Goal: Task Accomplishment & Management: Manage account settings

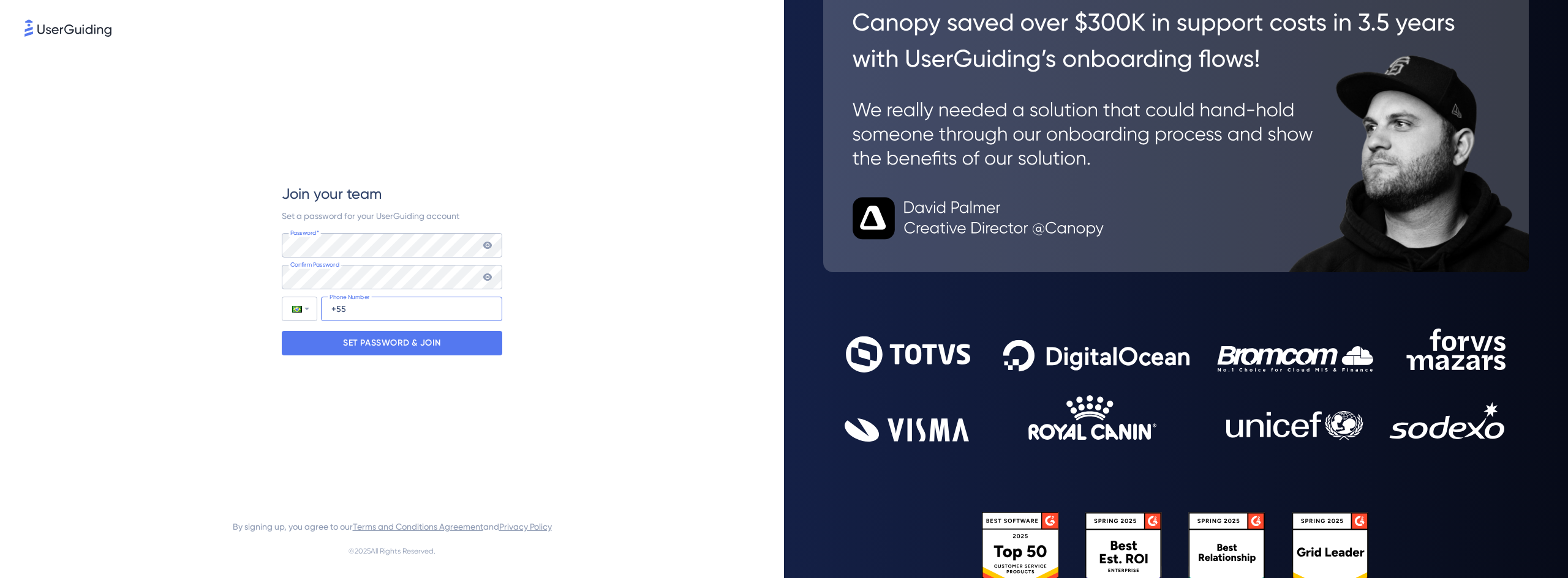
click at [375, 312] on input "+55" at bounding box center [411, 308] width 181 height 24
type input "[PHONE_NUMBER]"
click at [403, 349] on p "SET PASSWORD & JOIN" at bounding box center [392, 344] width 98 height 20
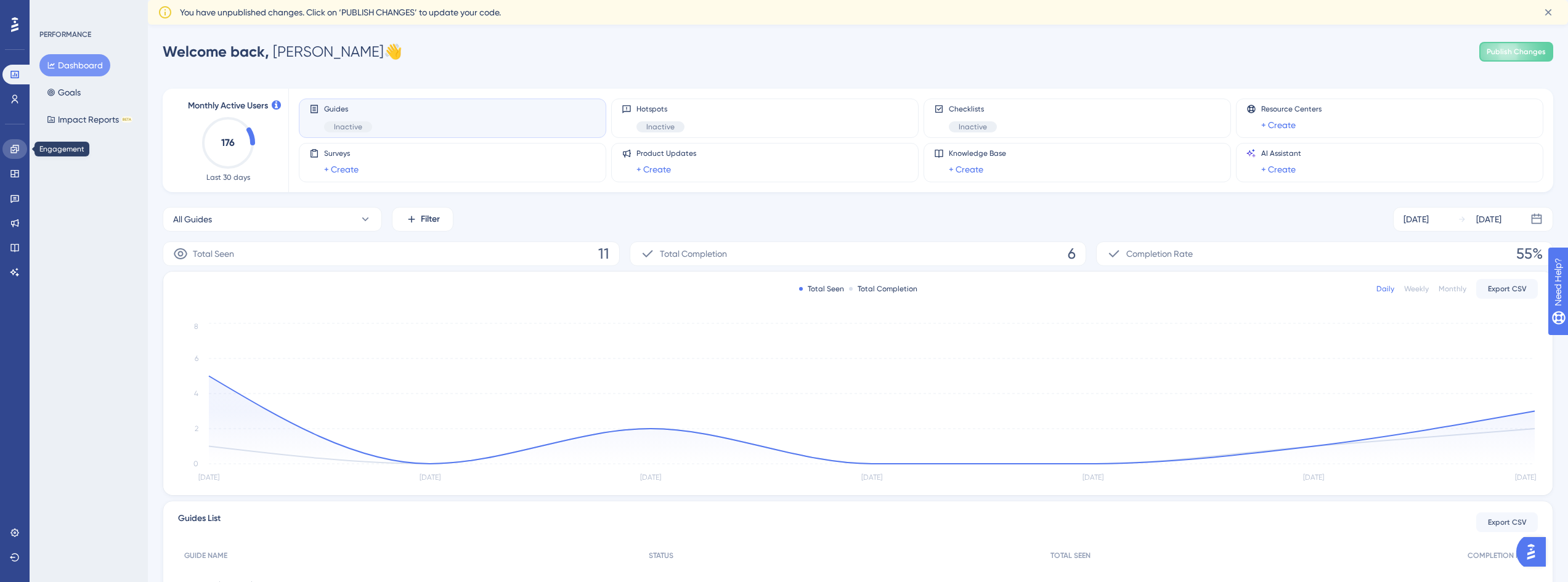
click at [15, 147] on icon at bounding box center [14, 149] width 8 height 8
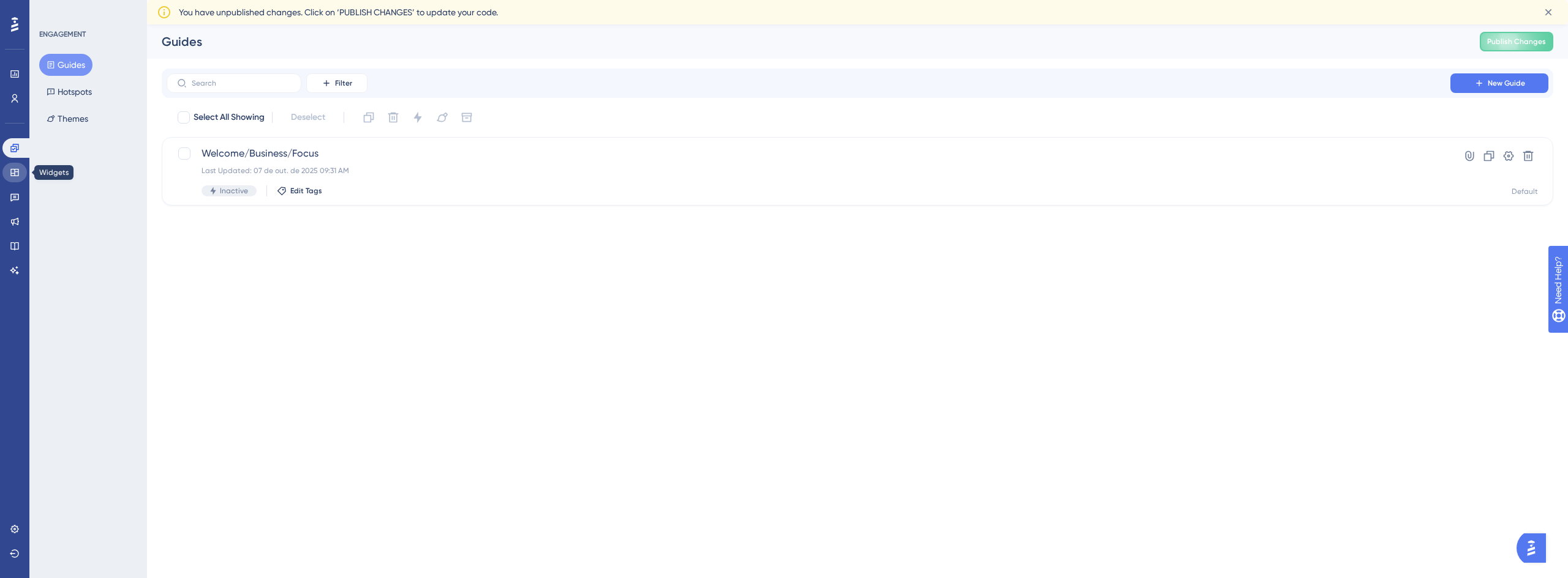
click at [17, 174] on icon at bounding box center [14, 172] width 10 height 10
click at [17, 153] on link at bounding box center [14, 148] width 24 height 20
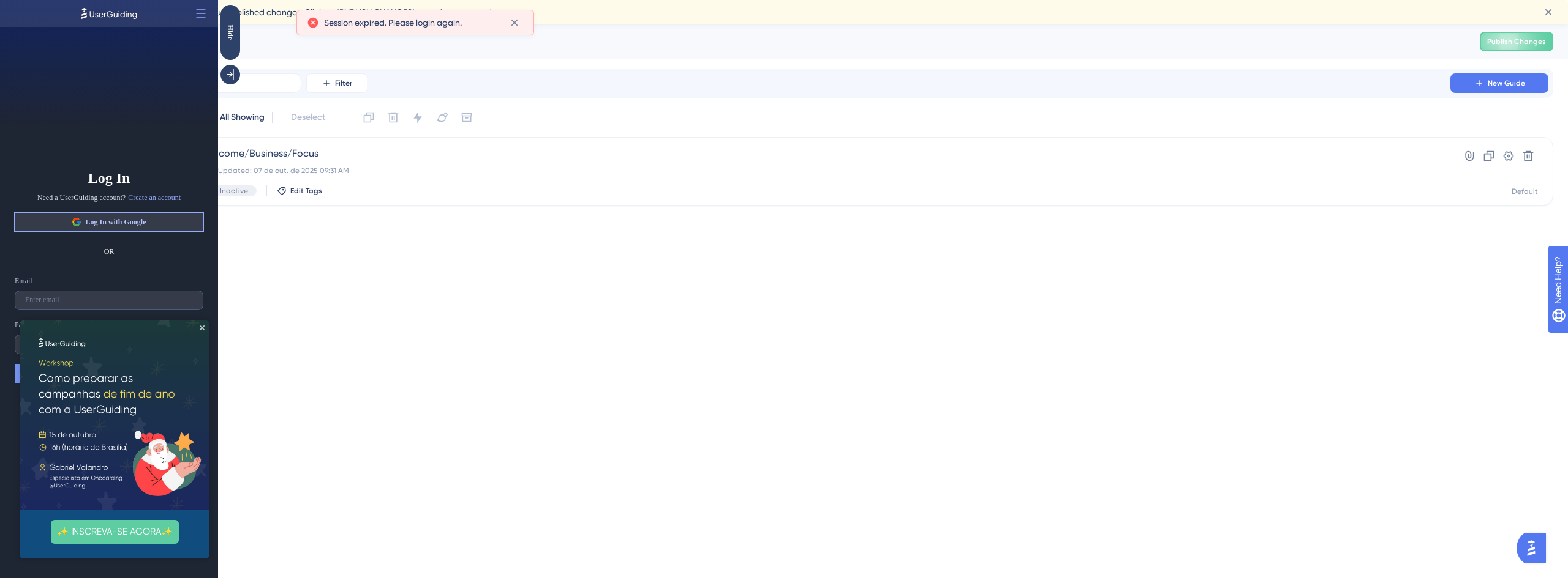
click at [110, 212] on button "Log In with Google" at bounding box center [108, 222] width 189 height 20
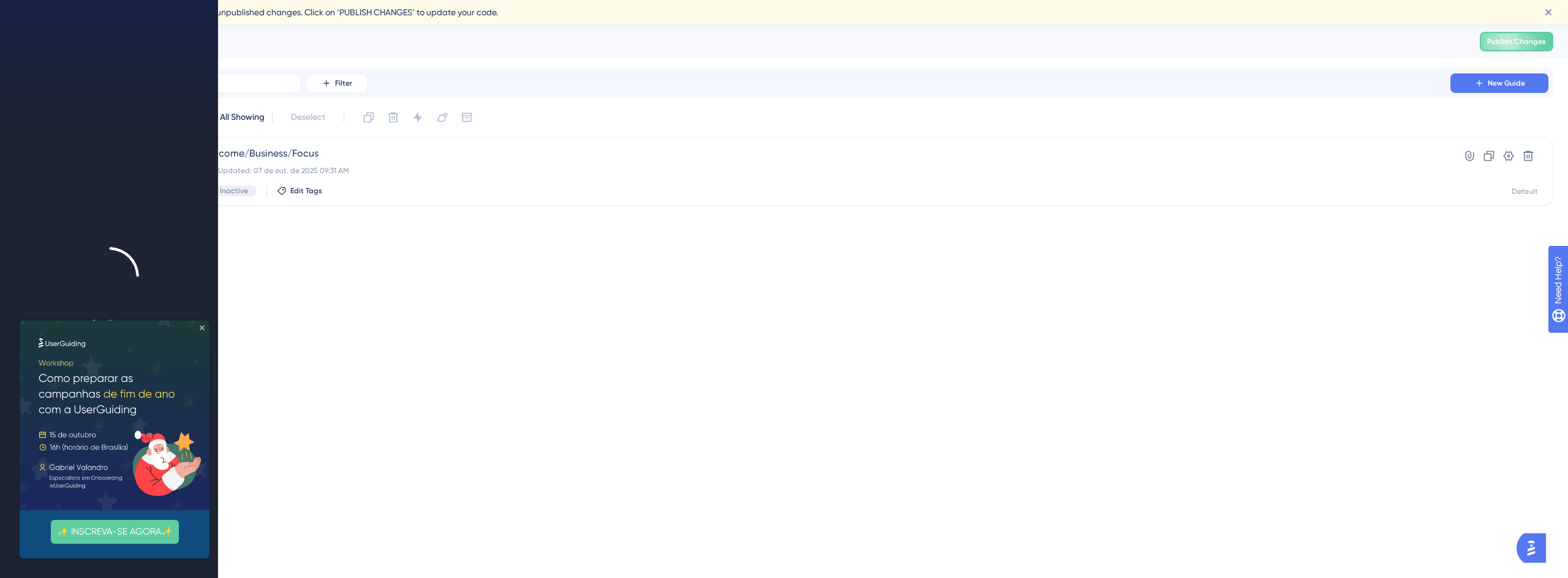
click at [201, 328] on icon "Close Preview" at bounding box center [201, 327] width 5 height 5
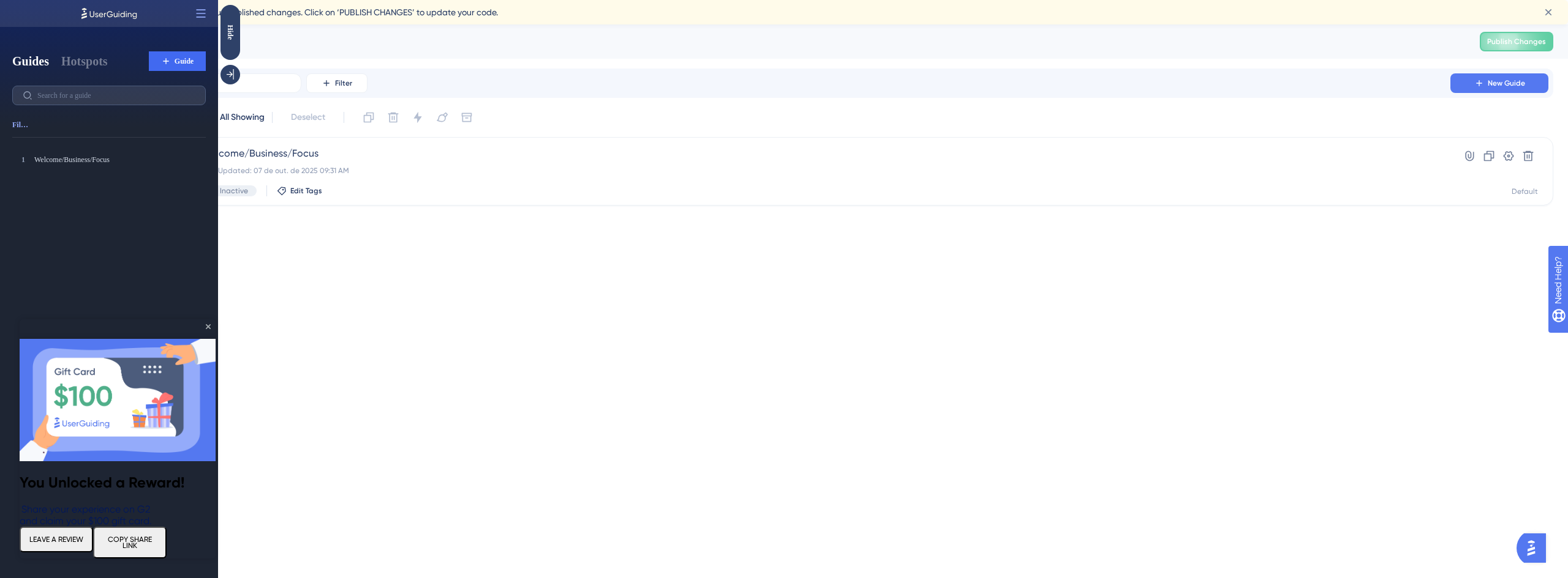
click at [209, 326] on icon "Close Preview" at bounding box center [208, 327] width 5 height 5
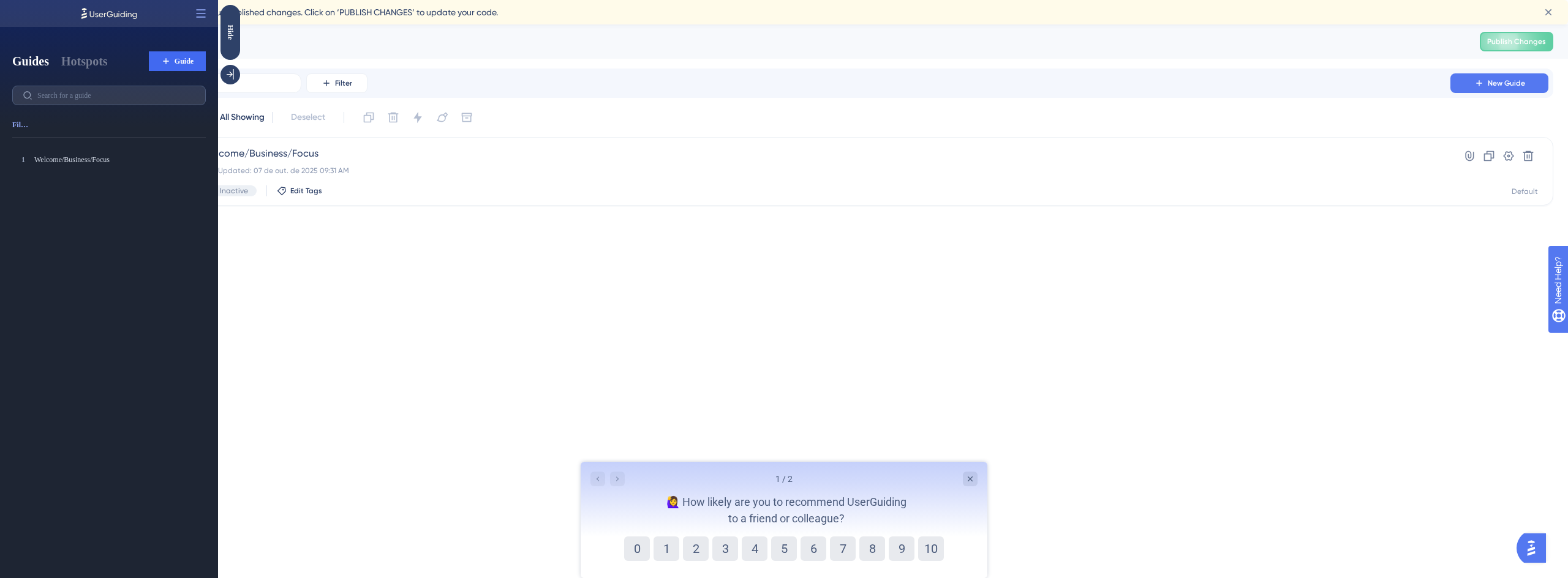
click at [414, 0] on html "Performance Users Engagement Widgets Feedback Product Updates Knowledge Base AI…" at bounding box center [784, 0] width 1568 height 0
click at [205, 17] on icon at bounding box center [201, 13] width 9 height 8
click at [235, 76] on icon at bounding box center [230, 74] width 12 height 12
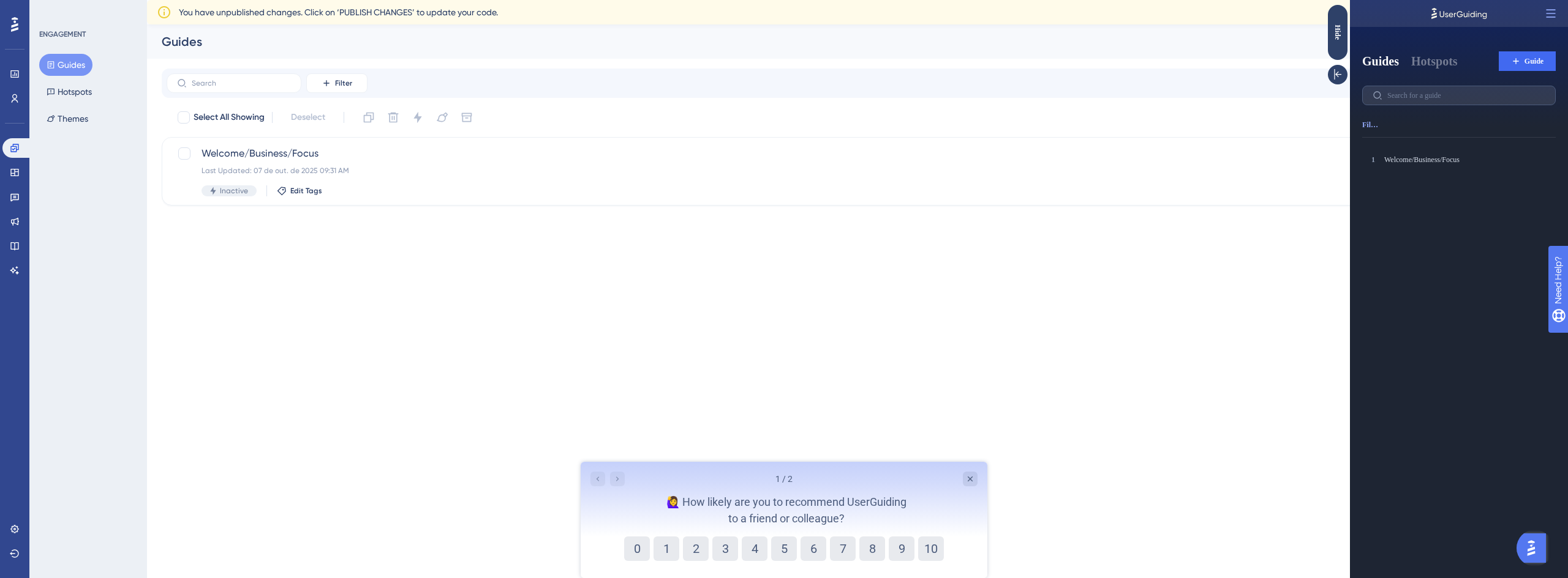
click at [184, 0] on html "Performance Users Engagement Widgets Feedback Product Updates Knowledge Base AI…" at bounding box center [784, 0] width 1568 height 0
click at [62, 62] on button "Guides" at bounding box center [66, 65] width 54 height 22
click at [268, 152] on span "Welcome/Business/Focus" at bounding box center [808, 153] width 1214 height 14
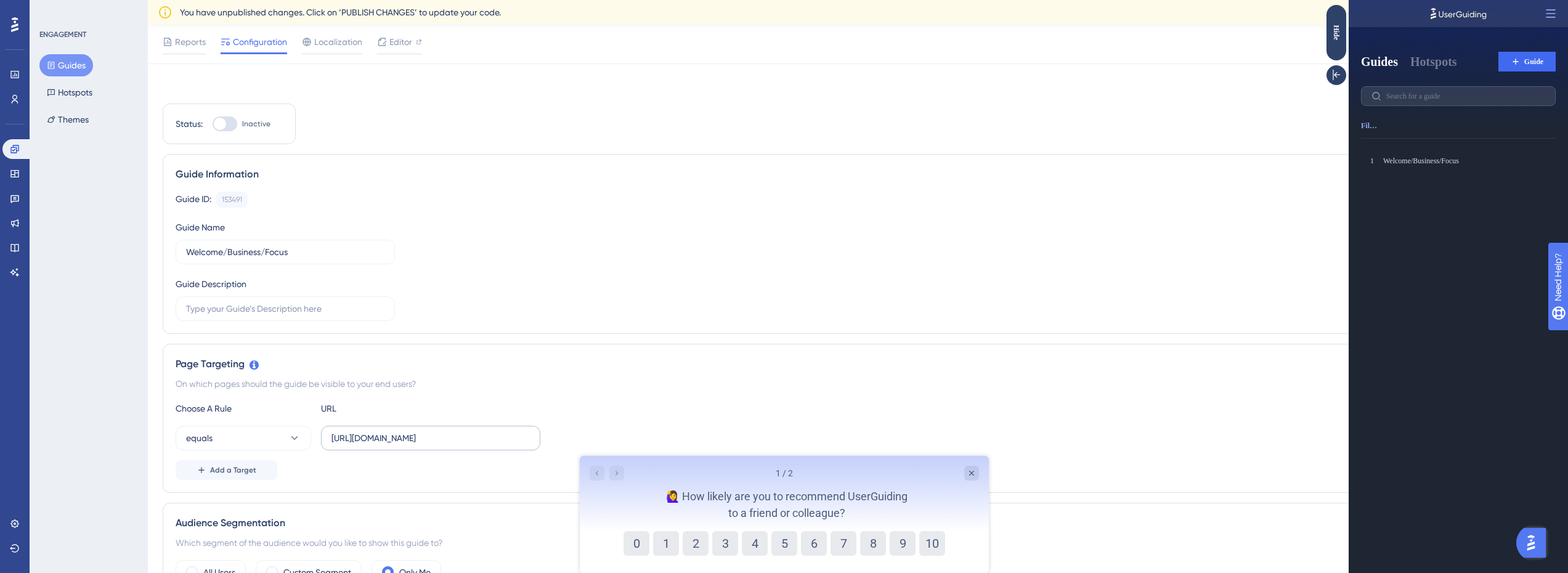
scroll to position [185, 0]
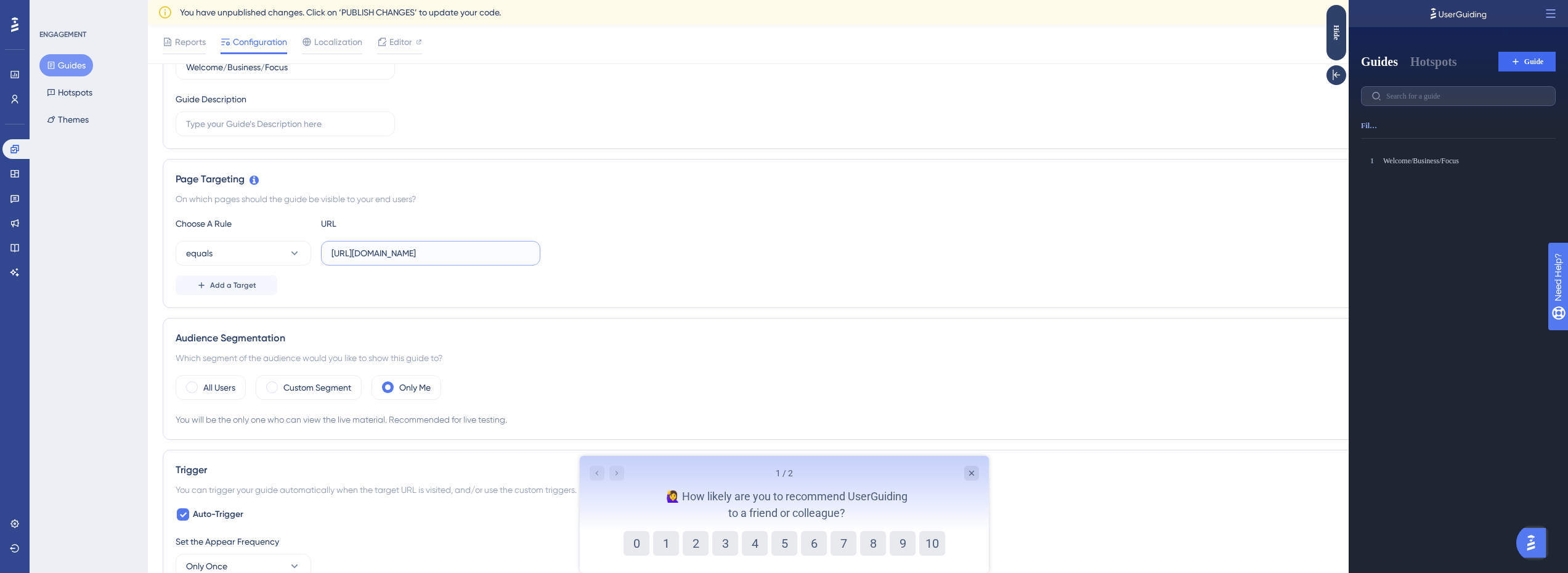
click at [396, 253] on input "https://console.bluems.com/" at bounding box center [431, 253] width 199 height 14
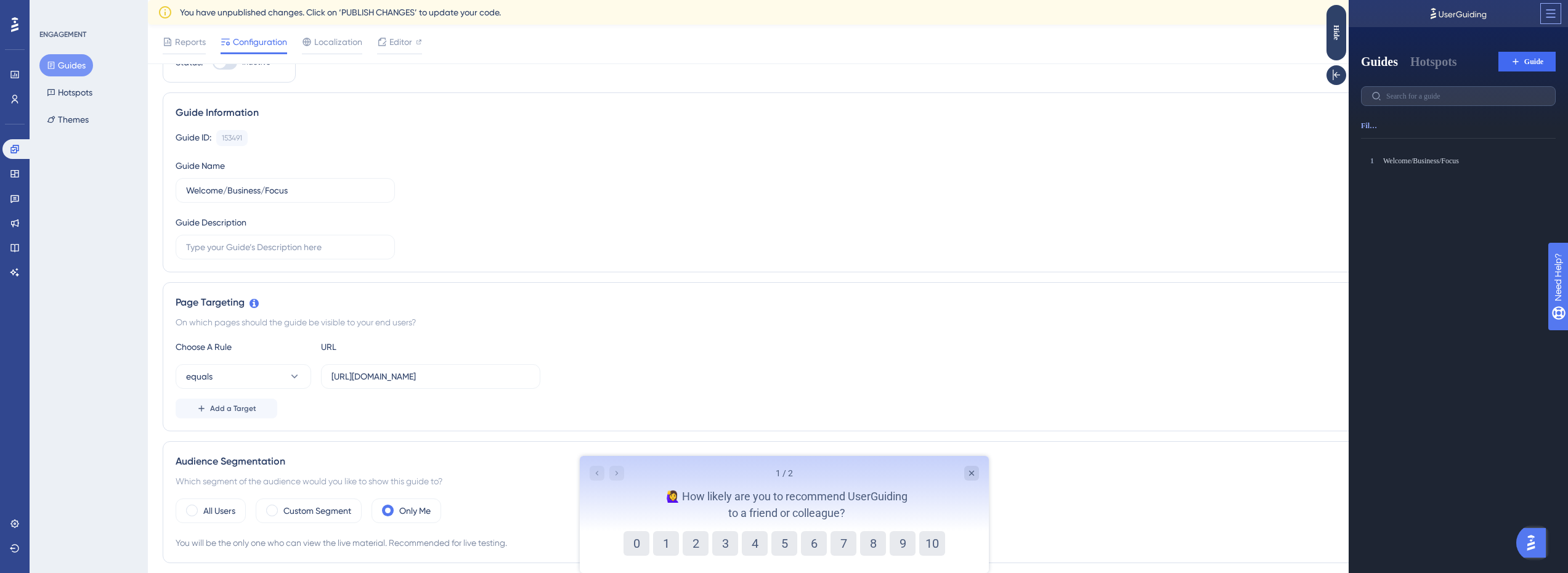
click at [1557, 18] on button at bounding box center [1550, 14] width 20 height 20
click at [1552, 16] on icon at bounding box center [1550, 13] width 12 height 12
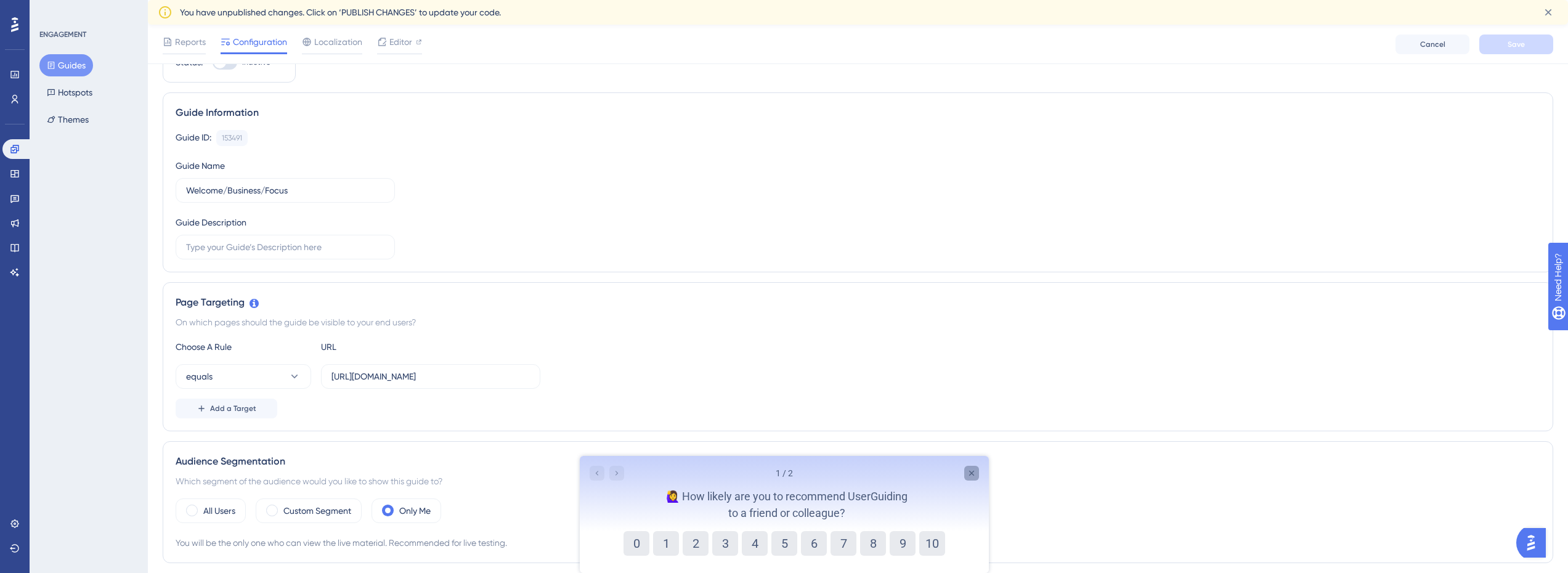
click at [964, 474] on div "Close survey" at bounding box center [970, 473] width 14 height 14
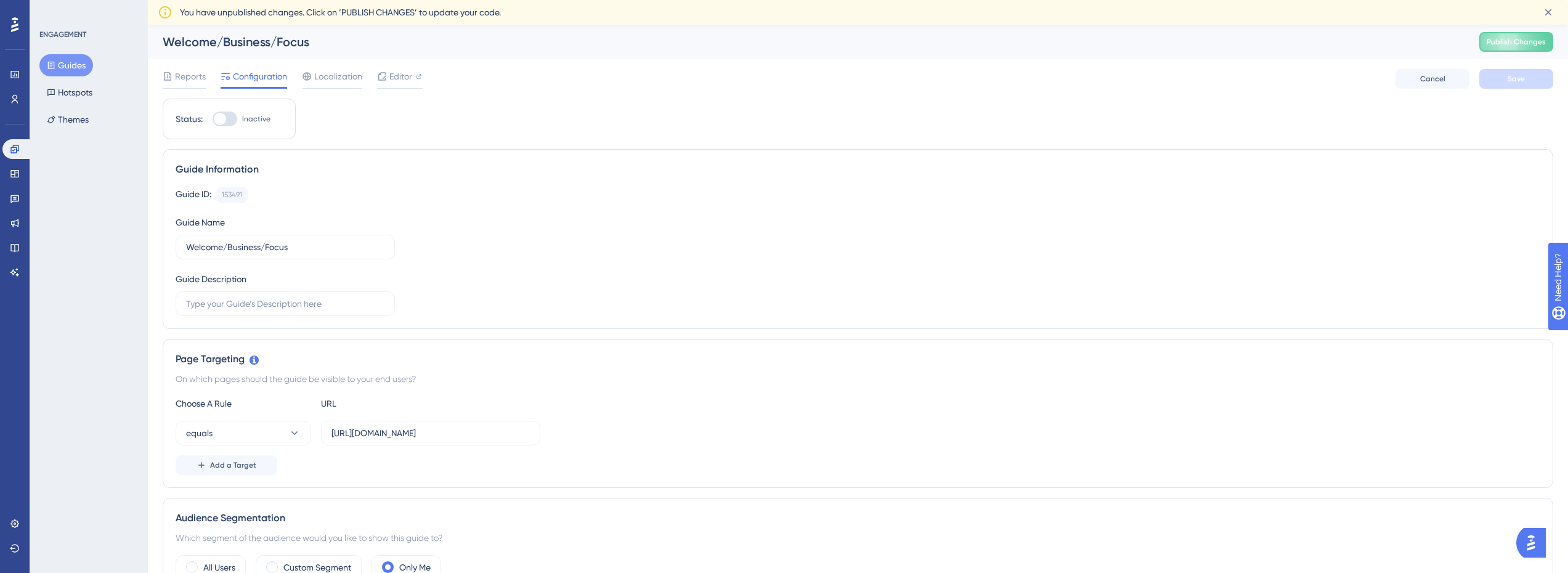
scroll to position [247, 0]
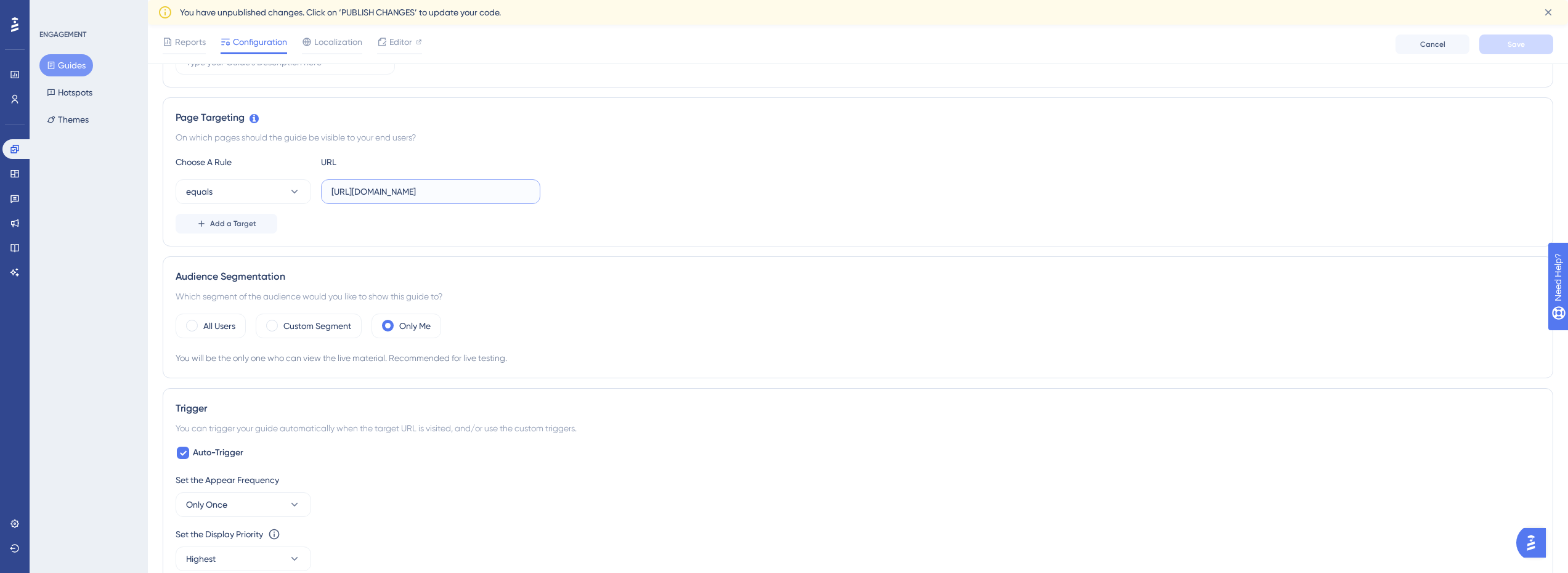
click at [382, 191] on input "https://console.bluems.com/" at bounding box center [431, 191] width 199 height 14
click at [395, 191] on input "https://console.bluems.com/" at bounding box center [431, 191] width 199 height 14
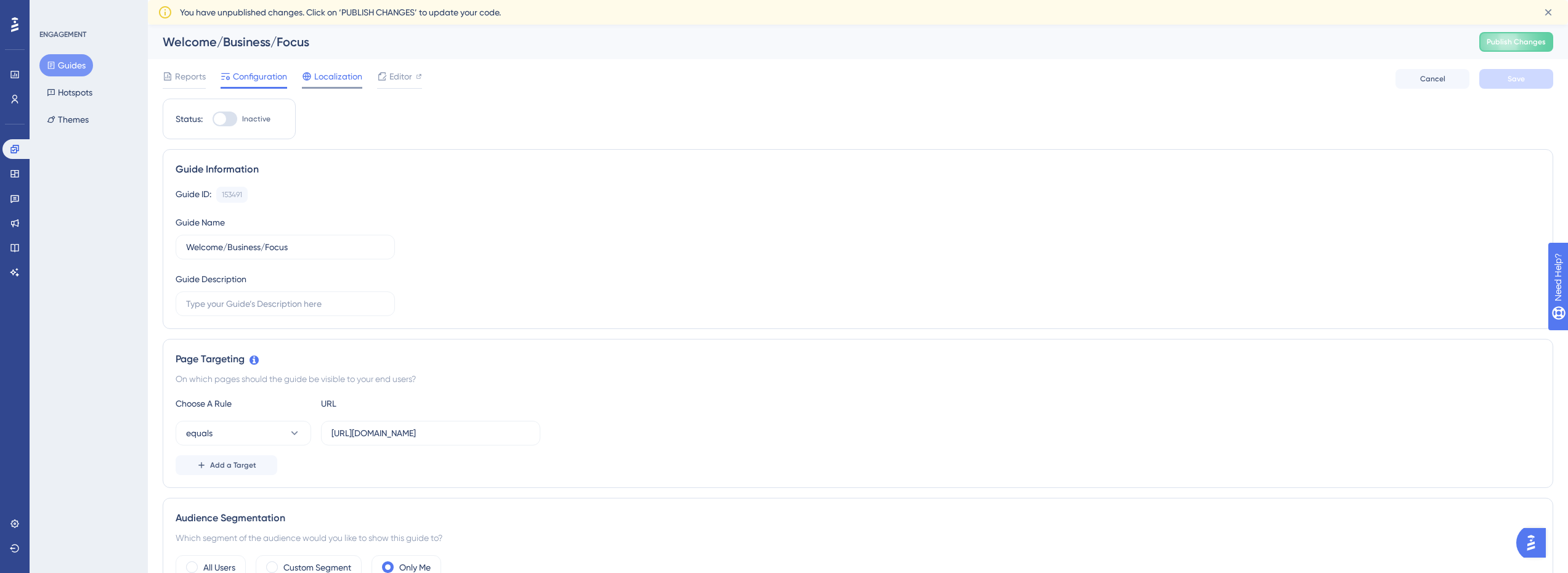
click at [327, 81] on span "Localization" at bounding box center [338, 76] width 48 height 14
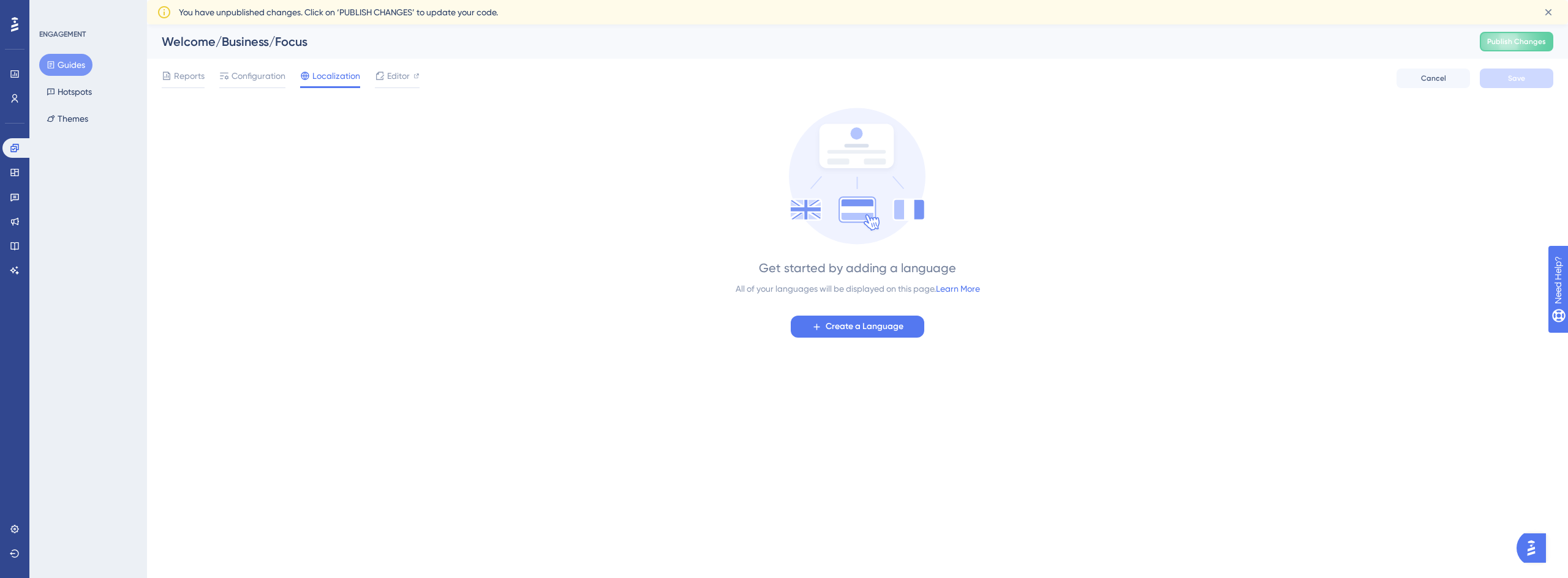
click at [75, 69] on button "Guides" at bounding box center [66, 65] width 54 height 22
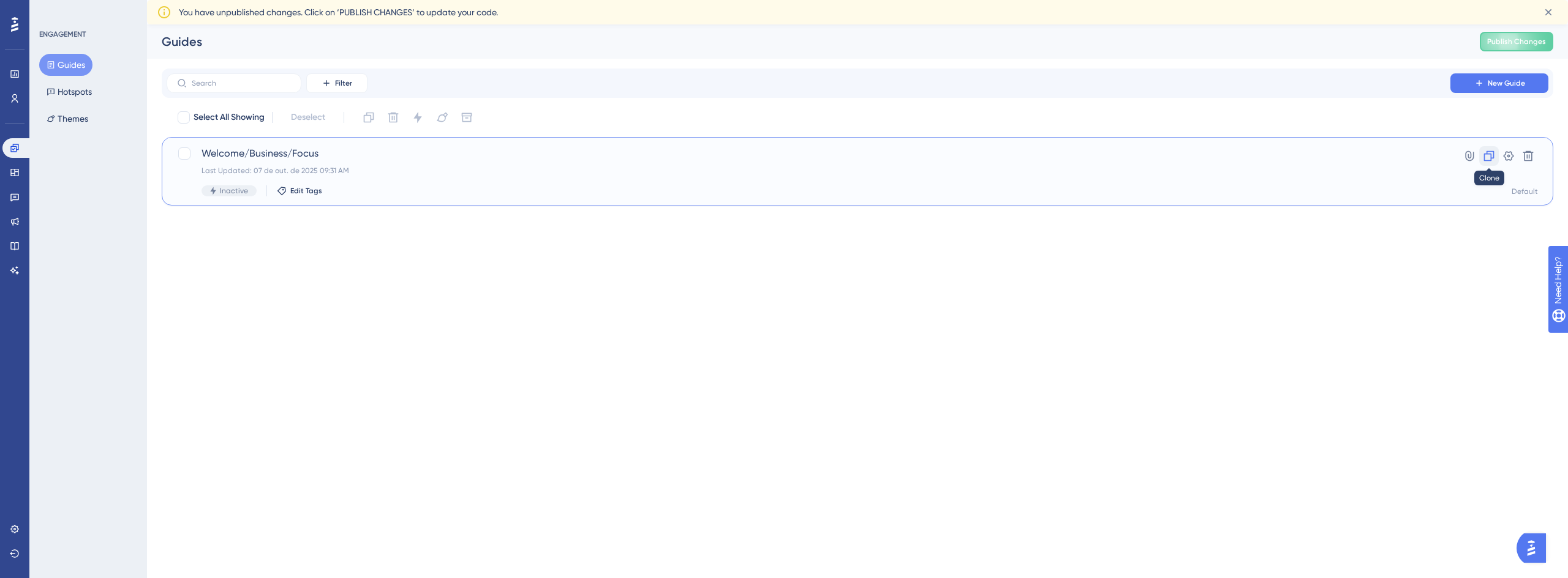
click at [1490, 151] on icon at bounding box center [1489, 156] width 10 height 10
click at [1507, 150] on icon at bounding box center [1508, 156] width 12 height 12
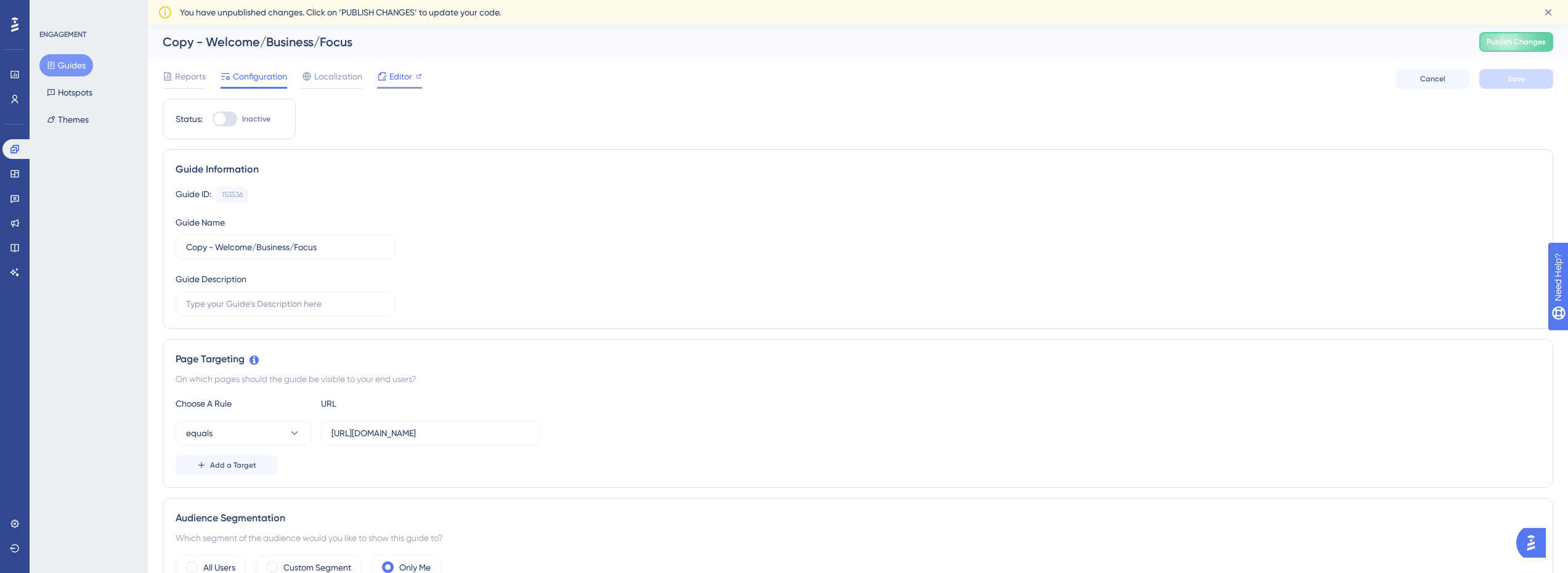
click at [393, 84] on div "Editor" at bounding box center [399, 79] width 45 height 20
click at [186, 76] on span "Reports" at bounding box center [190, 76] width 31 height 14
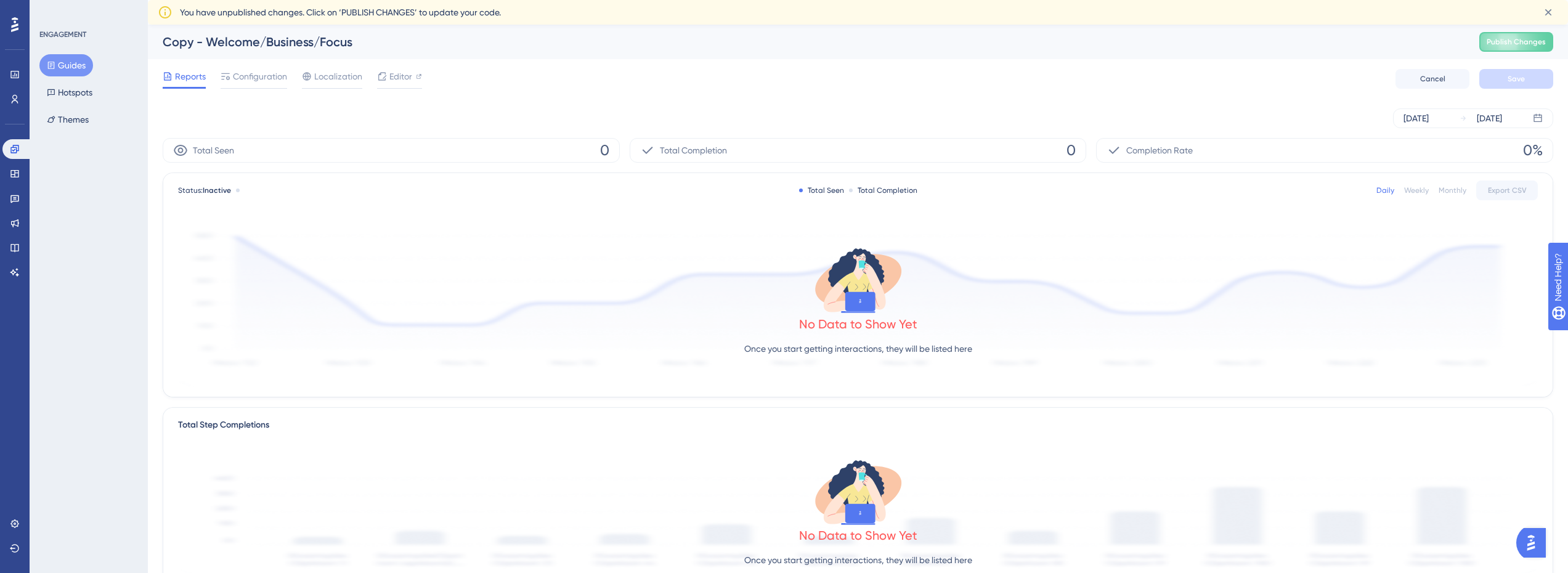
click at [68, 68] on button "Guides" at bounding box center [66, 65] width 54 height 22
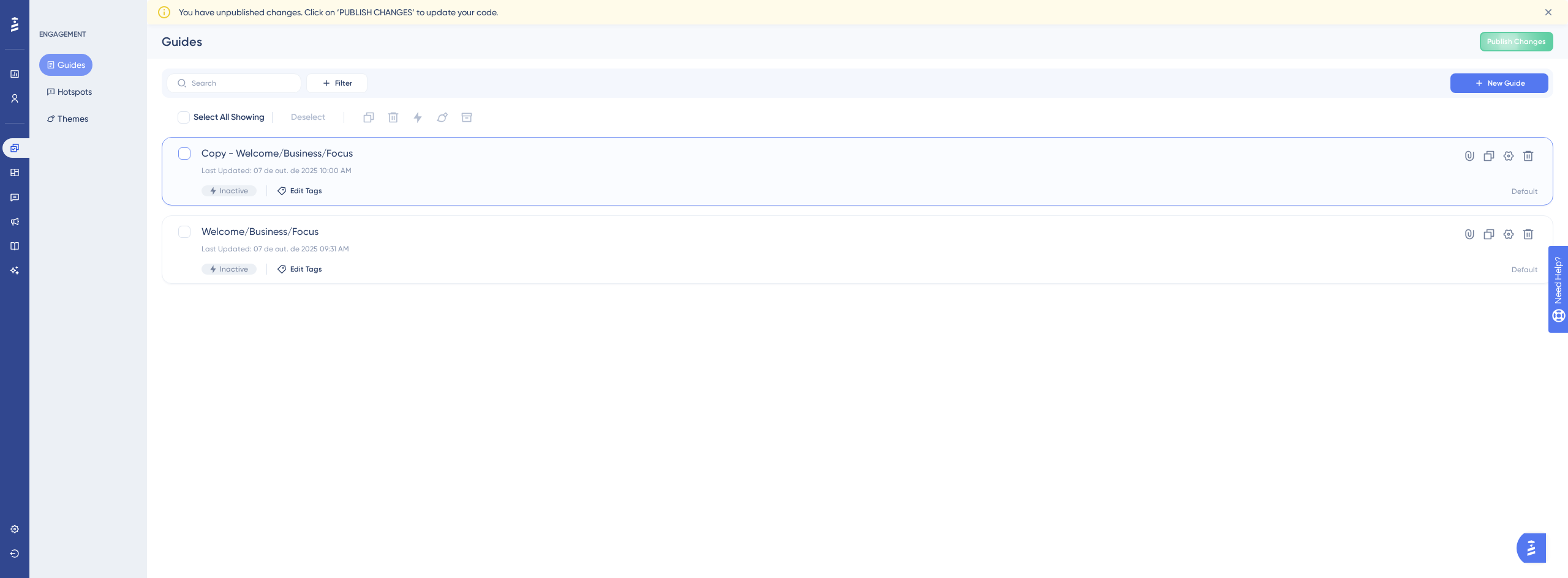
click at [188, 152] on div at bounding box center [184, 153] width 12 height 12
checkbox input "true"
click at [307, 312] on div "Performance Users Engagement Widgets Feedback Product Updates Knowledge Base AI…" at bounding box center [784, 161] width 1568 height 323
click at [1470, 159] on icon at bounding box center [1469, 156] width 8 height 10
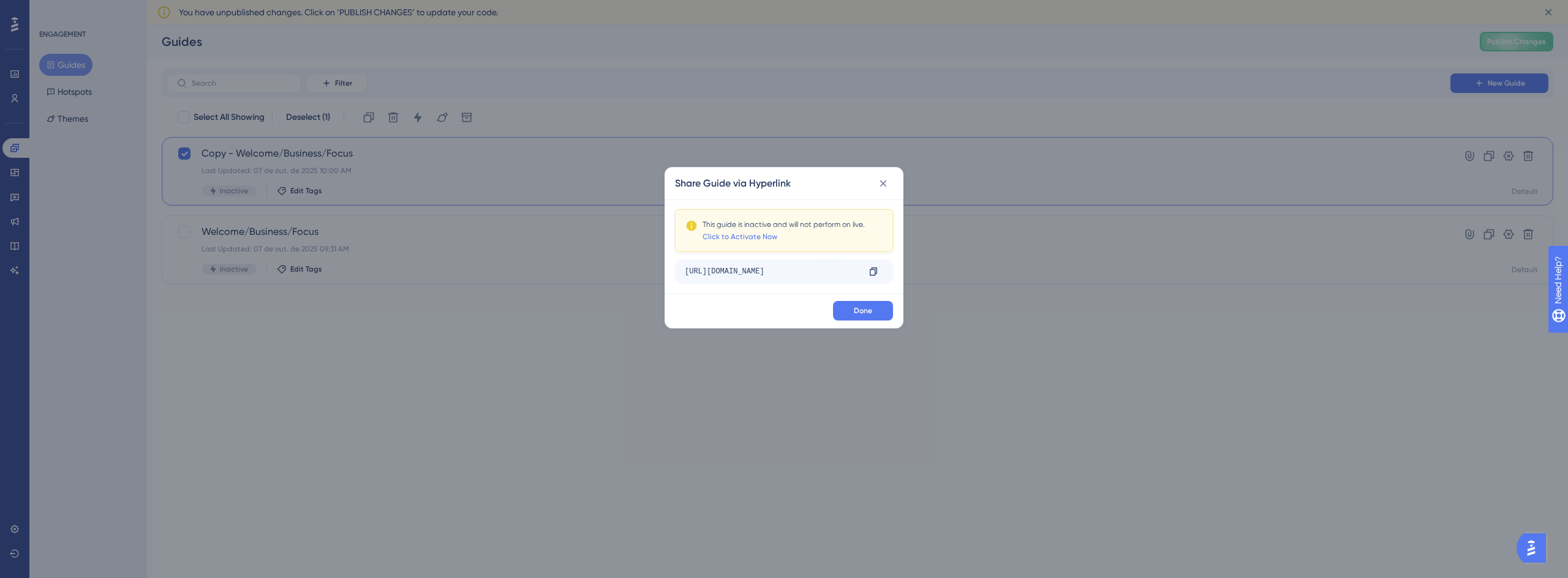
drag, startPoint x: 829, startPoint y: 270, endPoint x: 705, endPoint y: 276, distance: 124.1
click at [703, 276] on div "https://console.bluems.com/?__ug__=153536" at bounding box center [772, 272] width 174 height 20
click at [712, 276] on div "https://console.bluems.com/?__ug__=153536" at bounding box center [772, 272] width 174 height 20
drag, startPoint x: 724, startPoint y: 271, endPoint x: 675, endPoint y: 287, distance: 51.5
click at [675, 287] on div "This guide is inactive and will not perform on live. Click to Activate Now http…" at bounding box center [784, 246] width 238 height 94
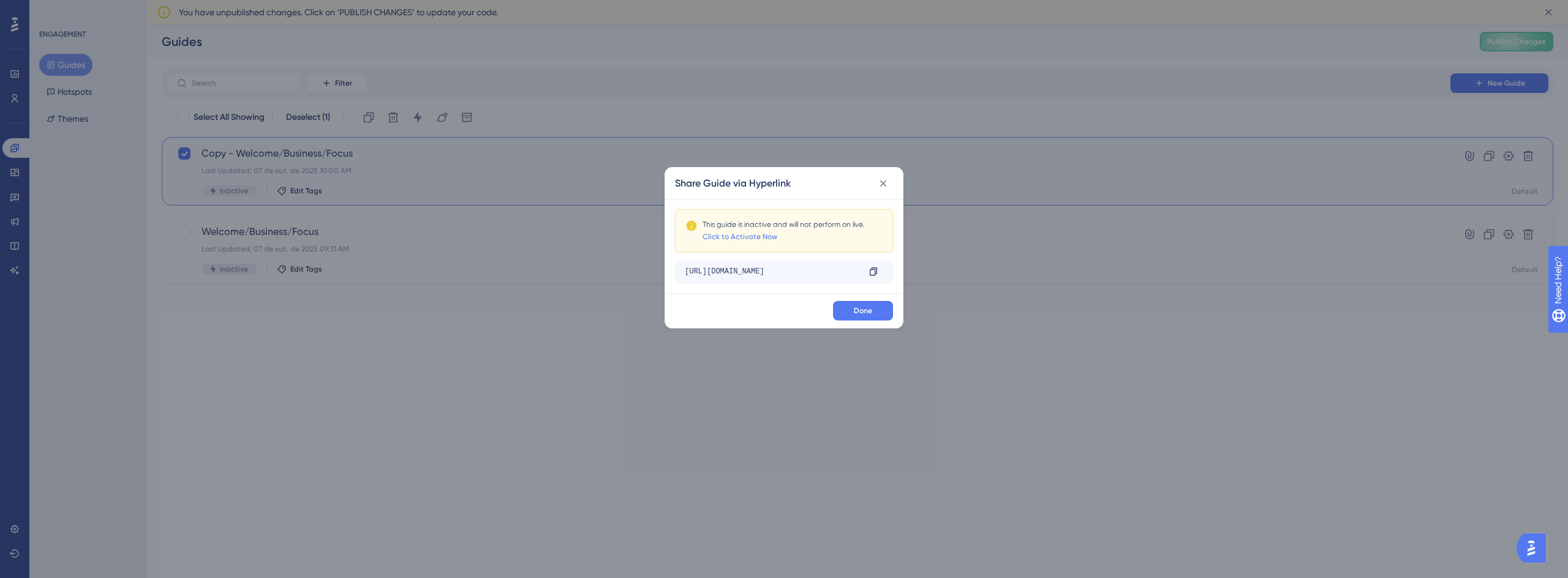
click at [730, 272] on div "https://console.bluems.com/?__ug__=153536" at bounding box center [772, 272] width 174 height 20
click at [621, 330] on div "Share Guide via Hyperlink This guide is inactive and will not perform on live. …" at bounding box center [784, 289] width 1568 height 578
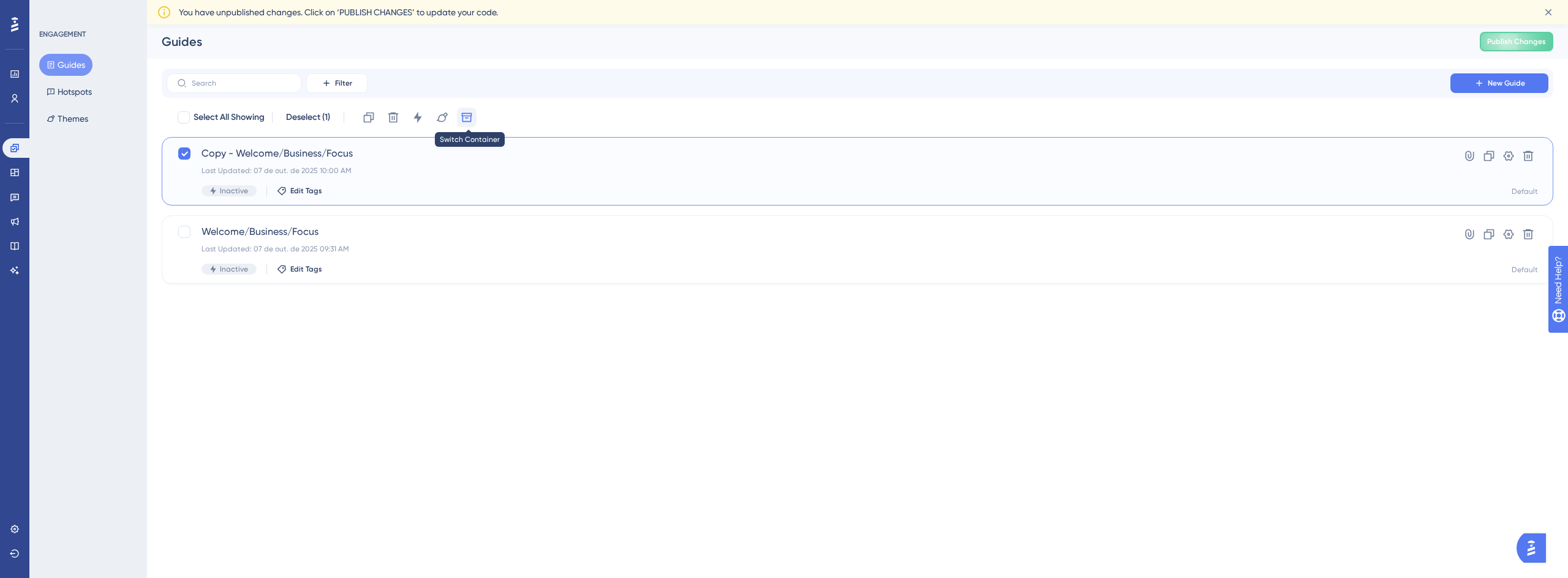
click at [468, 114] on icon at bounding box center [467, 118] width 10 height 9
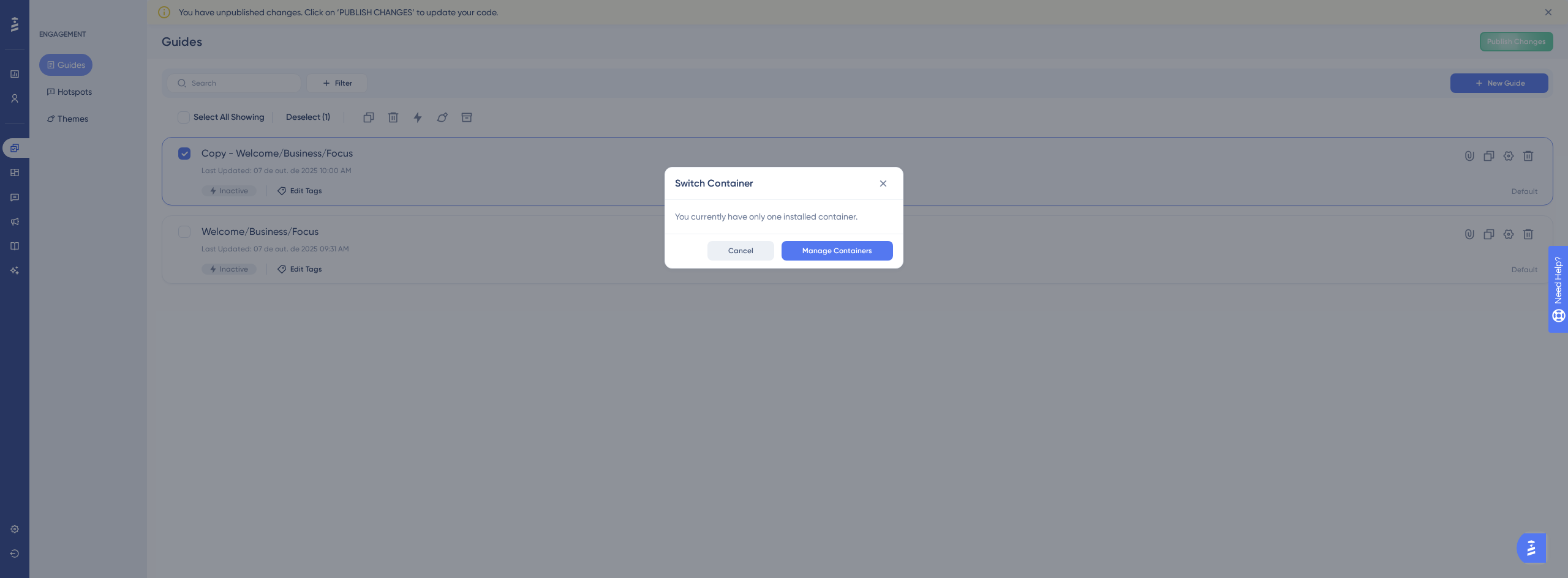
click at [731, 249] on span "Cancel" at bounding box center [741, 251] width 25 height 10
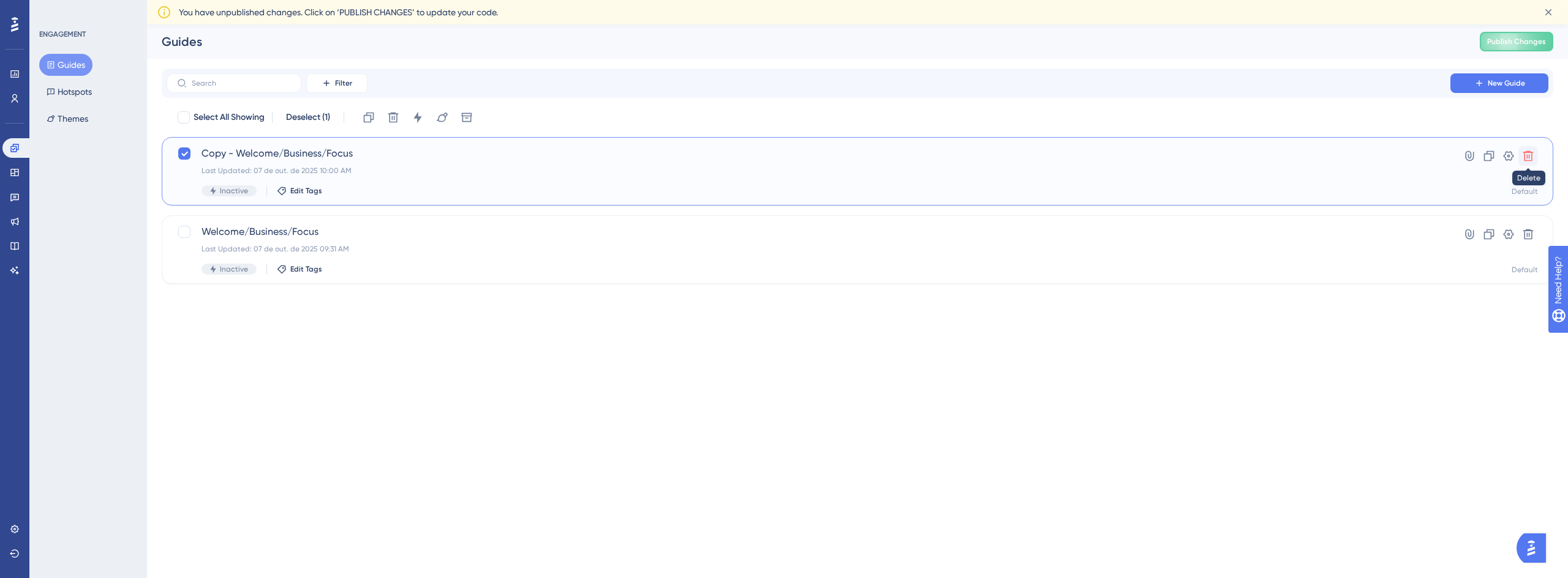
click at [1531, 155] on icon at bounding box center [1528, 156] width 10 height 10
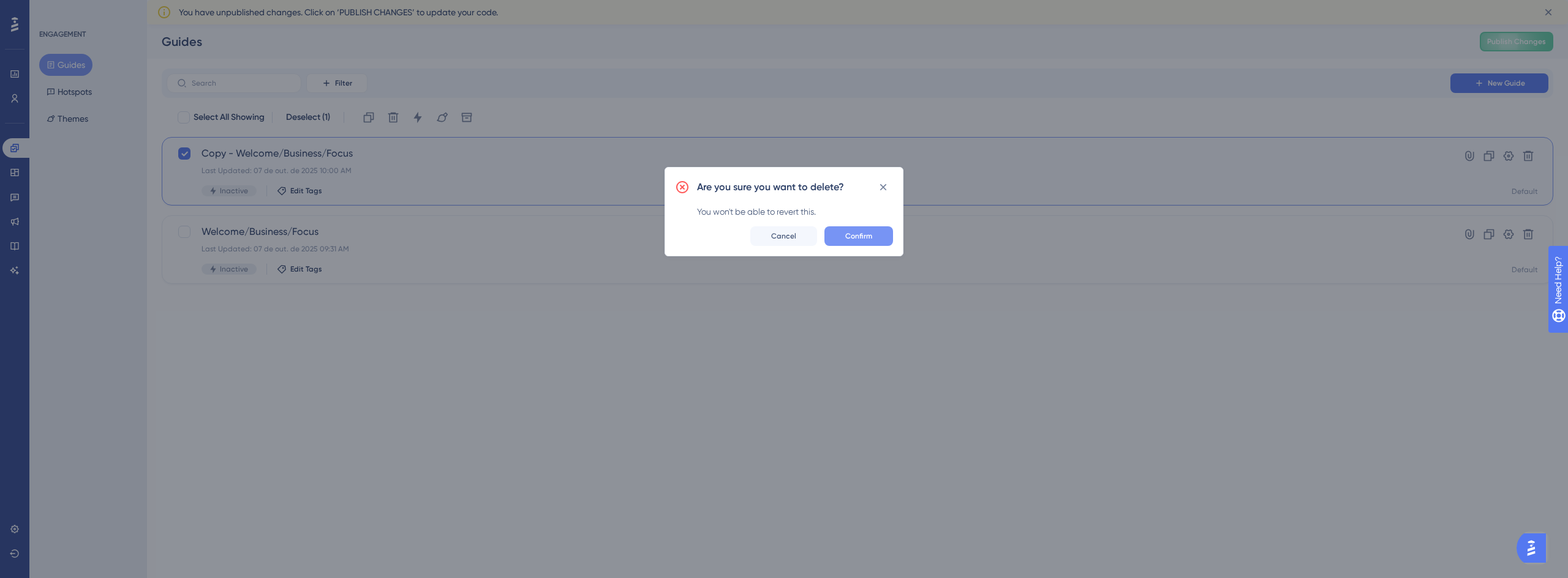
click at [878, 237] on button "Confirm" at bounding box center [858, 236] width 69 height 20
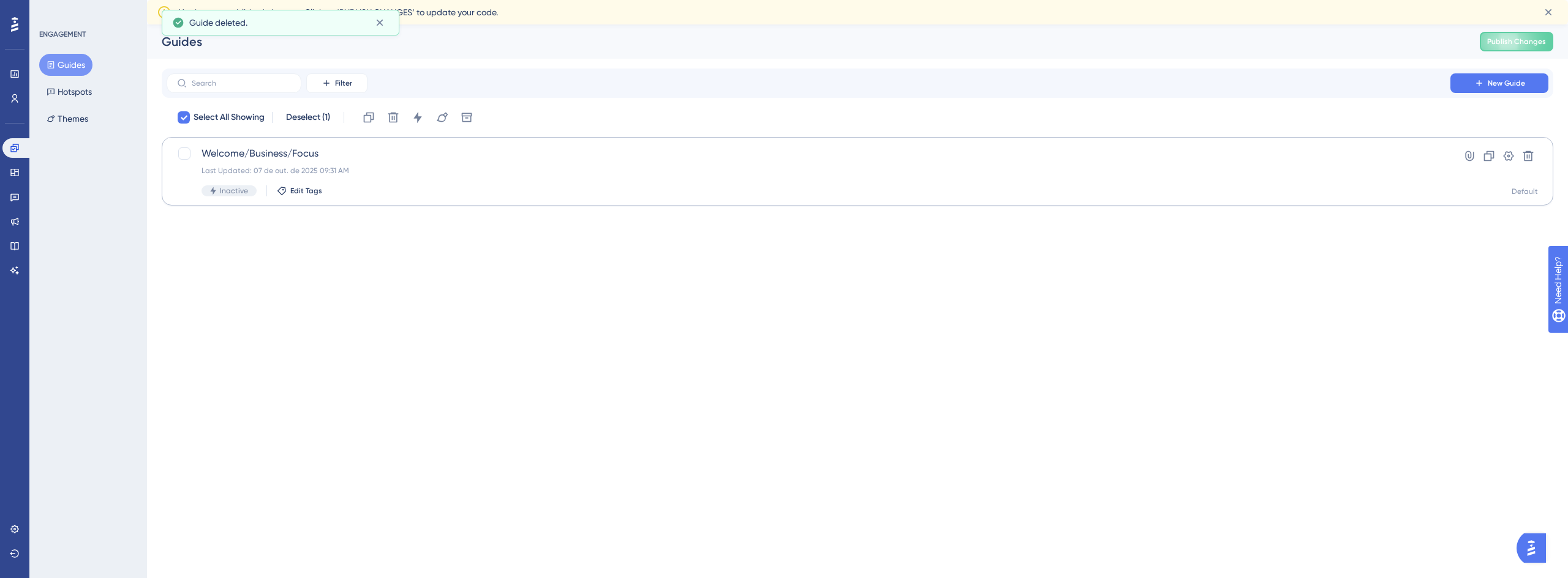
checkbox input "false"
click at [404, 0] on html "Performance Users Engagement Widgets Feedback Product Updates Knowledge Base AI…" at bounding box center [784, 0] width 1568 height 0
click at [342, 153] on span "Welcome/Business/Focus" at bounding box center [808, 153] width 1214 height 14
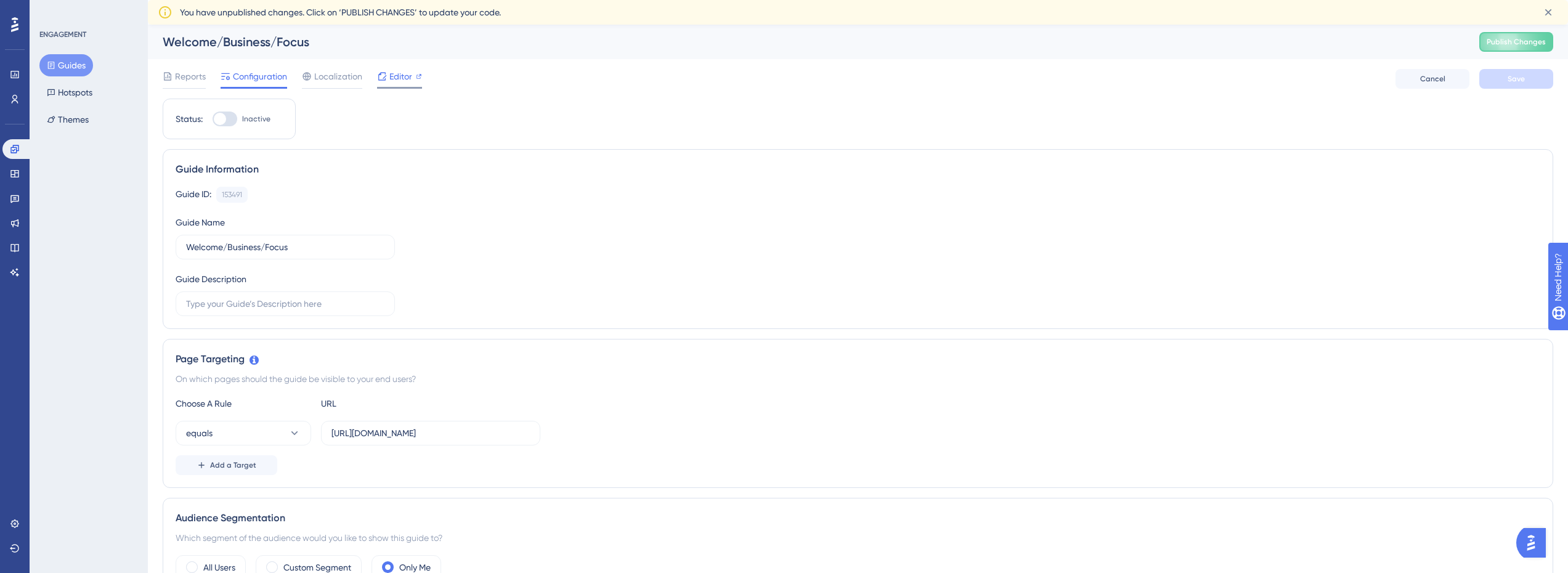
click at [394, 82] on span "Editor" at bounding box center [400, 76] width 23 height 14
click at [337, 84] on div "Localization" at bounding box center [332, 79] width 60 height 20
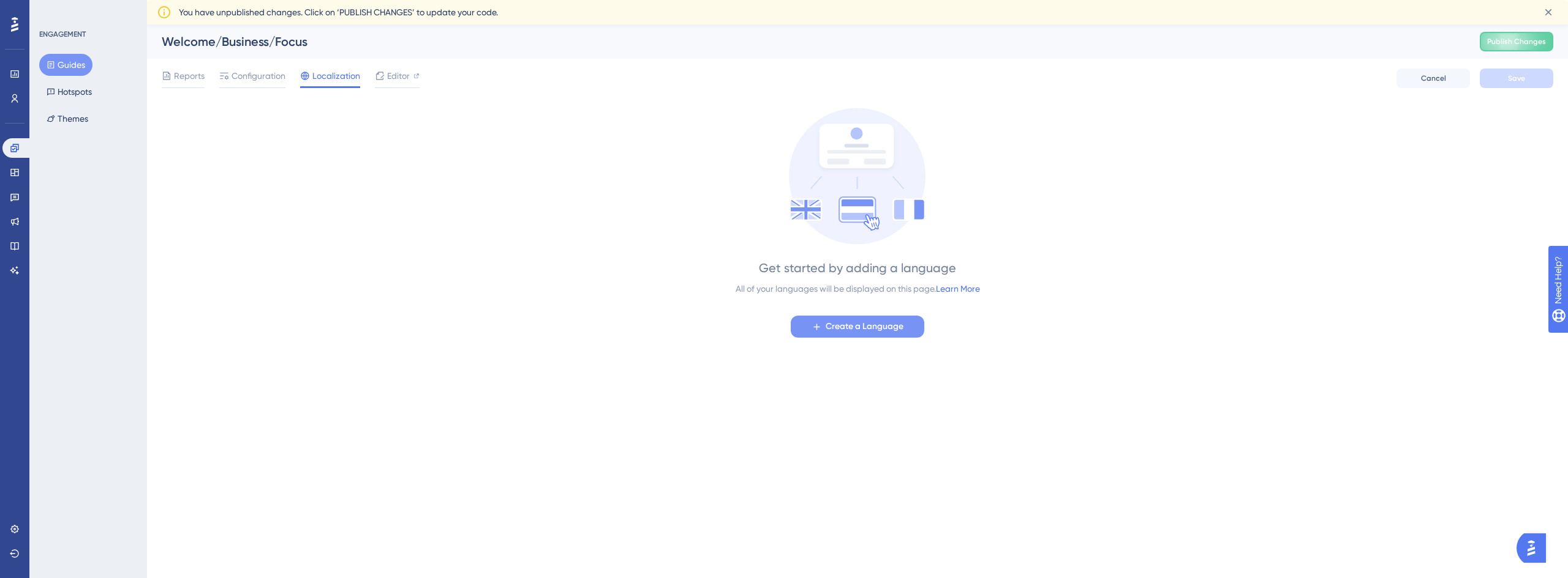
click at [863, 325] on span "Create a Language" at bounding box center [864, 327] width 78 height 14
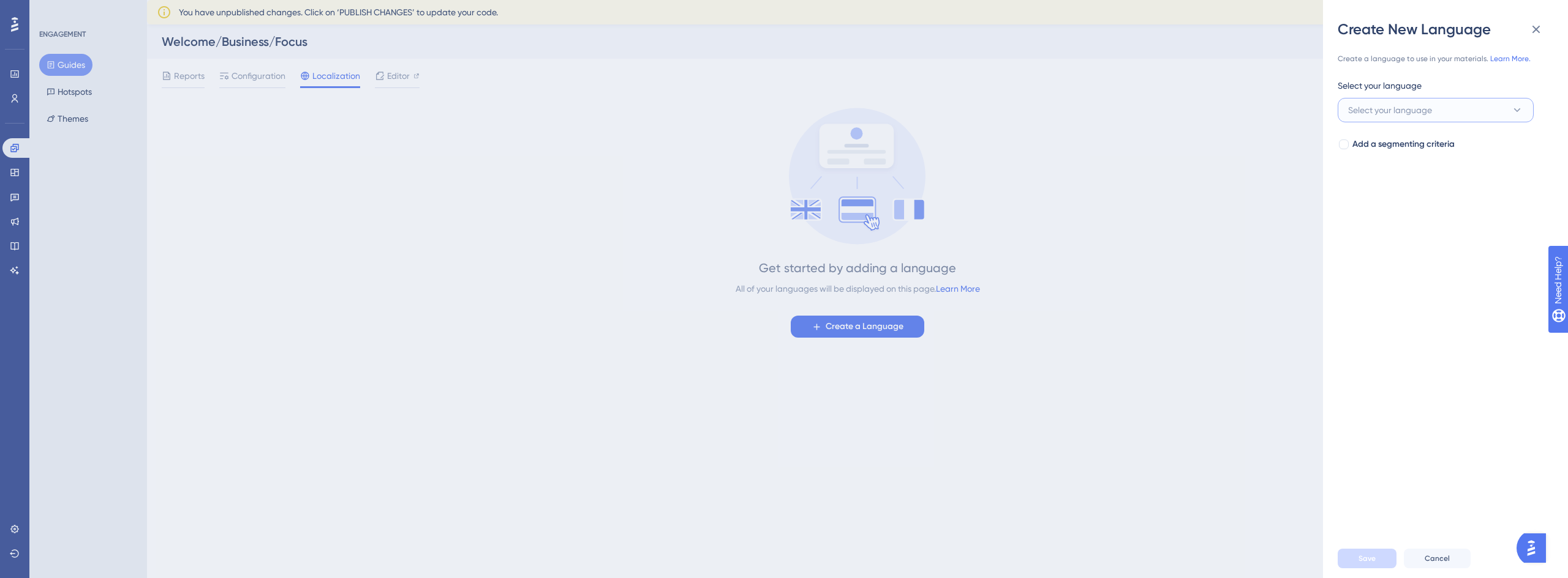
click at [1414, 112] on span "Select your language" at bounding box center [1390, 110] width 84 height 14
click at [1397, 150] on input at bounding box center [1426, 146] width 142 height 10
click at [1386, 231] on div "Create a language to use in your materials. Learn More. Select your language Se…" at bounding box center [1450, 289] width 225 height 500
click at [1120, 272] on div "Create New Language Create a language to use in your materials. Learn More. Sel…" at bounding box center [784, 289] width 1568 height 578
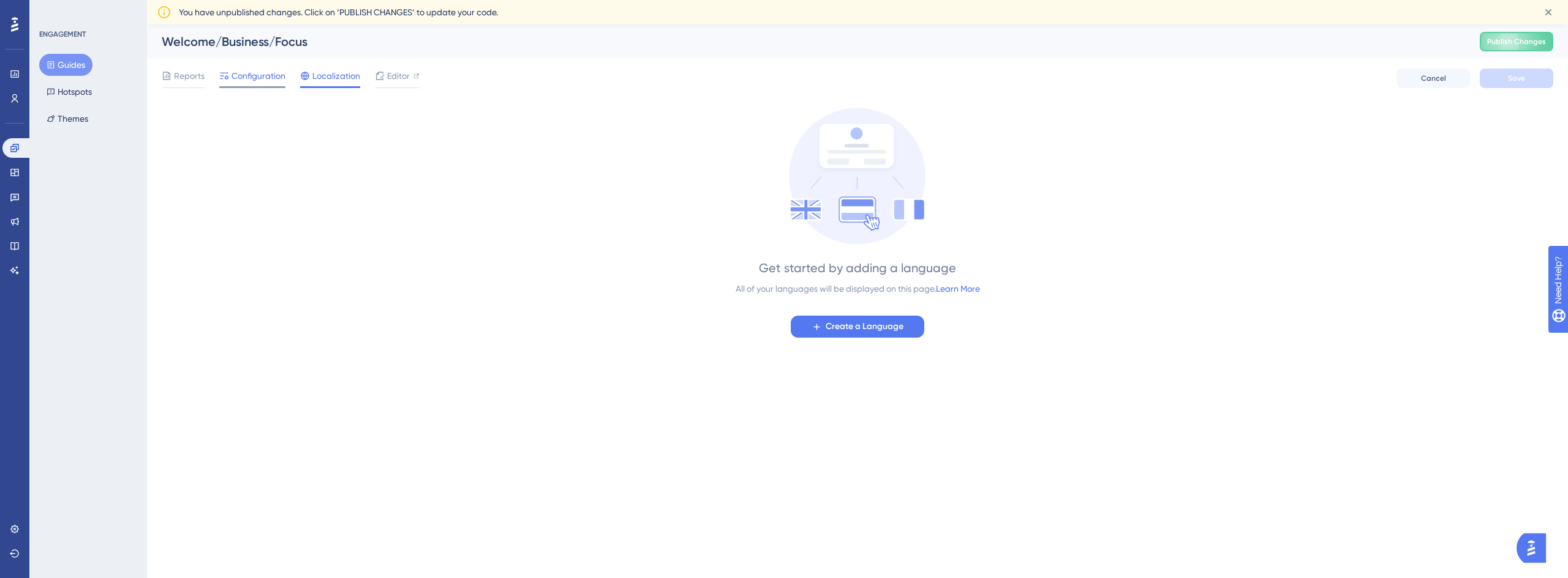
click at [258, 73] on span "Configuration" at bounding box center [258, 76] width 54 height 14
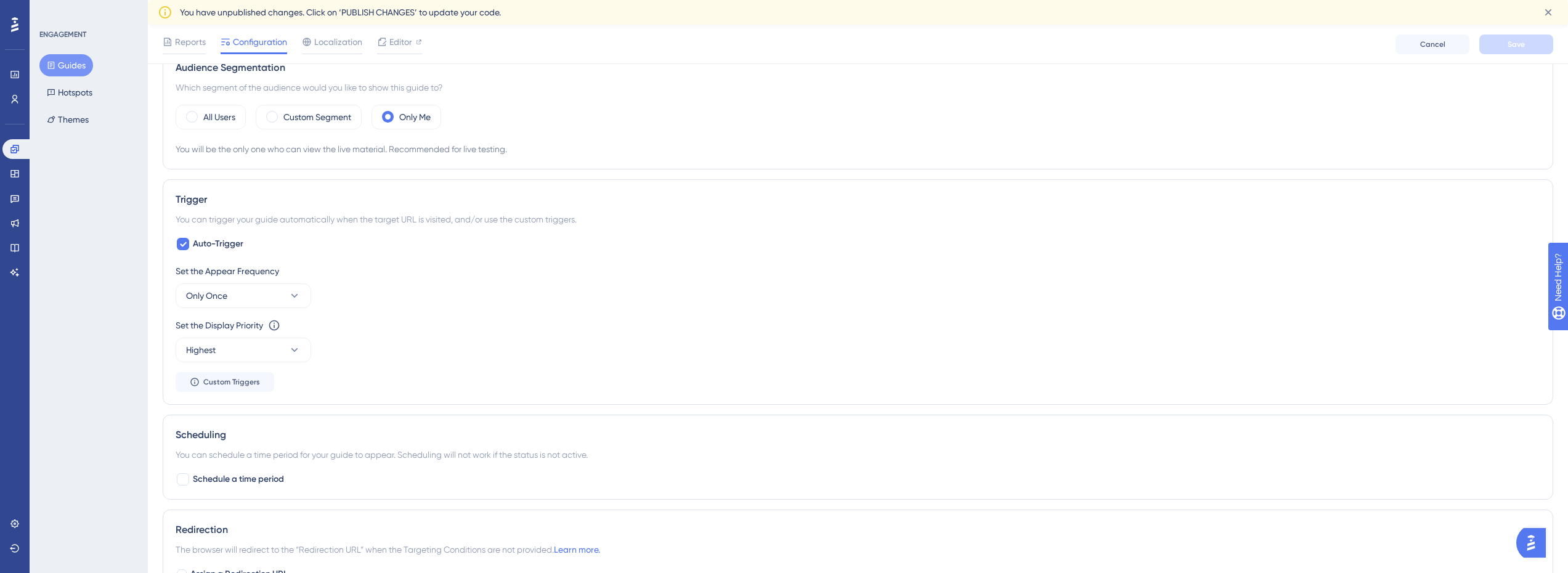
scroll to position [91, 0]
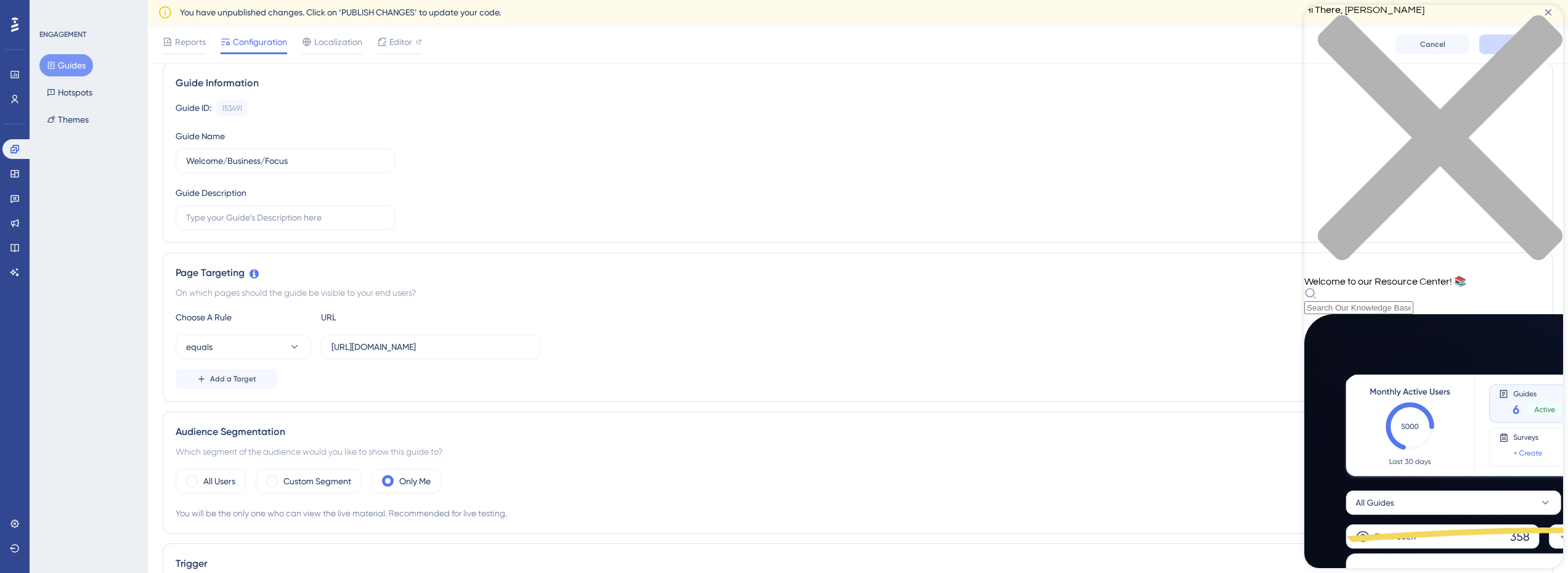
scroll to position [0, 0]
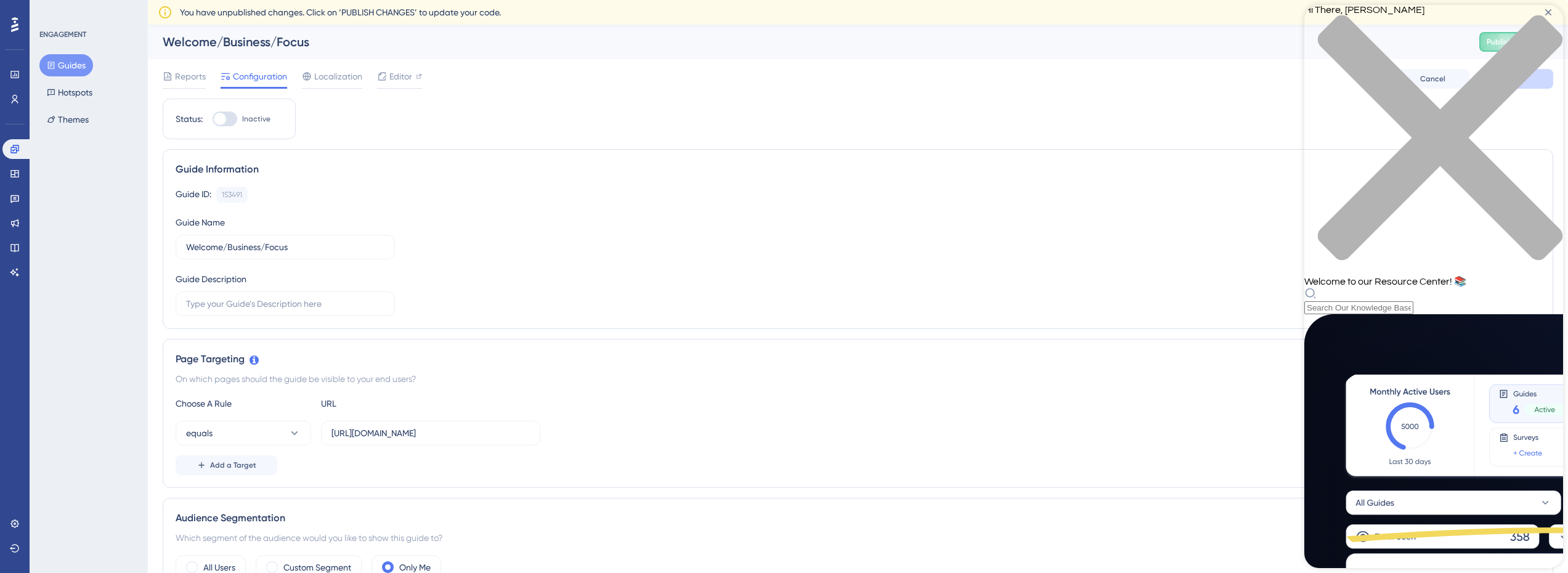
click at [1543, 21] on icon "close resource center" at bounding box center [1434, 144] width 259 height 259
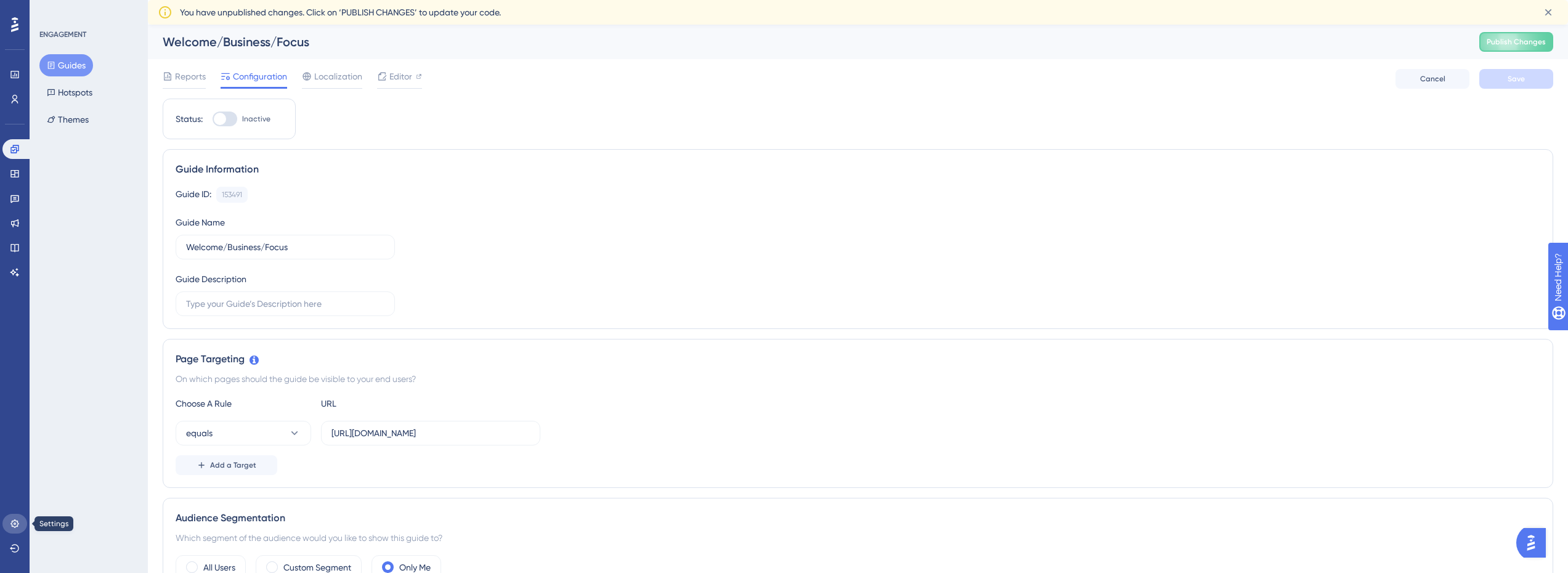
click at [12, 526] on icon at bounding box center [14, 524] width 8 height 8
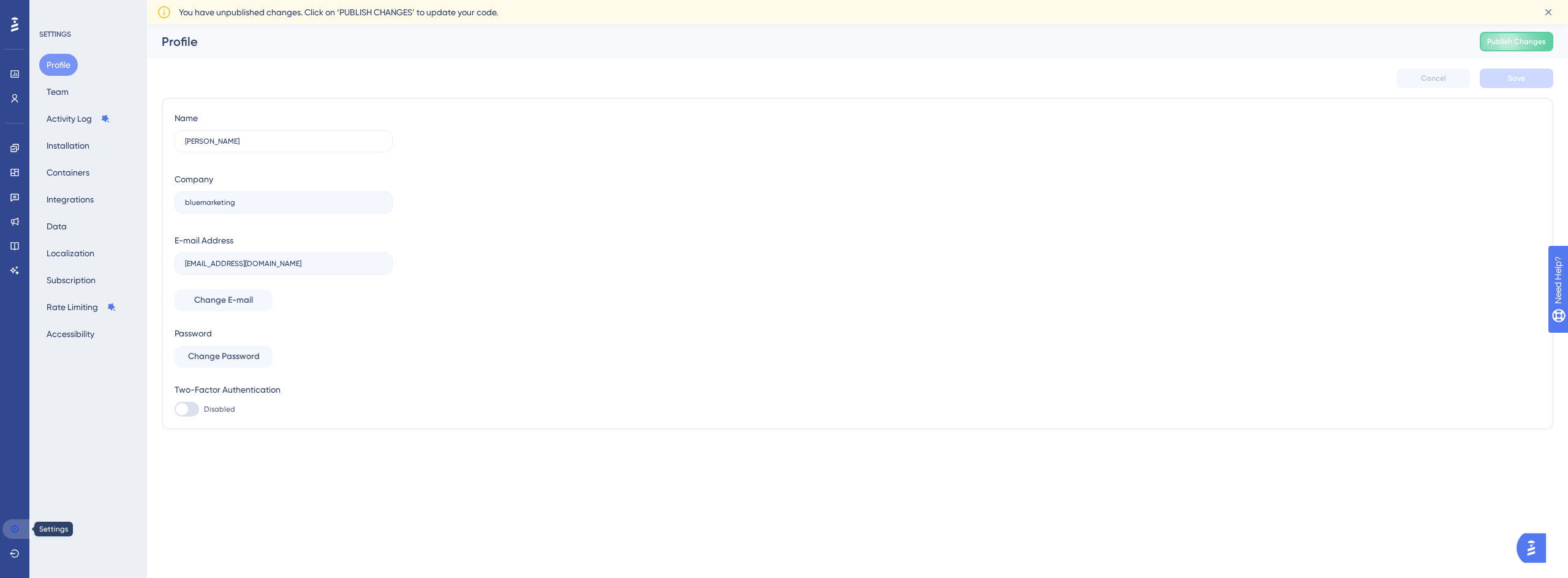
click at [12, 522] on link at bounding box center [17, 529] width 29 height 20
click at [8, 148] on link at bounding box center [14, 148] width 24 height 20
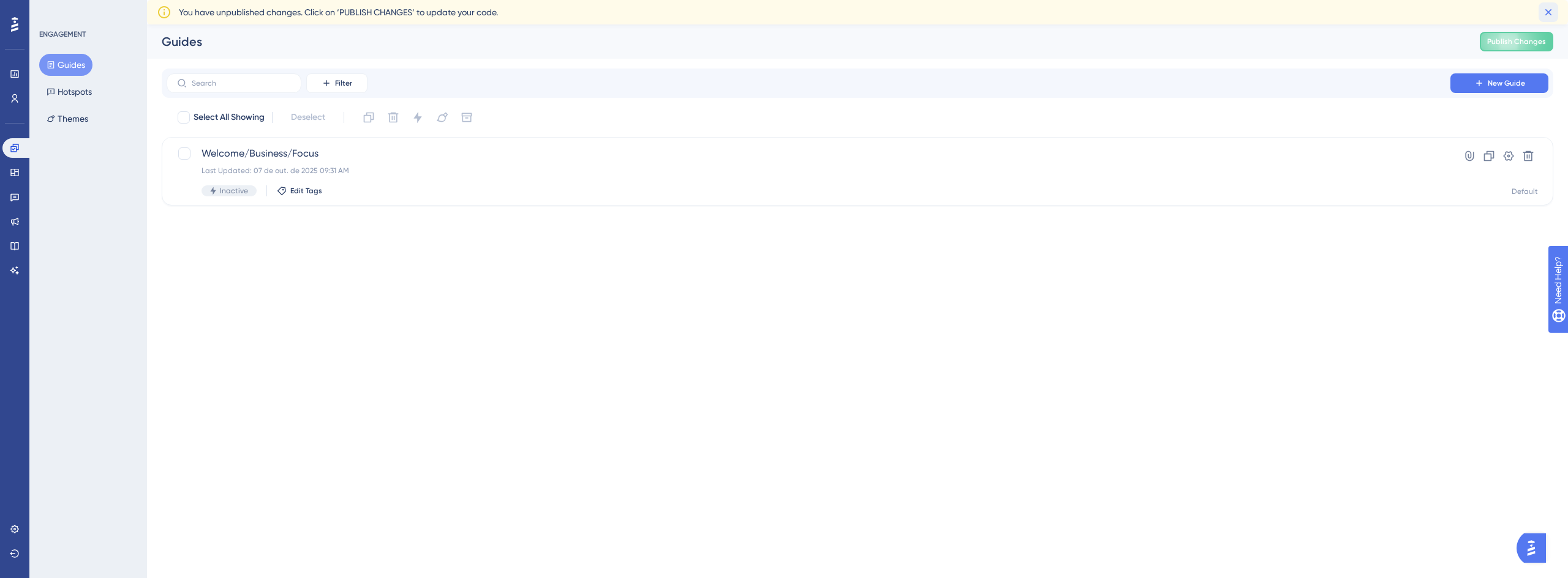
click at [1547, 14] on icon at bounding box center [1548, 12] width 7 height 7
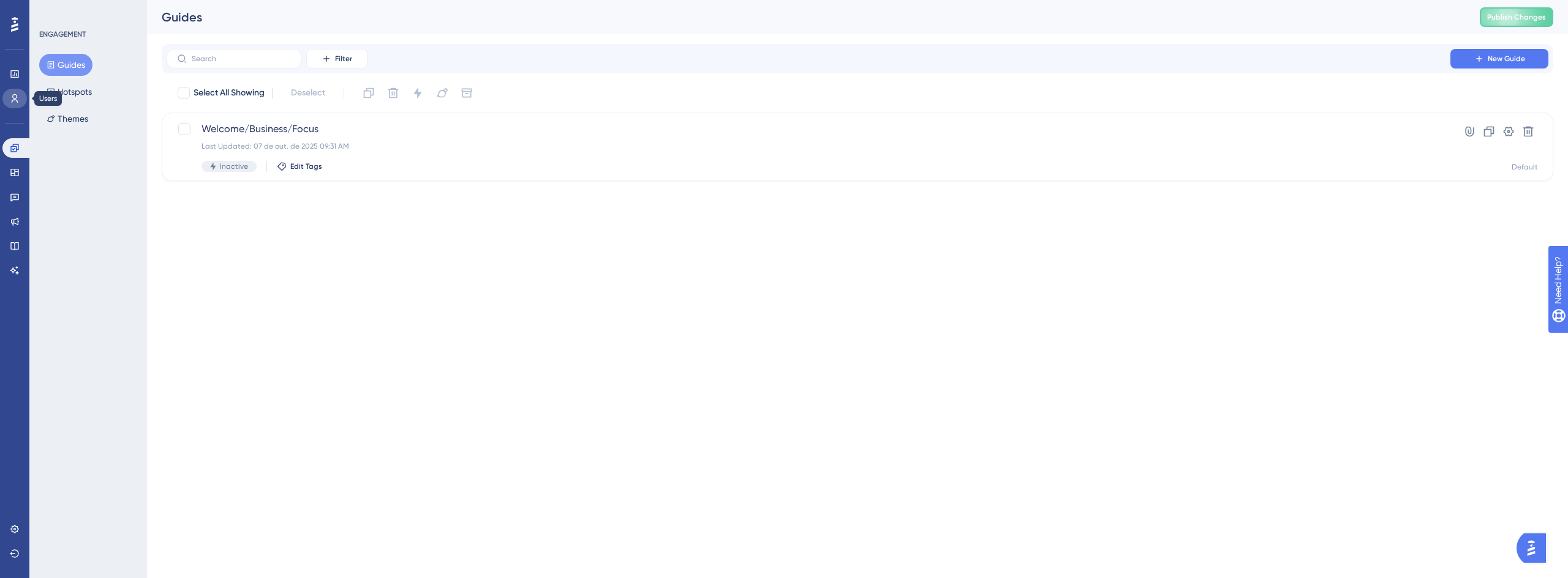
click at [18, 101] on icon at bounding box center [14, 98] width 10 height 10
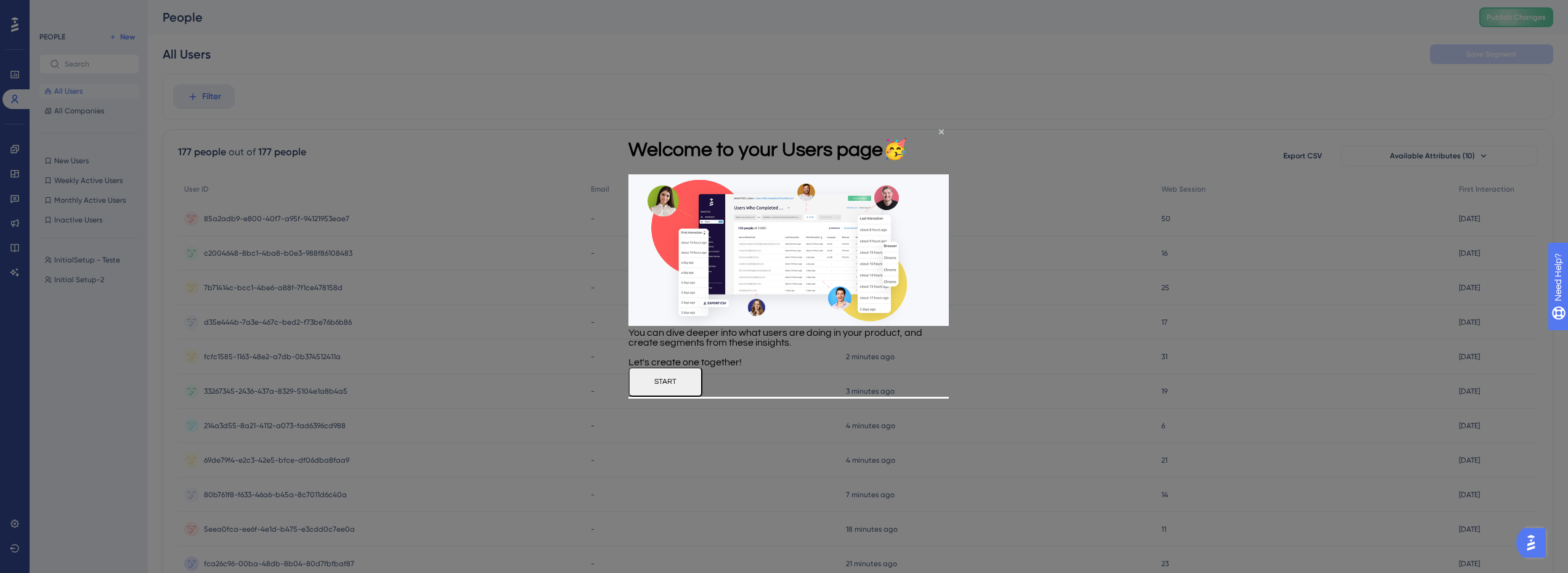
click at [702, 396] on button "START" at bounding box center [665, 381] width 74 height 30
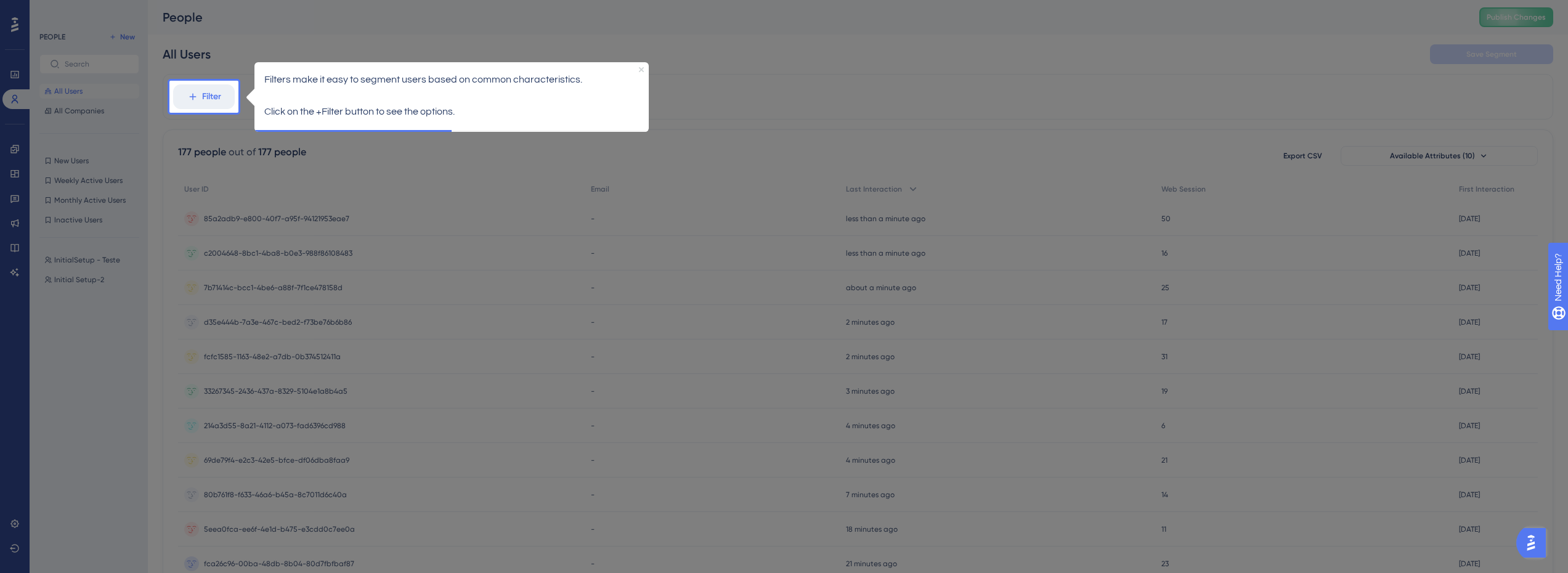
click at [643, 68] on icon "Close Preview" at bounding box center [641, 68] width 5 height 5
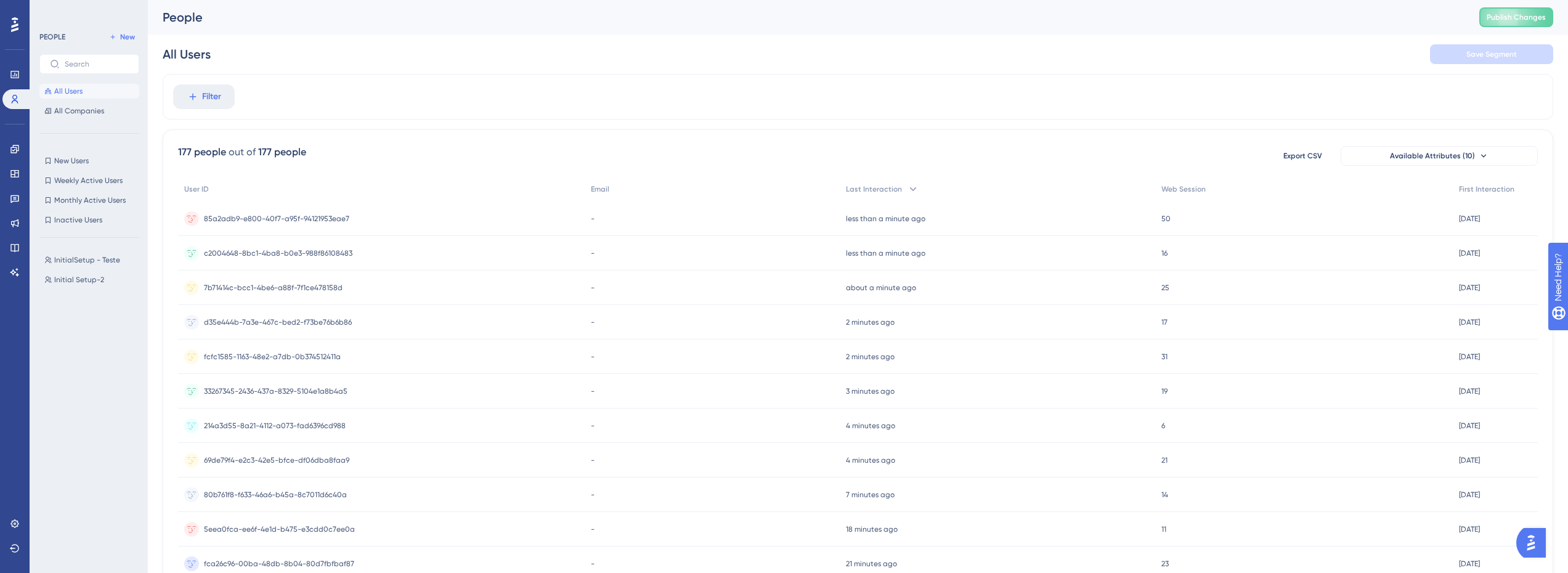
click at [651, 93] on div "Filter" at bounding box center [857, 96] width 1390 height 45
click at [11, 143] on link at bounding box center [14, 149] width 24 height 20
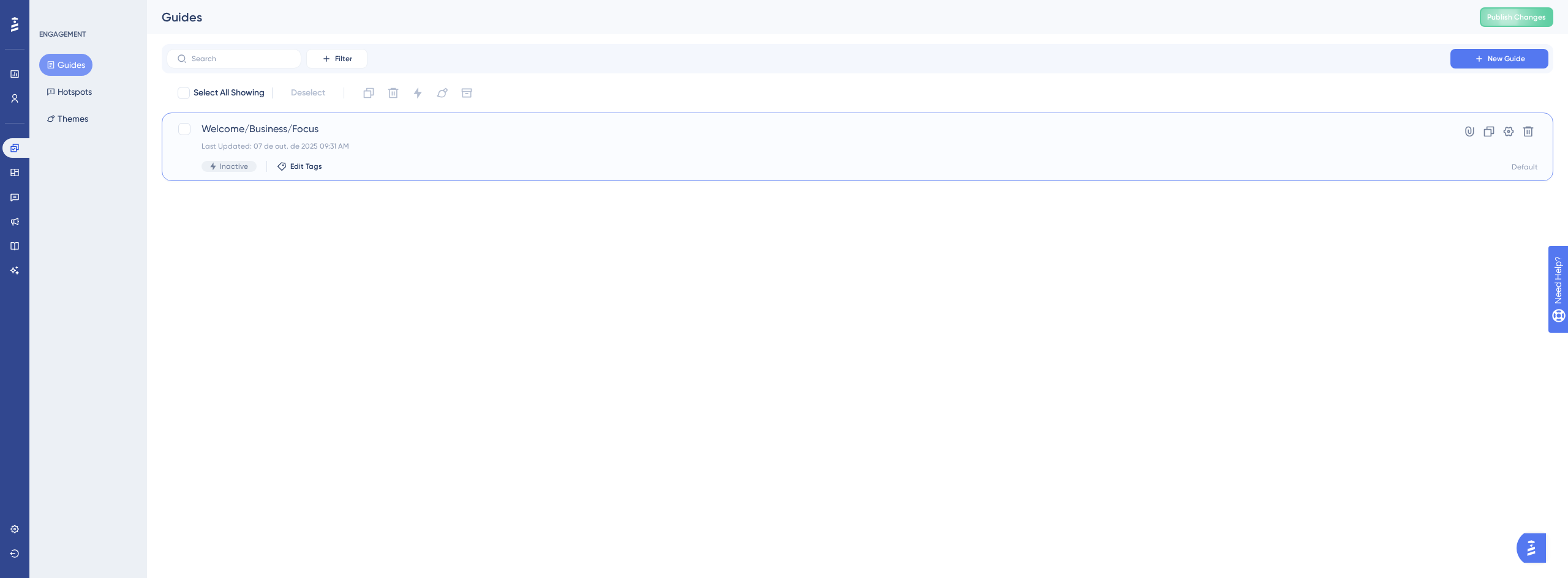
click at [356, 141] on div "Last Updated: 07 de out. de 2025 09:31 AM" at bounding box center [808, 146] width 1214 height 10
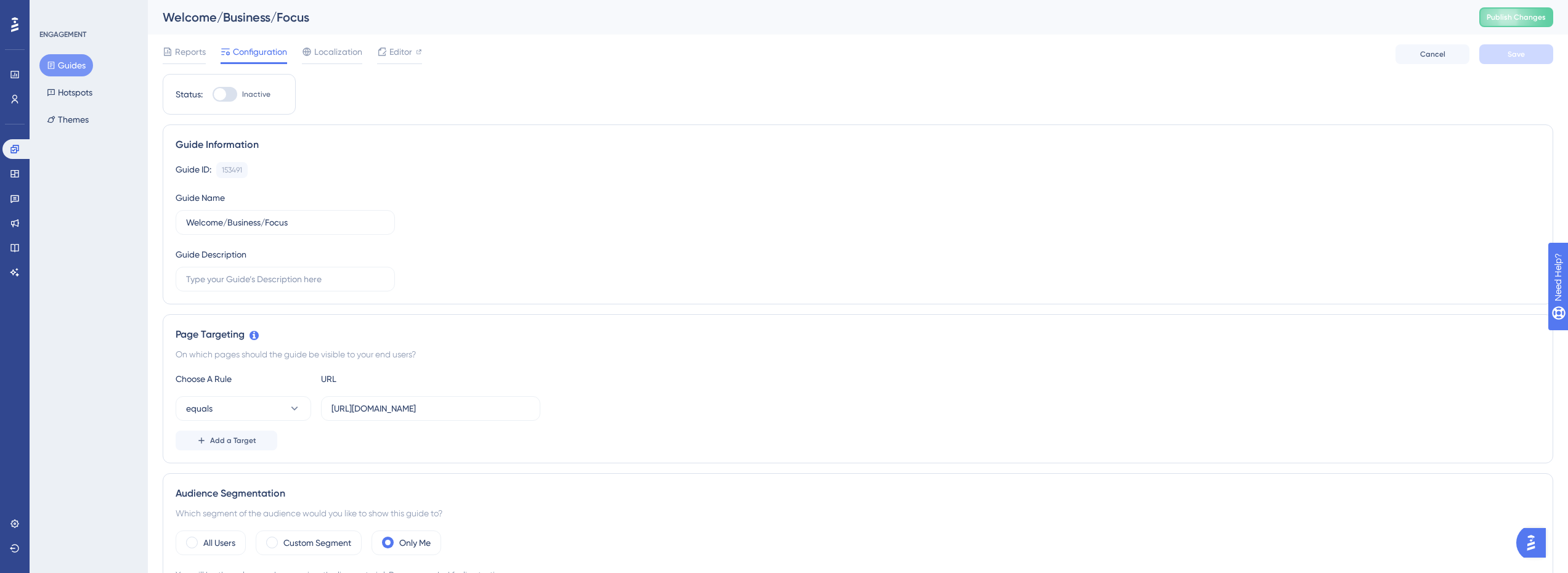
scroll to position [185, 0]
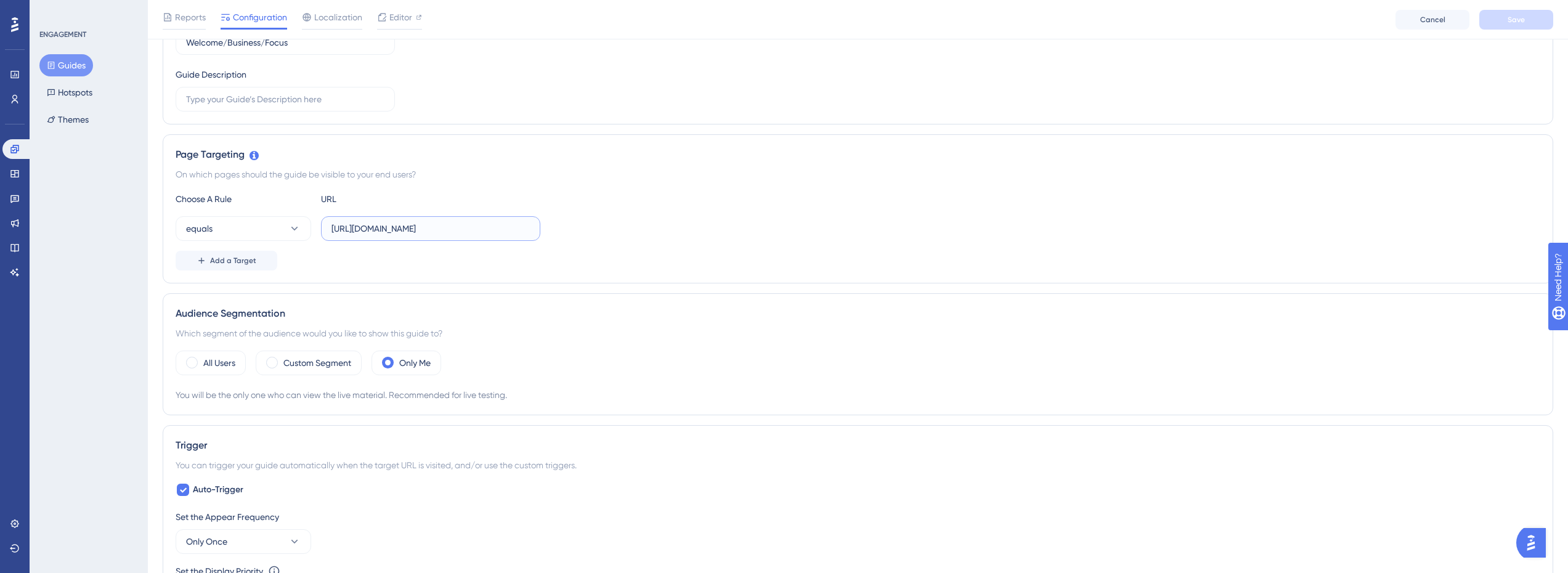
click at [392, 232] on input "https://console.bluems.com/" at bounding box center [431, 228] width 199 height 14
click at [448, 229] on input "https://console.bluems.com/" at bounding box center [431, 228] width 199 height 14
paste input "staging."
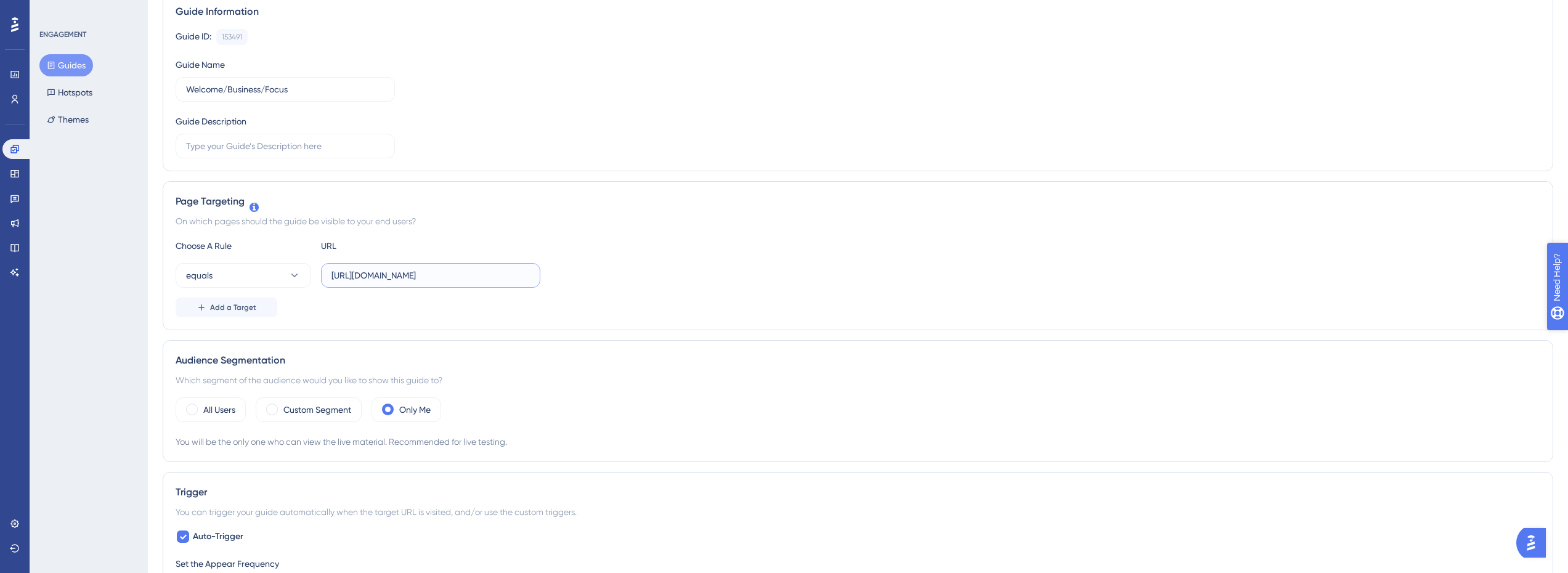
scroll to position [0, 0]
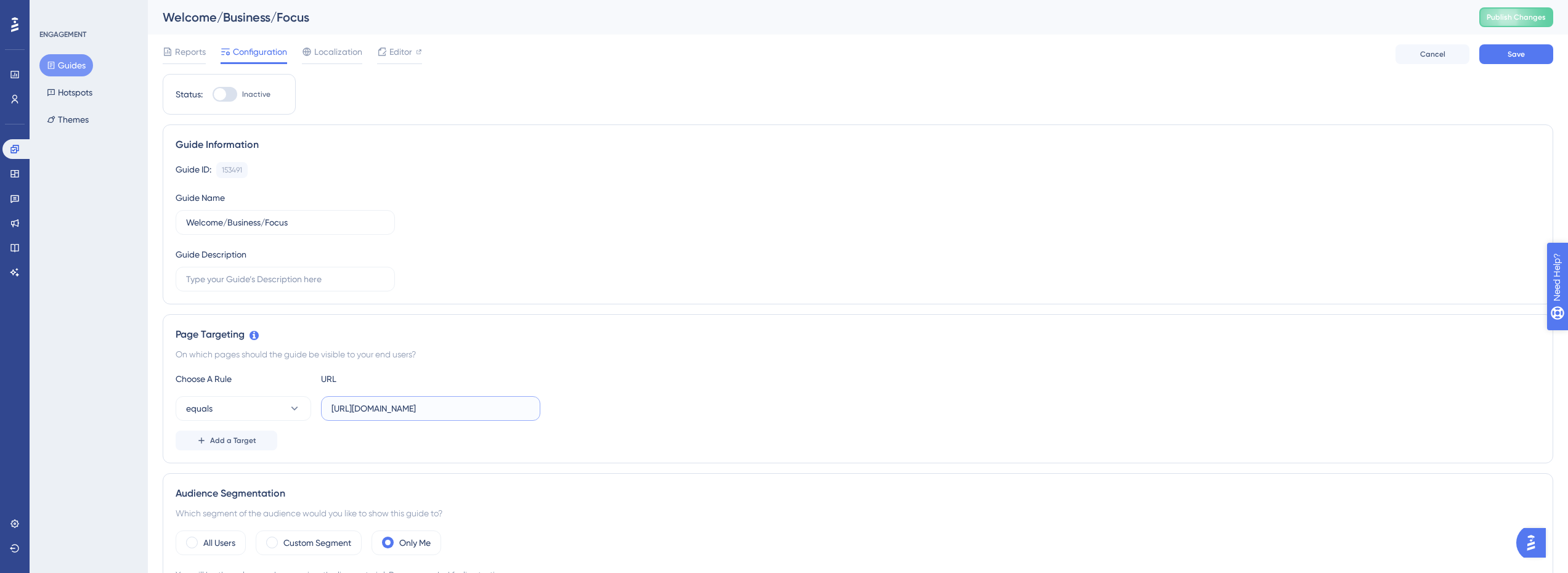
type input "https://console.staging.bluems.com/"
click at [1521, 57] on span "Save" at bounding box center [1516, 54] width 17 height 10
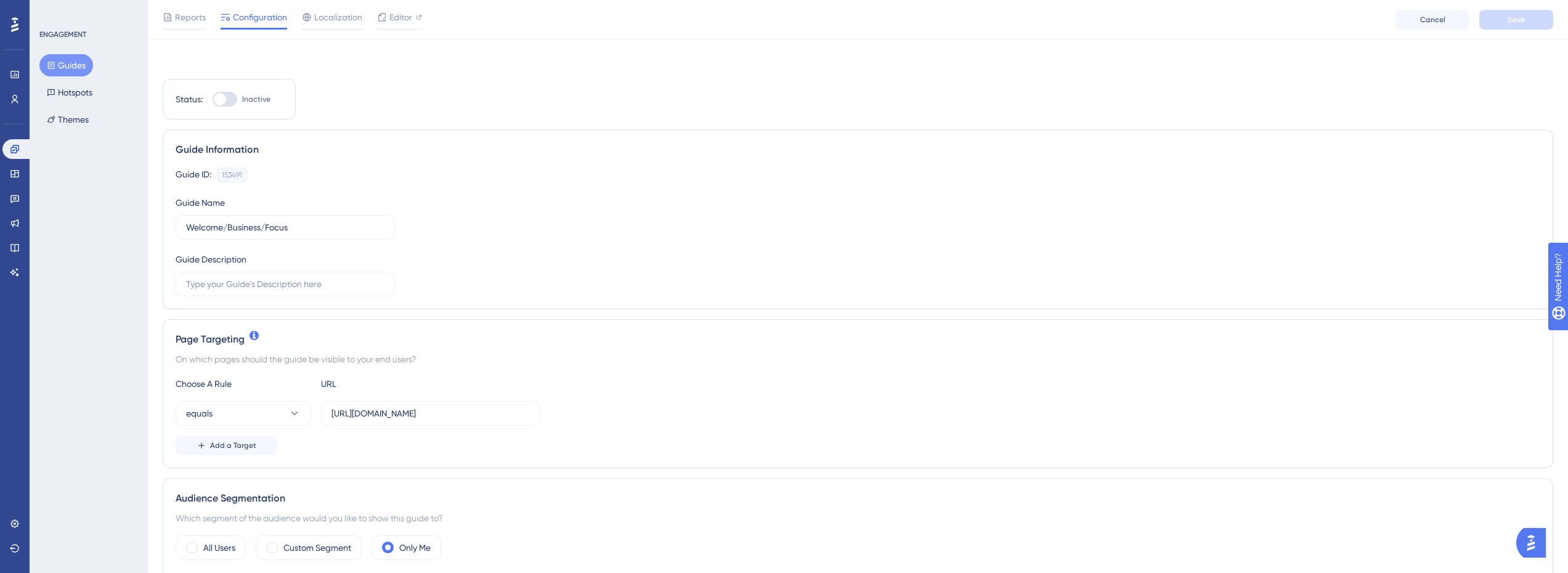
scroll to position [123, 0]
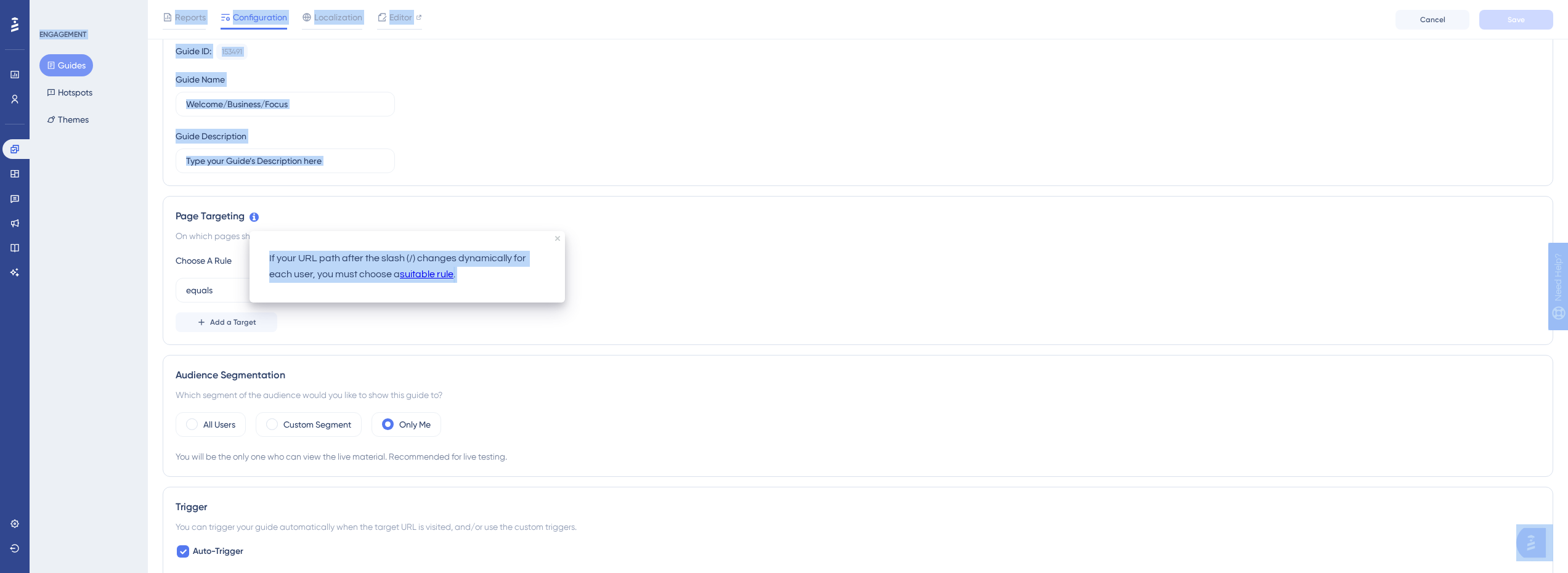
drag, startPoint x: 177, startPoint y: 220, endPoint x: 257, endPoint y: 218, distance: 80.0
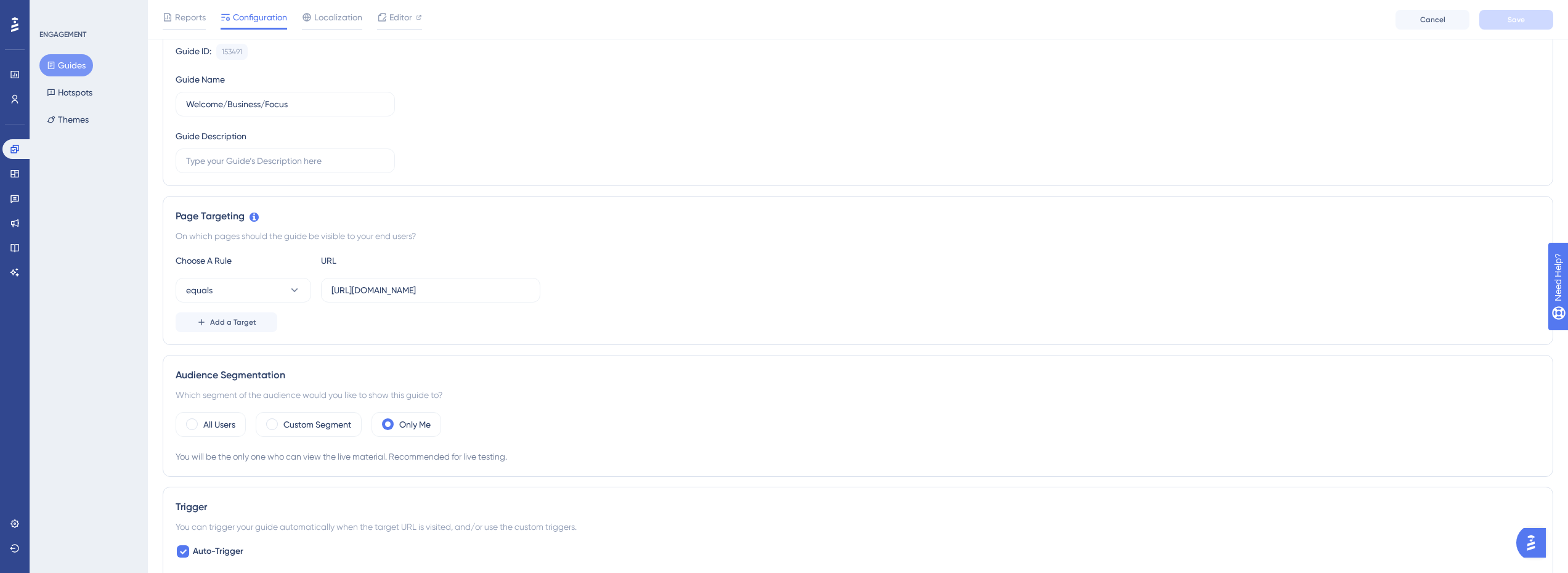
click at [230, 219] on div "Page Targeting" at bounding box center [857, 216] width 1364 height 14
click at [412, 297] on input "https://console.staging.bluems.com/" at bounding box center [431, 290] width 199 height 14
click at [774, 304] on div "Choose A Rule URL equals https://console.staging.bluems.com/ Add a Target" at bounding box center [857, 293] width 1364 height 79
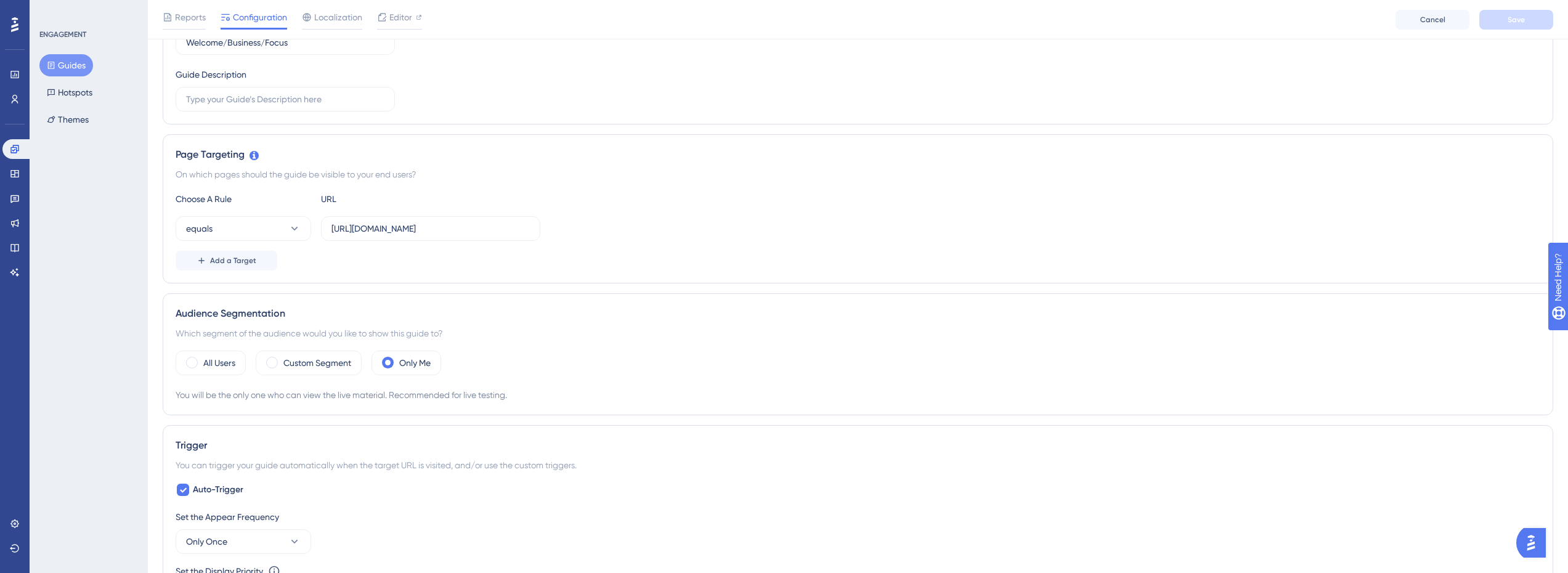
scroll to position [0, 0]
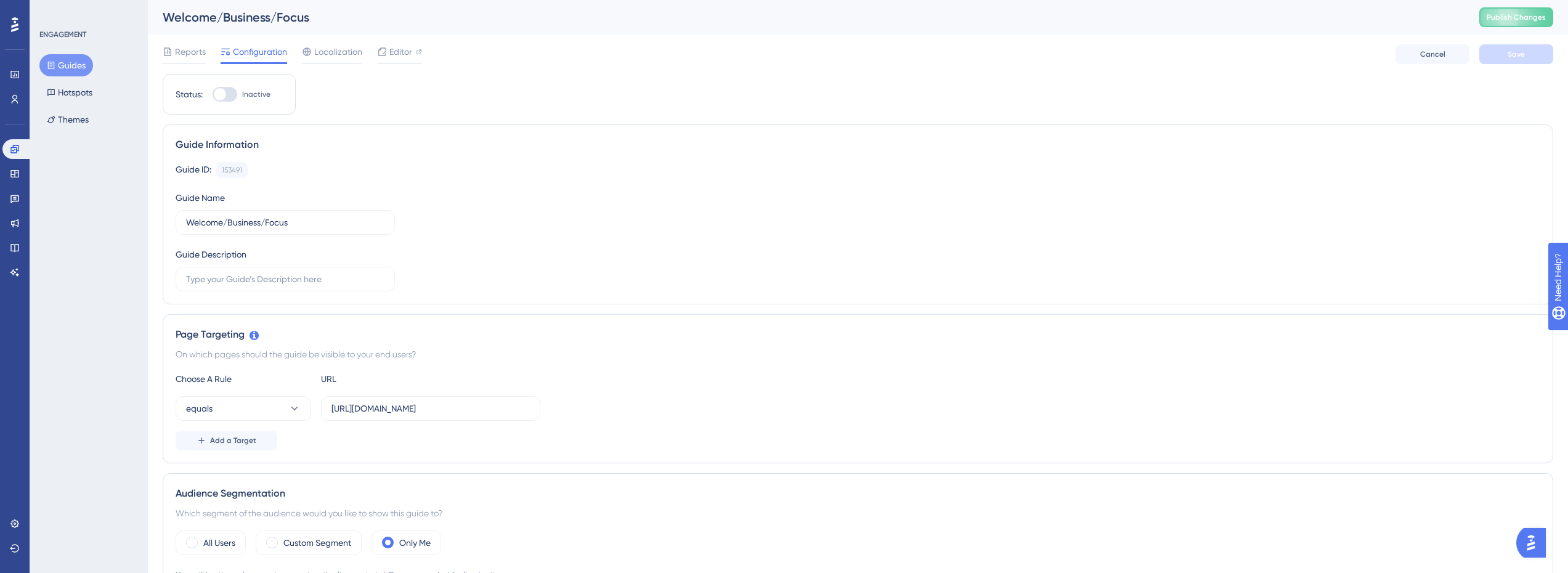
click at [68, 74] on button "Guides" at bounding box center [66, 65] width 54 height 22
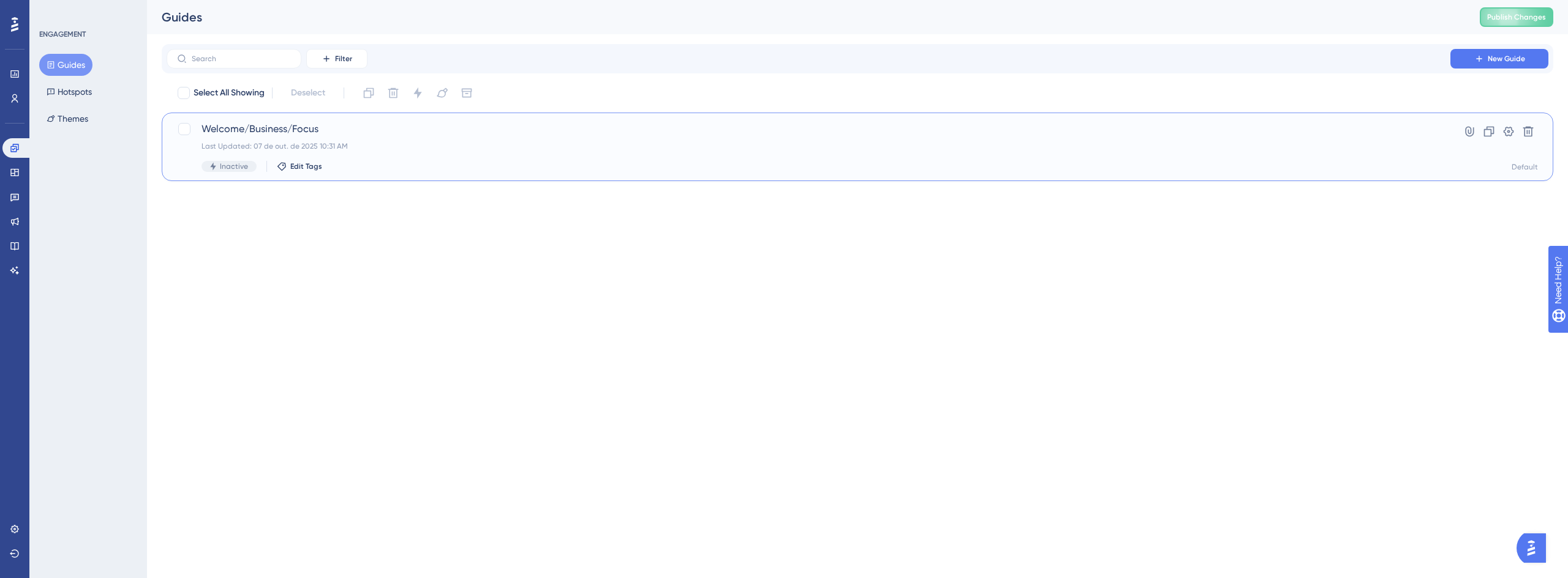
click at [343, 141] on div "Welcome/Business/Focus Last Updated: 07 de out. de 2025 10:31 AM Inactive Edit …" at bounding box center [808, 146] width 1214 height 50
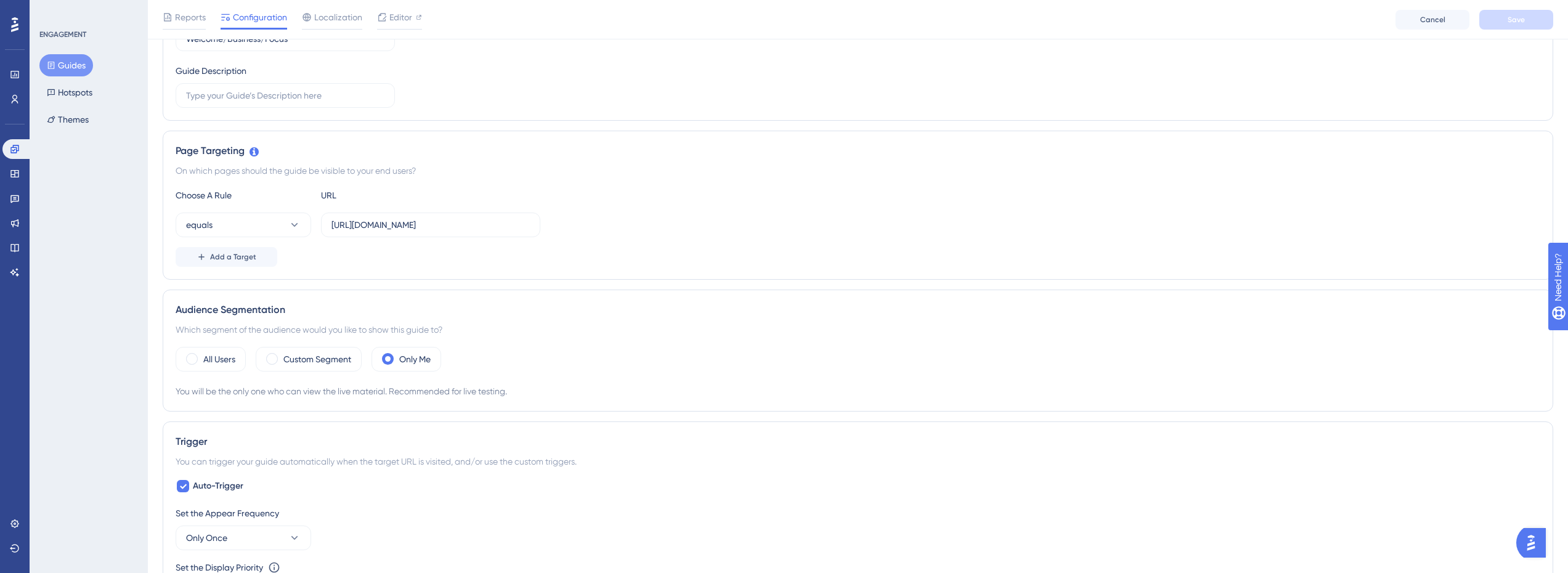
scroll to position [247, 0]
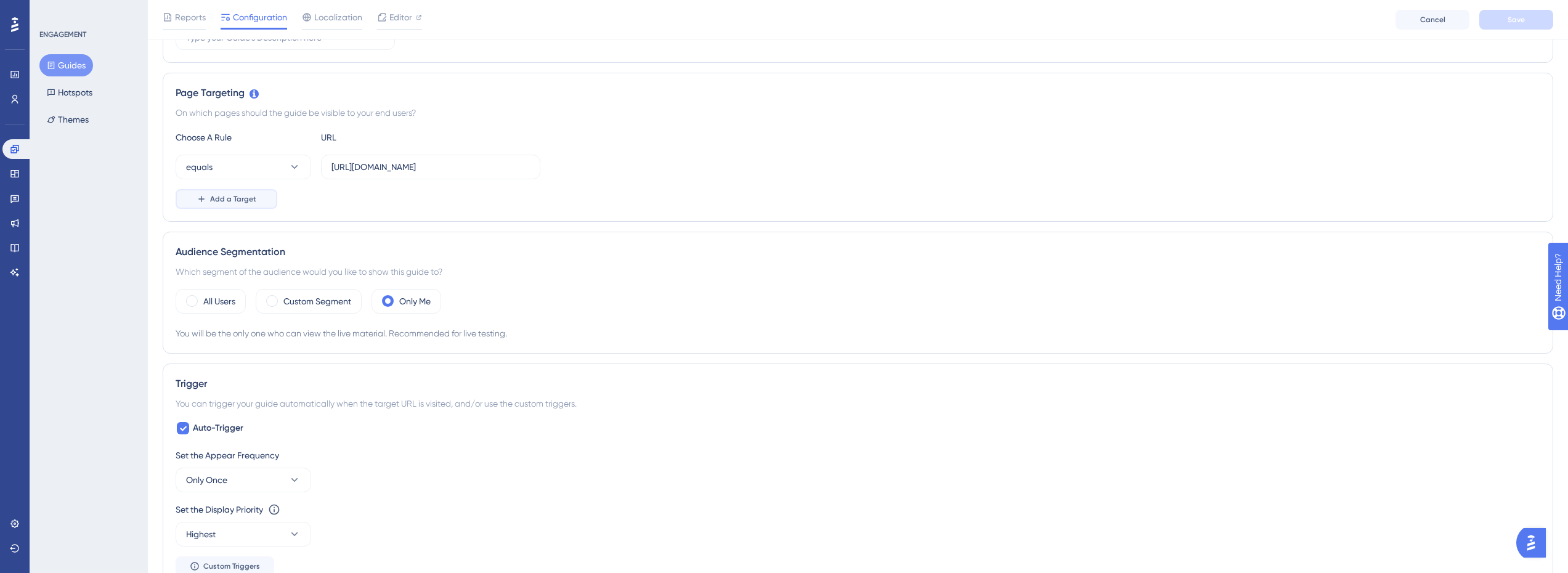
click at [260, 202] on button "Add a Target" at bounding box center [226, 199] width 102 height 20
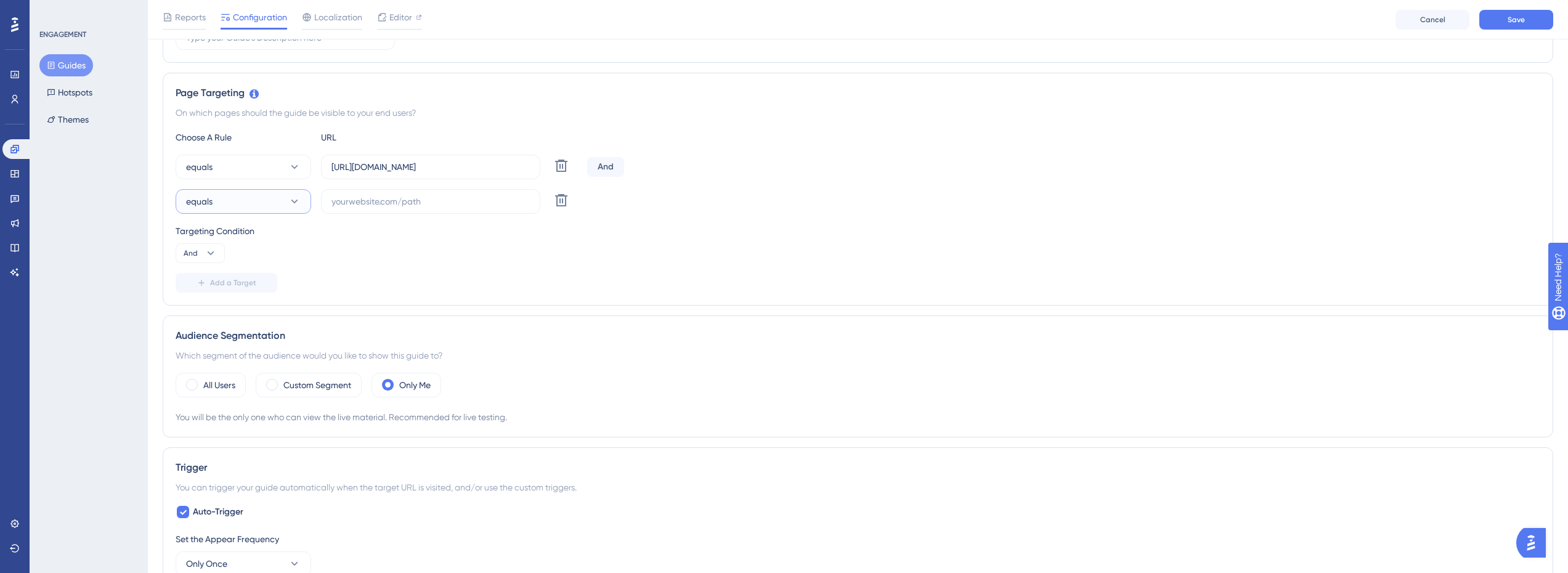
click at [281, 199] on button "equals" at bounding box center [243, 201] width 135 height 24
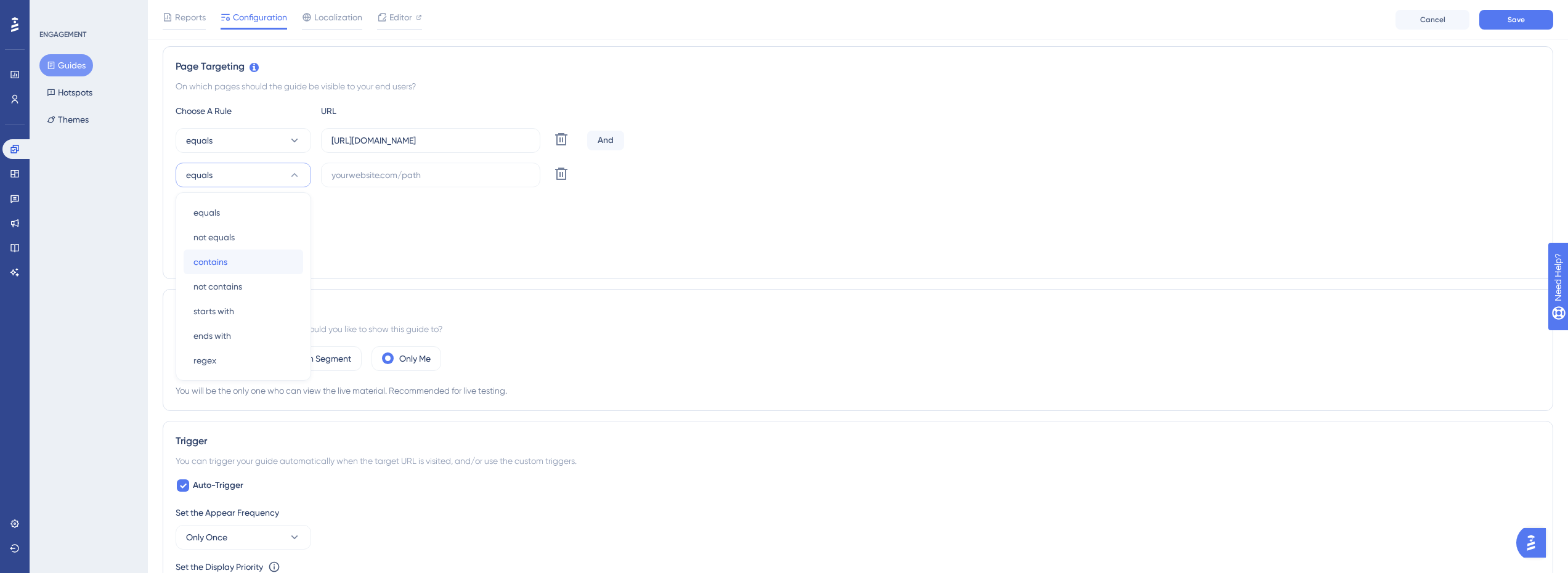
click at [234, 262] on div "contains contains" at bounding box center [243, 261] width 100 height 24
click at [385, 176] on input "text" at bounding box center [431, 175] width 199 height 14
click at [563, 175] on icon at bounding box center [561, 174] width 12 height 12
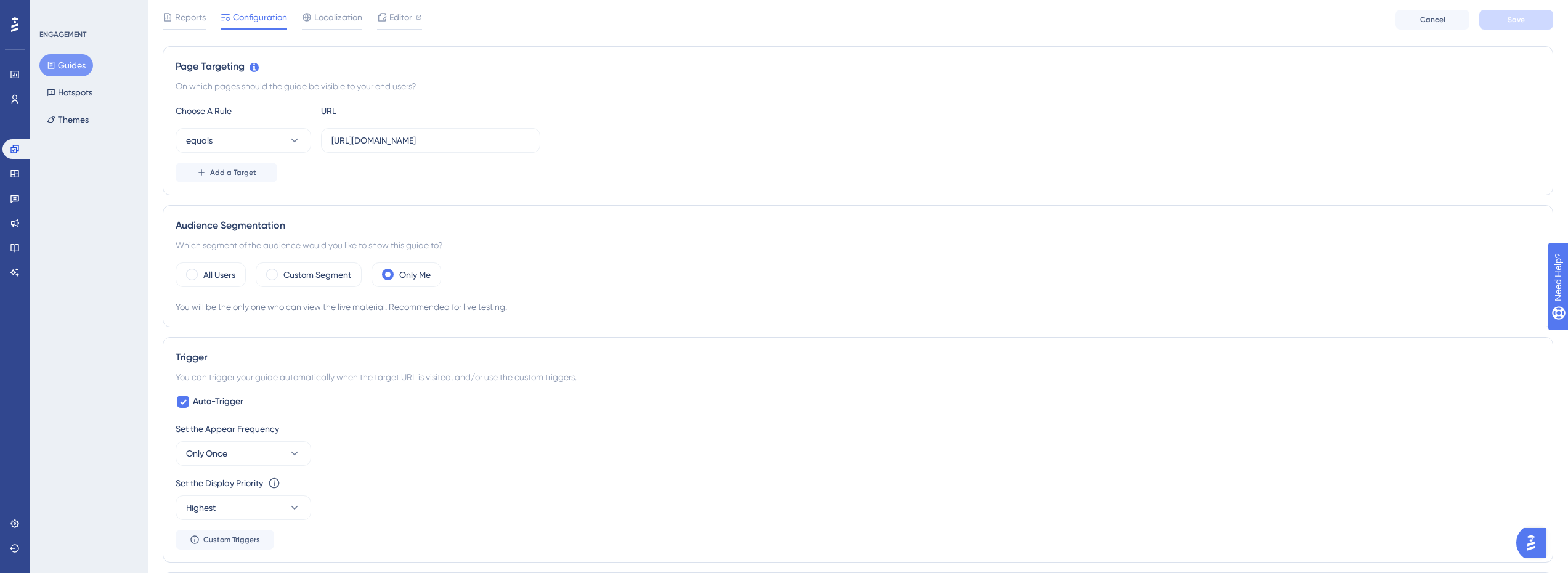
scroll to position [335, 0]
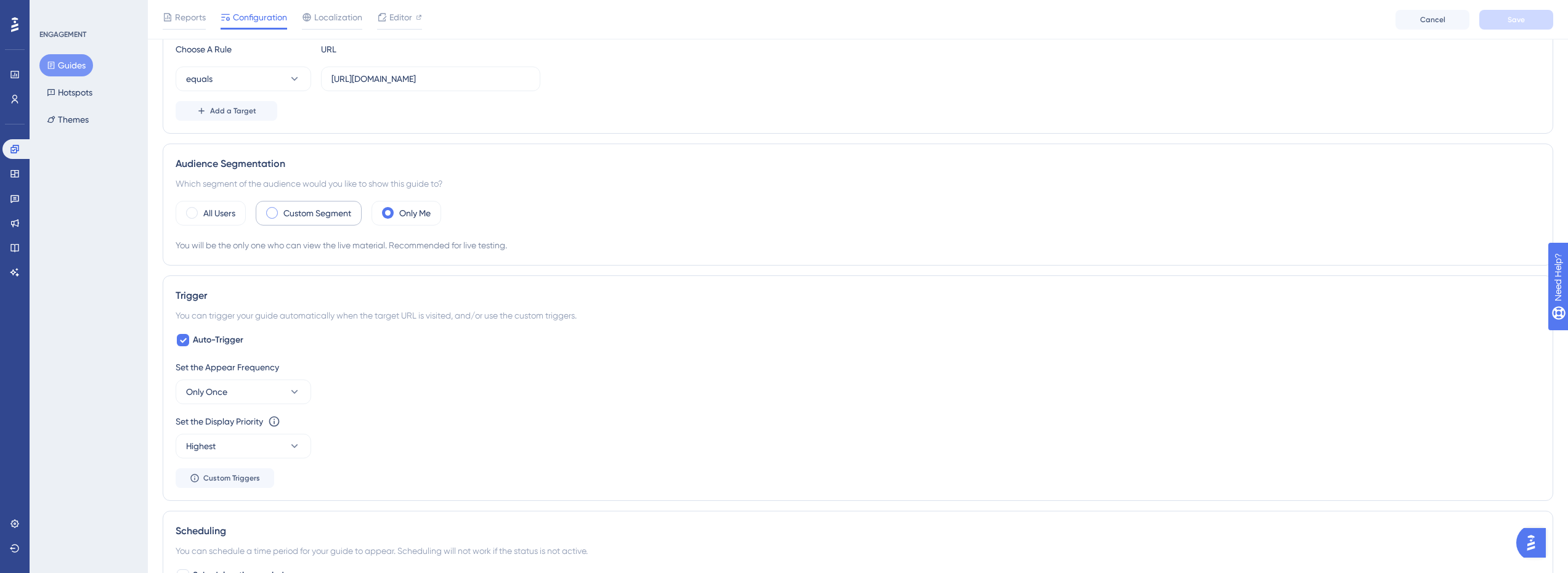
click at [323, 217] on label "Custom Segment" at bounding box center [317, 213] width 68 height 14
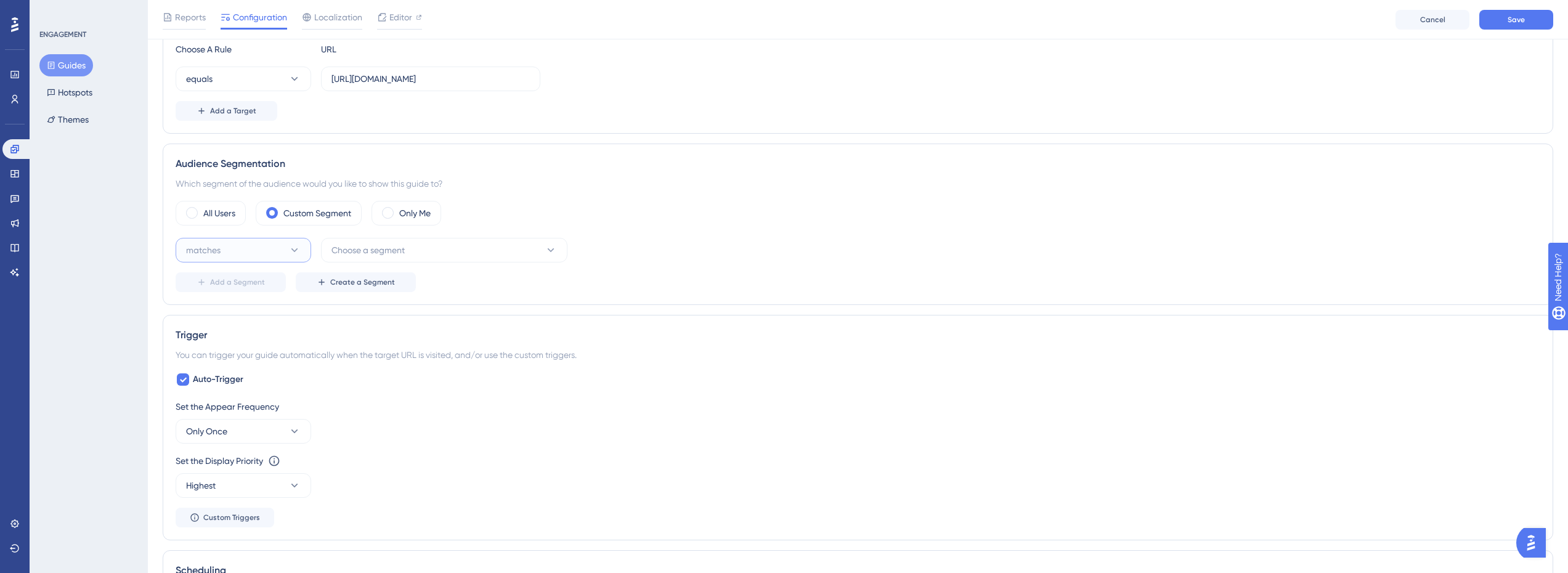
click at [288, 251] on button "matches" at bounding box center [243, 250] width 135 height 24
click at [268, 282] on div "matches matches" at bounding box center [243, 287] width 100 height 24
click at [430, 239] on button "Choose a segment" at bounding box center [444, 250] width 247 height 24
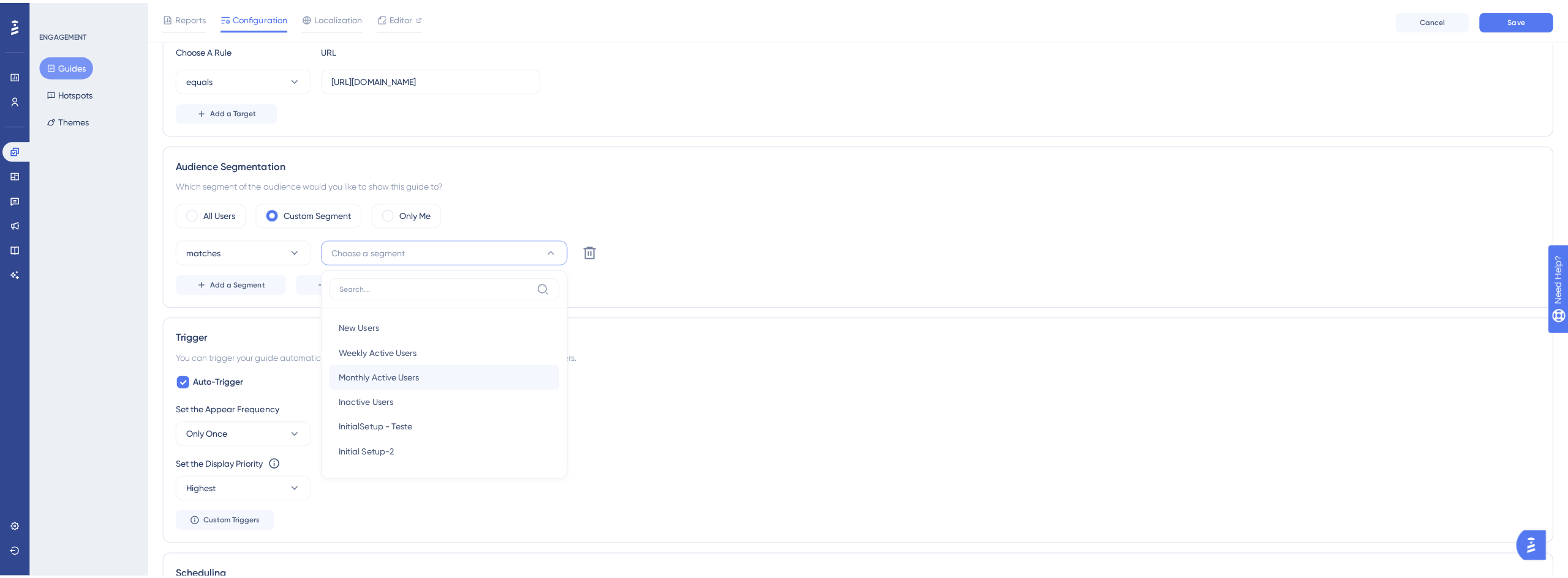
scroll to position [417, 0]
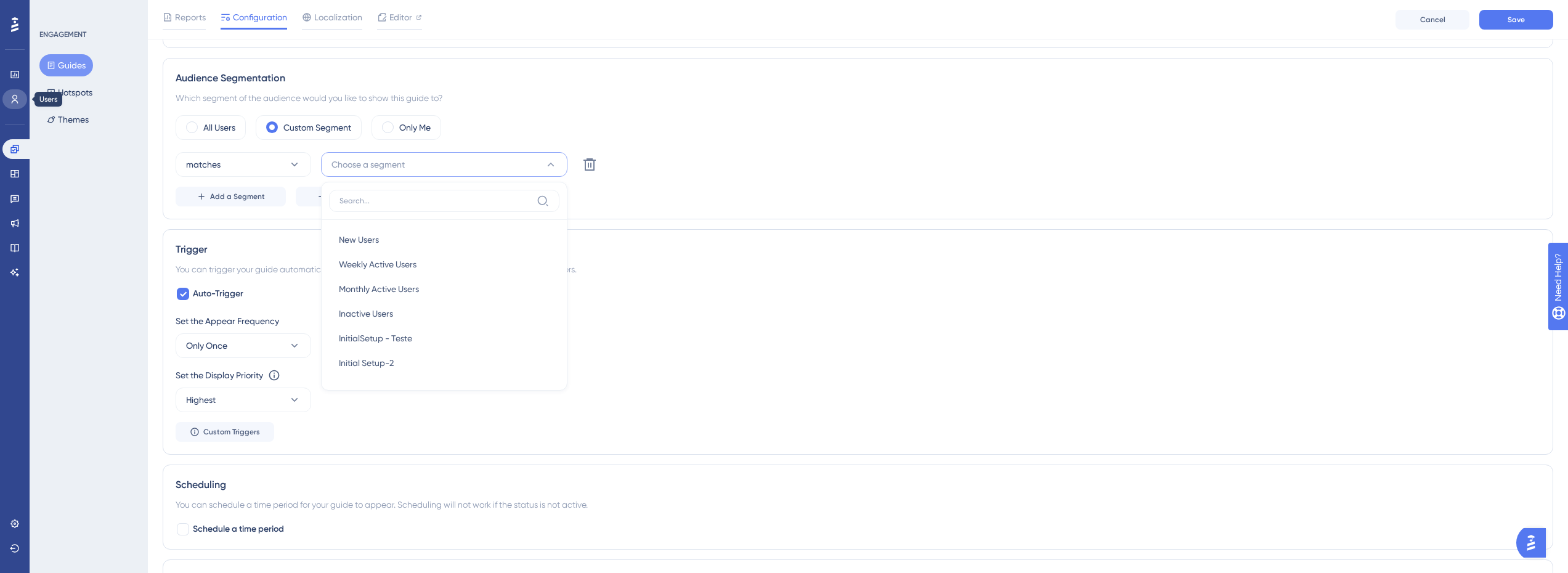
click at [18, 101] on icon at bounding box center [14, 99] width 10 height 10
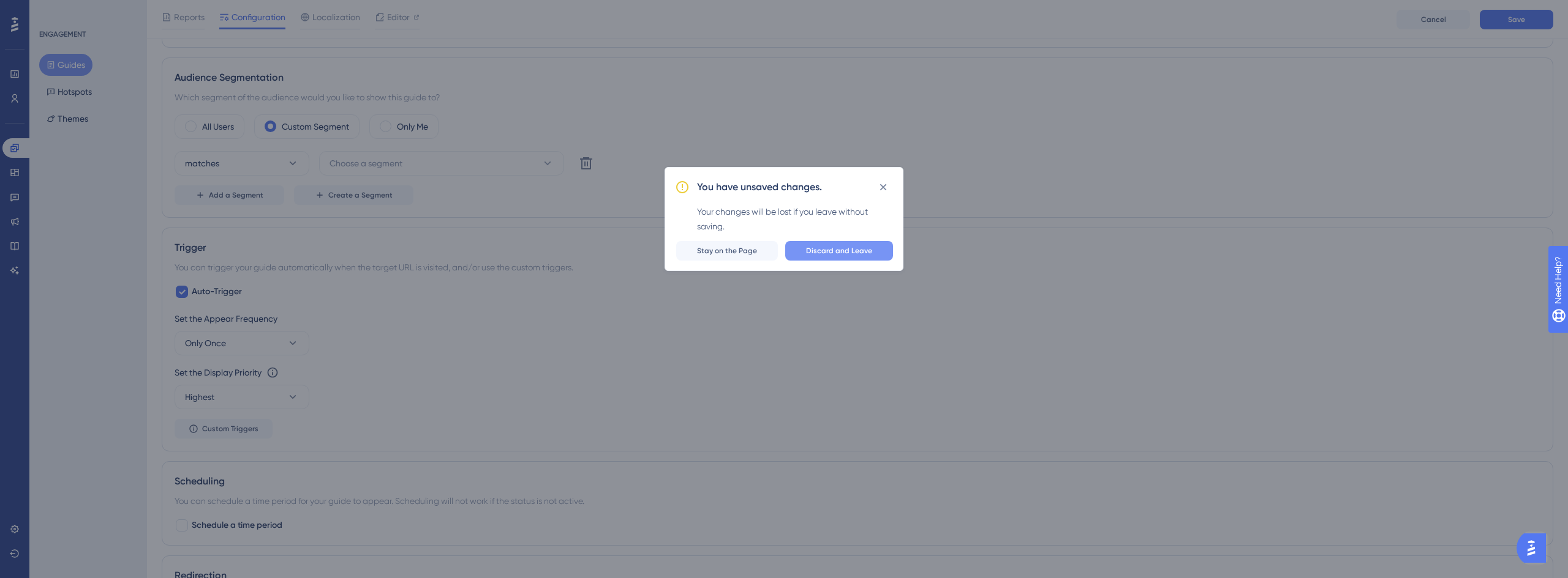
click at [836, 251] on span "Discard and Leave" at bounding box center [839, 251] width 66 height 10
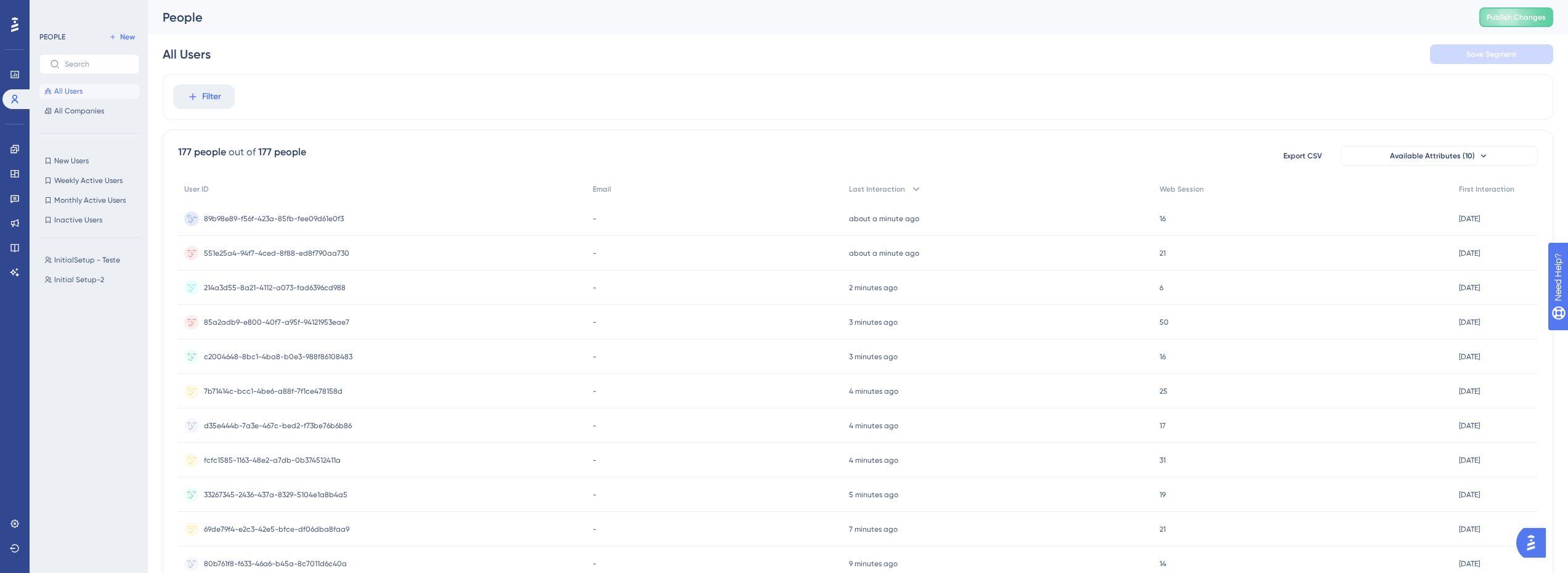
click at [944, 211] on div "about a minute ago 07 Oct 2025, 10:31" at bounding box center [998, 218] width 311 height 34
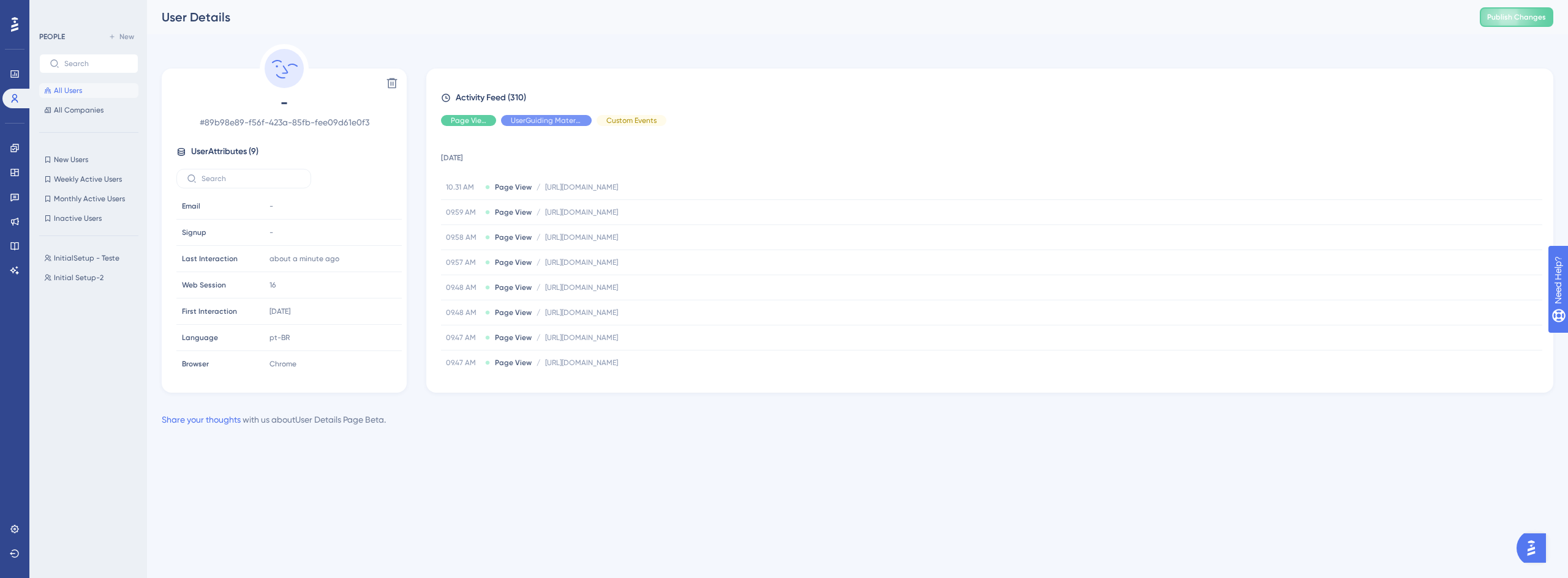
click at [240, 150] on span "User Attributes ( 9 )" at bounding box center [224, 152] width 67 height 14
click at [266, 155] on div "User Attributes ( 9 )" at bounding box center [284, 152] width 216 height 14
click at [259, 209] on div "Email Email" at bounding box center [218, 206] width 83 height 24
click at [78, 92] on span "All Users" at bounding box center [67, 90] width 28 height 10
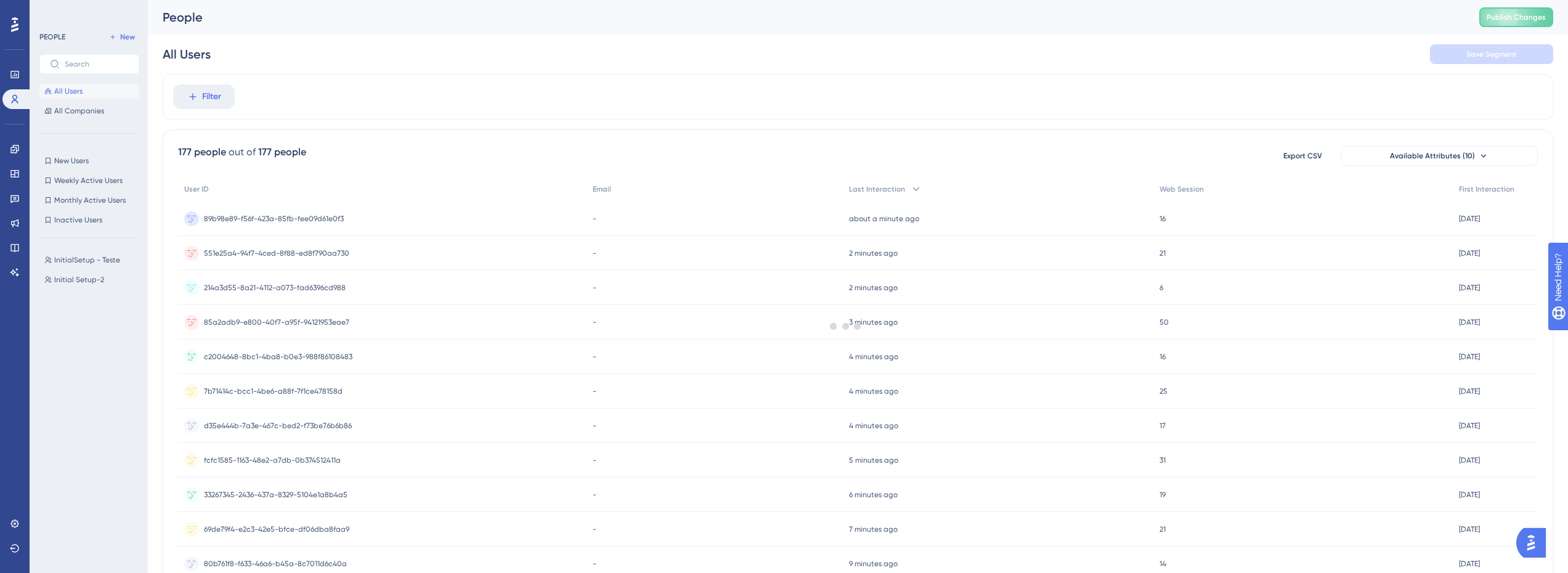
click at [306, 222] on div at bounding box center [845, 326] width 1444 height 484
click at [978, 246] on div at bounding box center [845, 326] width 1444 height 484
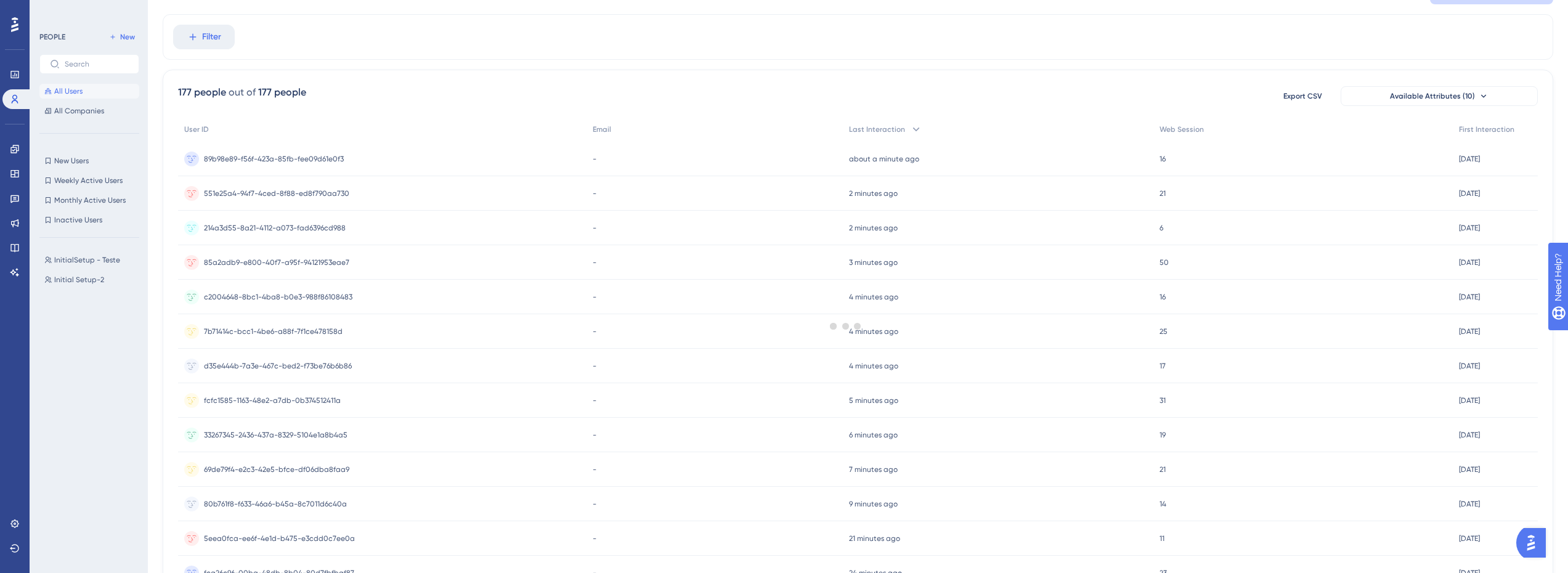
scroll to position [123, 0]
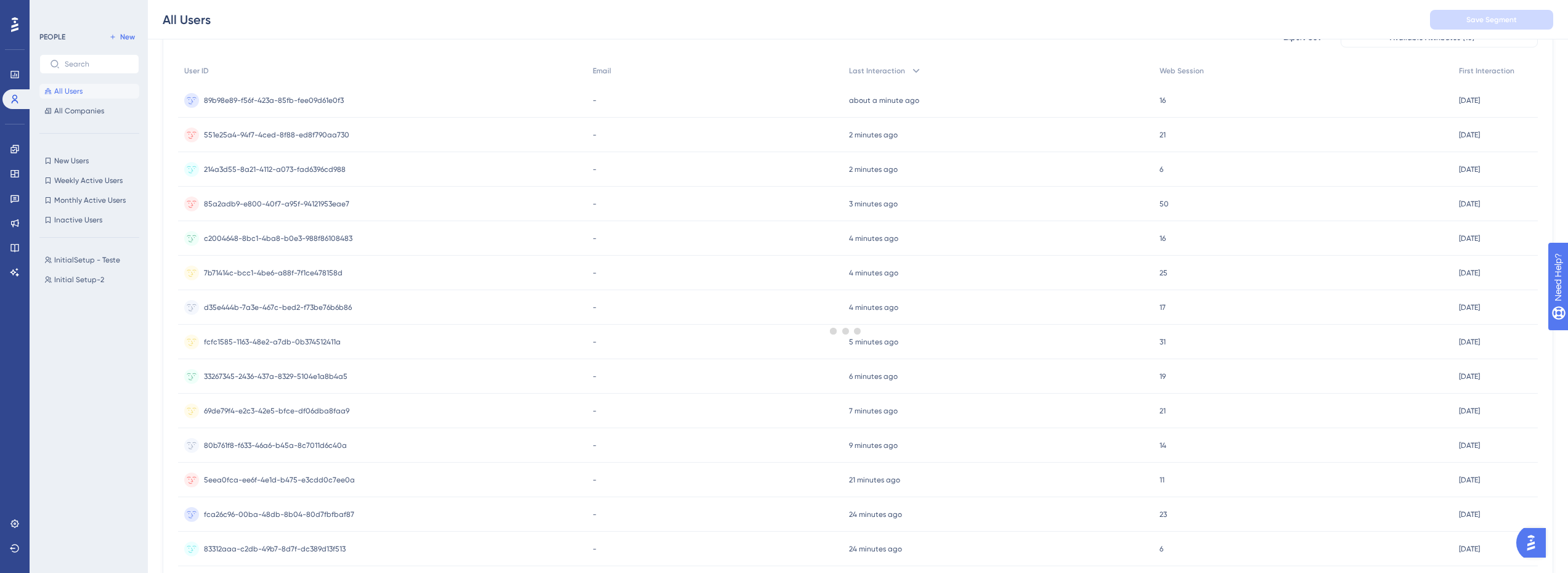
click at [295, 132] on div at bounding box center [845, 331] width 1444 height 484
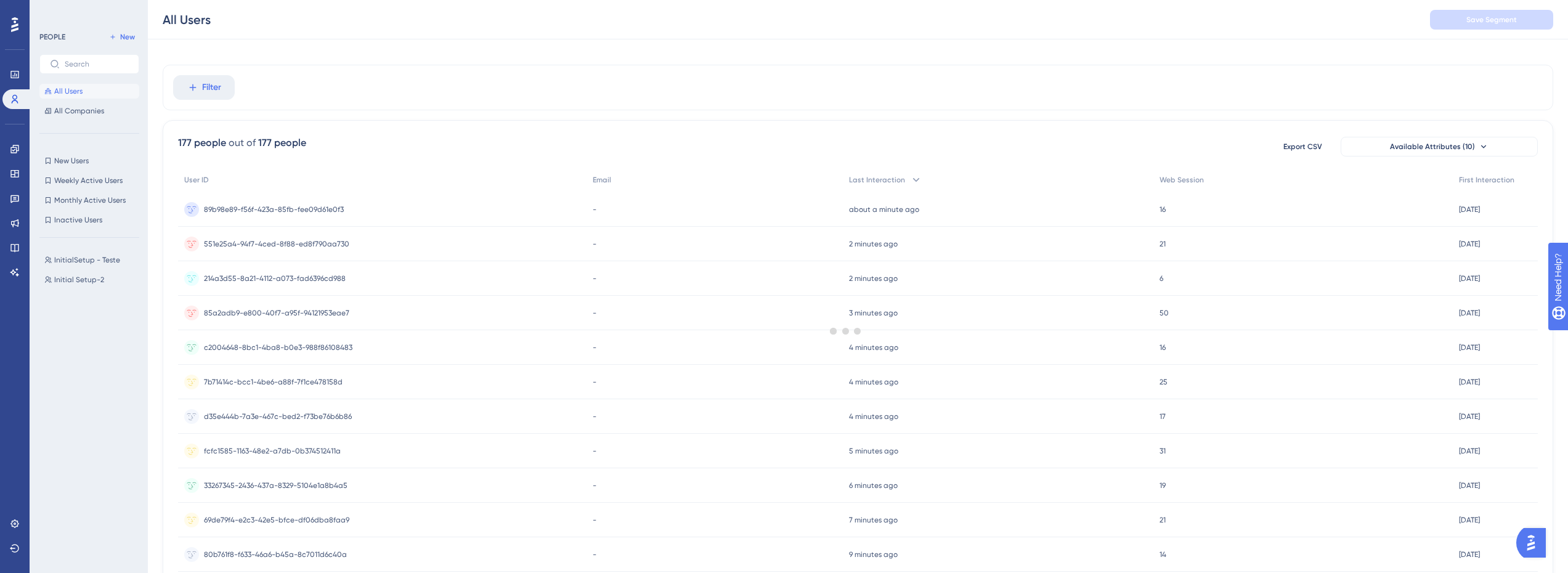
scroll to position [0, 0]
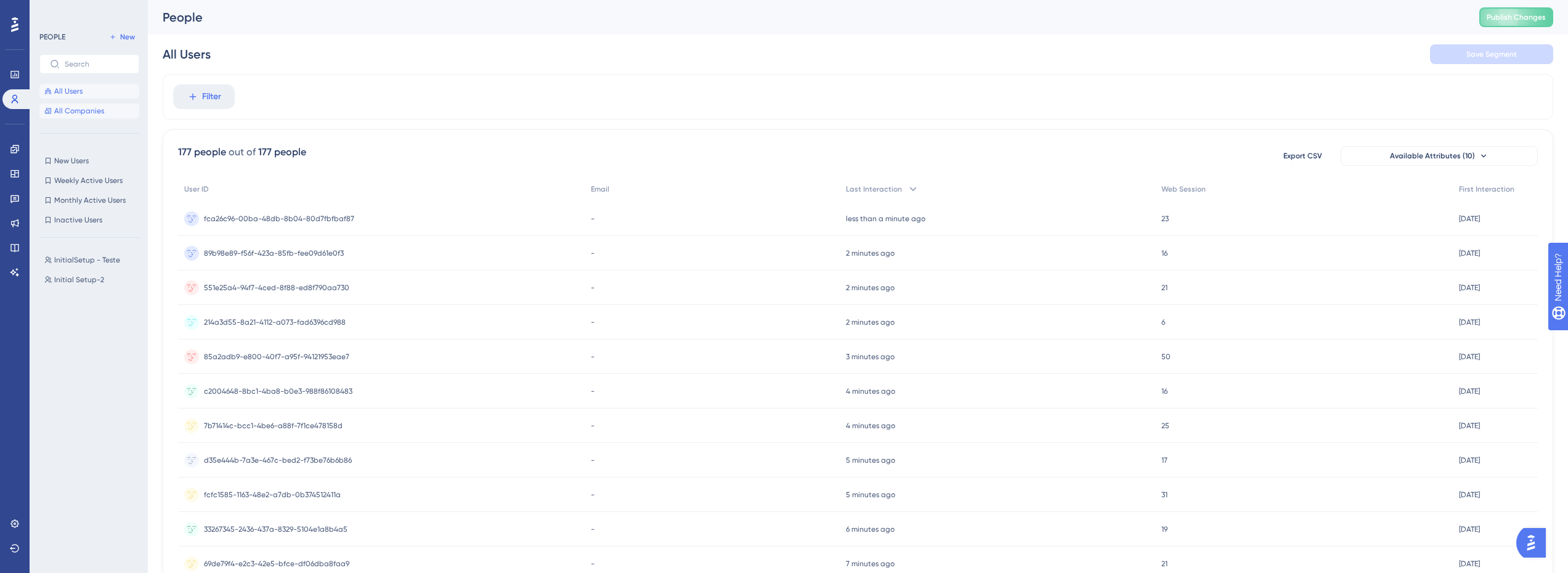
click at [76, 114] on span "All Companies" at bounding box center [79, 111] width 50 height 10
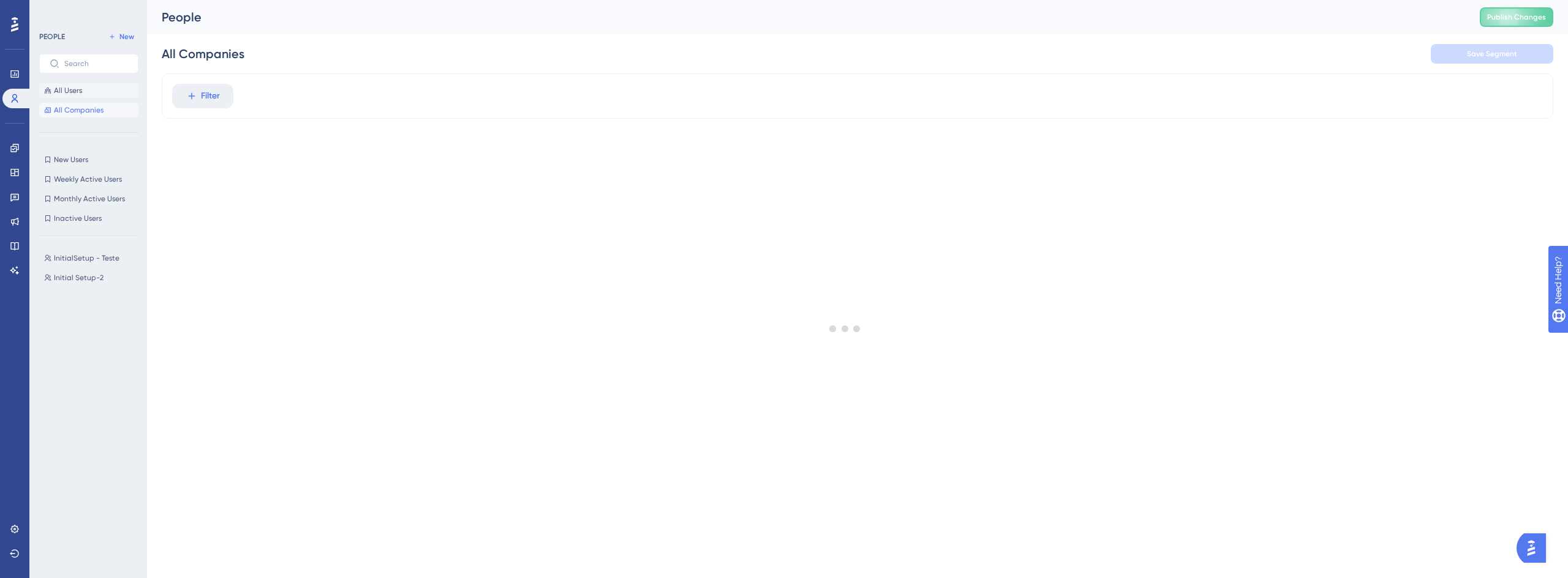
click at [82, 97] on button "All Users" at bounding box center [89, 90] width 99 height 14
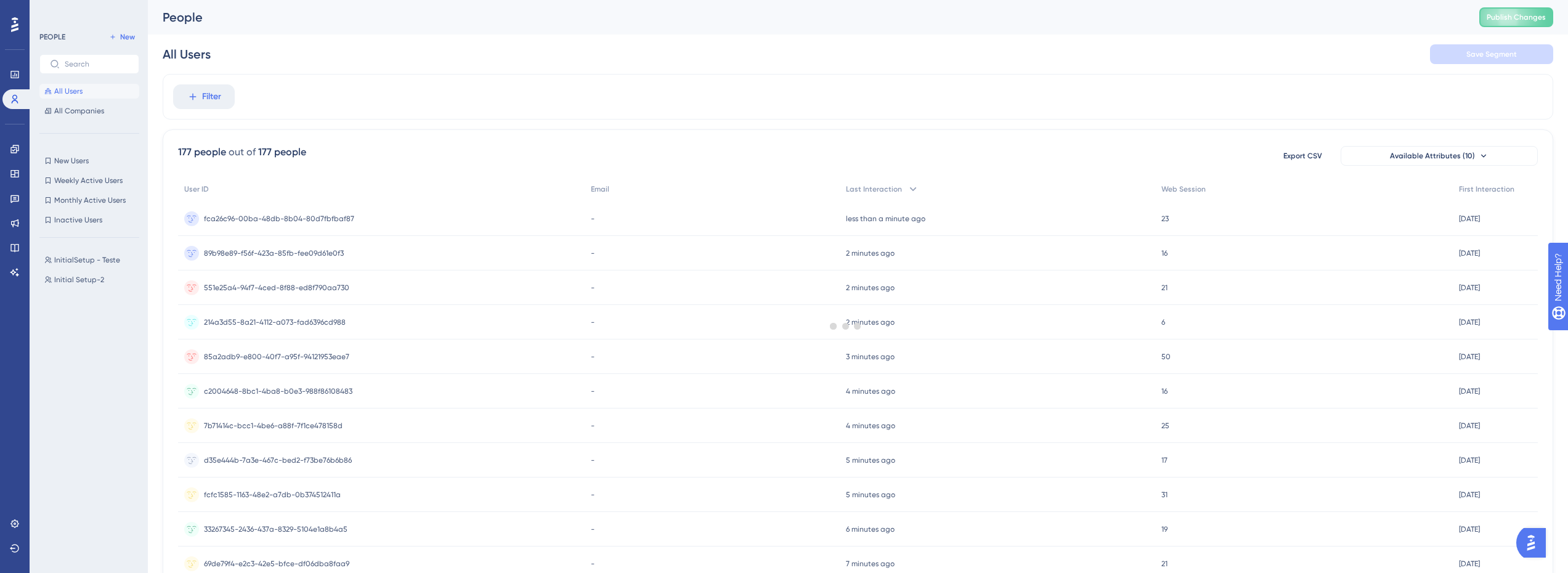
click at [210, 98] on div at bounding box center [845, 326] width 1444 height 484
click at [341, 92] on div at bounding box center [845, 326] width 1444 height 484
click at [187, 93] on div at bounding box center [845, 326] width 1444 height 484
click at [197, 98] on icon at bounding box center [193, 97] width 11 height 11
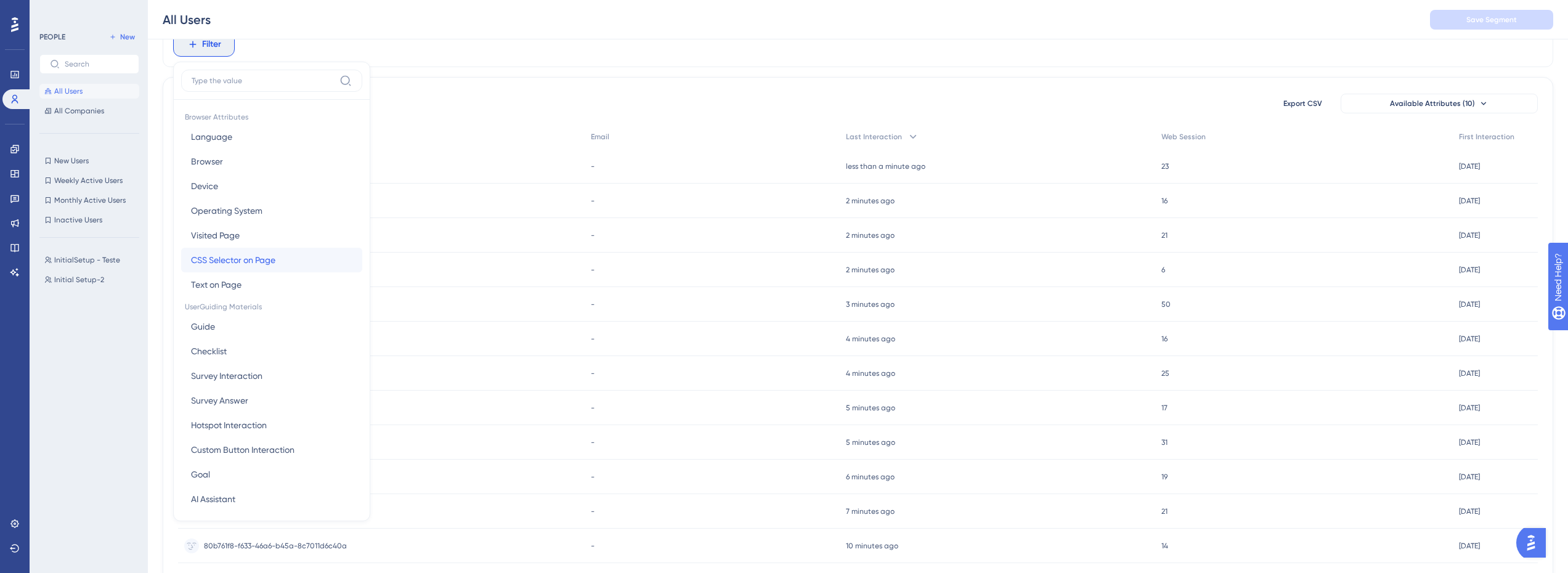
click at [233, 257] on span "CSS Selector on Page" at bounding box center [233, 260] width 84 height 14
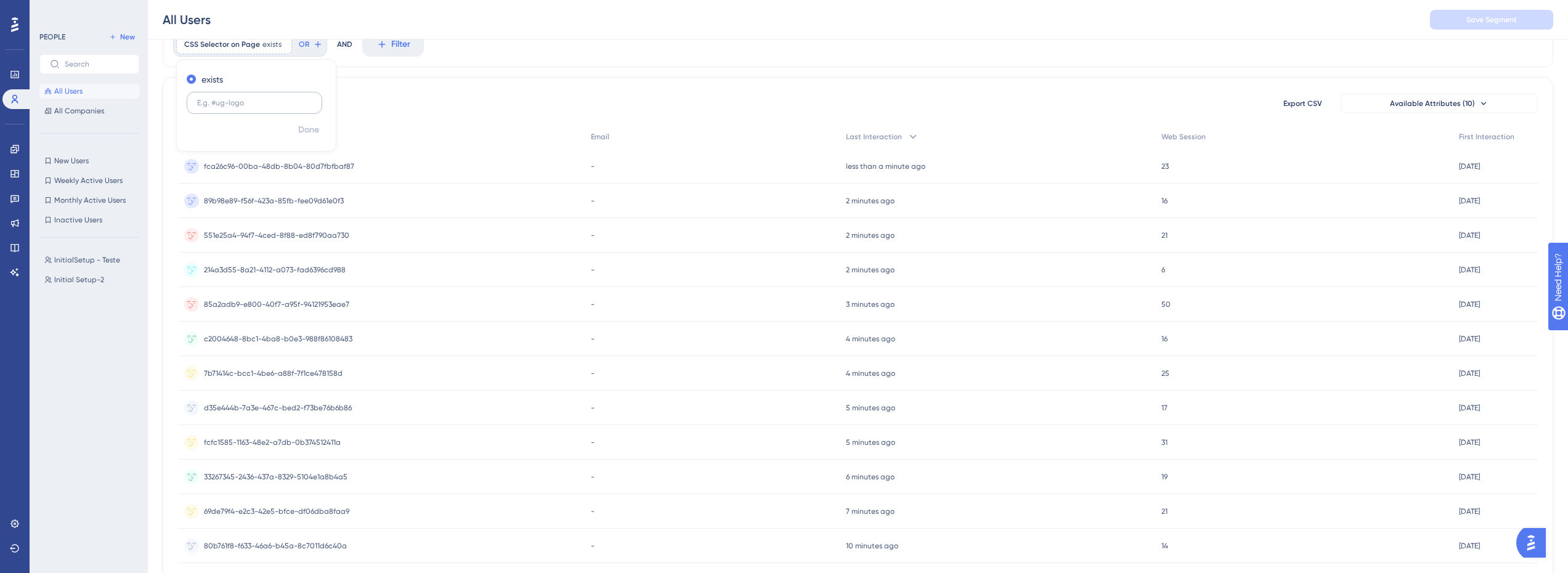
click at [249, 107] on label at bounding box center [254, 103] width 135 height 22
click at [249, 107] on input "text" at bounding box center [254, 103] width 114 height 9
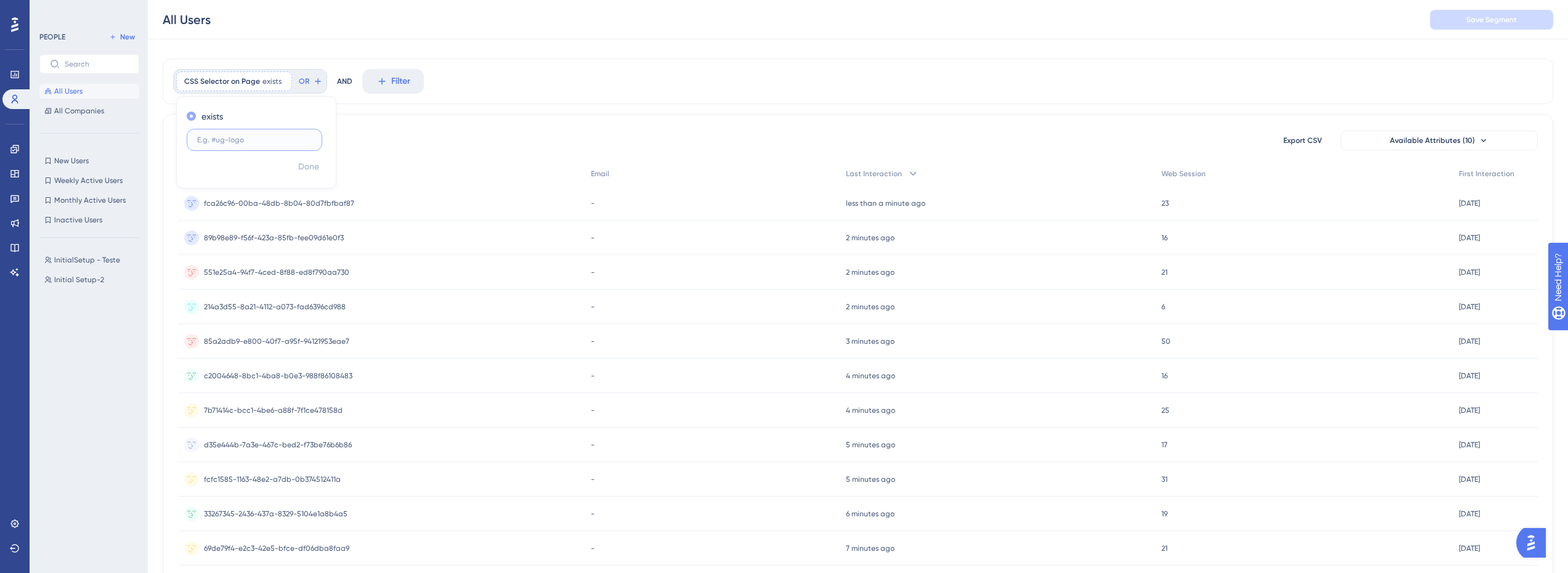
scroll to position [0, 0]
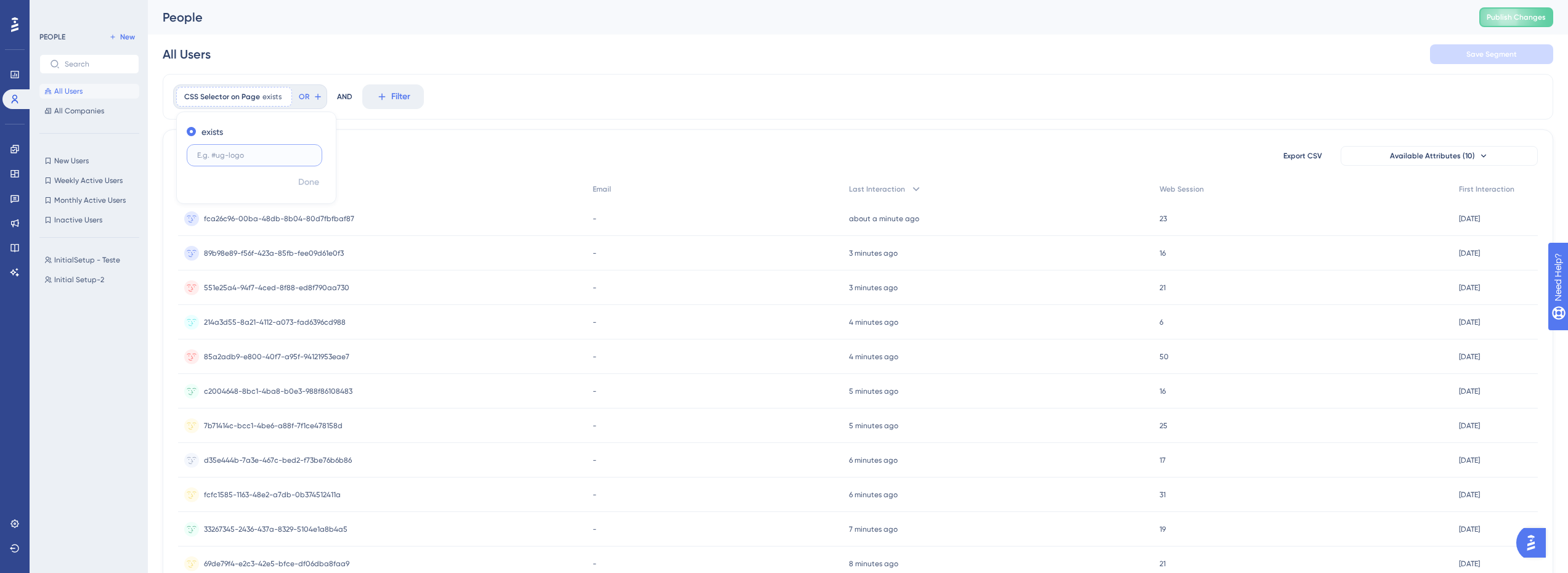
click at [264, 151] on input "text" at bounding box center [254, 155] width 114 height 9
paste input "<h1 class="MuiTypography-root MuiTypography-h4 css-l0786">Services</h1>"
type input "<h1 class="MuiTypography-root MuiTypography-h4 css-l0786">Services</h1>"
click at [364, 99] on icon at bounding box center [364, 96] width 7 height 7
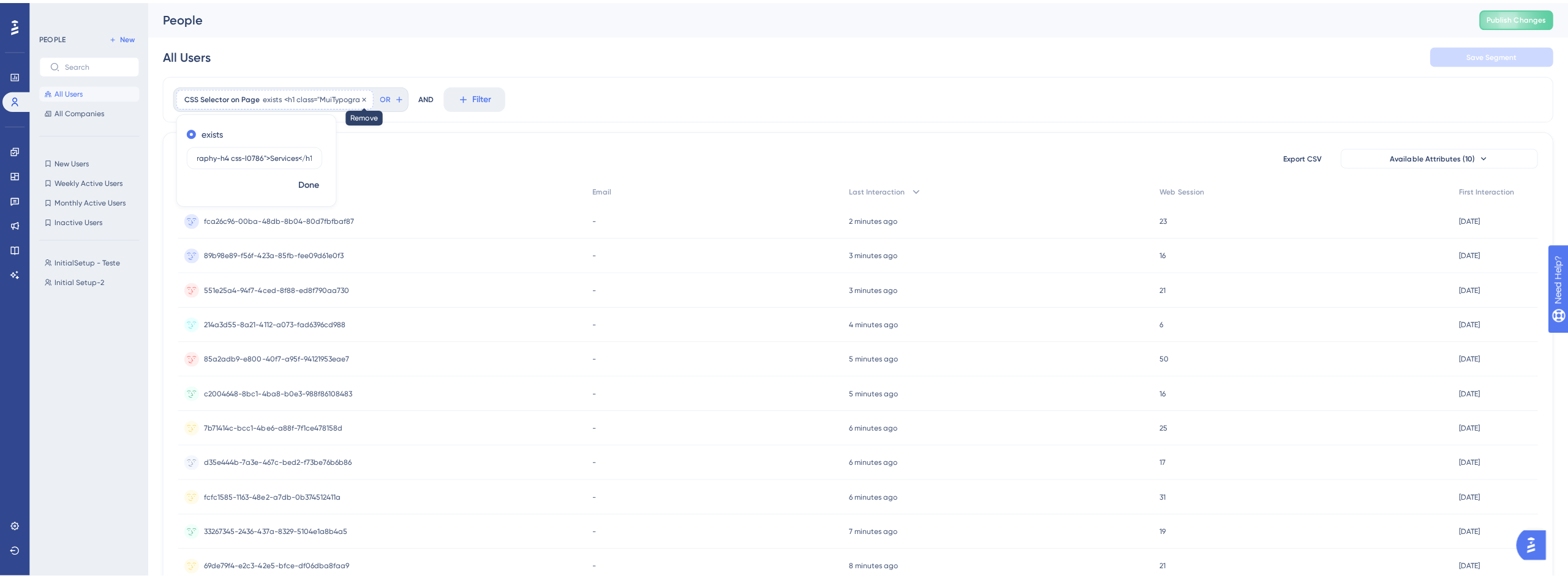
scroll to position [0, 0]
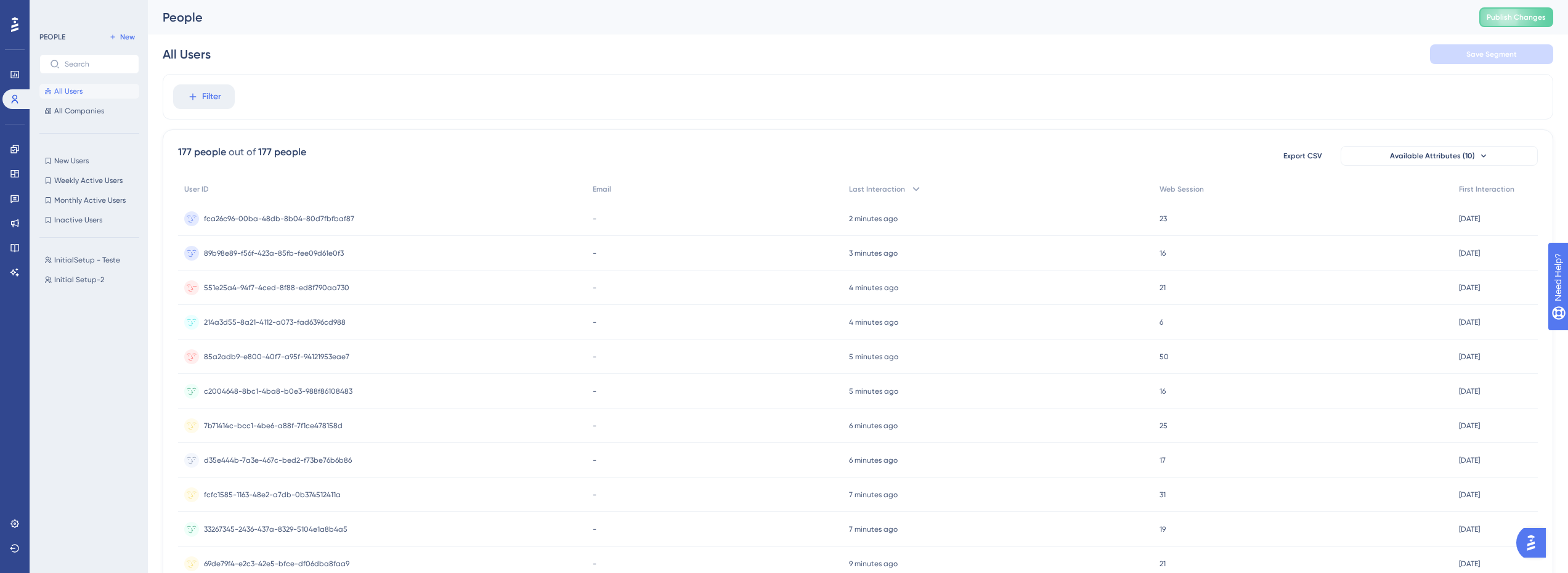
click at [287, 286] on span "551e25a4-94f7-4ced-8f88-ed8f790aa730" at bounding box center [276, 287] width 145 height 10
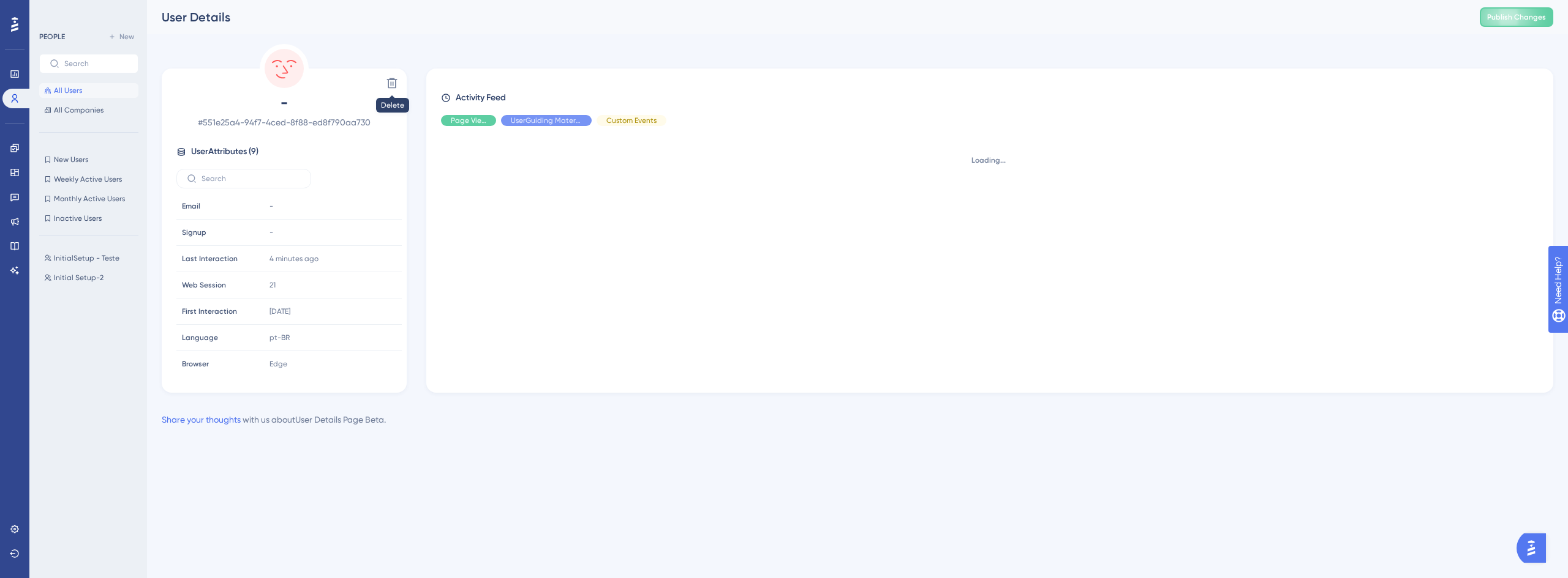
click at [557, 188] on div "Loading..." at bounding box center [995, 255] width 1107 height 238
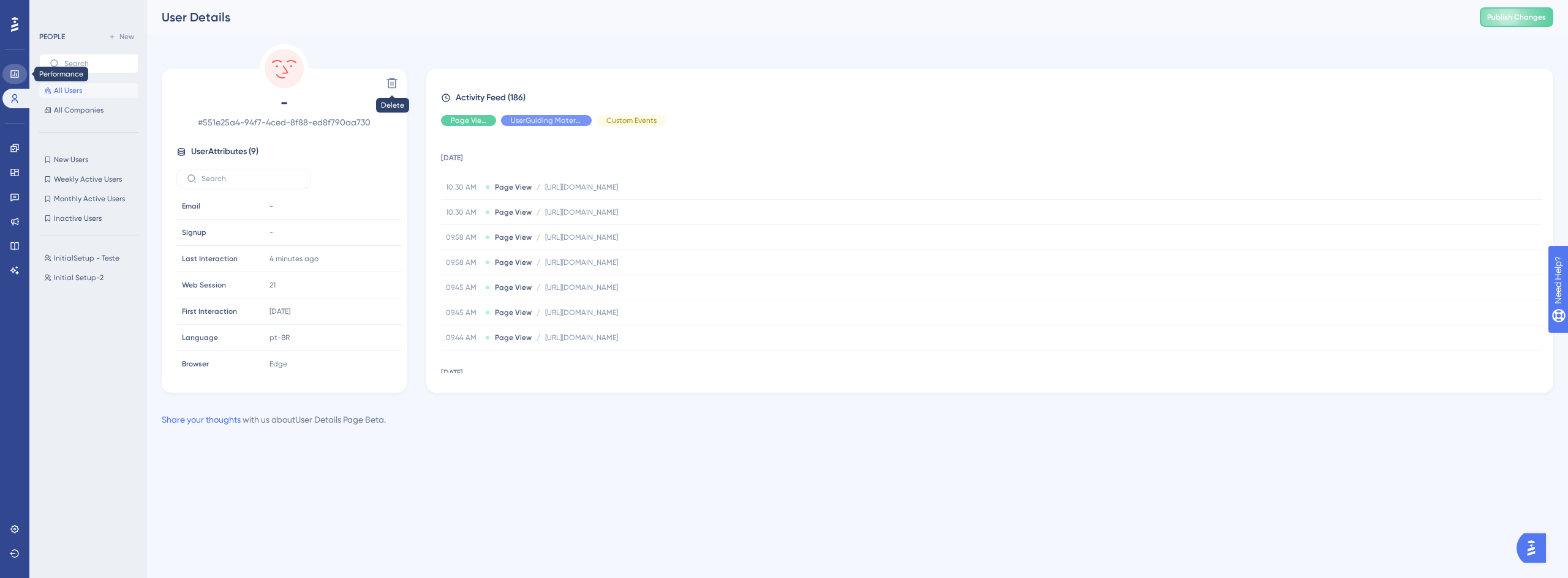
click at [14, 74] on icon at bounding box center [14, 74] width 10 height 10
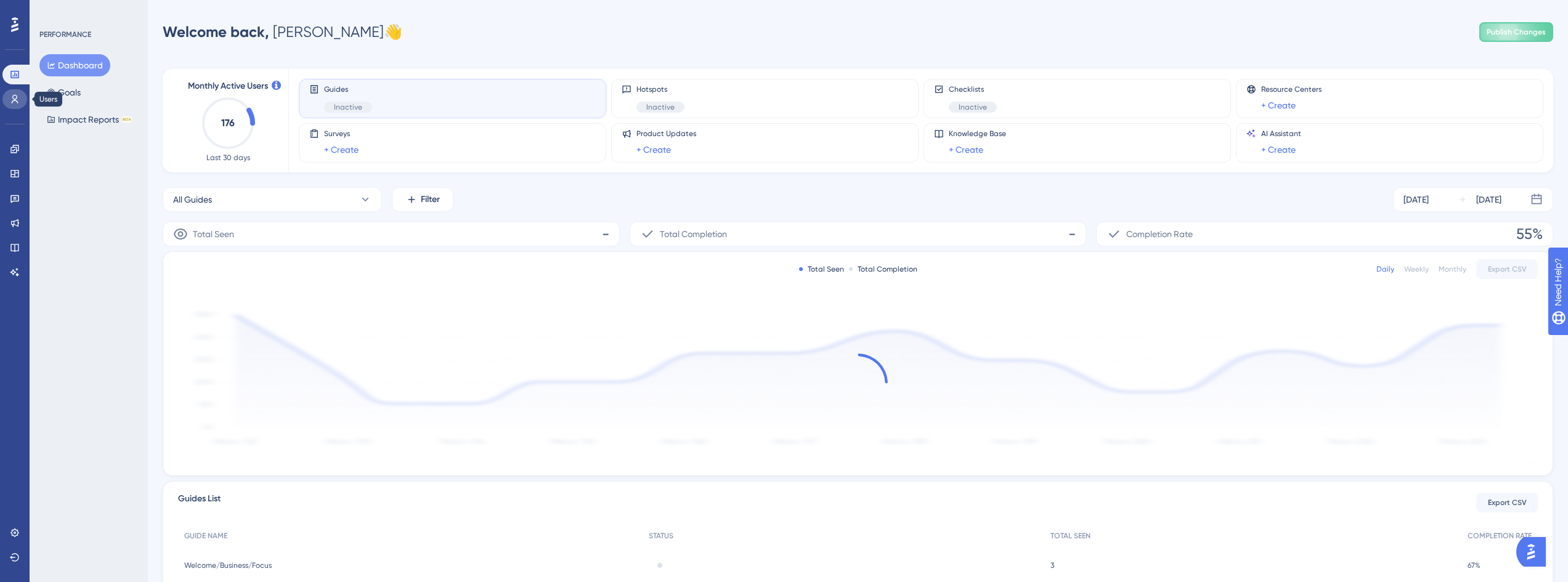
click at [14, 93] on link at bounding box center [14, 99] width 24 height 20
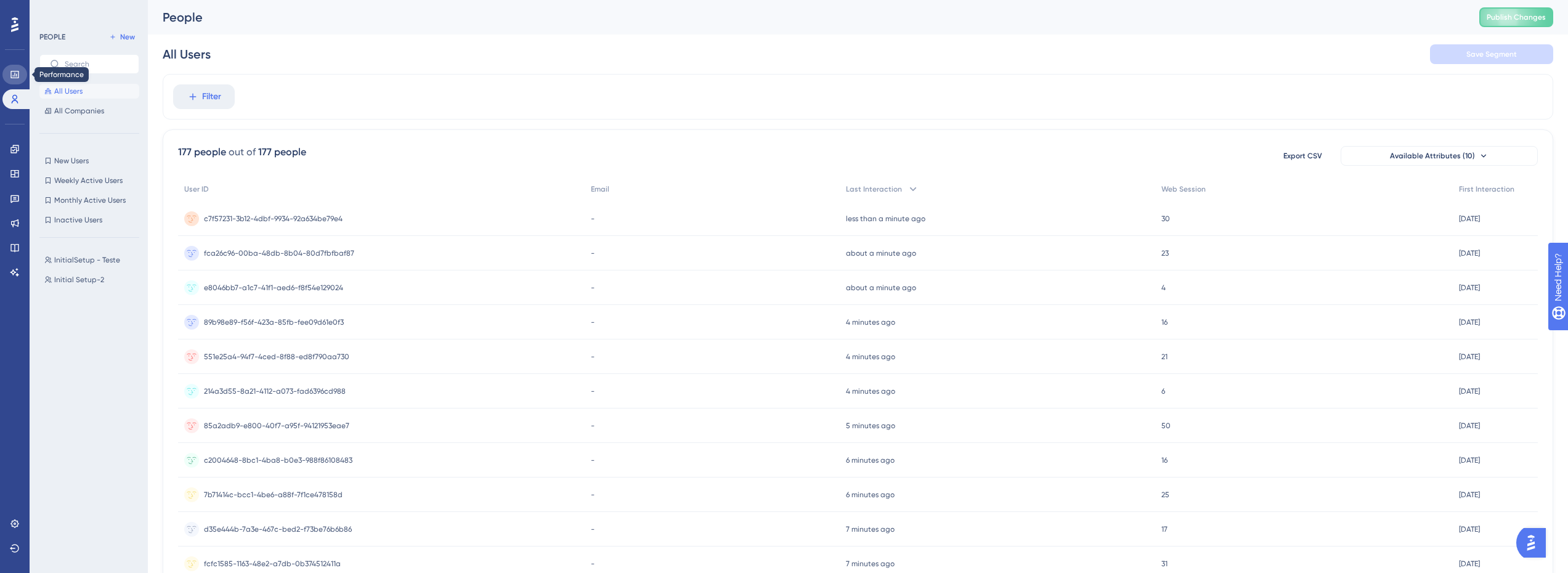
click at [6, 68] on link at bounding box center [14, 74] width 24 height 20
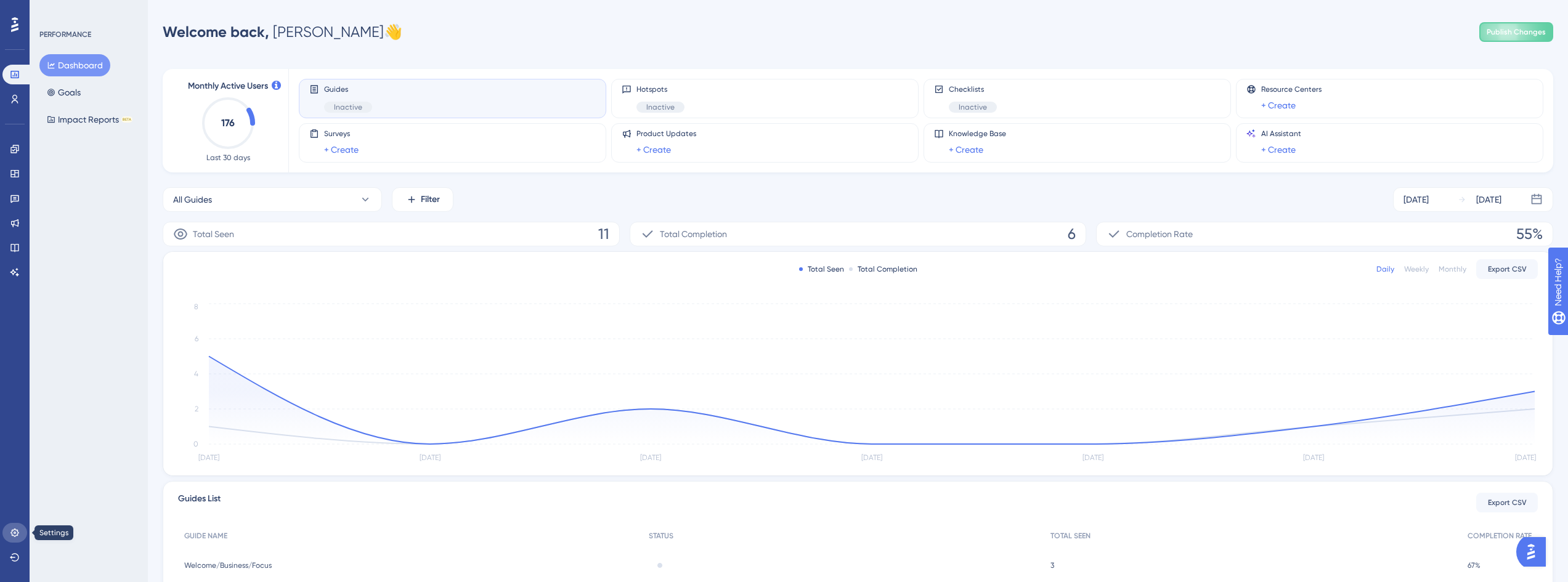
click at [14, 532] on icon at bounding box center [14, 533] width 10 height 10
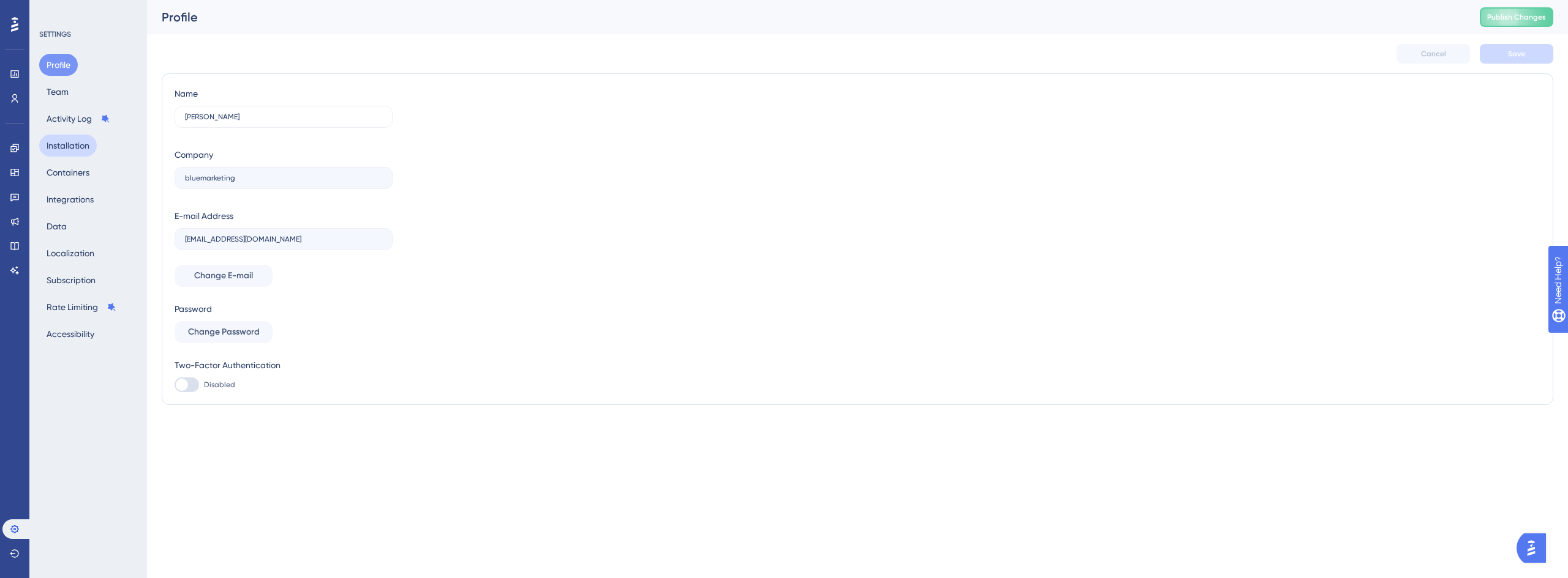
click at [78, 147] on button "Installation" at bounding box center [68, 146] width 58 height 22
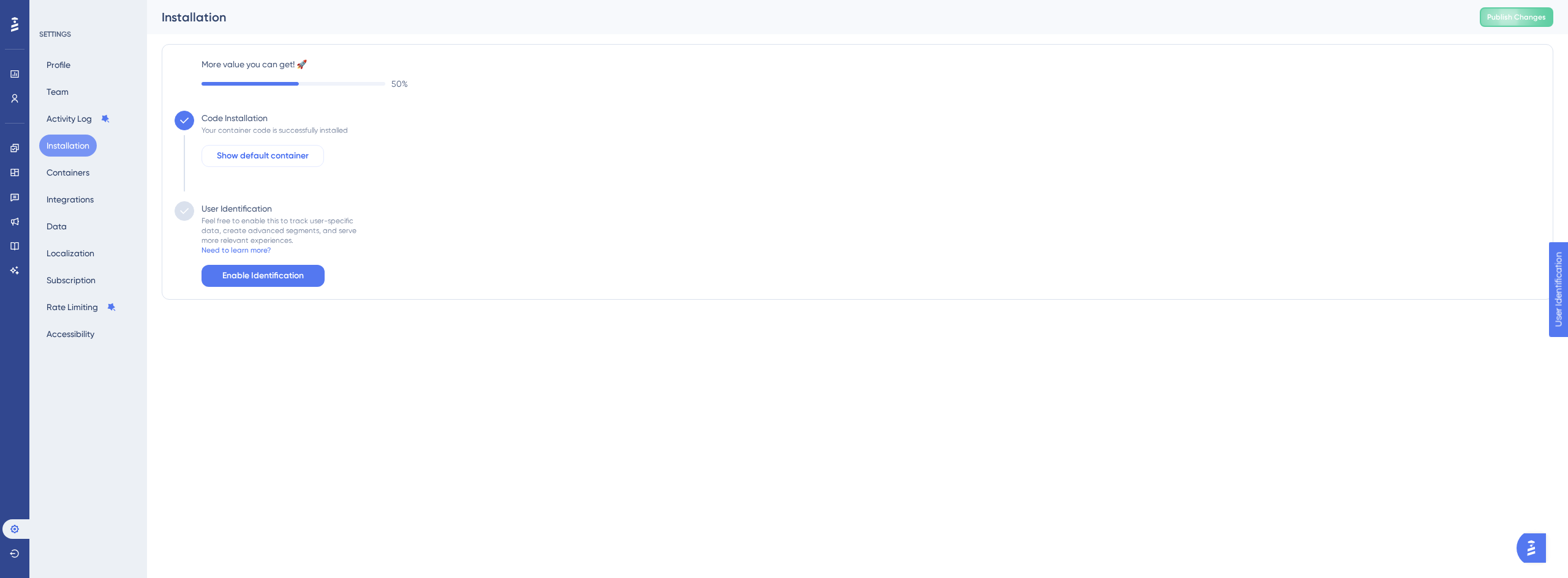
click at [255, 156] on span "Show default container" at bounding box center [263, 156] width 92 height 14
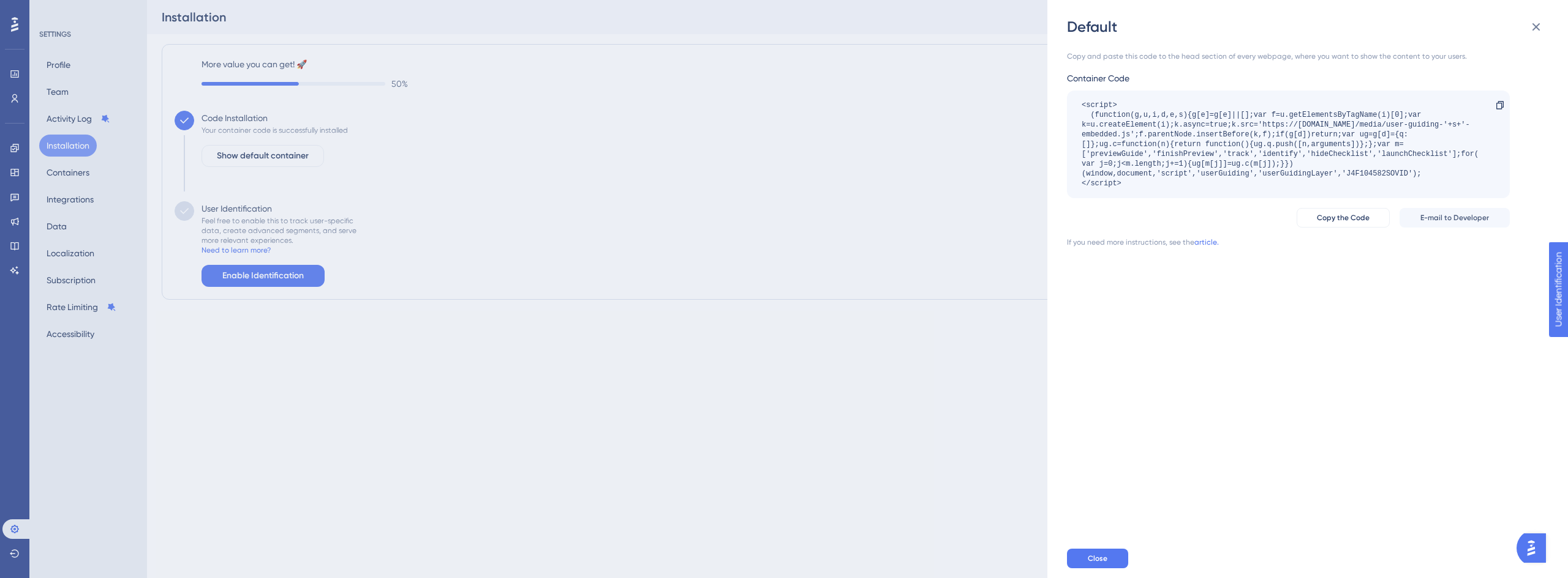
drag, startPoint x: 454, startPoint y: 240, endPoint x: 424, endPoint y: 241, distance: 30.0
click at [454, 240] on div "Default Copy and paste this code to the head section of every webpage, where yo…" at bounding box center [784, 289] width 1568 height 578
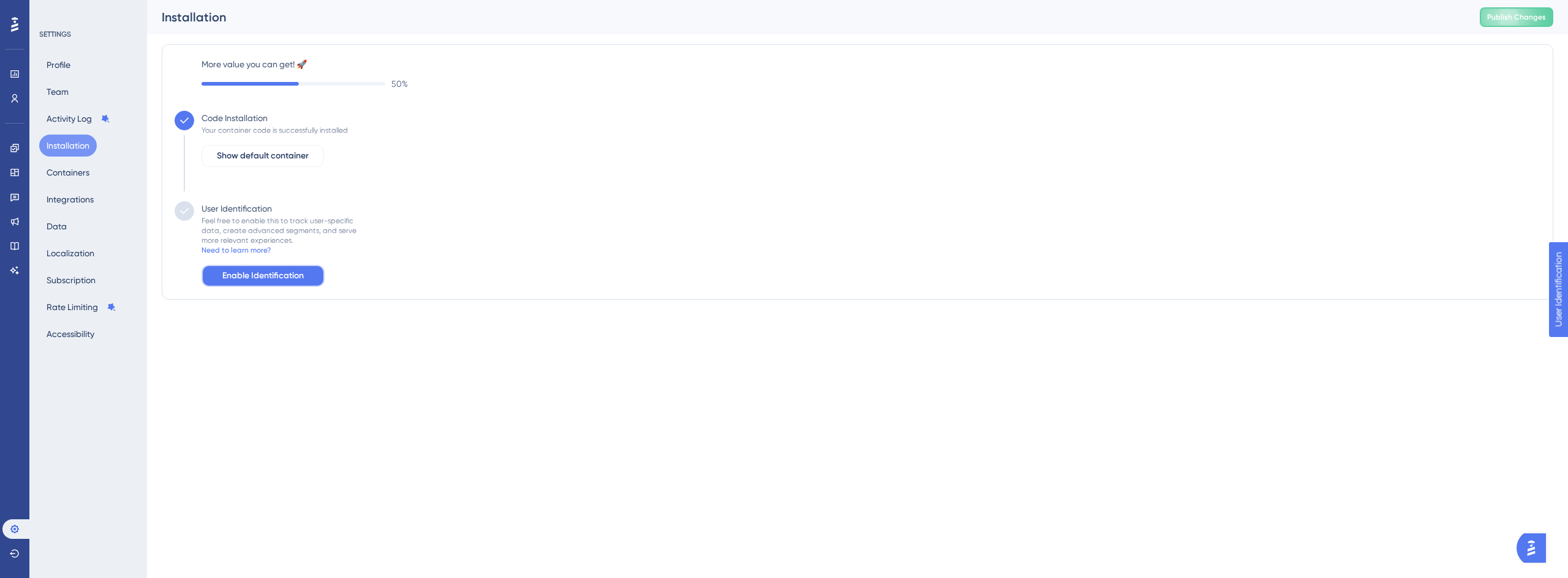
click at [281, 276] on span "Enable Identification" at bounding box center [263, 276] width 82 height 14
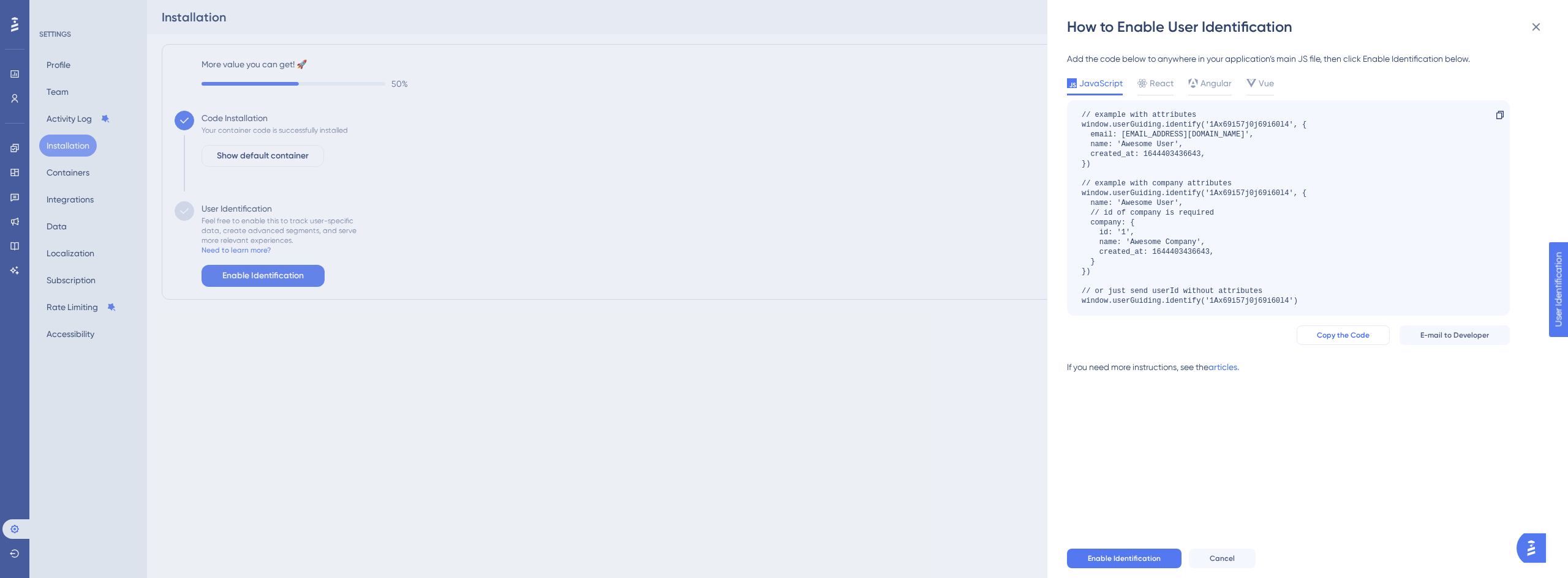
click at [1336, 335] on span "Copy the Code" at bounding box center [1343, 335] width 53 height 10
click at [1501, 120] on icon at bounding box center [1499, 115] width 10 height 10
copy div "Copy the Code E-mail to Developer"
click at [1496, 115] on icon at bounding box center [1499, 115] width 10 height 10
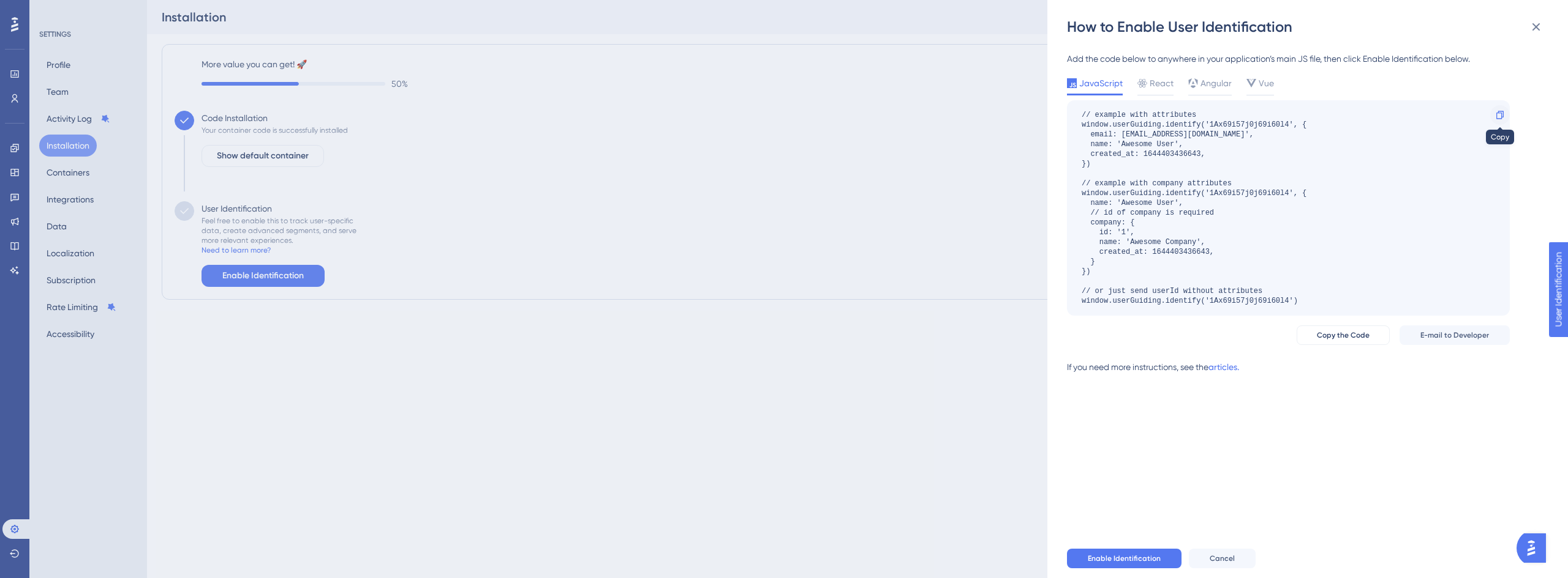
click at [1500, 112] on icon at bounding box center [1499, 115] width 7 height 8
click at [1497, 114] on icon at bounding box center [1499, 115] width 10 height 10
drag, startPoint x: 912, startPoint y: 168, endPoint x: 965, endPoint y: 161, distance: 53.5
click at [912, 168] on div "How to Enable User Identification Add the code below to anywhere in your applic…" at bounding box center [784, 289] width 1568 height 578
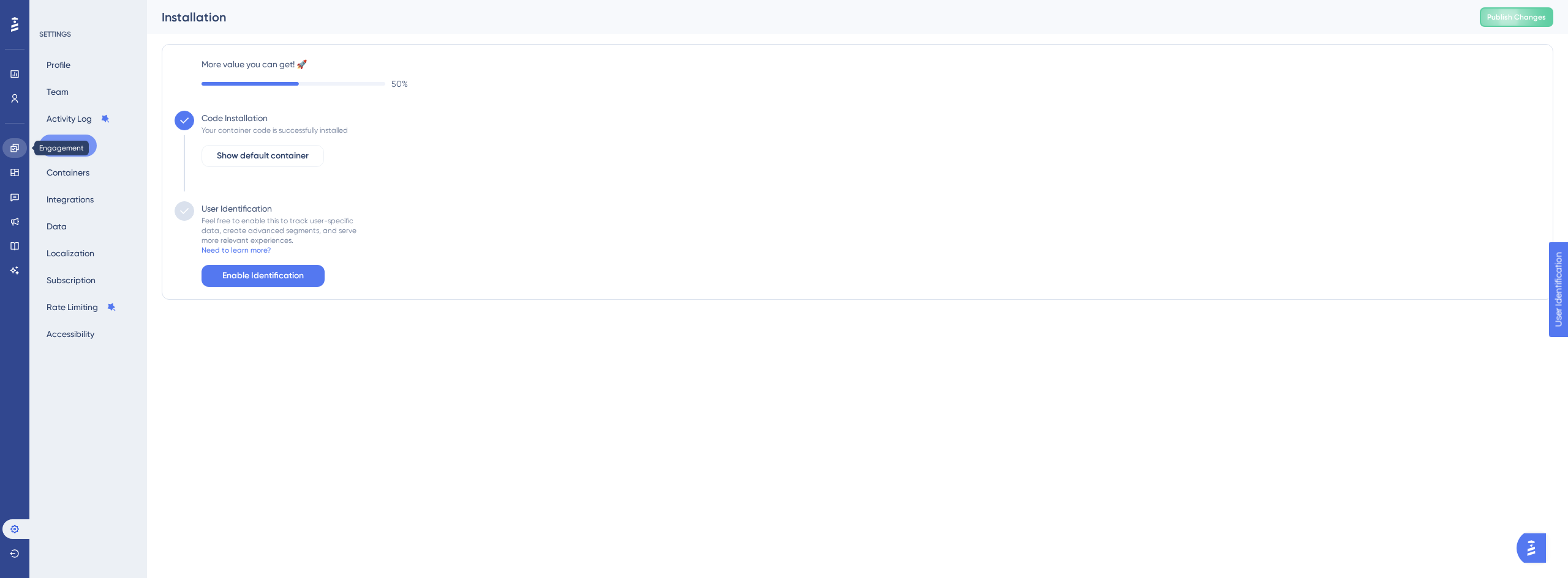
click at [15, 146] on icon at bounding box center [14, 148] width 8 height 8
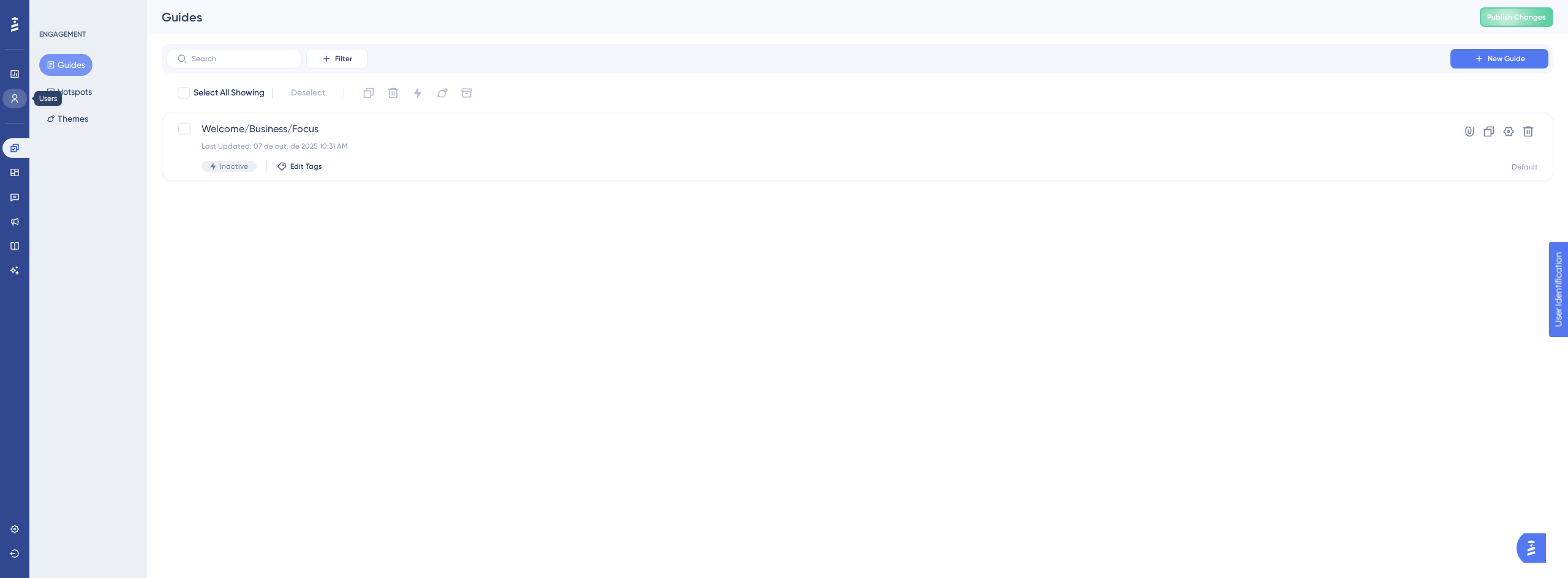
click at [14, 100] on icon at bounding box center [15, 98] width 7 height 8
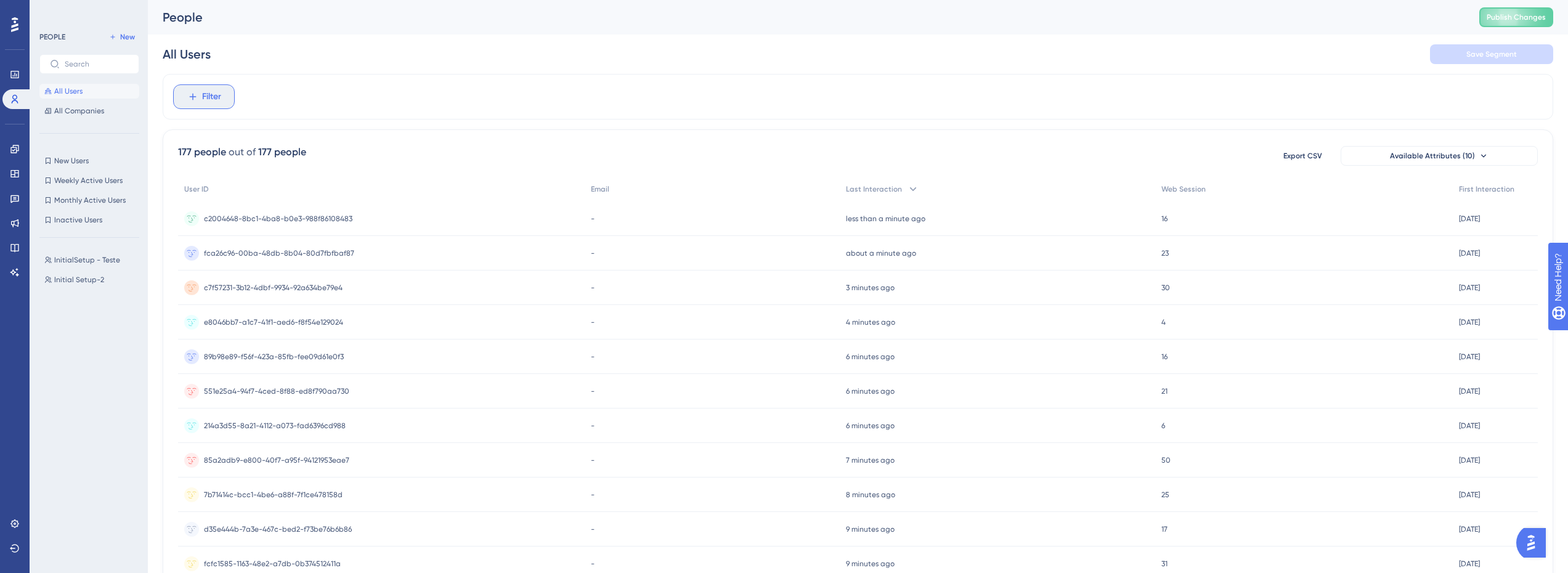
click at [202, 101] on span "Filter" at bounding box center [211, 97] width 19 height 14
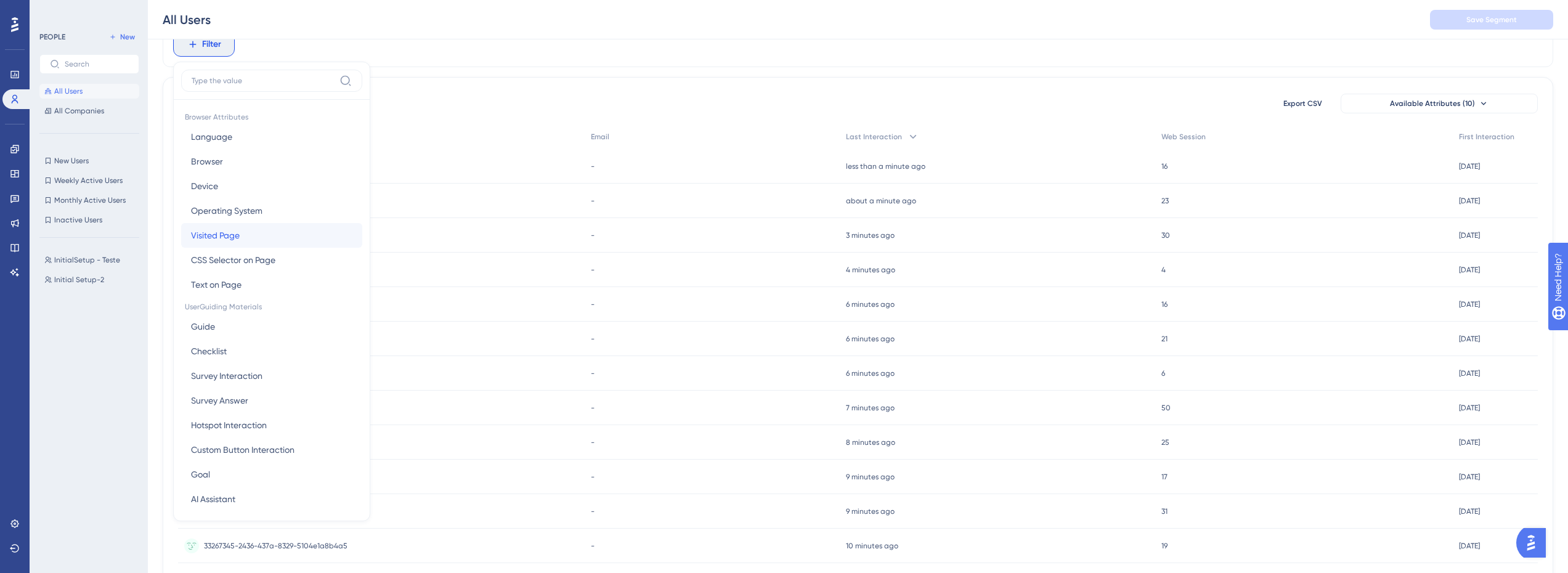
click at [243, 235] on button "Visited Page Visited Page" at bounding box center [271, 235] width 181 height 24
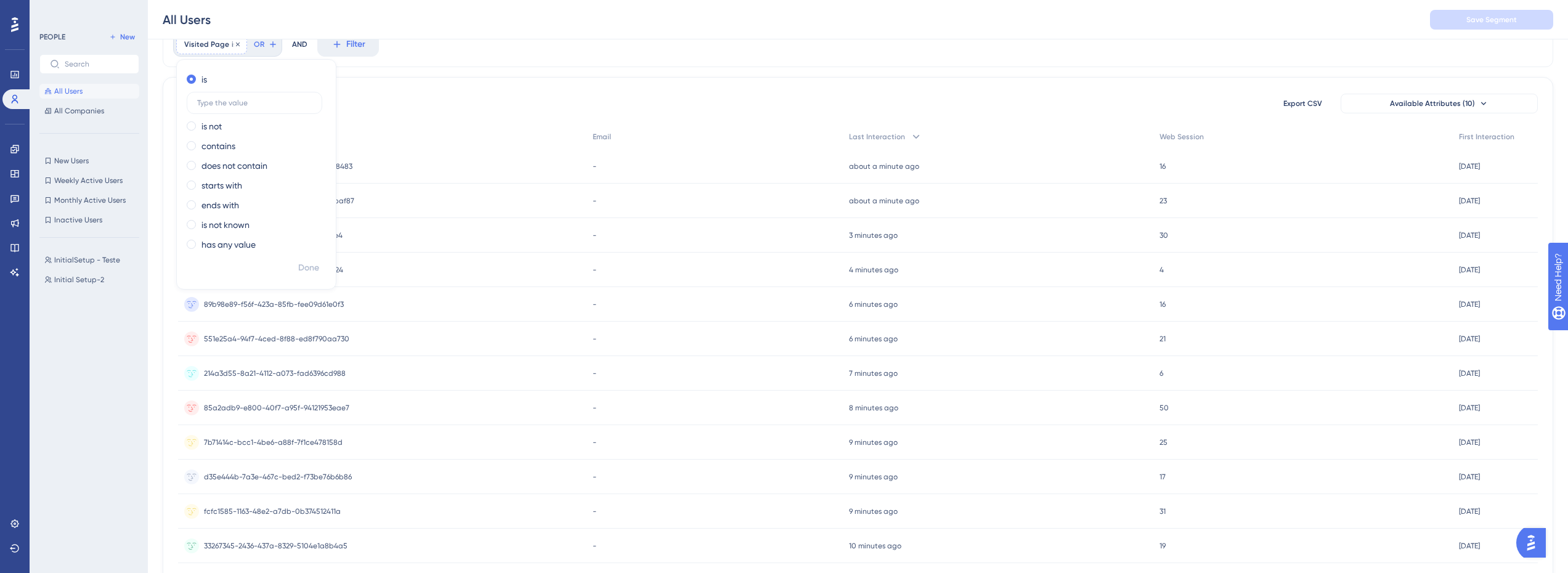
click at [213, 47] on span "Visited Page" at bounding box center [206, 44] width 45 height 10
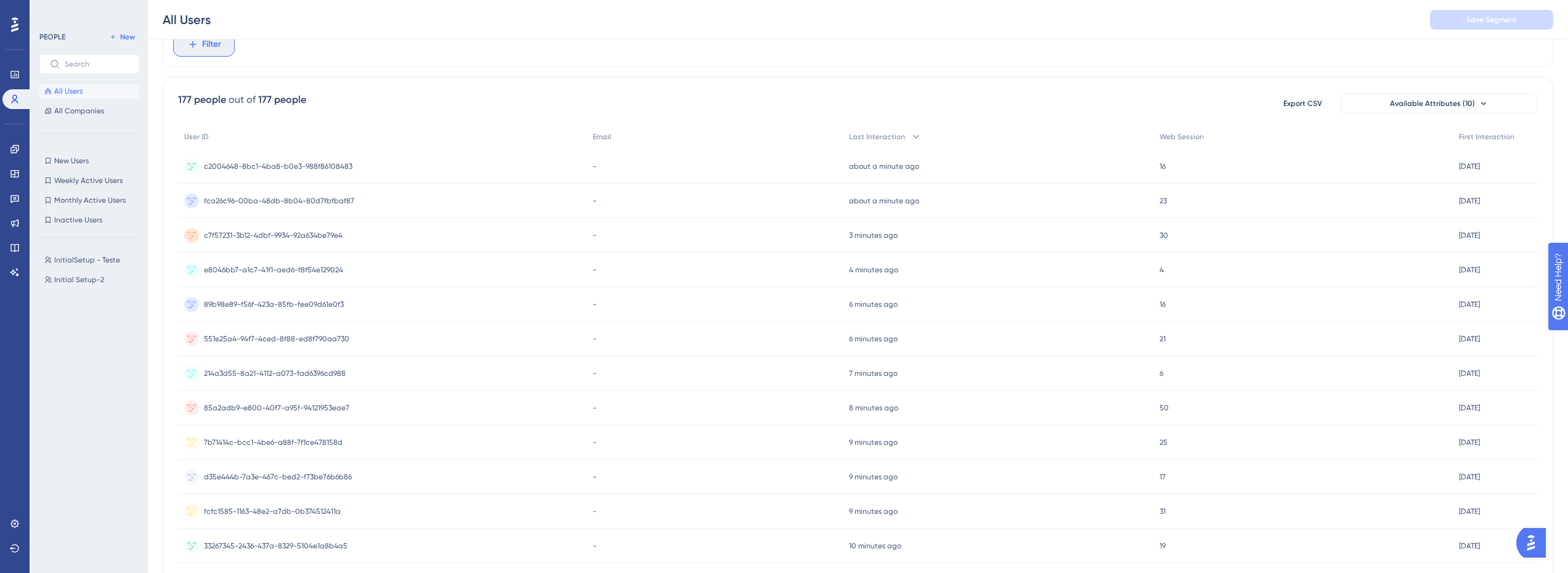
click at [201, 45] on button "Filter" at bounding box center [204, 44] width 62 height 24
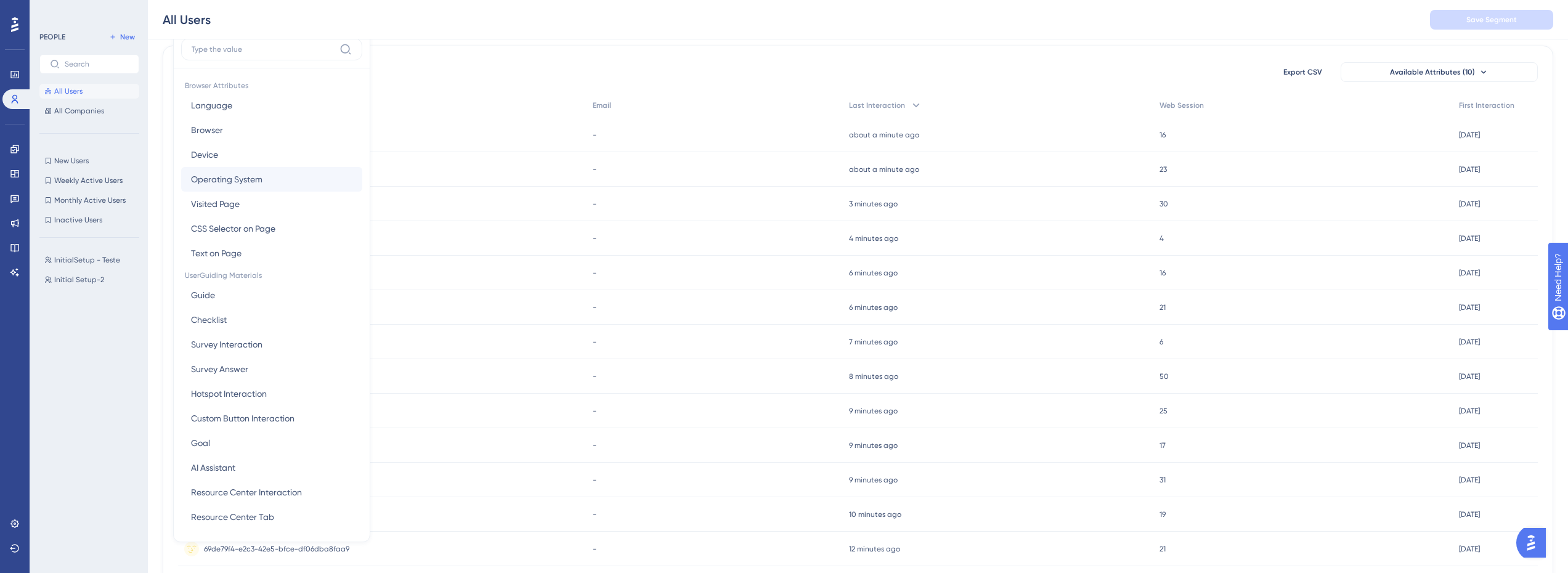
scroll to position [27, 0]
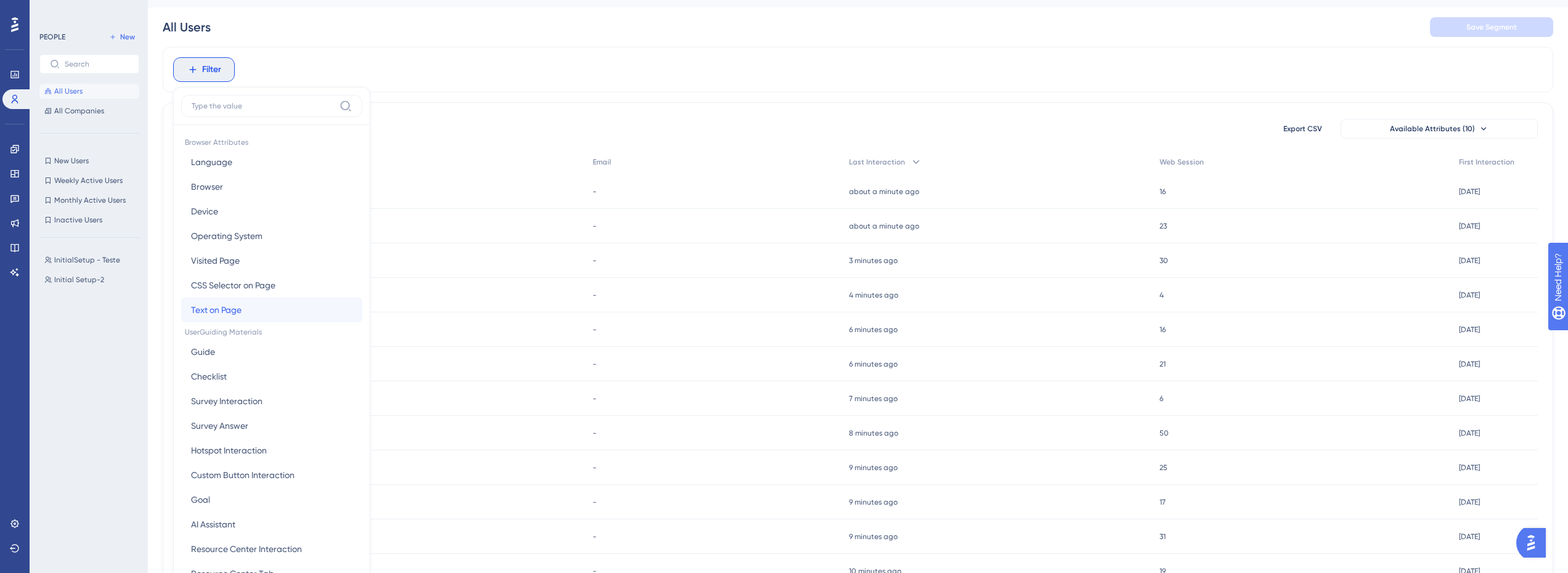
click at [231, 313] on span "Text on Page" at bounding box center [216, 310] width 51 height 14
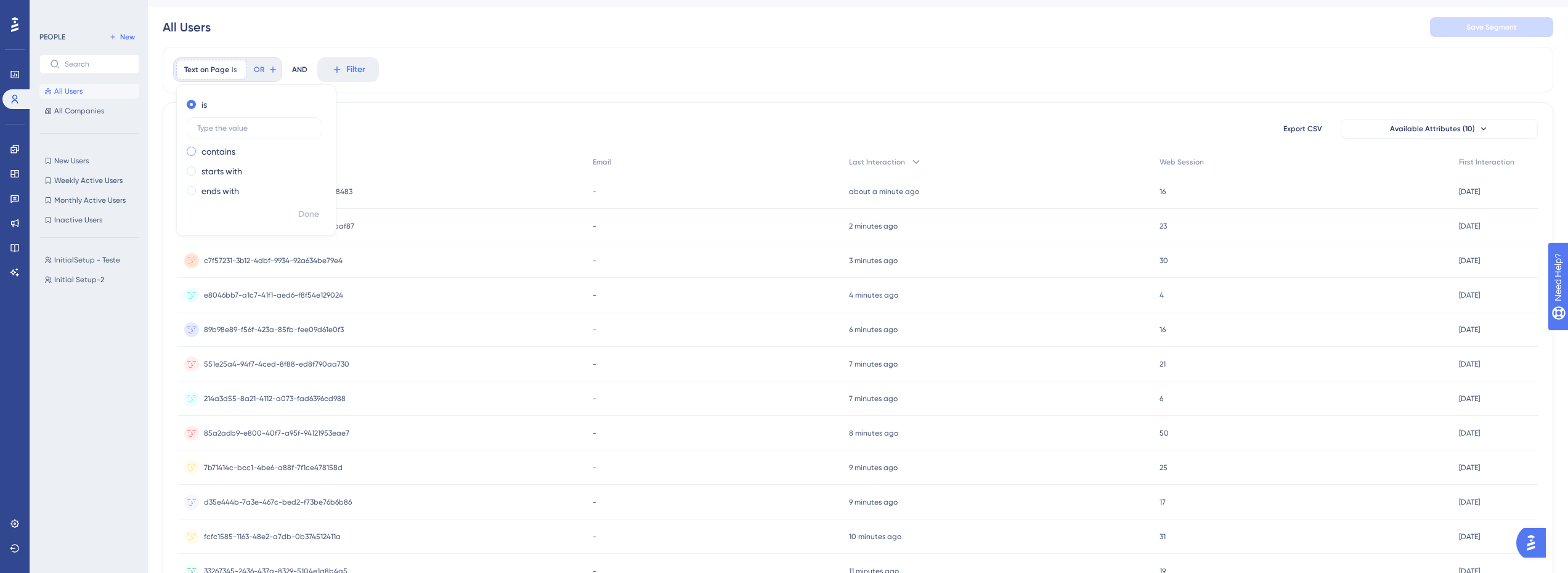
click at [217, 155] on label "contains" at bounding box center [218, 151] width 34 height 14
click at [239, 75] on div "Text on Page contains Remove" at bounding box center [224, 70] width 96 height 20
click at [218, 78] on button "Filter" at bounding box center [204, 69] width 62 height 24
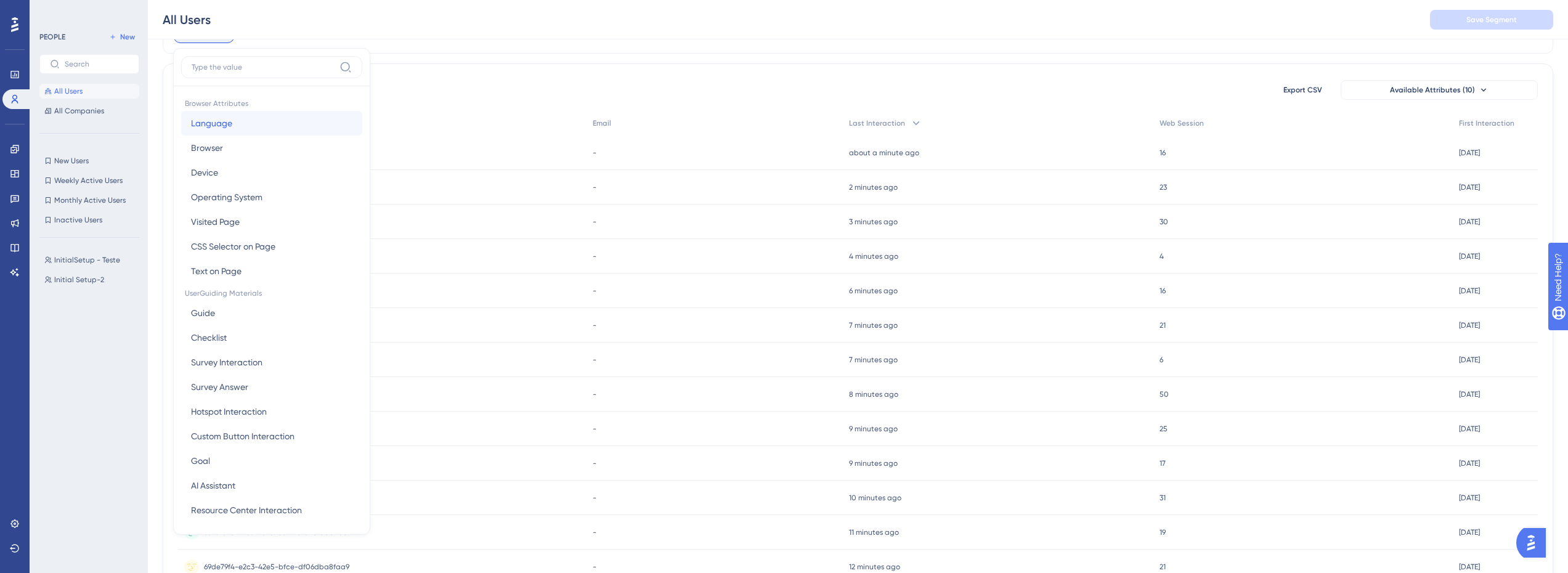
click at [248, 129] on button "Language Language" at bounding box center [271, 123] width 181 height 24
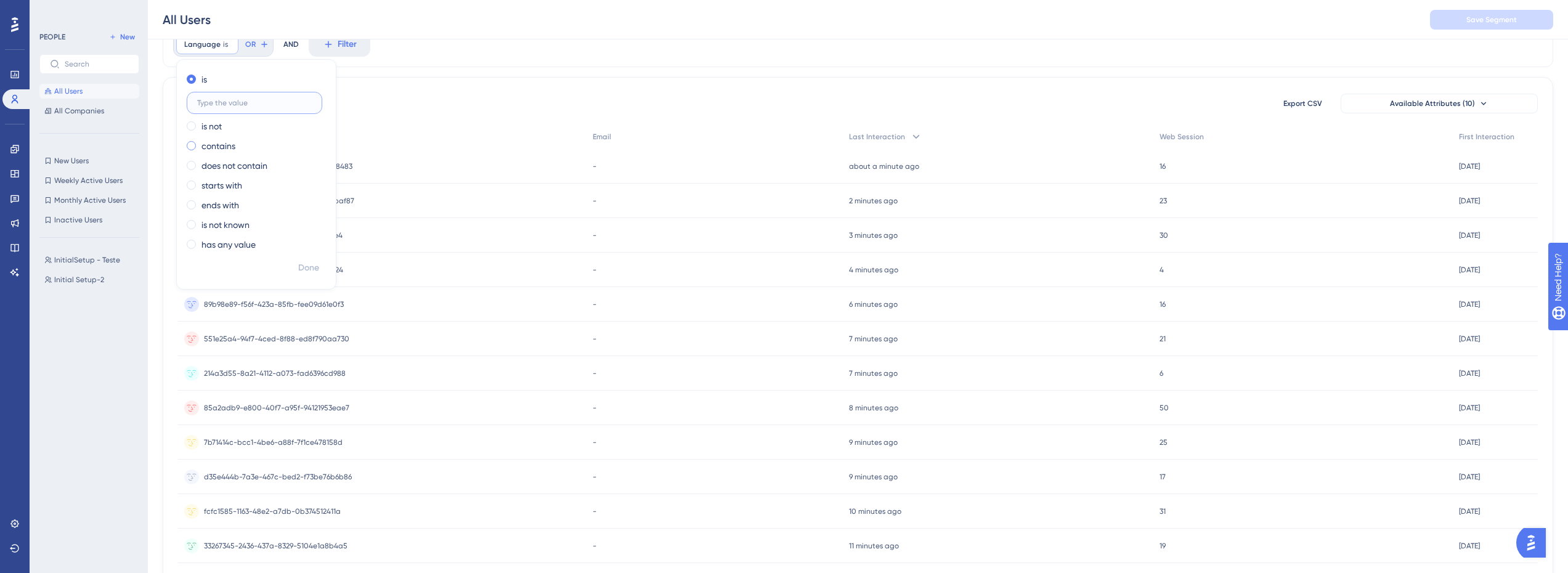
scroll to position [0, 0]
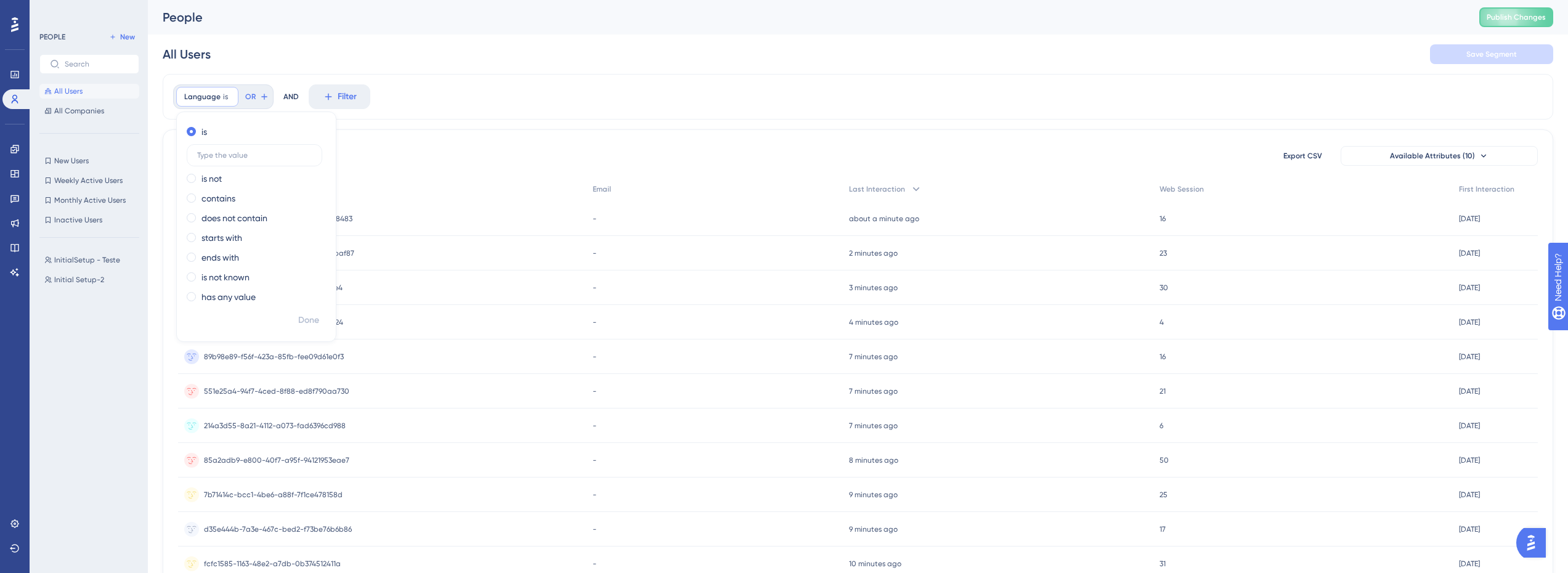
click at [413, 142] on div "177 people out of 177 people Export CSV Available Attributes (10) User ID Email…" at bounding box center [857, 538] width 1390 height 817
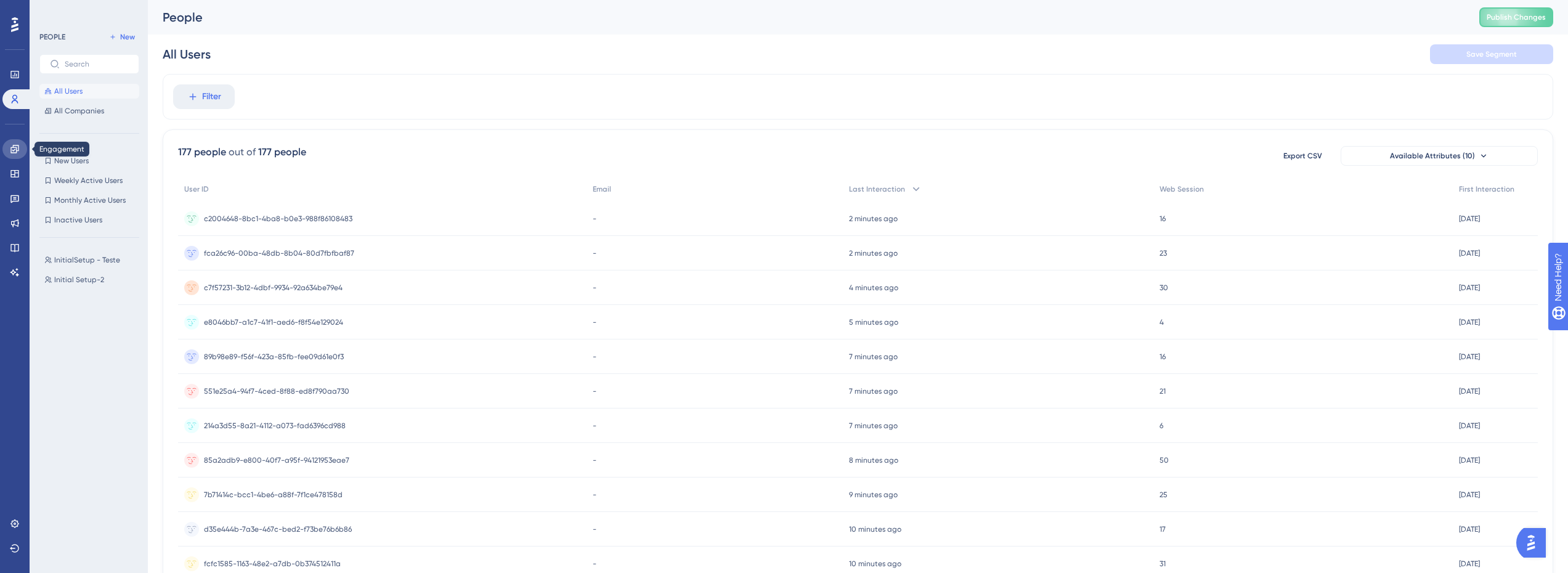
click at [14, 151] on icon at bounding box center [14, 149] width 8 height 8
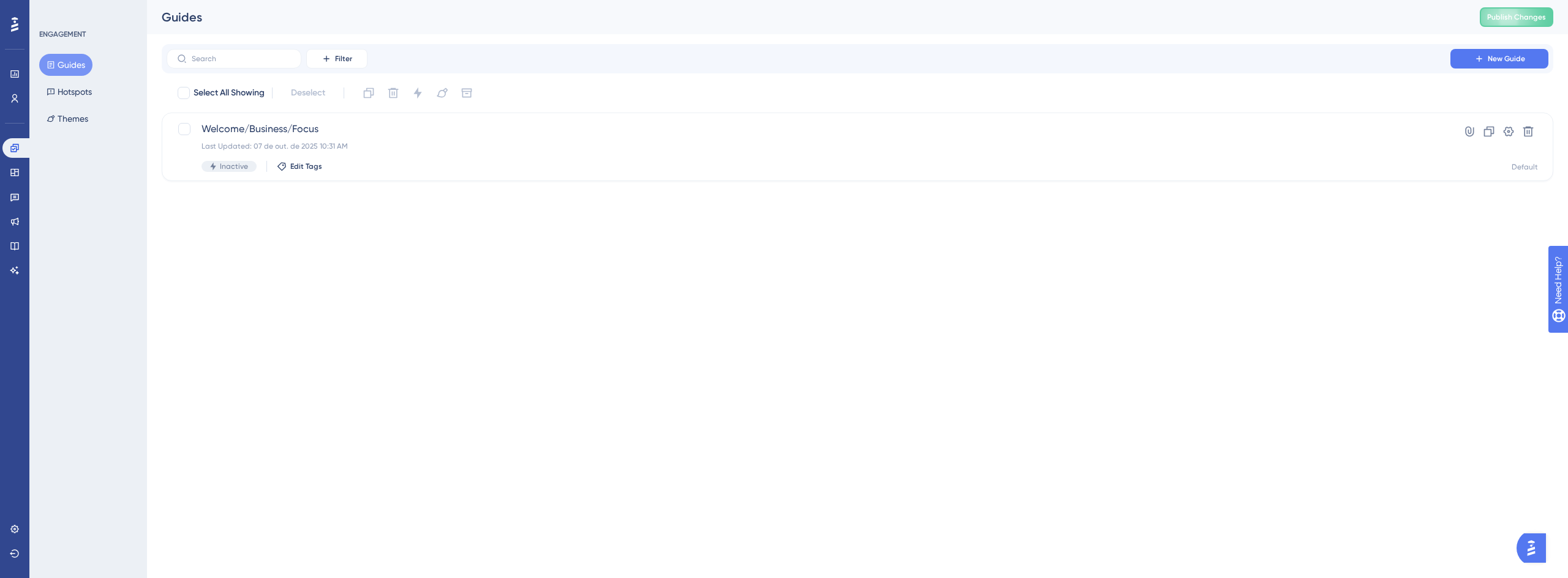
click at [365, 0] on html "Performance Users Engagement Widgets Feedback Product Updates Knowledge Base AI…" at bounding box center [784, 0] width 1568 height 0
click at [344, 0] on html "Performance Users Engagement Widgets Feedback Product Updates Knowledge Base AI…" at bounding box center [784, 0] width 1568 height 0
click at [12, 101] on icon at bounding box center [14, 98] width 10 height 10
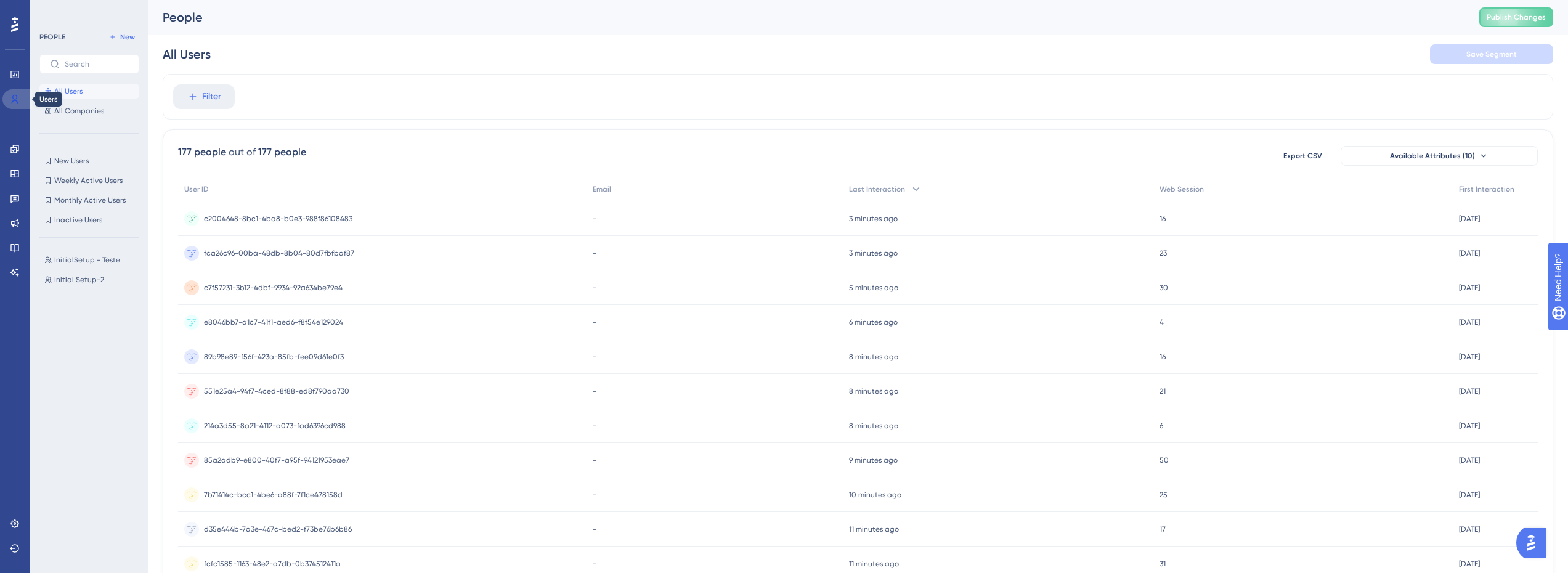
click at [19, 101] on icon at bounding box center [14, 99] width 10 height 10
click at [197, 95] on icon at bounding box center [193, 97] width 11 height 11
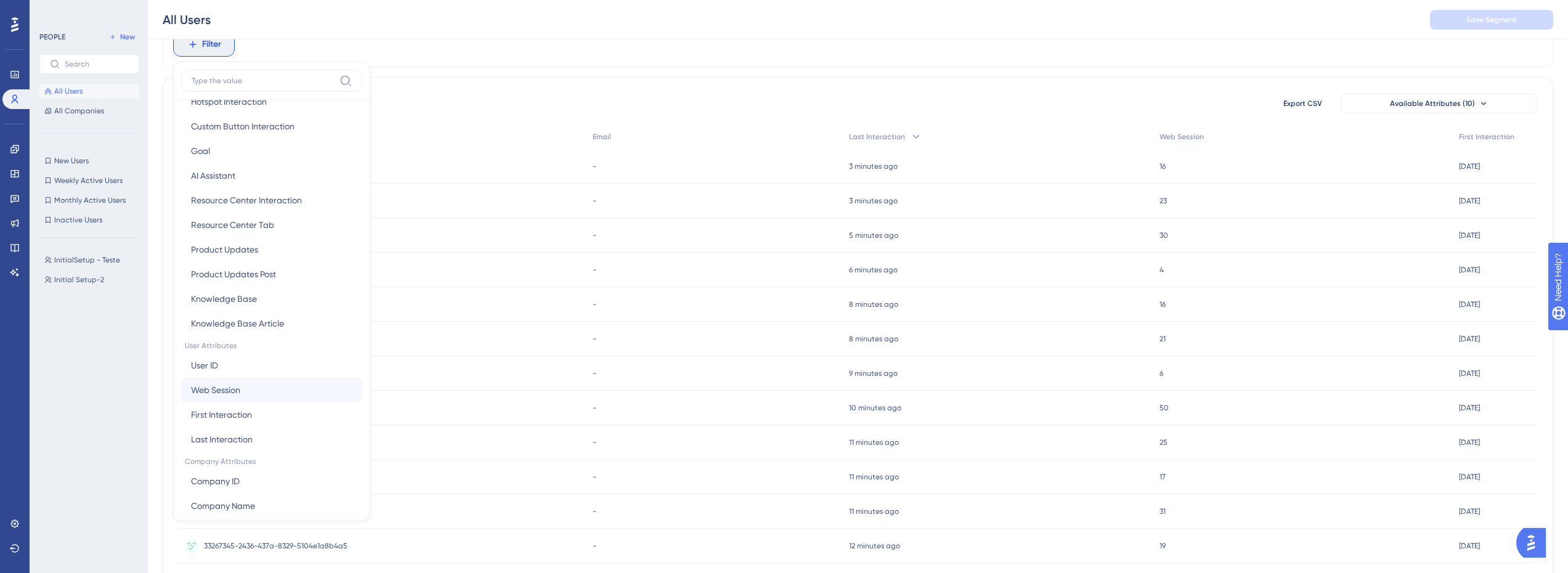
scroll to position [262, 0]
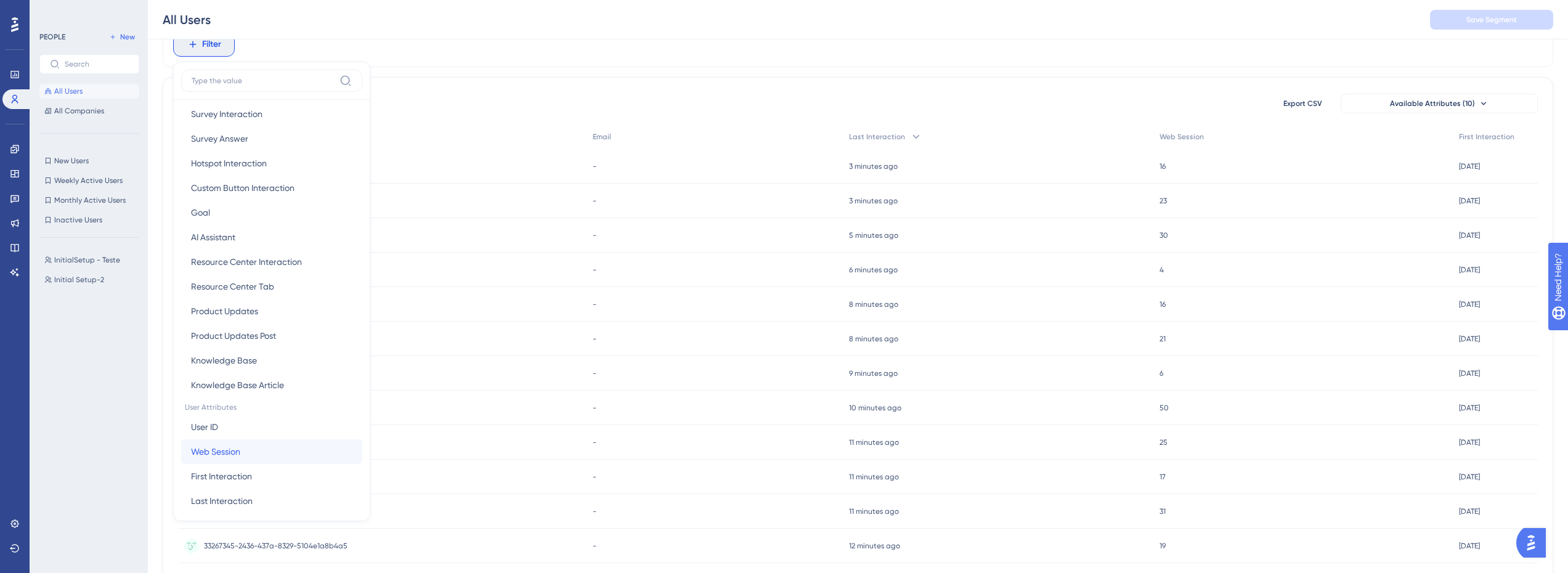
click at [226, 457] on span "Web Session" at bounding box center [215, 452] width 49 height 14
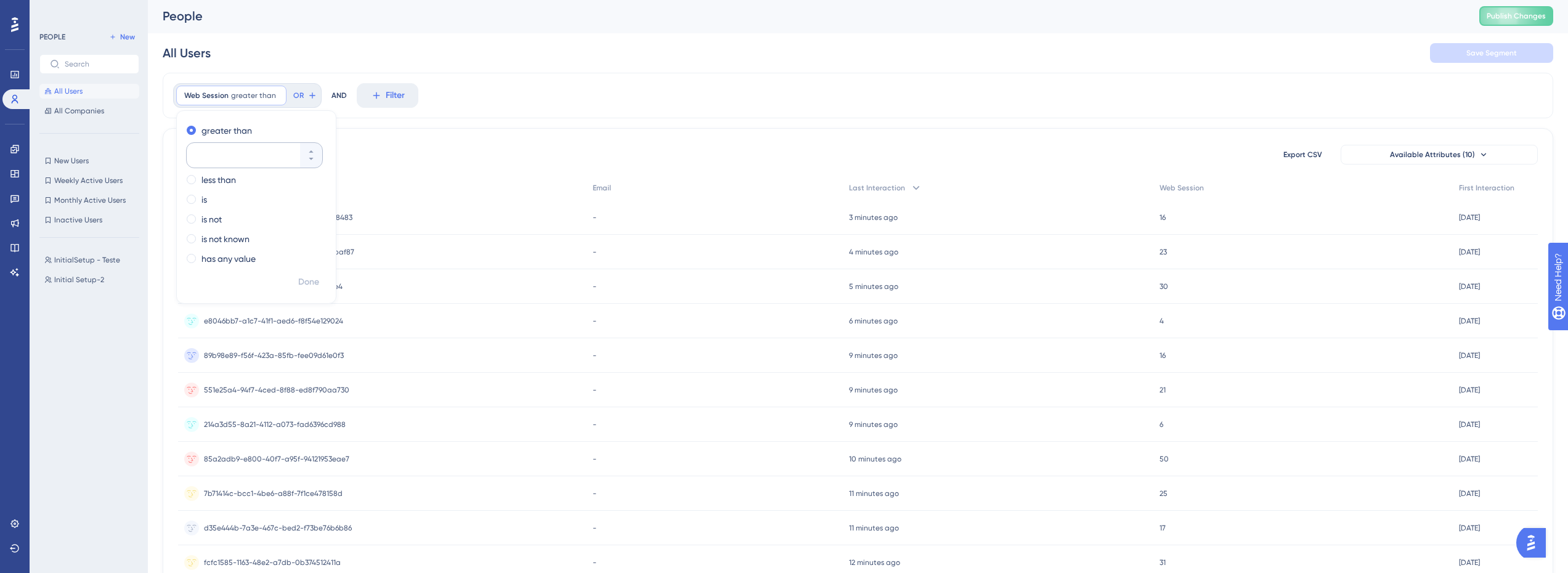
scroll to position [0, 0]
click at [237, 100] on span "greater than" at bounding box center [253, 97] width 45 height 10
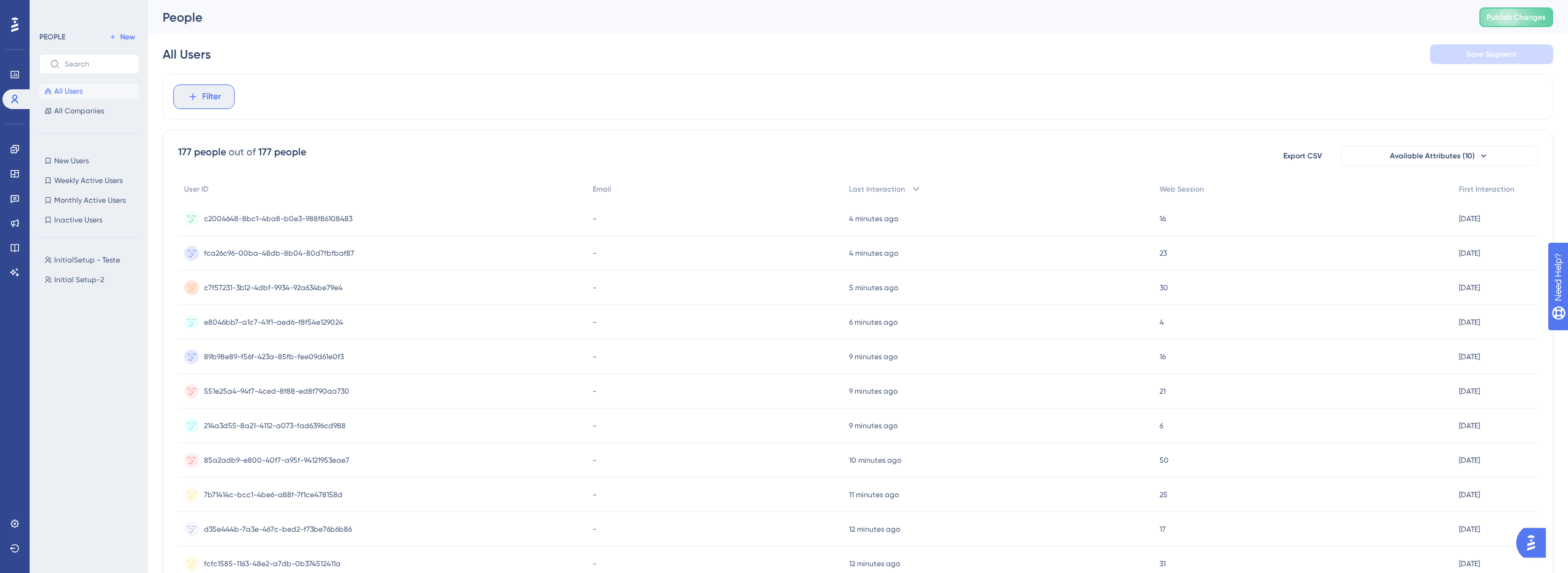
click at [217, 95] on span "Filter" at bounding box center [211, 97] width 19 height 14
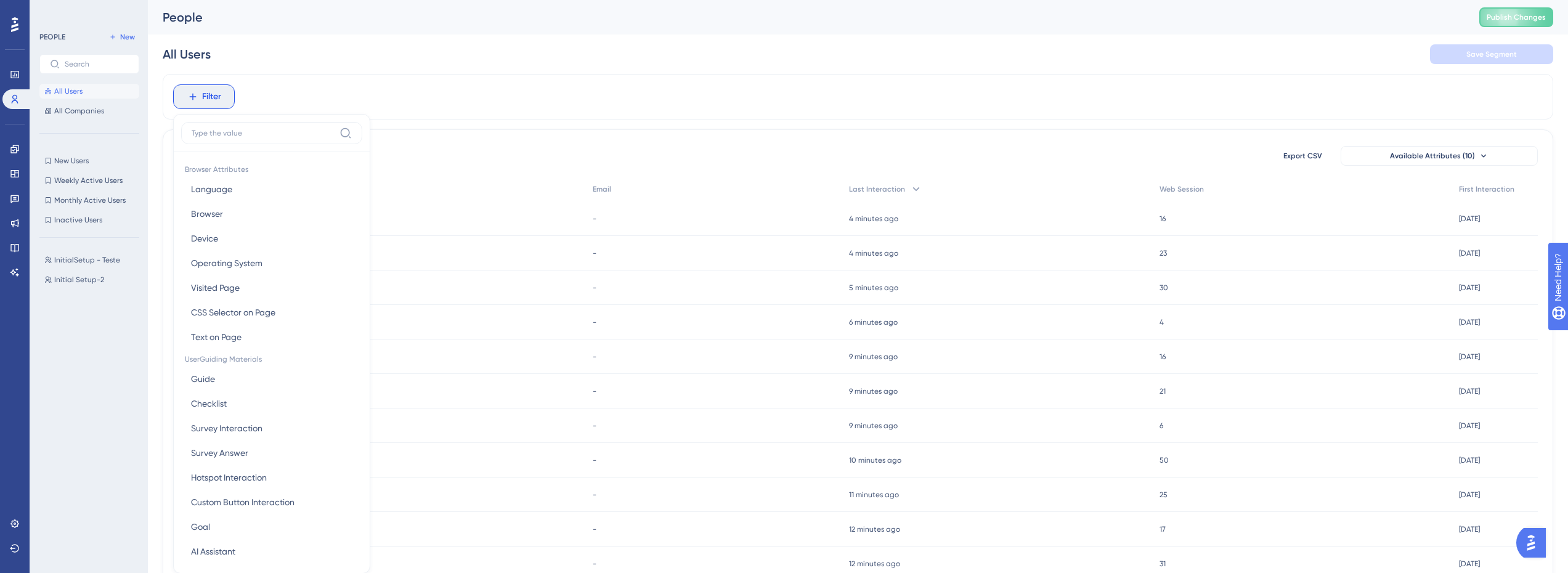
click at [441, 115] on div "Filter Browser Attributes Language Language Browser Browser Device Device Opera…" at bounding box center [857, 96] width 1390 height 45
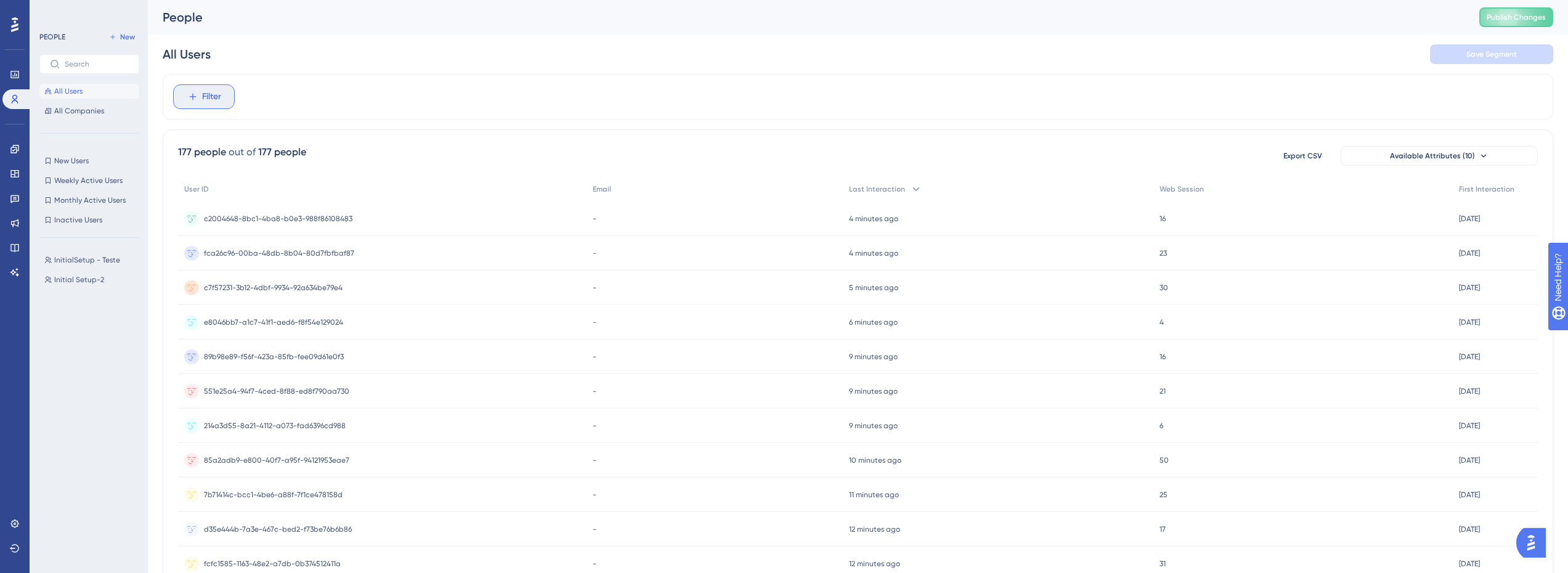
click at [208, 92] on span "Filter" at bounding box center [211, 97] width 19 height 14
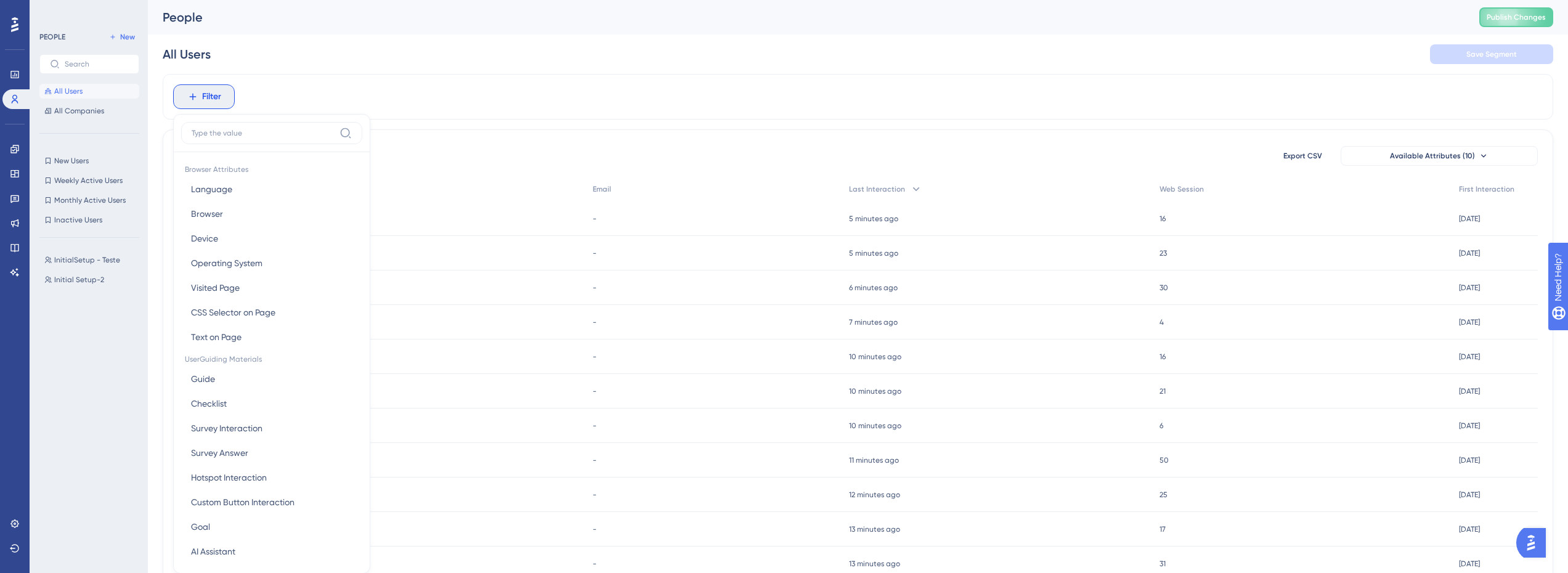
drag, startPoint x: 213, startPoint y: 171, endPoint x: 233, endPoint y: 171, distance: 20.0
click at [233, 171] on span "Browser Attributes" at bounding box center [271, 168] width 181 height 17
click at [227, 339] on span "Text on Page" at bounding box center [216, 337] width 51 height 14
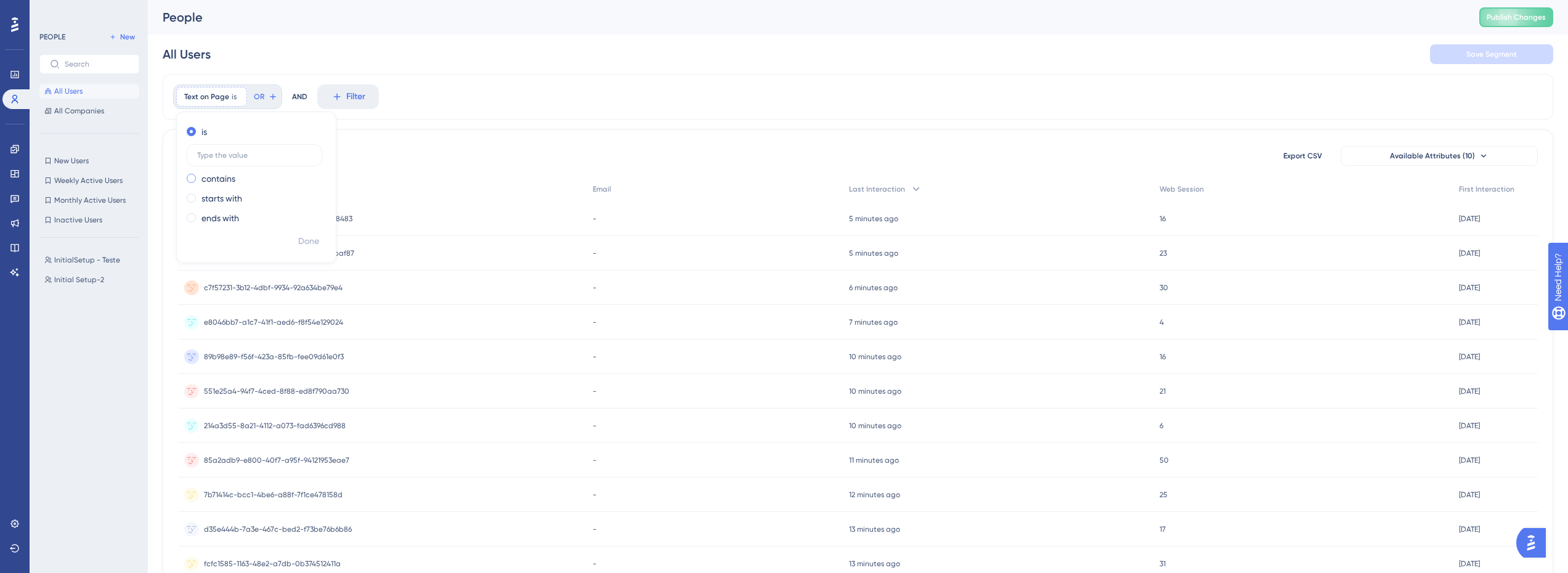
click at [225, 178] on label "contains" at bounding box center [218, 178] width 34 height 14
click at [241, 178] on input "text" at bounding box center [254, 175] width 114 height 9
type input "Services"
click at [19, 151] on icon at bounding box center [14, 149] width 10 height 10
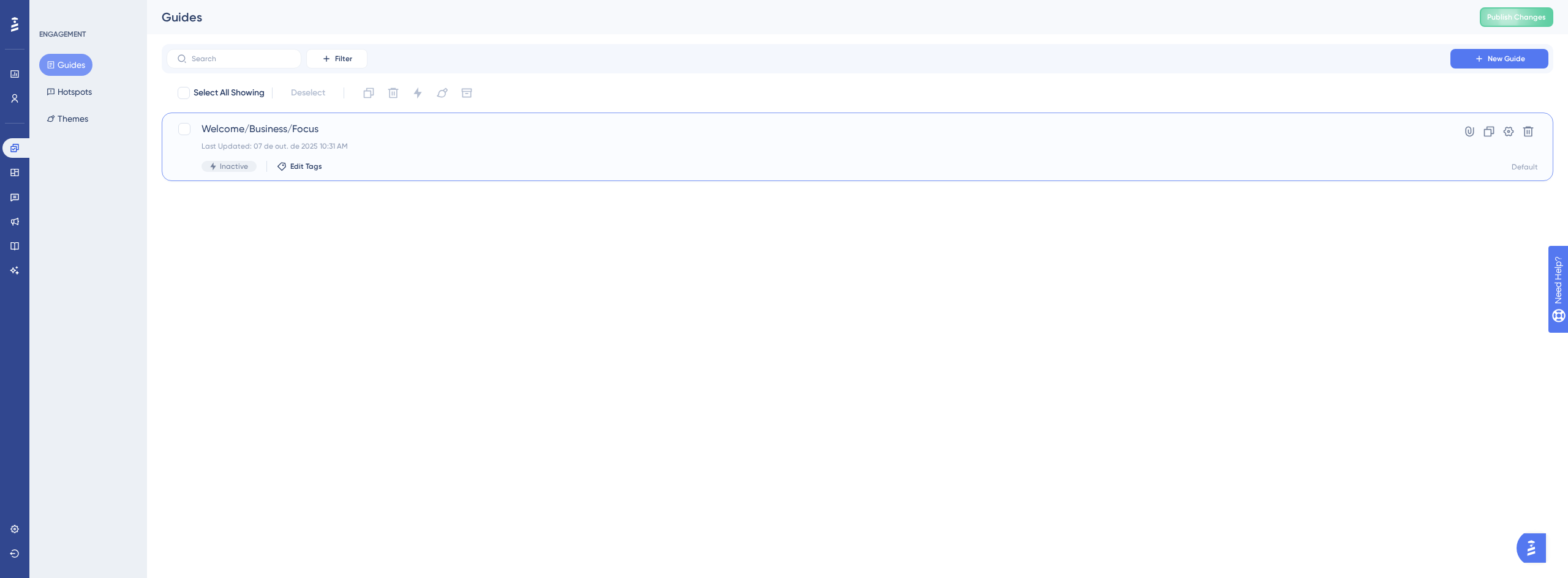
click at [322, 121] on div "Welcome/Business/Focus Last Updated: 07 de out. de 2025 10:31 AM Inactive Edit …" at bounding box center [857, 146] width 1392 height 69
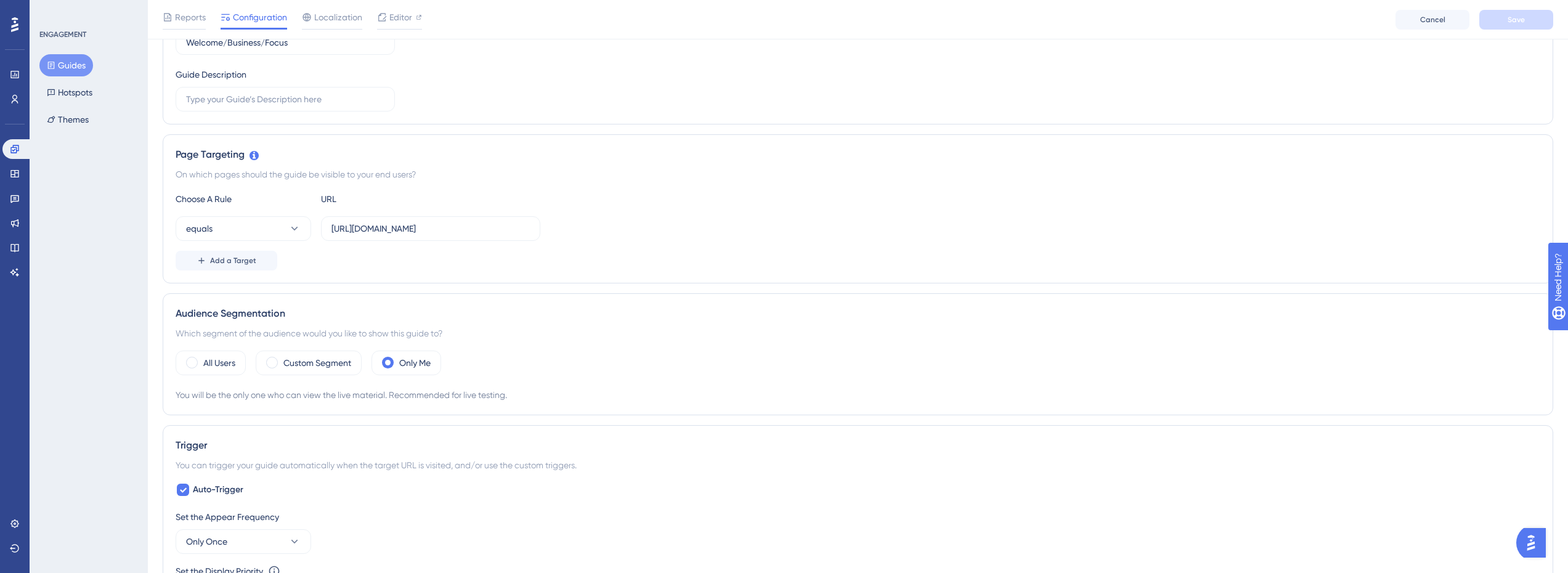
scroll to position [370, 0]
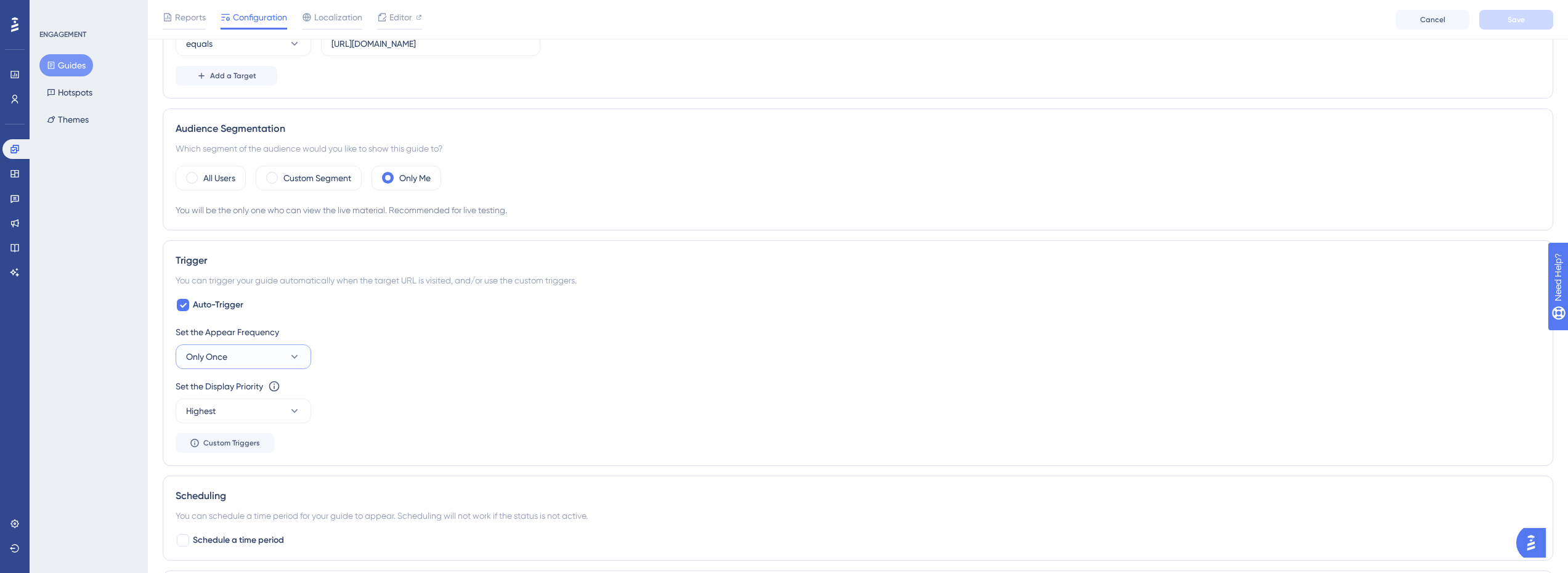
click at [290, 362] on icon at bounding box center [295, 357] width 12 height 12
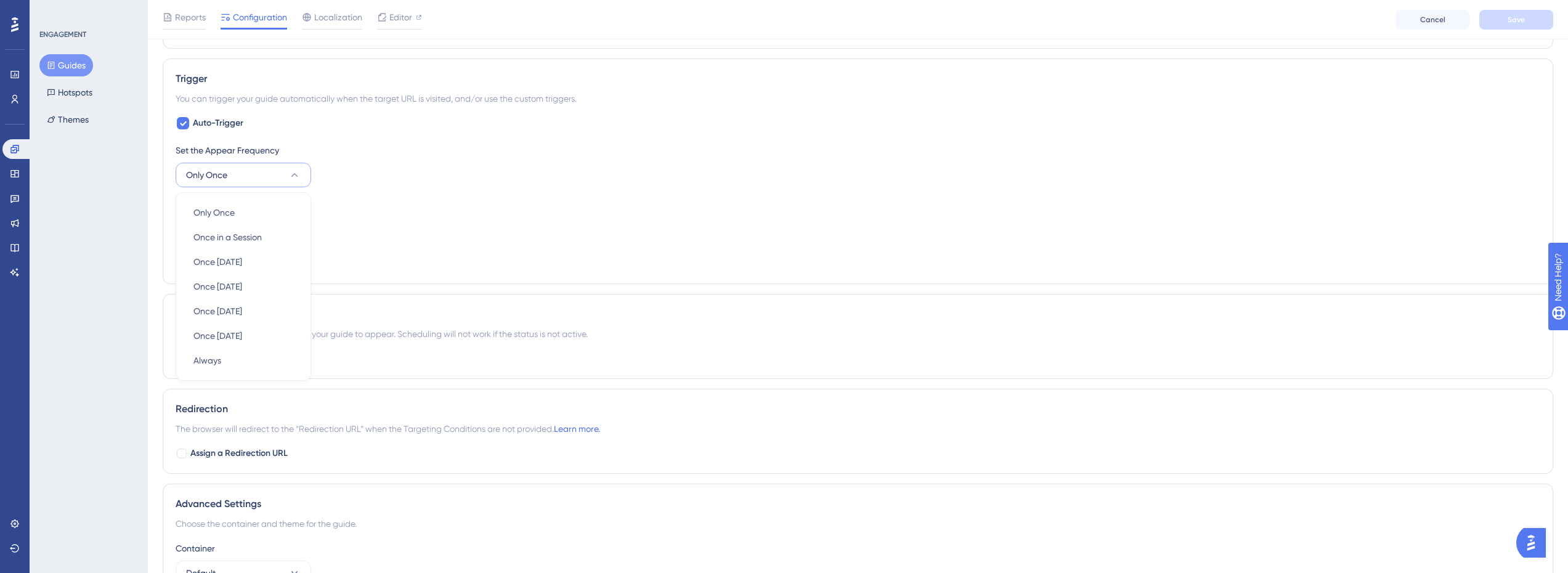
click at [287, 177] on button "Only Once" at bounding box center [243, 174] width 135 height 24
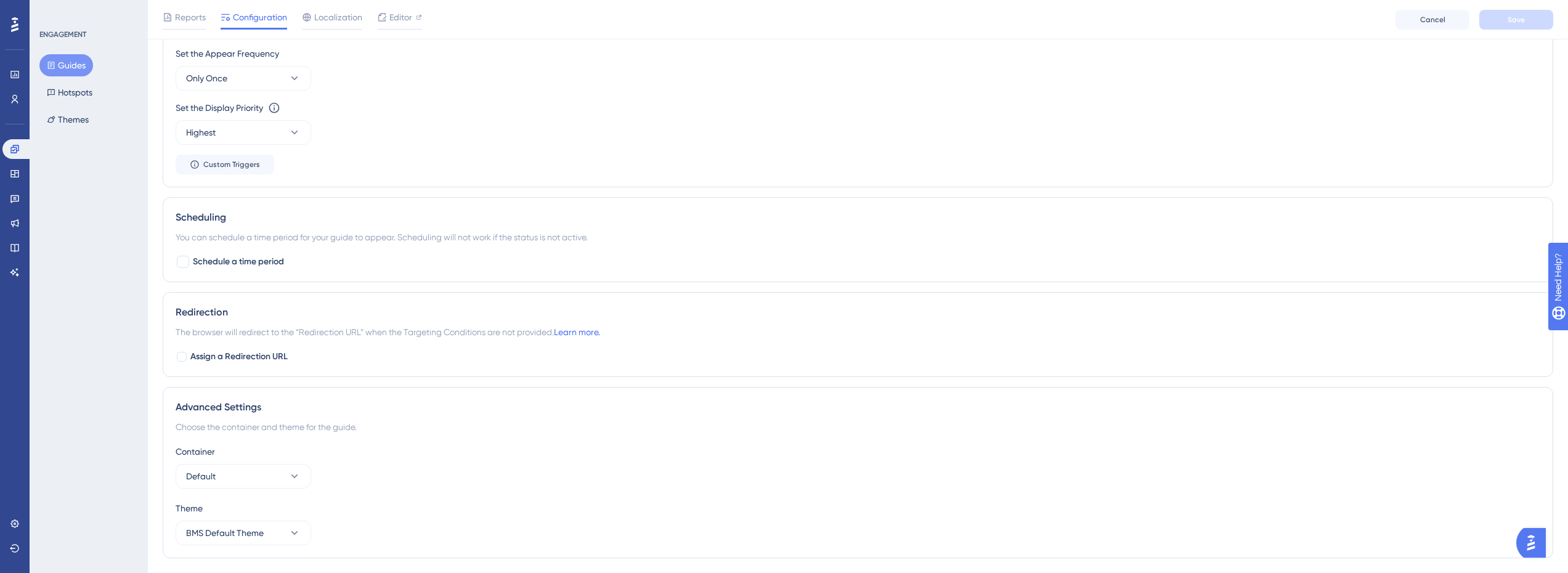
scroll to position [683, 0]
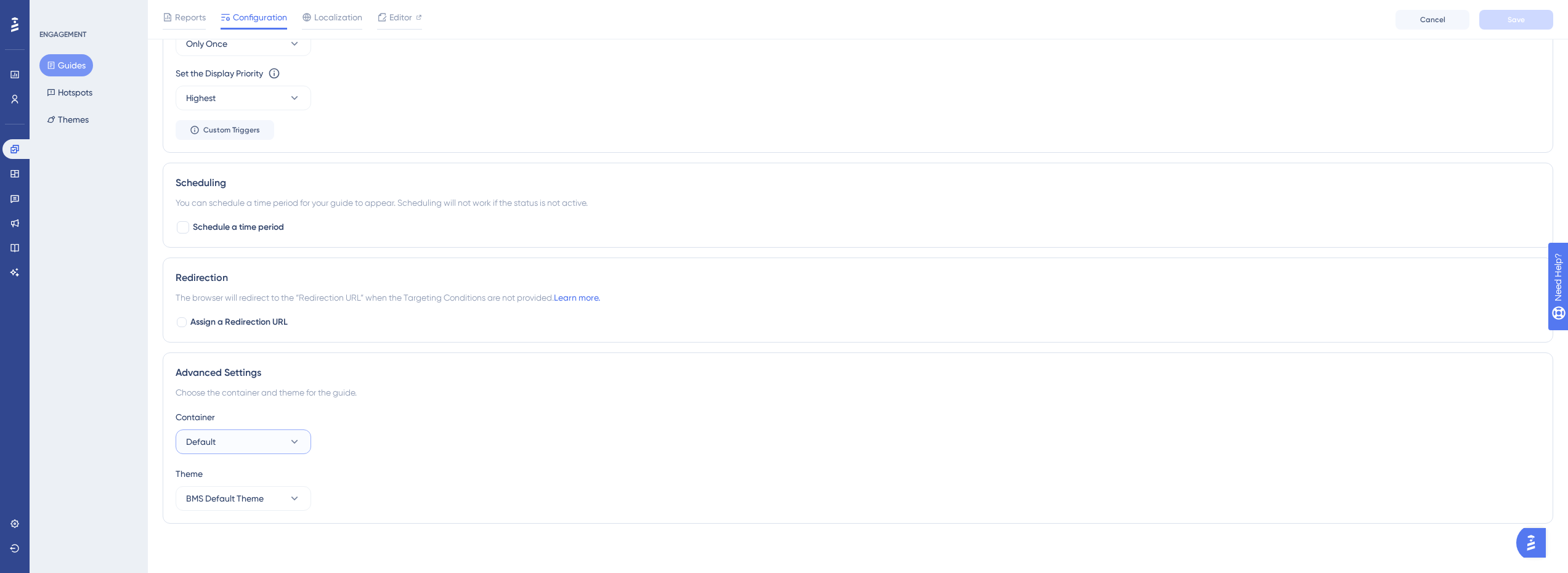
click at [272, 437] on button "Default" at bounding box center [243, 441] width 135 height 24
click at [258, 493] on span "BMS Default Theme" at bounding box center [225, 499] width 78 height 14
click at [256, 536] on span "BMS Default Theme" at bounding box center [232, 536] width 78 height 14
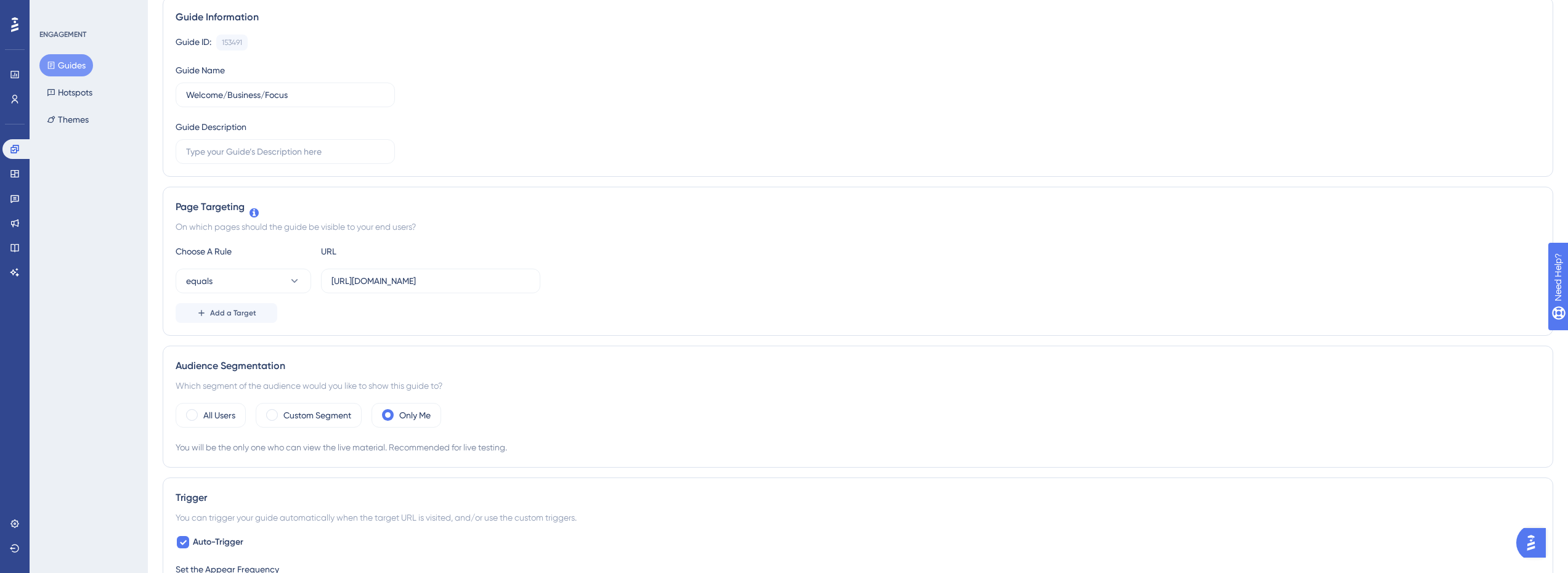
scroll to position [0, 0]
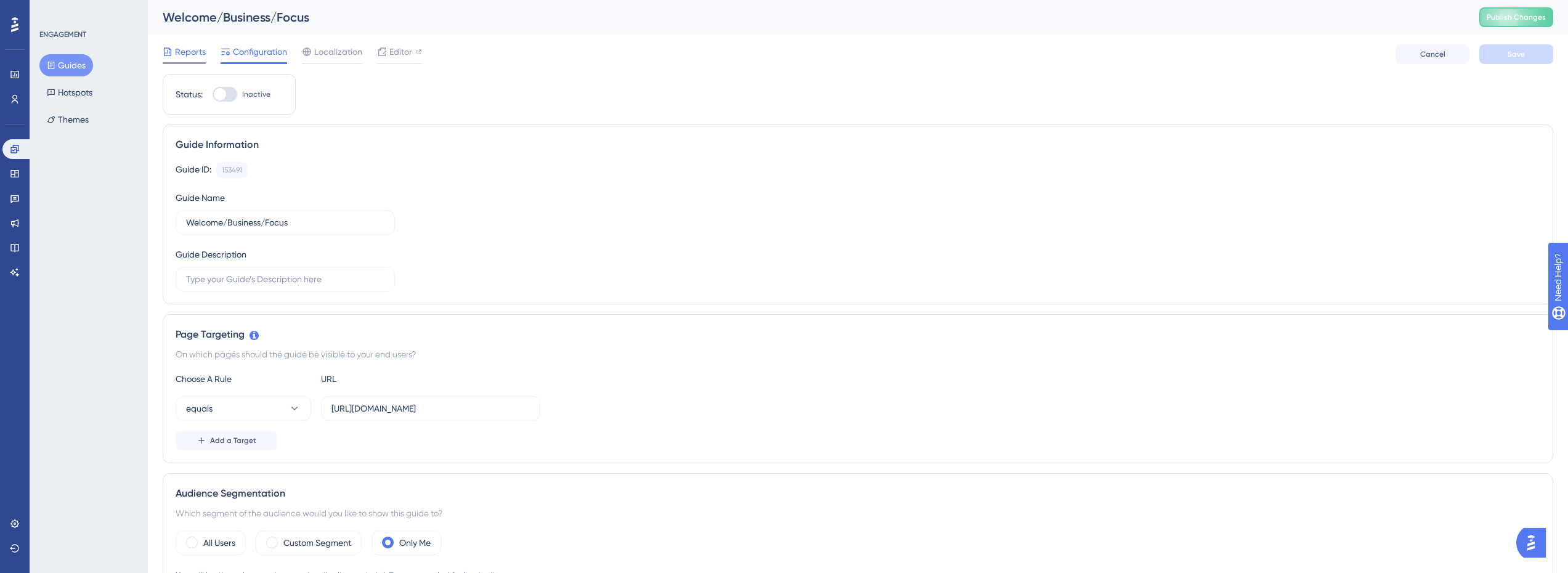
click at [191, 56] on span "Reports" at bounding box center [190, 51] width 31 height 14
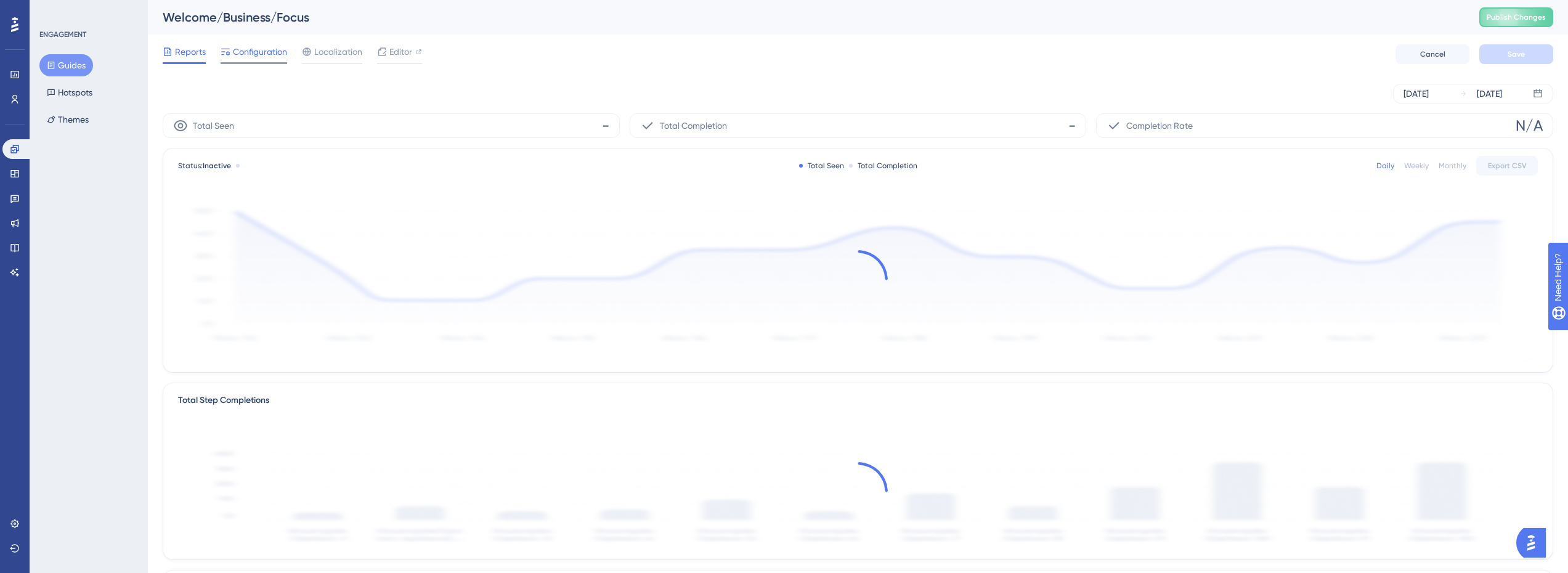
click at [239, 56] on span "Configuration" at bounding box center [260, 51] width 54 height 14
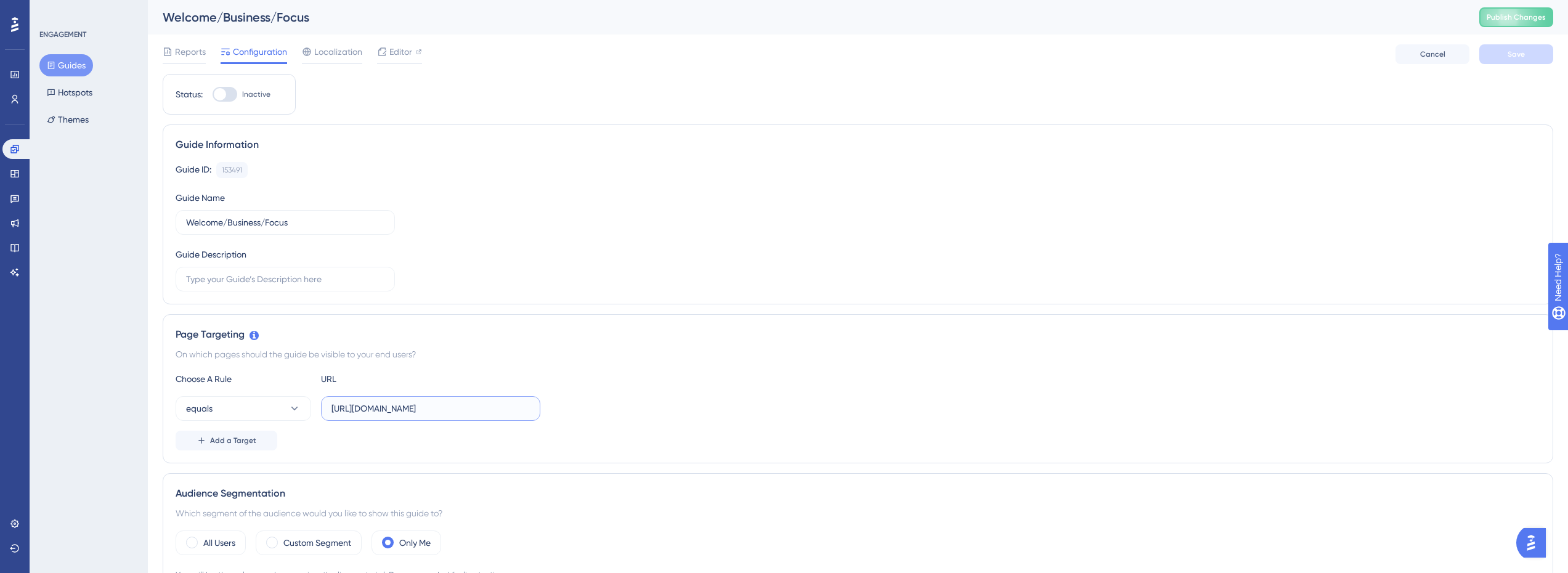
drag, startPoint x: 397, startPoint y: 409, endPoint x: 425, endPoint y: 409, distance: 28.0
click at [425, 409] on input "https://console.staging.bluems.com/" at bounding box center [431, 409] width 199 height 14
click at [20, 149] on link at bounding box center [17, 149] width 30 height 20
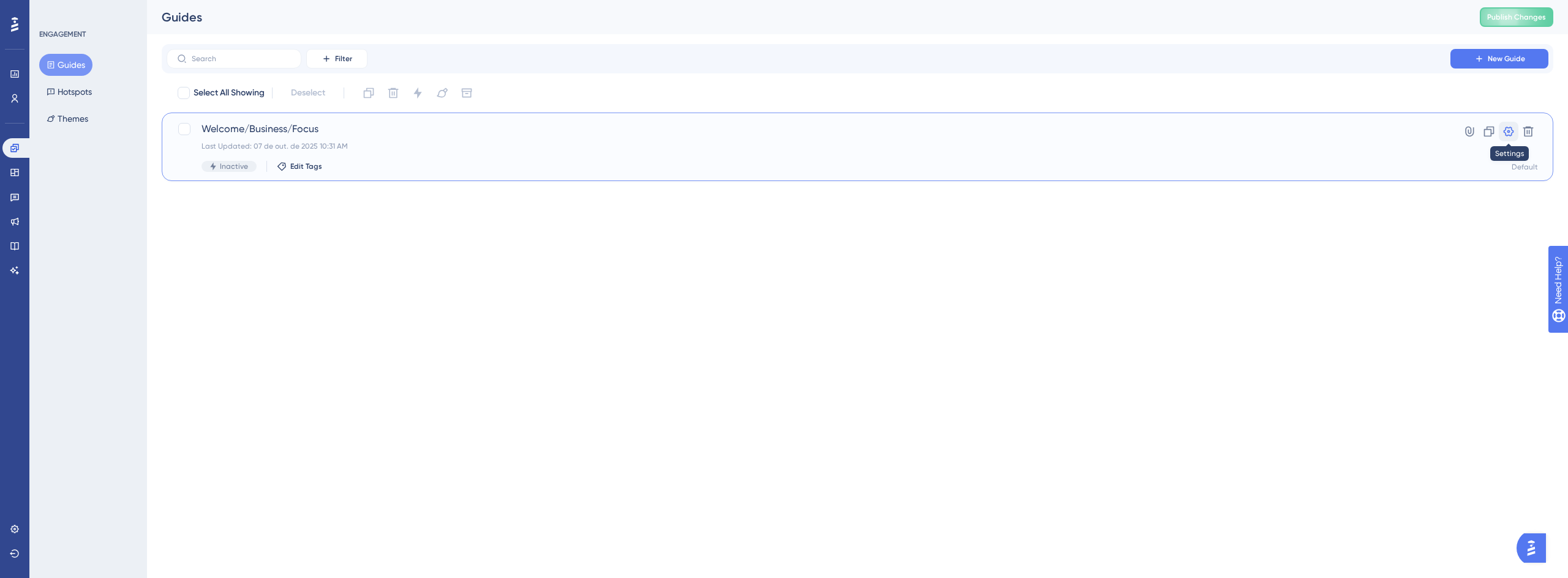
click at [1510, 133] on icon at bounding box center [1508, 131] width 12 height 12
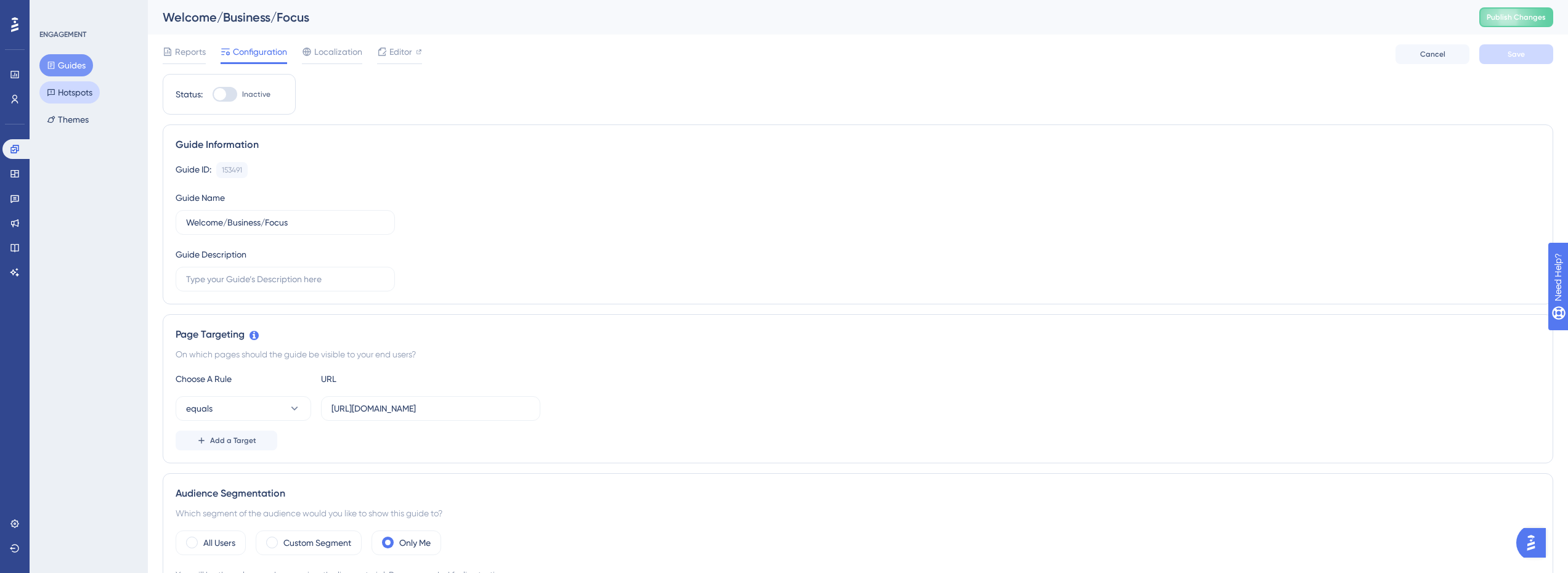
click at [70, 90] on button "Hotspots" at bounding box center [70, 93] width 60 height 22
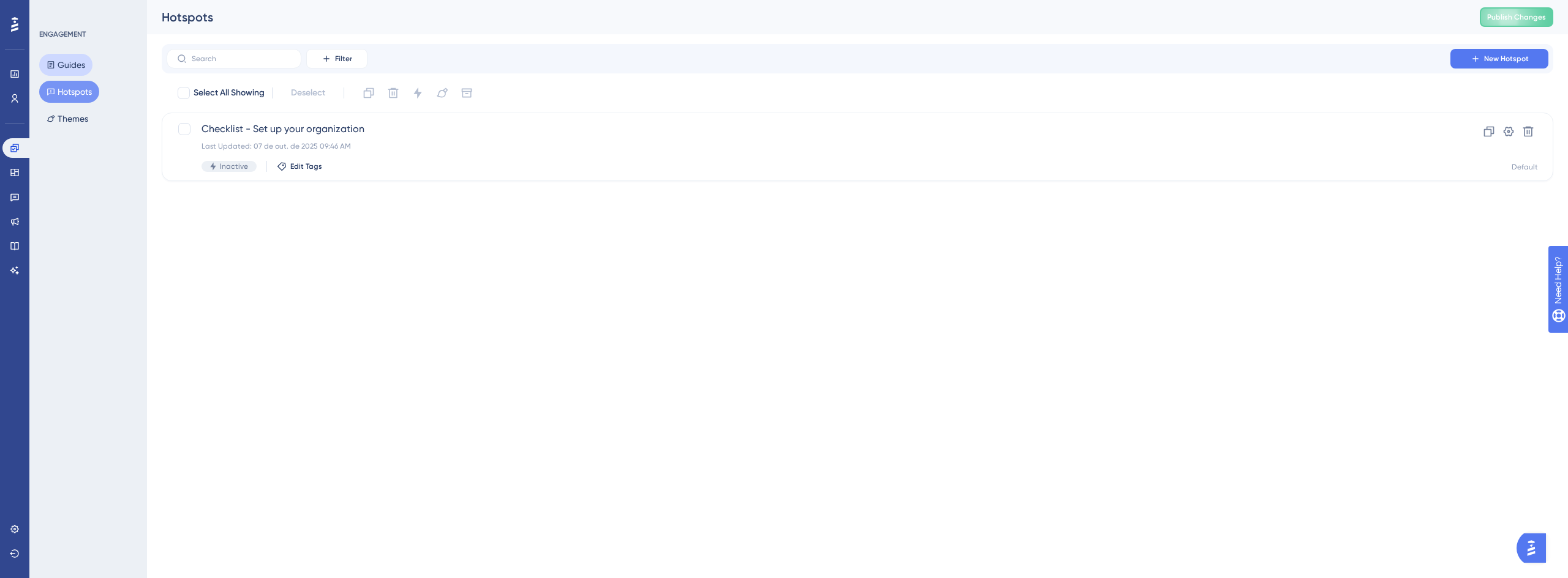
click at [67, 67] on button "Guides" at bounding box center [66, 65] width 54 height 22
click at [12, 153] on link at bounding box center [17, 148] width 29 height 20
click at [309, 138] on div "Welcome/Business/Focus Last Updated: 07 de out. de 2025 10:31 AM Inactive Edit …" at bounding box center [808, 146] width 1214 height 50
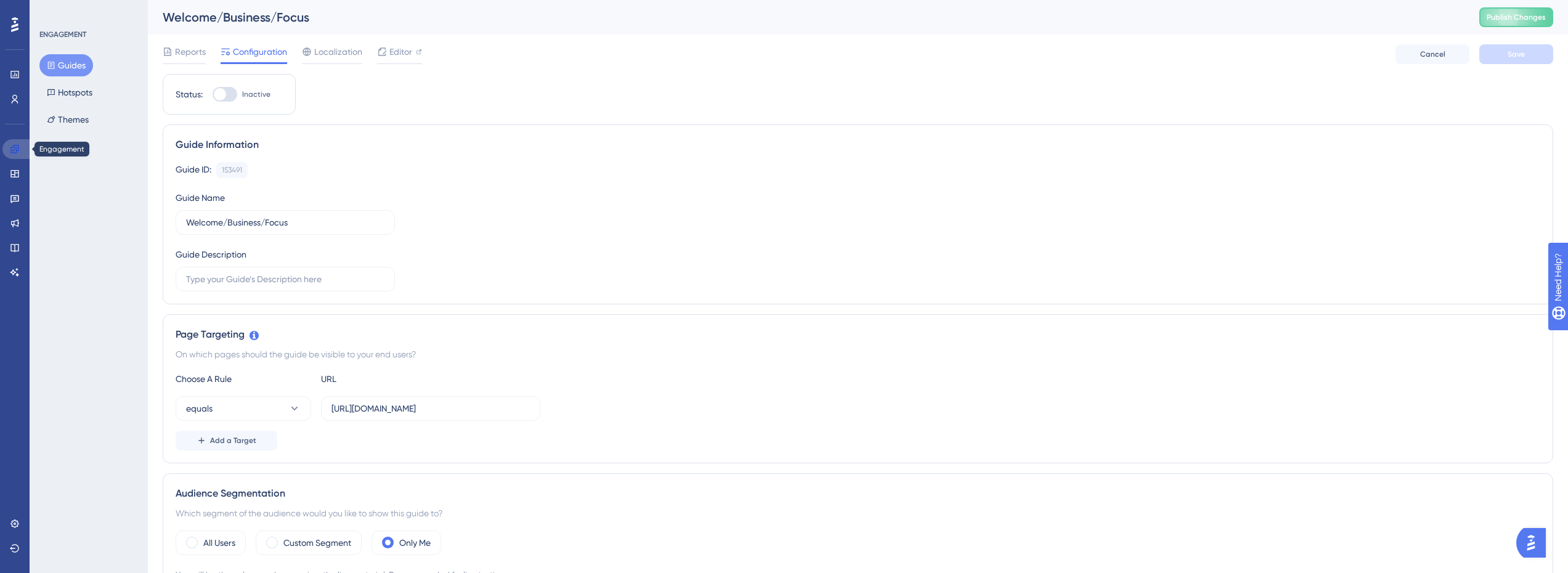
click at [13, 153] on icon at bounding box center [14, 149] width 8 height 8
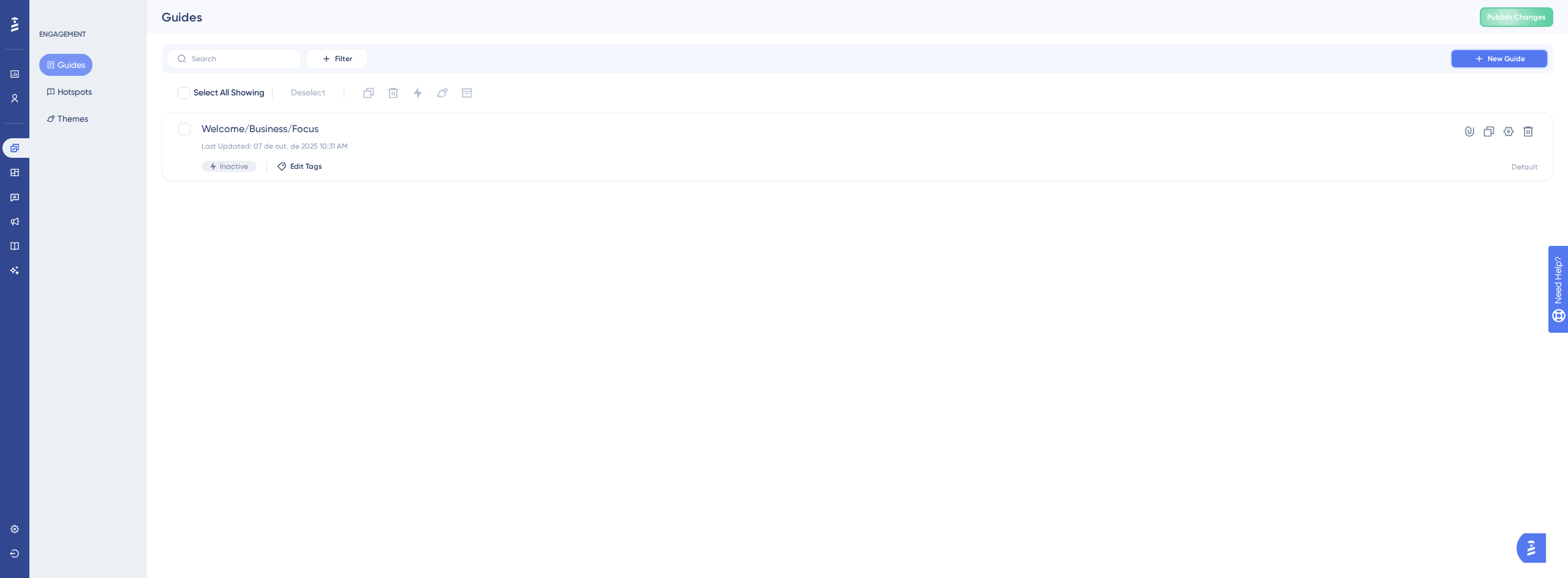
click at [1493, 58] on span "New Guide" at bounding box center [1506, 58] width 37 height 10
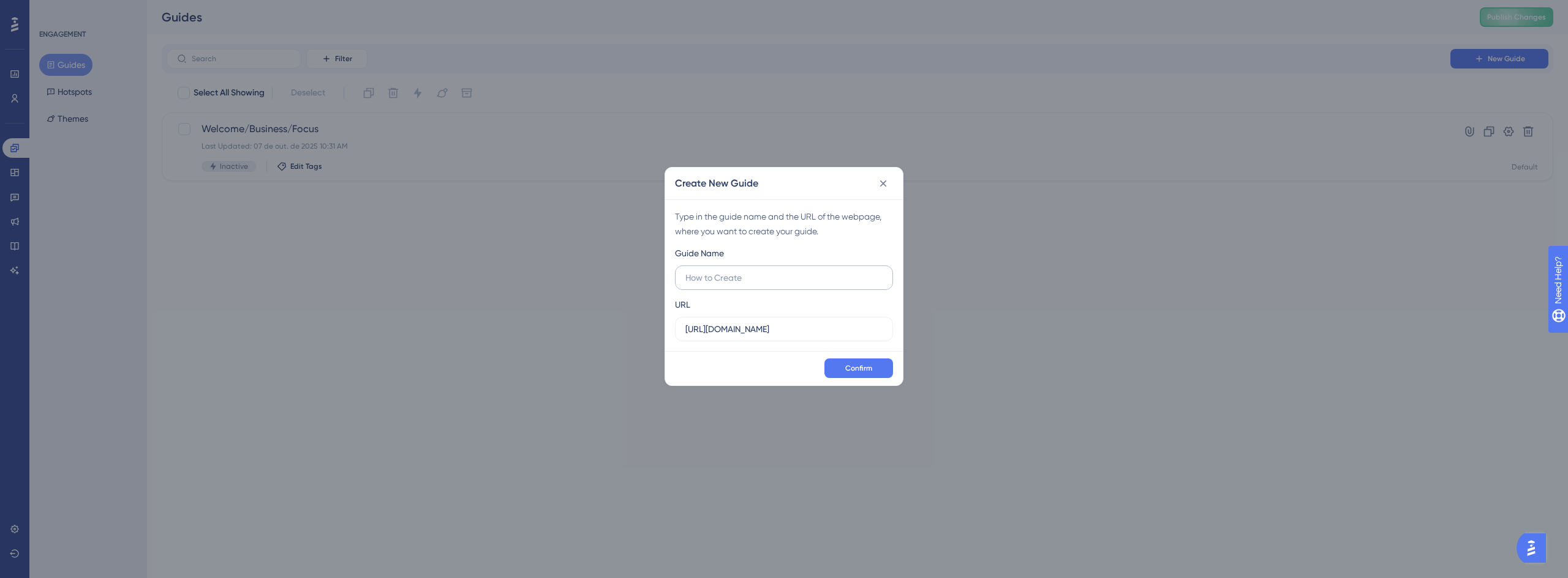
click at [748, 287] on label at bounding box center [784, 278] width 218 height 24
click at [748, 285] on input "text" at bounding box center [784, 278] width 197 height 14
click at [753, 276] on input "text" at bounding box center [784, 278] width 197 height 14
type input "Teste Welcome"
click at [776, 333] on input "https://console.bluems.com" at bounding box center [784, 329] width 197 height 14
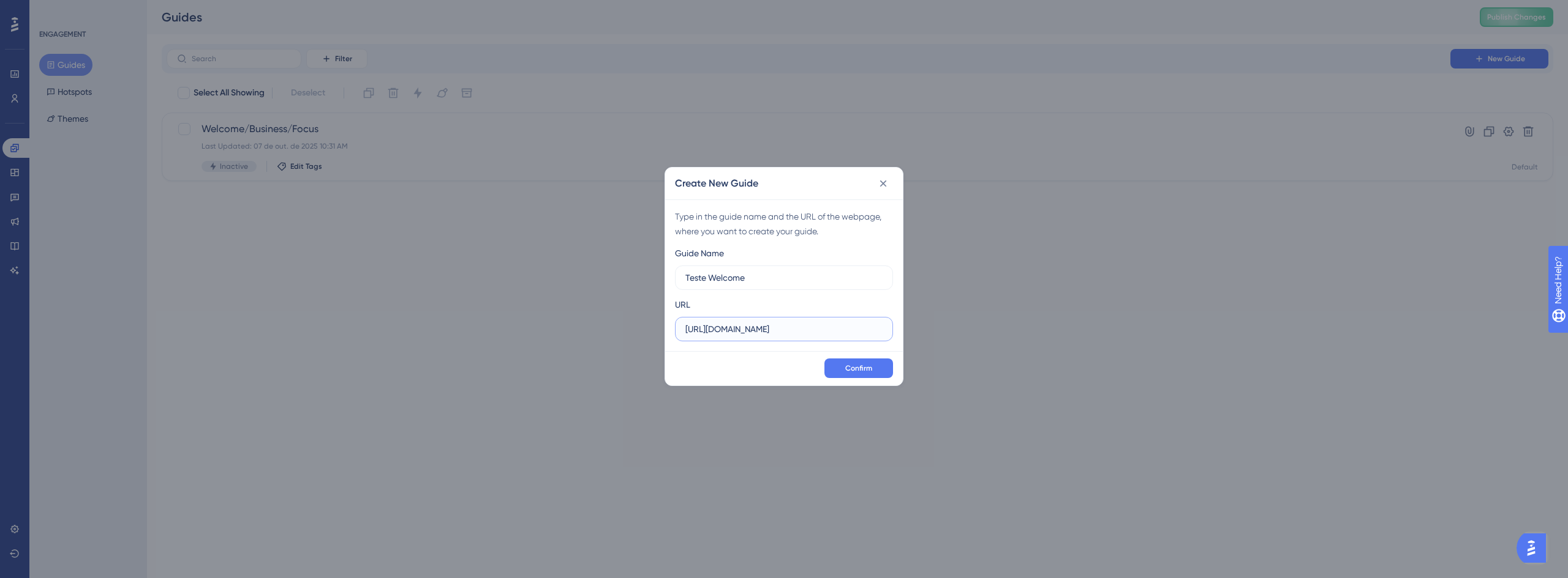
paste input "staging.bluems.com/"
type input "https://console.staging.bluems.com/"
click at [862, 366] on span "Confirm" at bounding box center [858, 368] width 27 height 10
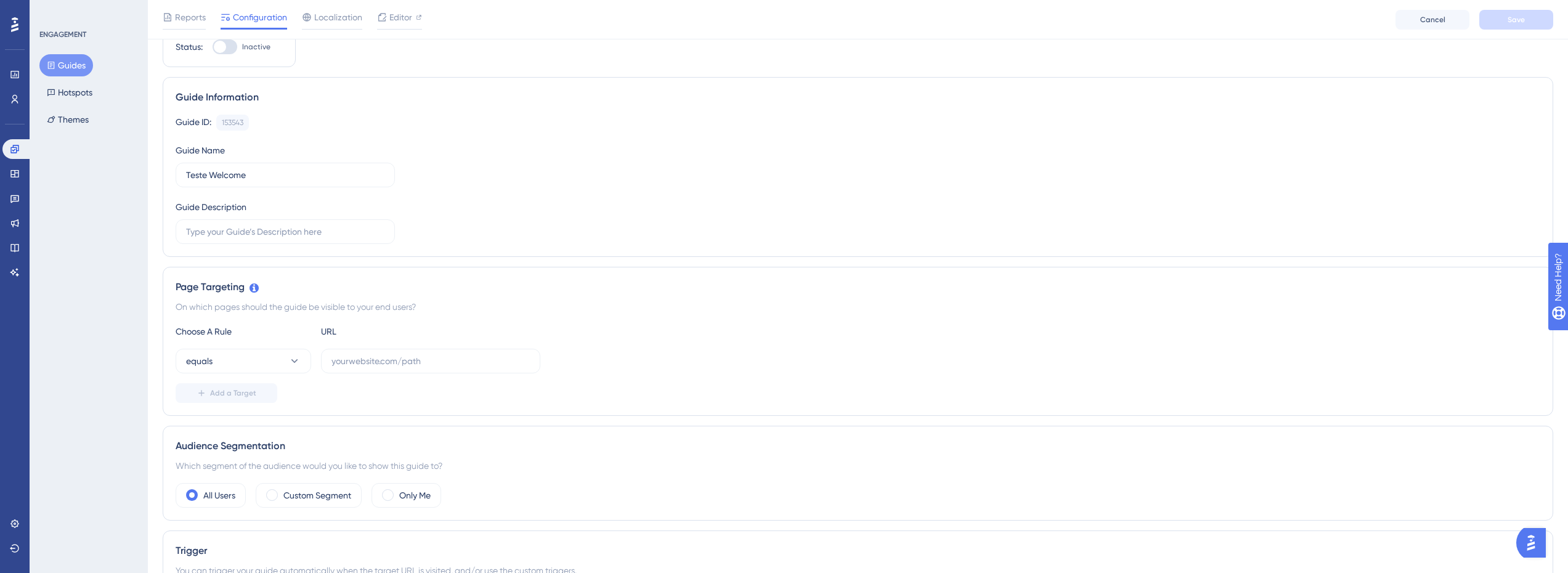
scroll to position [123, 0]
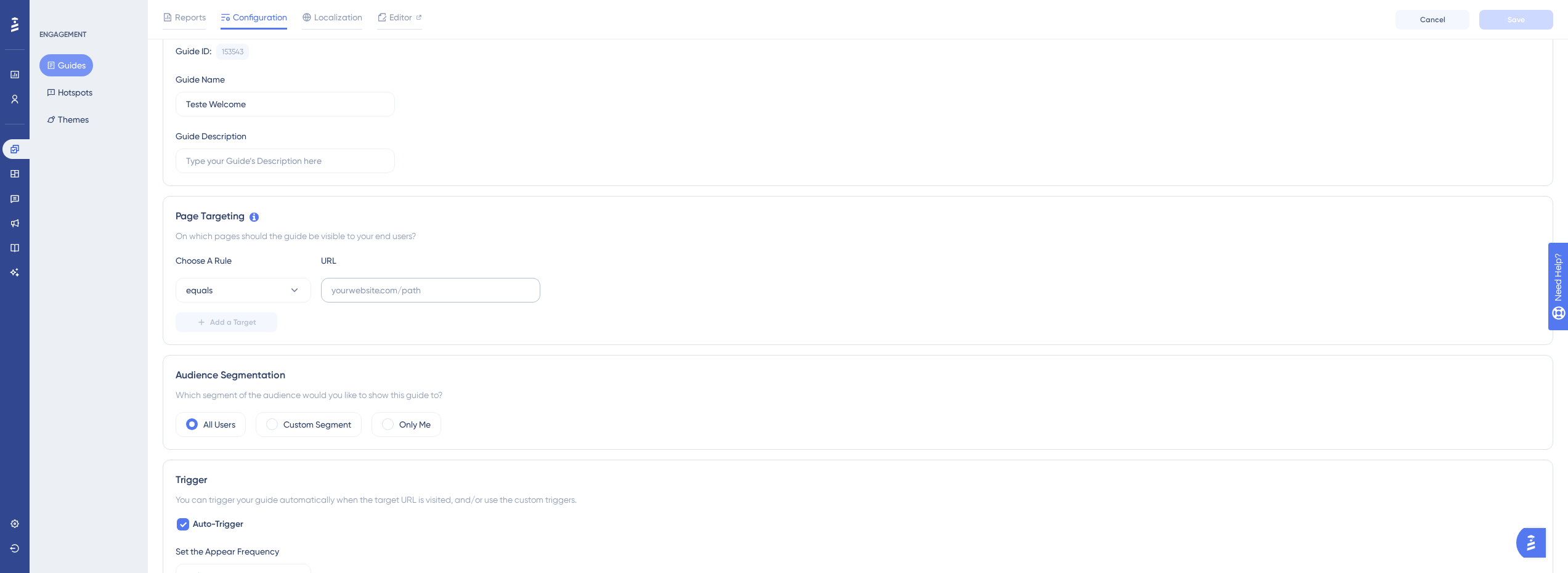
click at [381, 282] on label at bounding box center [431, 290] width 220 height 24
click at [381, 284] on input "text" at bounding box center [431, 290] width 199 height 14
paste input "https://console.staging.bluems.com/"
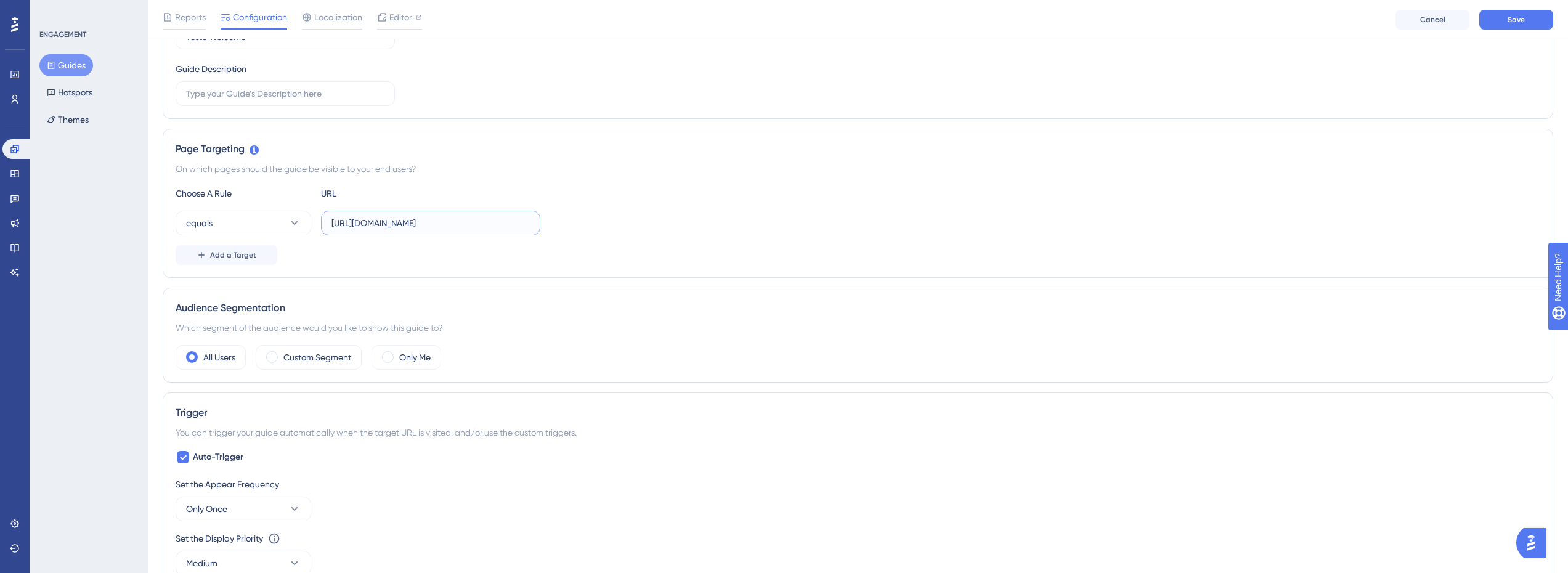
scroll to position [247, 0]
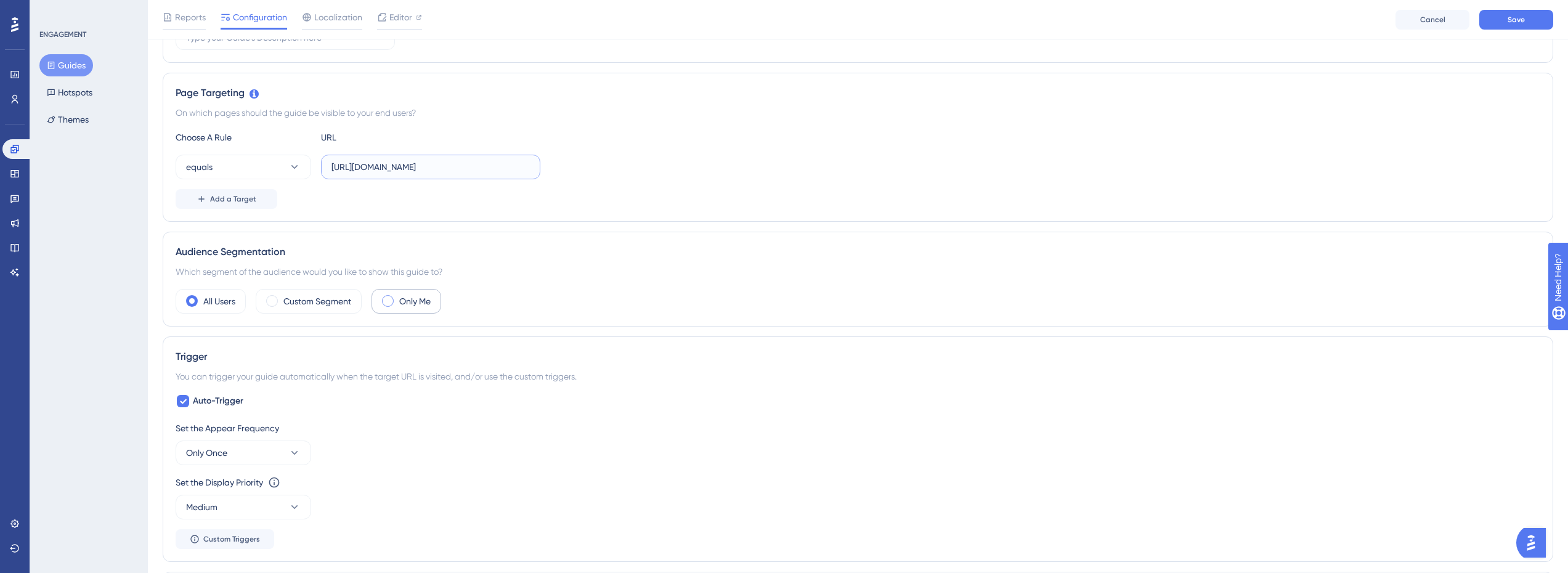
type input "https://console.staging.bluems.com/"
click at [407, 304] on label "Only Me" at bounding box center [415, 301] width 32 height 14
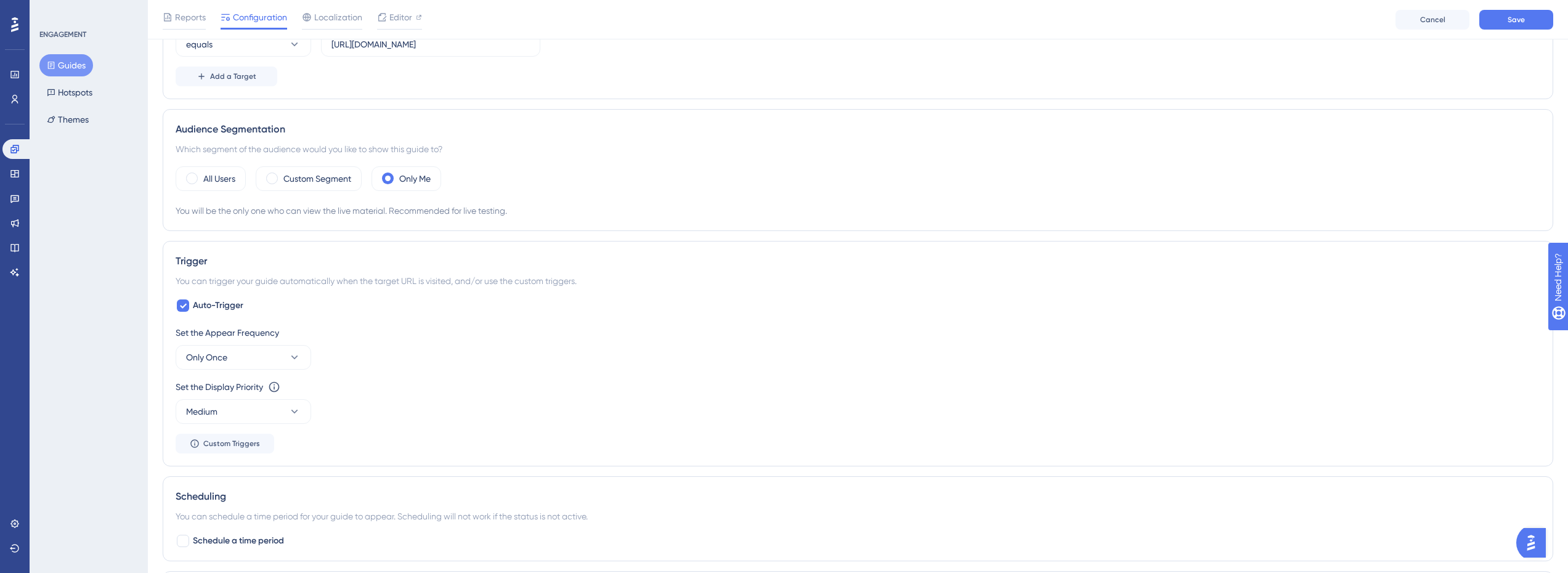
scroll to position [432, 0]
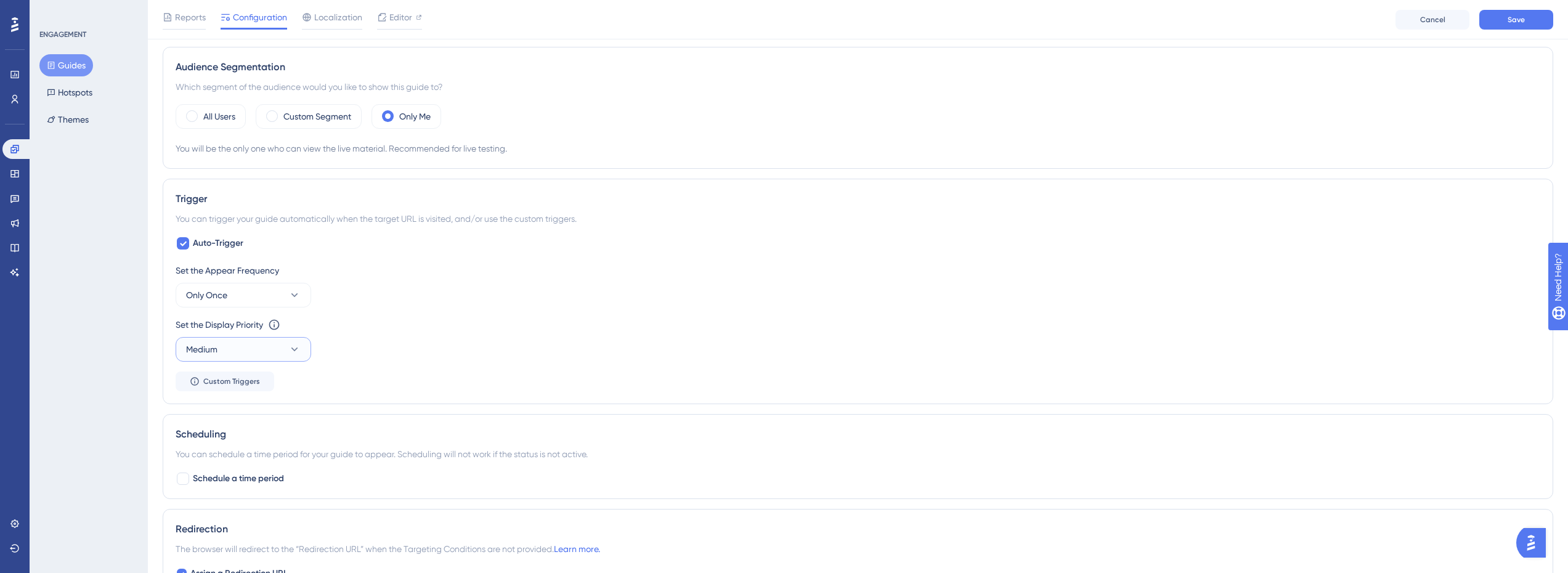
click at [246, 349] on button "Medium" at bounding box center [243, 349] width 135 height 24
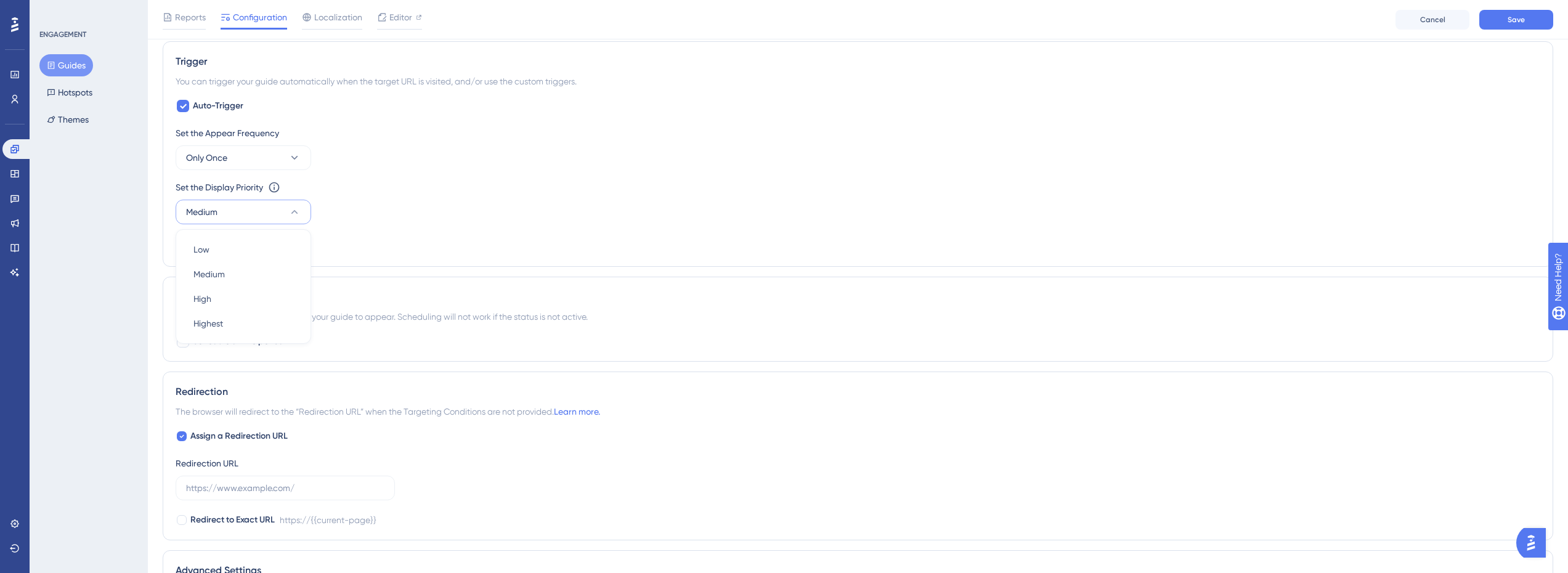
click at [448, 258] on div "Trigger You can trigger your guide automatically when the target URL is visited…" at bounding box center [857, 154] width 1390 height 226
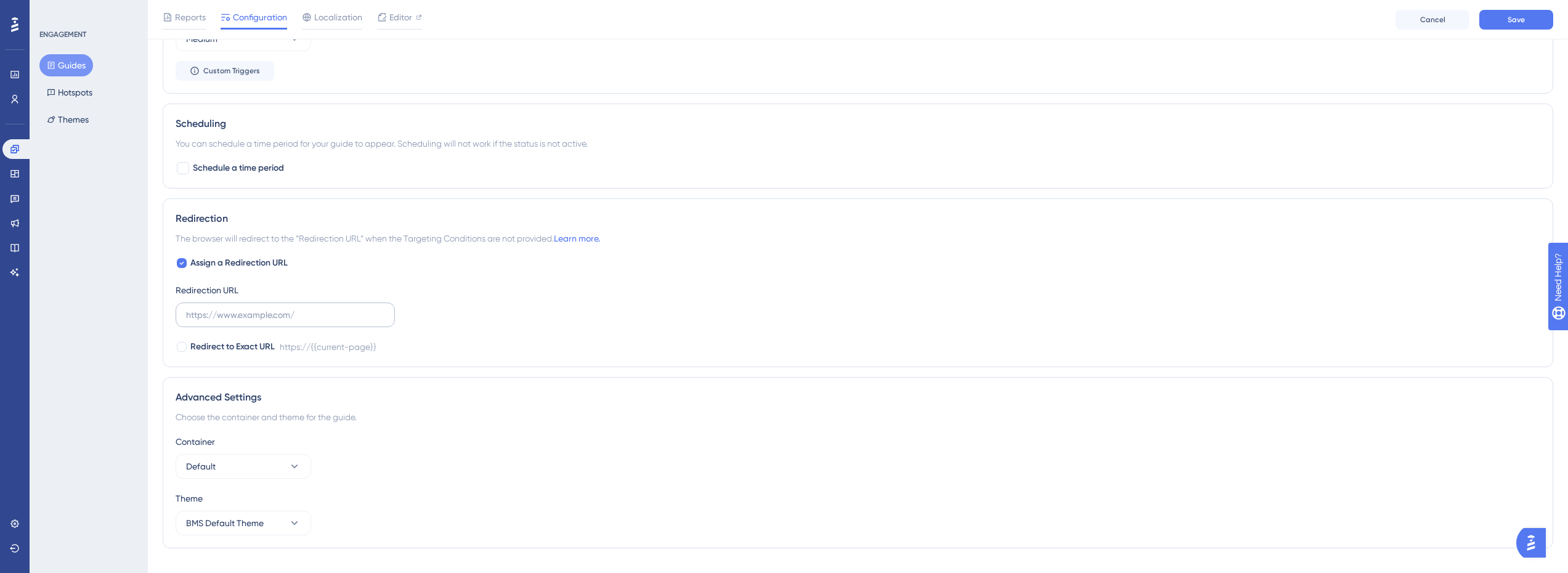
scroll to position [754, 0]
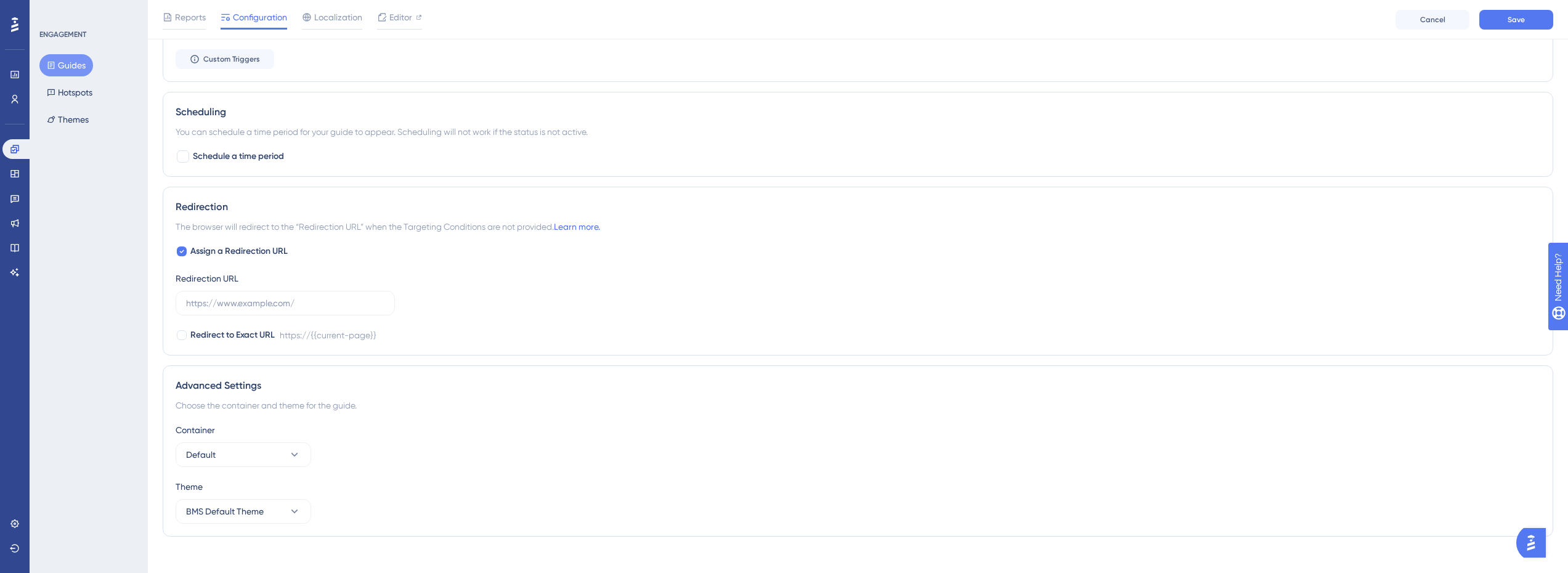
click at [423, 286] on div "Assign a Redirection URL Redirection URL Redirect to Exact URL https://{{curren…" at bounding box center [857, 293] width 1364 height 99
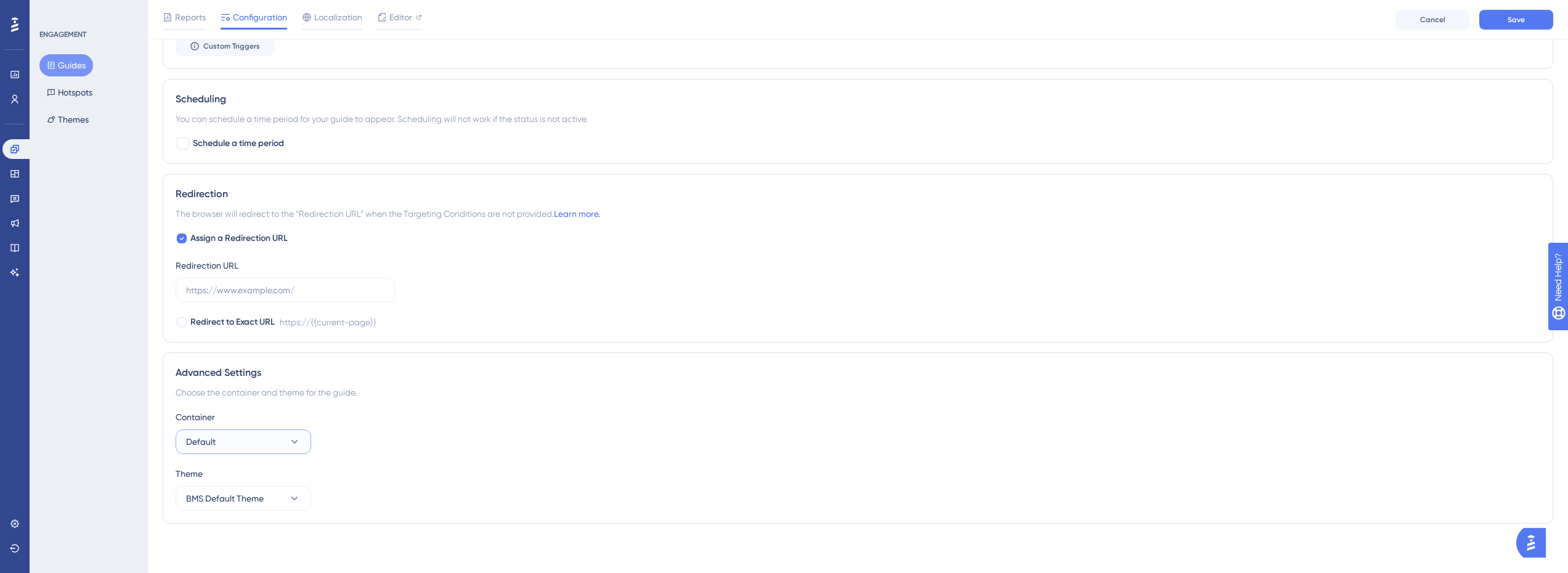
click at [258, 441] on button "Default" at bounding box center [243, 441] width 135 height 24
click at [404, 452] on div "Container Default Default Default" at bounding box center [857, 432] width 1364 height 44
click at [249, 499] on span "BMS Default Theme" at bounding box center [225, 499] width 78 height 14
click at [409, 459] on div "Container Default Theme BMS Default Theme BMS Default Theme BMS Default Theme" at bounding box center [857, 461] width 1364 height 101
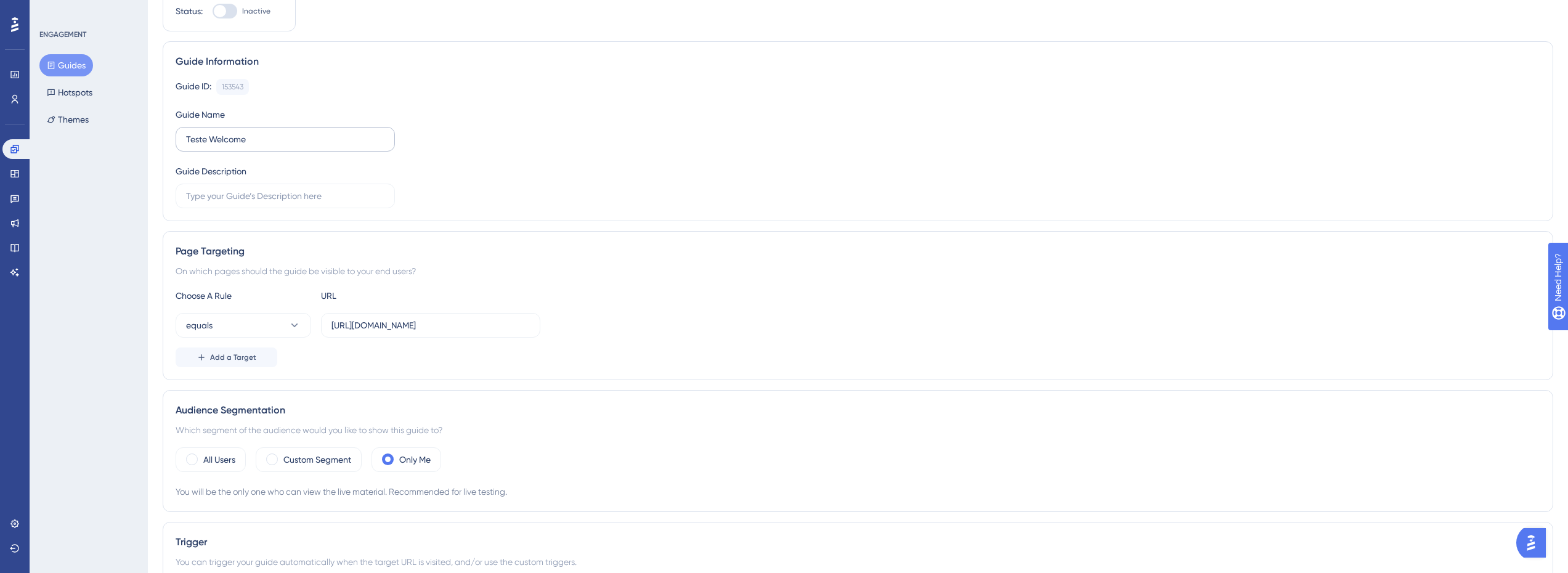
scroll to position [0, 0]
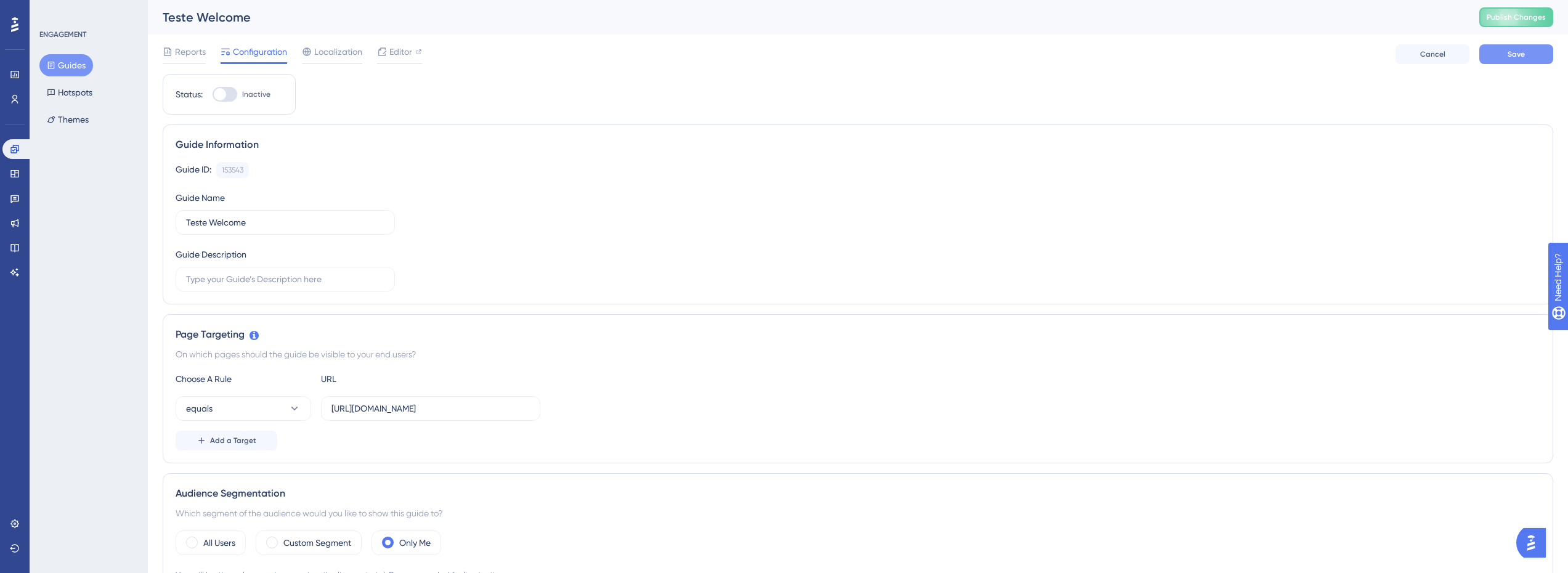
click at [1518, 54] on span "Save" at bounding box center [1516, 54] width 17 height 10
click at [1517, 18] on span "Publish Changes" at bounding box center [1516, 17] width 59 height 10
click at [226, 91] on div at bounding box center [224, 94] width 24 height 14
click at [212, 94] on input "Inactive" at bounding box center [212, 94] width 1 height 1
checkbox input "true"
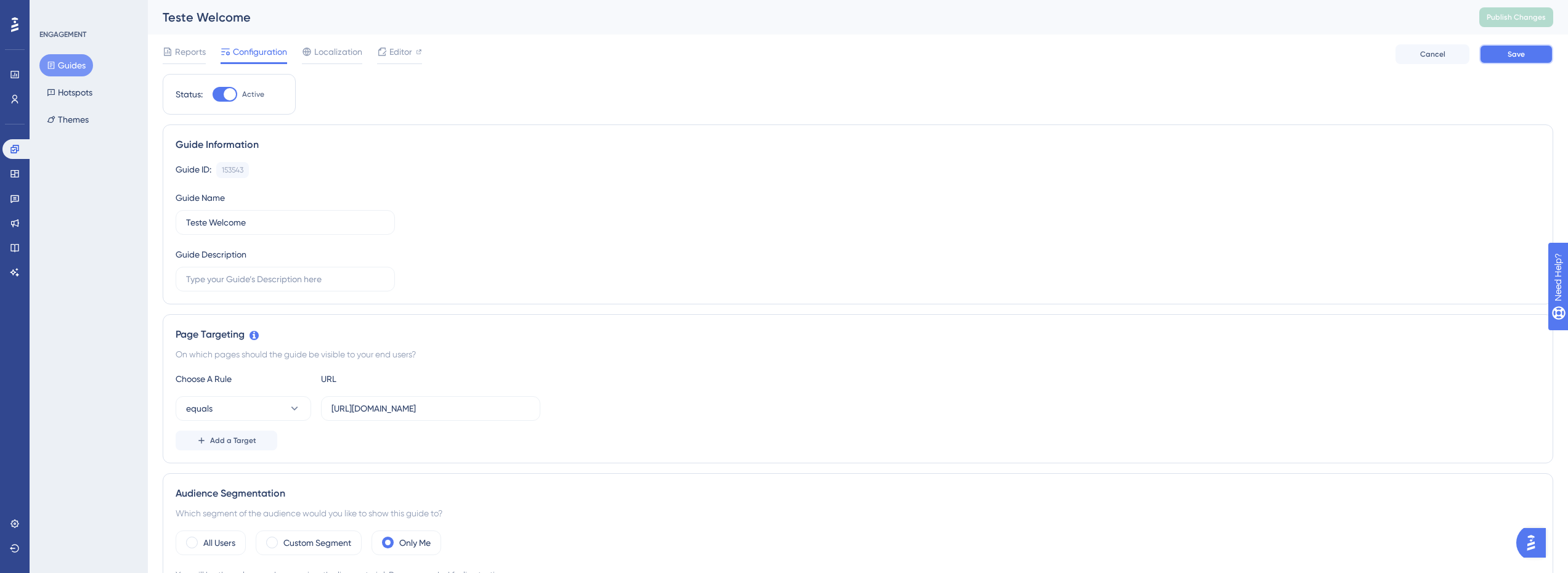
click at [1528, 58] on button "Save" at bounding box center [1516, 54] width 74 height 20
click at [1543, 19] on span "Publish Changes" at bounding box center [1516, 17] width 59 height 10
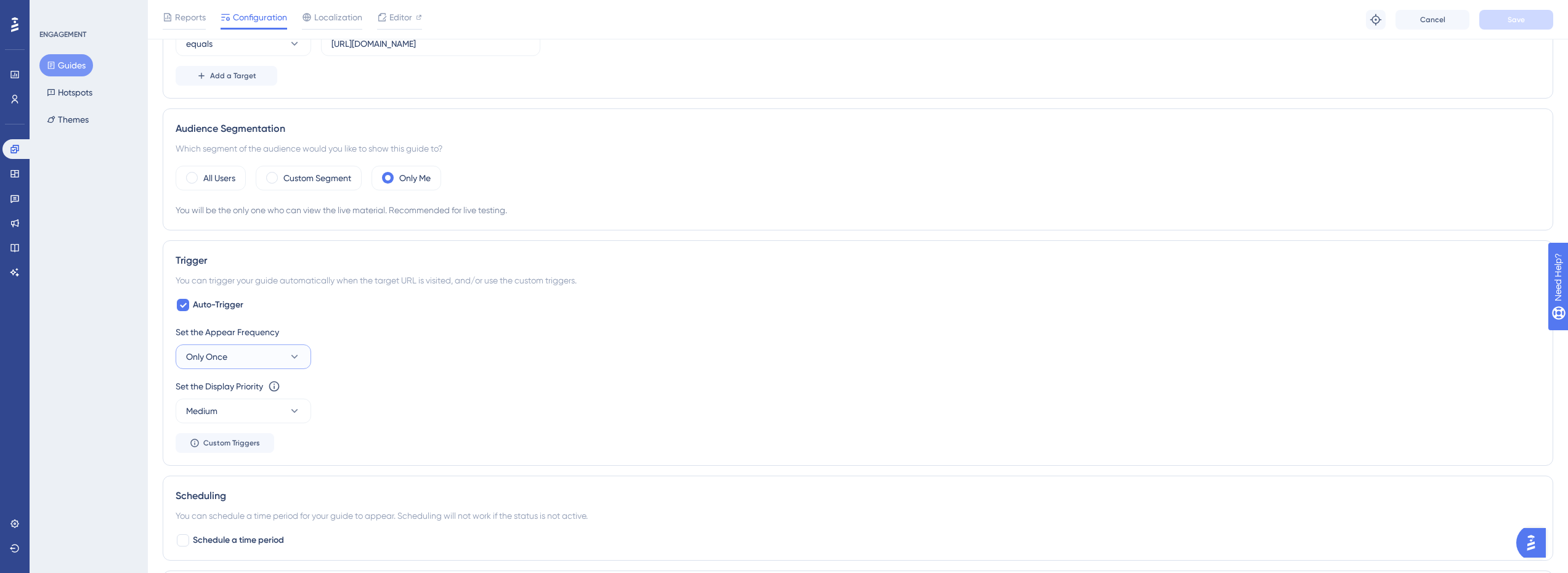
click at [248, 359] on button "Only Once" at bounding box center [243, 357] width 135 height 24
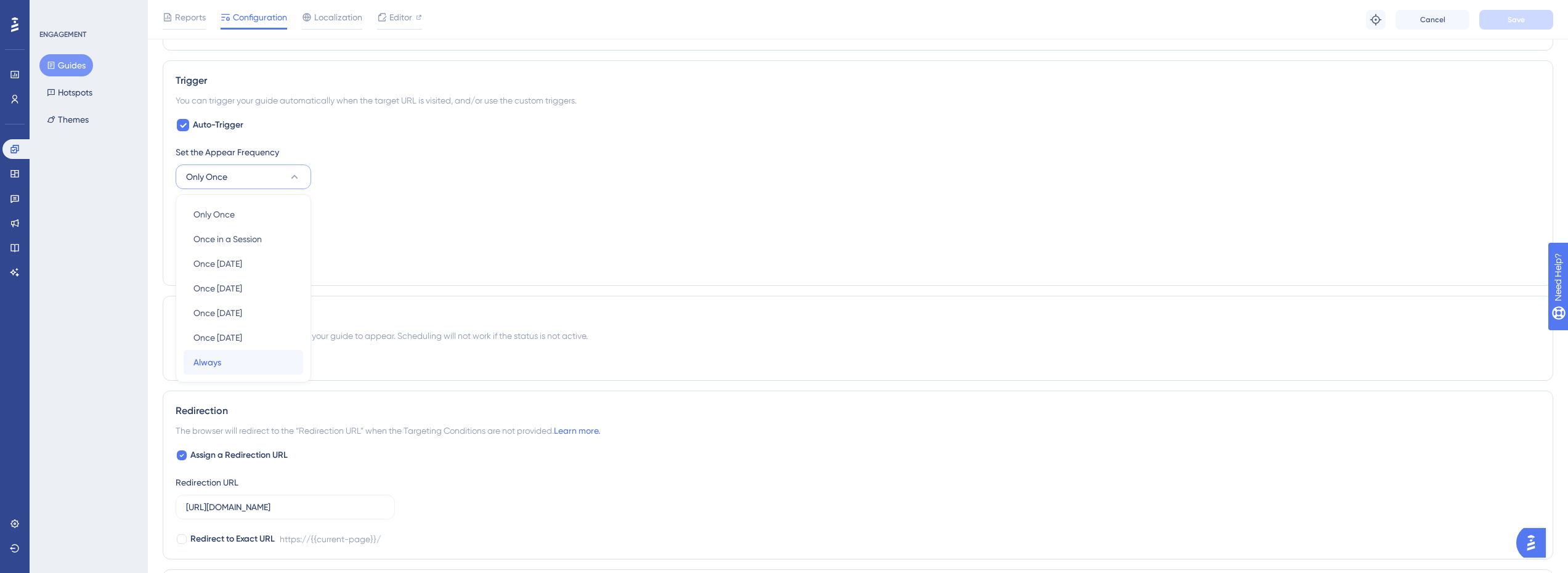
click at [224, 366] on div "Always Always" at bounding box center [243, 362] width 100 height 24
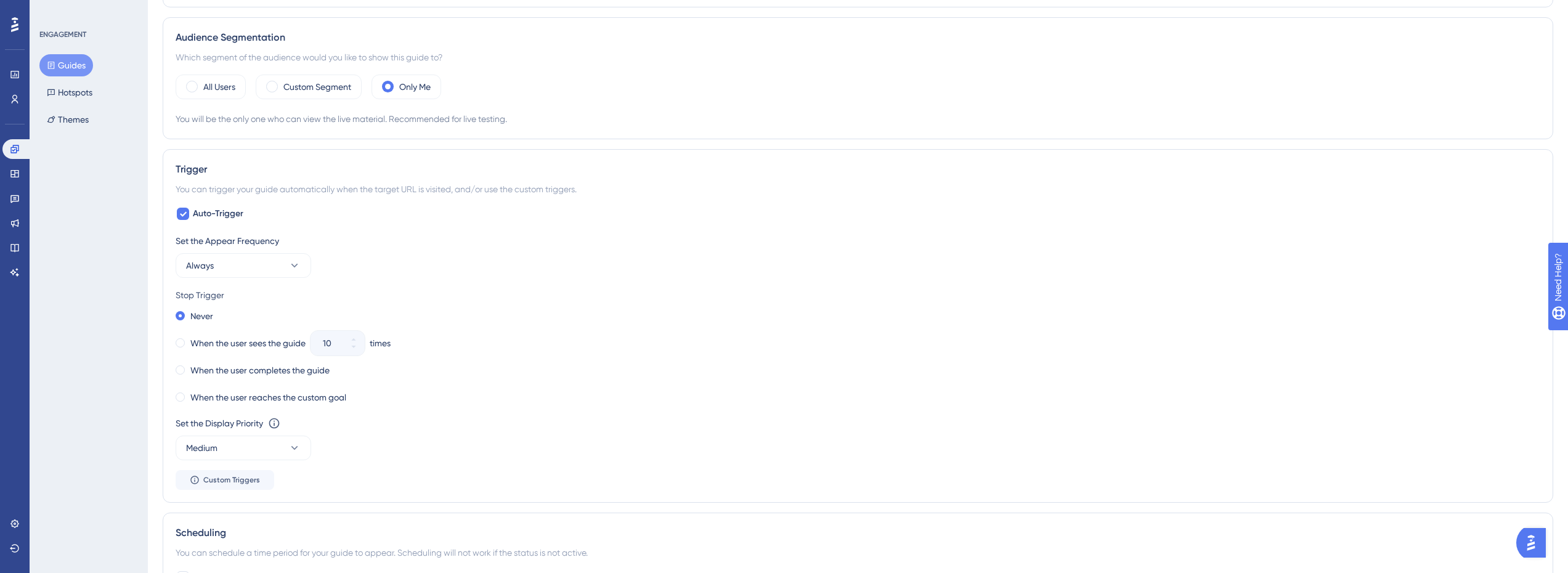
scroll to position [0, 0]
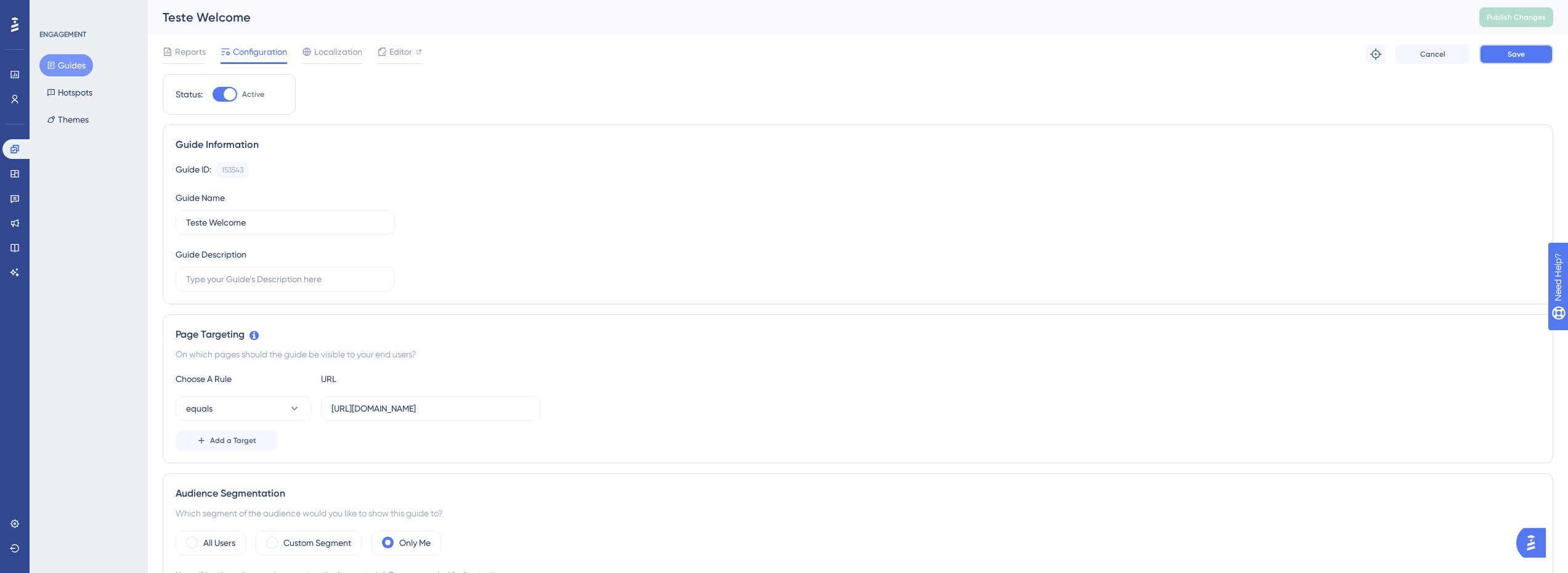
click at [1511, 50] on span "Save" at bounding box center [1516, 54] width 17 height 10
click at [383, 26] on icon at bounding box center [382, 22] width 12 height 12
click at [1528, 16] on span "Publish Changes" at bounding box center [1516, 17] width 59 height 10
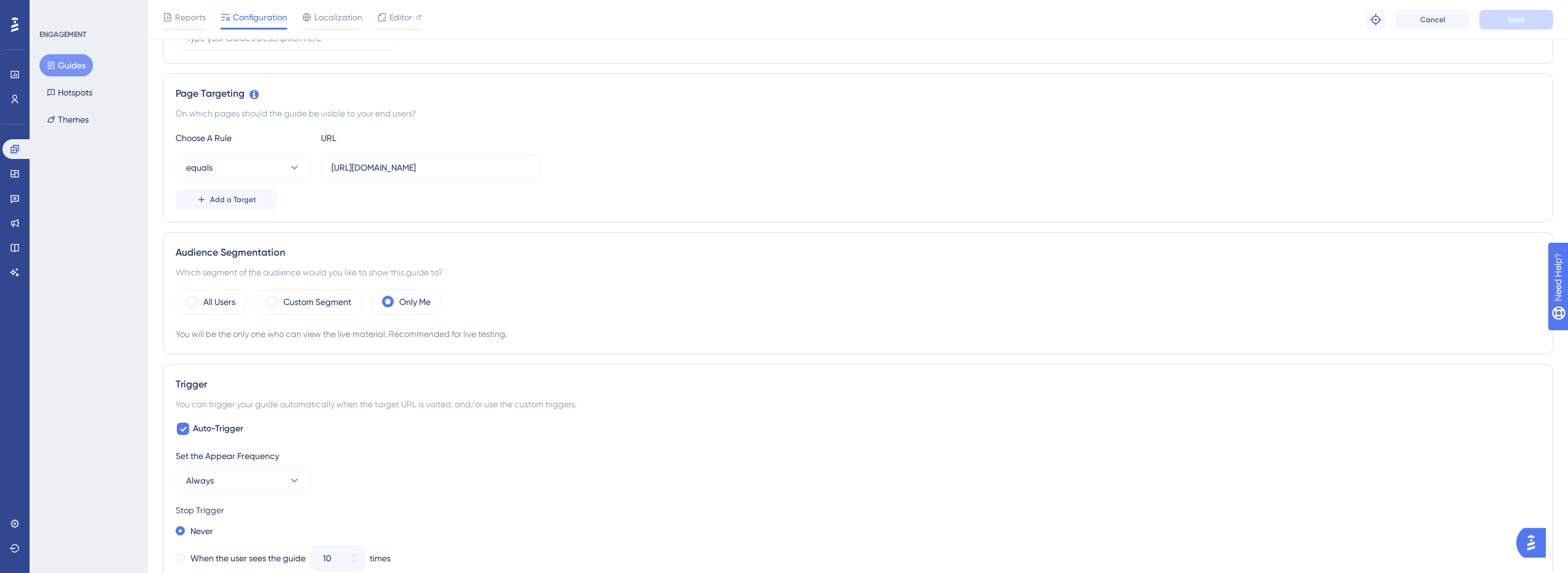
scroll to position [247, 0]
click at [255, 209] on button "Add a Target" at bounding box center [226, 199] width 102 height 20
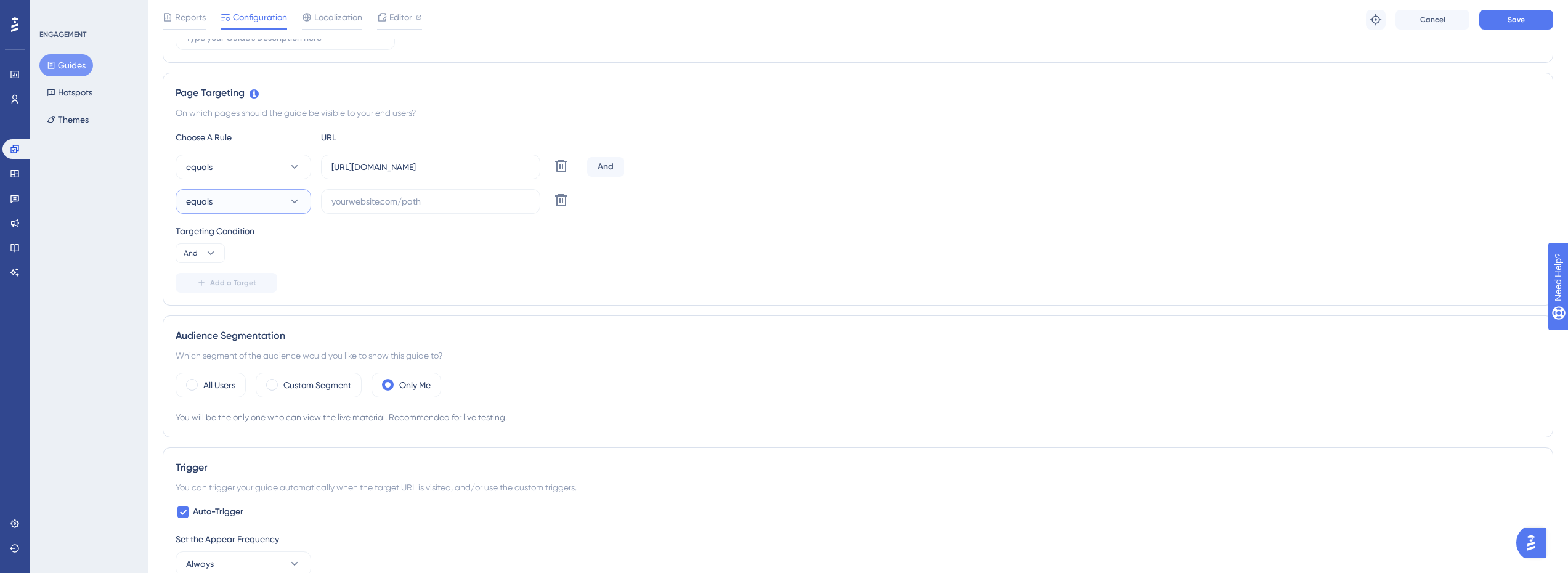
click at [272, 207] on button "equals" at bounding box center [243, 201] width 135 height 24
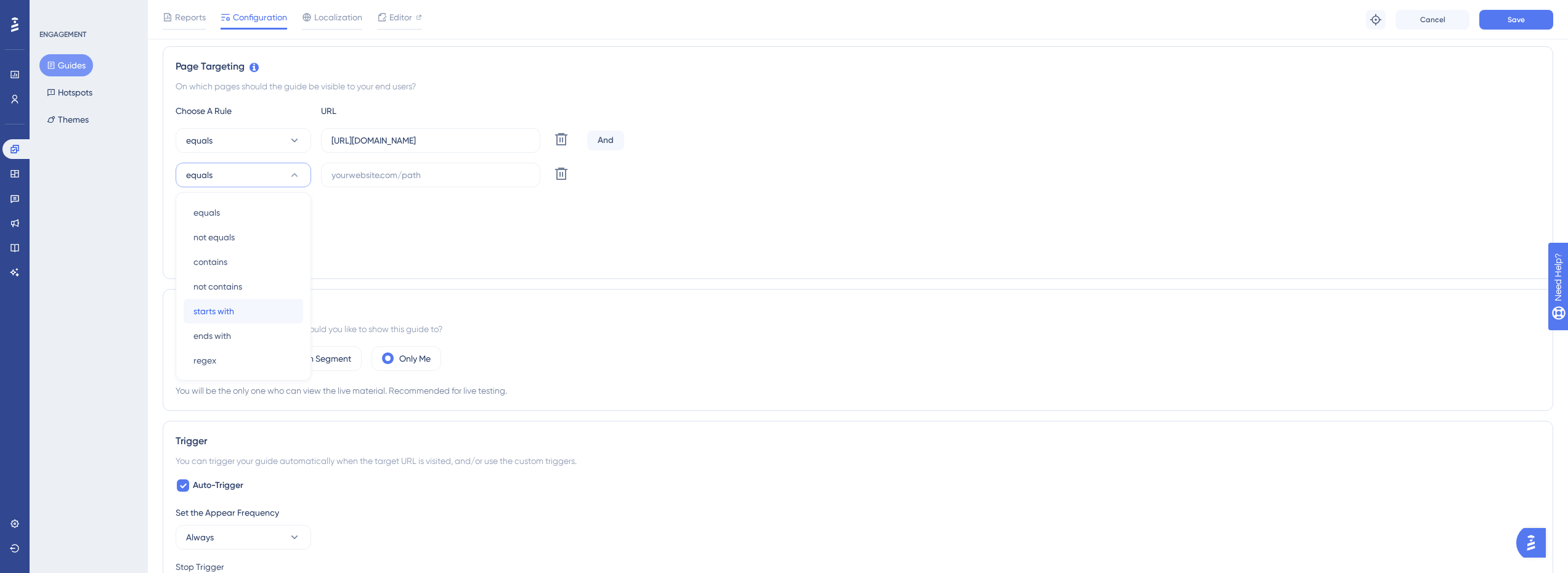
click at [247, 314] on div "starts with starts with" at bounding box center [243, 311] width 100 height 24
click at [484, 189] on div "Choose A Rule URL equals https://console.staging.bluems.com/ Delete And starts …" at bounding box center [857, 184] width 1364 height 162
click at [485, 176] on input "text" at bounding box center [431, 175] width 199 height 14
click at [302, 174] on button "starts with" at bounding box center [243, 174] width 135 height 24
click at [223, 257] on span "contains" at bounding box center [210, 262] width 34 height 14
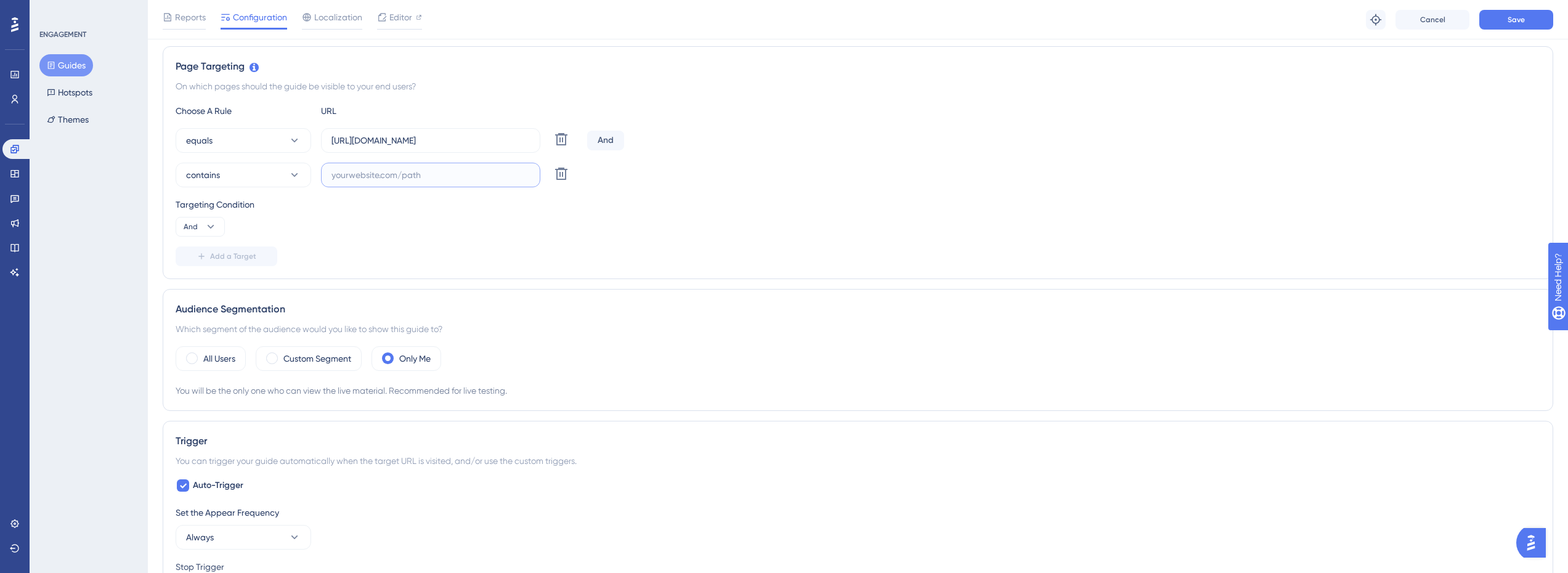
click at [413, 181] on input "text" at bounding box center [431, 175] width 199 height 14
click at [273, 182] on button "contains" at bounding box center [243, 174] width 135 height 24
click at [221, 361] on div "regex regex" at bounding box center [243, 360] width 100 height 24
click at [387, 180] on input "text" at bounding box center [431, 175] width 199 height 14
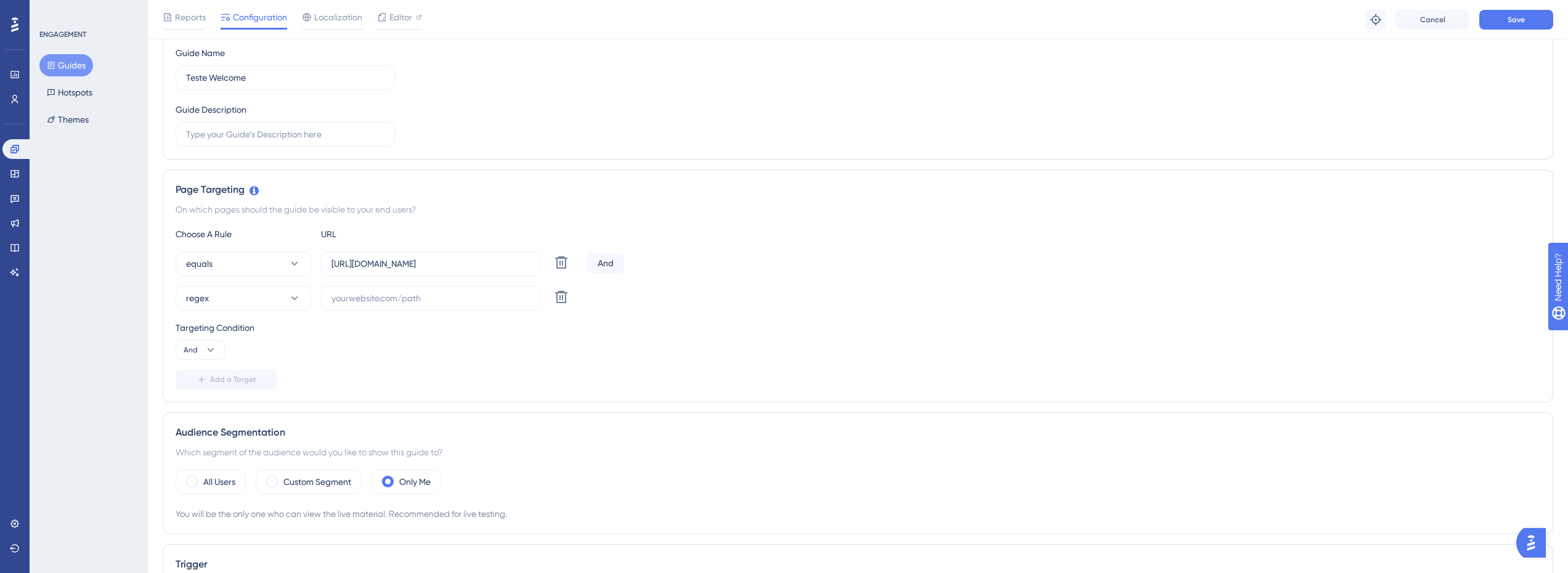
scroll to position [0, 0]
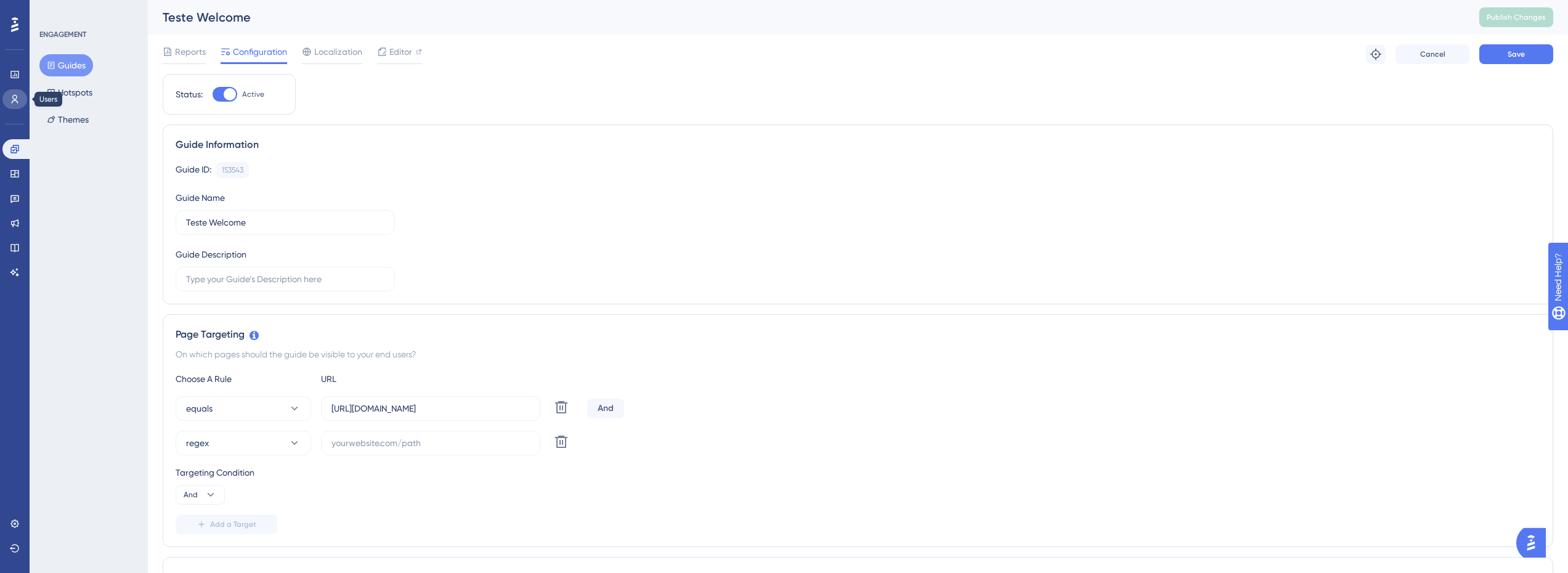
click at [18, 106] on link at bounding box center [14, 99] width 24 height 20
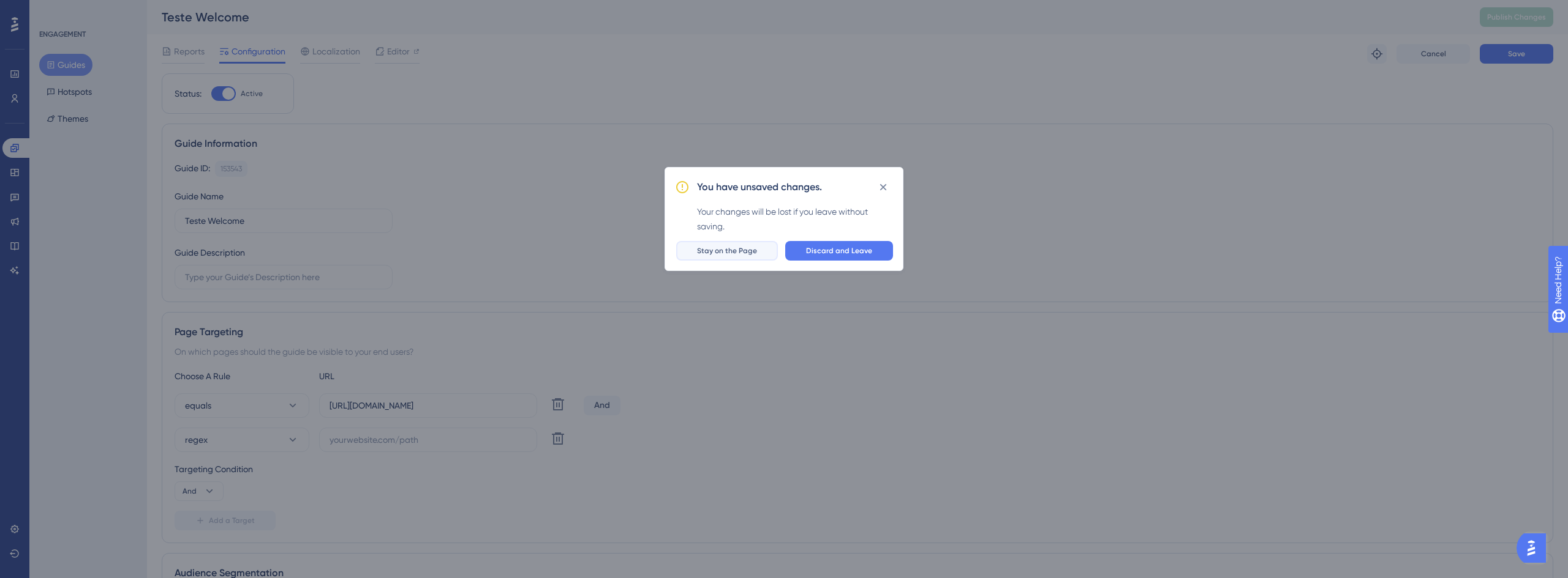
click at [739, 249] on span "Stay on the Page" at bounding box center [727, 251] width 60 height 10
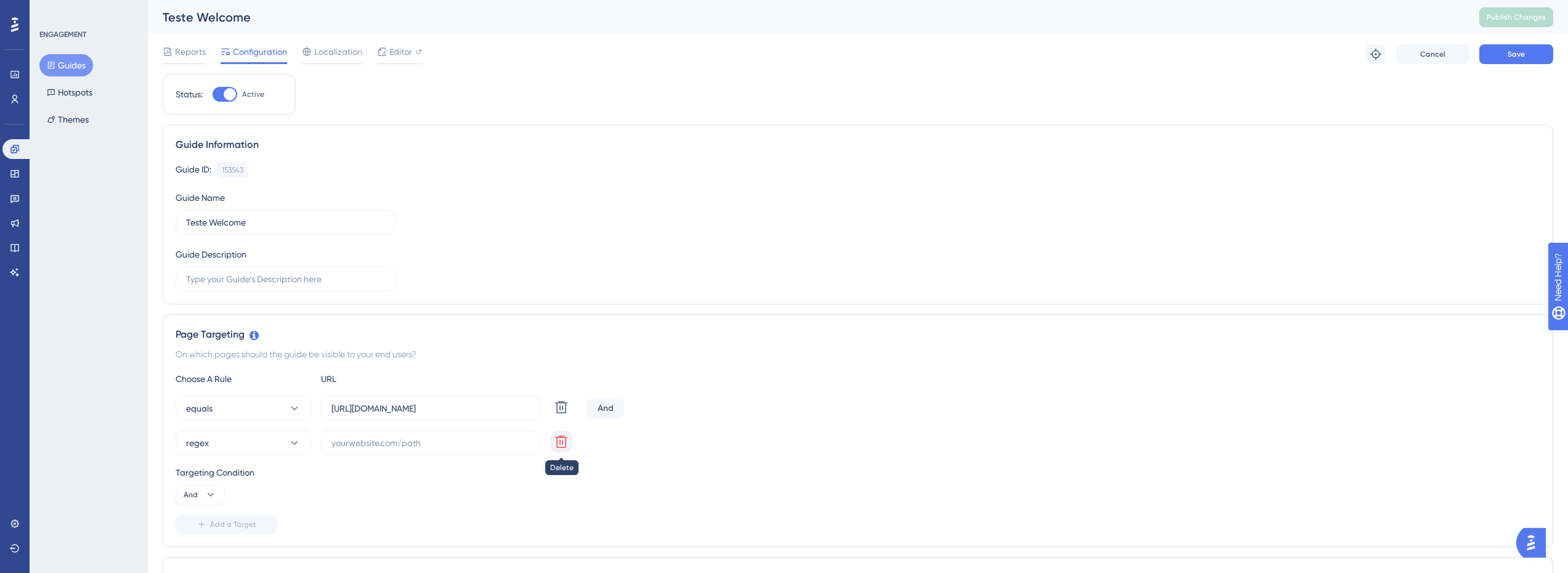
click at [560, 446] on icon at bounding box center [561, 442] width 14 height 14
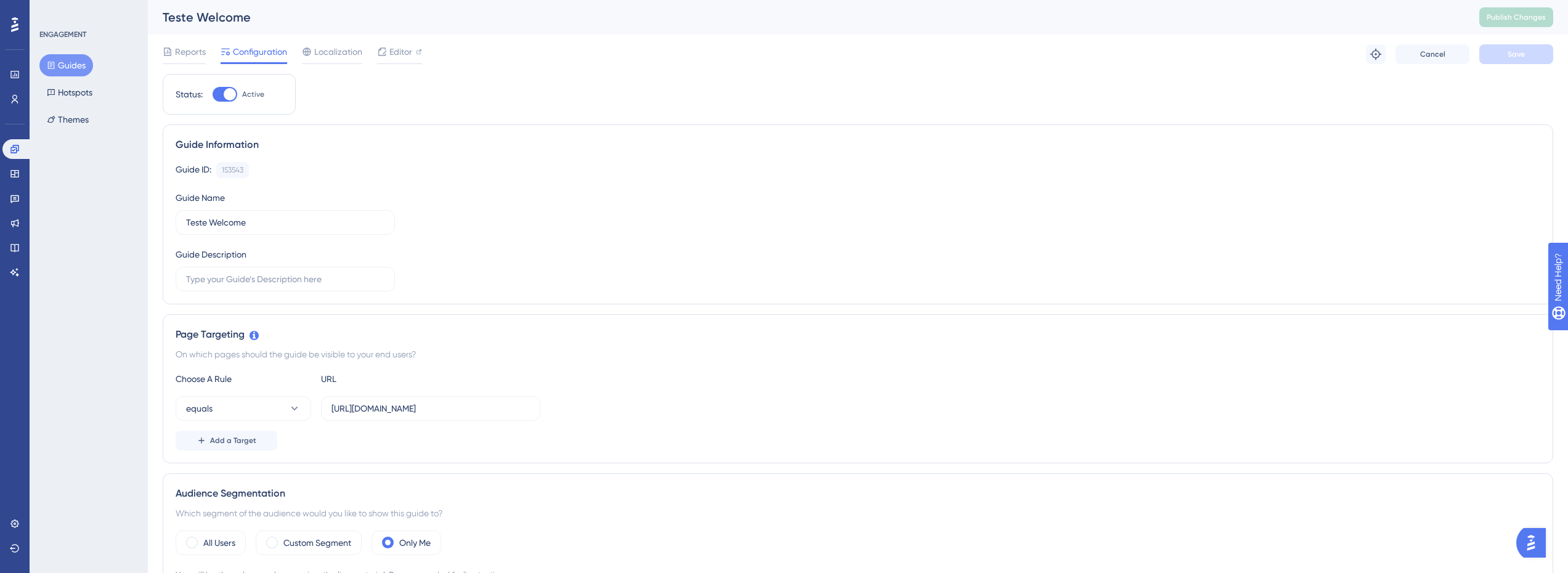
click at [20, 85] on div "Performance Users" at bounding box center [14, 86] width 24 height 44
click at [19, 94] on icon at bounding box center [14, 99] width 10 height 10
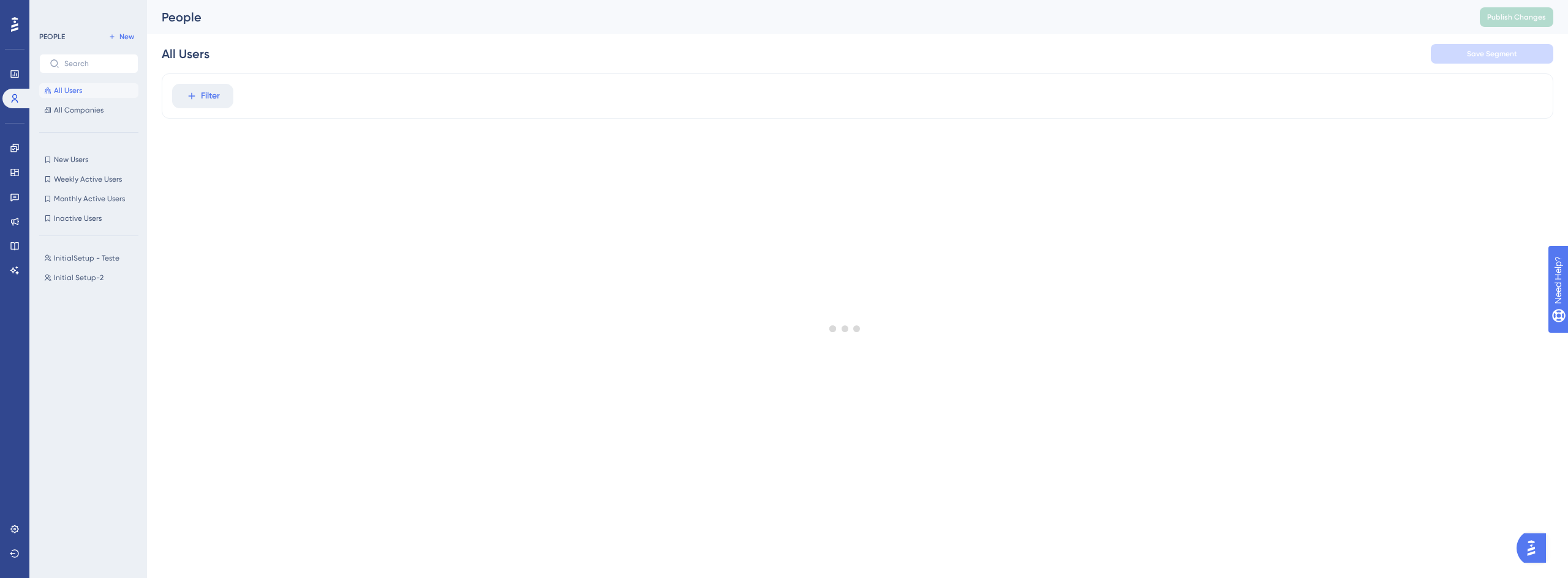
click at [207, 93] on div at bounding box center [844, 328] width 1445 height 490
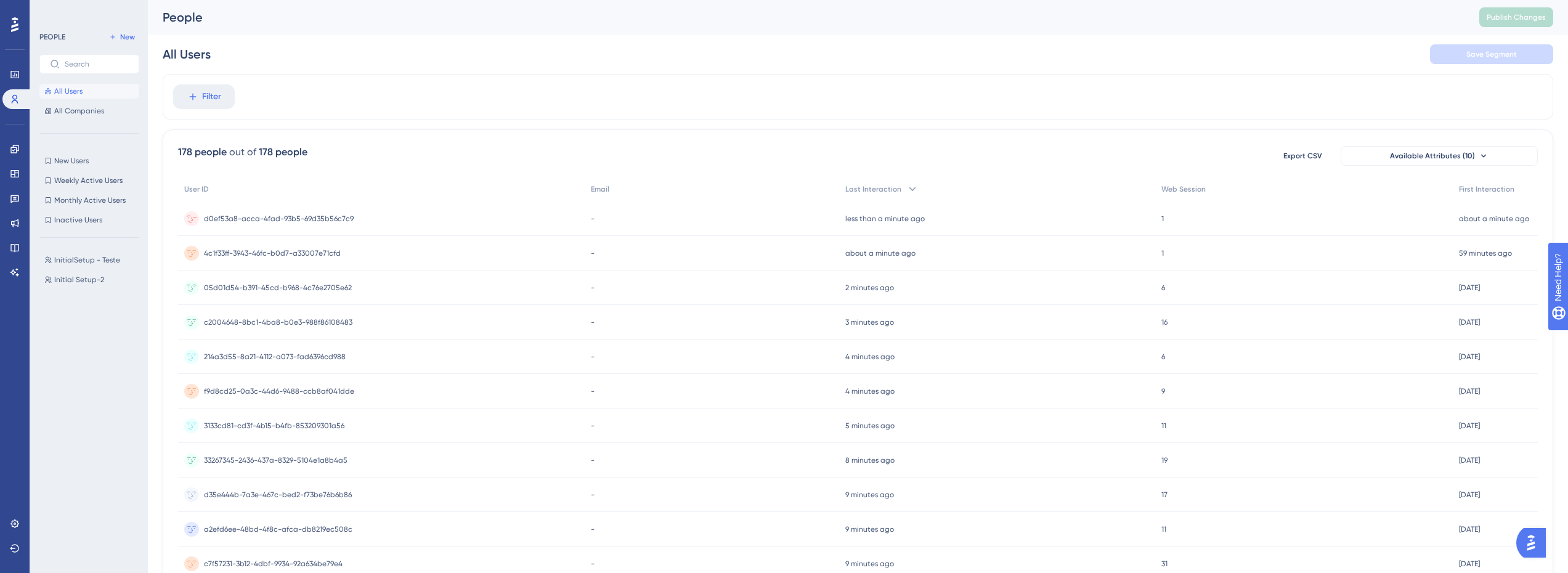
click at [299, 220] on span "d0ef53a8-acca-4fad-93b5-69d35b56c7c9" at bounding box center [279, 218] width 150 height 10
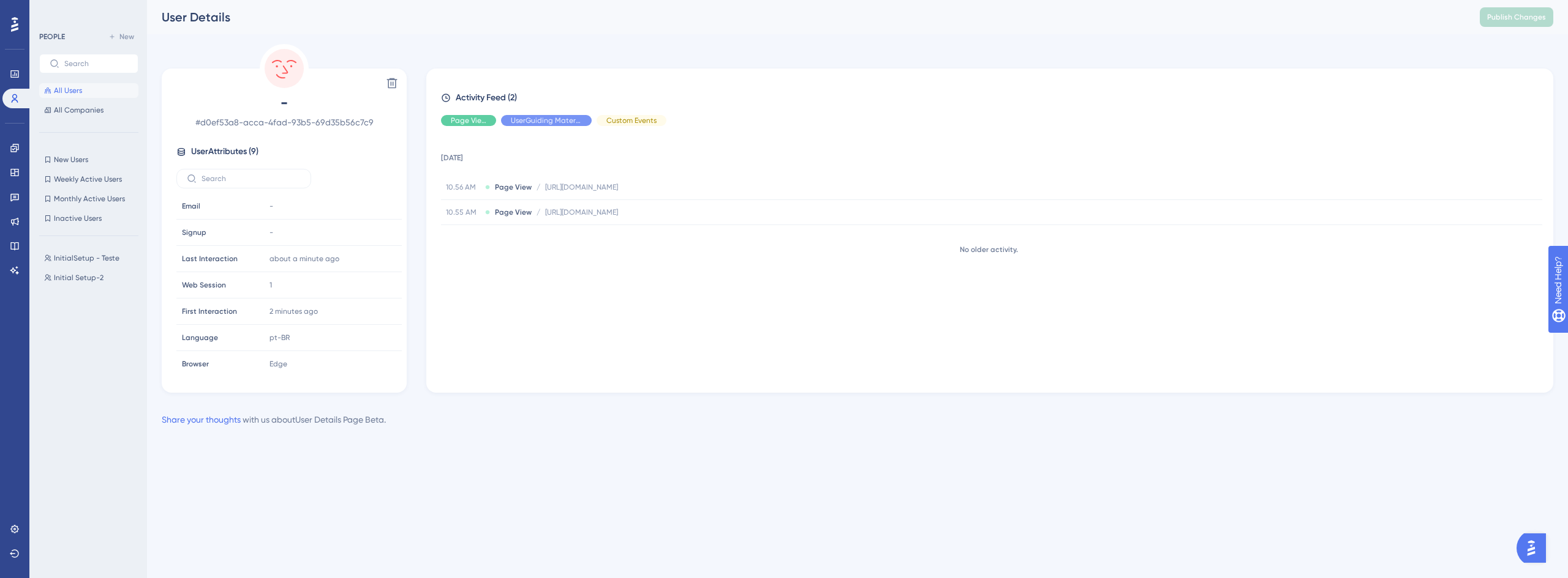
click at [102, 92] on button "All Users" at bounding box center [89, 90] width 99 height 14
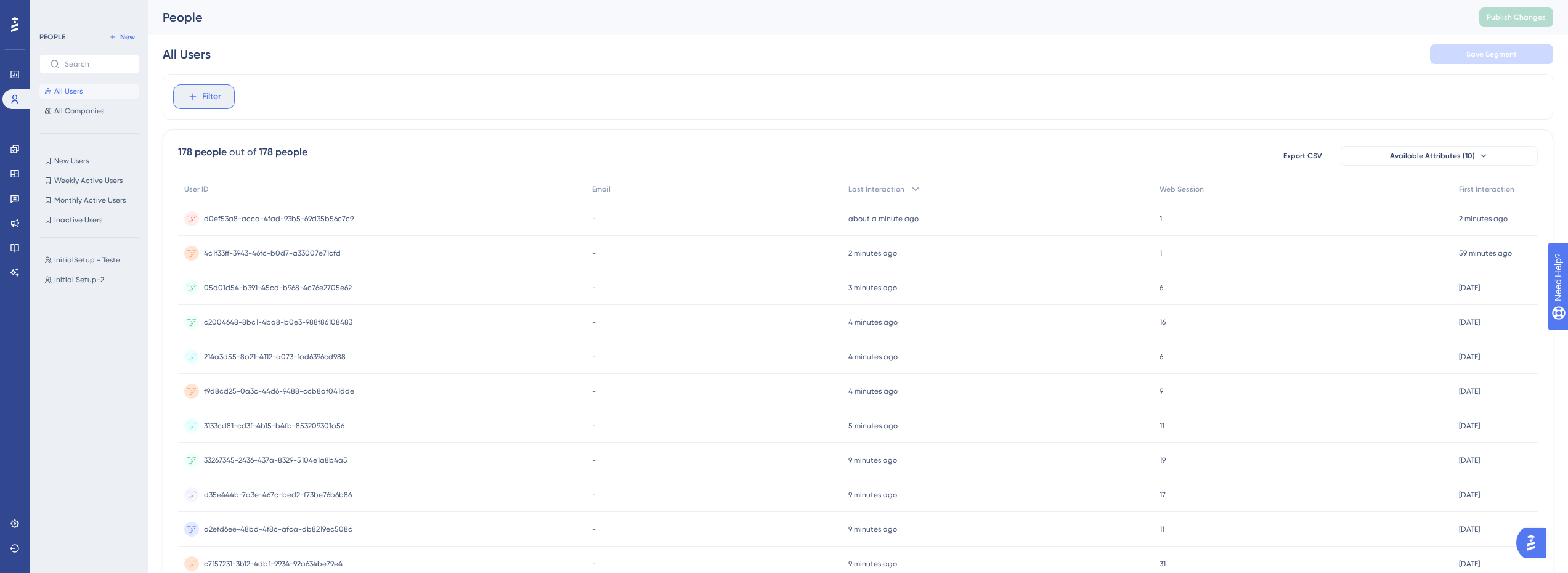
click at [219, 99] on span "Filter" at bounding box center [211, 97] width 19 height 14
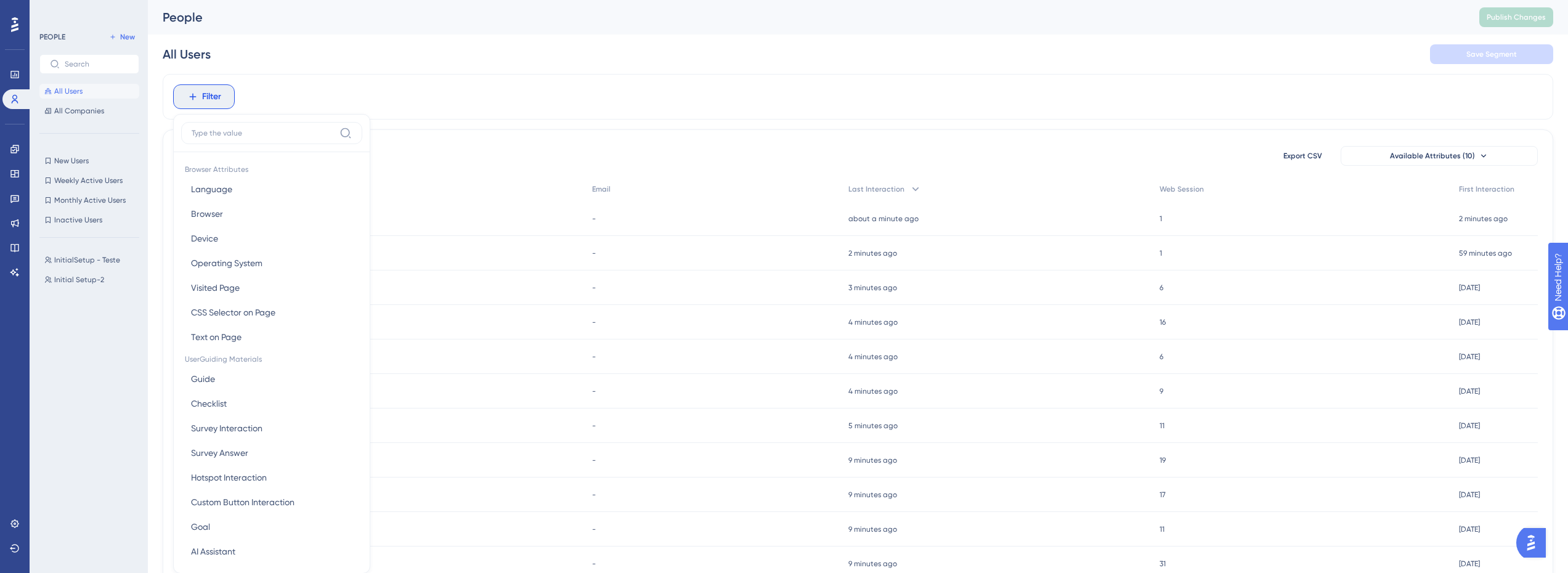
scroll to position [57, 0]
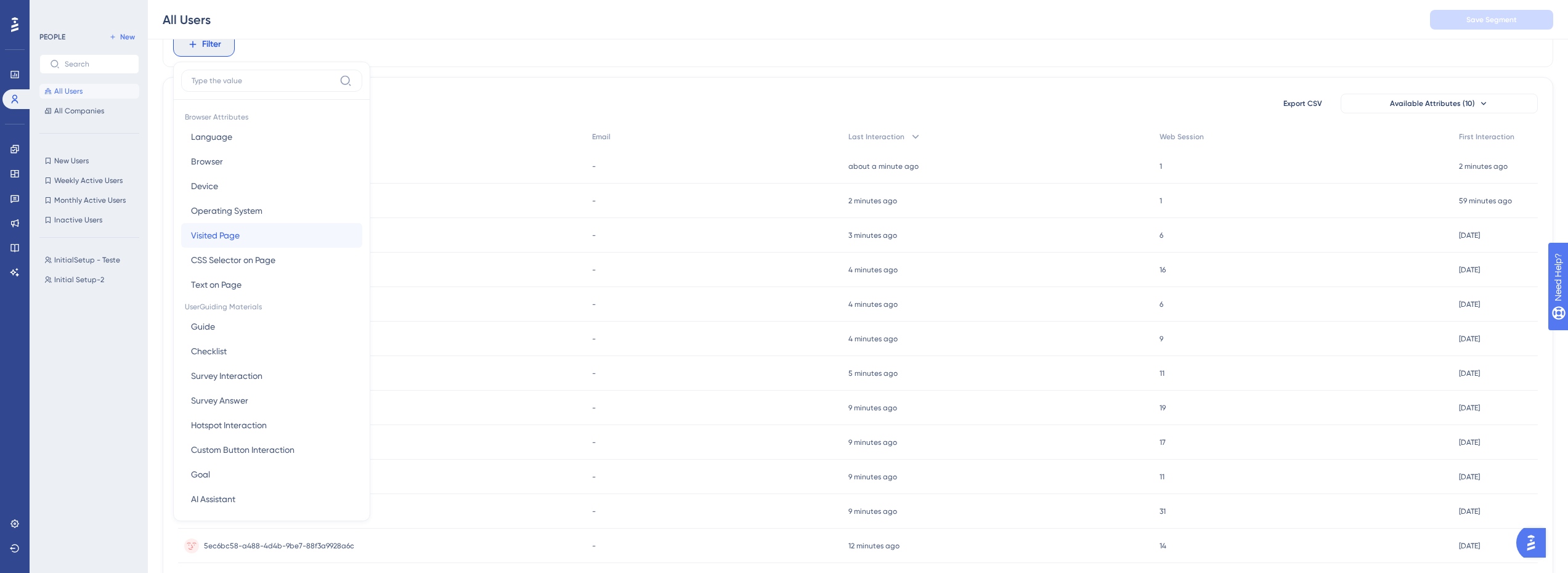
click at [227, 234] on span "Visited Page" at bounding box center [215, 236] width 49 height 14
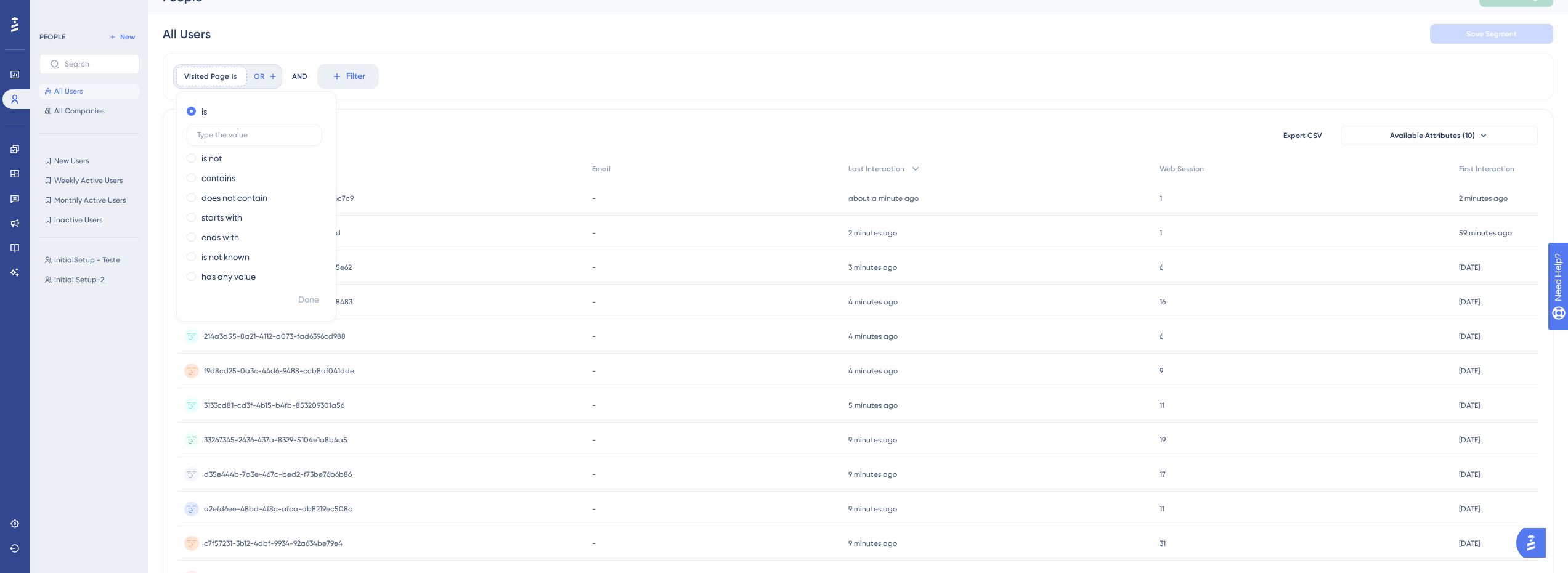
scroll to position [0, 0]
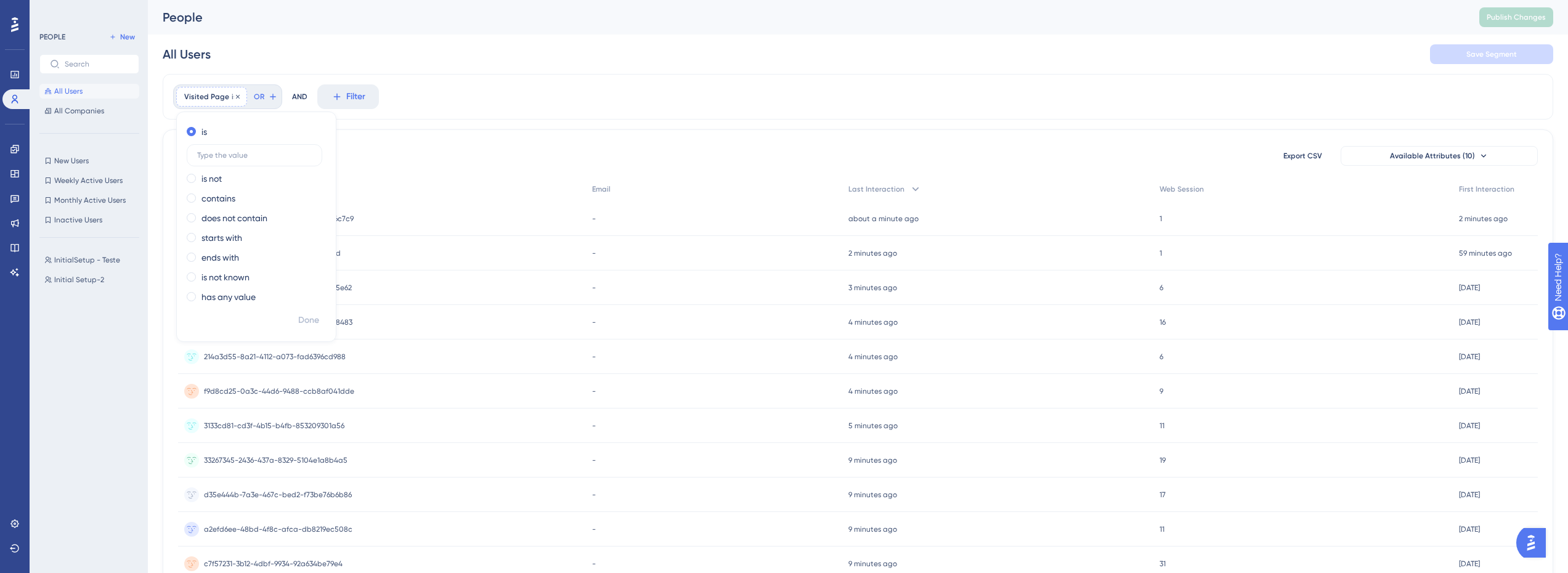
click at [226, 96] on span "Visited Page" at bounding box center [206, 97] width 45 height 10
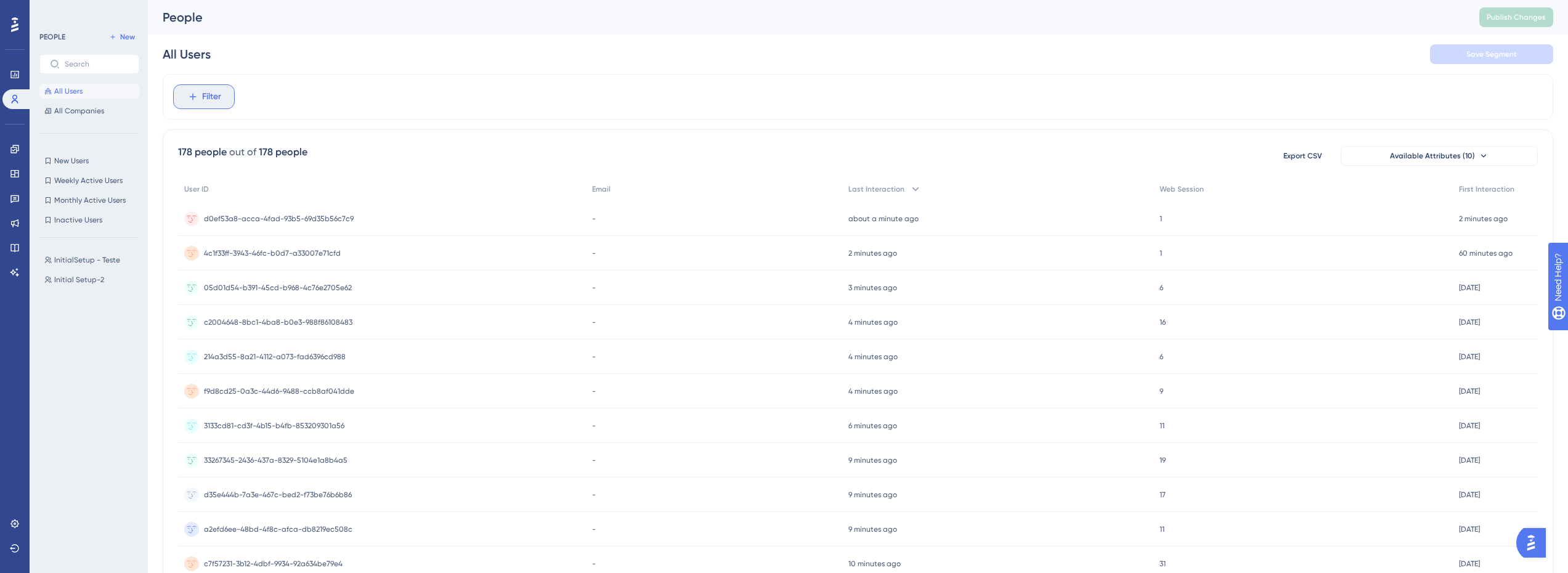
click at [222, 96] on button "Filter" at bounding box center [204, 96] width 62 height 24
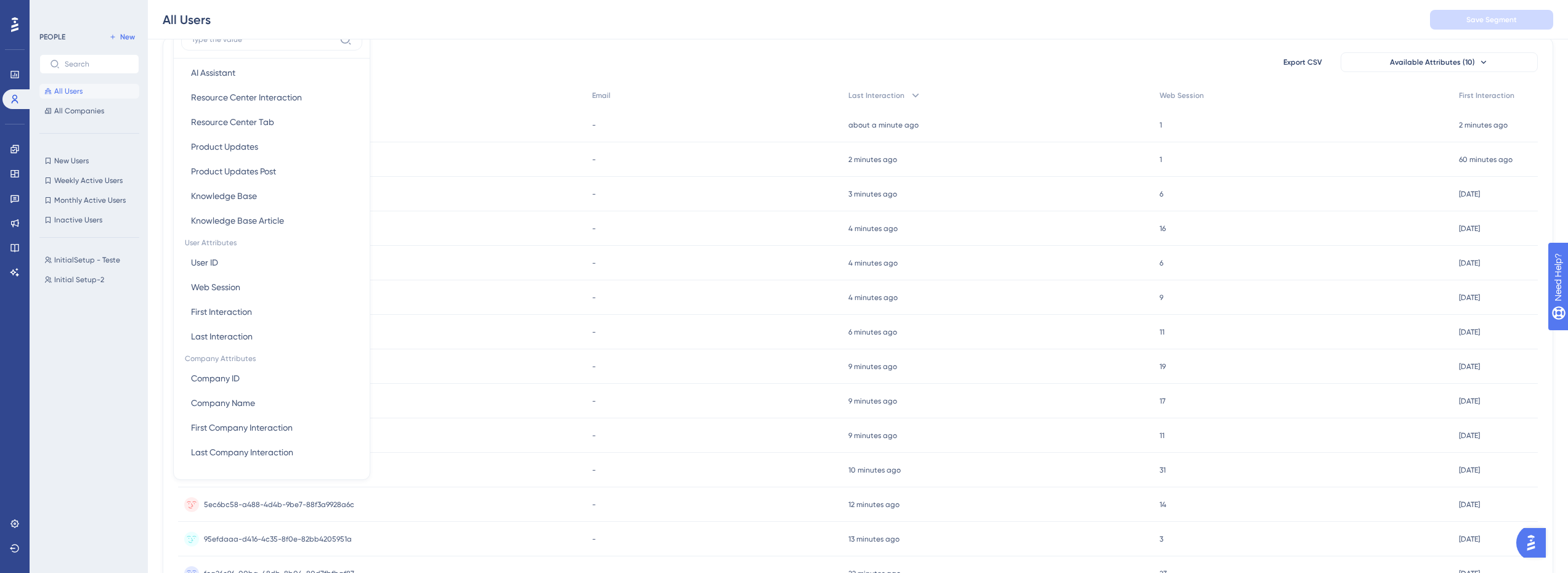
scroll to position [119, 0]
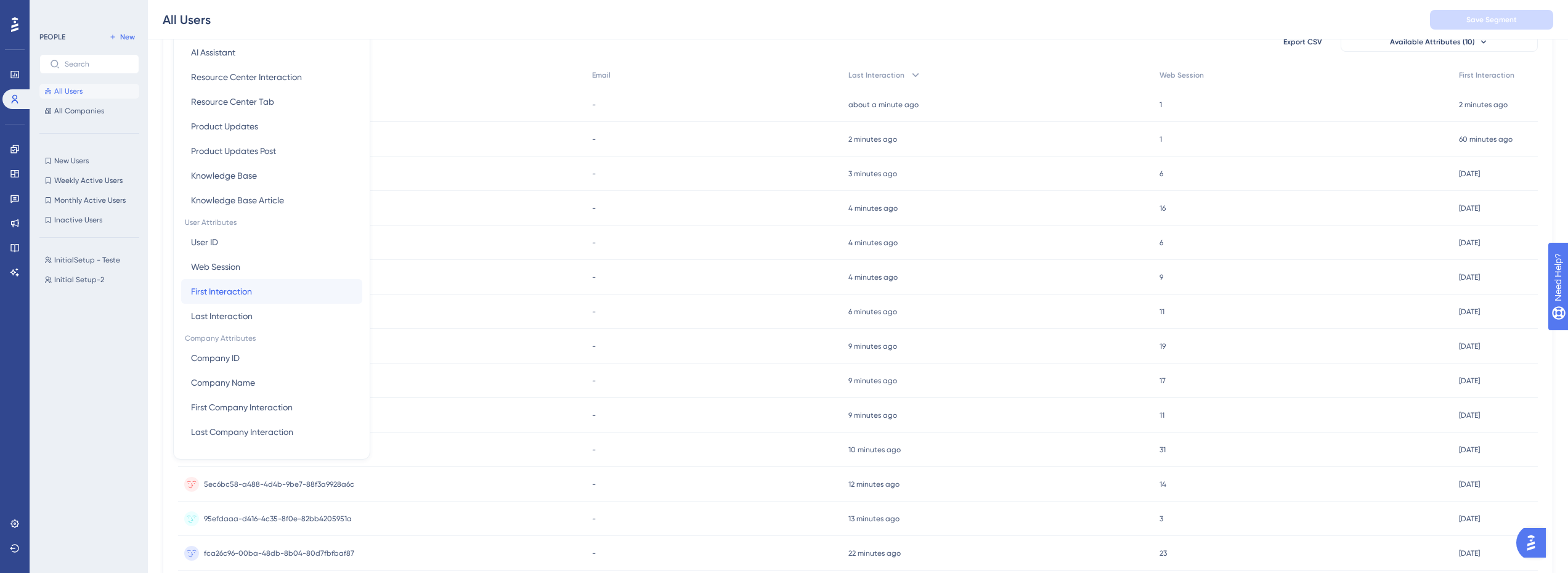
click at [241, 288] on span "First Interaction" at bounding box center [221, 291] width 61 height 14
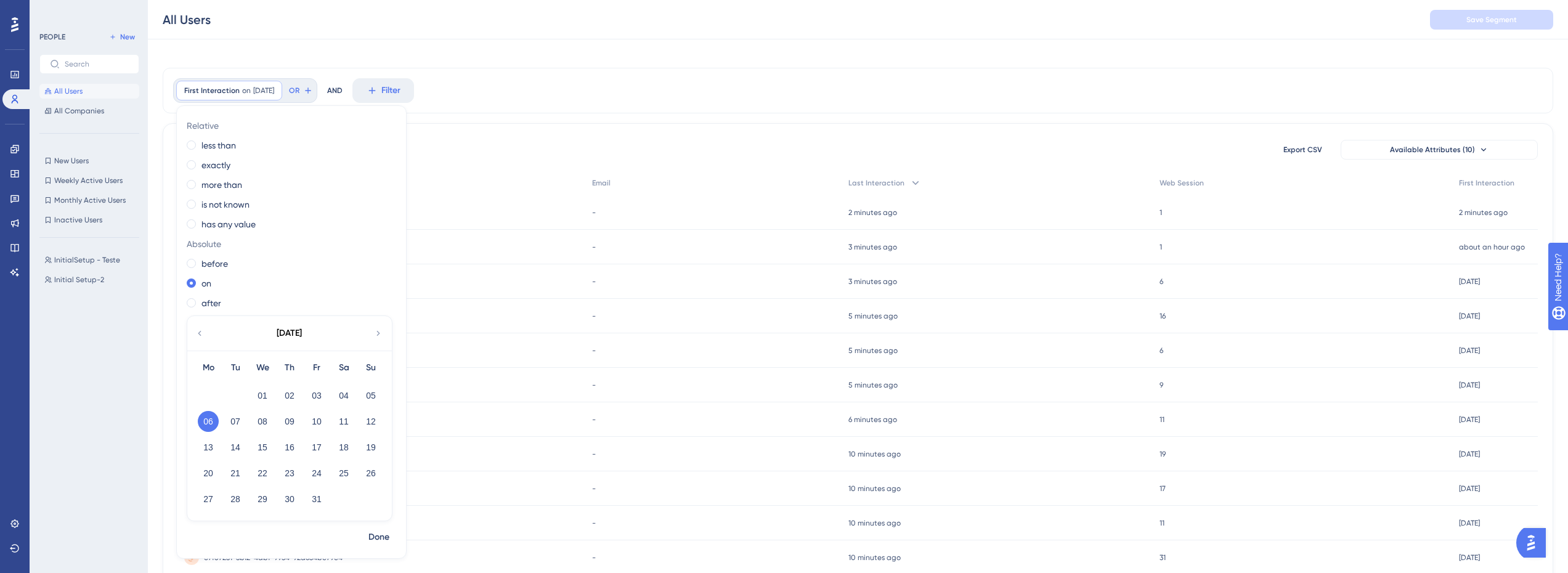
scroll to position [0, 0]
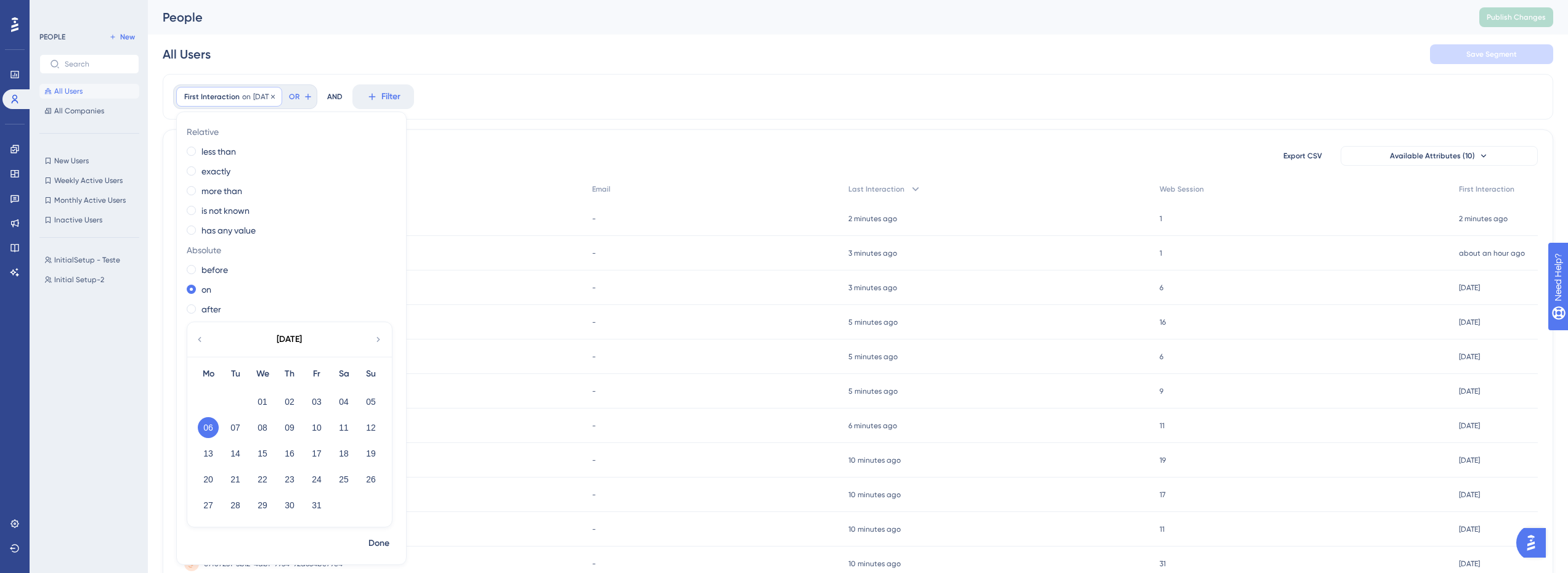
click at [261, 95] on span "10/6/2025" at bounding box center [264, 97] width 21 height 10
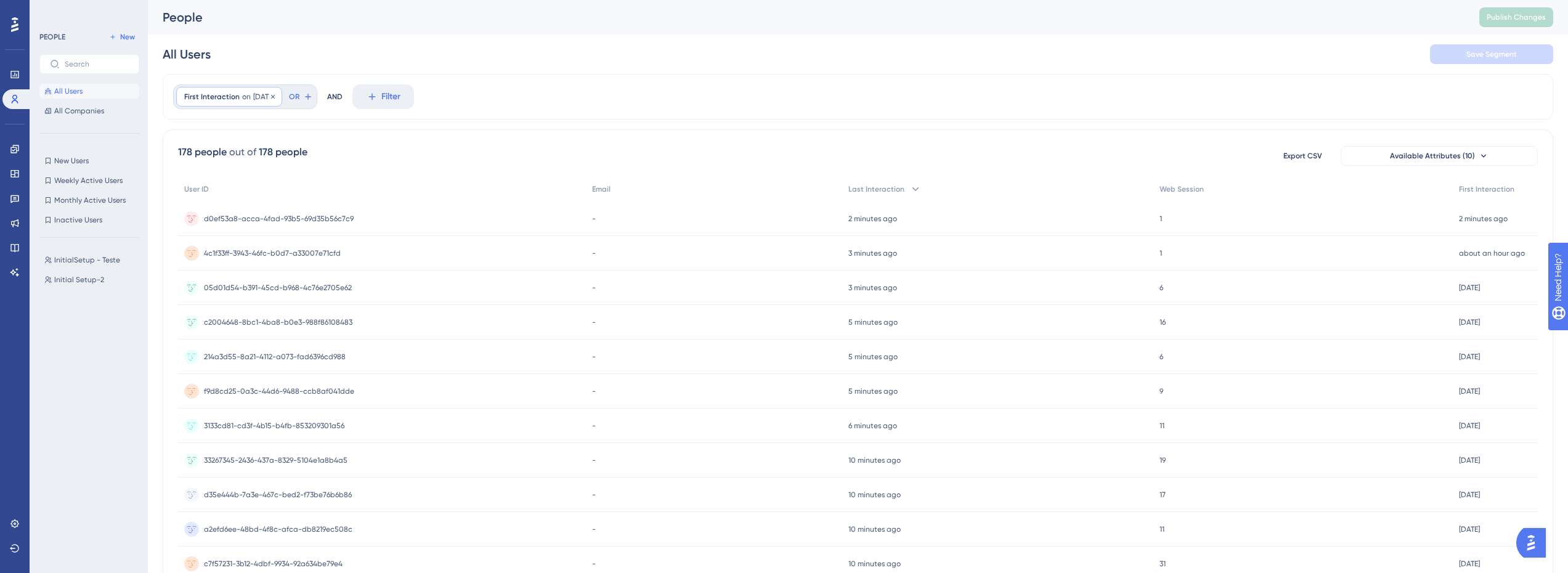
click at [250, 89] on div "First Interaction on 10/6/2025 10/6/2025 Remove" at bounding box center [229, 97] width 106 height 20
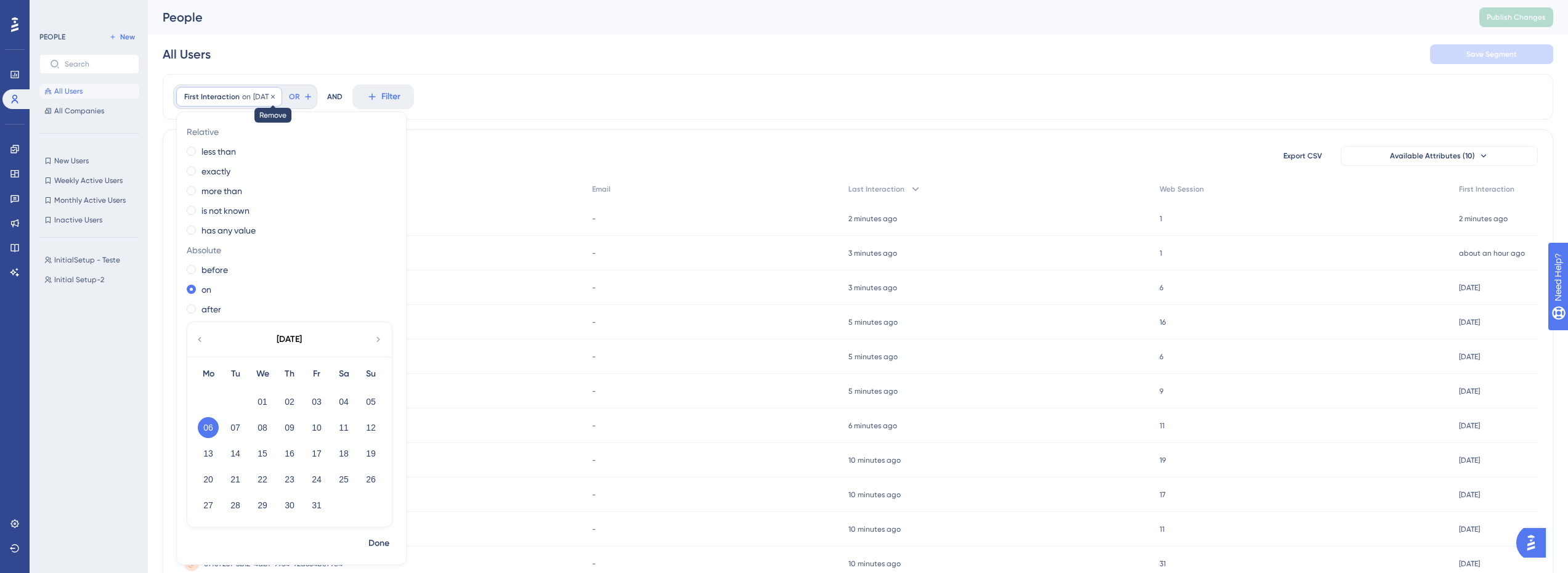
click at [277, 91] on div at bounding box center [272, 97] width 7 height 12
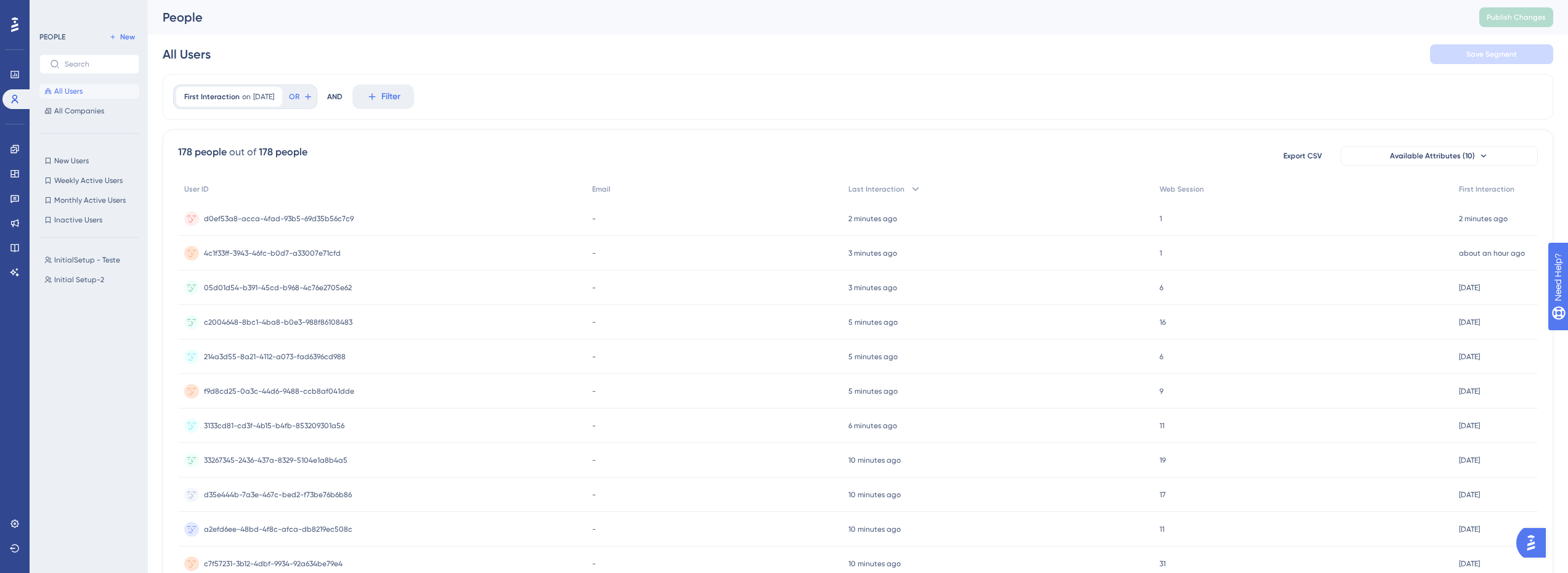
click at [277, 98] on icon at bounding box center [272, 96] width 7 height 7
click at [227, 94] on button "Filter" at bounding box center [204, 96] width 62 height 24
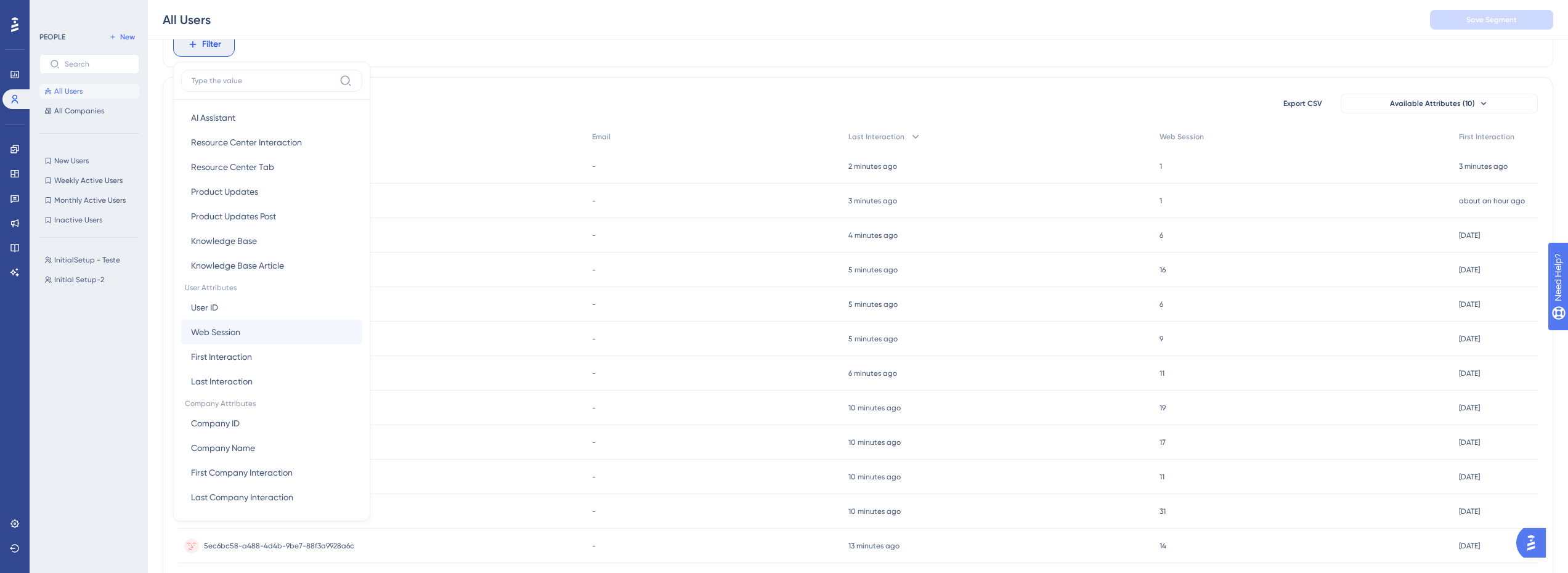
scroll to position [386, 0]
click at [241, 470] on span "First Company Interaction" at bounding box center [241, 469] width 102 height 14
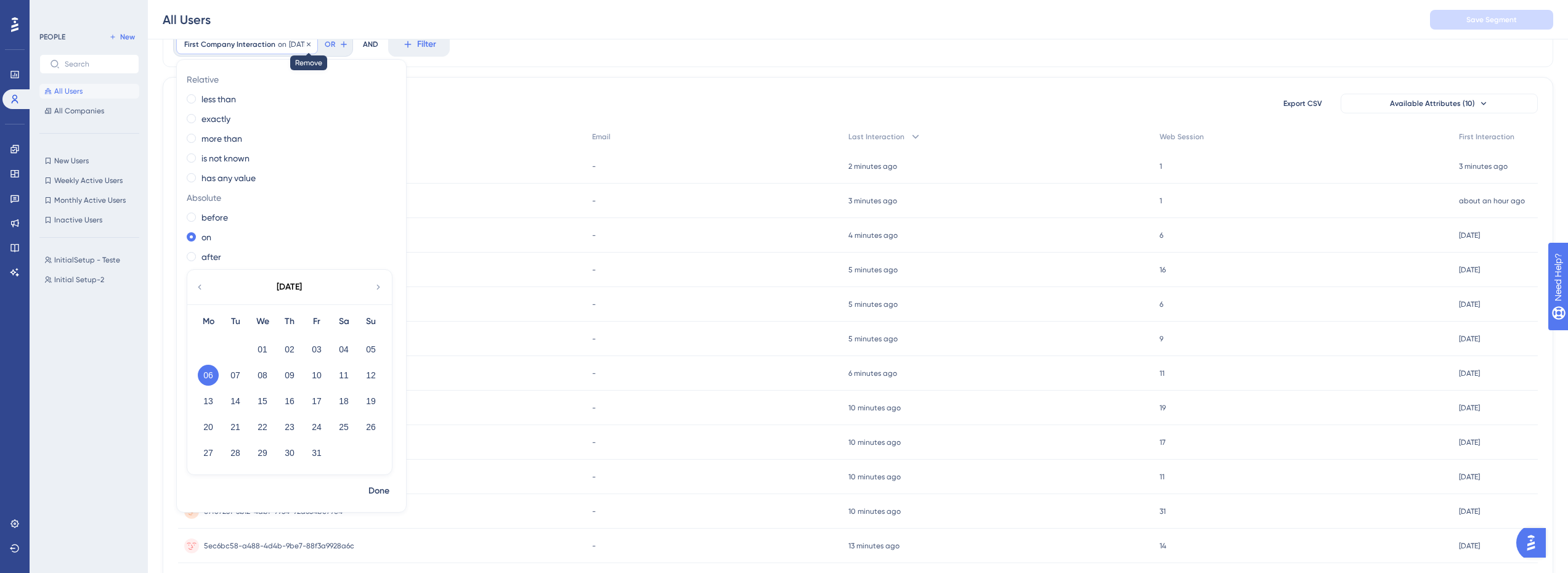
click at [312, 46] on icon at bounding box center [308, 44] width 7 height 7
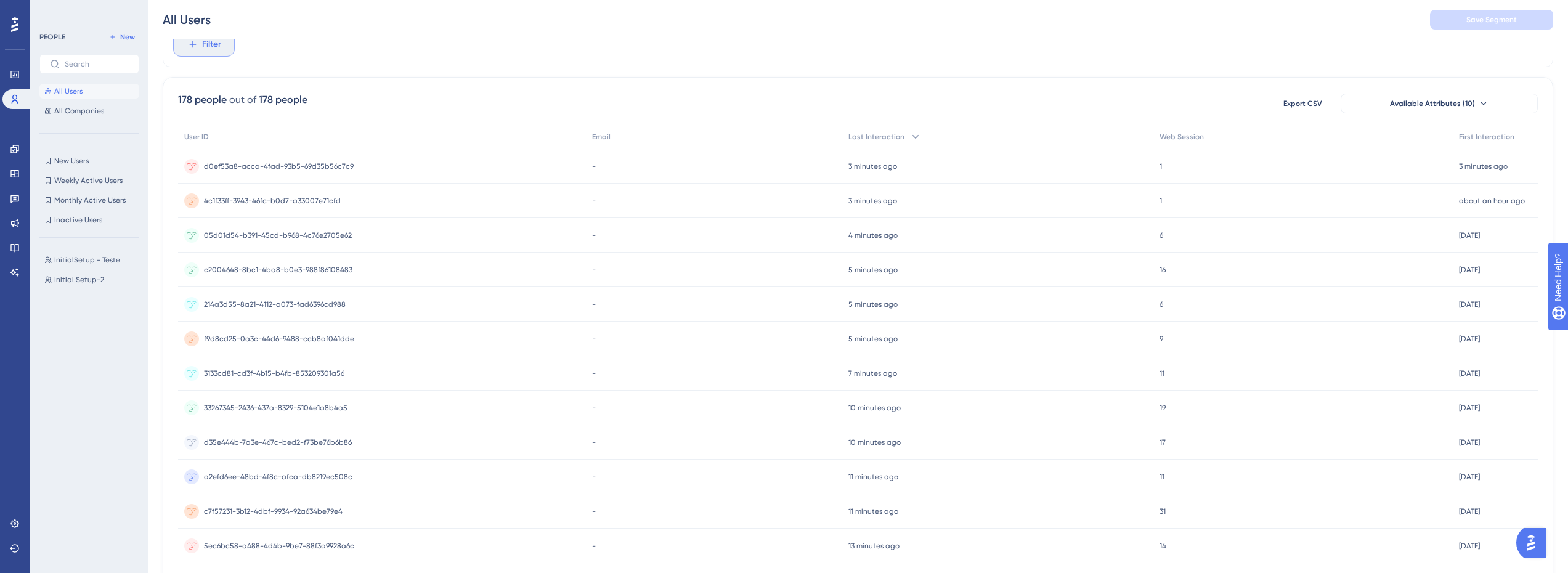
click at [201, 44] on button "Filter" at bounding box center [204, 44] width 62 height 24
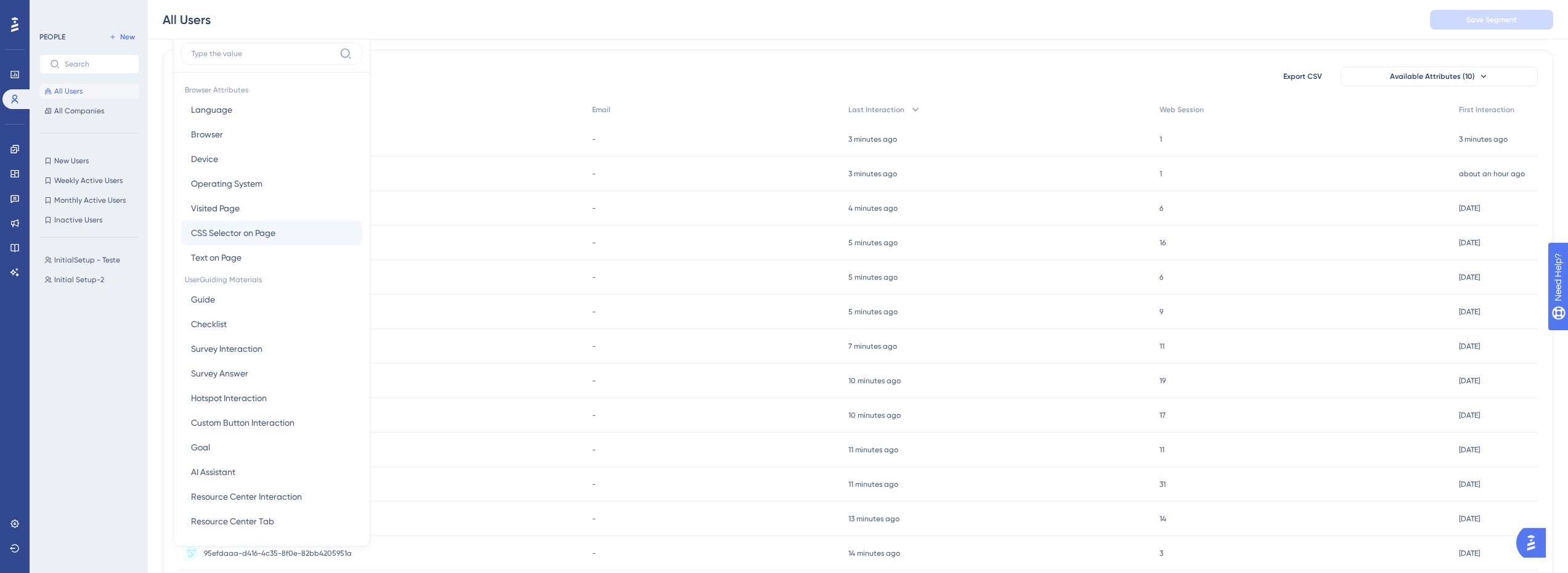
scroll to position [23, 0]
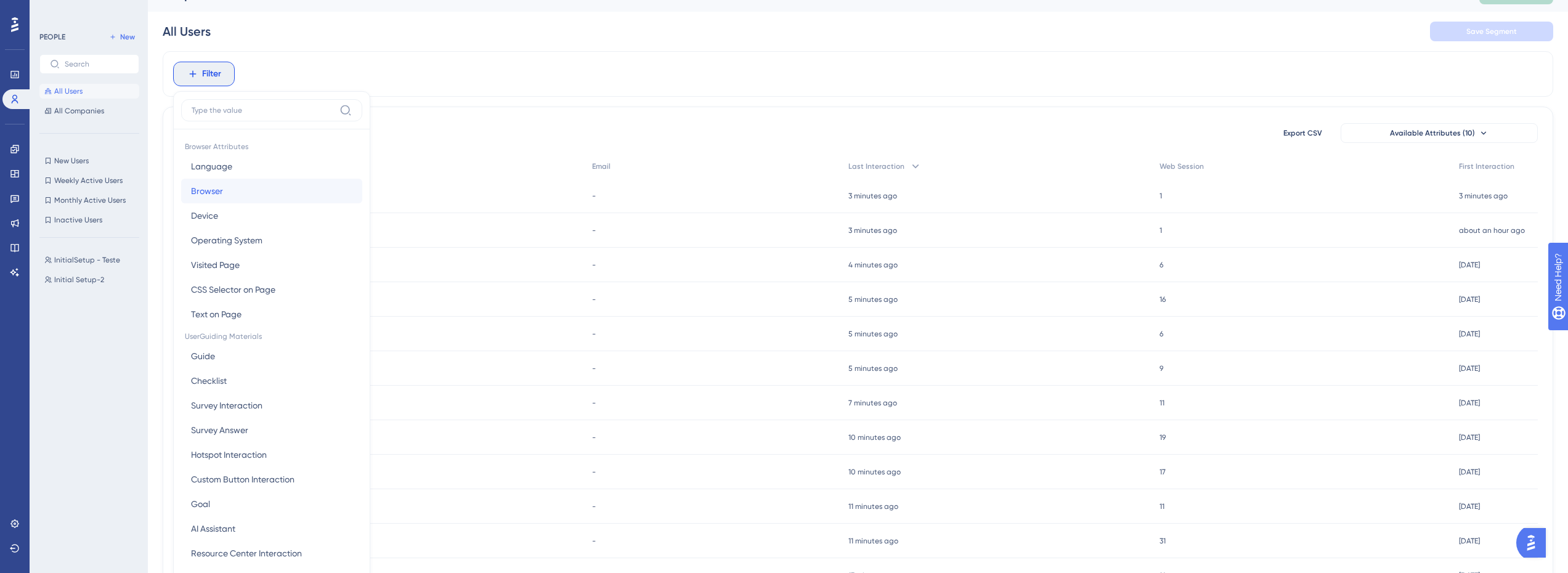
click at [240, 195] on button "Browser Browser" at bounding box center [271, 191] width 181 height 24
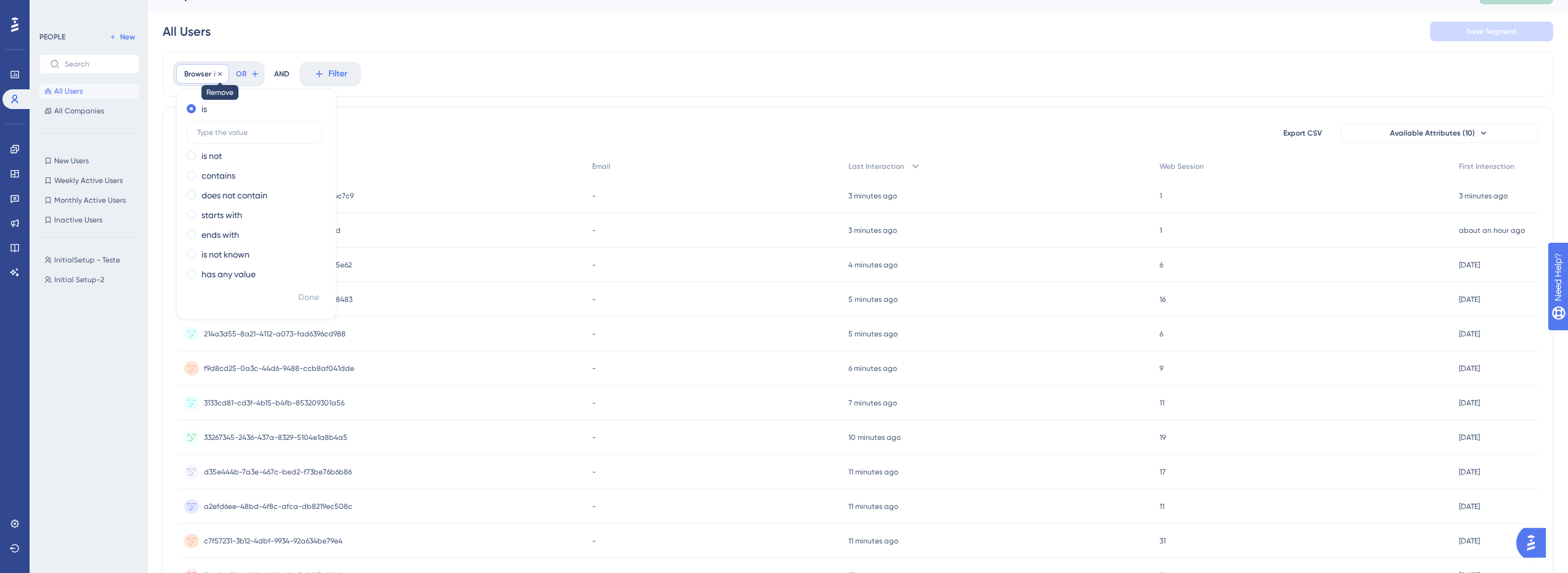
click at [220, 75] on icon at bounding box center [220, 74] width 7 height 7
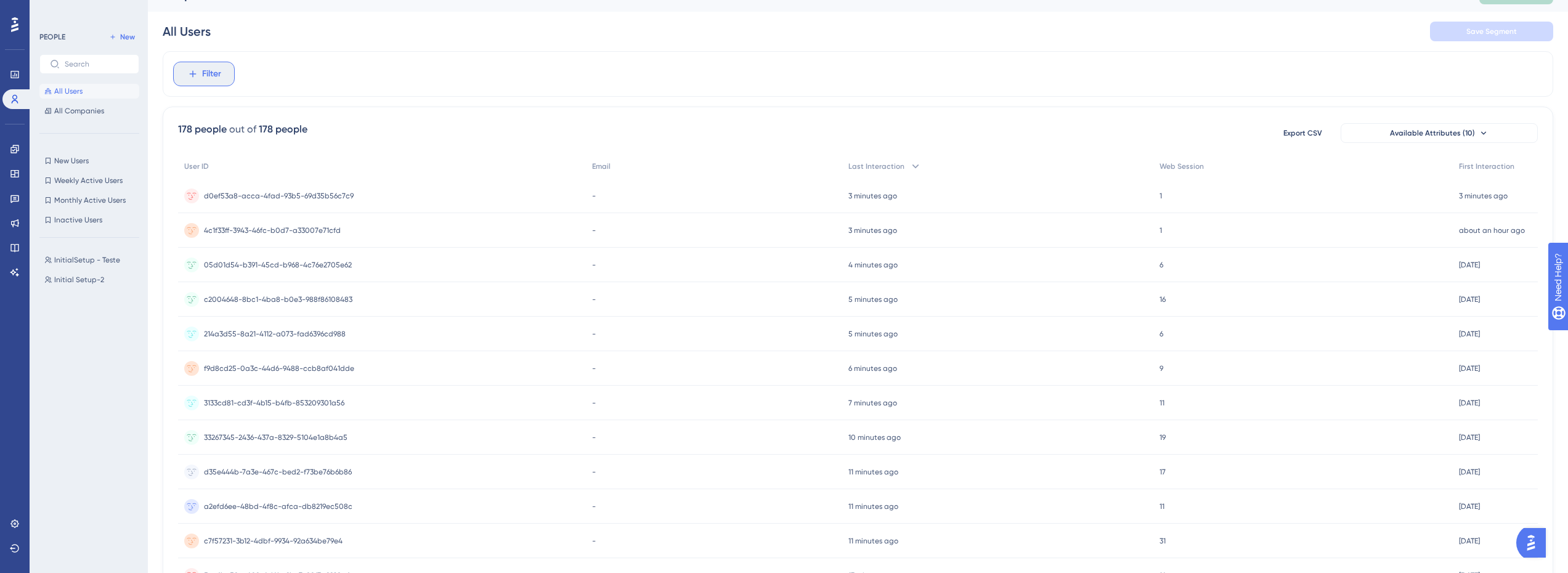
click at [214, 74] on span "Filter" at bounding box center [211, 74] width 19 height 14
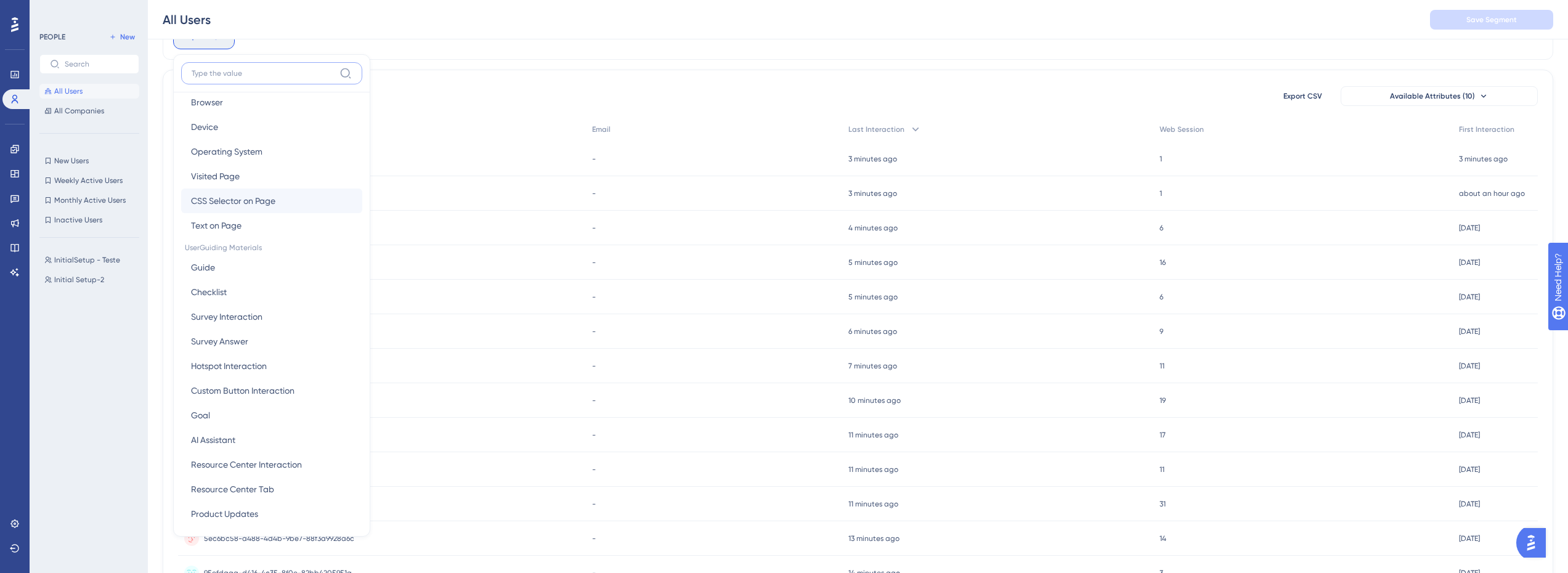
scroll to position [123, 0]
click at [243, 246] on span "Survey Interaction" at bounding box center [226, 245] width 72 height 14
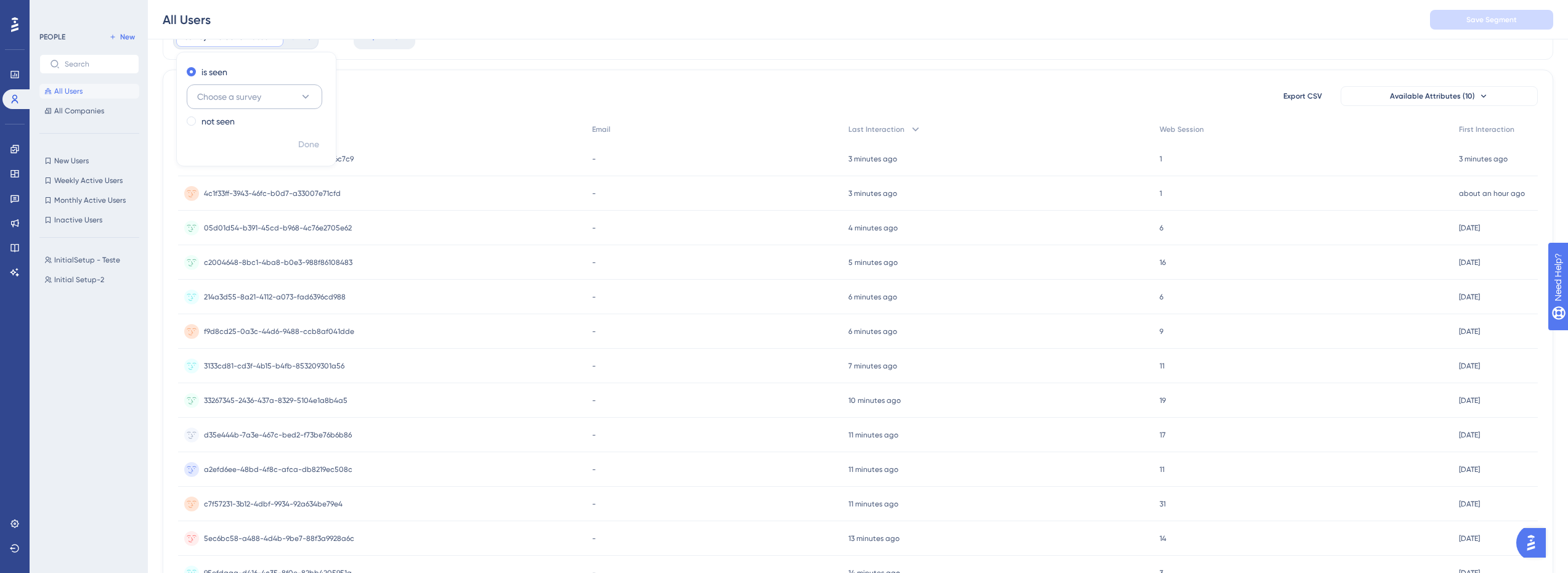
click at [235, 101] on span "Choose a survey" at bounding box center [229, 97] width 64 height 14
click at [264, 99] on button "Choose a survey" at bounding box center [254, 96] width 135 height 24
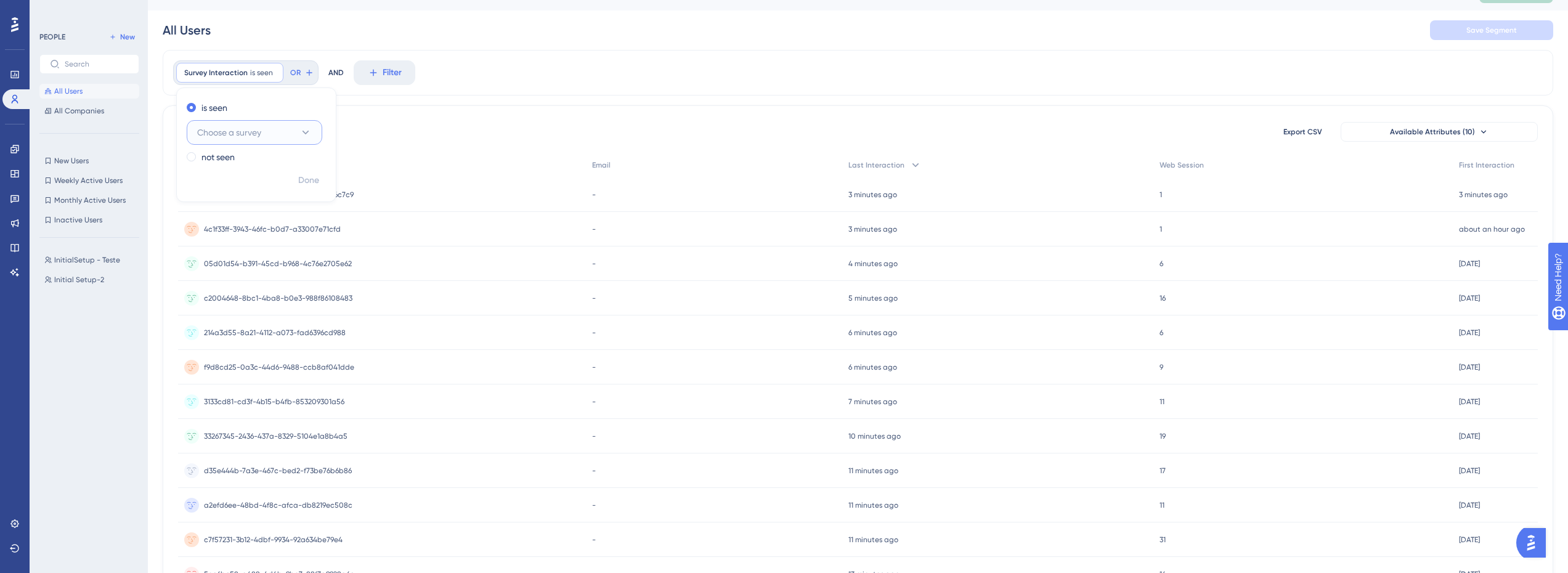
scroll to position [0, 0]
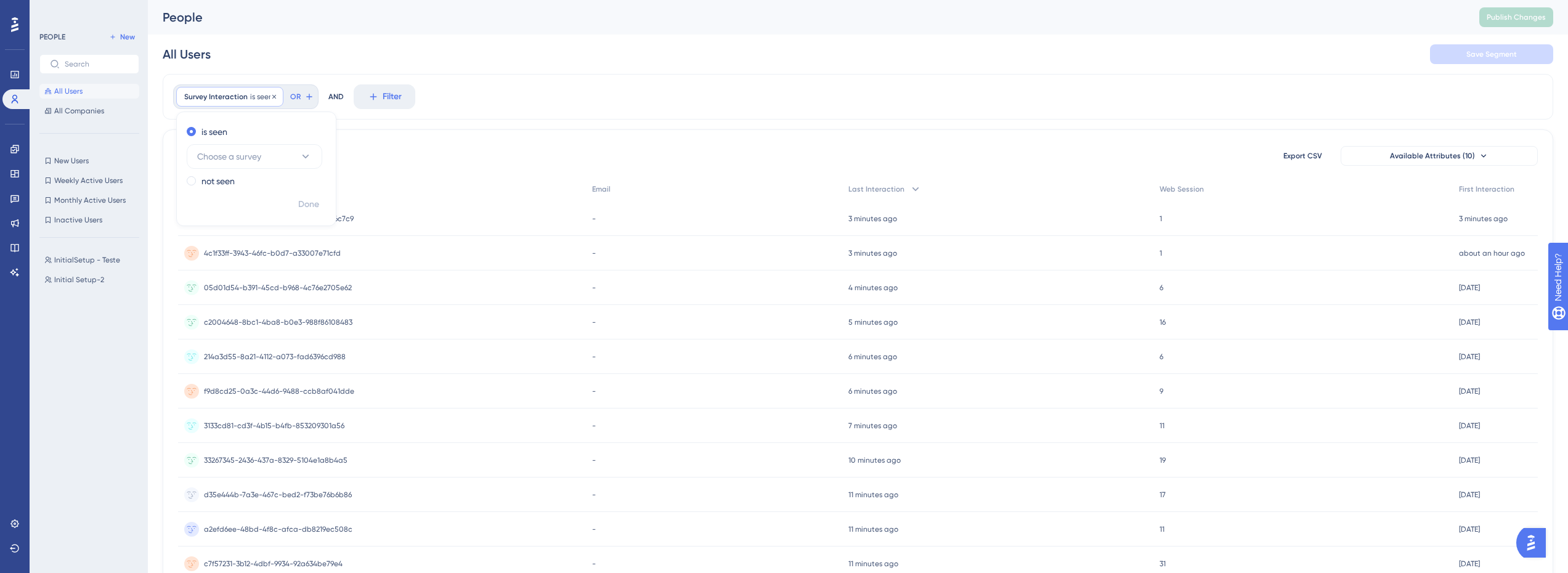
click at [225, 92] on span "Survey Interaction" at bounding box center [216, 97] width 64 height 10
click at [213, 98] on span "Filter" at bounding box center [211, 97] width 19 height 14
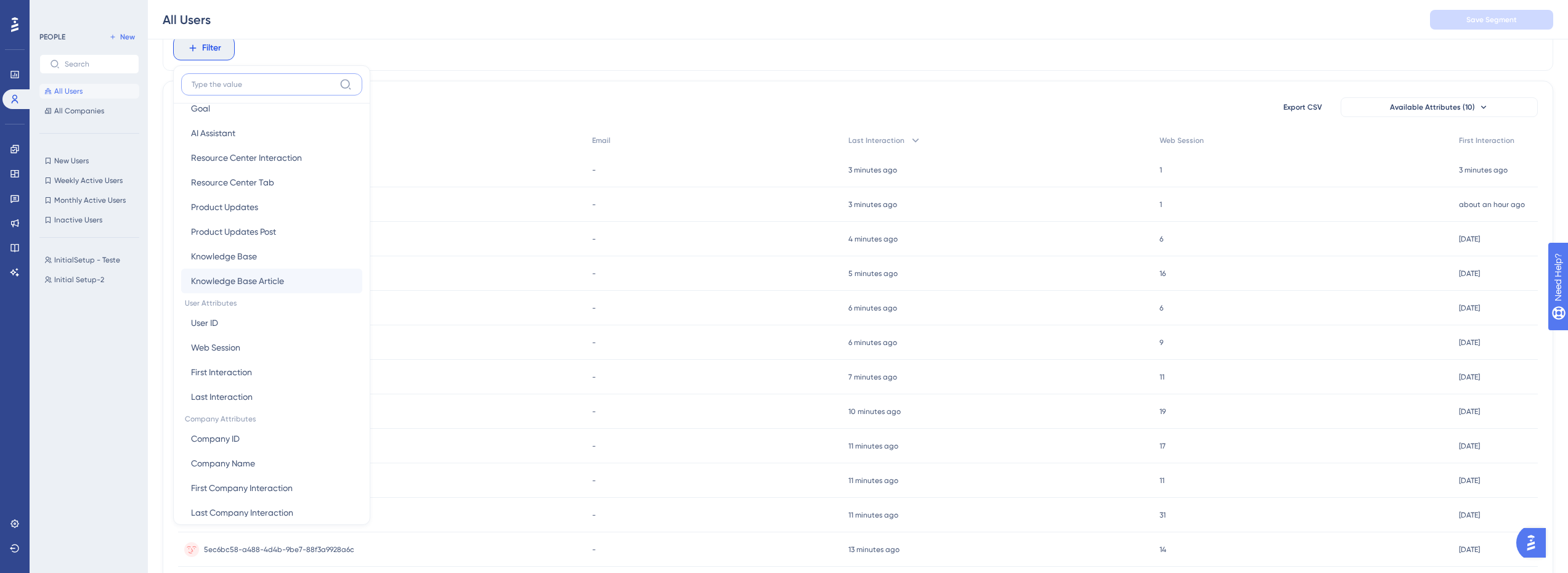
scroll to position [386, 0]
click at [231, 314] on button "User ID User ID" at bounding box center [271, 307] width 181 height 24
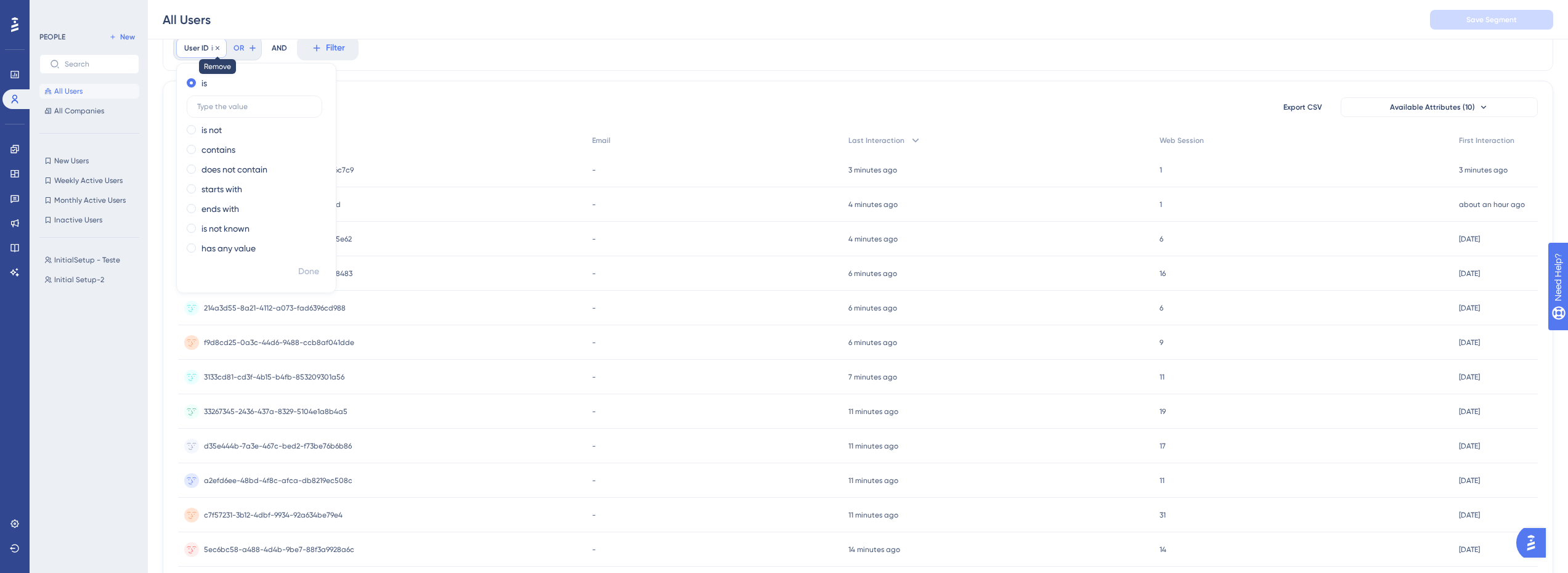
click at [218, 50] on icon at bounding box center [217, 47] width 7 height 7
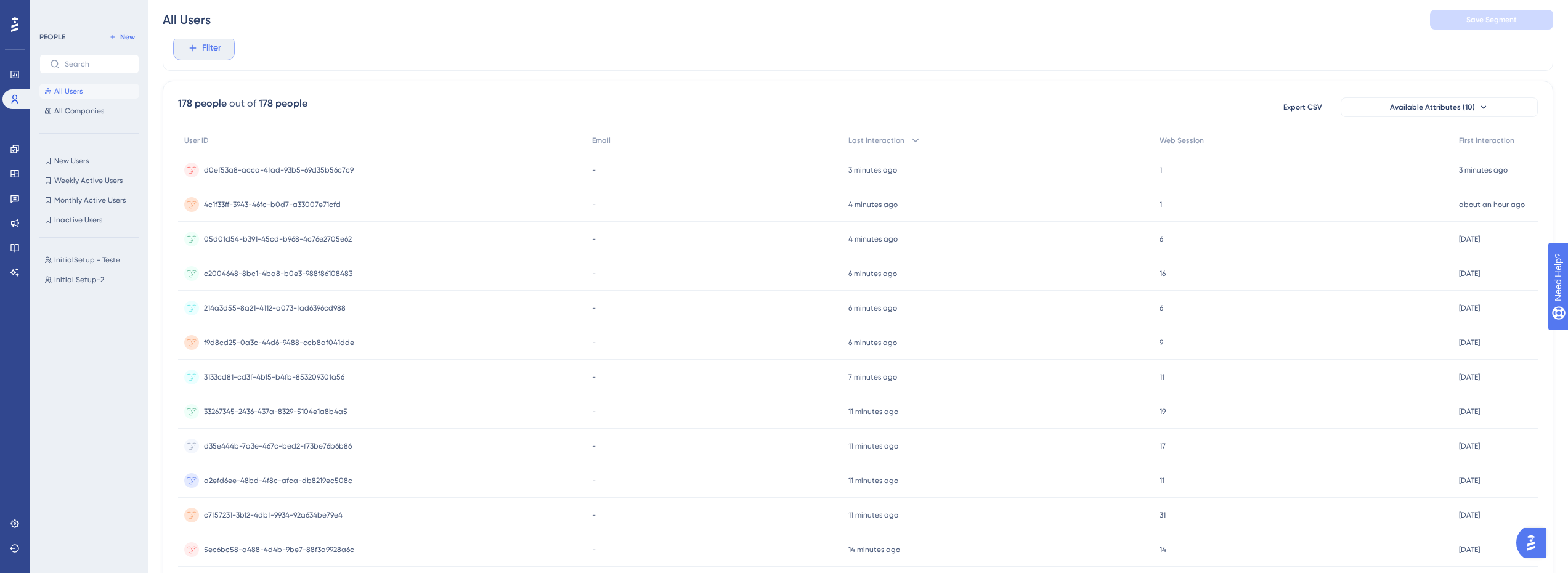
click at [212, 50] on span "Filter" at bounding box center [211, 48] width 19 height 14
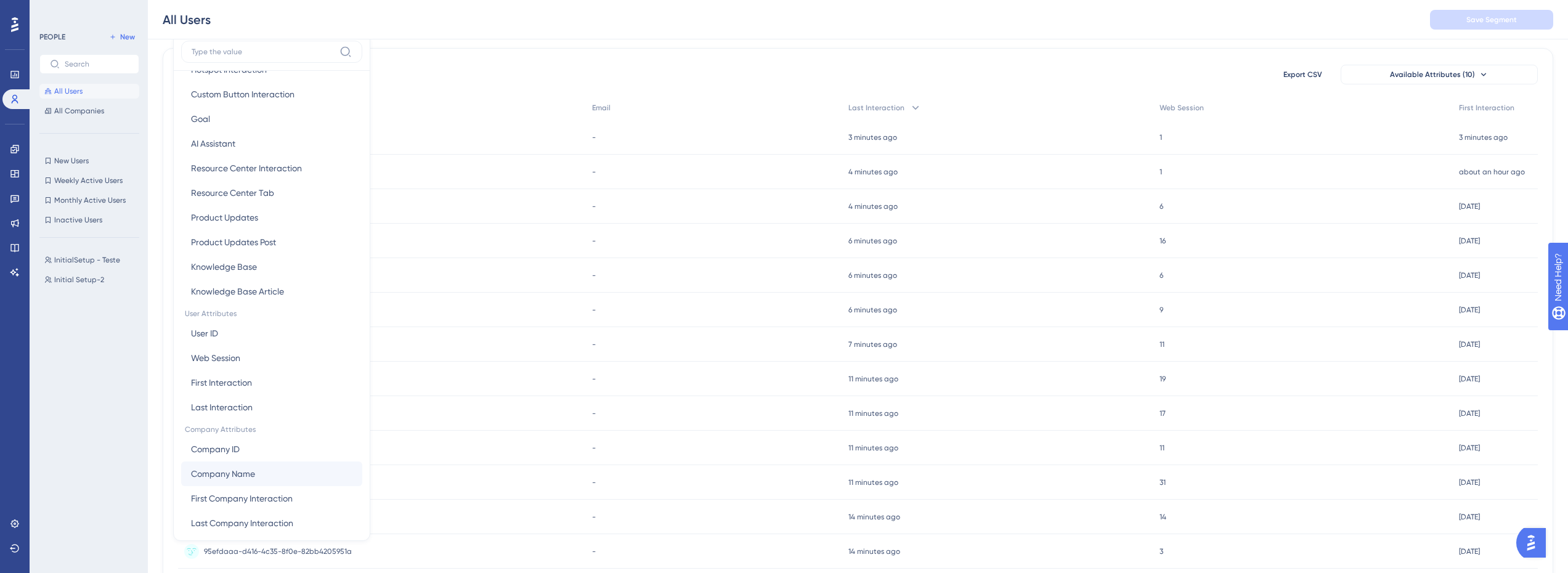
scroll to position [337, 0]
click at [227, 459] on span "Company Name" at bounding box center [222, 464] width 64 height 14
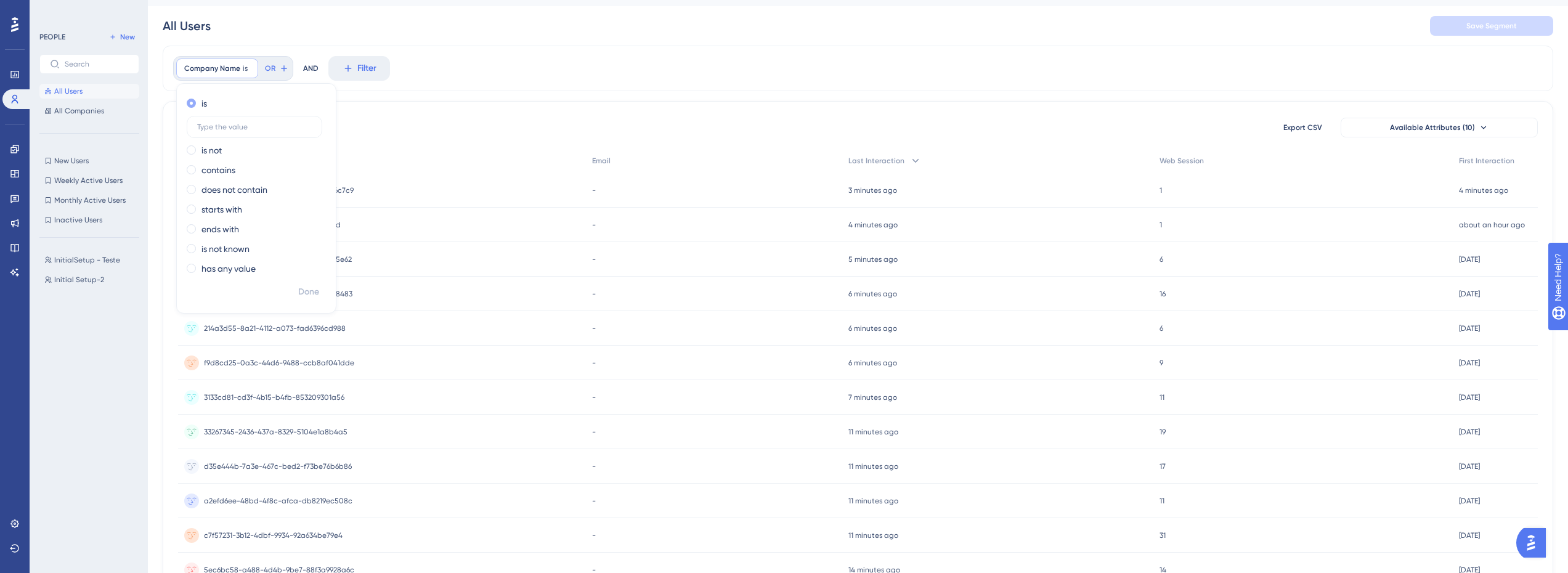
scroll to position [0, 0]
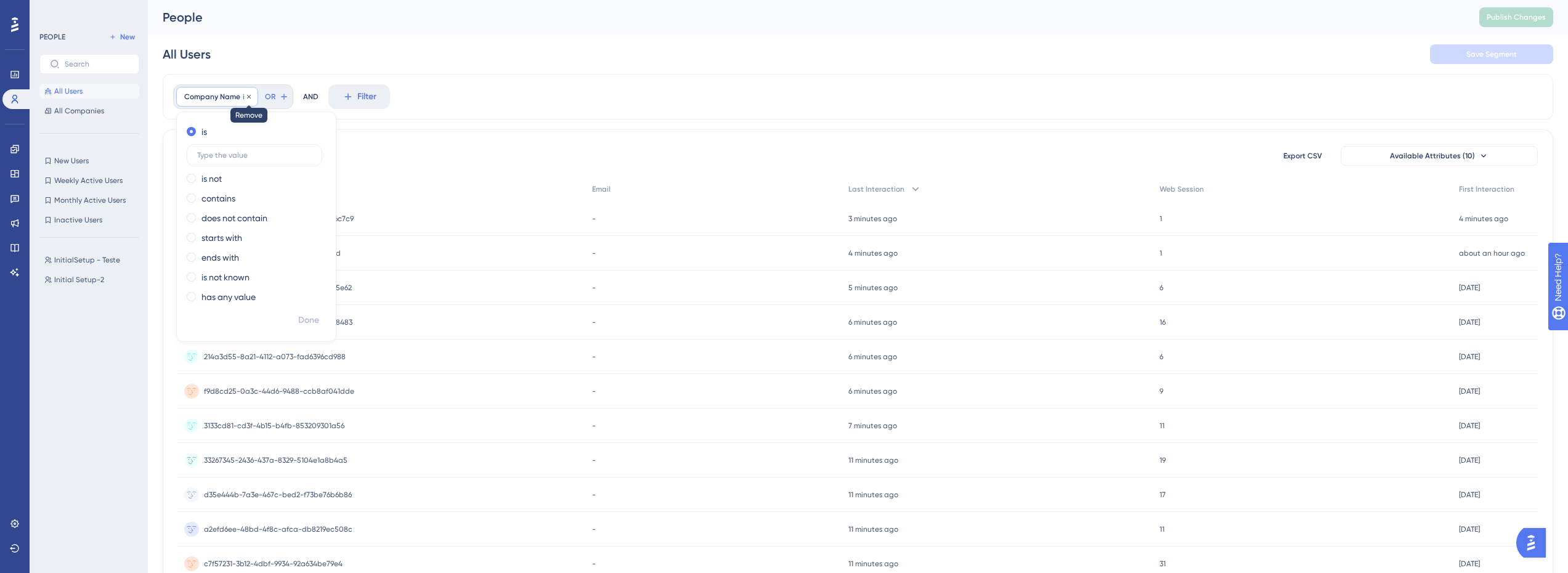
click at [249, 95] on icon at bounding box center [249, 96] width 7 height 7
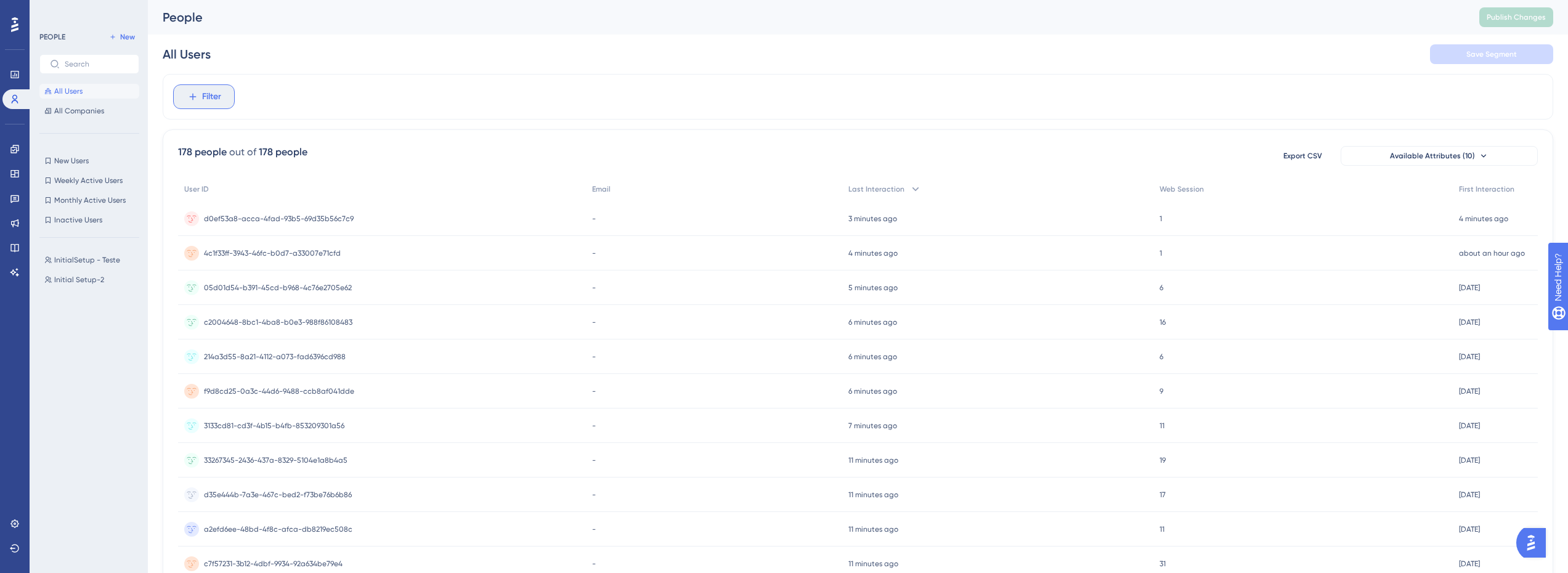
click at [218, 95] on span "Filter" at bounding box center [211, 97] width 19 height 14
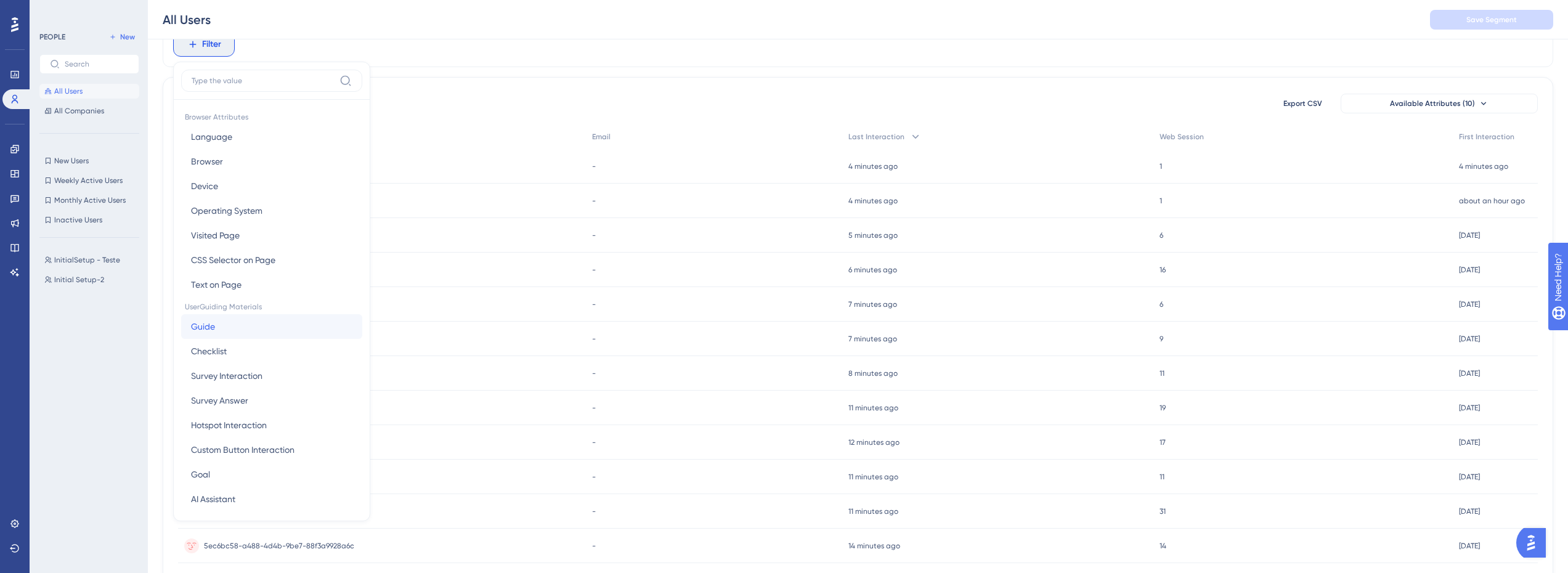
drag, startPoint x: 239, startPoint y: 330, endPoint x: 257, endPoint y: 305, distance: 30.8
click at [239, 330] on button "Guide Guide" at bounding box center [271, 326] width 181 height 24
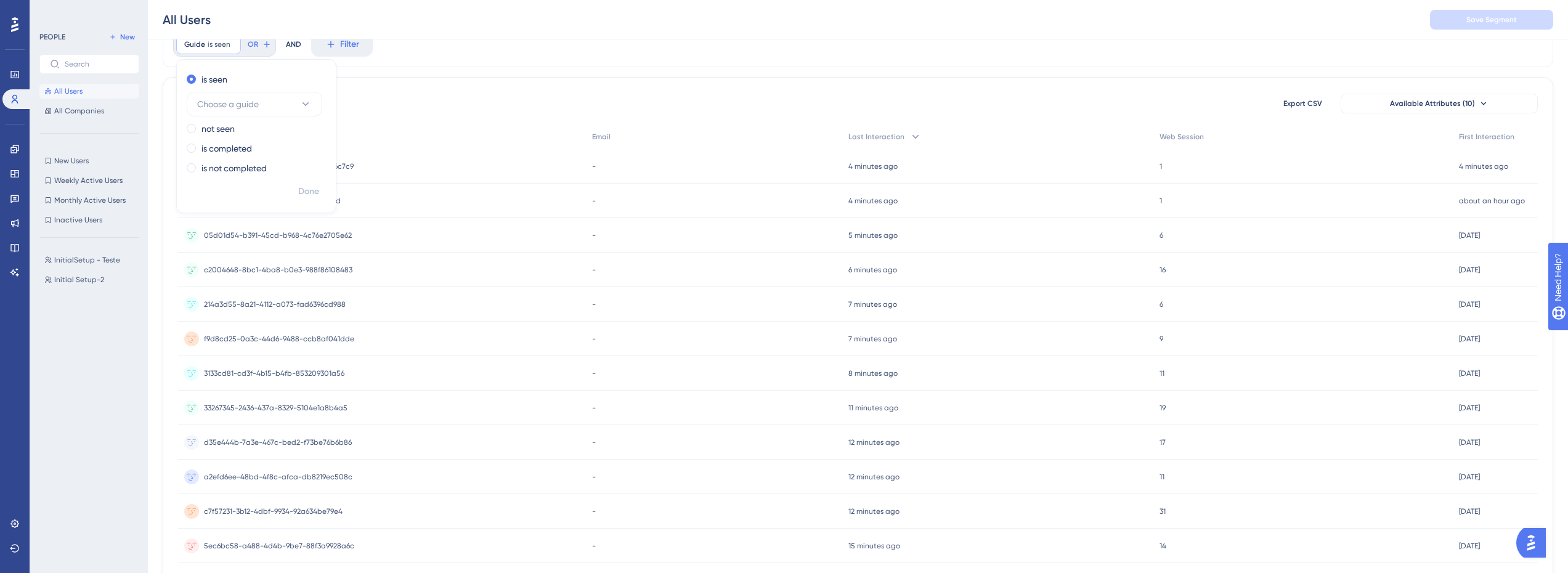
click at [235, 118] on div "is seen Choose a guide not seen is completed is not completed" at bounding box center [256, 125] width 159 height 111
click at [243, 111] on button "Choose a guide" at bounding box center [254, 104] width 135 height 24
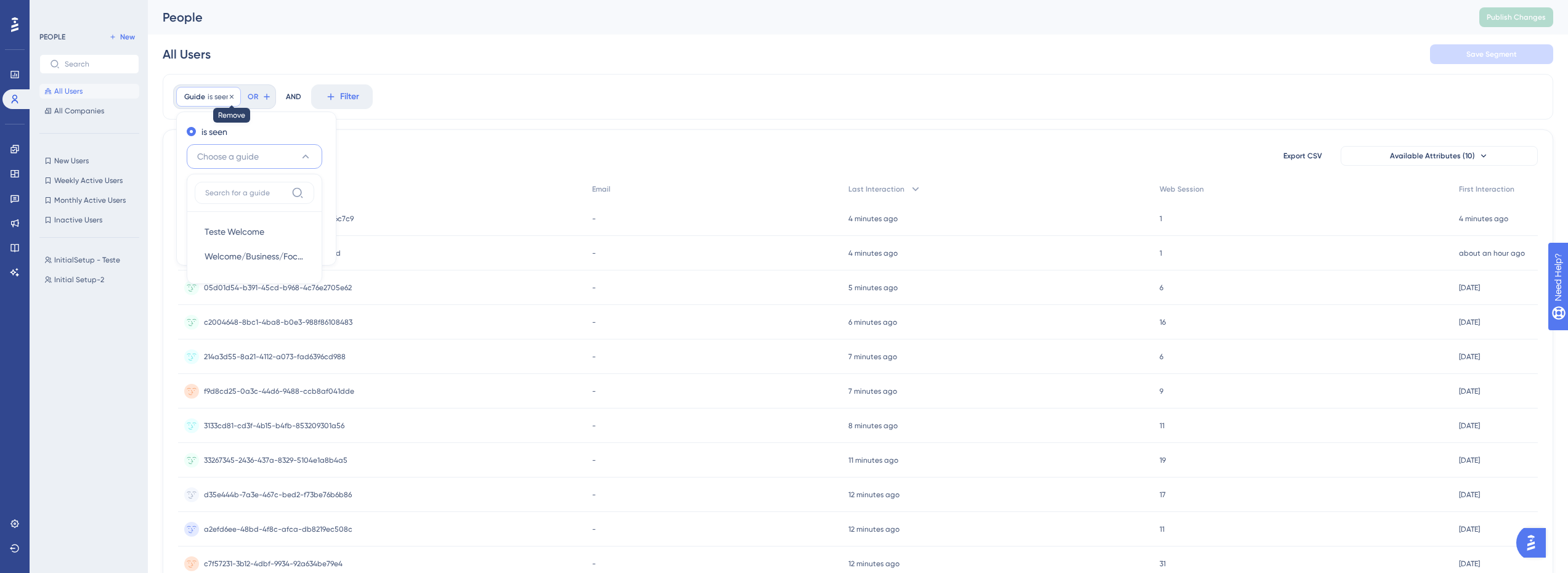
click at [232, 95] on icon at bounding box center [231, 96] width 4 height 4
click at [222, 95] on button "Filter" at bounding box center [204, 96] width 62 height 24
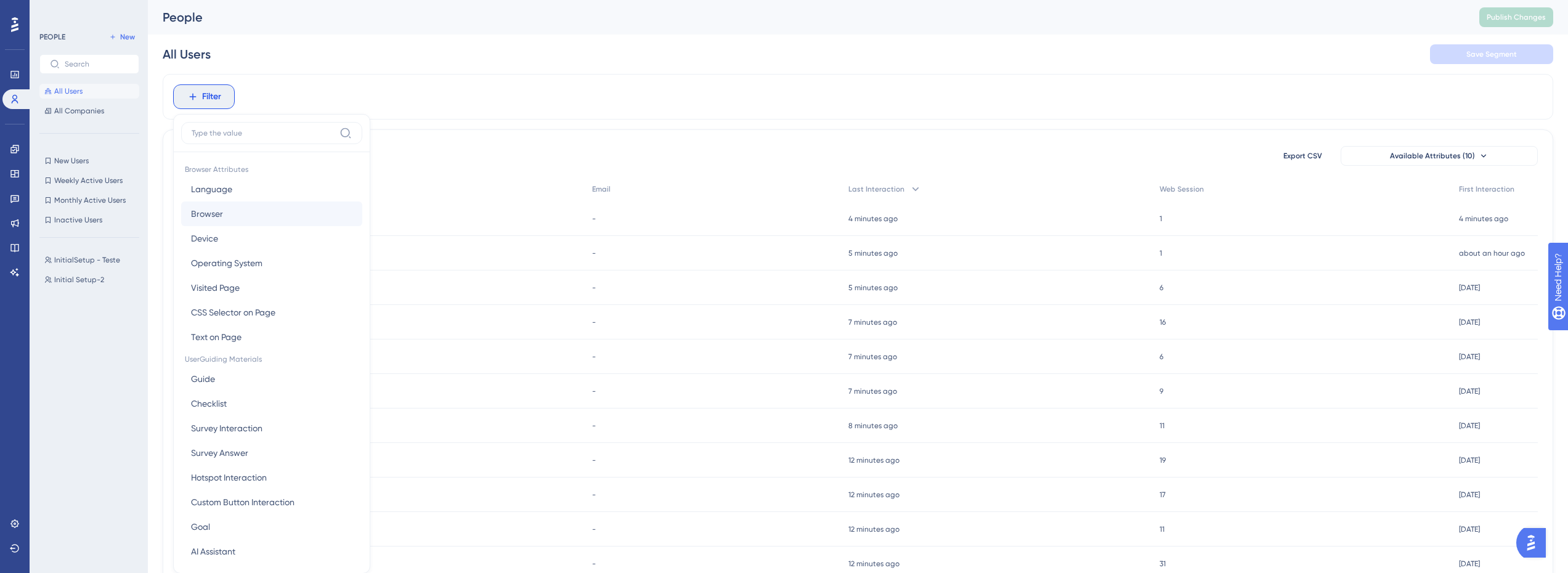
scroll to position [57, 0]
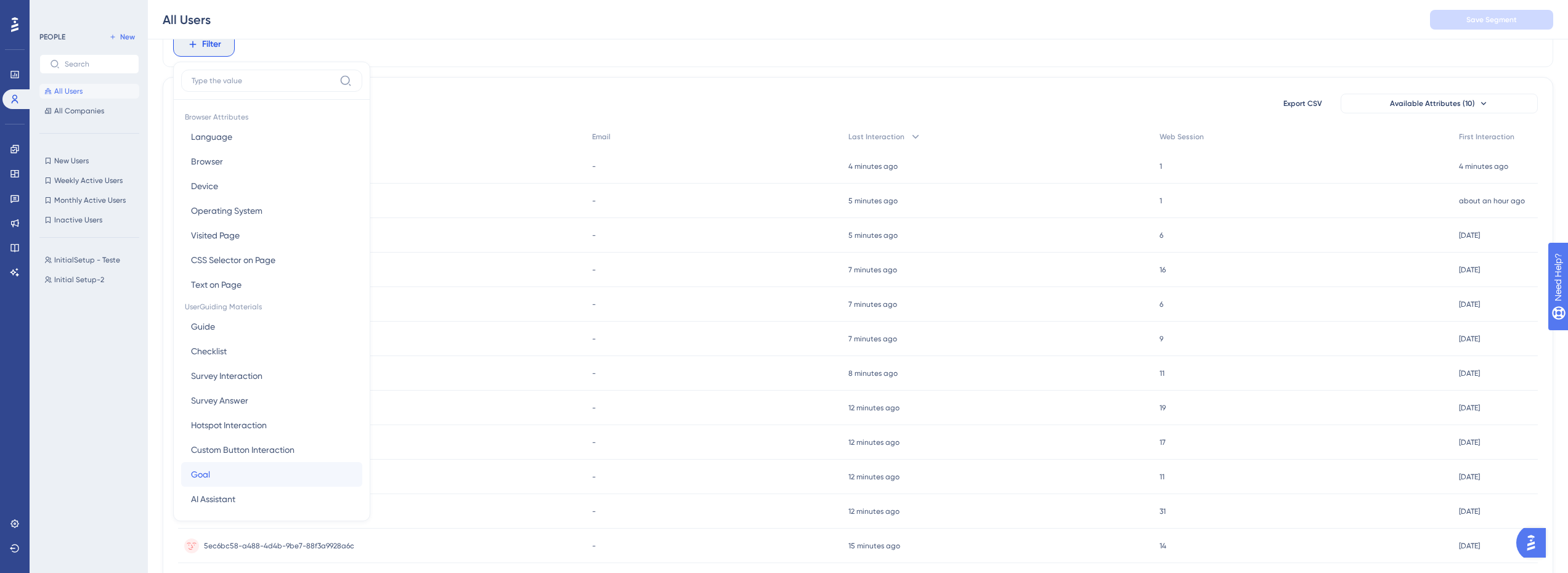
click at [206, 471] on span "Goal" at bounding box center [200, 474] width 19 height 14
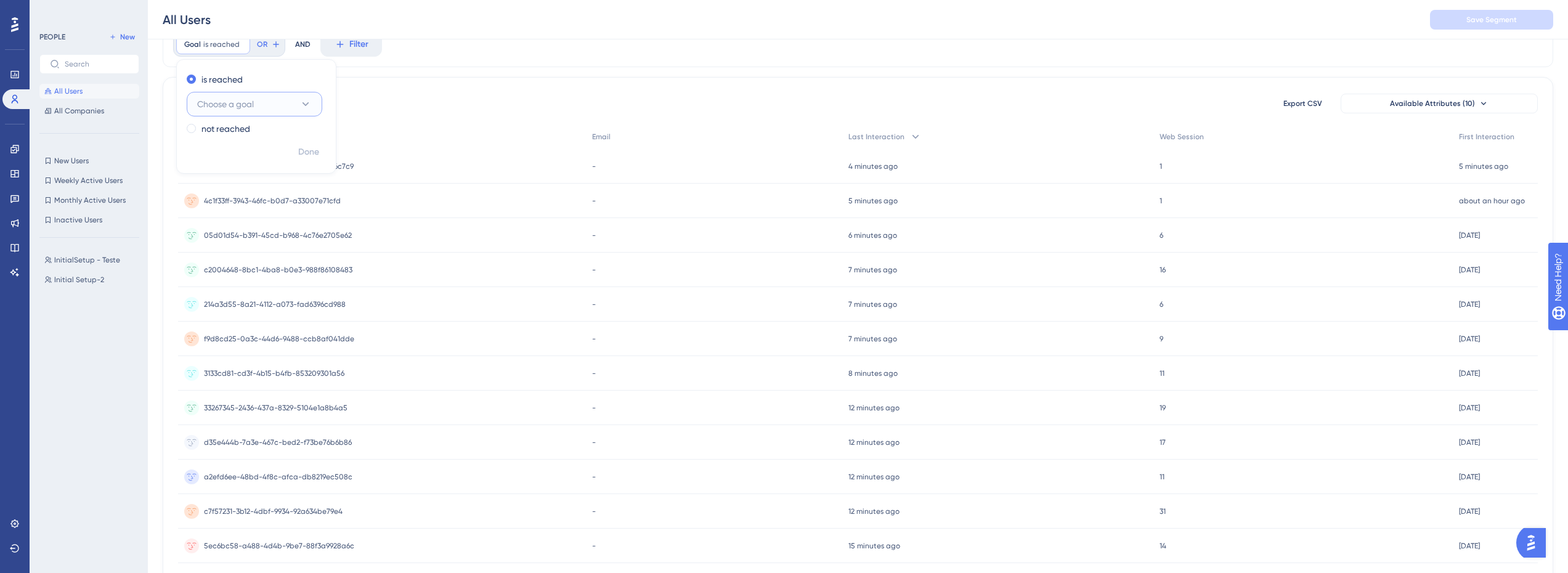
click at [266, 109] on button "Choose a goal" at bounding box center [254, 104] width 135 height 24
click at [256, 96] on button "Choose a goal" at bounding box center [254, 104] width 135 height 24
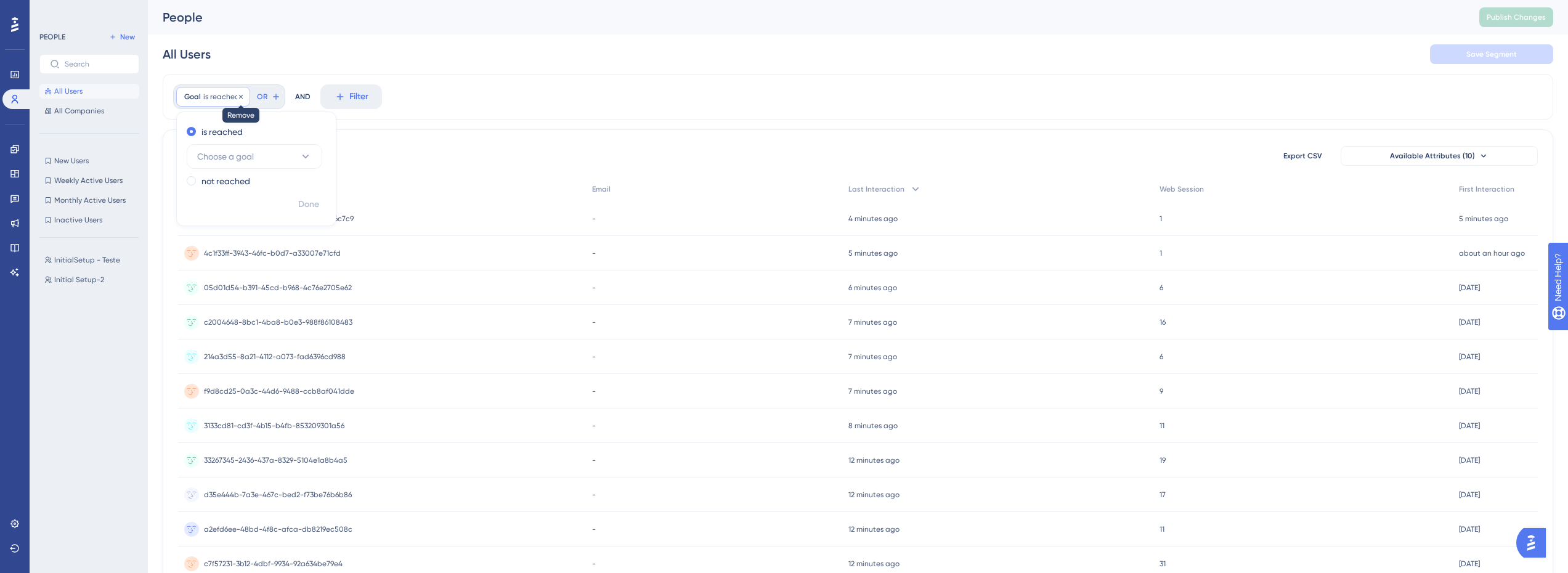
click at [237, 97] on icon at bounding box center [241, 96] width 7 height 7
click at [222, 96] on button "Filter" at bounding box center [204, 96] width 62 height 24
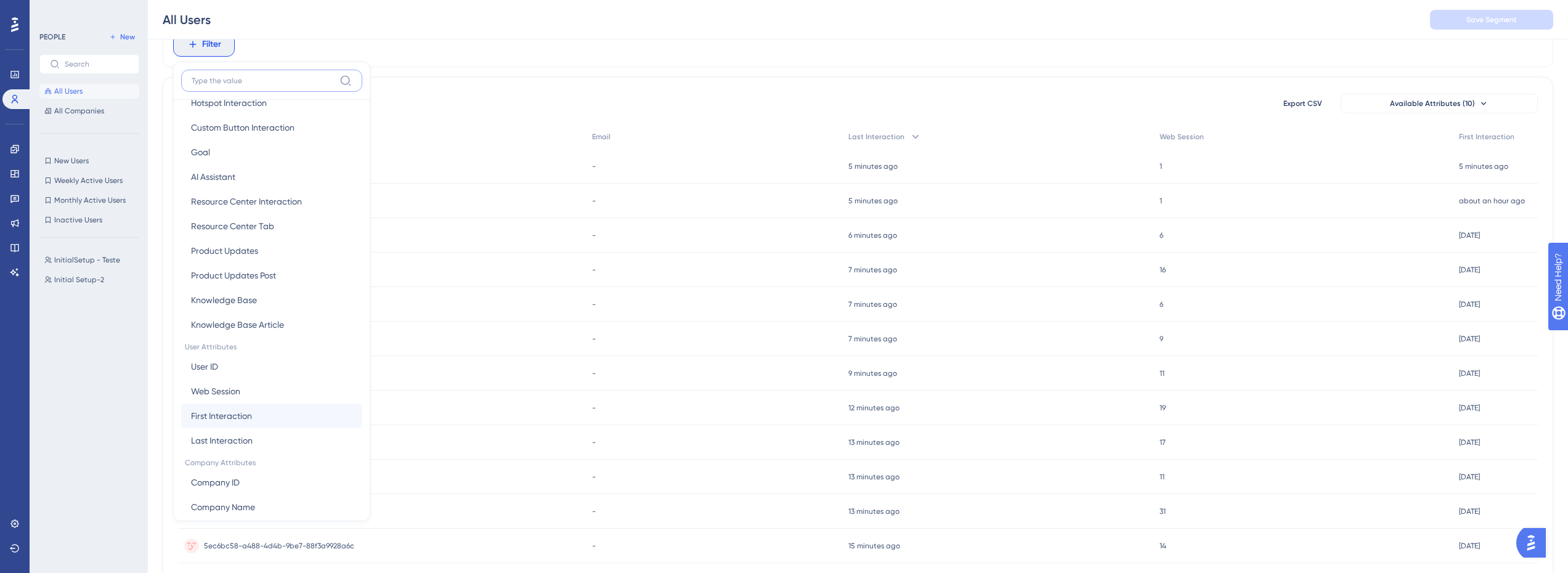
scroll to position [324, 0]
click at [245, 245] on span "Product Updates" at bounding box center [224, 249] width 67 height 14
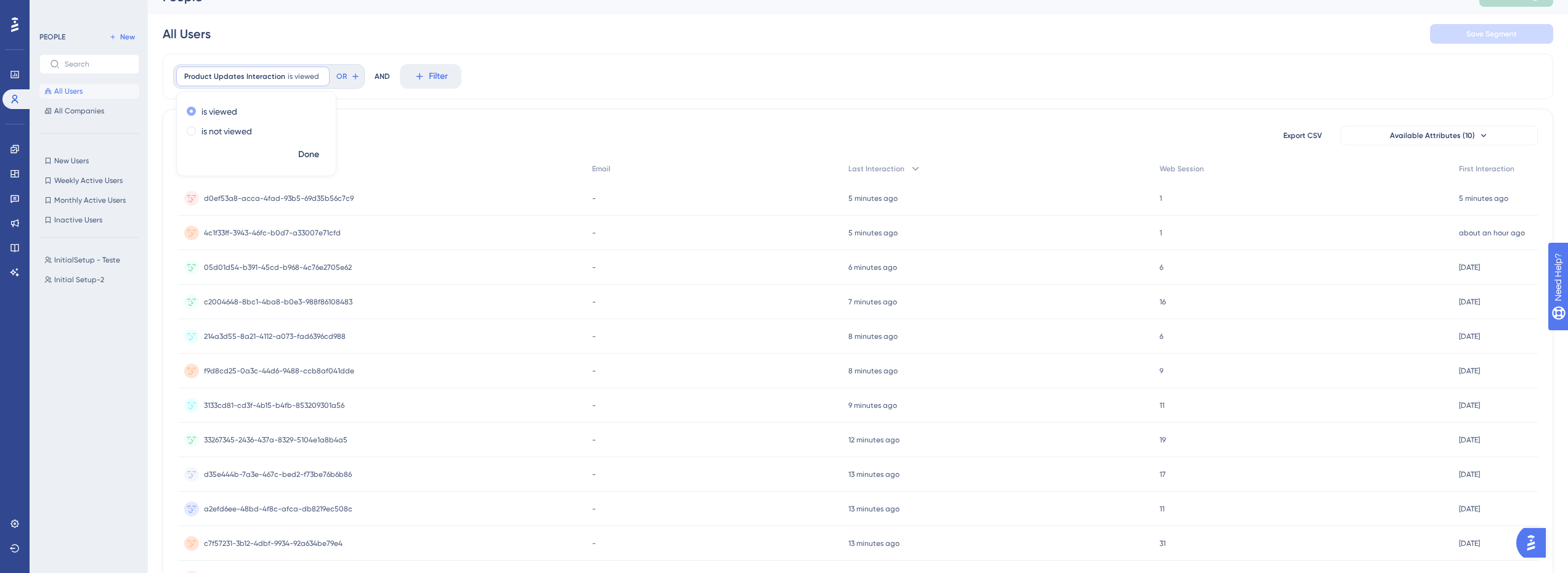
scroll to position [0, 0]
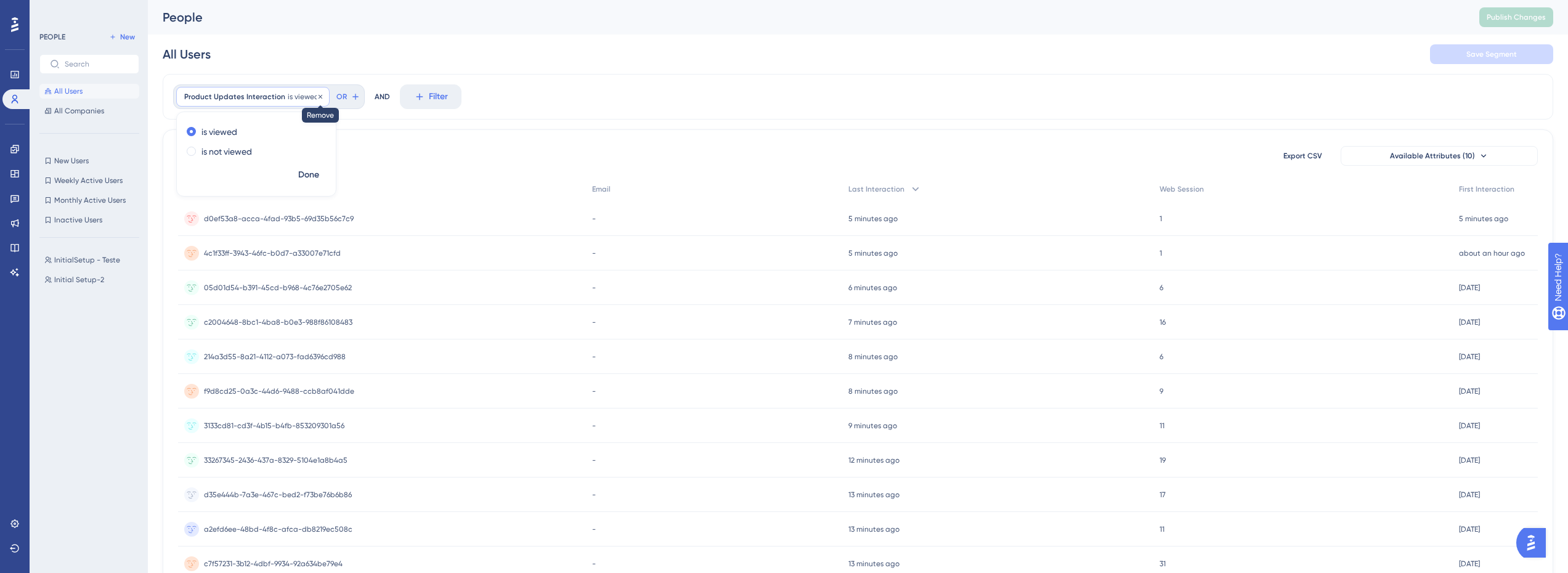
click at [318, 96] on icon at bounding box center [320, 96] width 7 height 7
click at [202, 93] on span "Filter" at bounding box center [211, 97] width 19 height 14
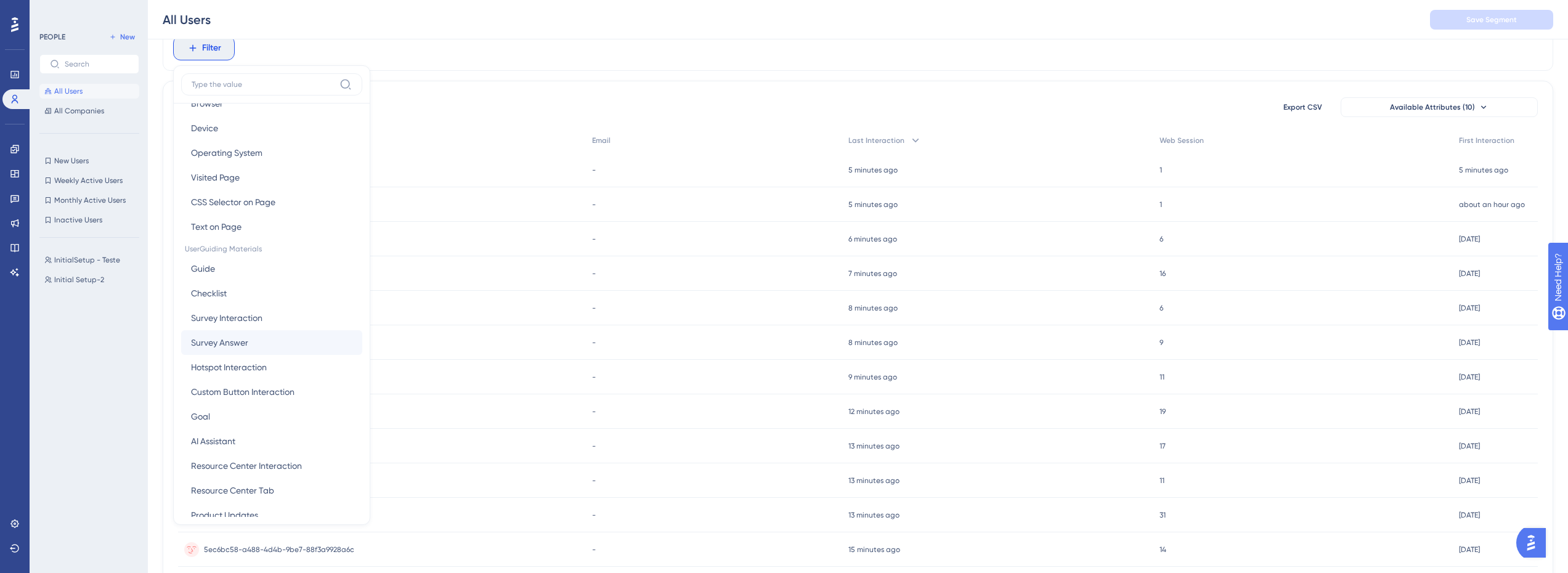
scroll to position [185, 0]
click at [259, 274] on span "Custom Button Interaction" at bounding box center [242, 268] width 103 height 14
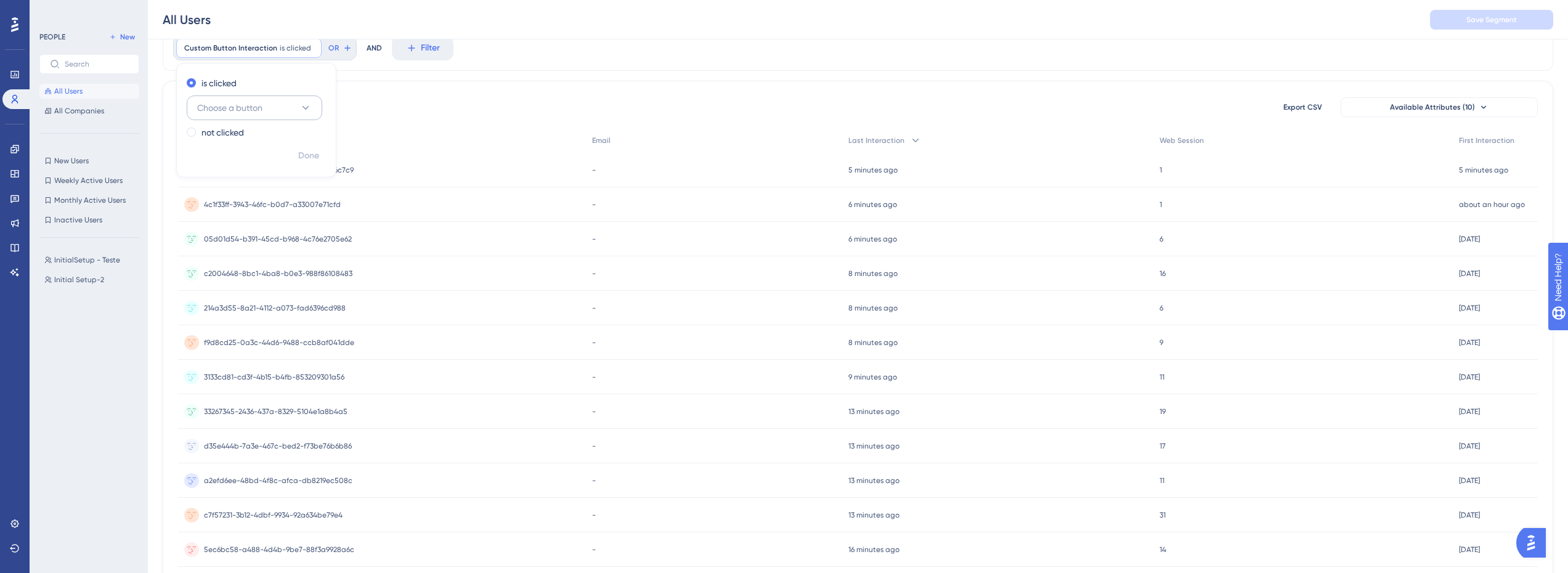
click at [261, 111] on span "Choose a button" at bounding box center [229, 108] width 65 height 14
click at [252, 49] on span "Custom Button Interaction" at bounding box center [230, 48] width 93 height 10
click at [227, 49] on button "Filter" at bounding box center [204, 47] width 62 height 24
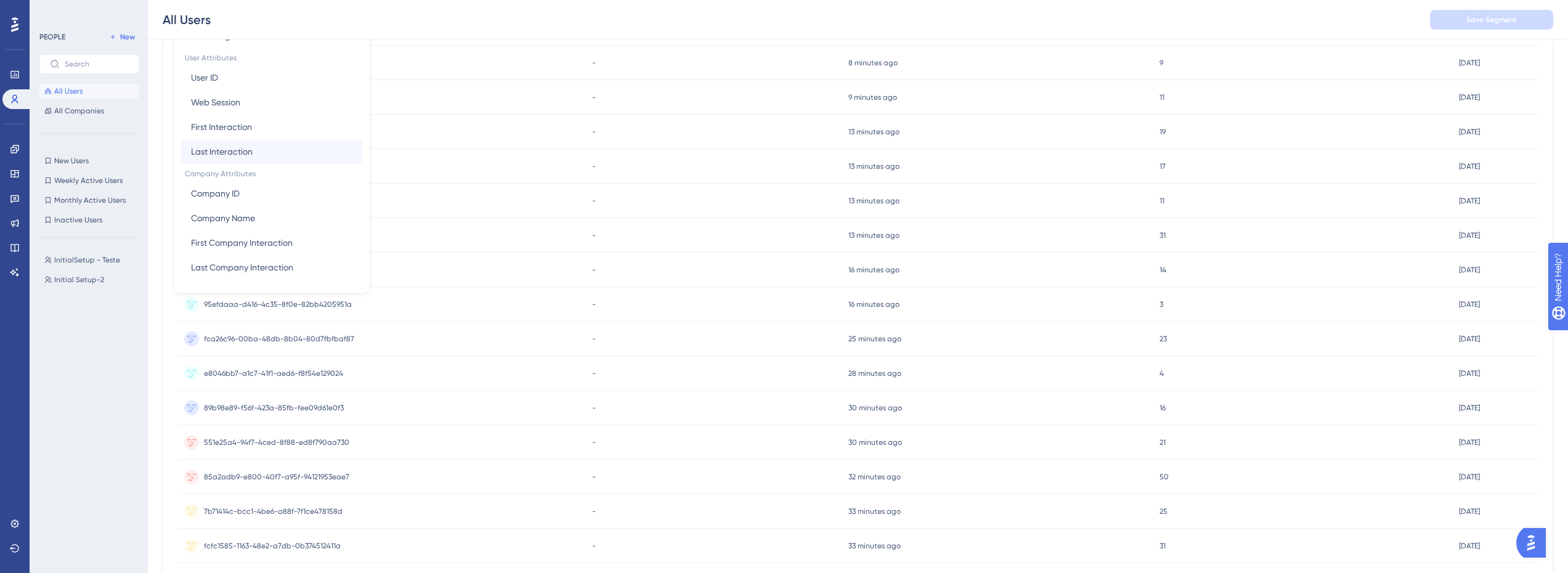
scroll to position [337, 0]
click at [252, 75] on button "User ID User ID" at bounding box center [271, 76] width 181 height 24
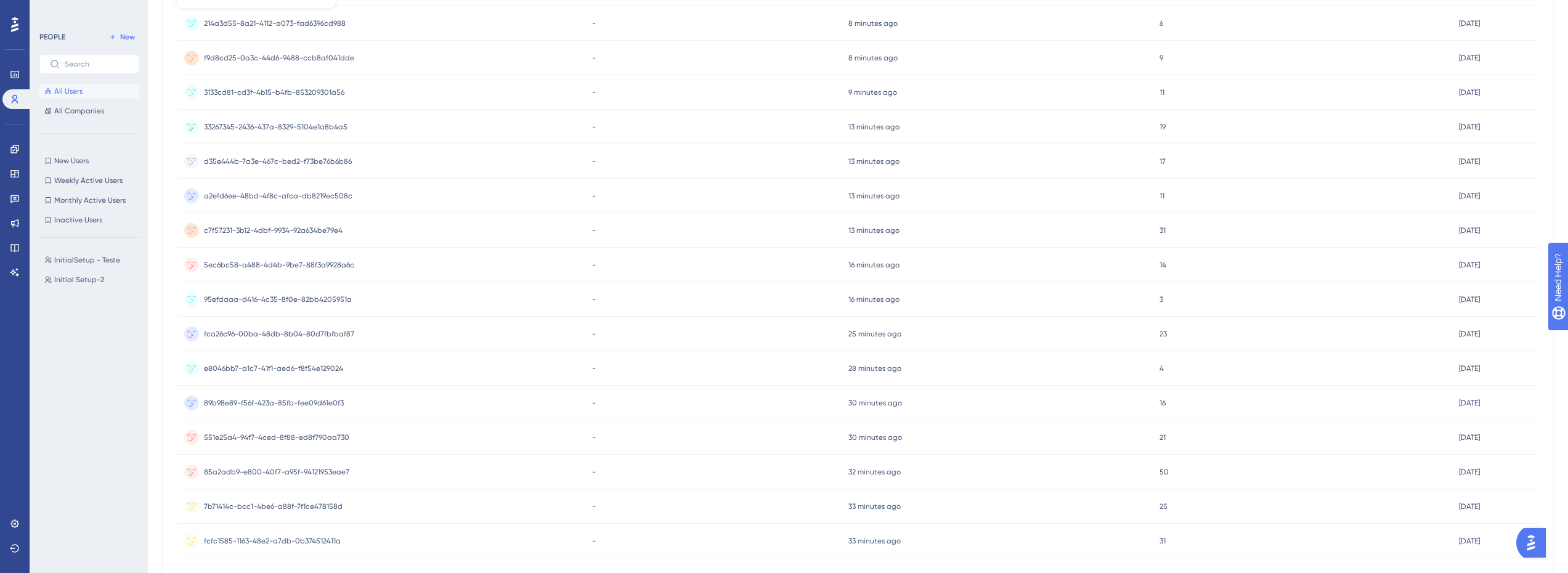
scroll to position [0, 0]
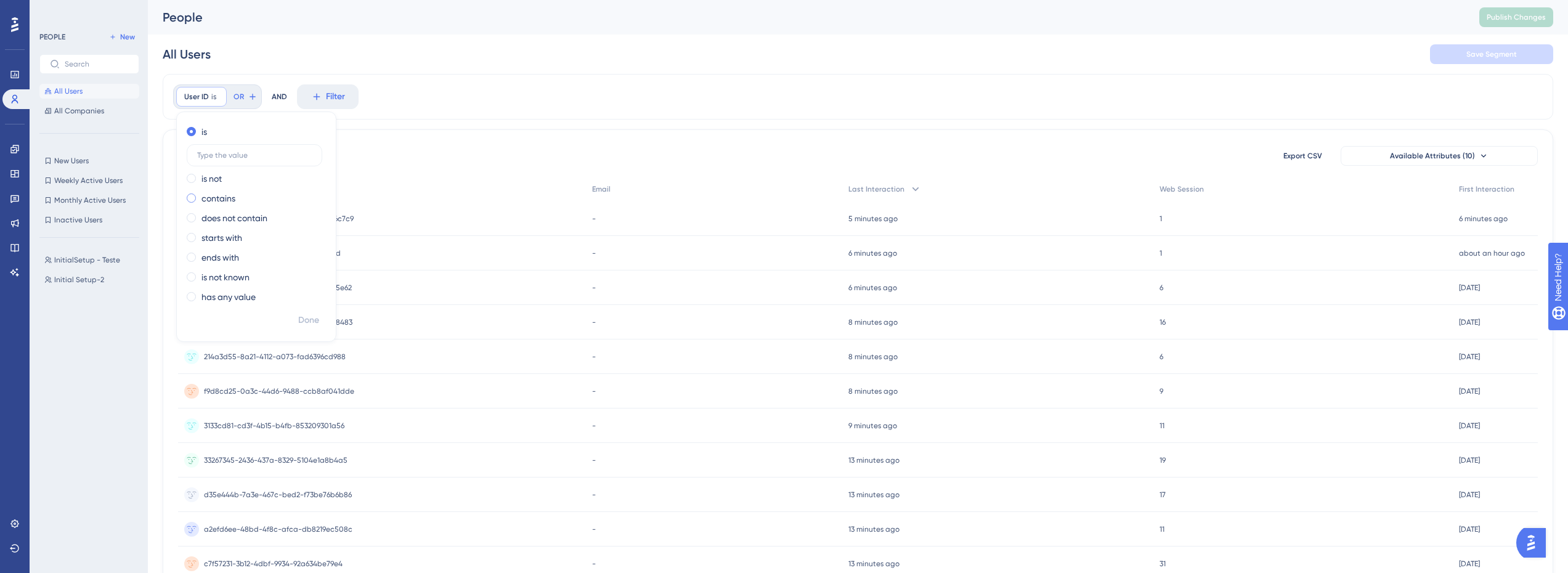
click at [210, 199] on label "contains" at bounding box center [218, 198] width 34 height 14
click at [243, 97] on icon at bounding box center [243, 96] width 7 height 7
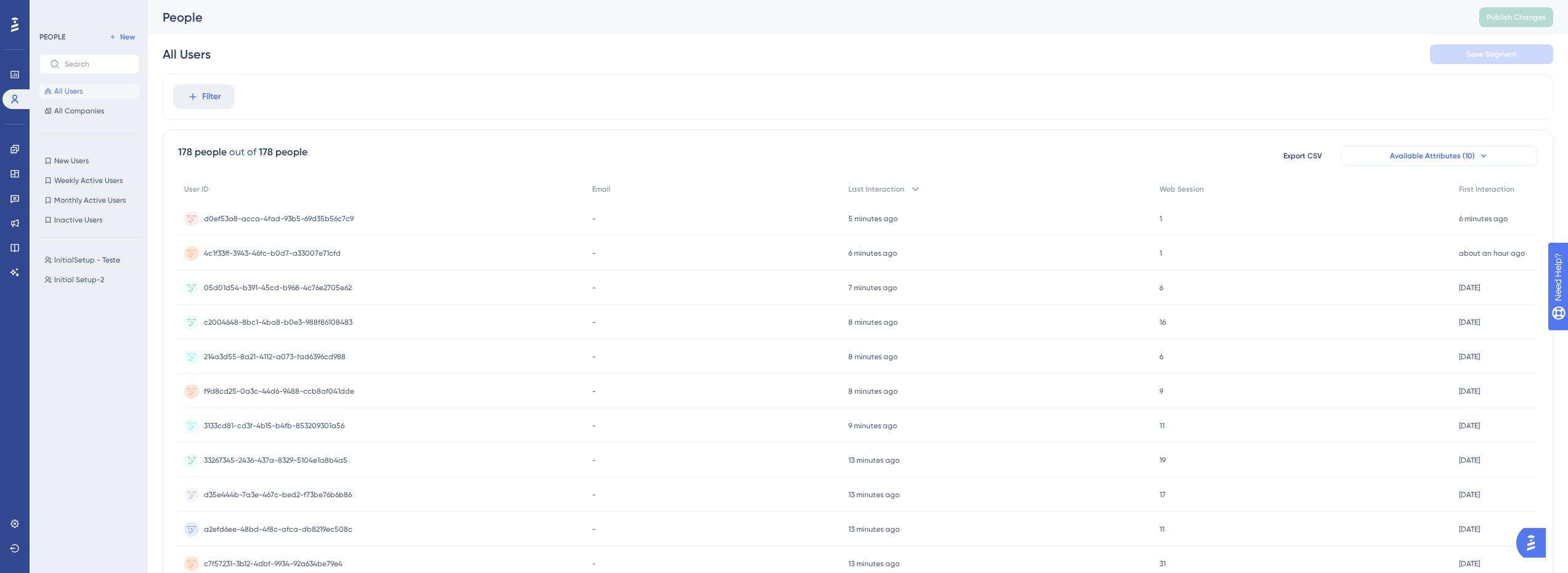
click at [1400, 151] on button "Available Attributes (10)" at bounding box center [1439, 156] width 197 height 20
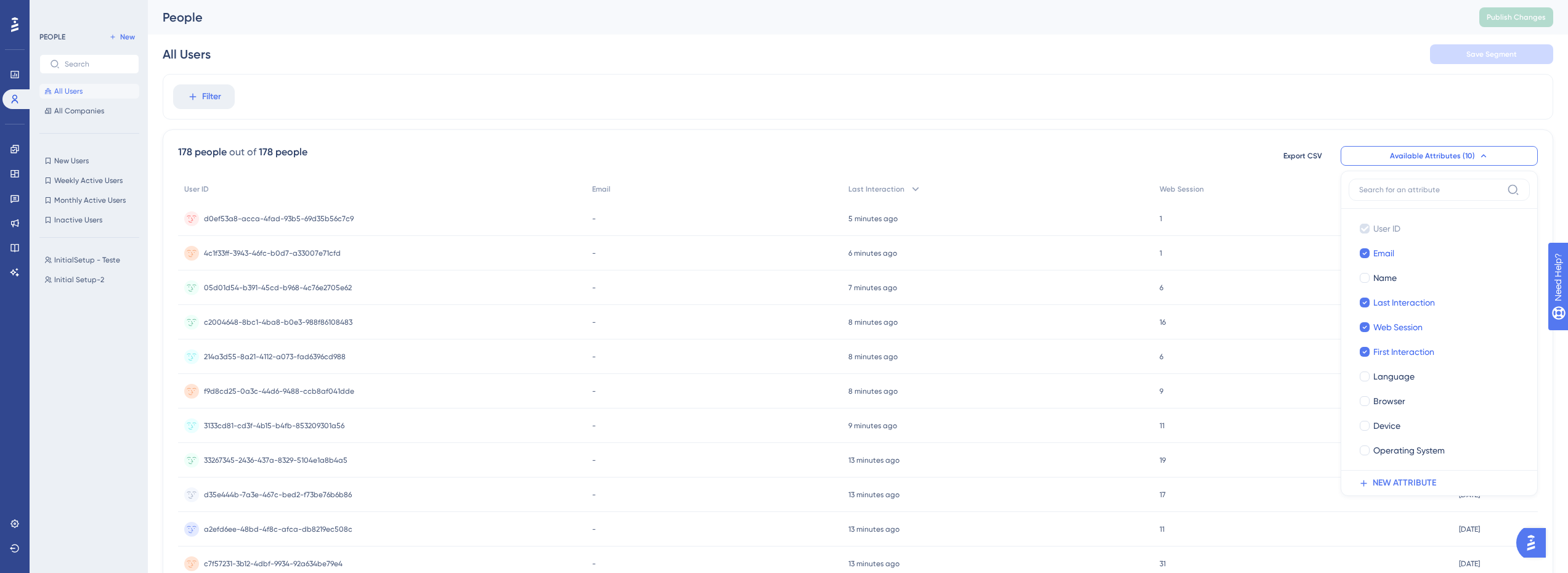
scroll to position [47, 0]
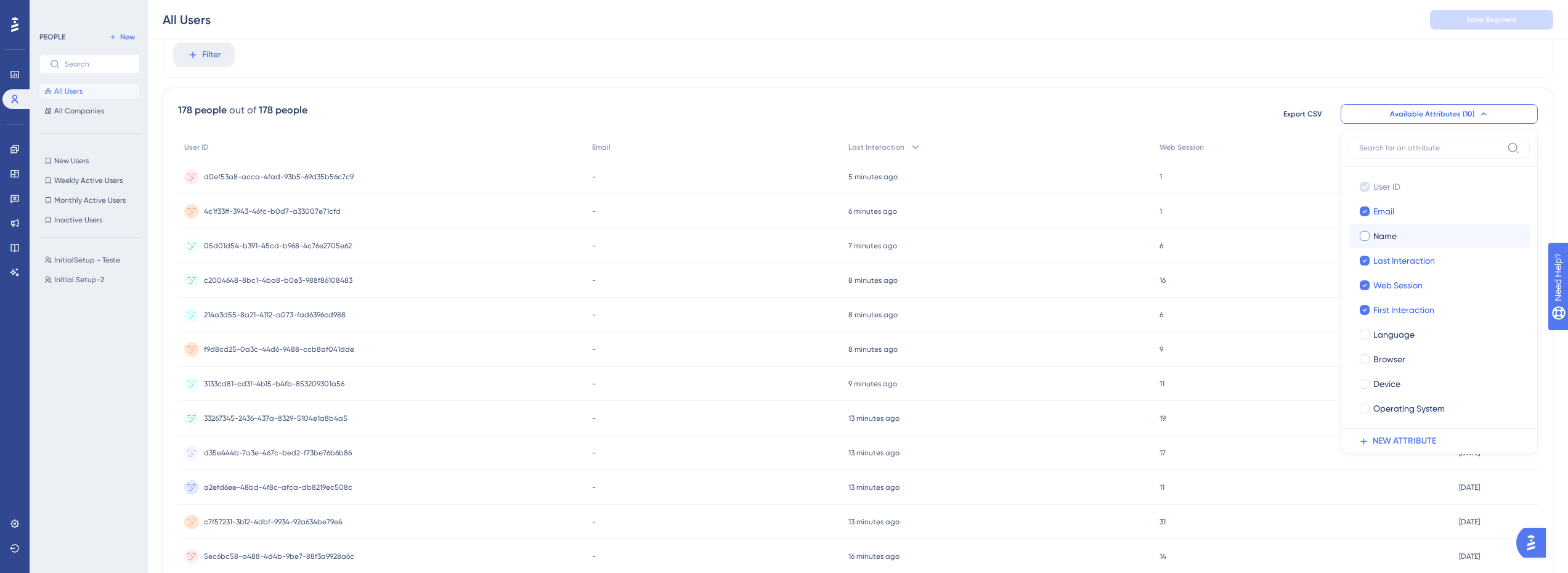
click at [1390, 239] on span "Name" at bounding box center [1385, 236] width 24 height 14
click at [1364, 237] on div at bounding box center [1364, 236] width 10 height 10
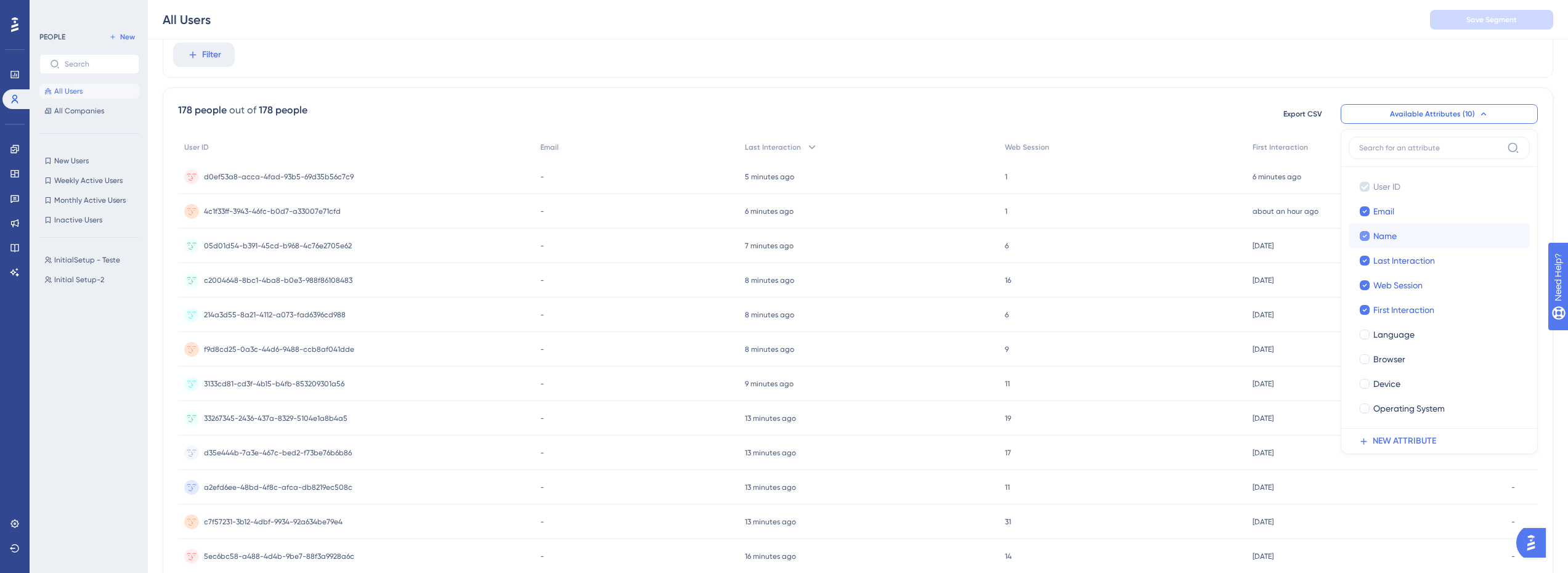
click at [1367, 239] on div at bounding box center [1364, 236] width 10 height 10
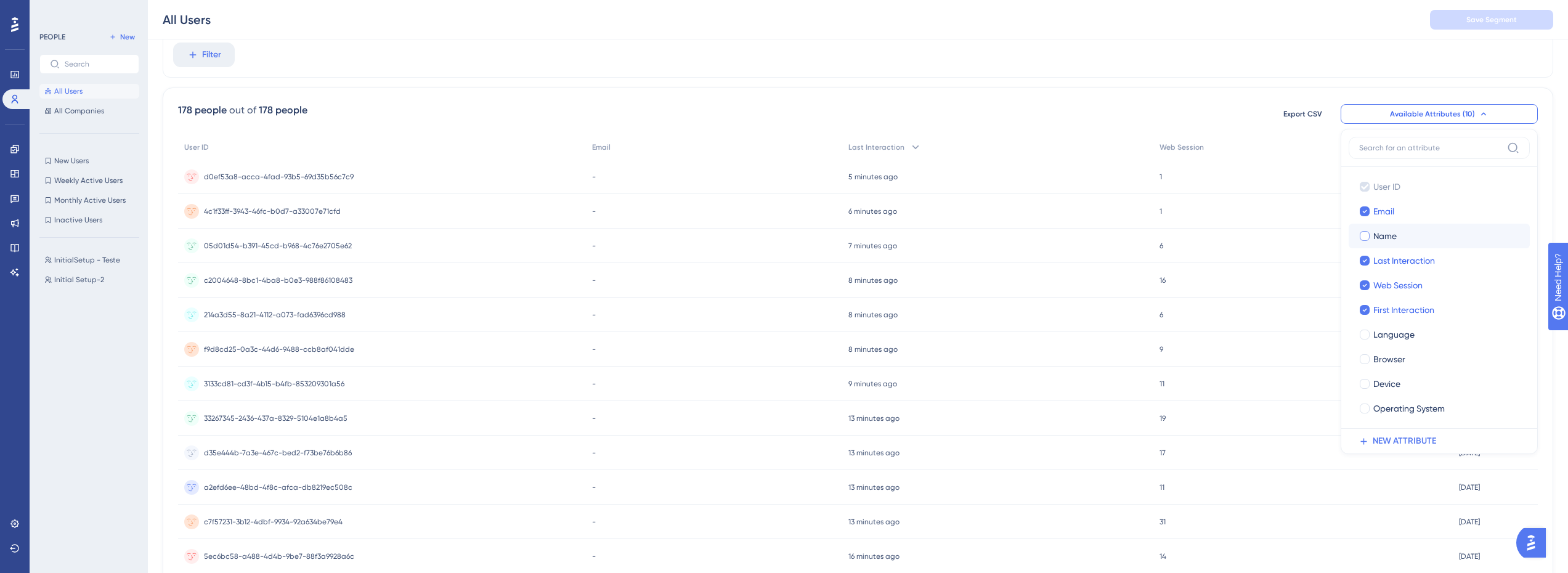
click at [1367, 239] on div at bounding box center [1364, 236] width 10 height 10
checkbox input "true"
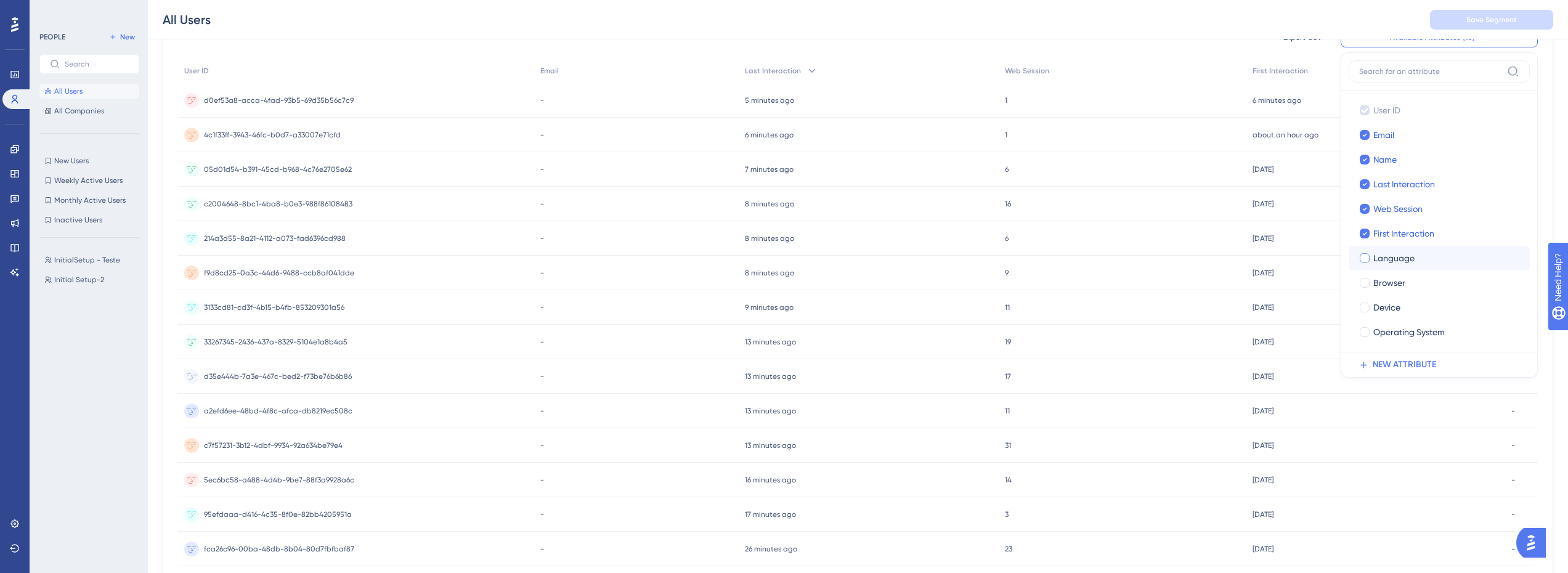
scroll to position [170, 0]
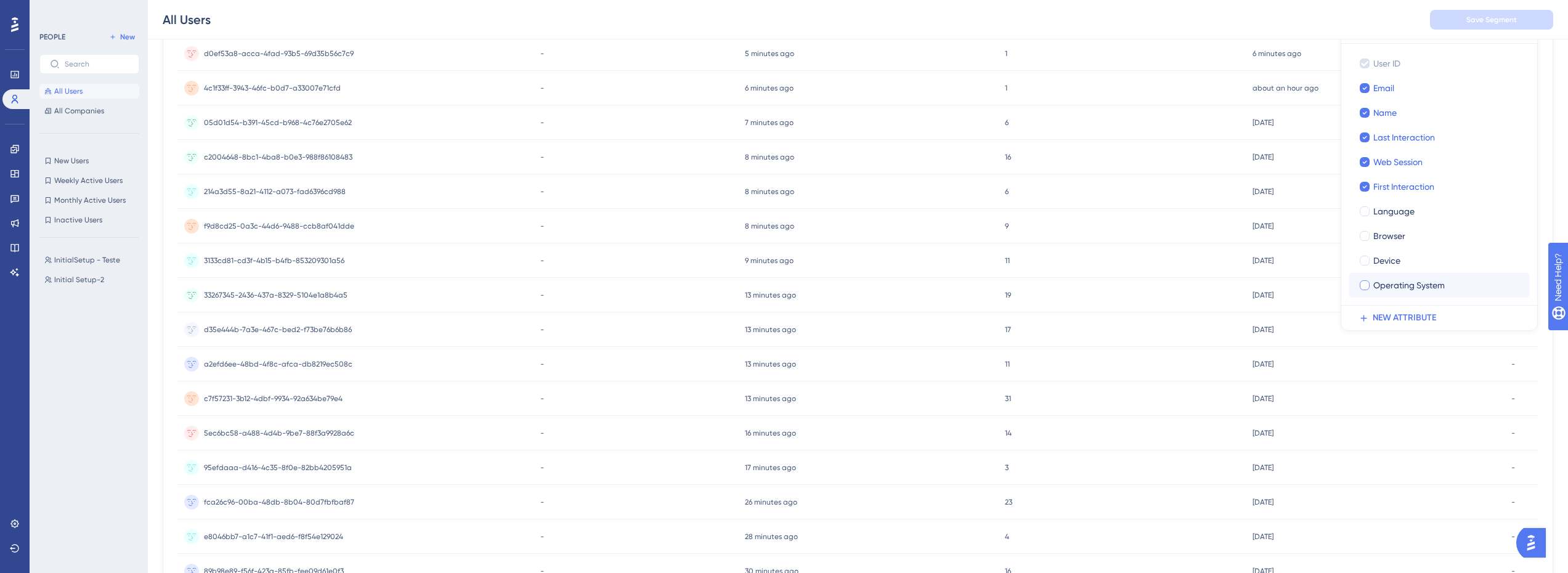
click at [1366, 289] on div at bounding box center [1364, 285] width 10 height 10
checkbox input "true"
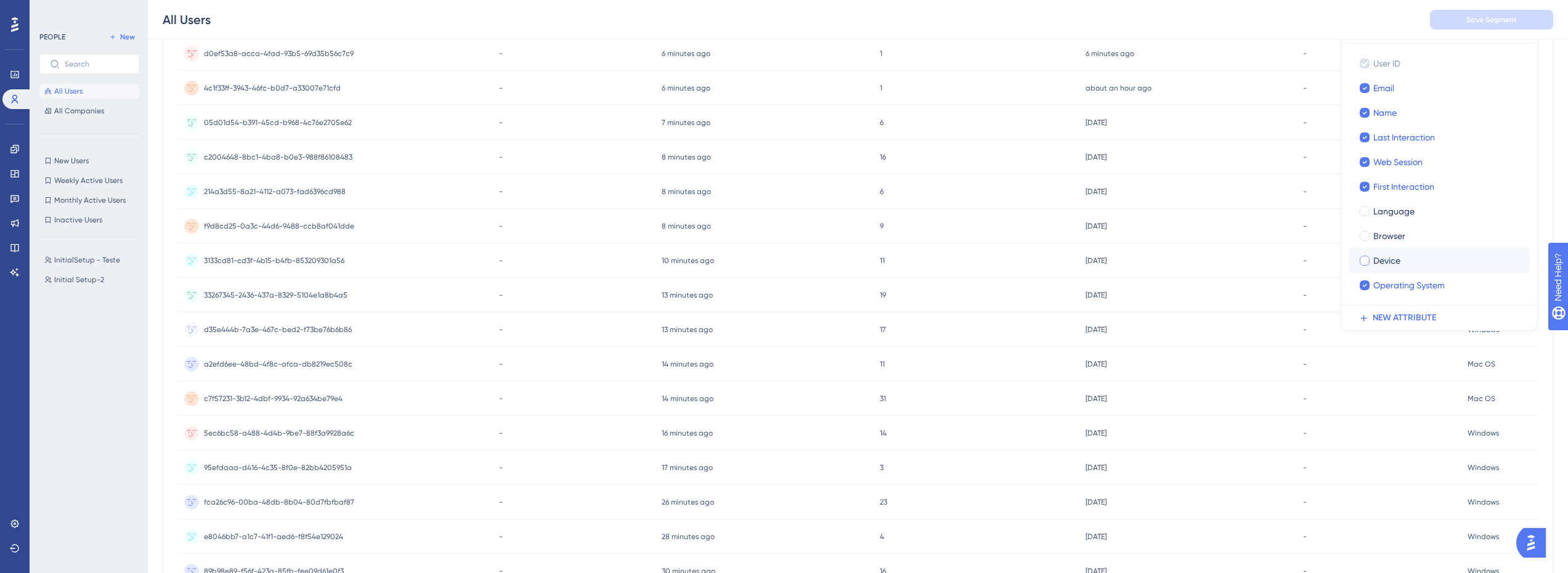
click at [1366, 264] on div at bounding box center [1364, 261] width 10 height 10
checkbox input "true"
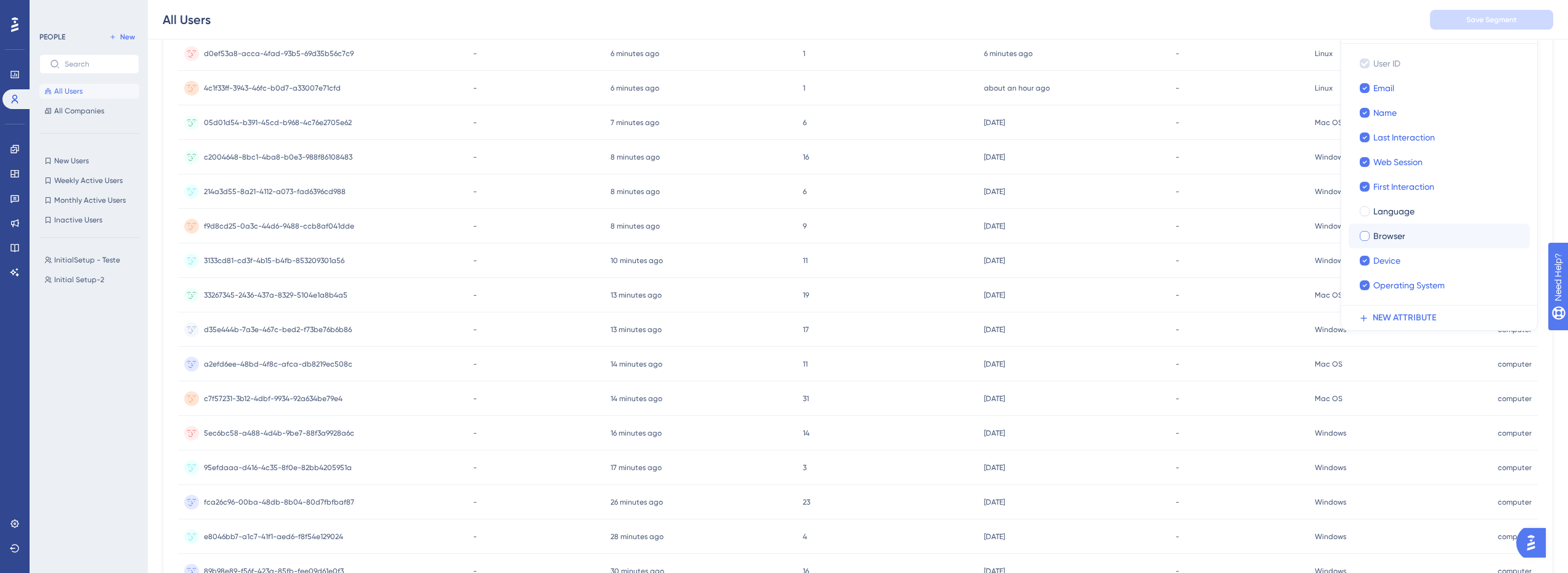
click at [1365, 236] on div at bounding box center [1364, 236] width 10 height 10
checkbox input "true"
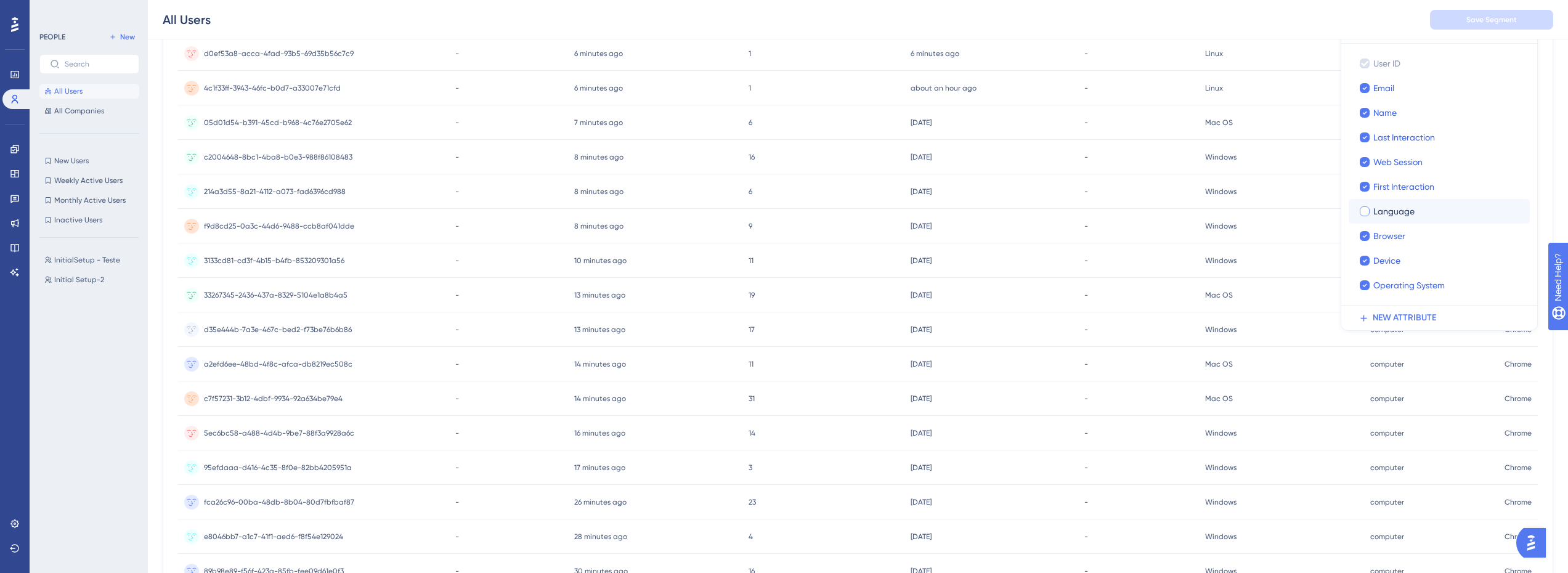
click at [1365, 218] on label "Language" at bounding box center [1438, 211] width 161 height 14
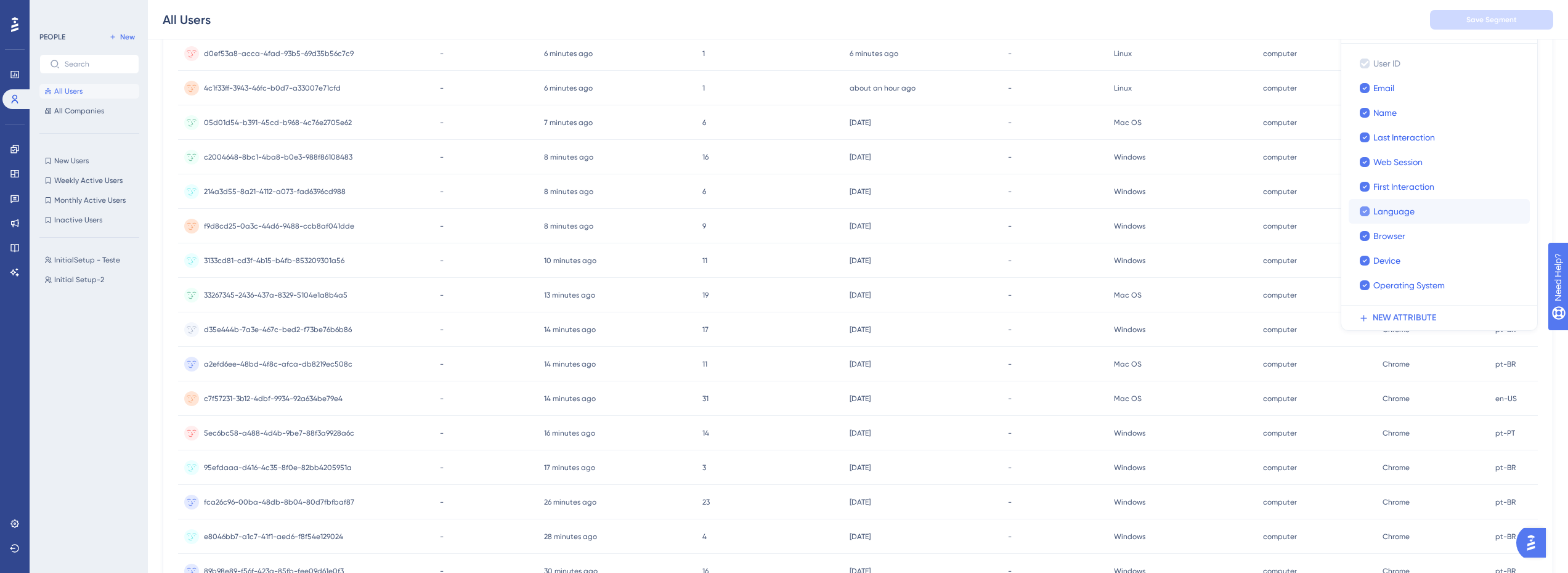
checkbox input "true"
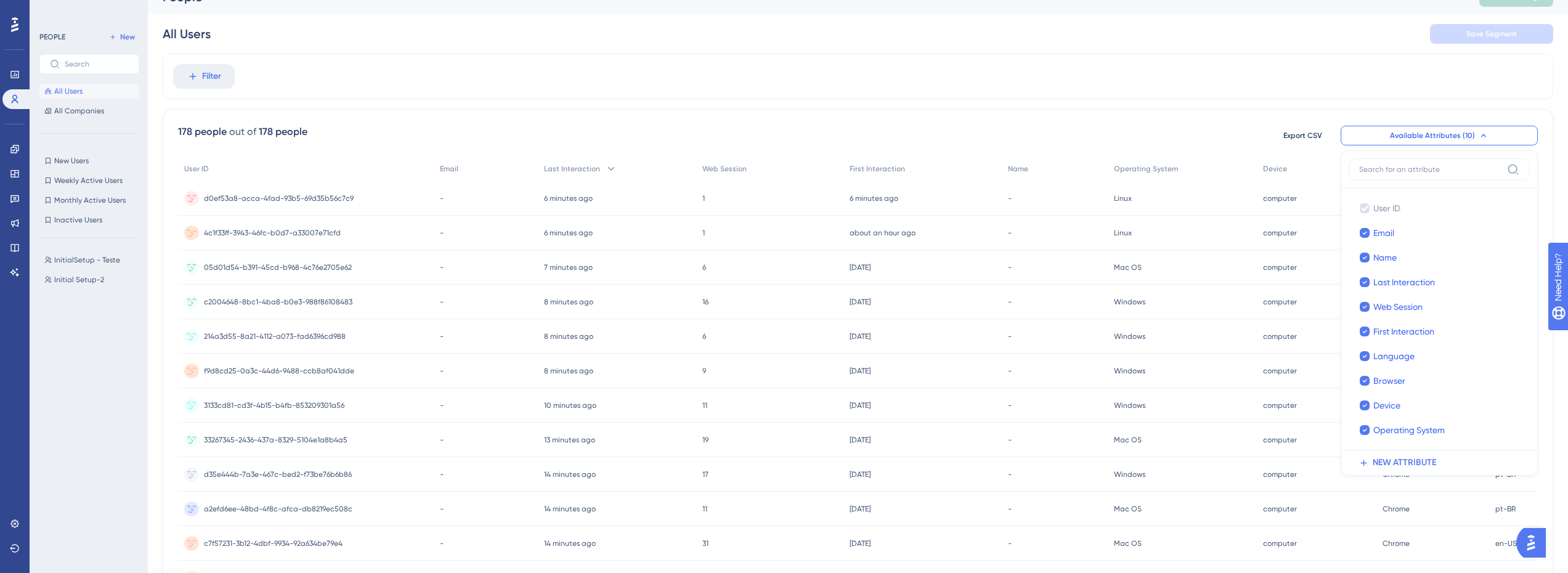
scroll to position [0, 0]
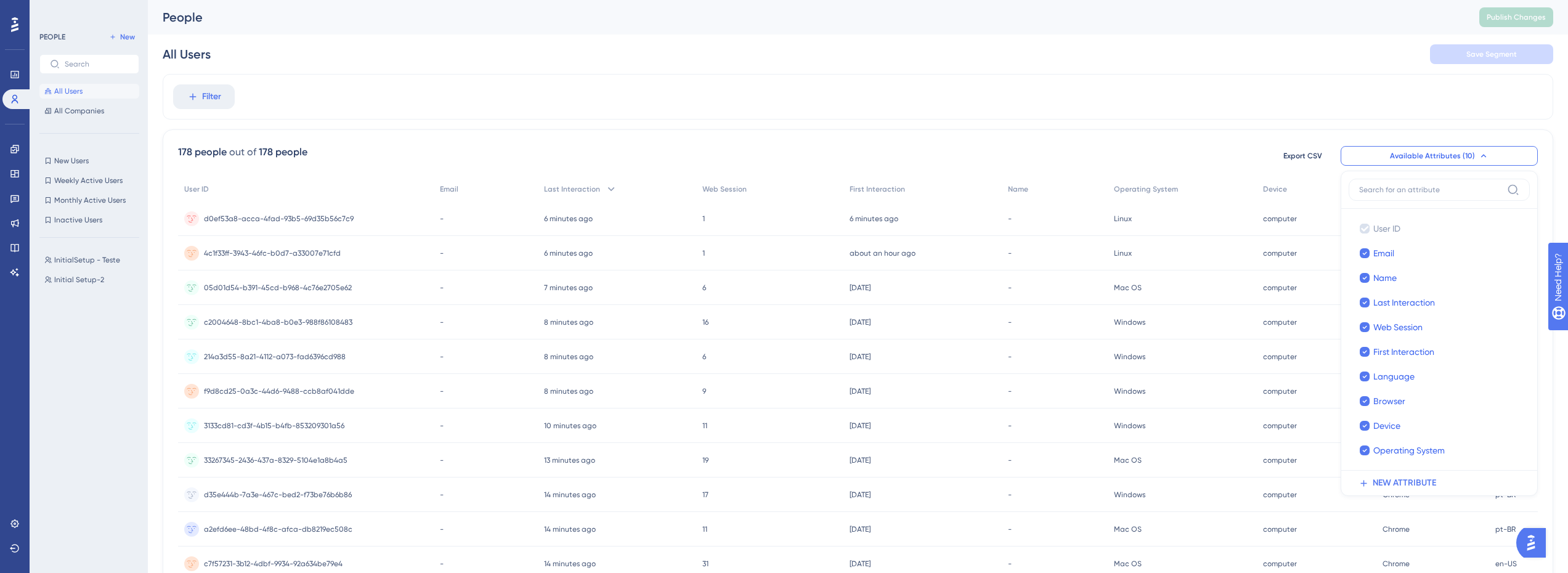
click at [1227, 122] on div "Filter 178 people out of 178 people Export CSV Available Attributes (10) User I…" at bounding box center [857, 510] width 1390 height 873
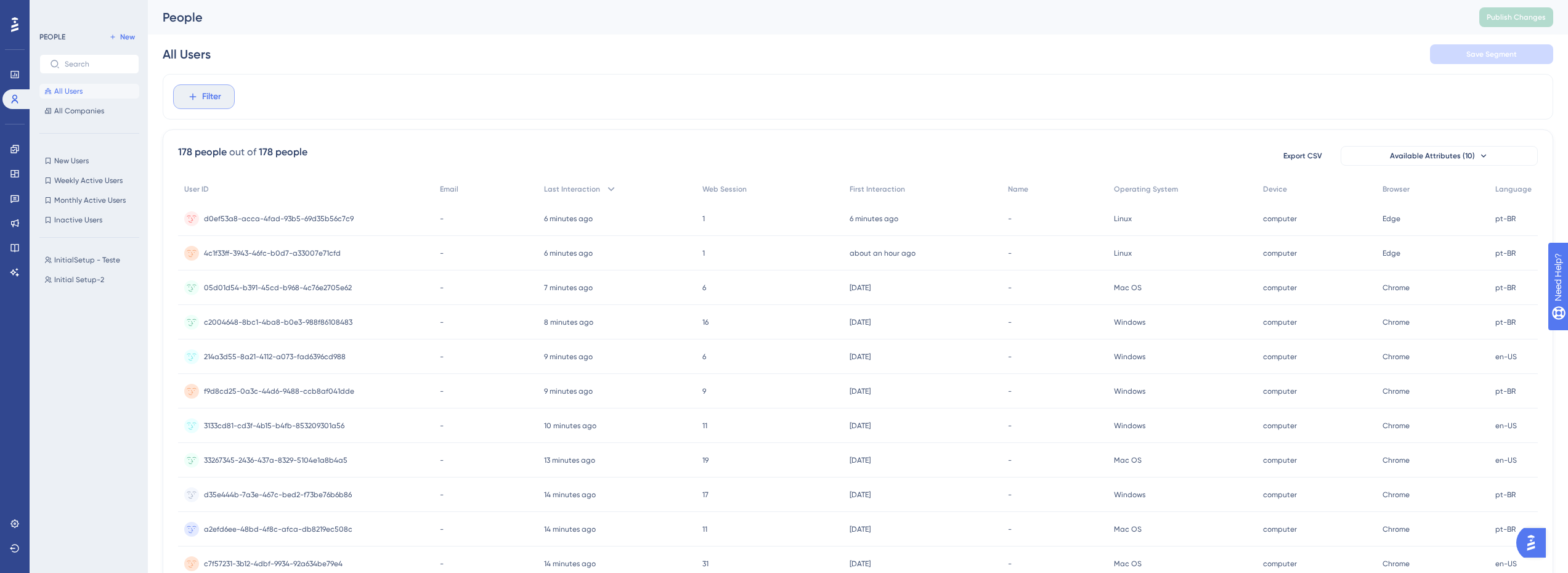
click at [214, 99] on span "Filter" at bounding box center [211, 97] width 19 height 14
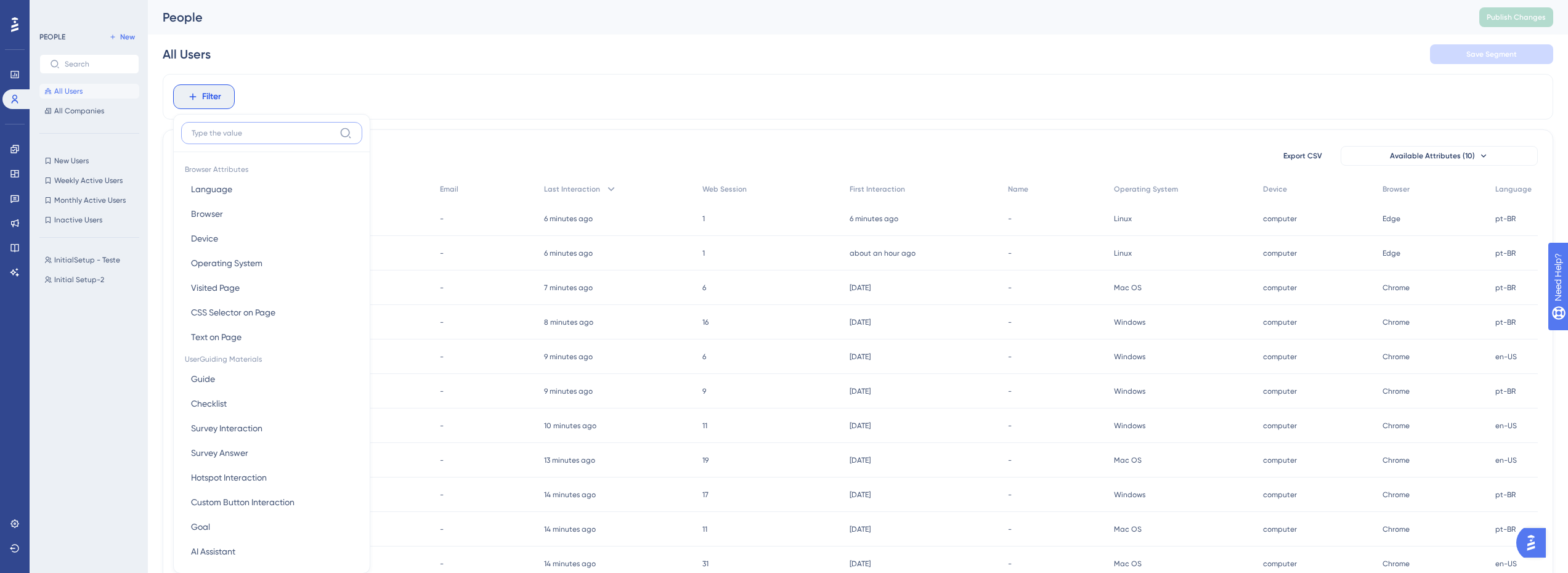
scroll to position [57, 0]
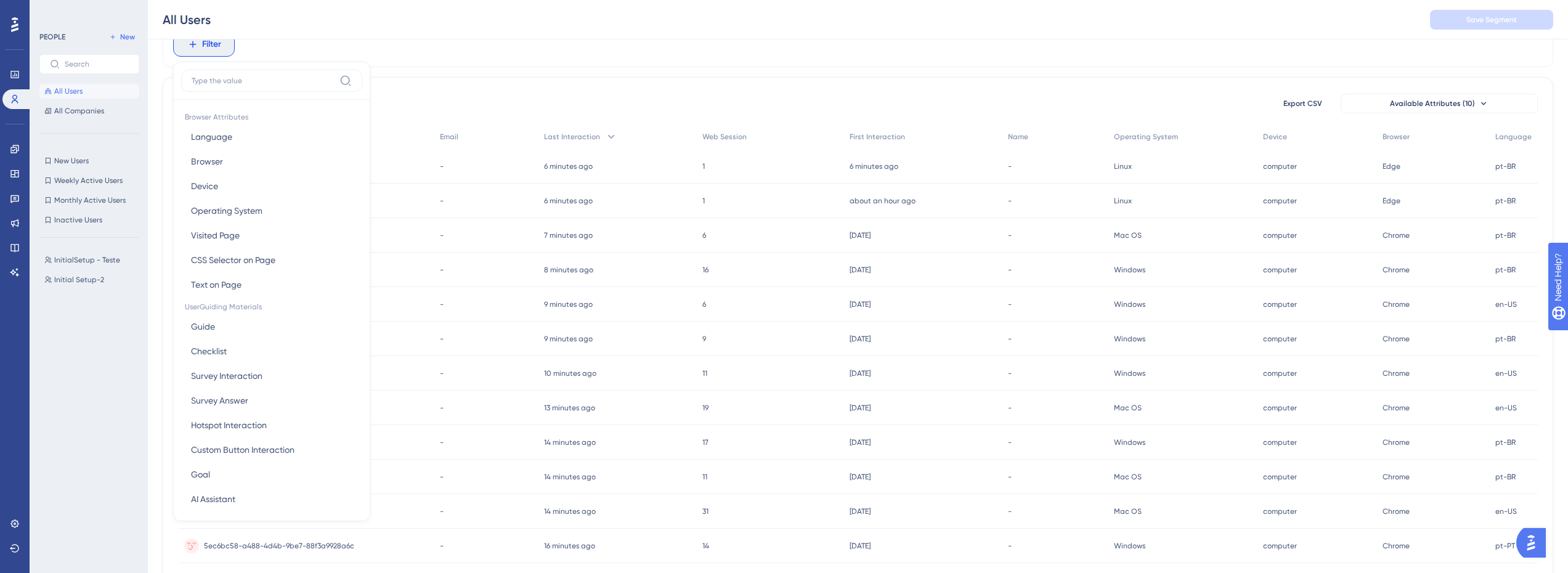
click at [874, 72] on div "Filter Browser Attributes Language Language Browser Browser Device Device Opera…" at bounding box center [857, 458] width 1390 height 873
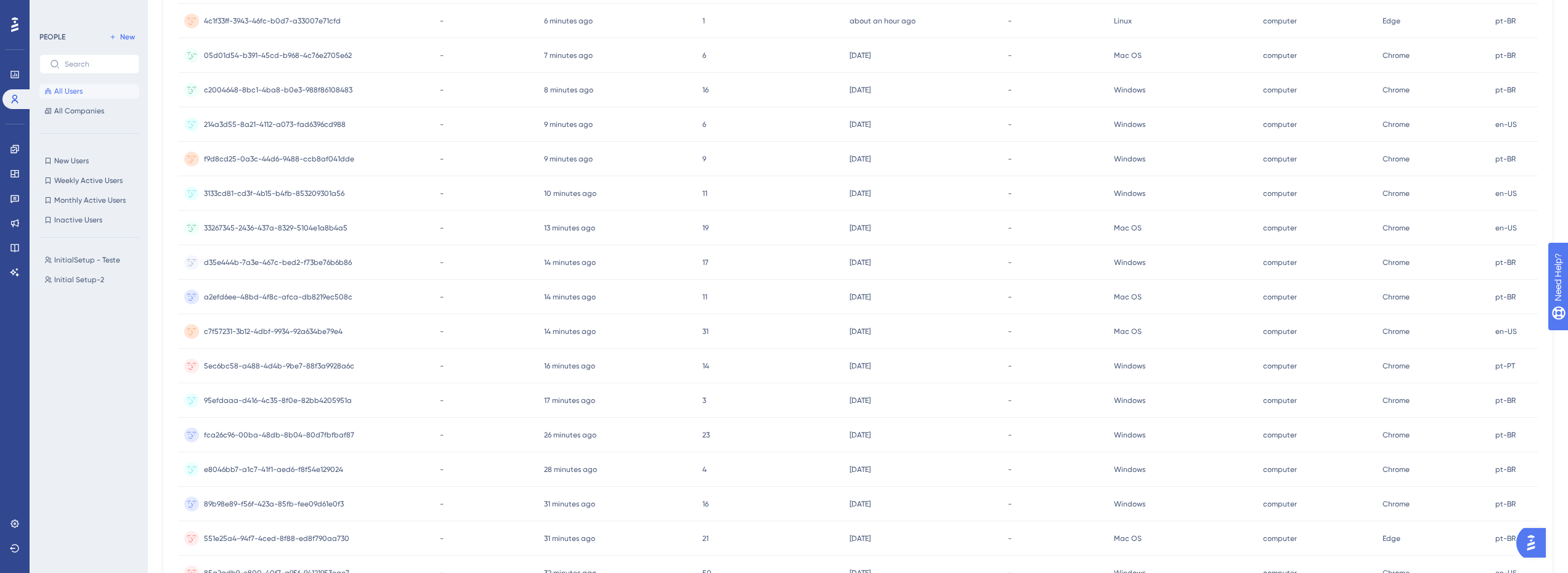
scroll to position [0, 0]
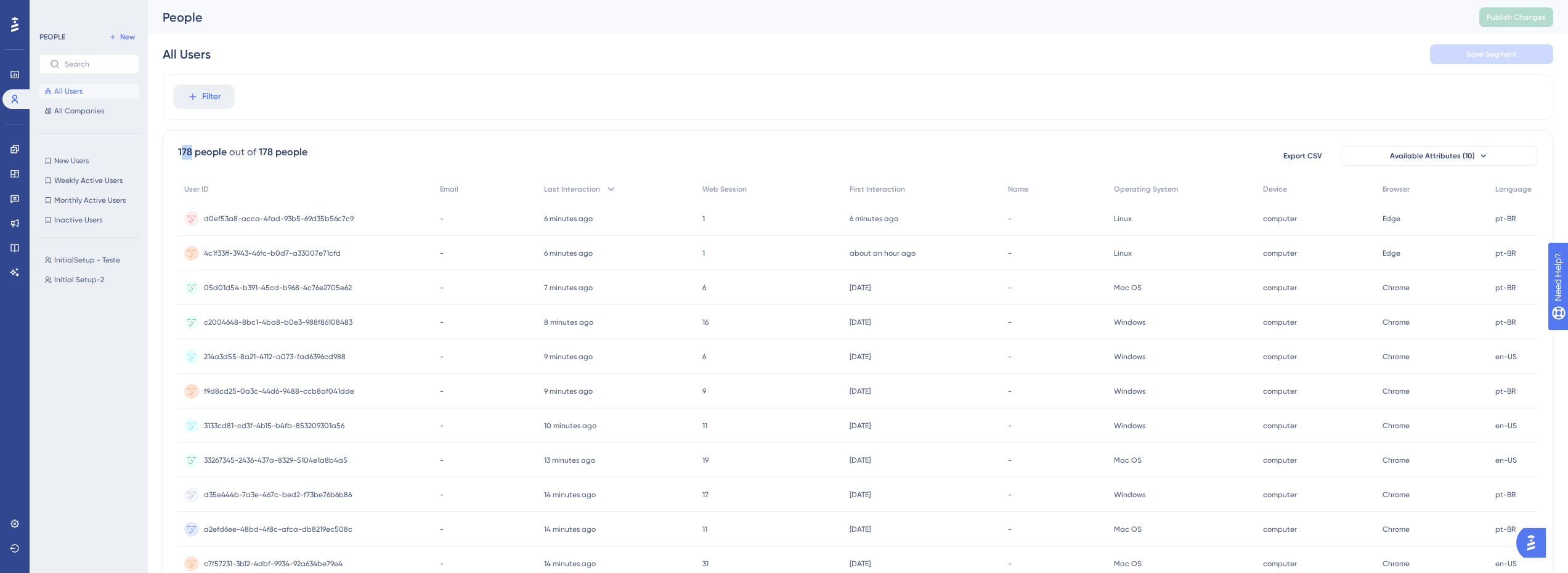
drag, startPoint x: 188, startPoint y: 151, endPoint x: 202, endPoint y: 151, distance: 14.0
click at [195, 151] on div "178 people" at bounding box center [202, 152] width 49 height 14
click at [211, 97] on span "Filter" at bounding box center [211, 97] width 19 height 14
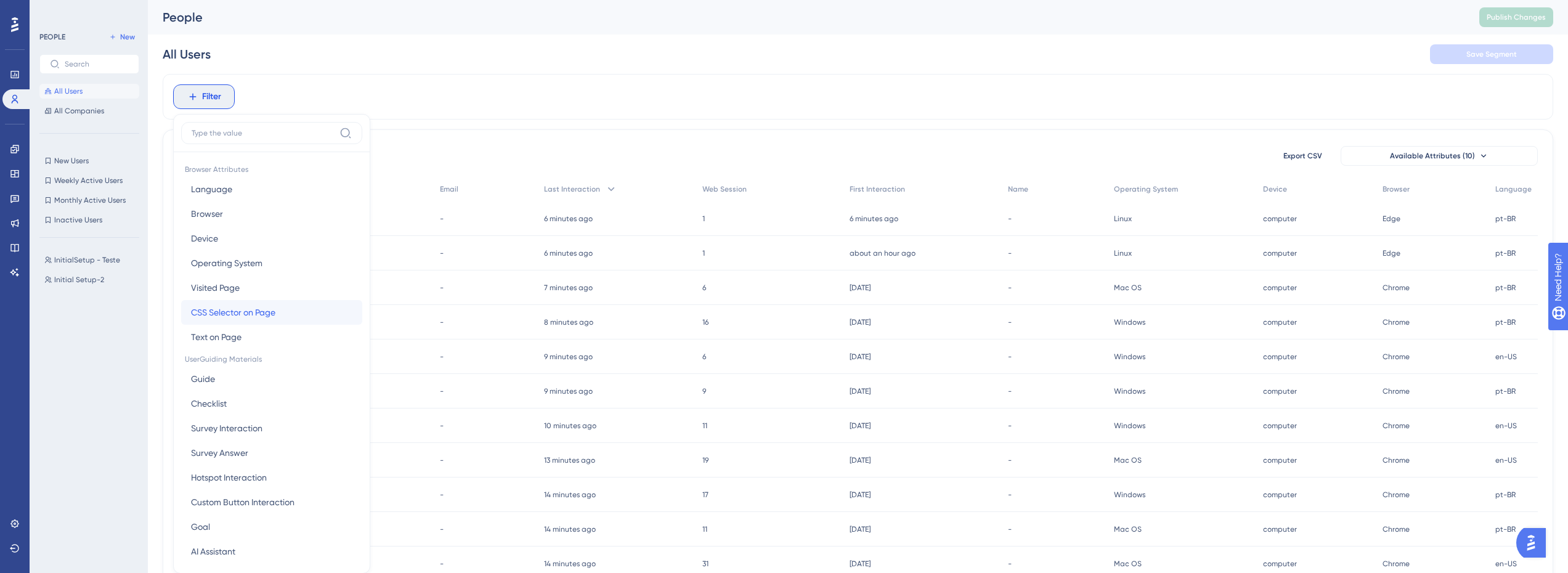
click at [233, 312] on span "CSS Selector on Page" at bounding box center [233, 312] width 84 height 14
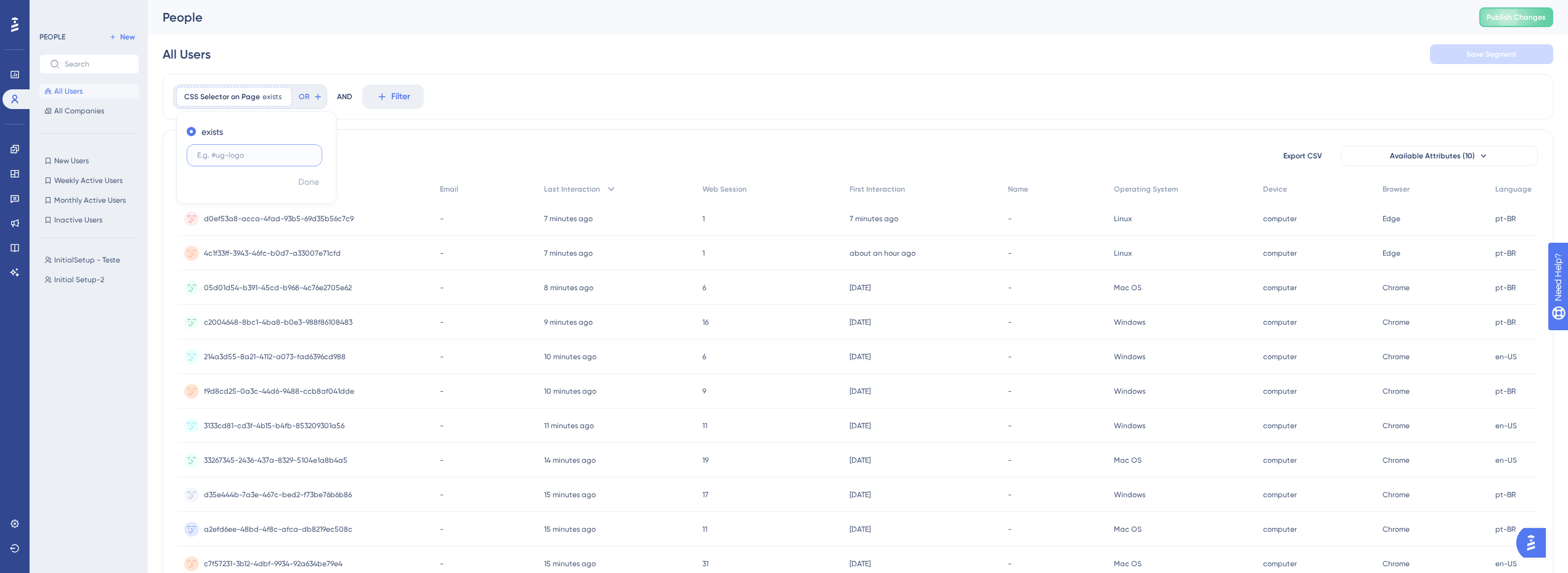
click at [241, 156] on input "text" at bounding box center [254, 155] width 114 height 9
paste input "MuiBox-root css-3cg084"
type input "MuiBox-root css-3cg084"
click at [314, 181] on span "Done" at bounding box center [308, 182] width 21 height 14
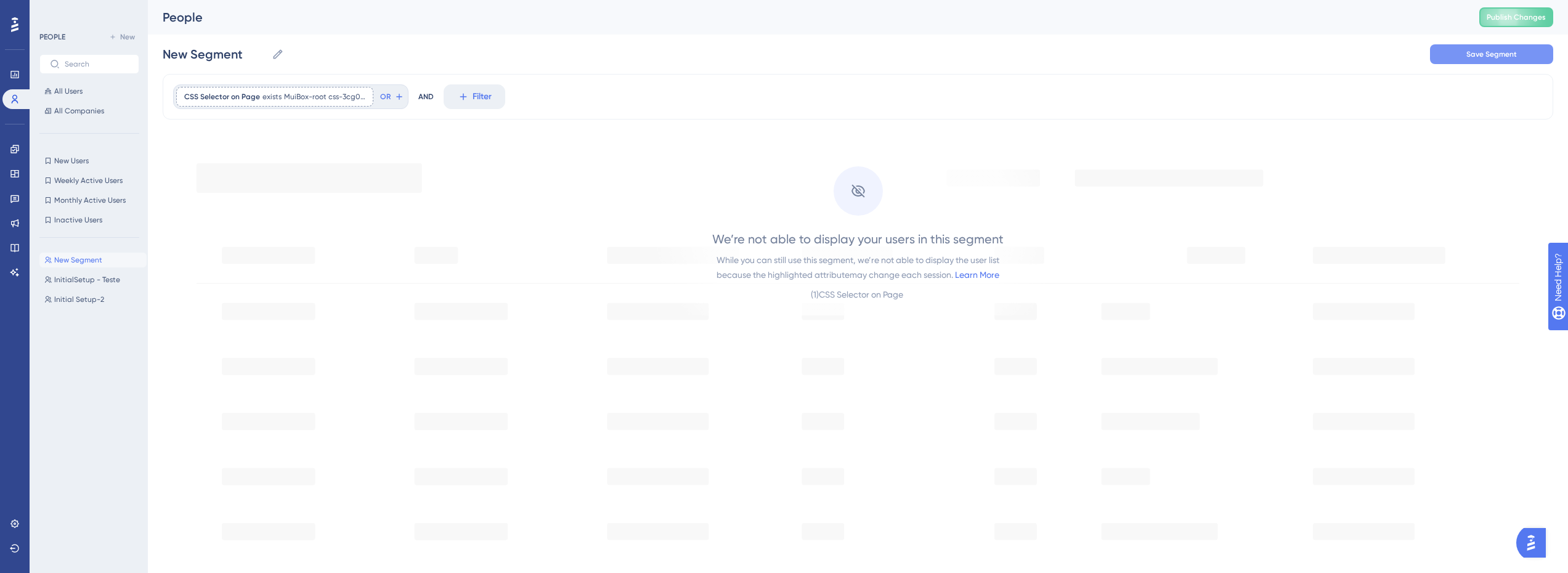
click at [1480, 54] on span "Save Segment" at bounding box center [1491, 54] width 51 height 10
click at [208, 55] on input "New Segment" at bounding box center [214, 54] width 104 height 17
click at [490, 95] on span "Filter" at bounding box center [482, 97] width 19 height 14
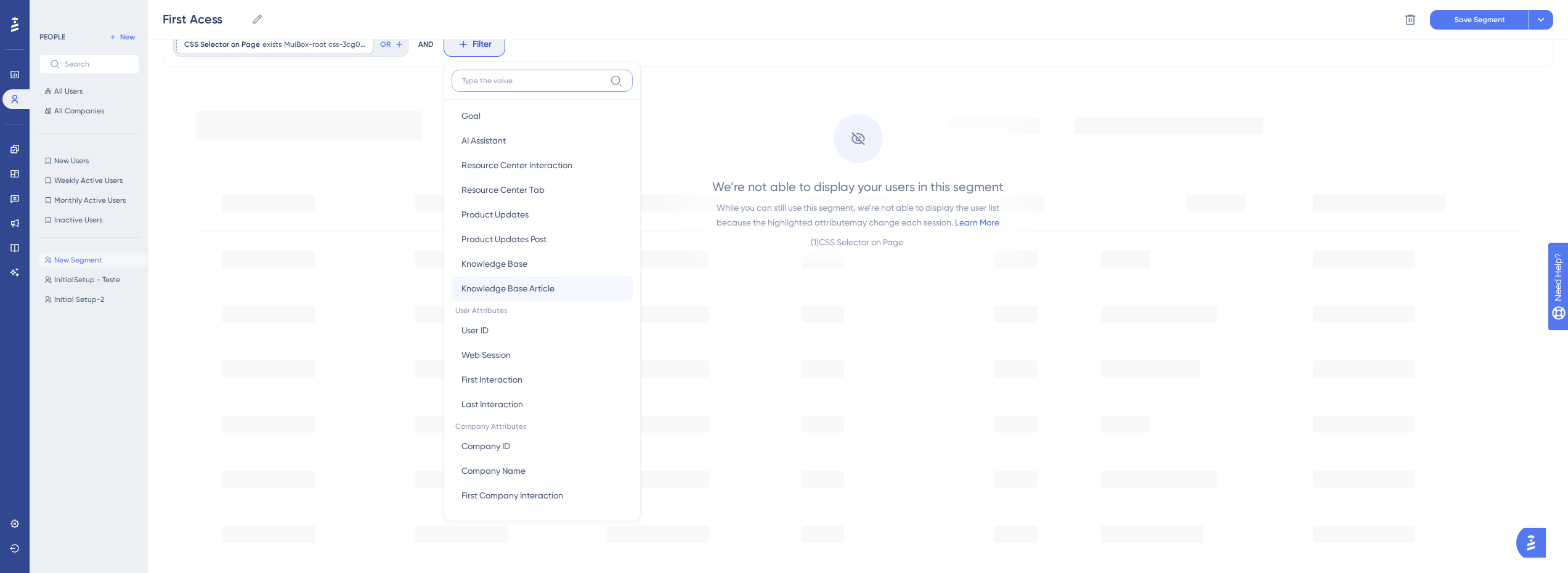
scroll to position [386, 0]
click at [512, 307] on button "User ID User ID" at bounding box center [542, 303] width 181 height 24
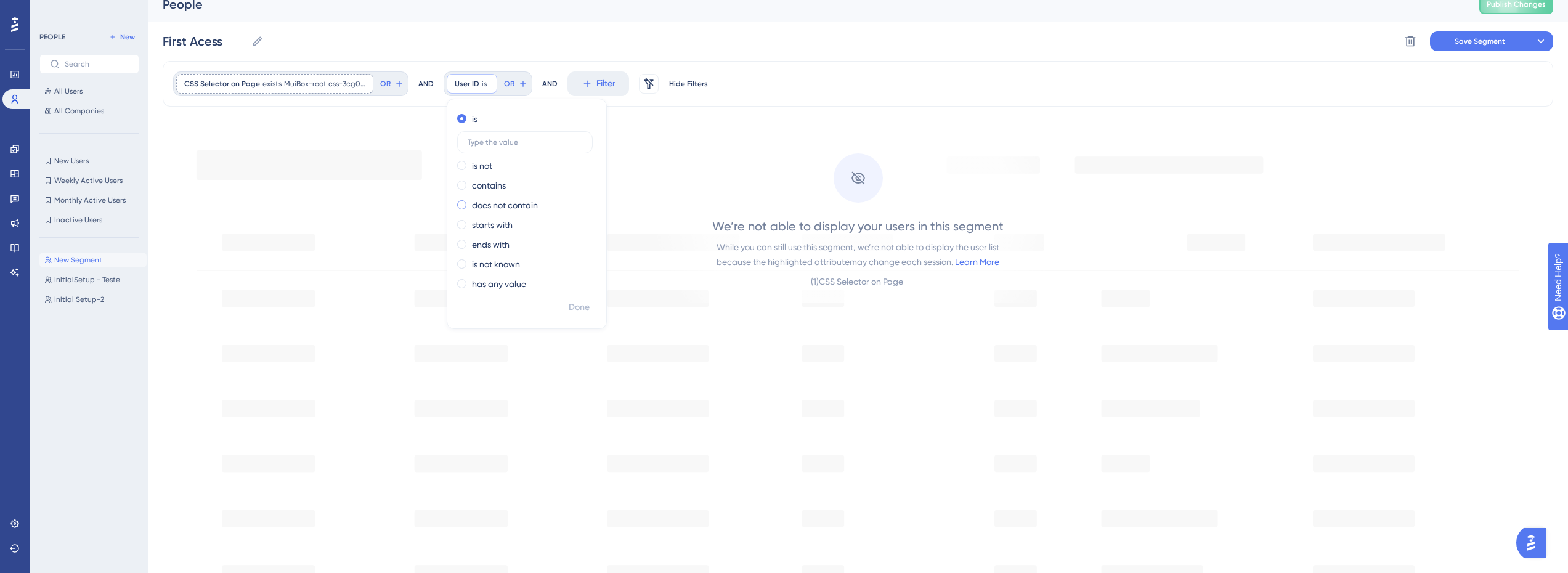
scroll to position [0, 0]
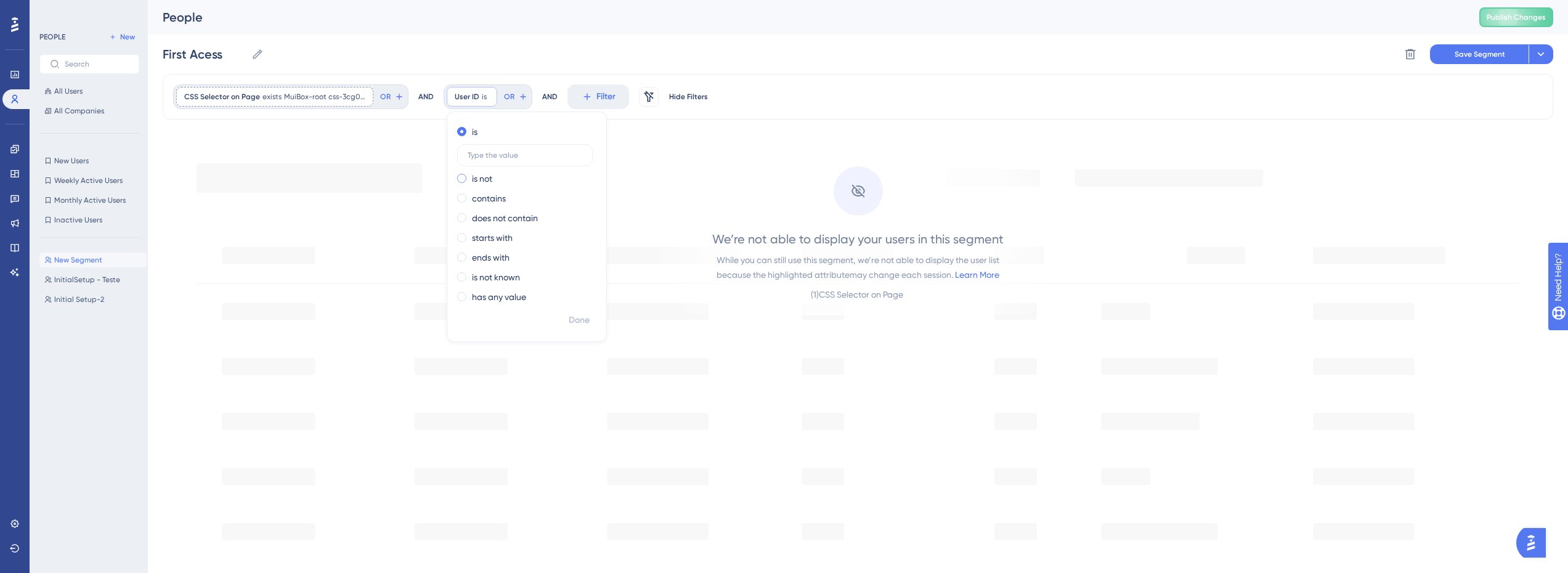
click at [485, 178] on label "is not" at bounding box center [482, 178] width 20 height 14
click at [495, 280] on label "is not known" at bounding box center [496, 277] width 48 height 14
click at [614, 102] on button "Filter" at bounding box center [636, 96] width 62 height 24
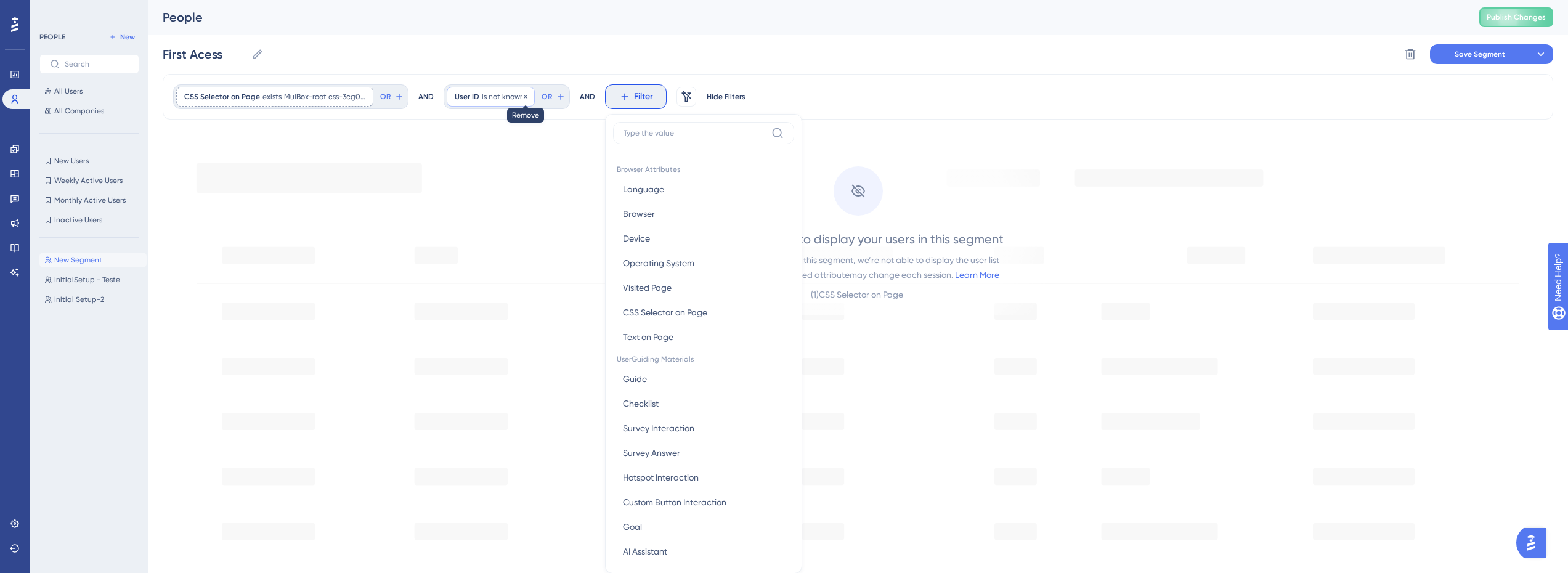
click at [523, 96] on icon at bounding box center [525, 96] width 7 height 7
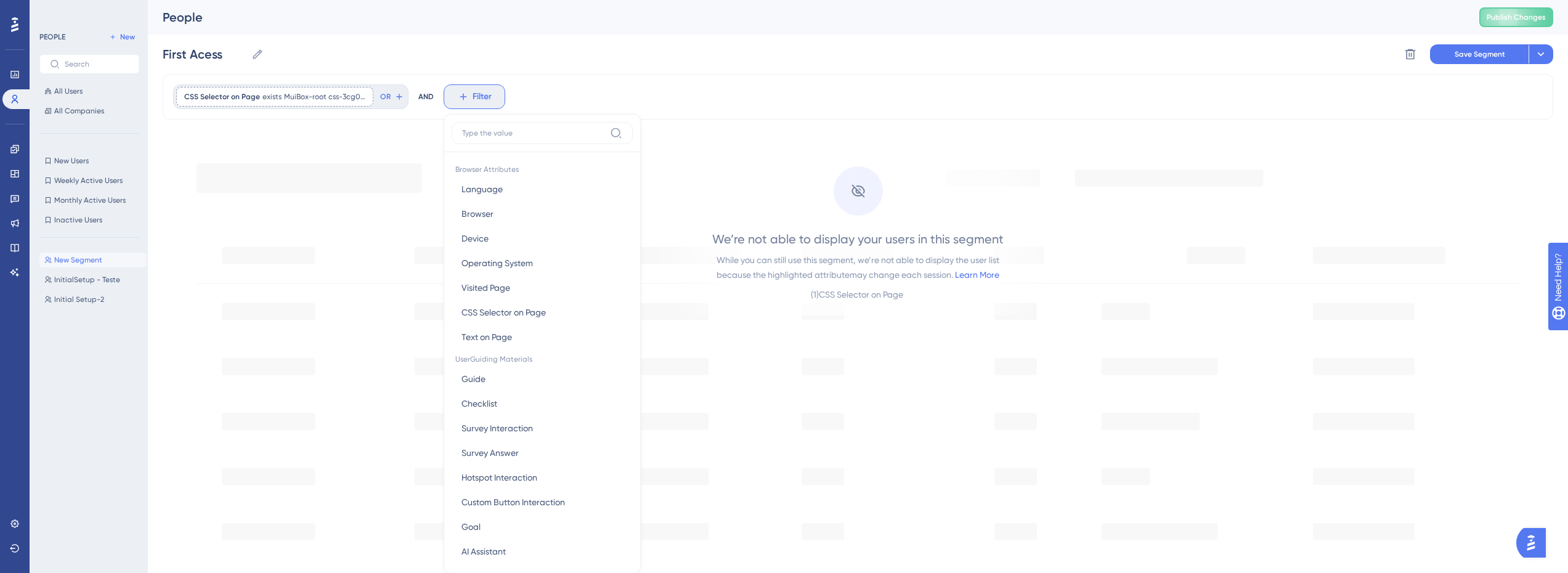
click at [481, 95] on span "Filter" at bounding box center [482, 97] width 19 height 14
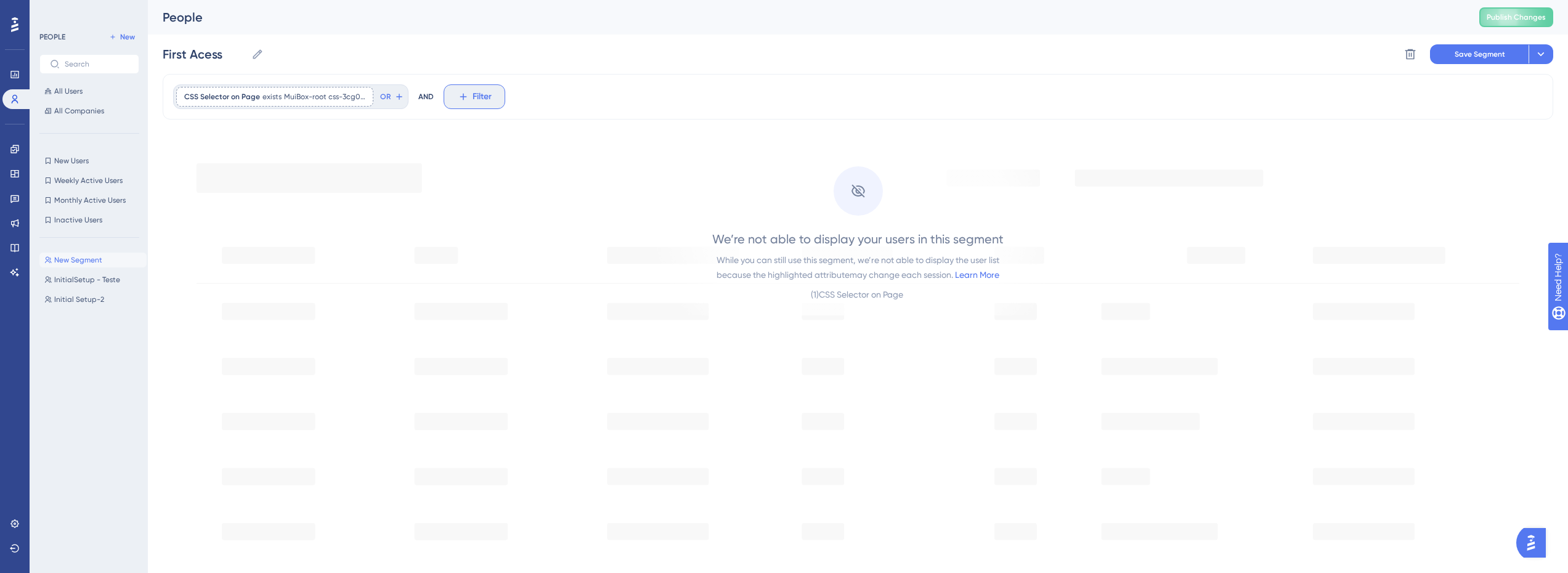
click at [481, 95] on span "Filter" at bounding box center [482, 97] width 19 height 14
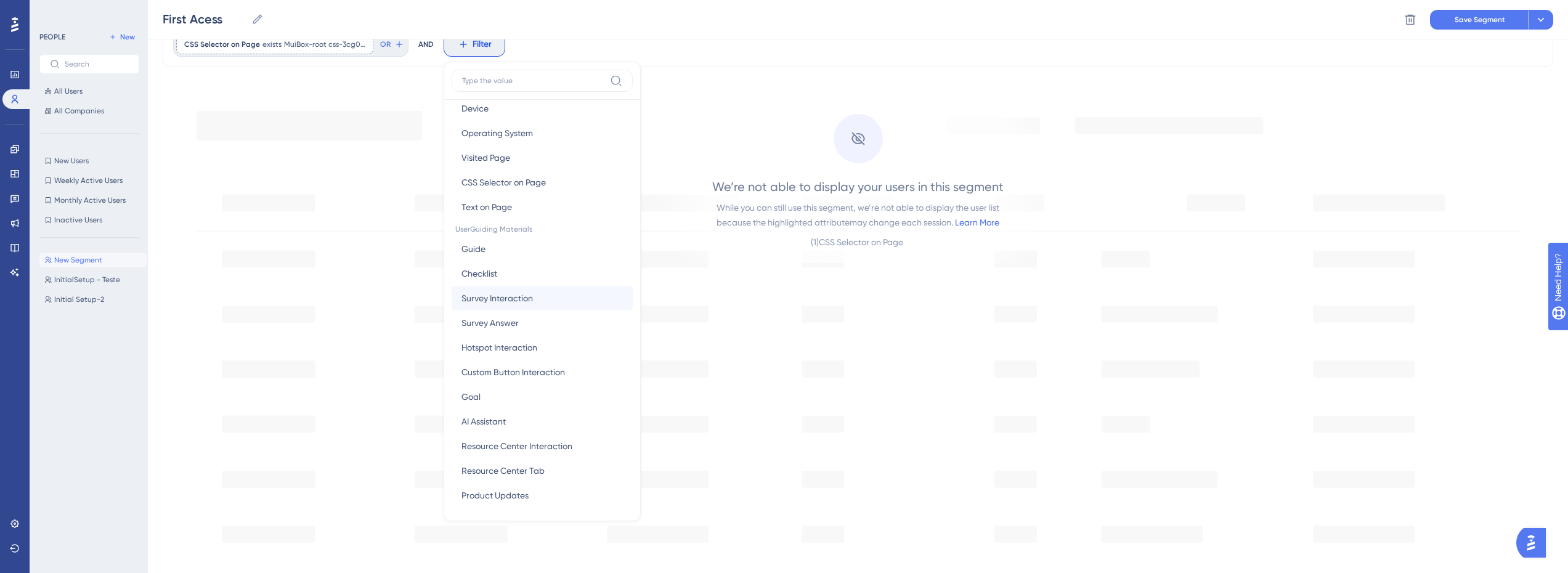
scroll to position [77, 0]
click at [503, 249] on button "Guide Guide" at bounding box center [542, 249] width 181 height 24
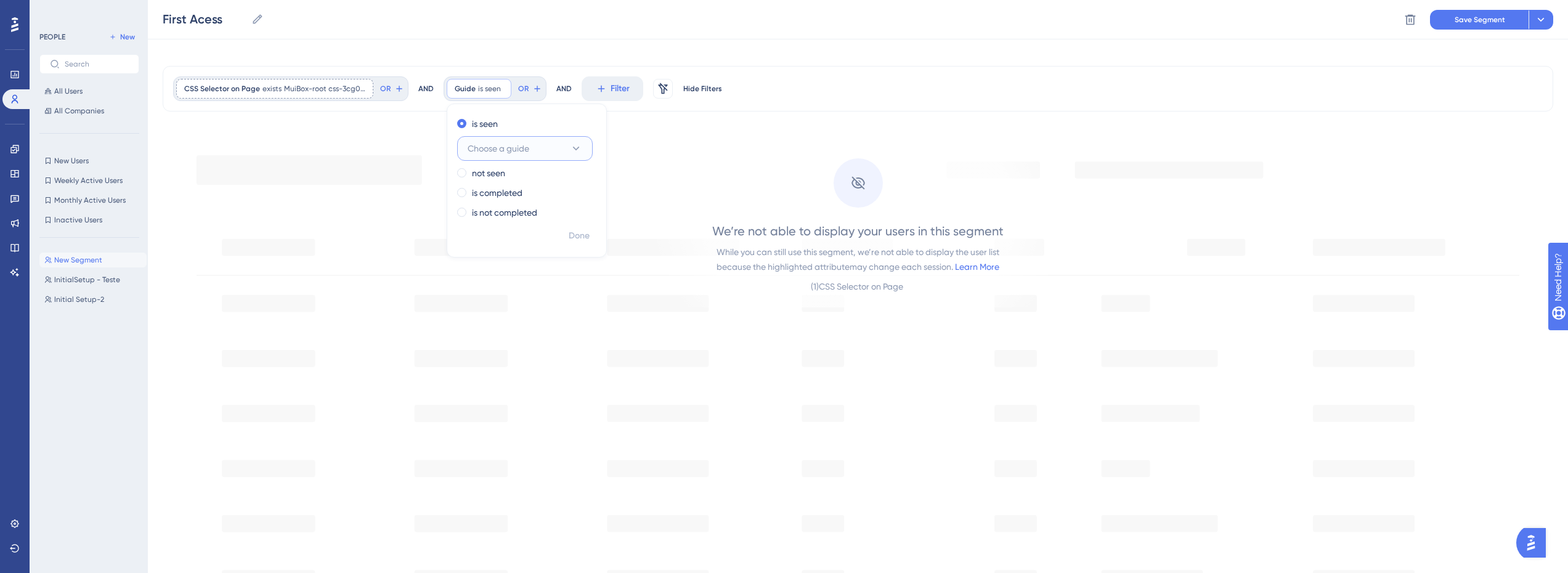
scroll to position [0, 0]
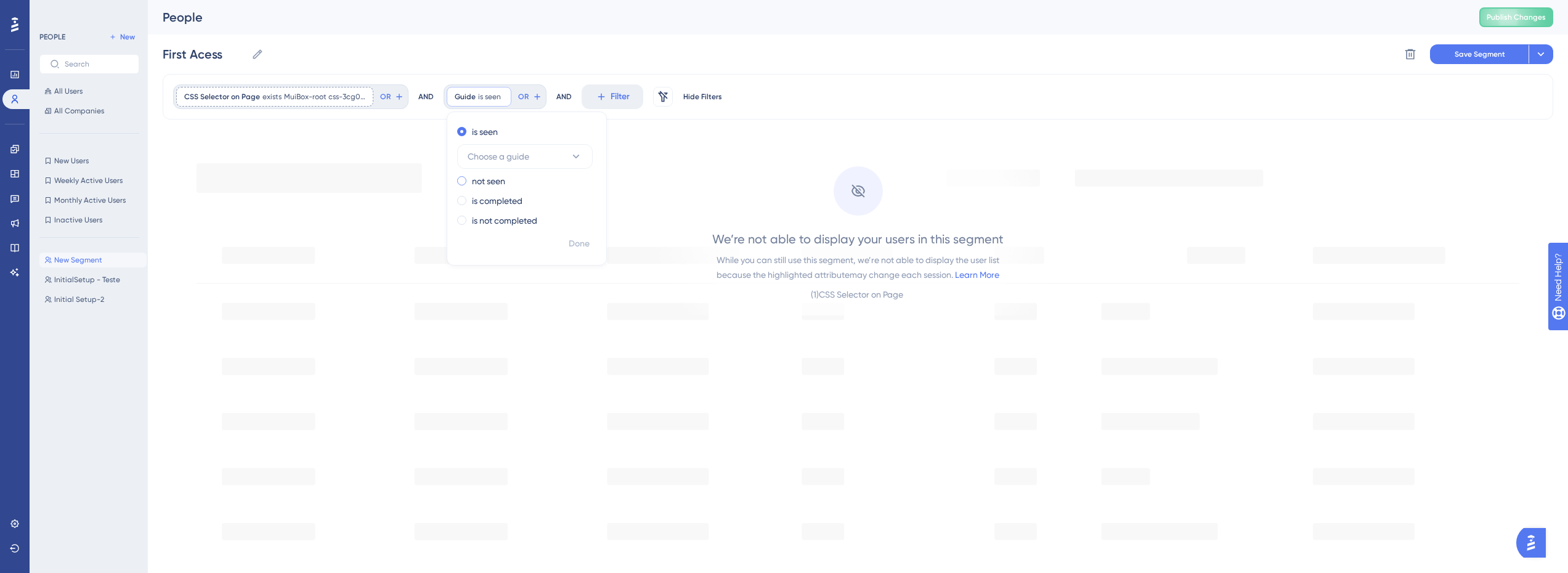
click at [483, 183] on label "not seen" at bounding box center [488, 181] width 34 height 14
click at [485, 176] on span "Choose a guide" at bounding box center [498, 176] width 62 height 14
click at [514, 251] on span "Teste Welcome" at bounding box center [504, 251] width 60 height 14
click at [582, 244] on span "Done" at bounding box center [579, 244] width 21 height 14
click at [1465, 60] on button "Save Segment" at bounding box center [1479, 54] width 99 height 20
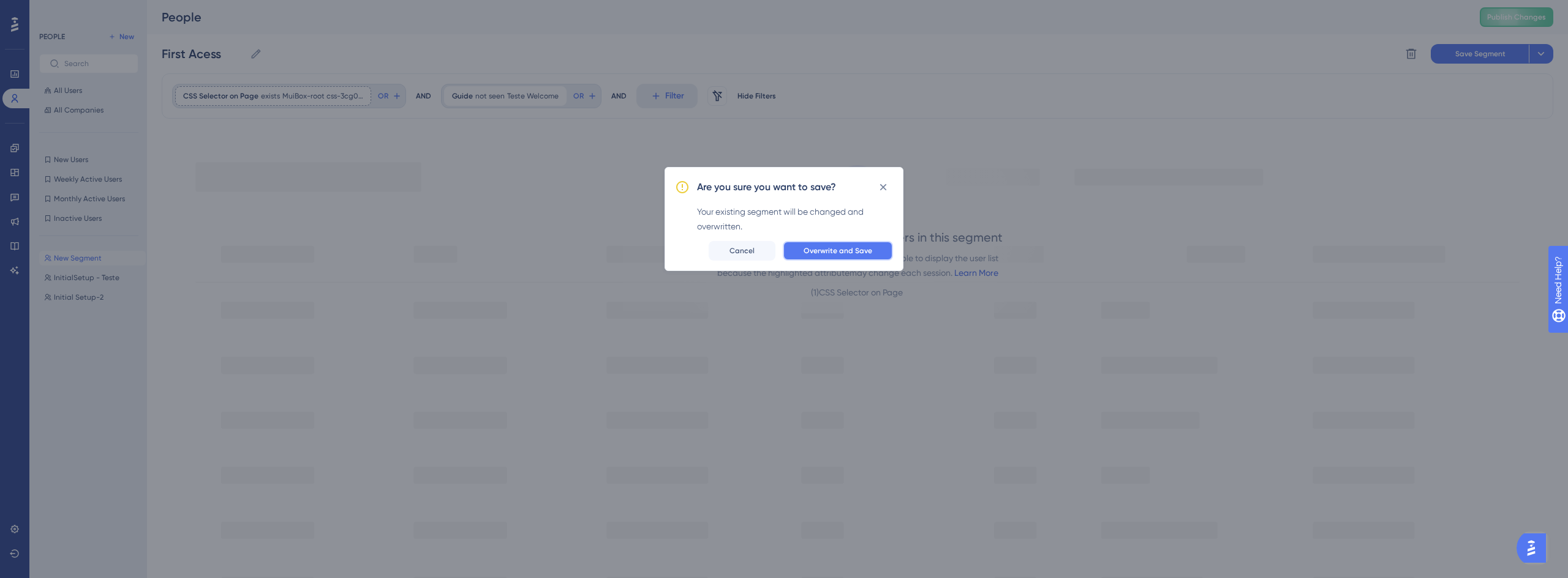
click at [847, 253] on span "Overwrite and Save" at bounding box center [837, 251] width 69 height 10
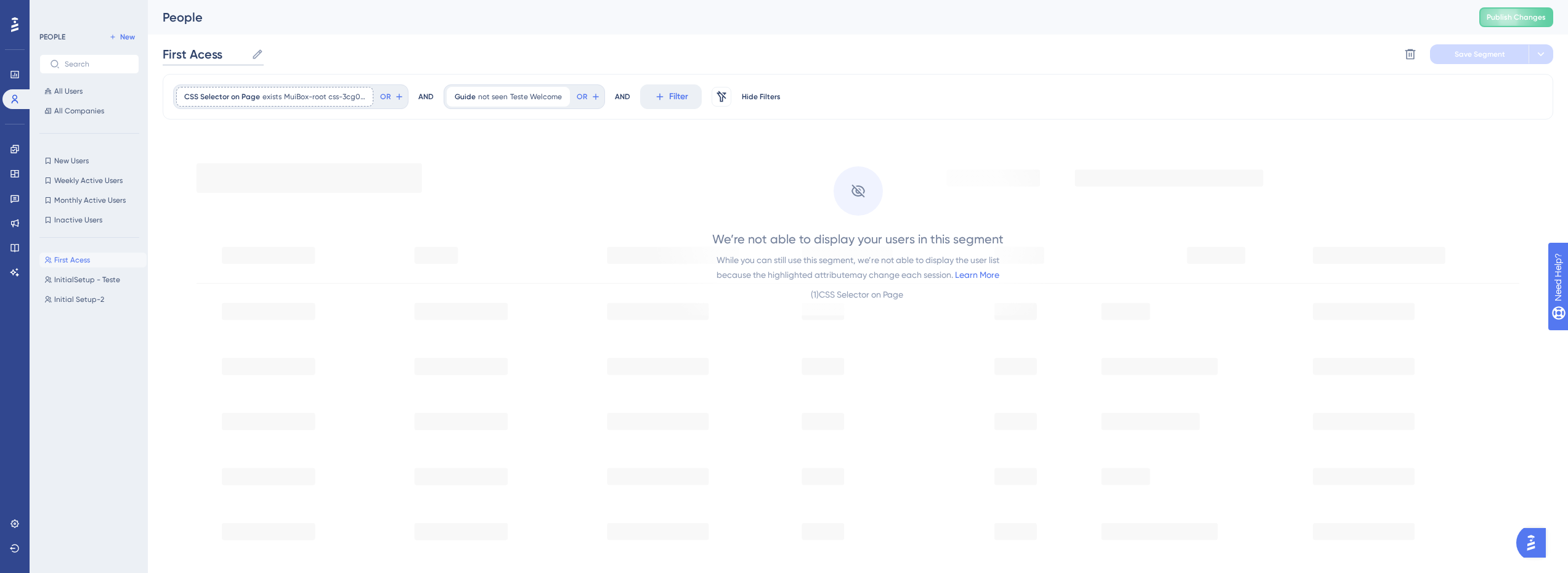
click at [221, 59] on input "First Acess" at bounding box center [204, 54] width 83 height 17
click at [206, 57] on input "First Acess" at bounding box center [204, 54] width 83 height 17
type input "First Access"
click at [1482, 53] on span "Save Segment" at bounding box center [1479, 54] width 51 height 10
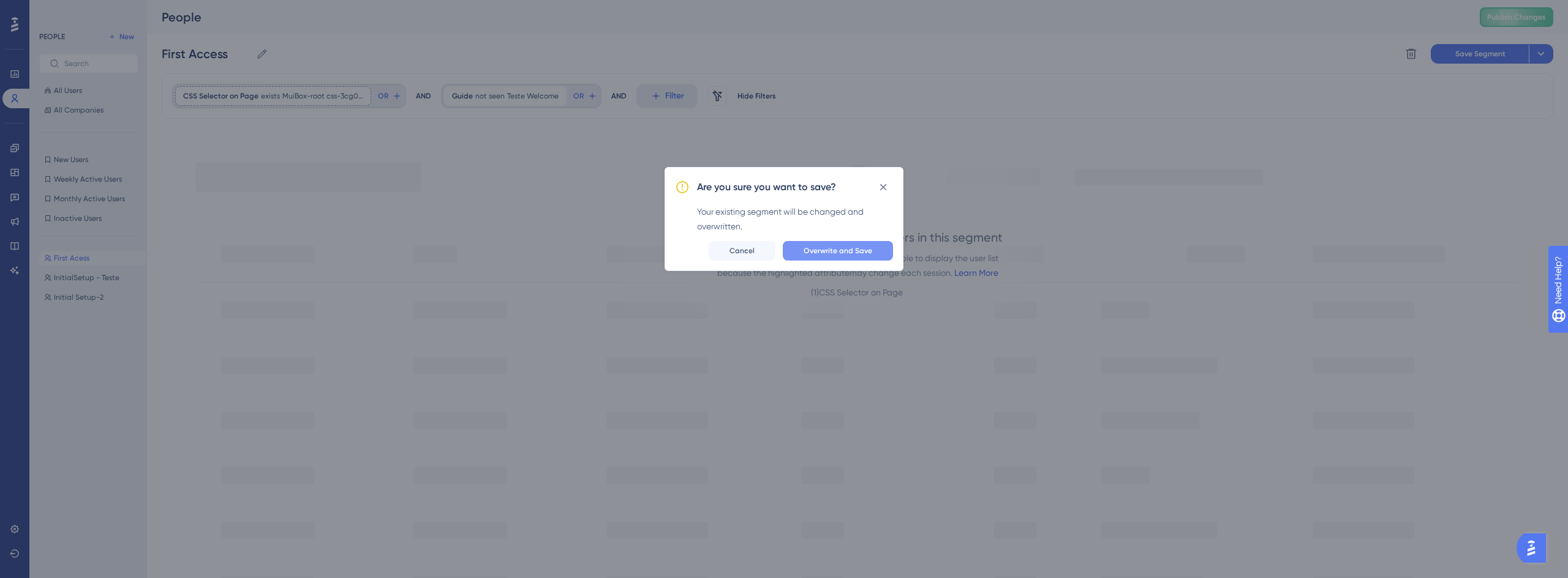
click at [869, 248] on span "Overwrite and Save" at bounding box center [837, 251] width 69 height 10
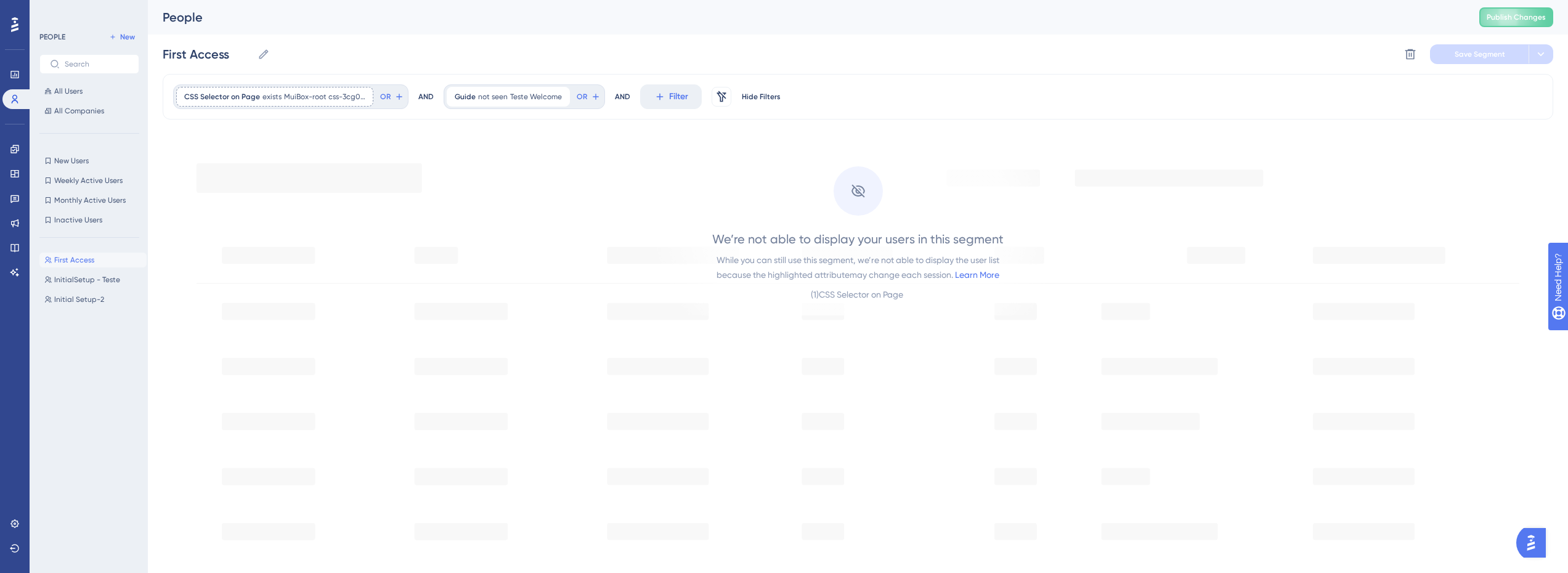
click at [427, 72] on div "First Access First Access Delete Segment Save Segment" at bounding box center [857, 54] width 1390 height 39
click at [662, 94] on icon at bounding box center [659, 97] width 11 height 11
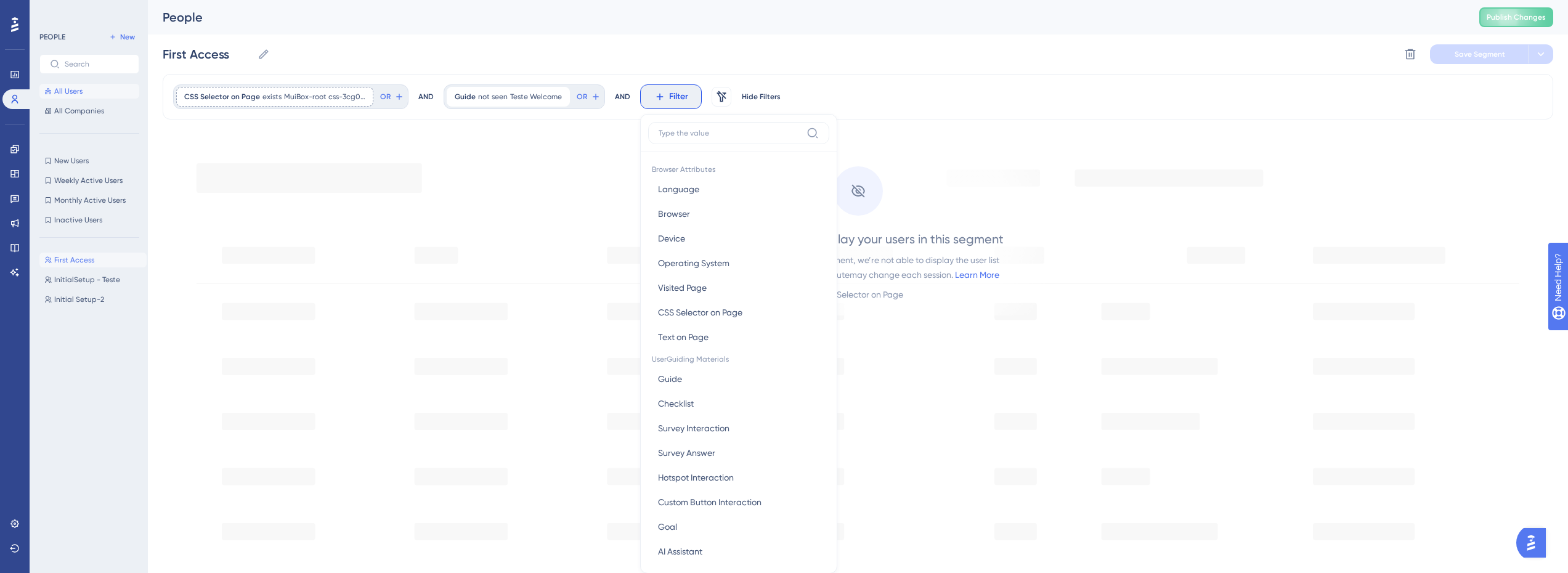
click at [88, 89] on button "All Users" at bounding box center [89, 91] width 100 height 14
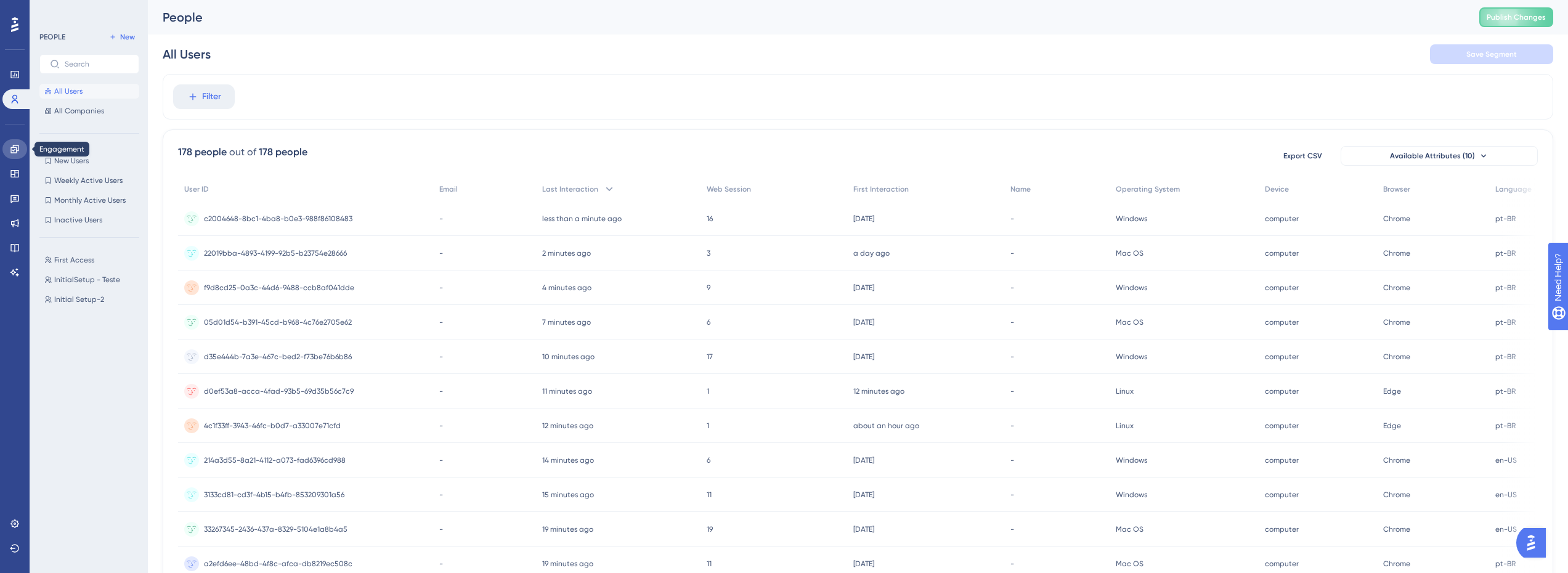
click at [15, 149] on icon at bounding box center [14, 149] width 8 height 8
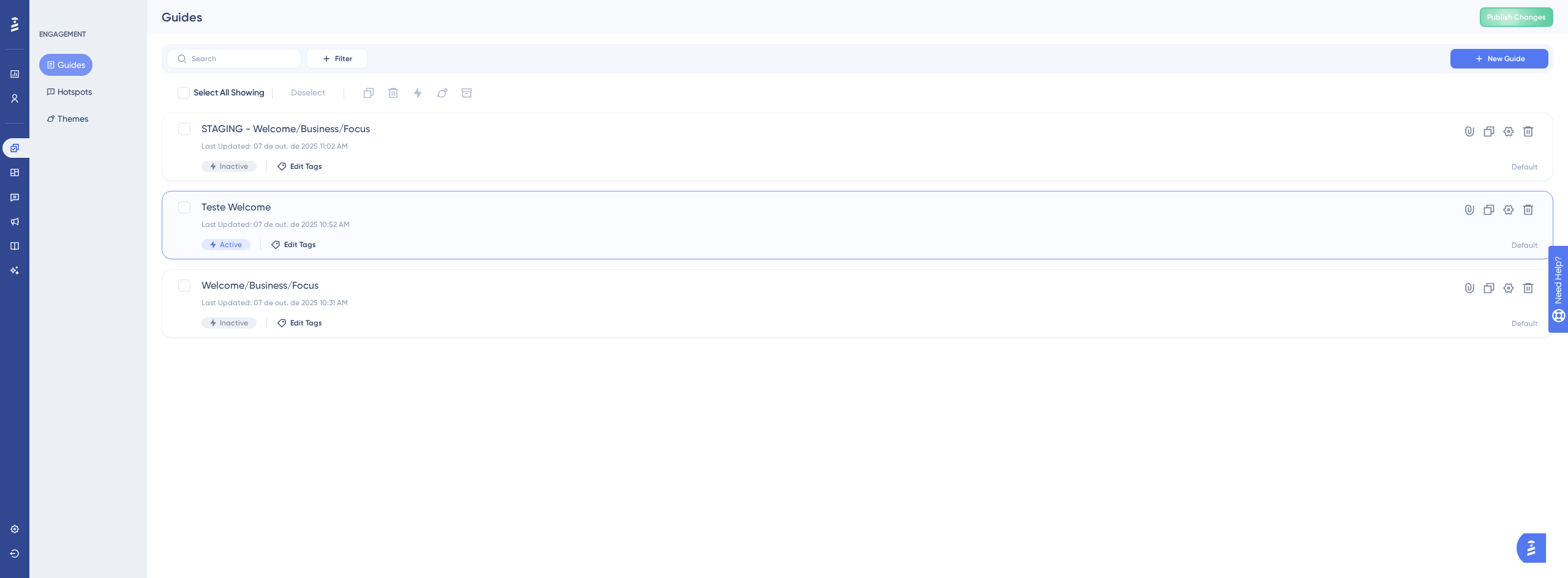
click at [316, 214] on span "Teste Welcome" at bounding box center [808, 207] width 1214 height 14
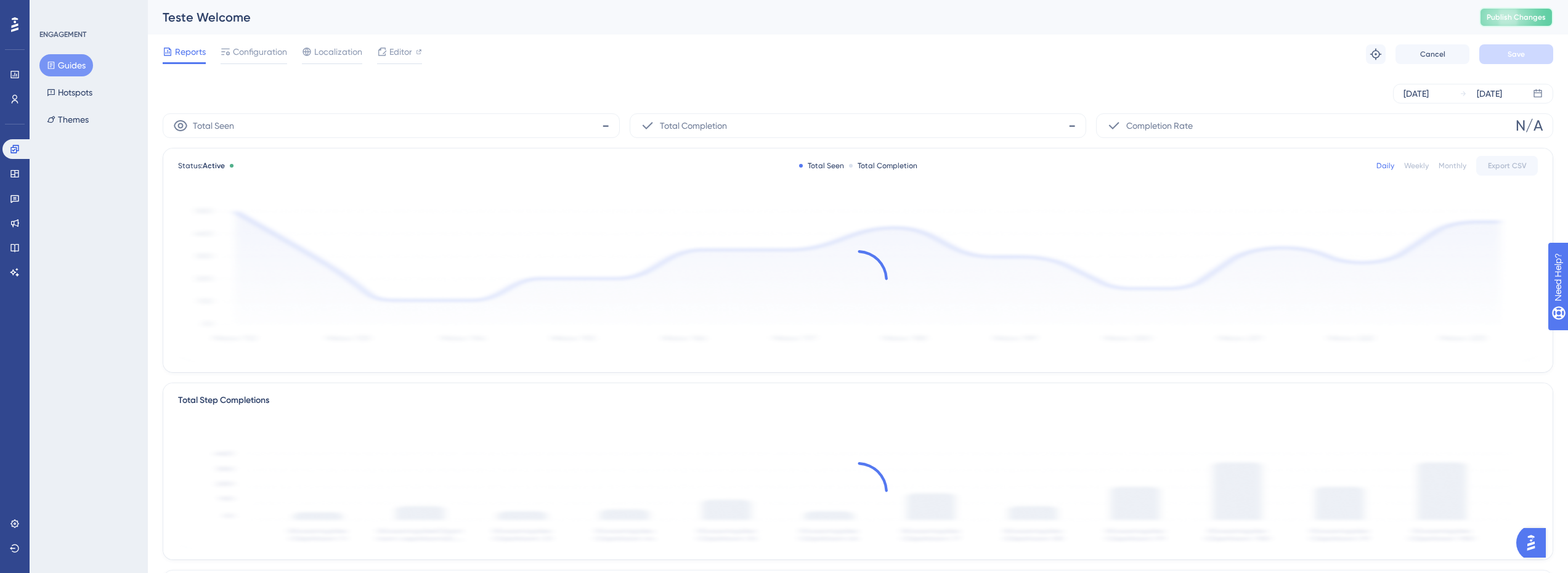
click at [1519, 20] on span "Publish Changes" at bounding box center [1516, 17] width 59 height 10
click at [275, 55] on span "Configuration" at bounding box center [260, 51] width 54 height 14
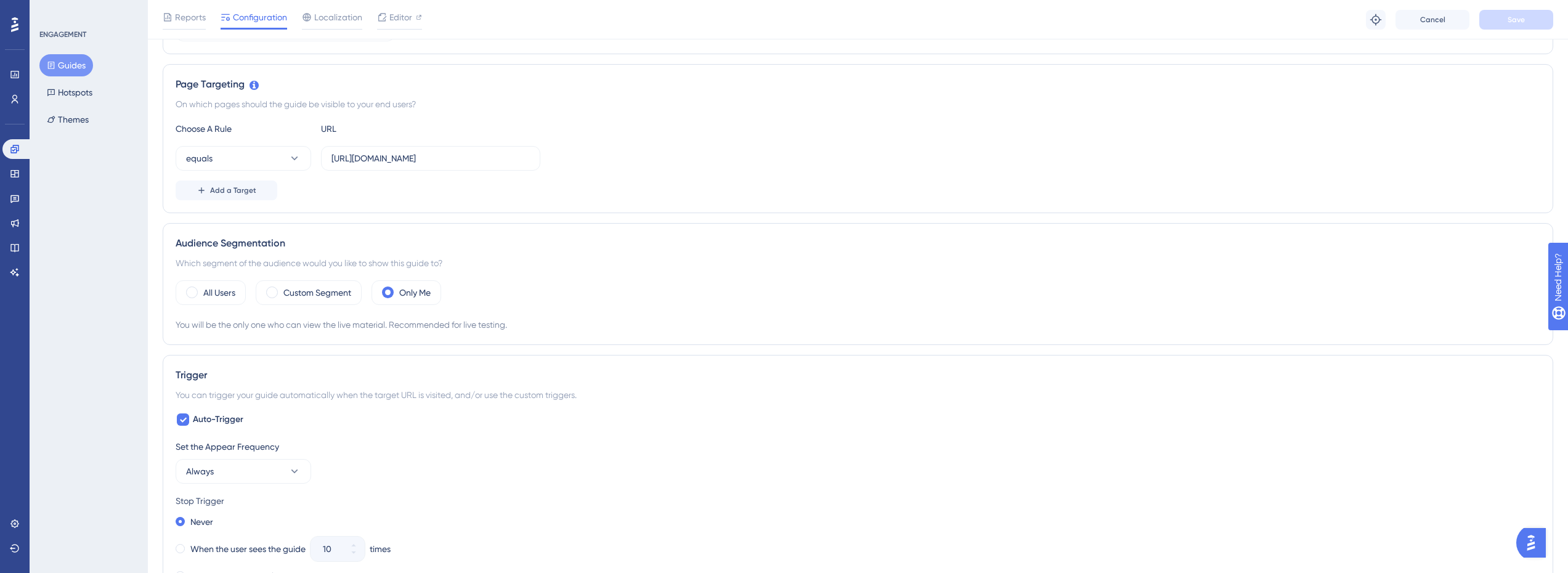
scroll to position [370, 0]
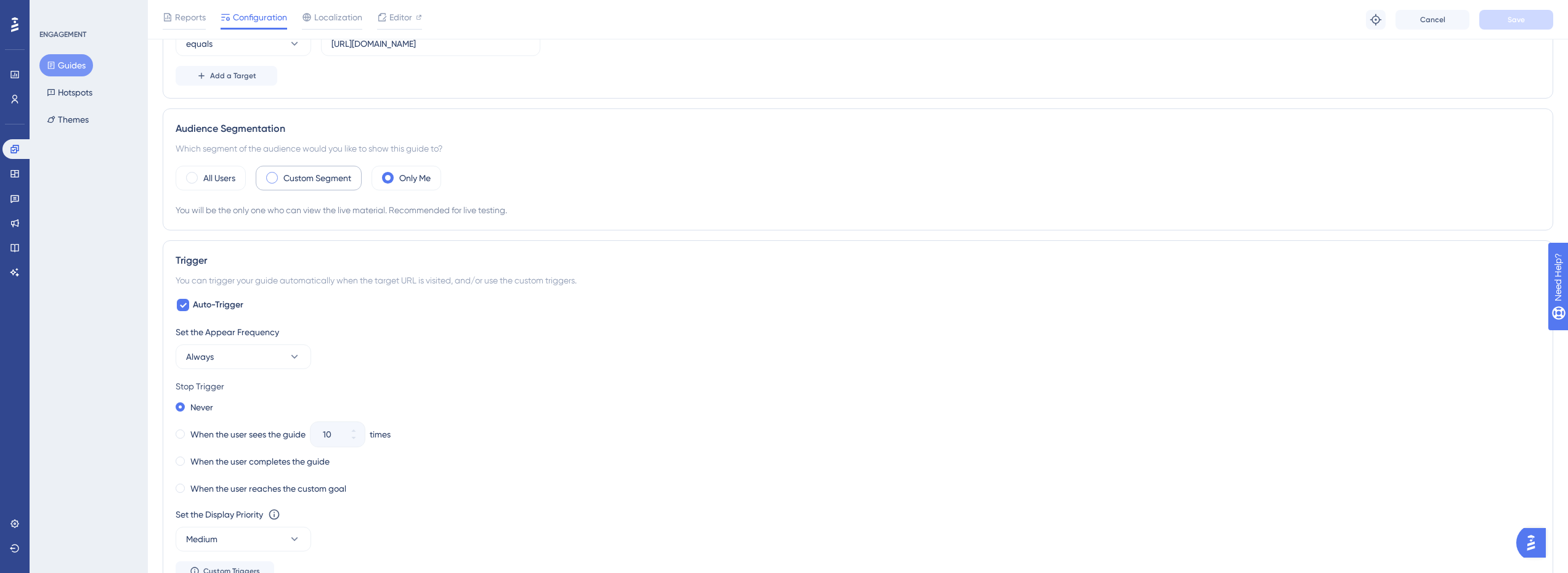
click at [339, 184] on label "Custom Segment" at bounding box center [317, 178] width 68 height 14
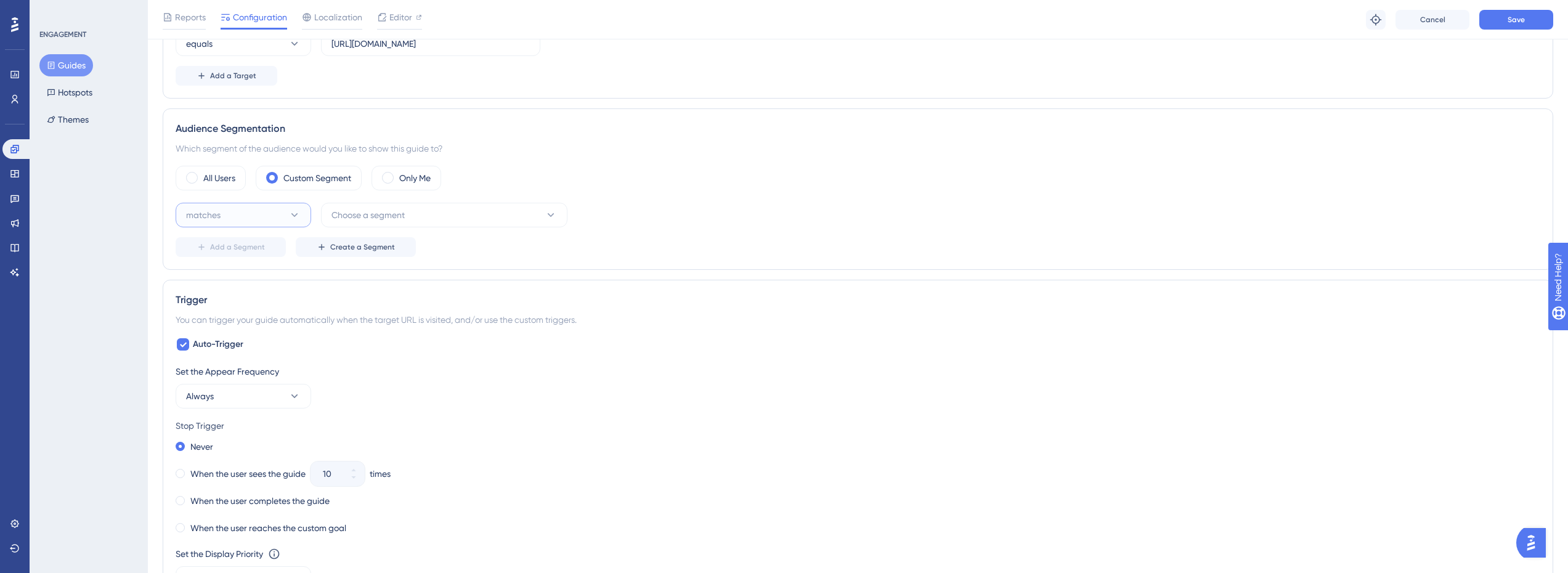
click at [291, 220] on icon at bounding box center [295, 215] width 12 height 12
click at [254, 257] on div "matches matches" at bounding box center [243, 252] width 100 height 24
click at [391, 214] on span "Choose a segment" at bounding box center [368, 215] width 73 height 14
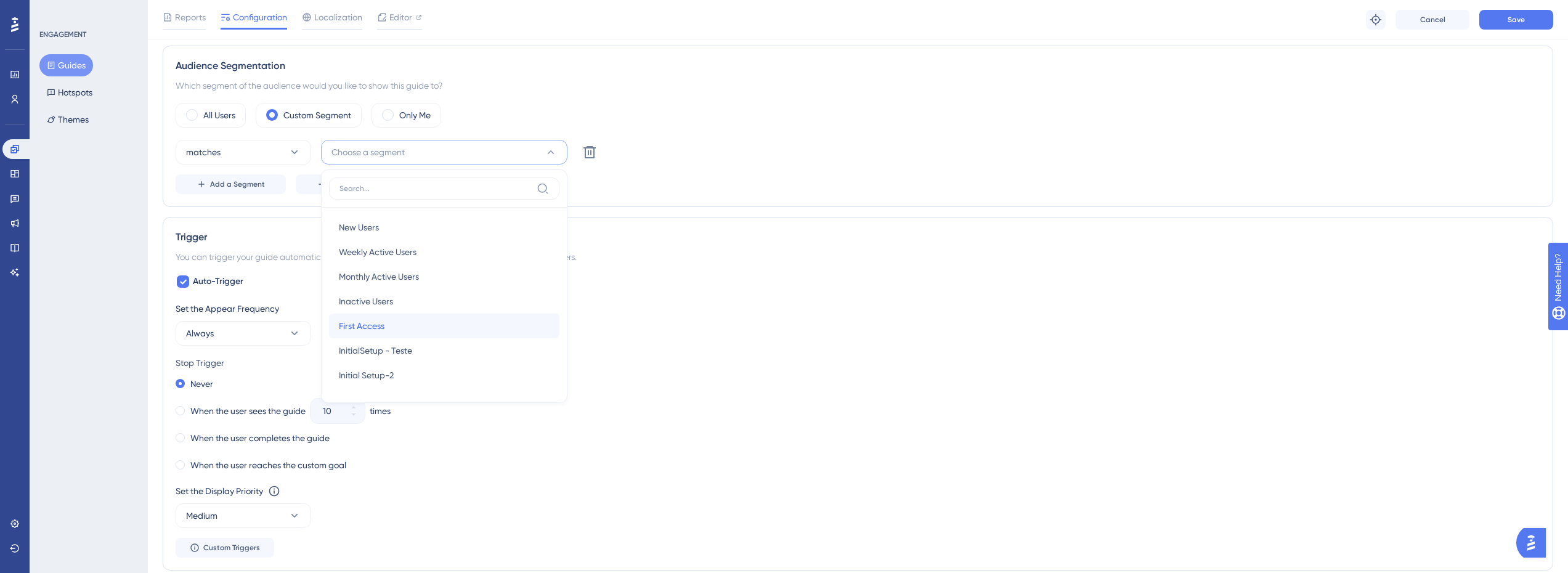
click at [385, 320] on div "First Access First Access" at bounding box center [444, 326] width 210 height 24
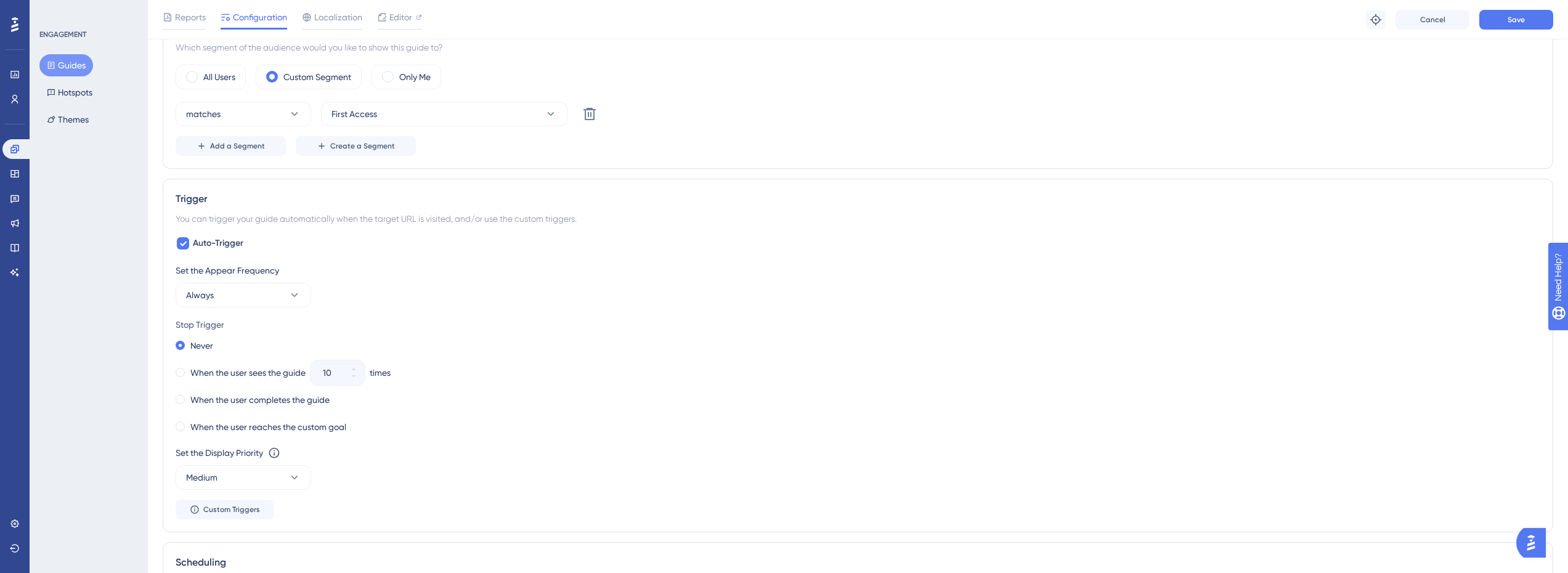
scroll to position [493, 0]
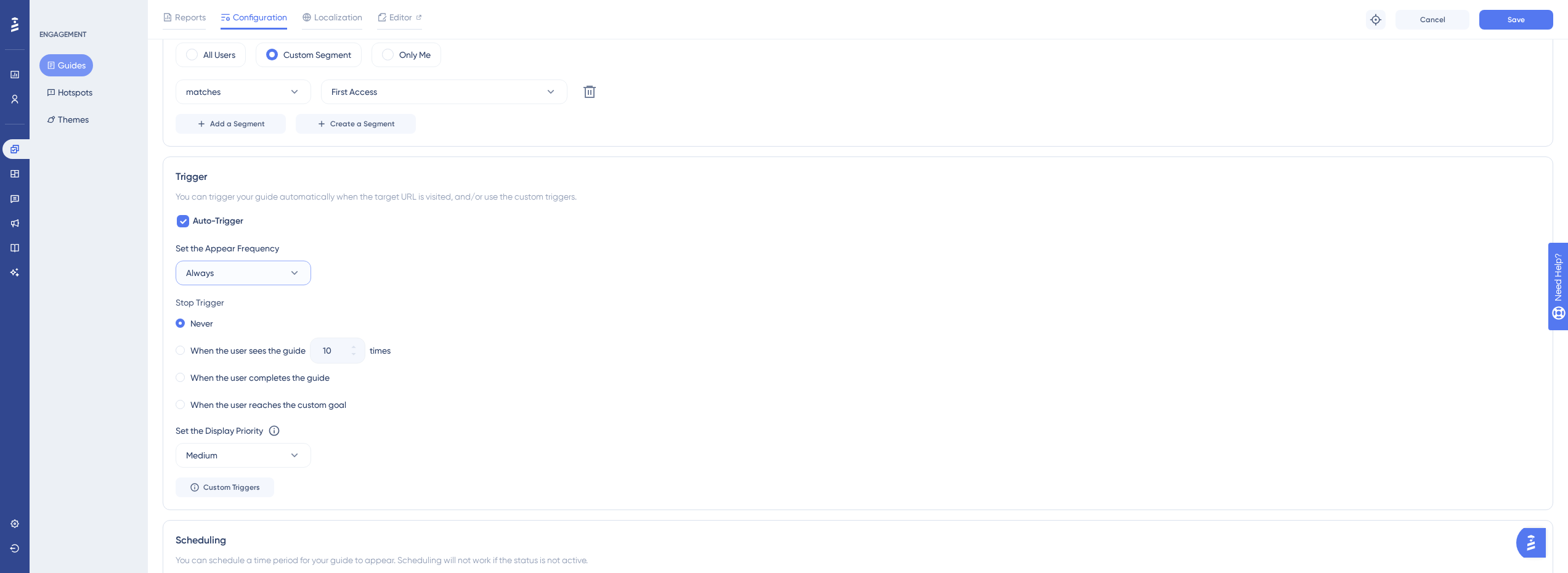
click at [282, 278] on button "Always" at bounding box center [243, 272] width 135 height 24
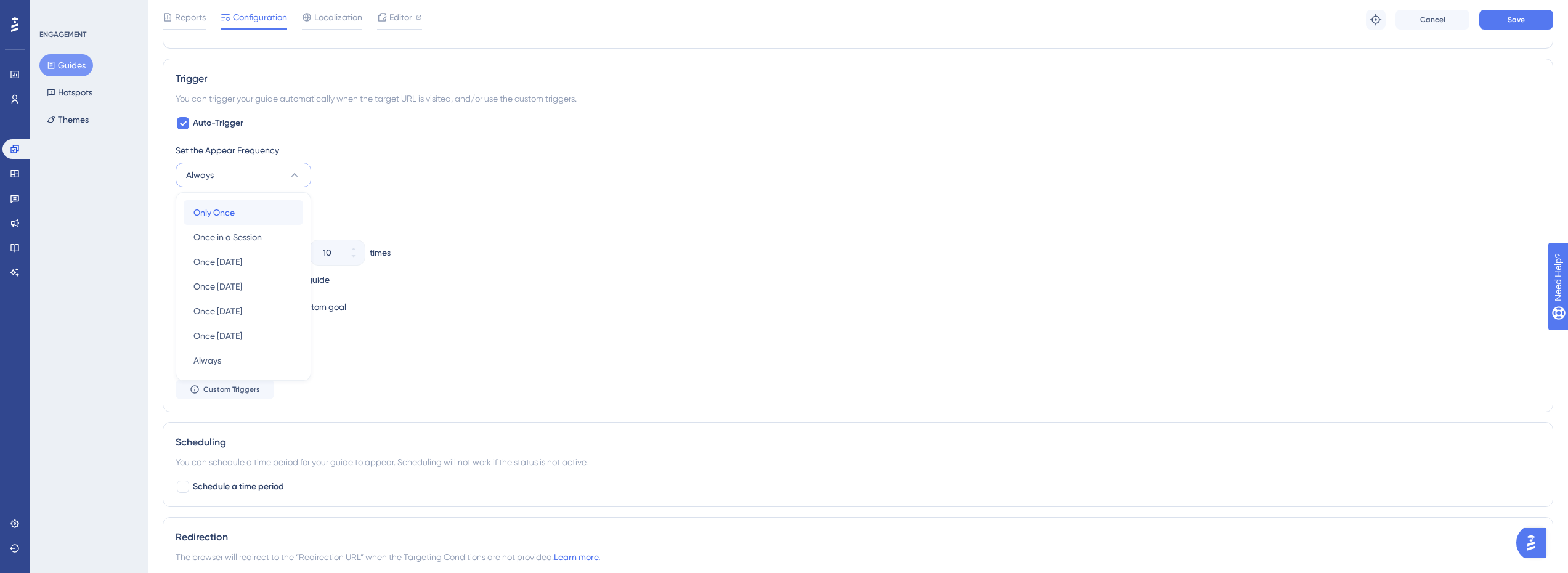
click at [243, 217] on div "Only Once Only Once" at bounding box center [243, 212] width 100 height 24
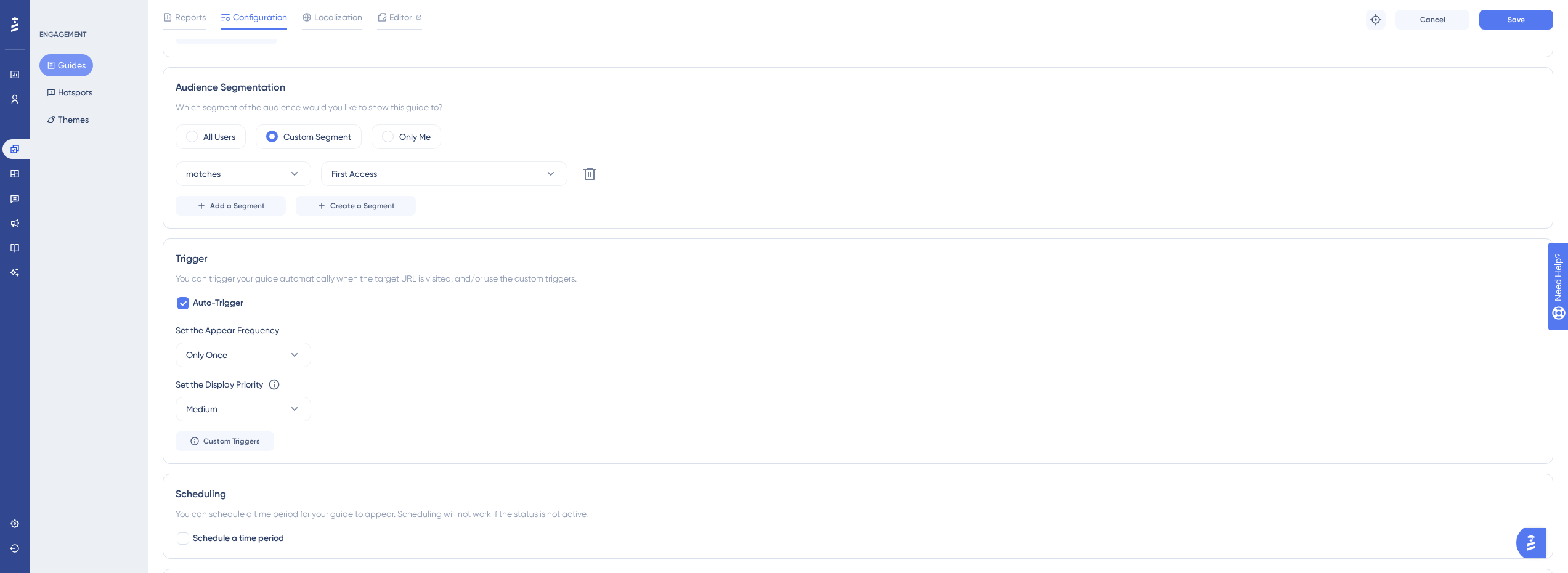
scroll to position [406, 0]
click at [184, 307] on icon at bounding box center [183, 308] width 7 height 10
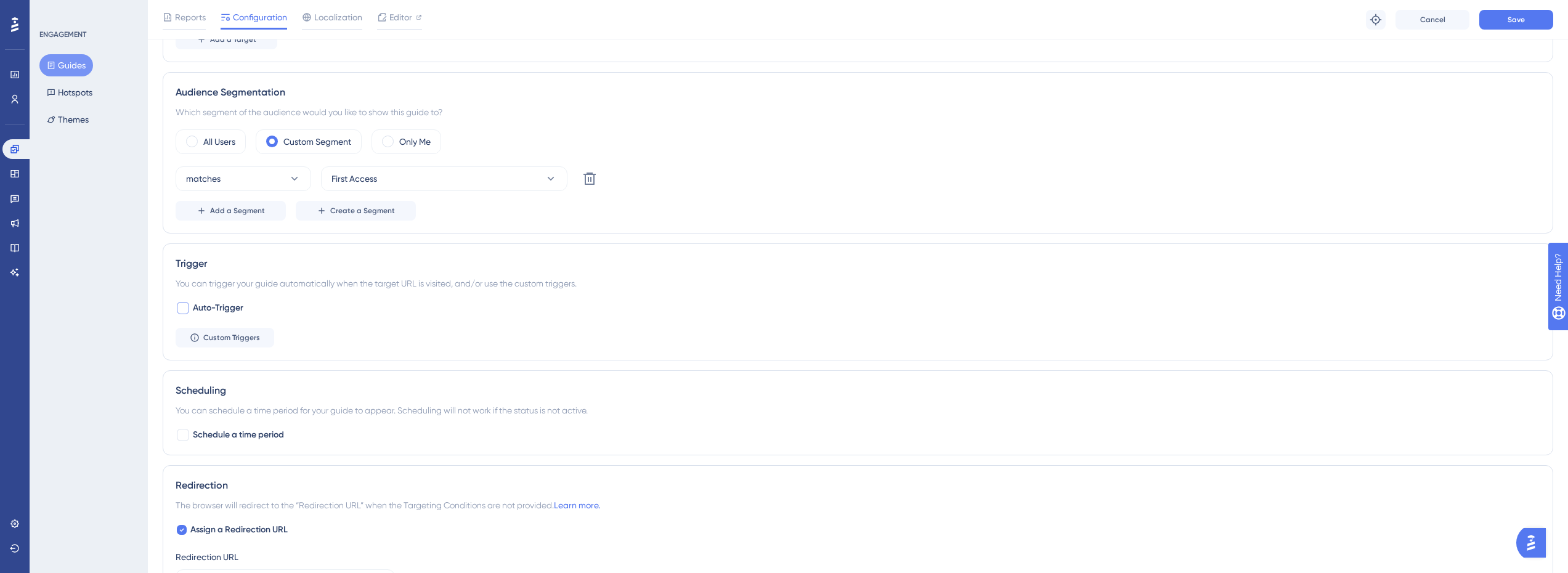
click at [184, 307] on div at bounding box center [183, 308] width 12 height 12
checkbox input "true"
click at [226, 443] on span "Custom Triggers" at bounding box center [231, 446] width 57 height 10
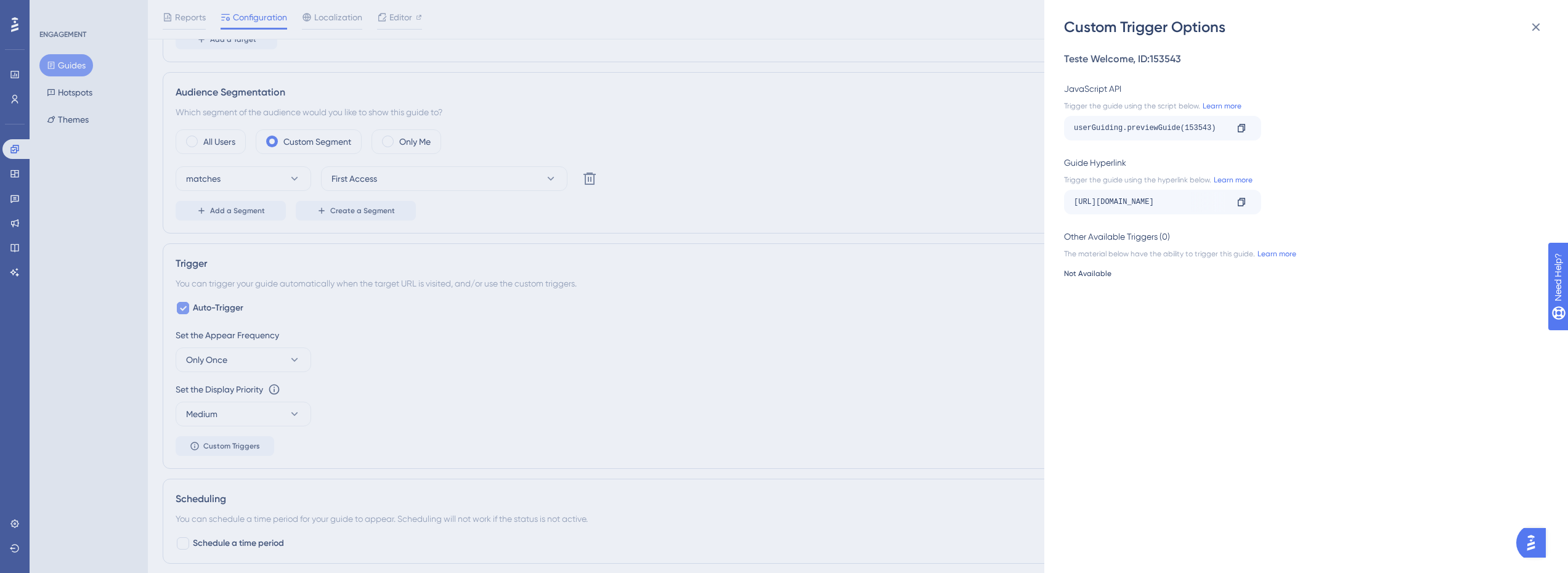
click at [952, 266] on div "Custom Trigger Options Teste Welcome , ID: 153543 JavaScript API Trigger the gu…" at bounding box center [784, 286] width 1568 height 573
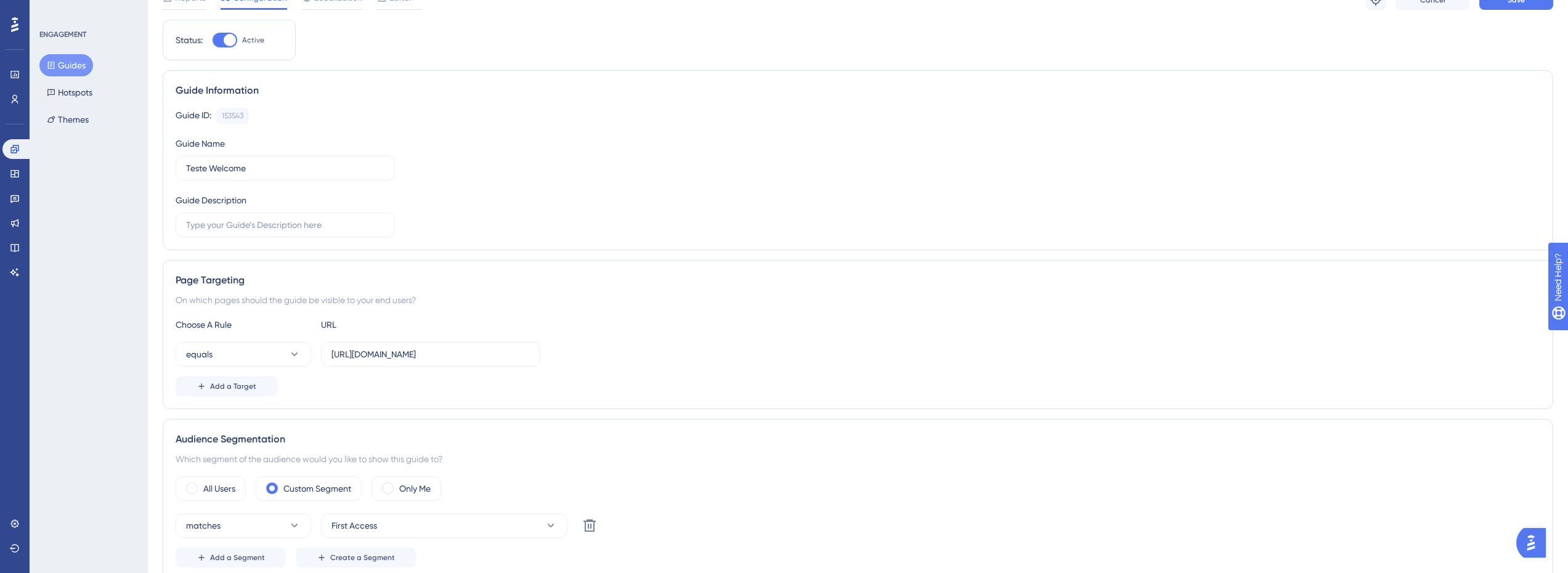
scroll to position [0, 0]
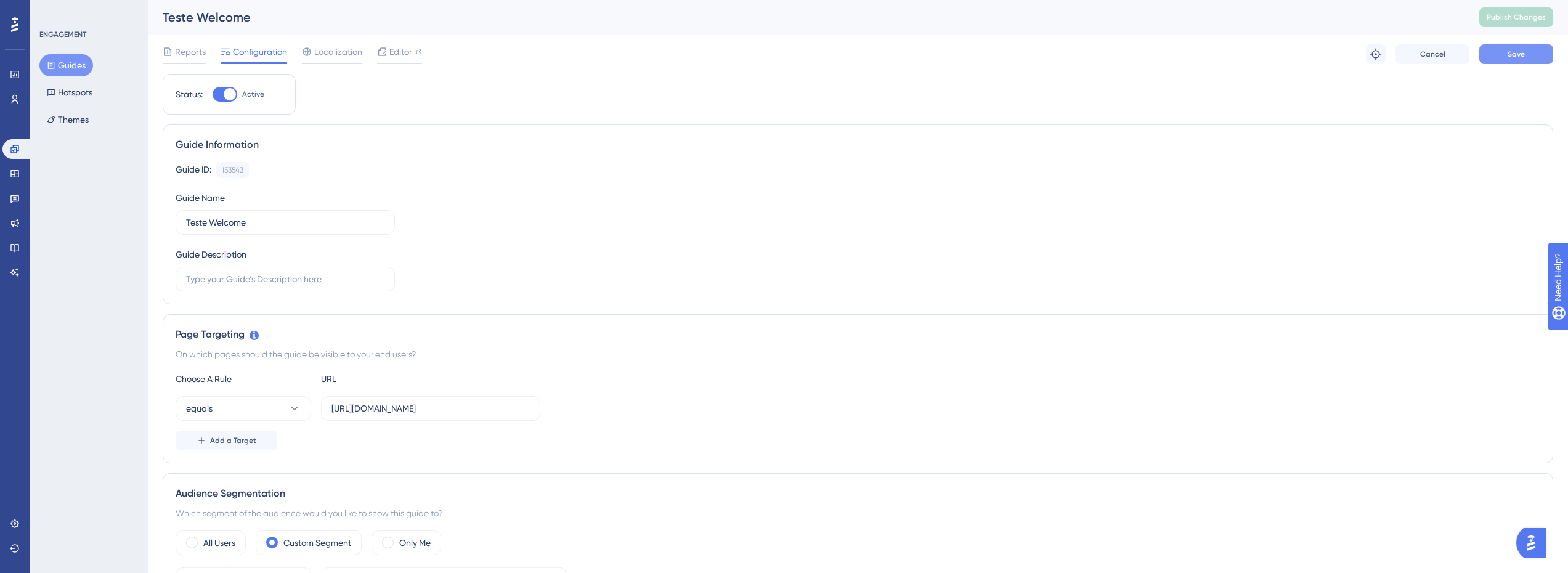
click at [1504, 53] on button "Save" at bounding box center [1516, 54] width 74 height 20
click at [1519, 14] on span "Publish Changes" at bounding box center [1516, 17] width 59 height 10
click at [11, 93] on link at bounding box center [14, 99] width 24 height 20
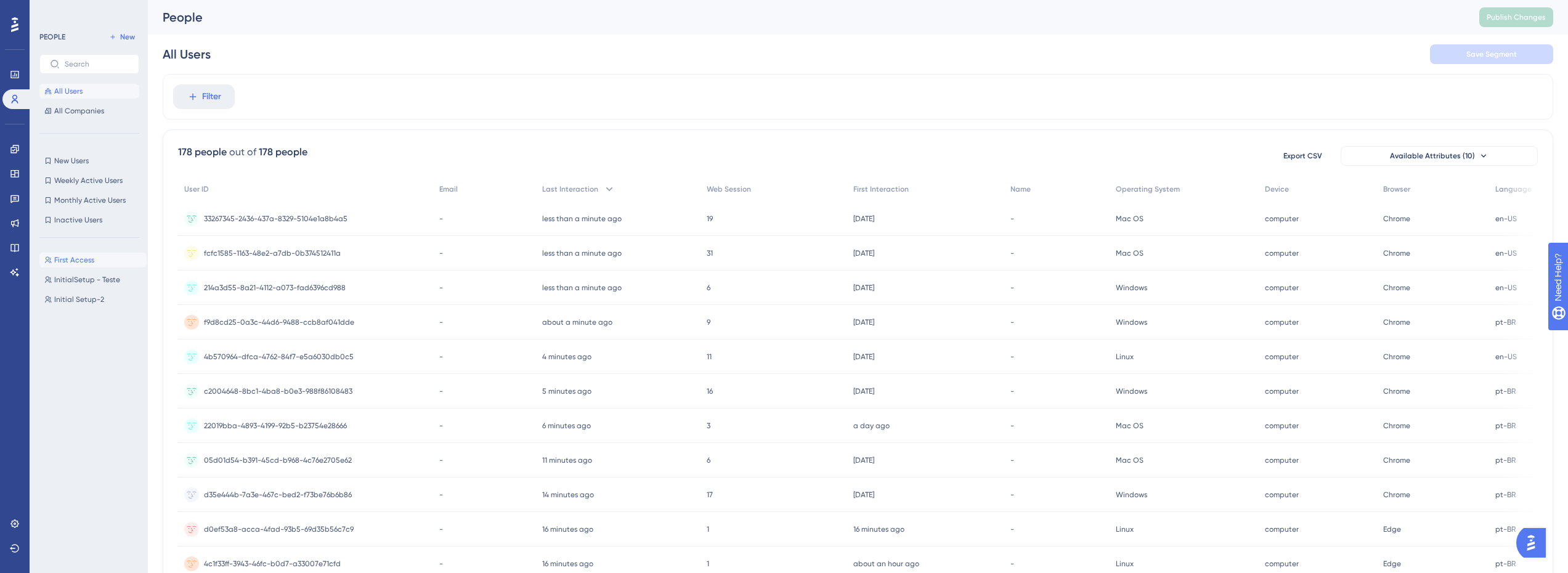
click at [82, 261] on span "First Access" at bounding box center [74, 260] width 40 height 10
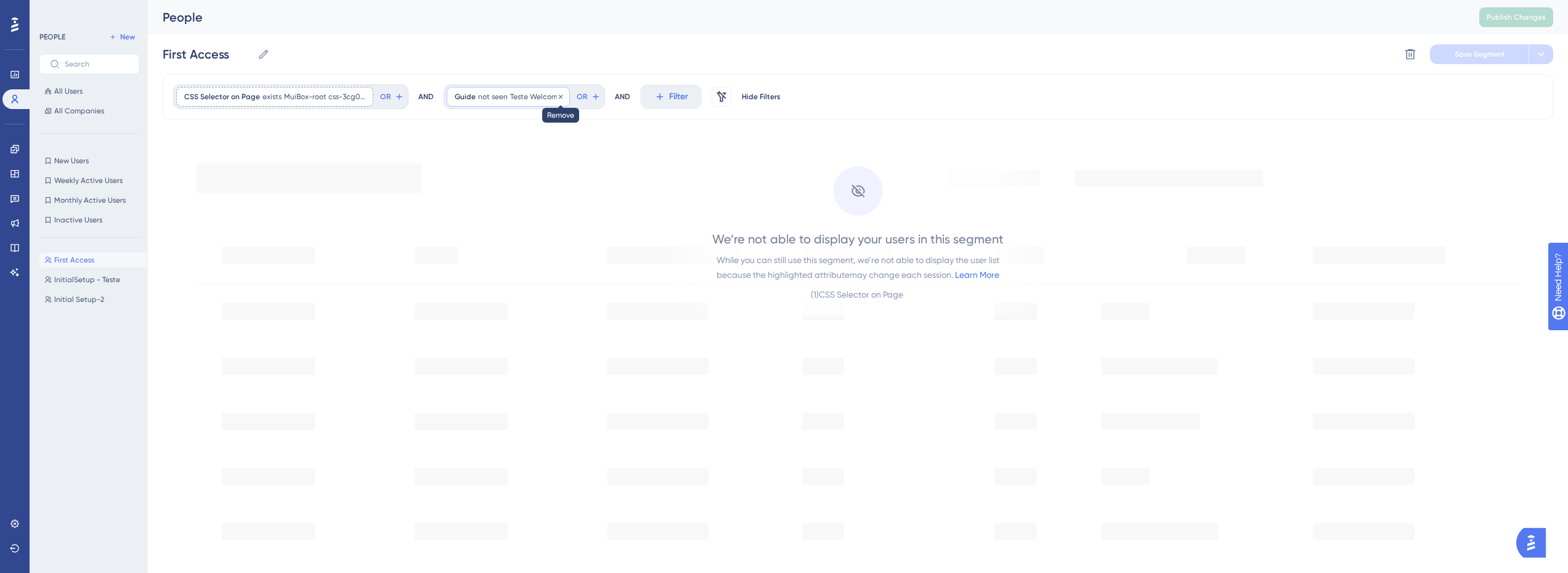
click at [559, 99] on icon at bounding box center [560, 96] width 7 height 7
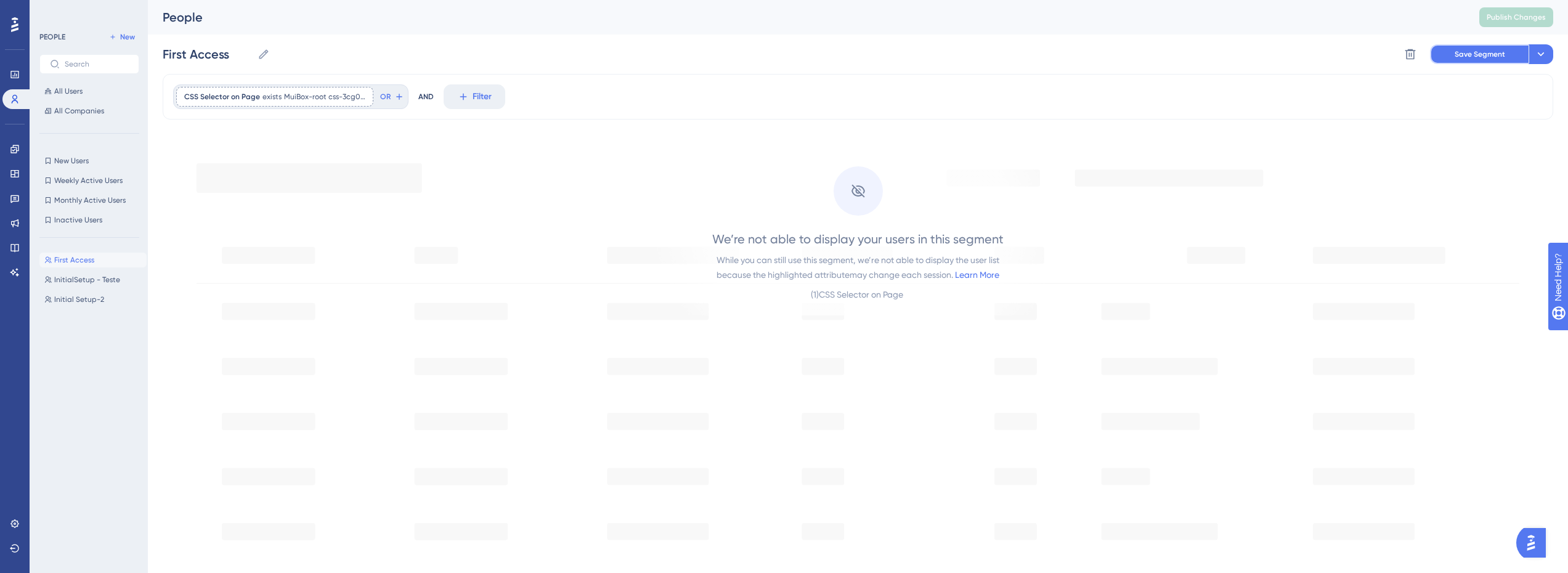
click at [1466, 51] on span "Save Segment" at bounding box center [1479, 54] width 51 height 10
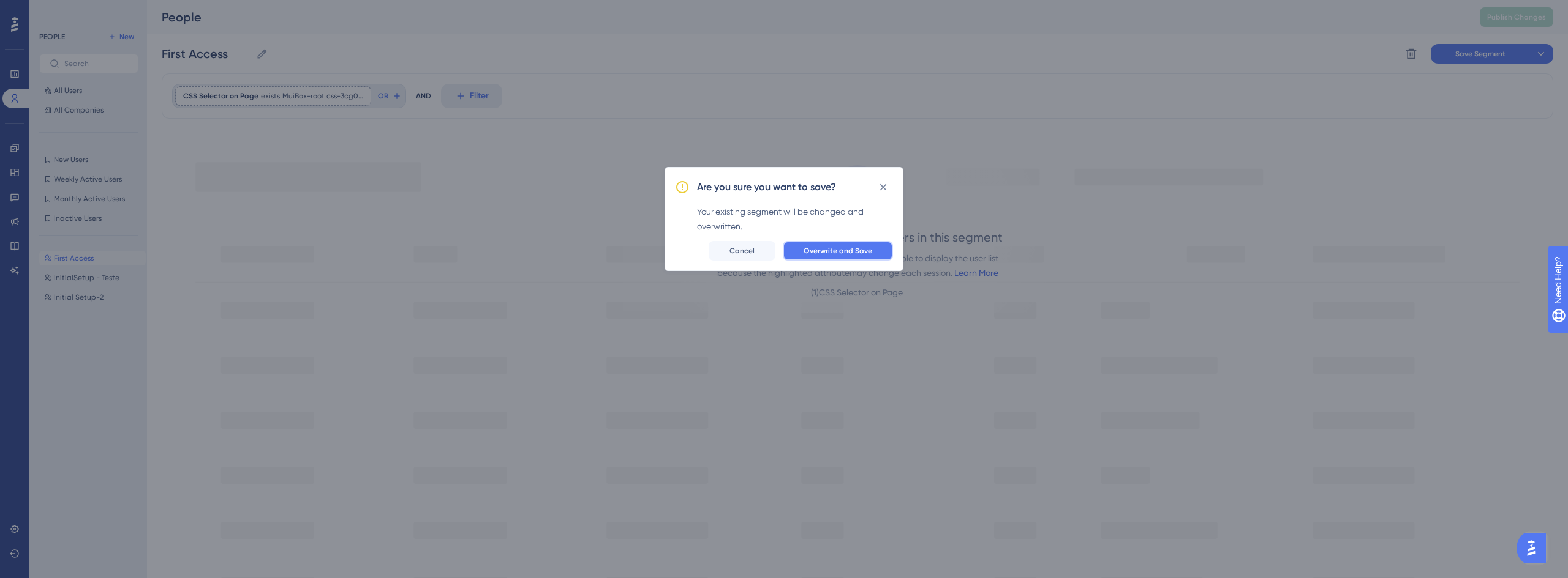
click at [837, 253] on span "Overwrite and Save" at bounding box center [837, 251] width 69 height 10
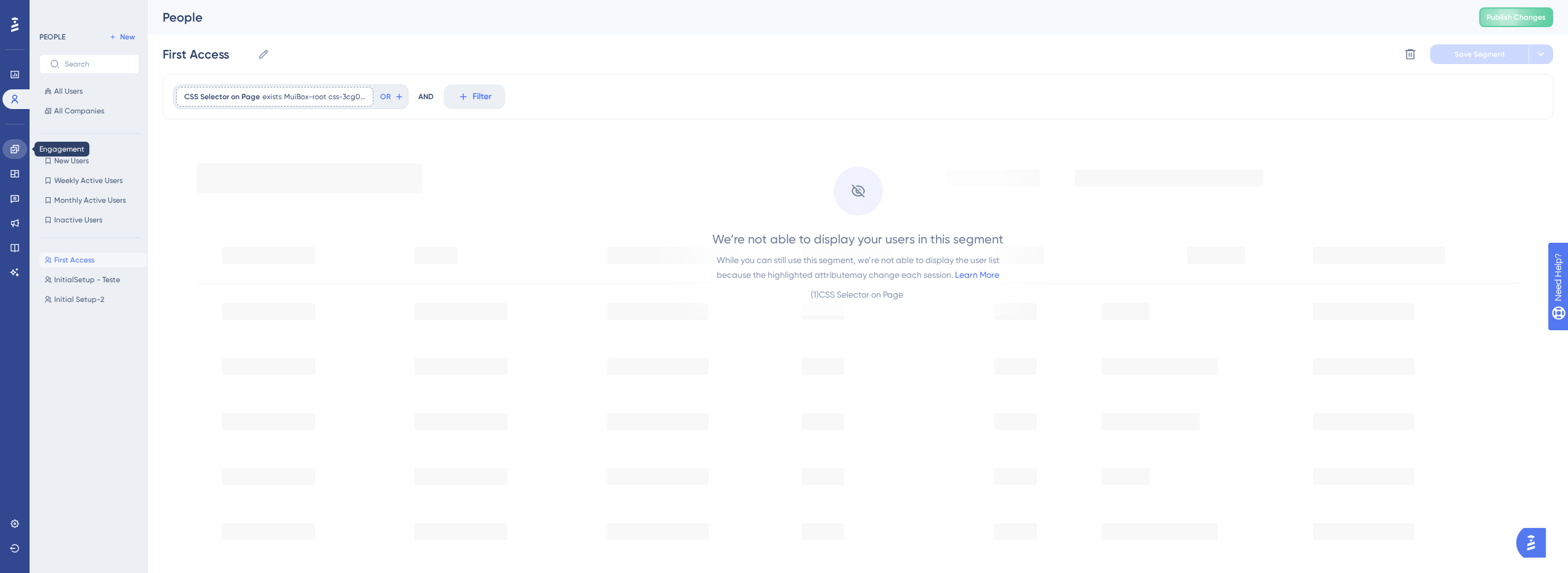
click at [14, 149] on icon at bounding box center [14, 149] width 10 height 10
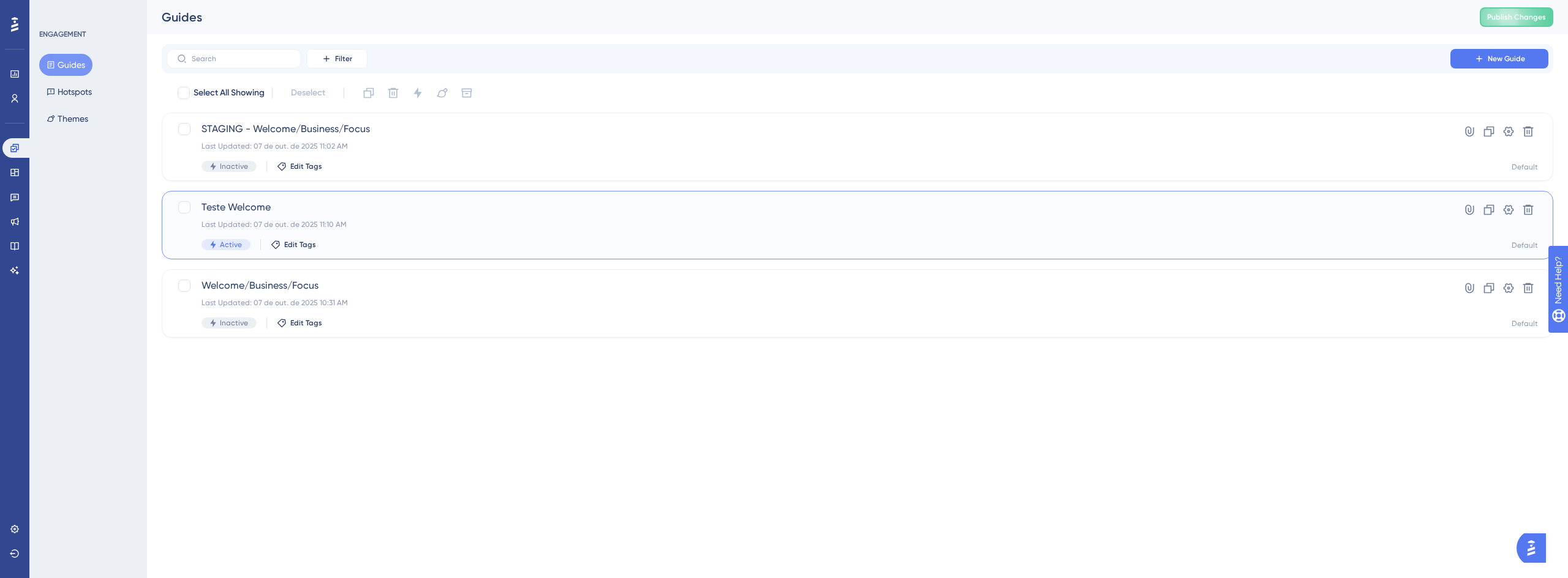
click at [284, 212] on span "Teste Welcome" at bounding box center [808, 207] width 1214 height 14
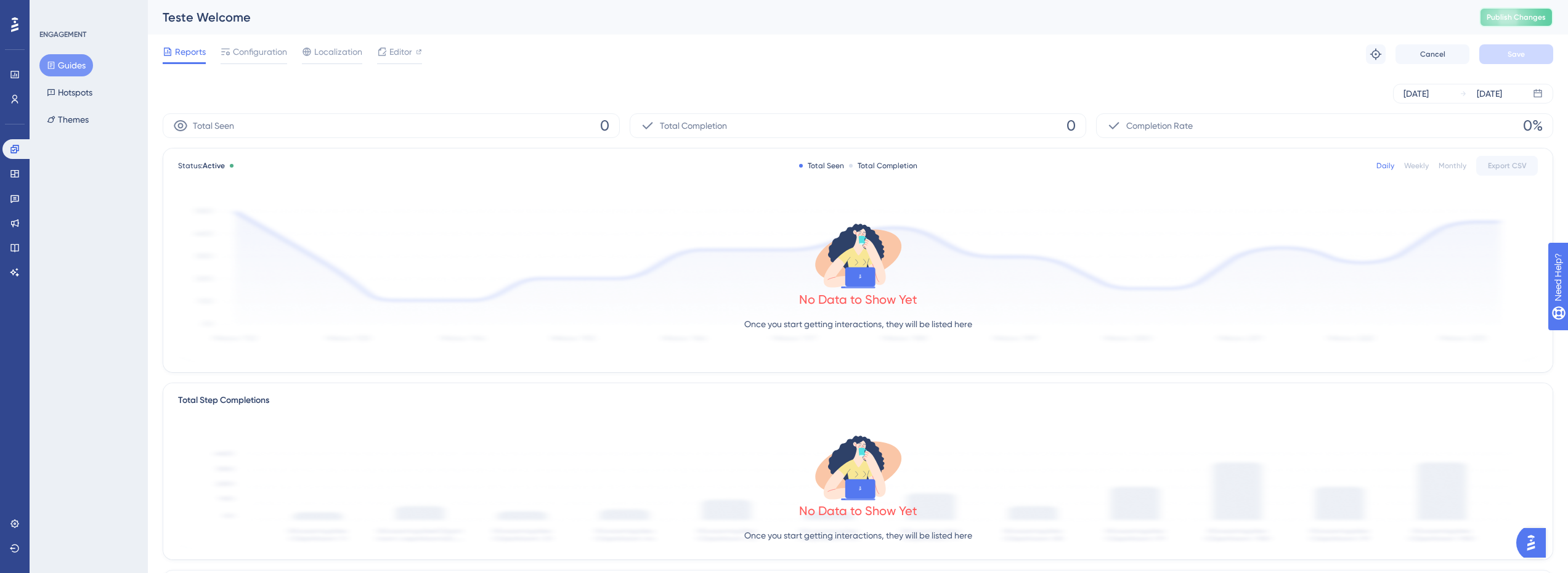
click at [1529, 16] on span "Publish Changes" at bounding box center [1516, 17] width 59 height 10
click at [249, 47] on span "Configuration" at bounding box center [260, 51] width 54 height 14
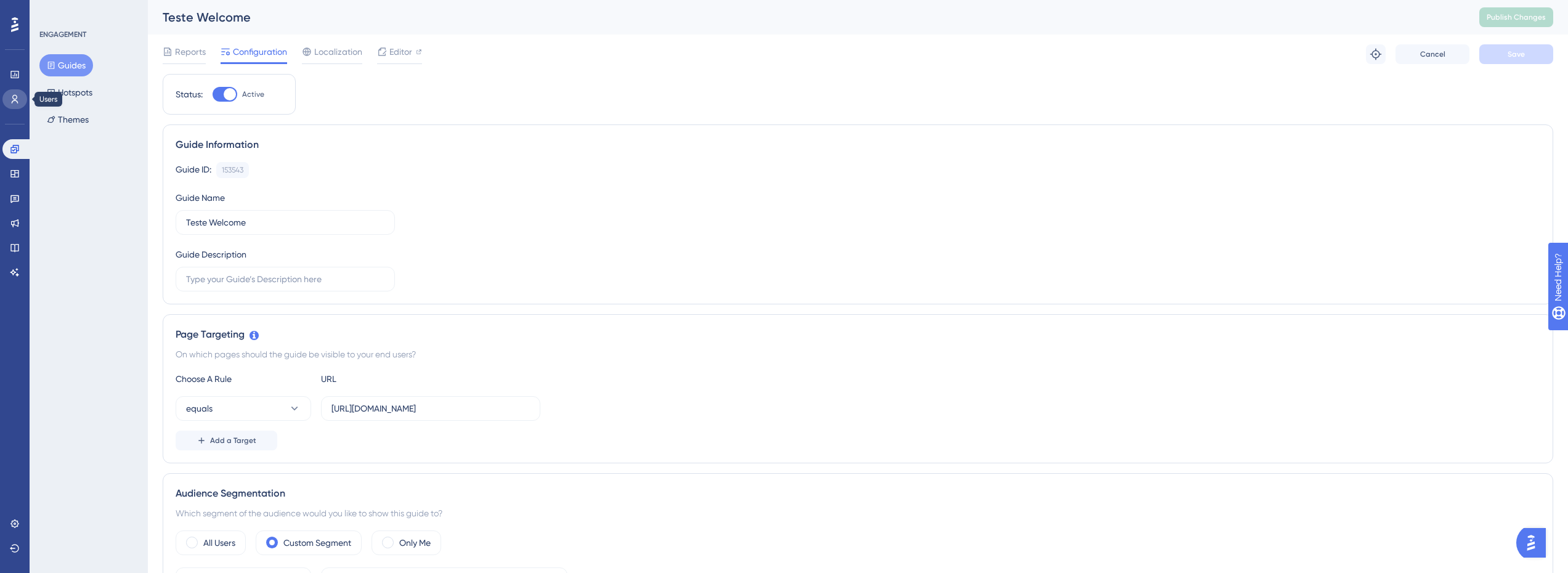
click at [10, 93] on link at bounding box center [14, 99] width 24 height 20
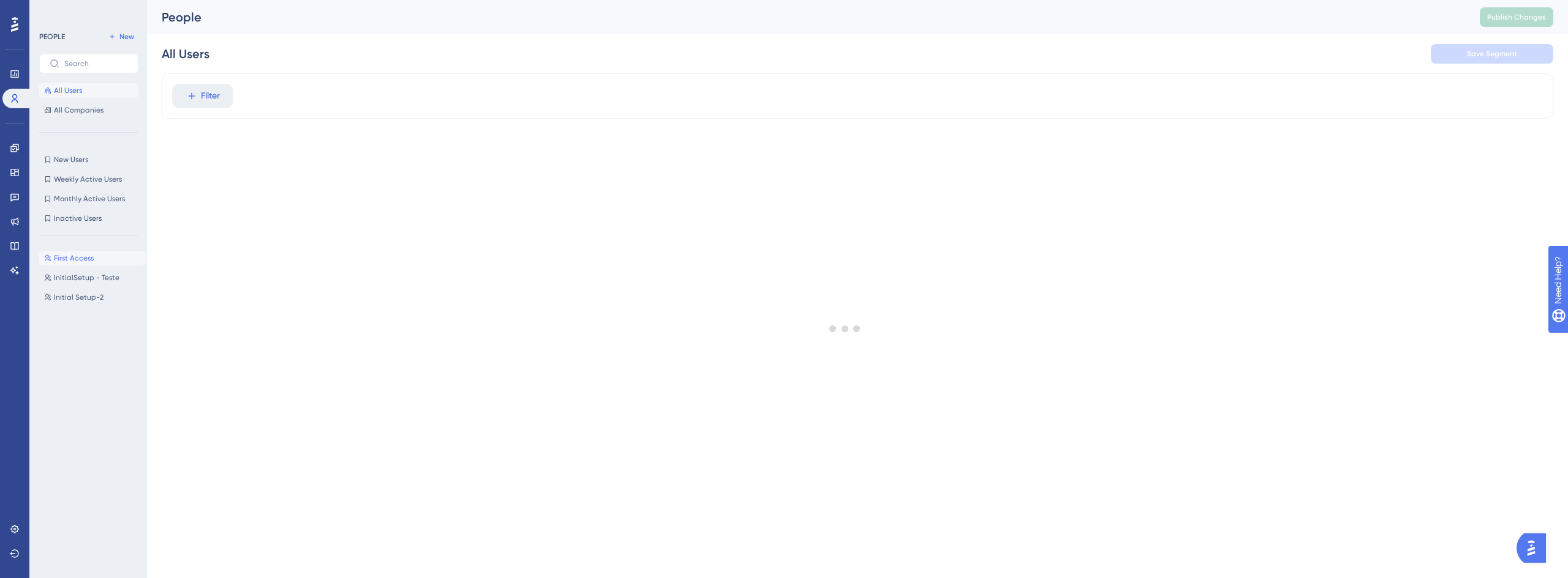
click at [88, 263] on span "First Access" at bounding box center [73, 258] width 40 height 10
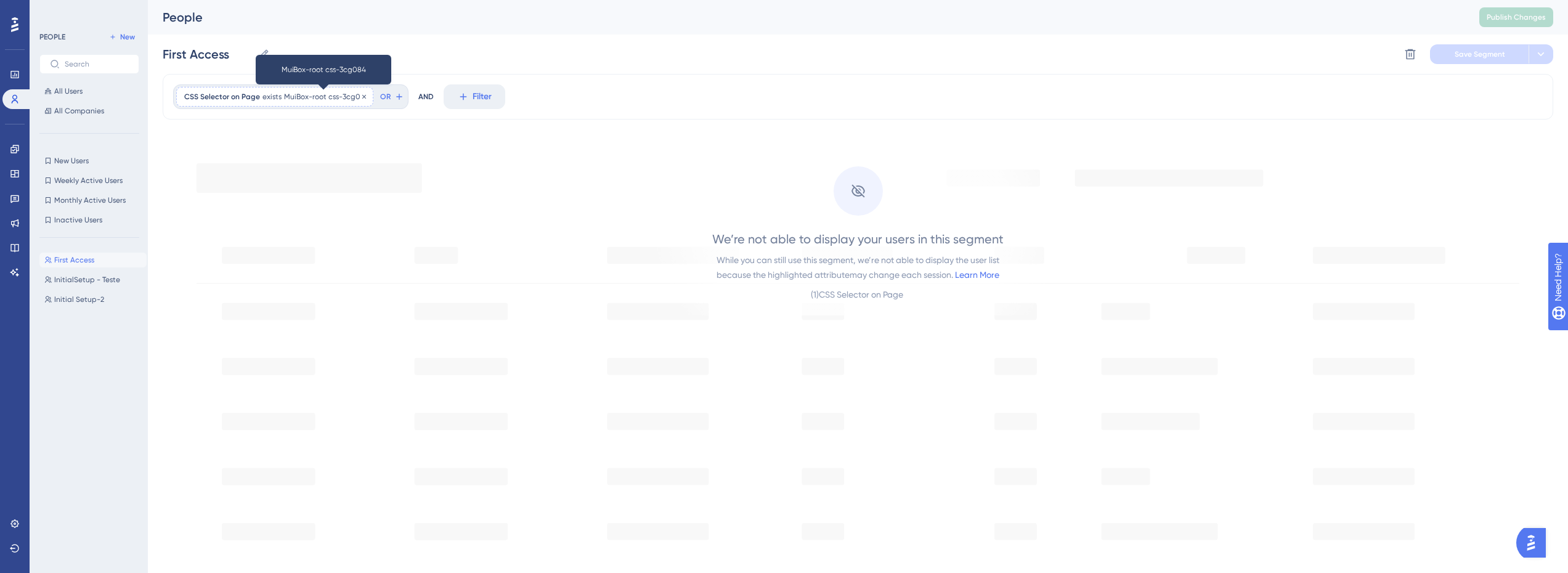
click at [323, 99] on span "MuiBox-root css-3cg084" at bounding box center [325, 97] width 82 height 10
click at [310, 183] on span "Done" at bounding box center [308, 182] width 21 height 14
click at [319, 99] on span "MuiBox-root css-3cg084" at bounding box center [325, 97] width 82 height 10
click at [270, 161] on label "MuiBox-root css-3cg084" at bounding box center [254, 155] width 135 height 22
click at [270, 160] on input "MuiBox-root css-3cg084" at bounding box center [254, 155] width 114 height 9
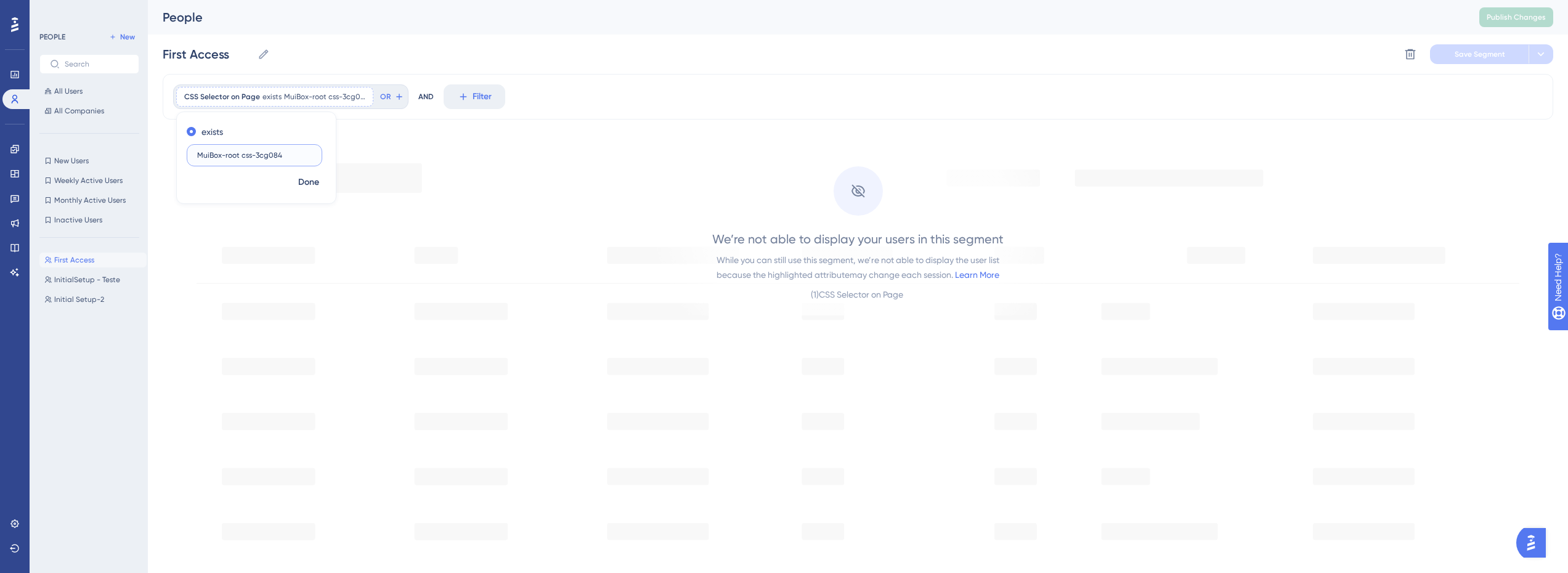
paste input "Typography-root MuiTypography-h4 css-l0786"
type input "MuiTypography-root MuiTypography-h4 css-l0786"
click at [306, 179] on span "Done" at bounding box center [308, 182] width 21 height 14
click at [1478, 53] on span "Save Segment" at bounding box center [1479, 54] width 51 height 10
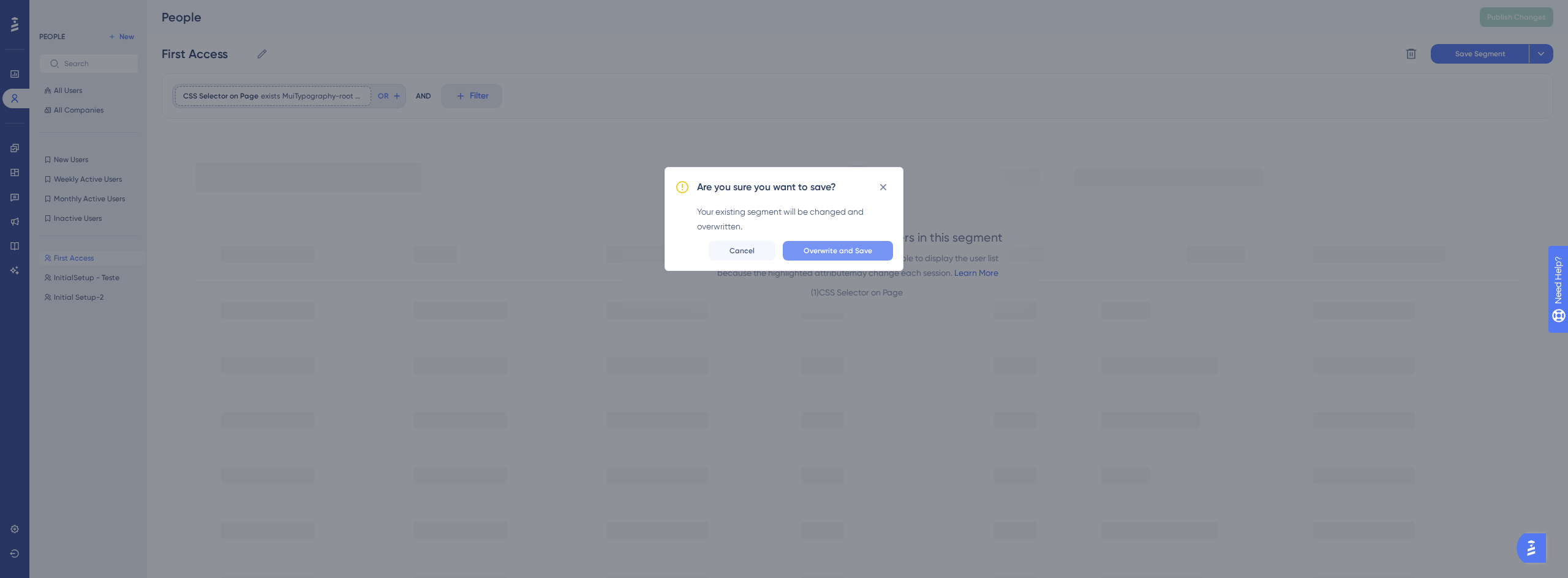
click at [846, 249] on span "Overwrite and Save" at bounding box center [837, 251] width 69 height 10
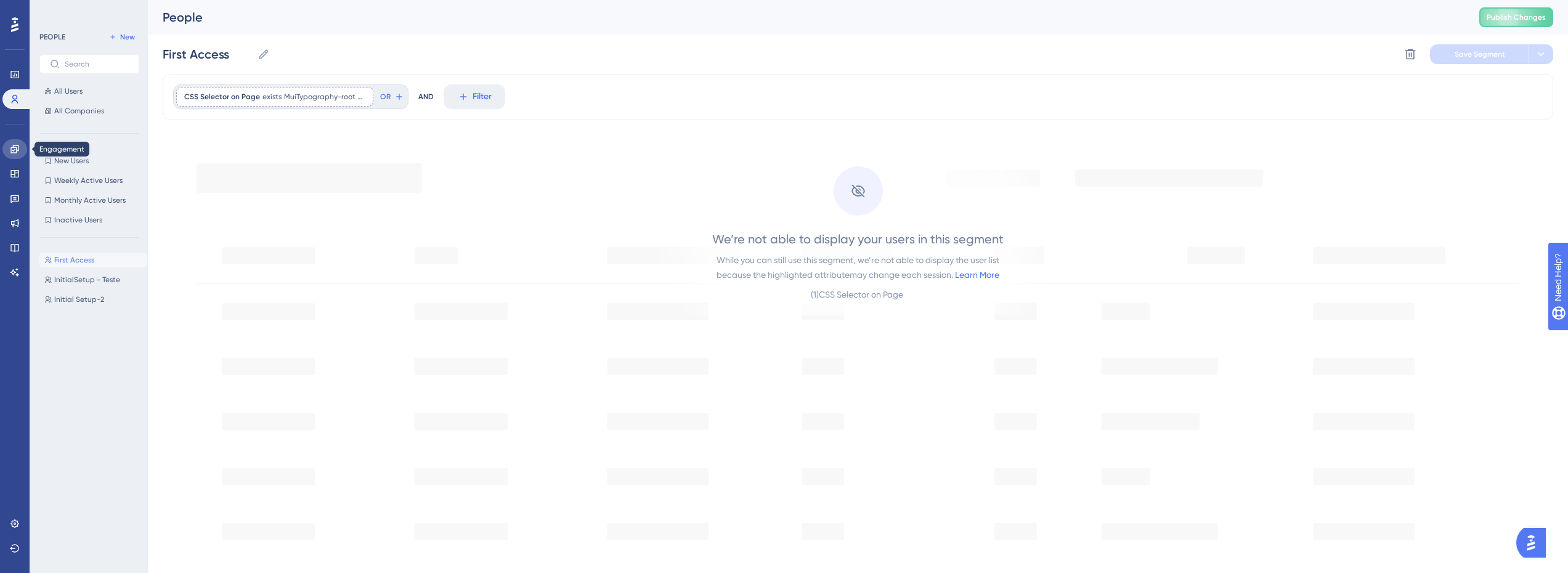
click at [21, 147] on link at bounding box center [14, 149] width 24 height 20
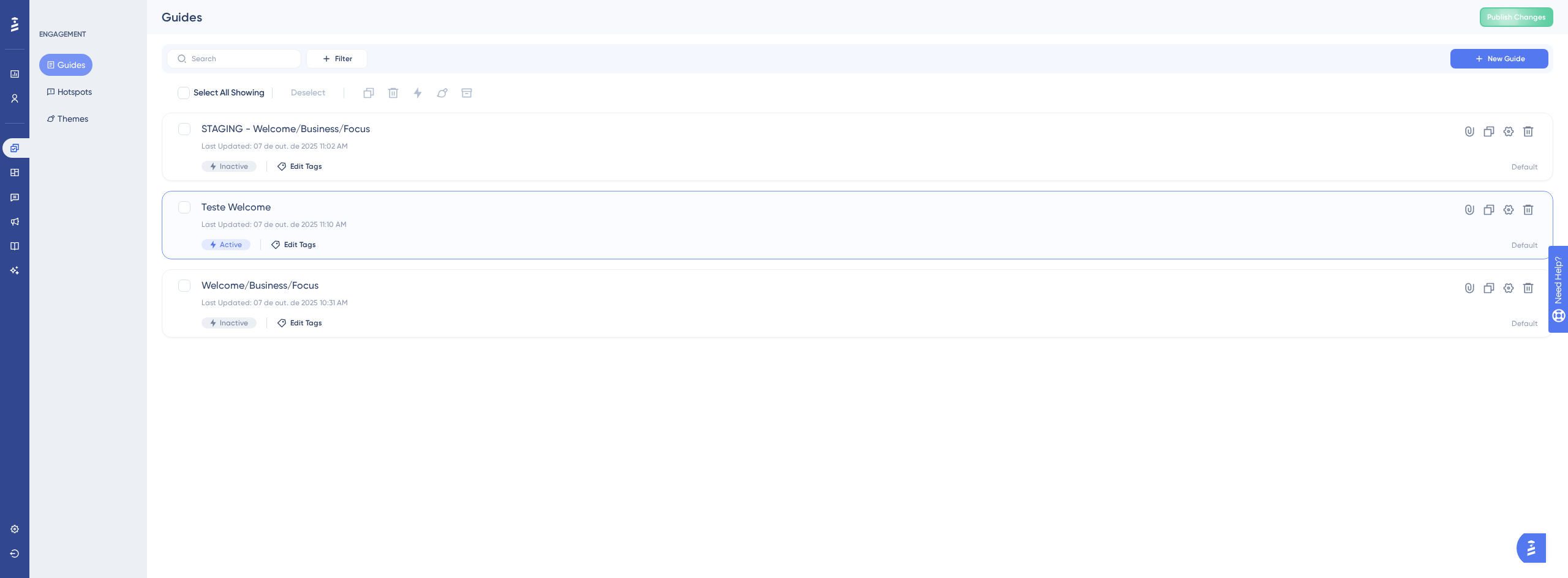
click at [352, 218] on div "Teste Welcome Last Updated: 07 de out. de 2025 11:10 AM Active Edit Tags" at bounding box center [808, 225] width 1214 height 50
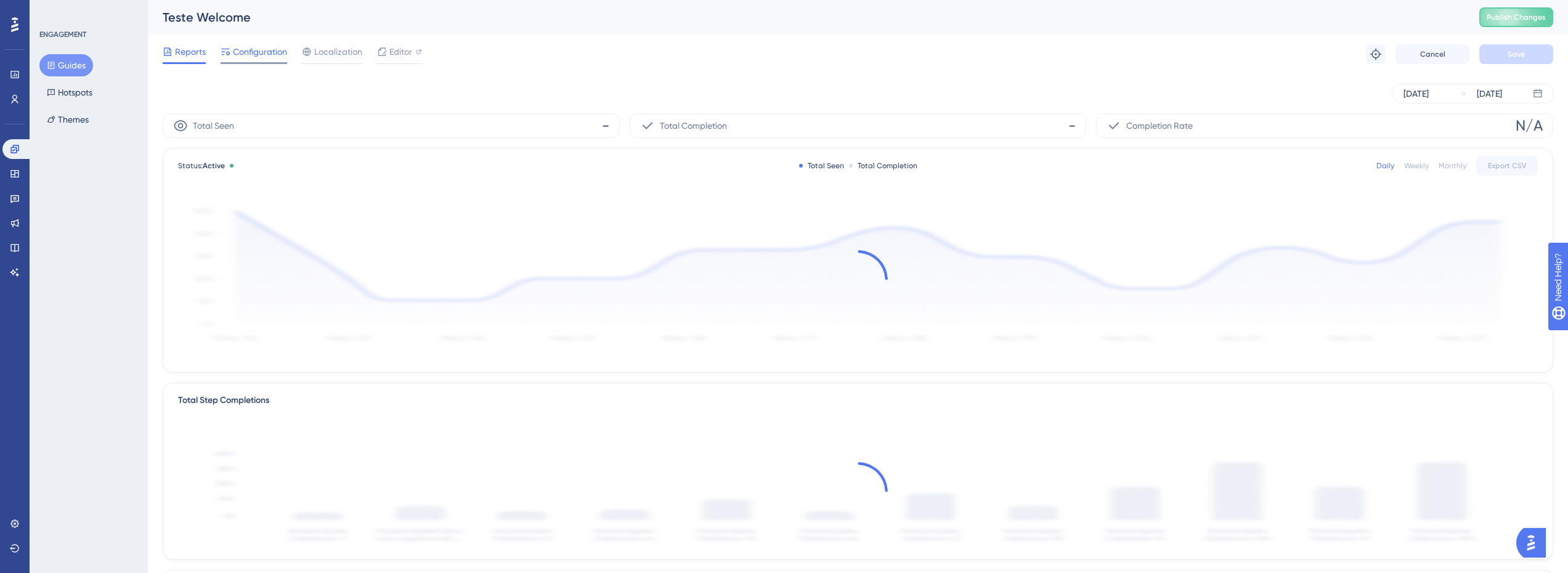
click at [260, 56] on span "Configuration" at bounding box center [260, 51] width 54 height 14
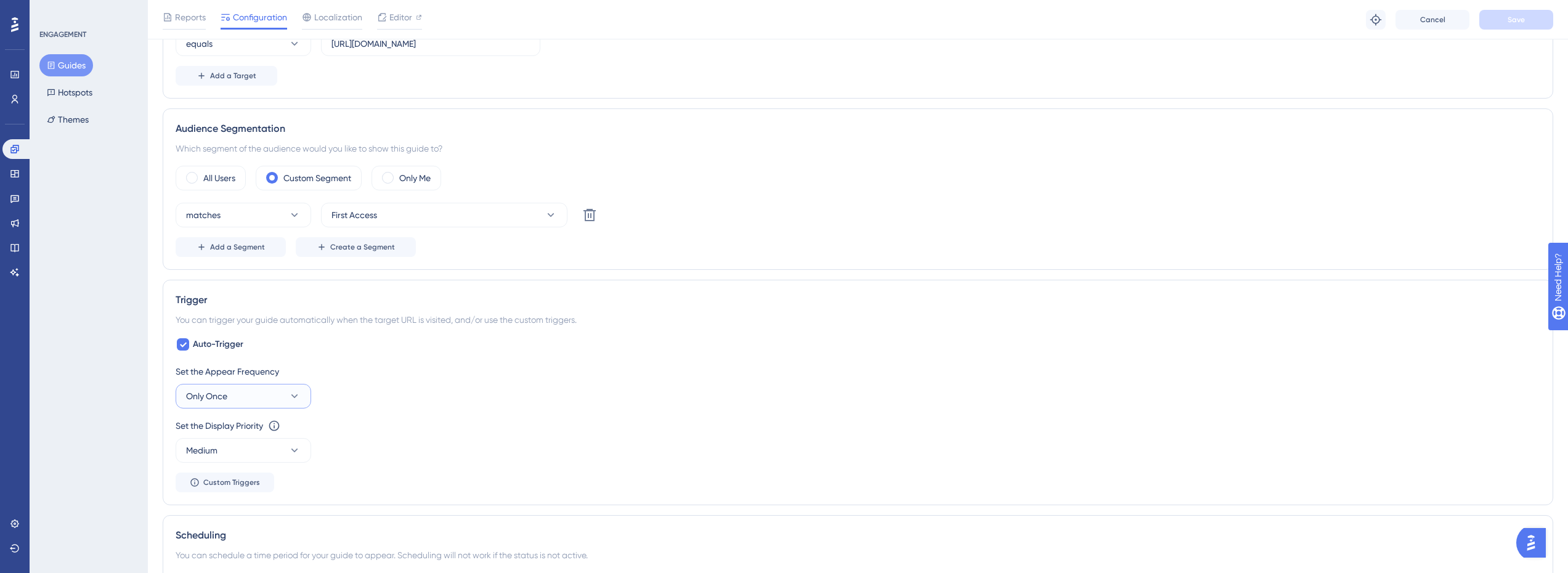
click at [255, 405] on button "Only Once" at bounding box center [243, 396] width 135 height 24
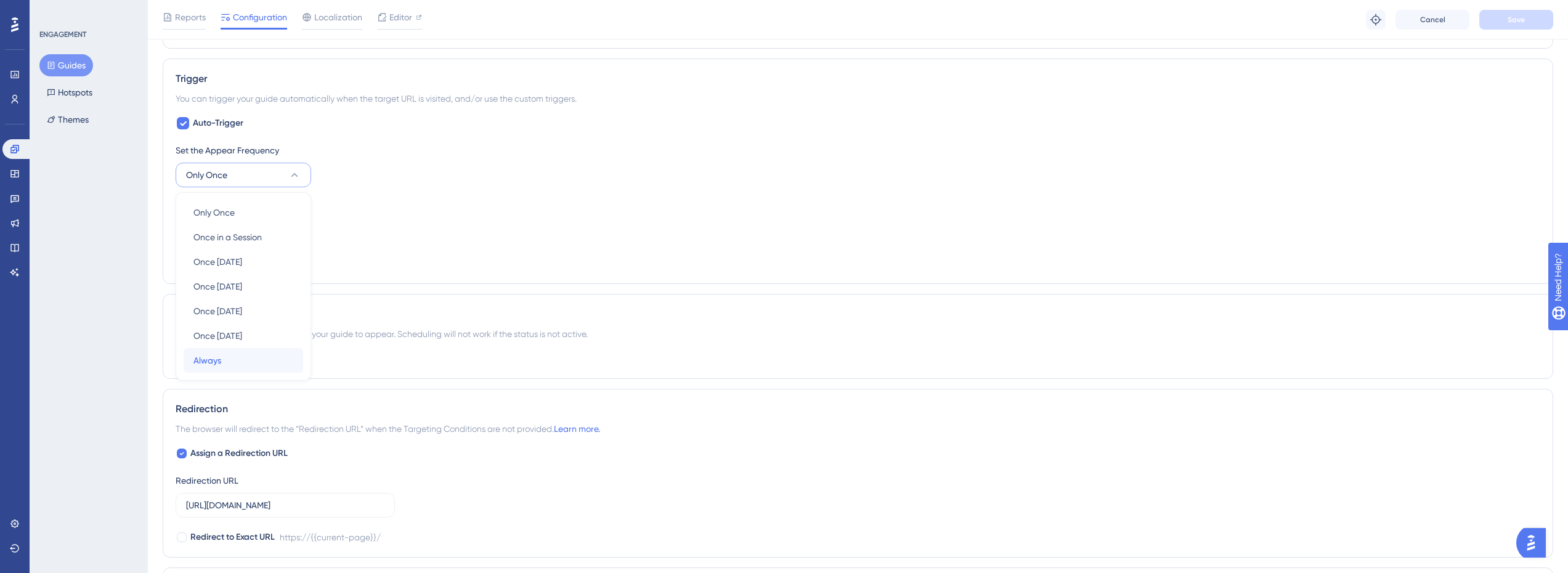
click at [220, 361] on span "Always" at bounding box center [207, 361] width 28 height 14
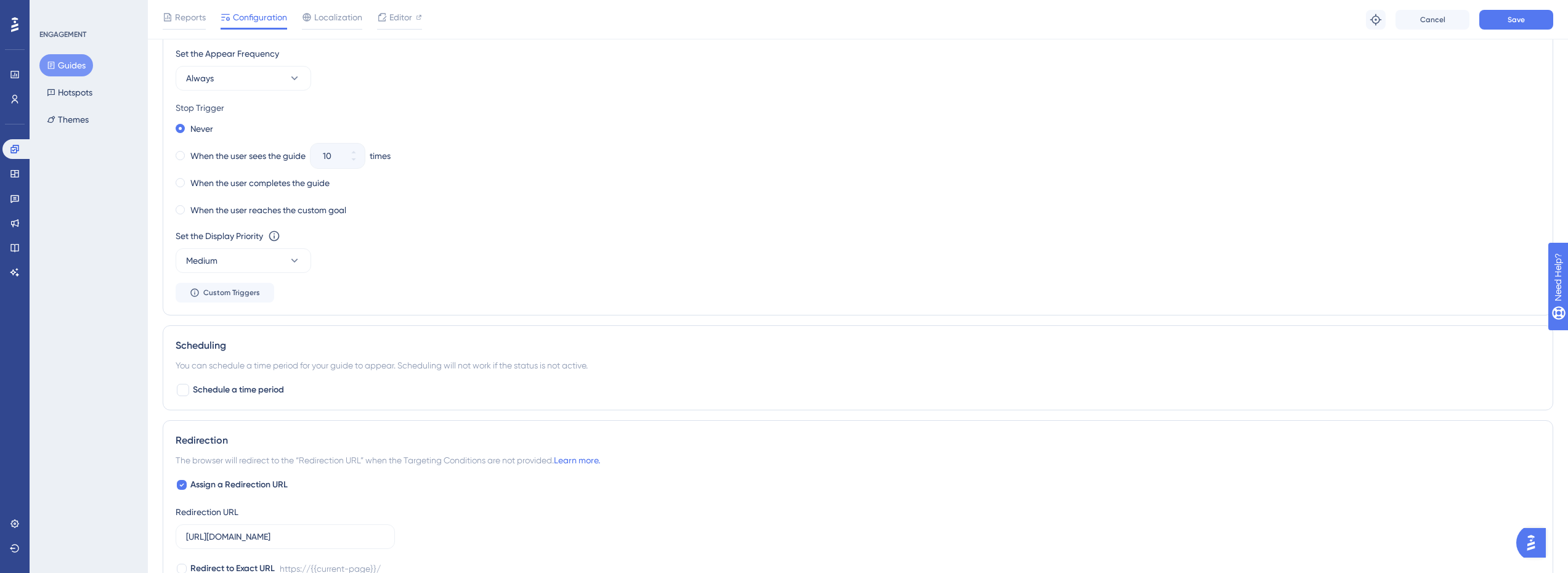
scroll to position [564, 0]
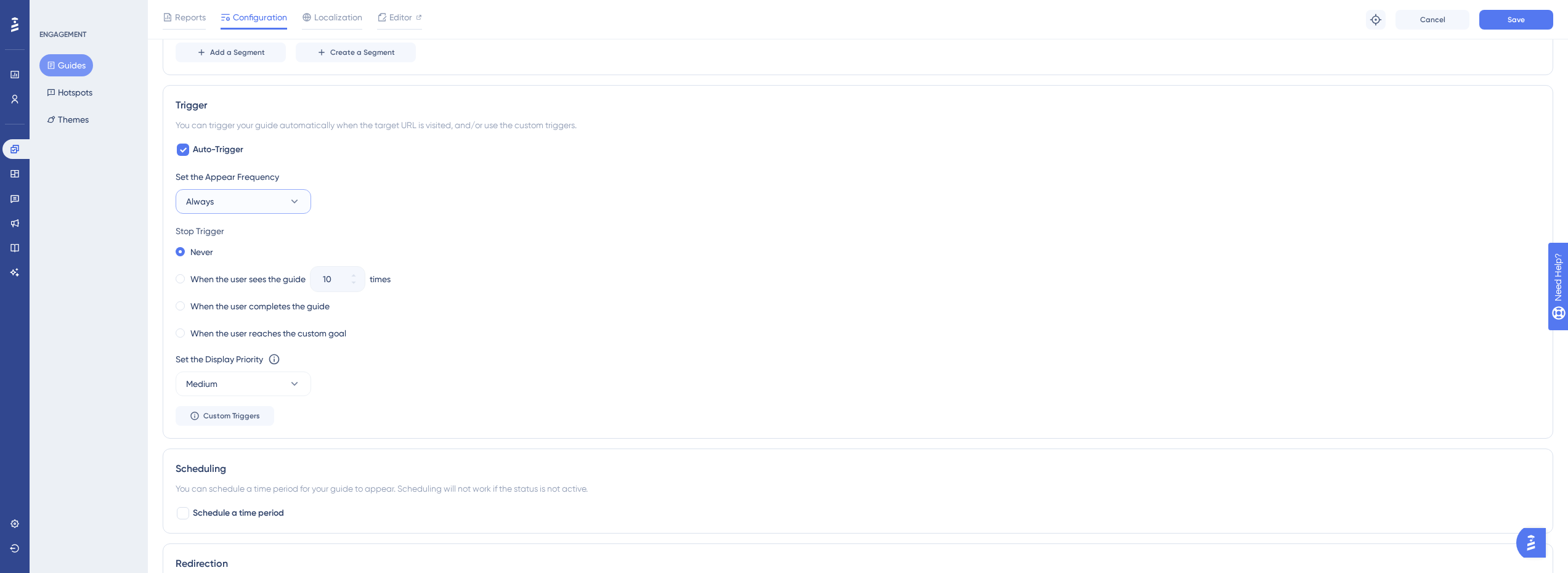
click at [248, 207] on button "Always" at bounding box center [243, 201] width 135 height 24
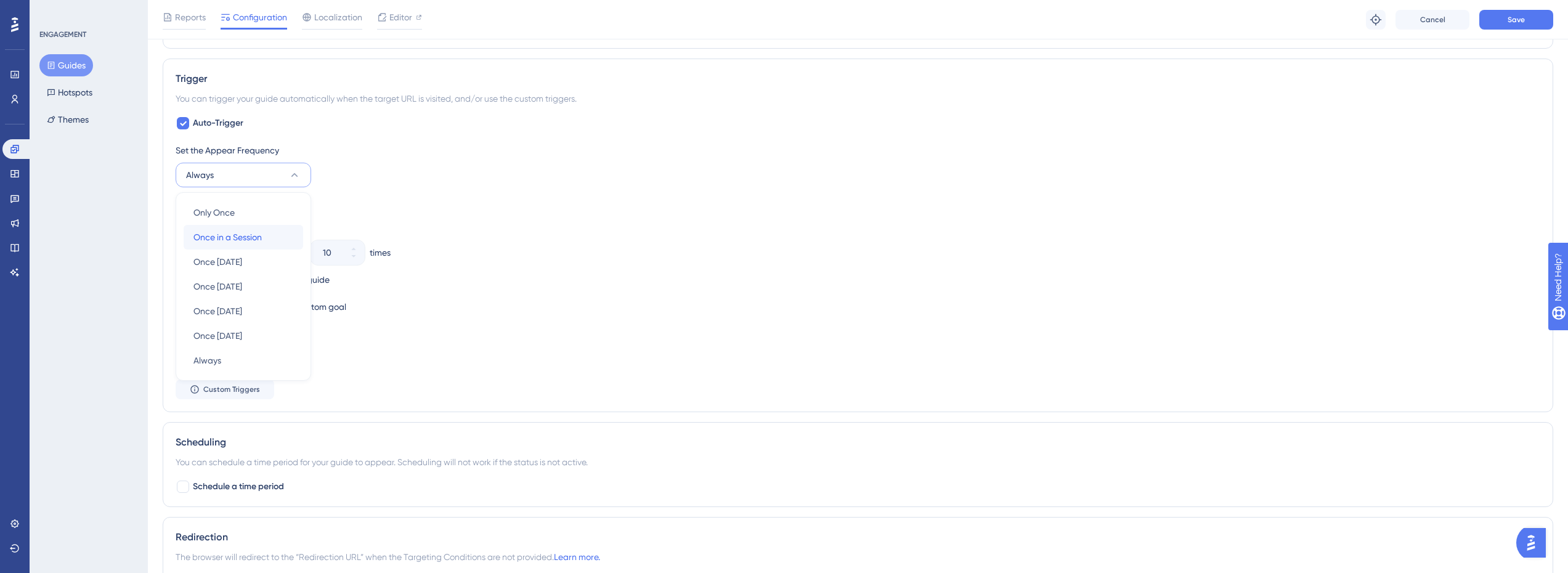
click at [251, 237] on span "Once in a Session" at bounding box center [227, 237] width 68 height 14
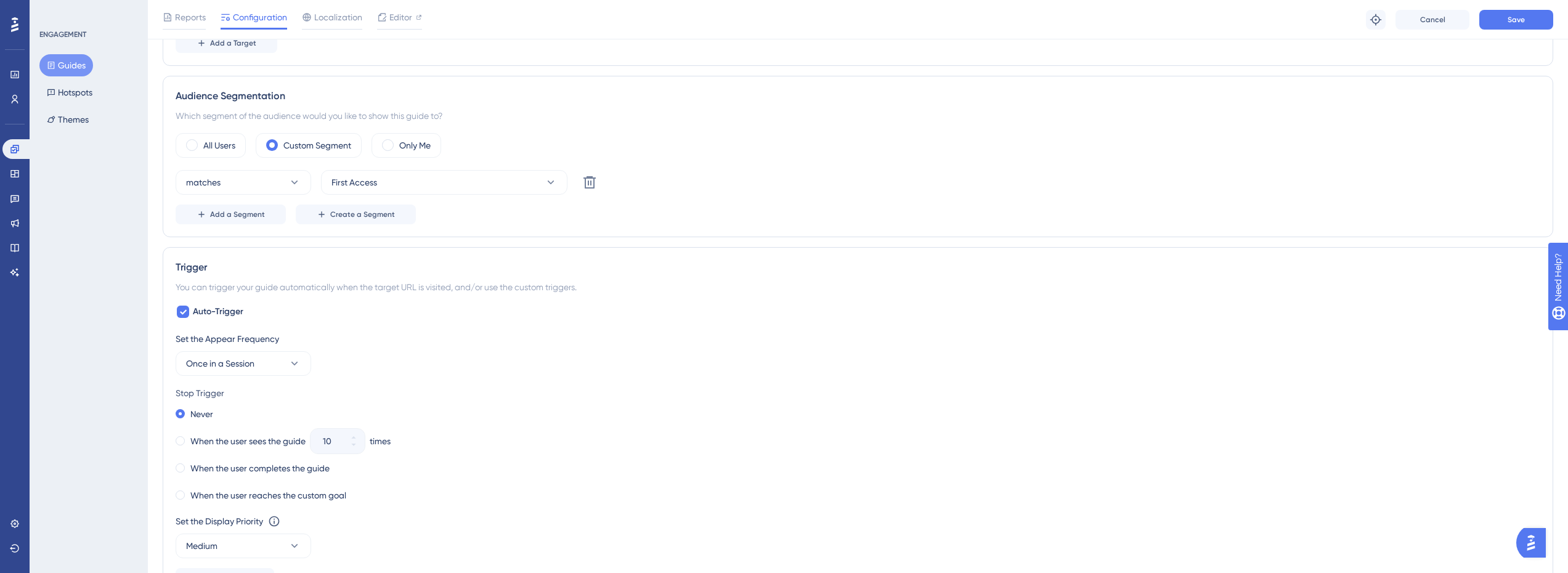
scroll to position [98, 0]
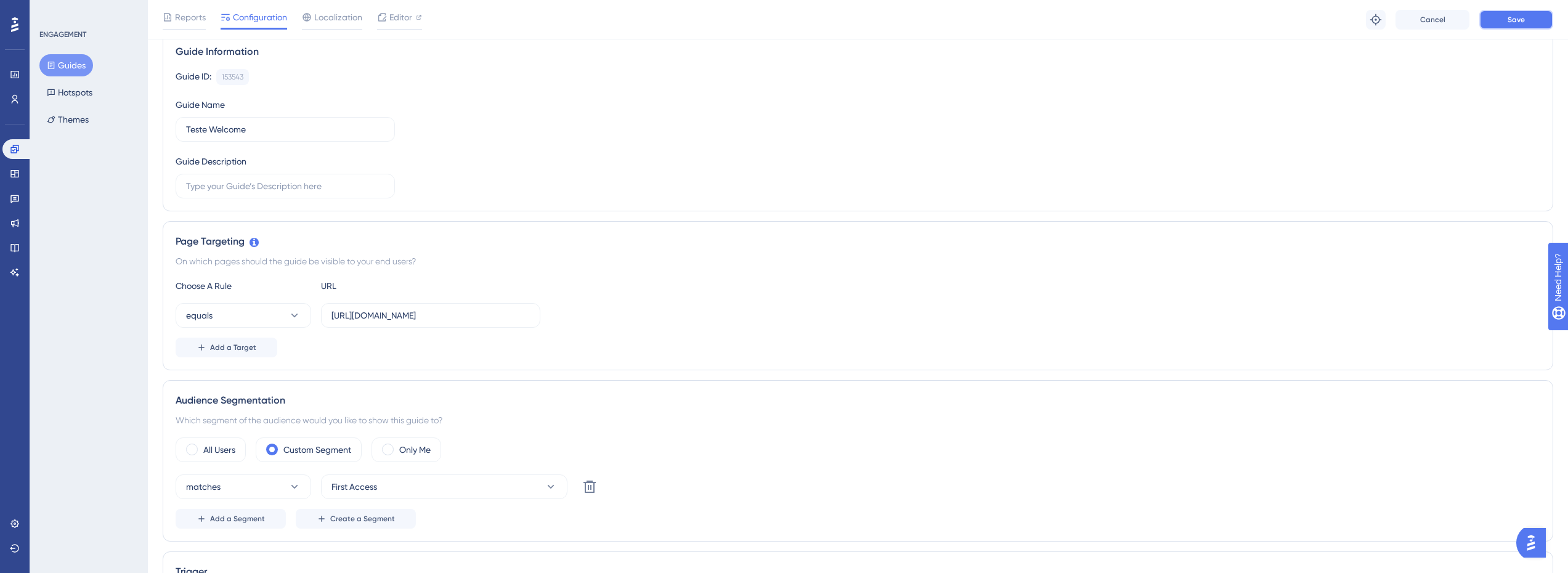
click at [1513, 22] on span "Save" at bounding box center [1516, 19] width 17 height 10
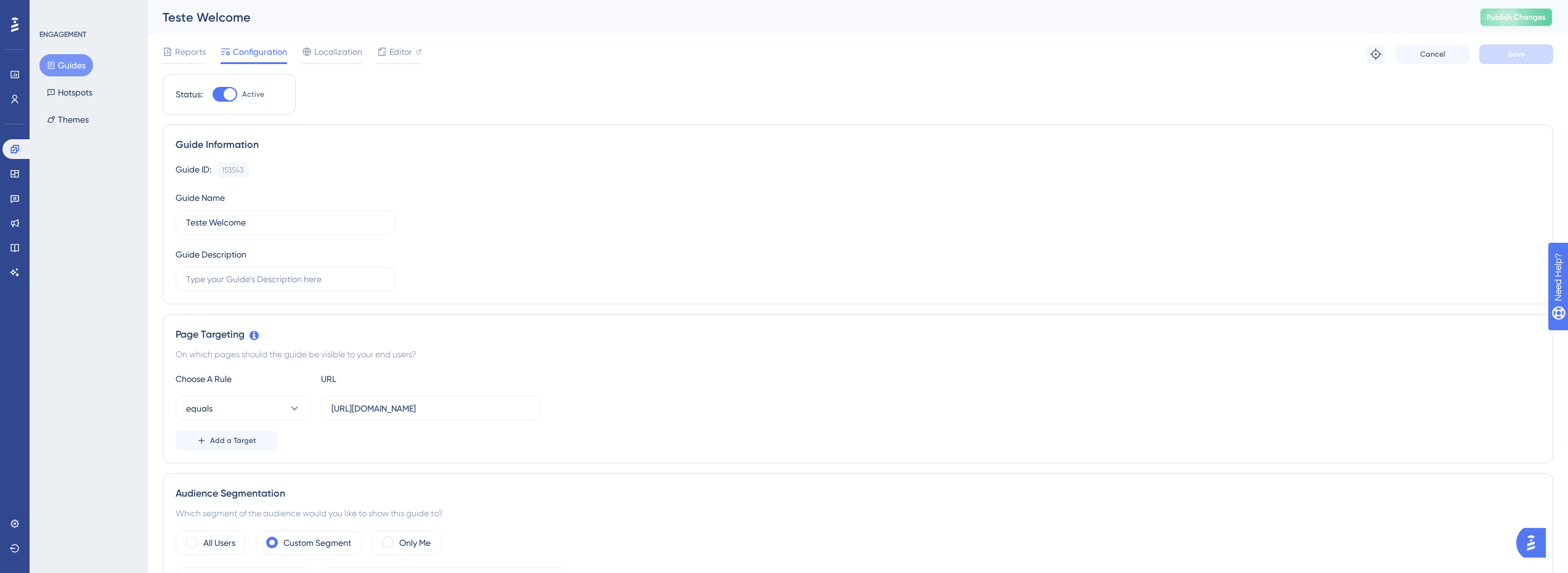
click at [1533, 22] on span "Publish Changes" at bounding box center [1516, 17] width 59 height 10
click at [1525, 21] on span "Publish Changes" at bounding box center [1516, 17] width 59 height 10
click at [23, 148] on link at bounding box center [17, 149] width 30 height 20
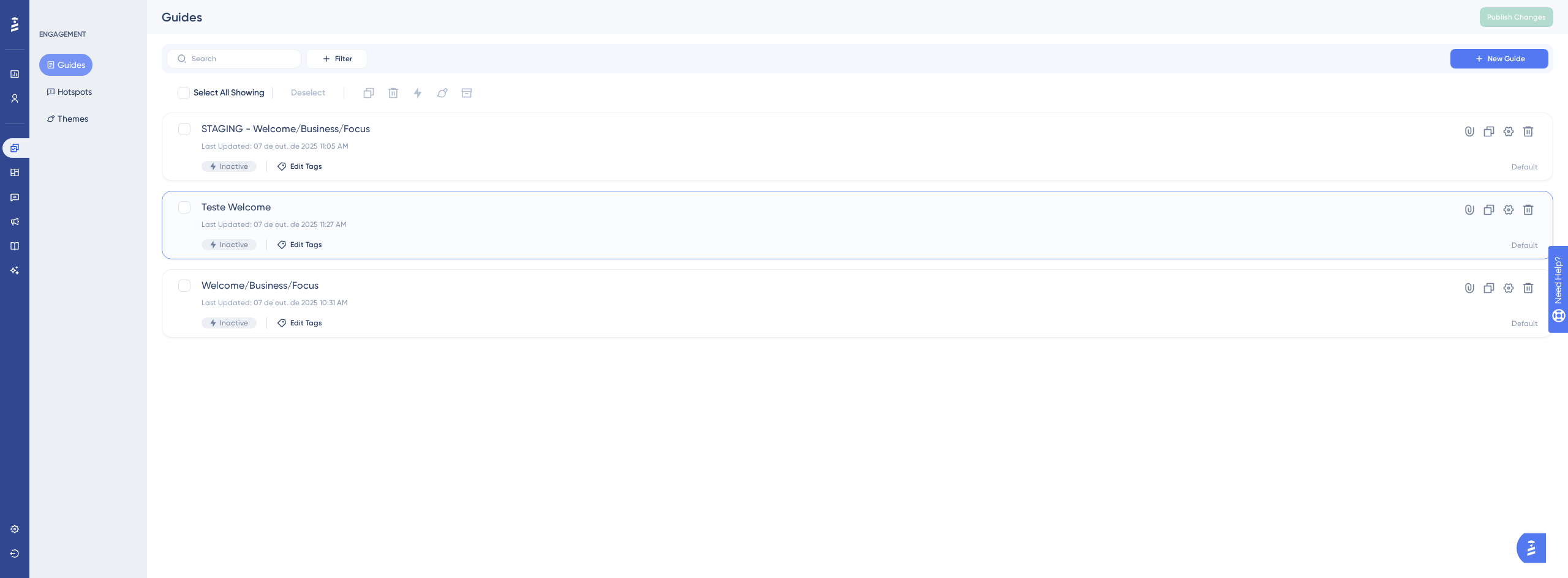
click at [271, 210] on span "Teste Welcome" at bounding box center [808, 207] width 1214 height 14
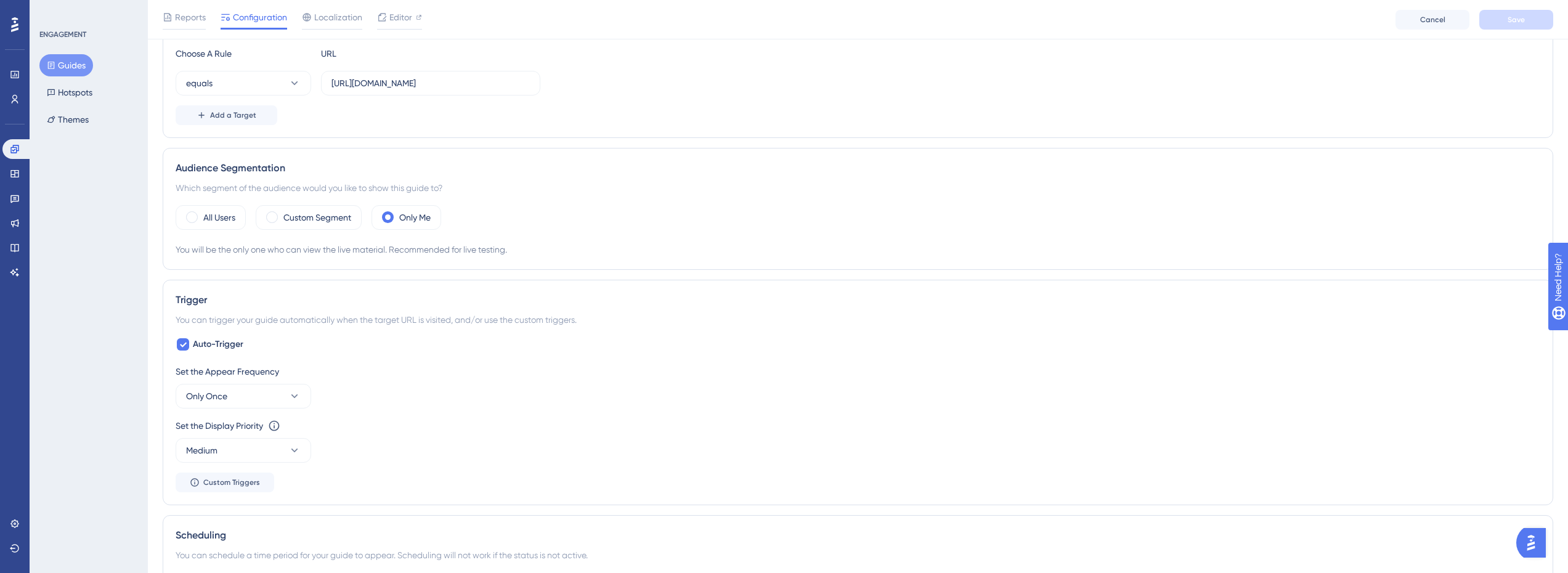
scroll to position [370, 0]
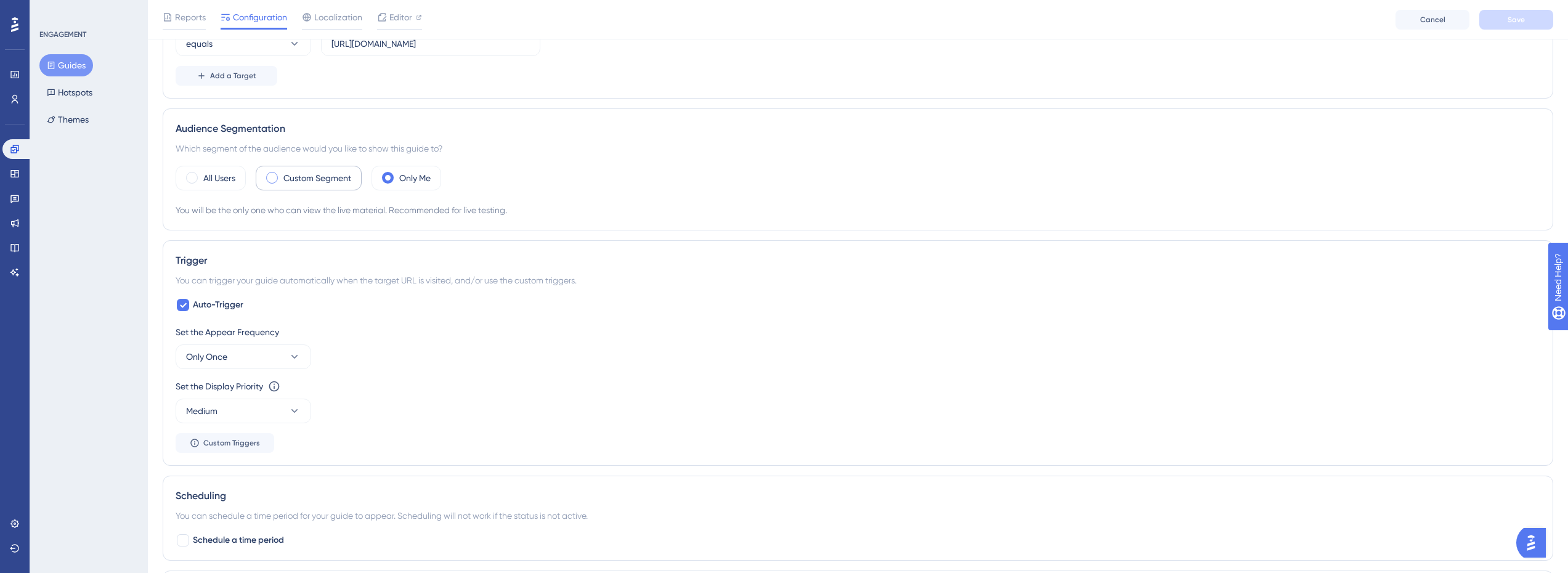
click at [325, 176] on label "Custom Segment" at bounding box center [317, 178] width 68 height 14
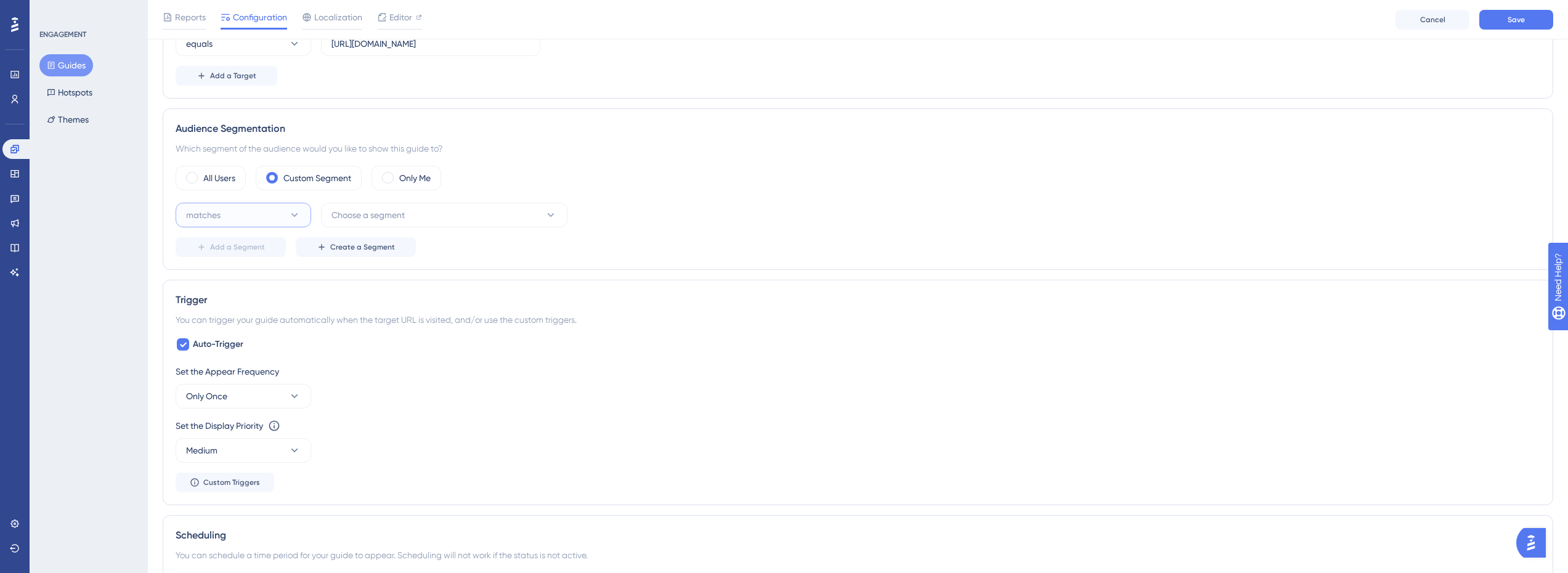
click at [291, 214] on icon at bounding box center [295, 215] width 12 height 12
click at [258, 250] on div "matches matches" at bounding box center [243, 252] width 100 height 24
click at [371, 219] on span "Choose a segment" at bounding box center [368, 215] width 73 height 14
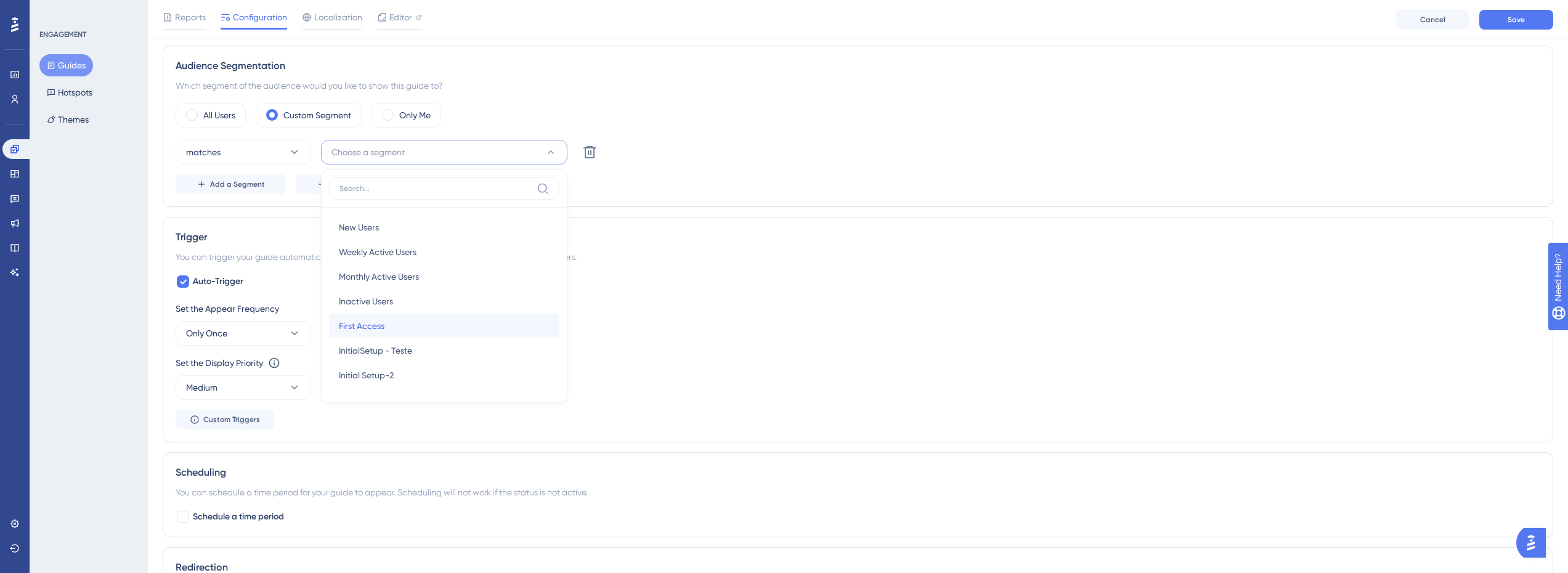
click at [386, 330] on div "First Access First Access" at bounding box center [444, 326] width 210 height 24
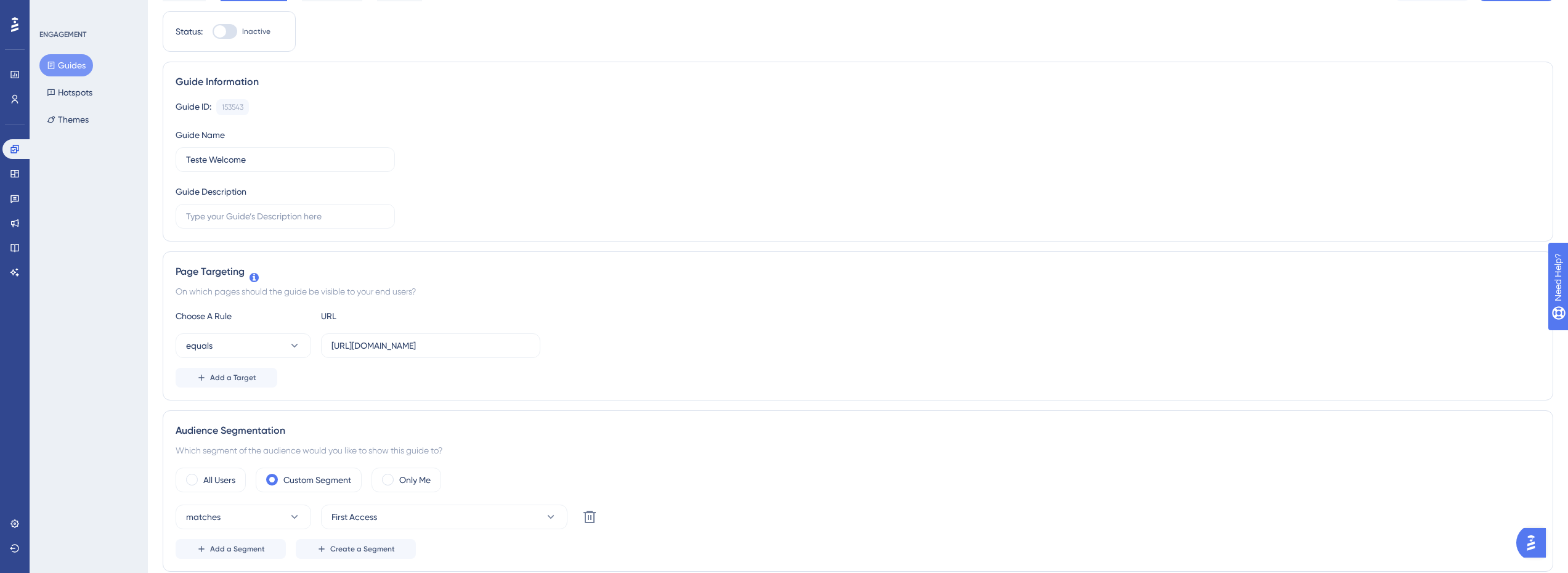
scroll to position [0, 0]
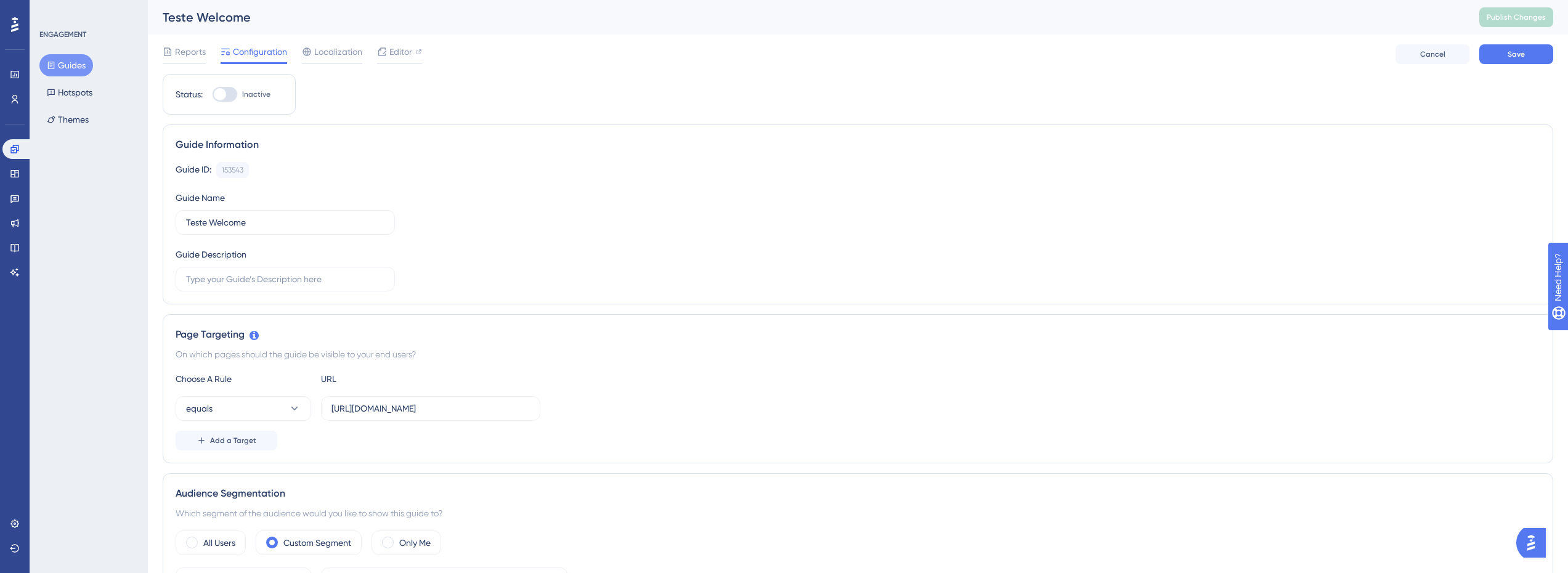
click at [236, 89] on div at bounding box center [224, 94] width 24 height 14
click at [212, 94] on input "Inactive" at bounding box center [212, 94] width 1 height 1
checkbox input "true"
click at [1515, 54] on span "Save" at bounding box center [1516, 54] width 17 height 10
click at [1527, 16] on span "Publish Changes" at bounding box center [1516, 17] width 59 height 10
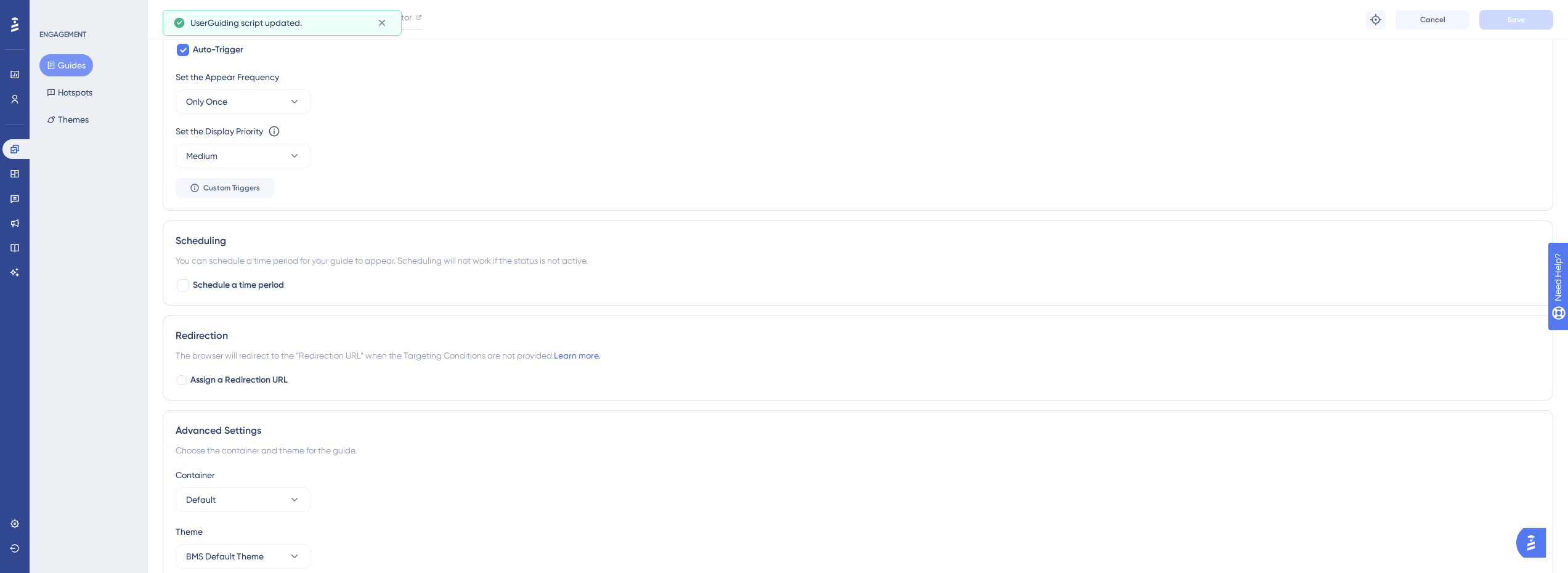
scroll to position [476, 0]
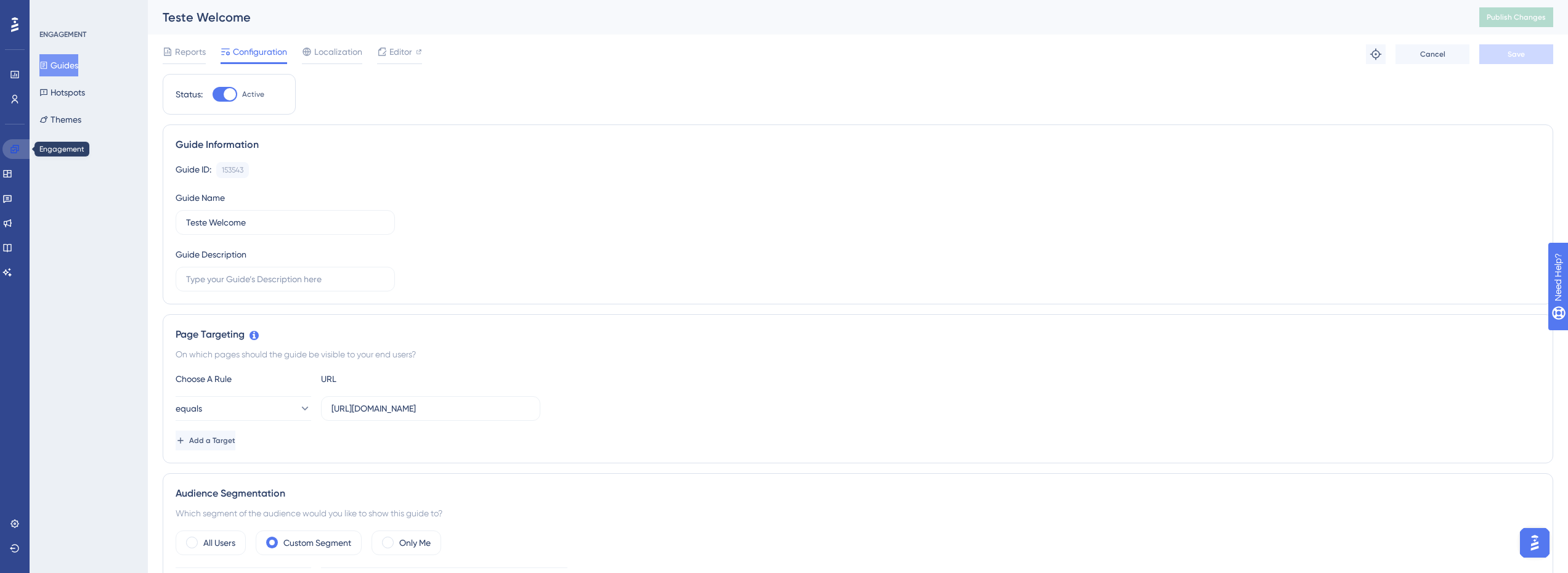
click at [14, 149] on icon at bounding box center [14, 149] width 10 height 10
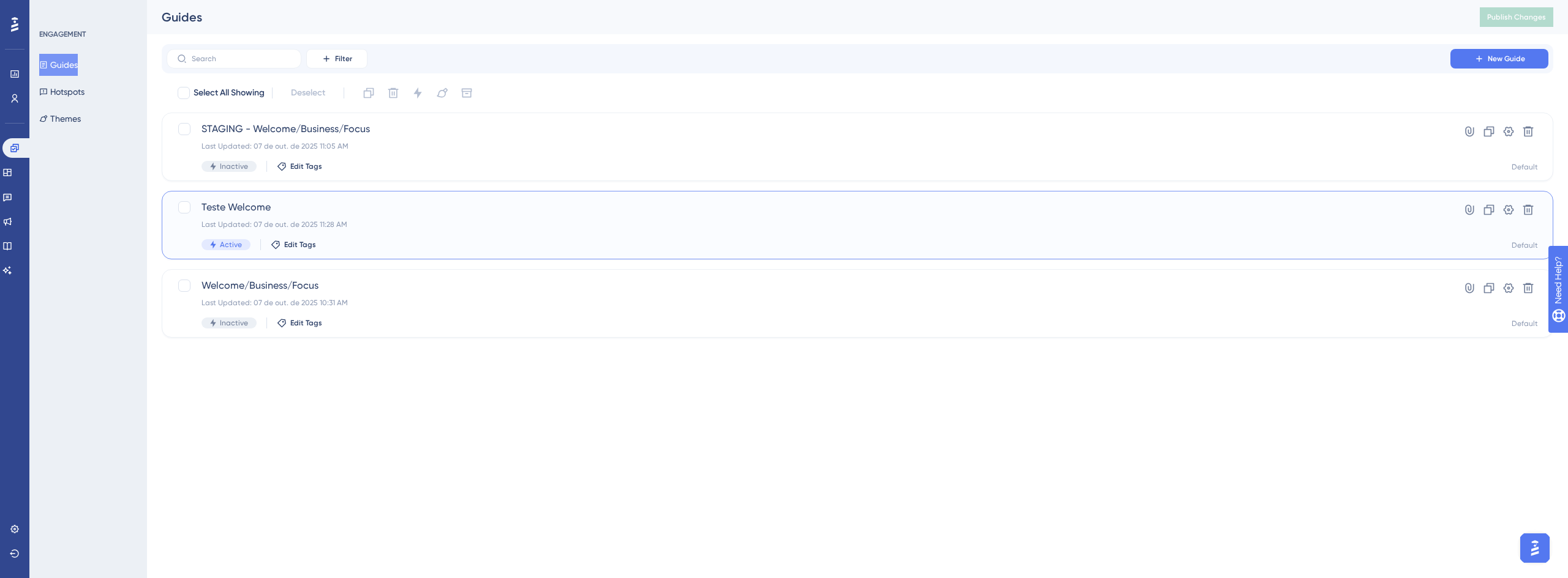
click at [292, 216] on div "Teste Welcome Last Updated: 07 de out. de 2025 11:28 AM Active Edit Tags" at bounding box center [808, 225] width 1214 height 50
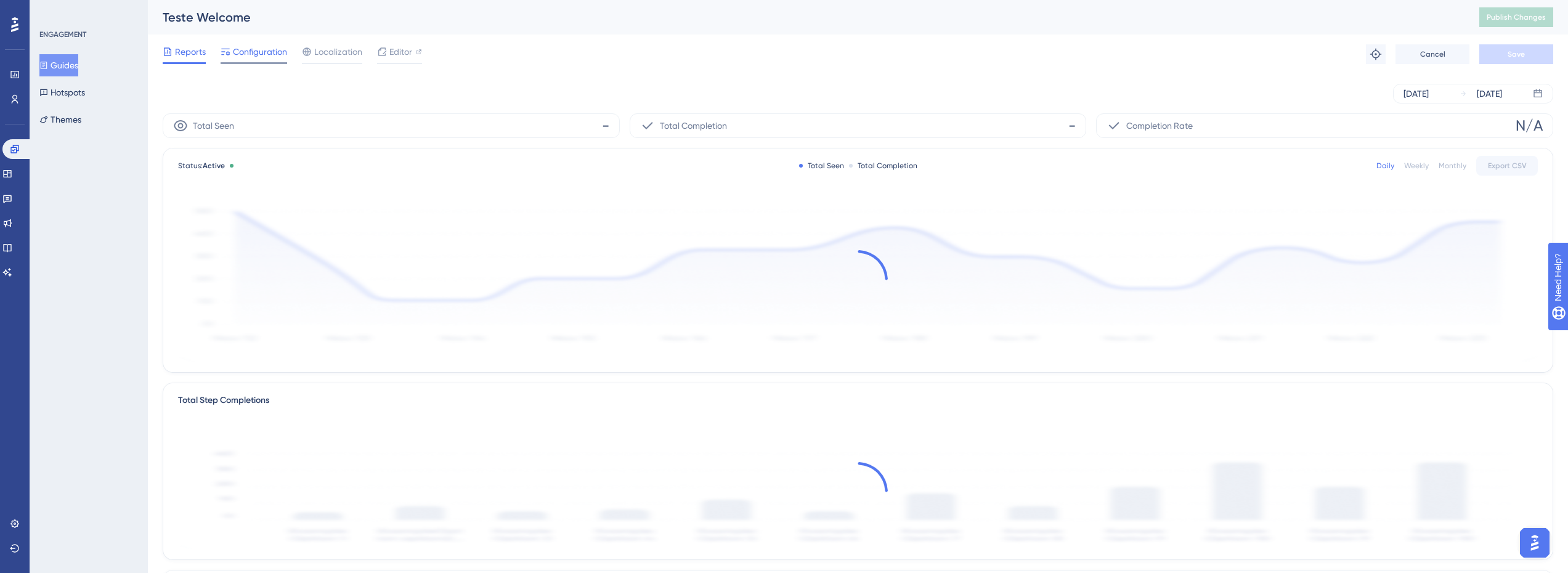
click at [260, 57] on span "Configuration" at bounding box center [260, 51] width 54 height 14
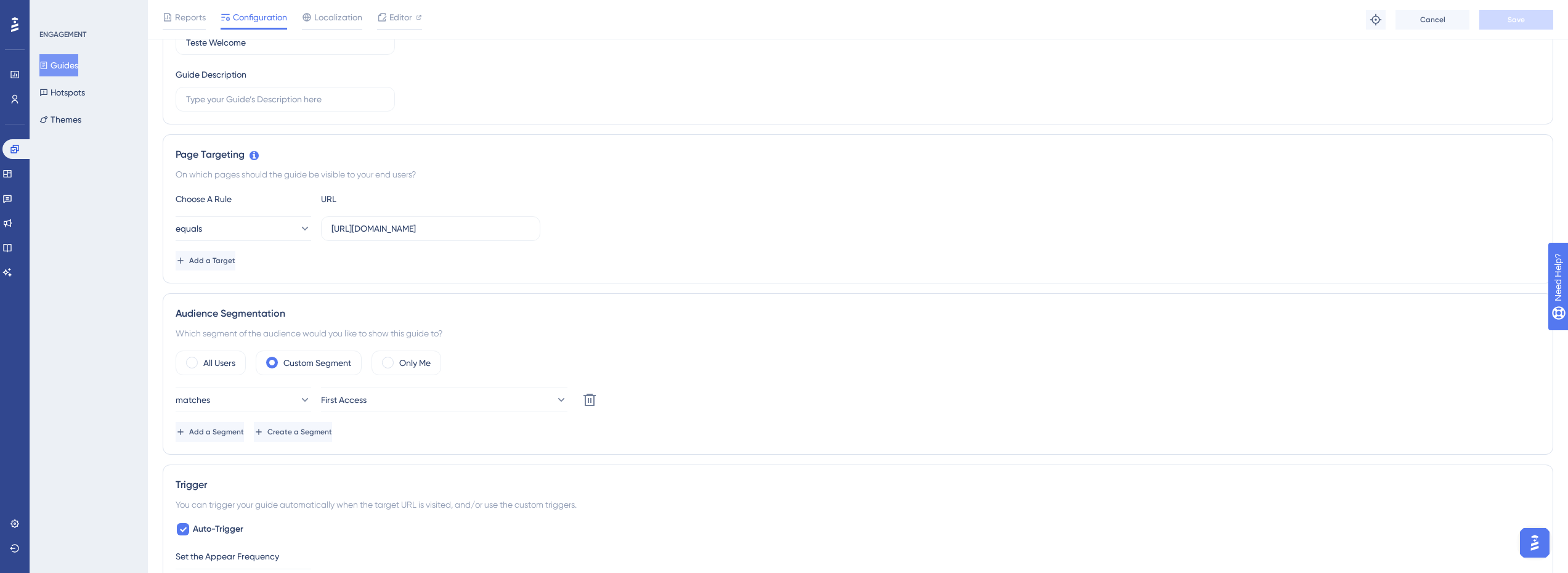
scroll to position [370, 0]
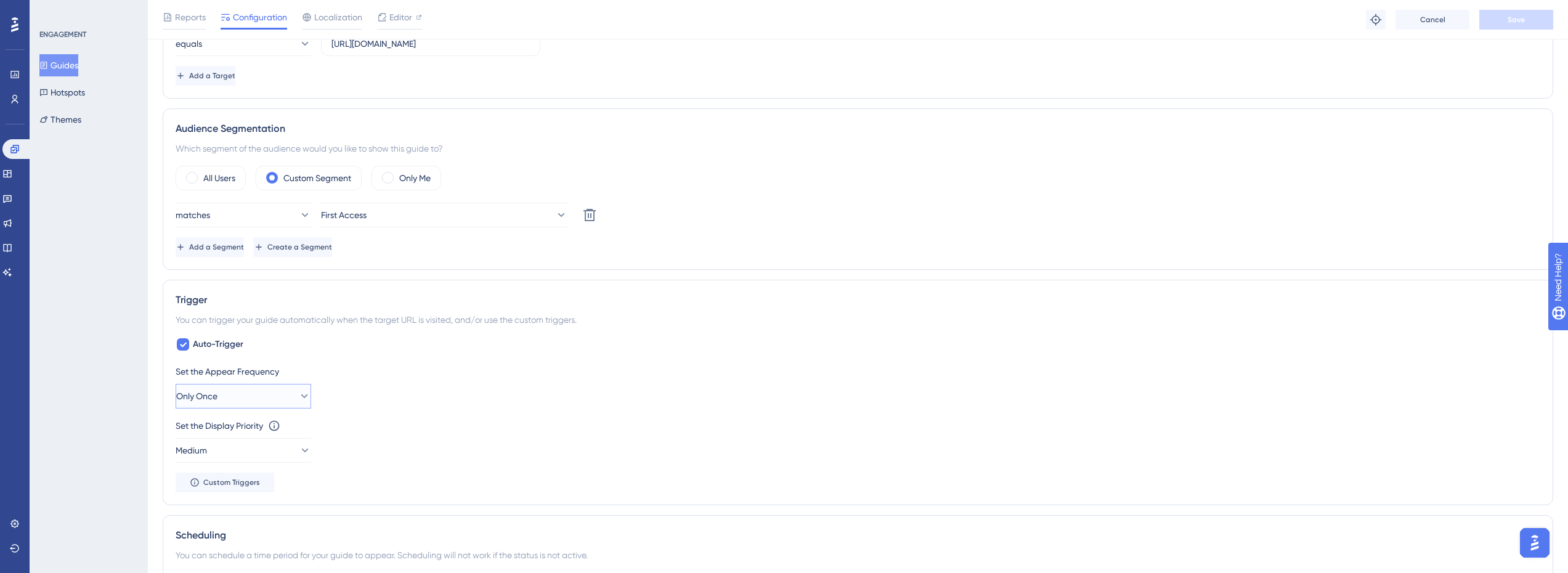
click at [231, 394] on button "Only Once" at bounding box center [243, 396] width 135 height 24
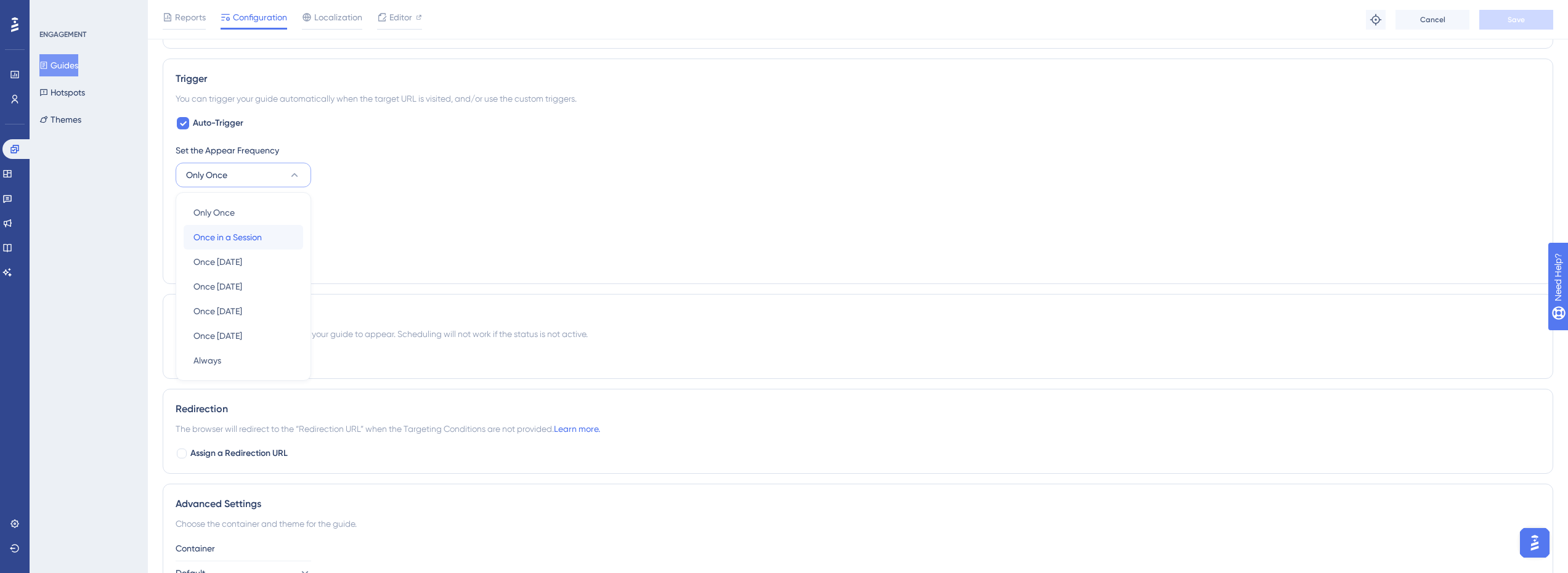
click at [249, 245] on div "Once in a Session Once in a Session" at bounding box center [243, 237] width 100 height 24
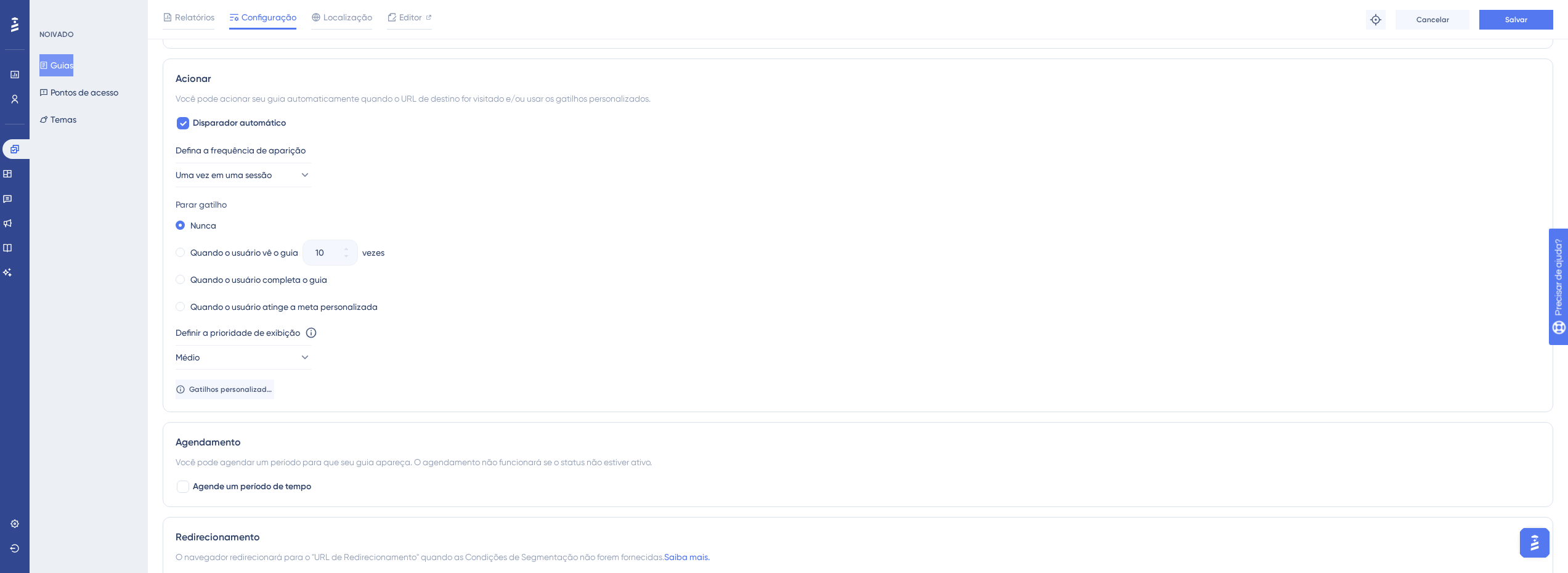
click at [360, 199] on div "Parar gatilho" at bounding box center [857, 205] width 1364 height 14
click at [272, 178] on font "Uma vez em uma sessão" at bounding box center [224, 175] width 96 height 10
click at [282, 177] on font "Uma vez em uma sessão" at bounding box center [234, 175] width 96 height 10
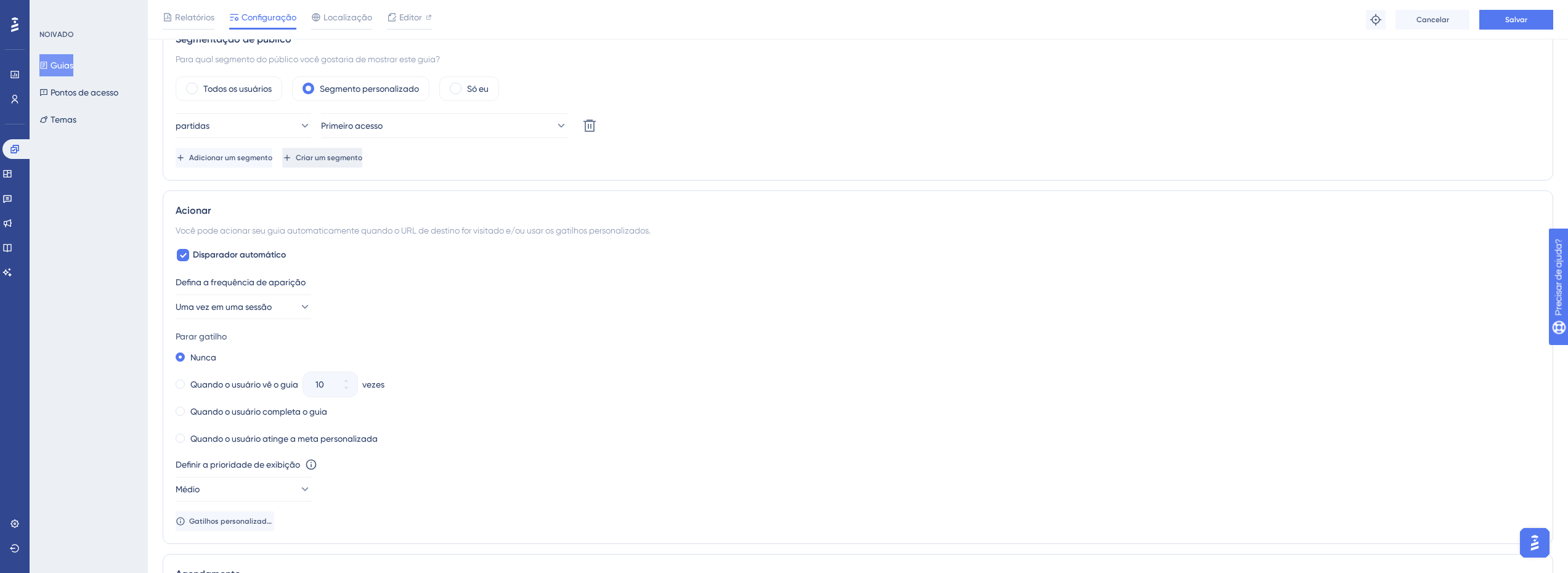
scroll to position [406, 0]
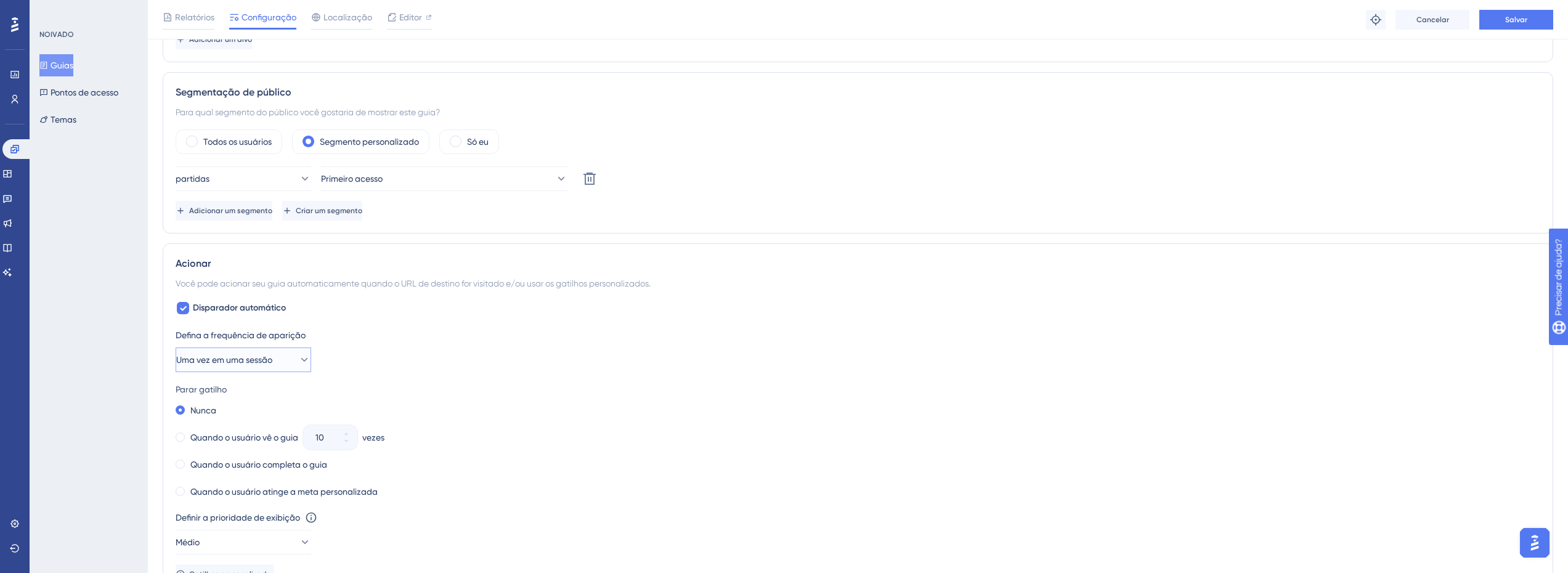
click at [259, 358] on font "Uma vez em uma sessão" at bounding box center [224, 360] width 96 height 10
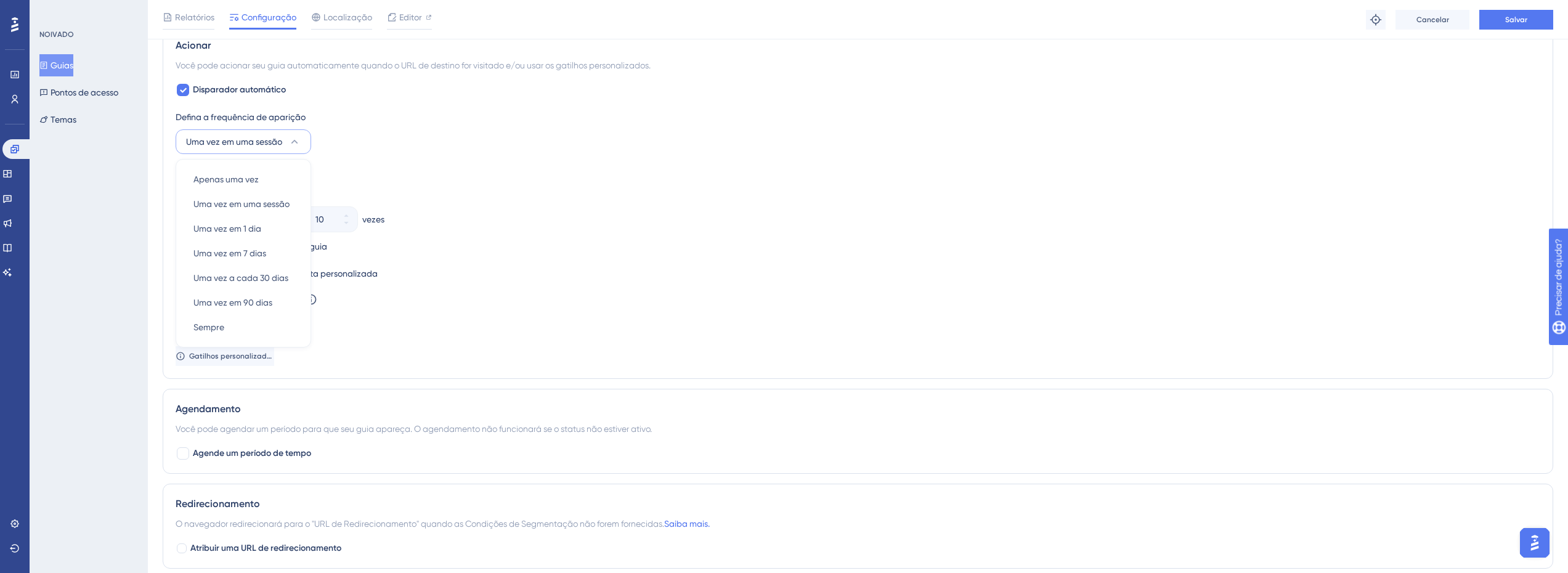
scroll to position [653, 0]
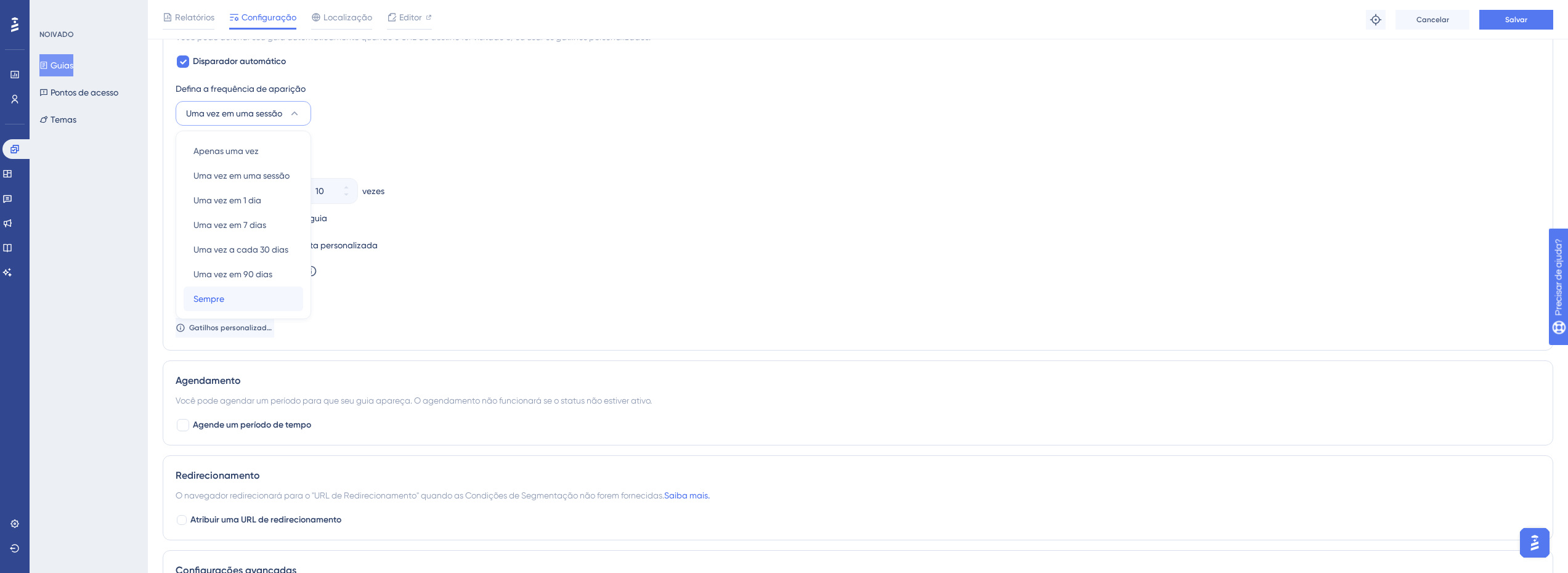
click at [243, 303] on div "Sempre Sempre" at bounding box center [243, 299] width 100 height 24
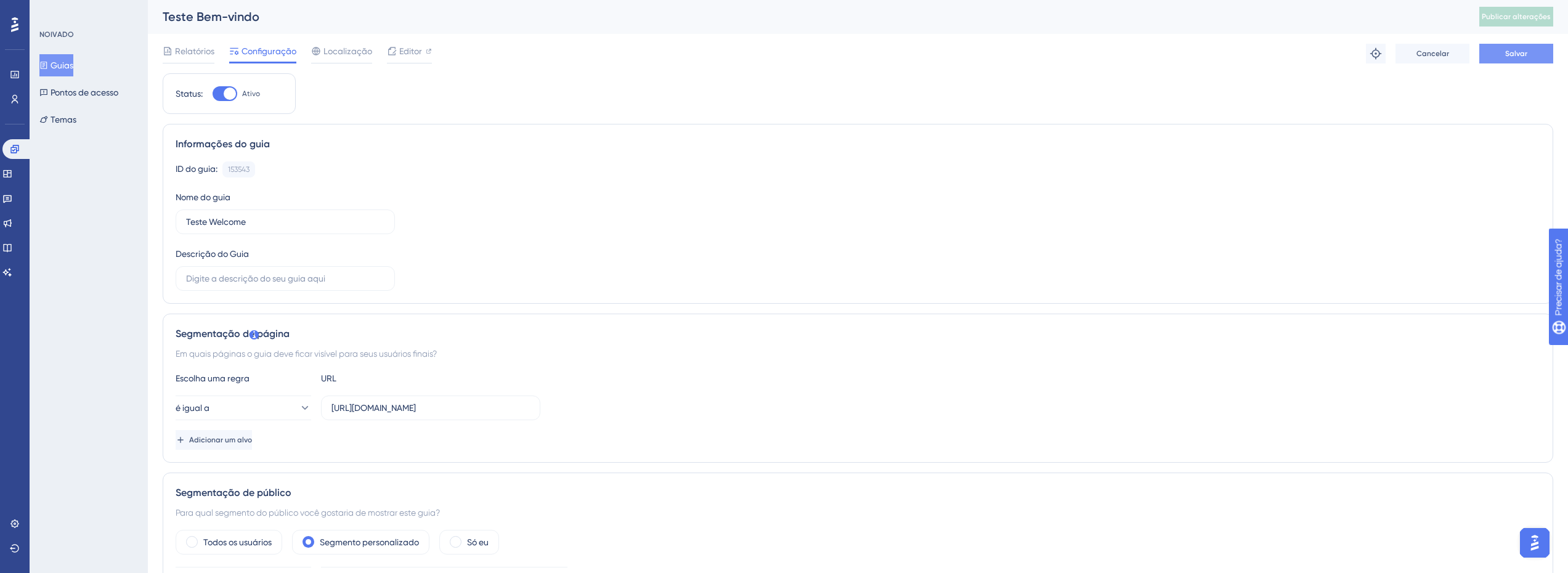
scroll to position [0, 0]
click at [1509, 54] on span "Save" at bounding box center [1516, 54] width 17 height 10
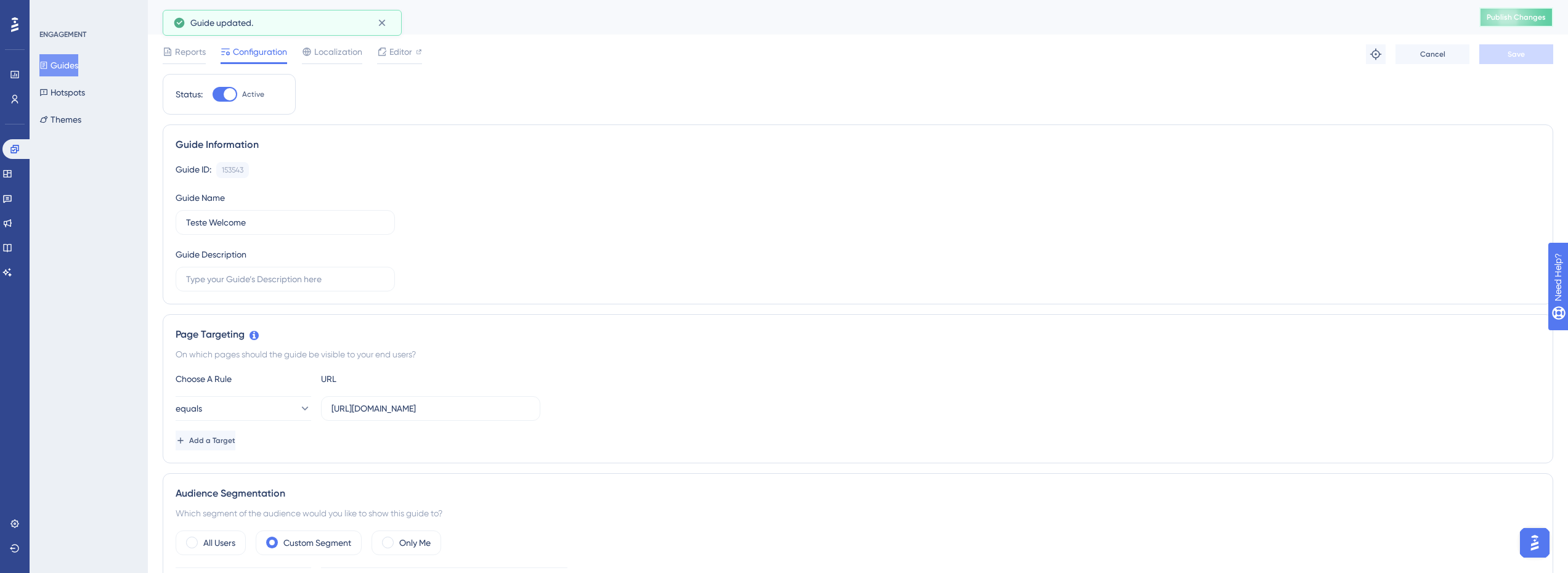
click at [1531, 16] on span "Publish Changes" at bounding box center [1516, 17] width 59 height 10
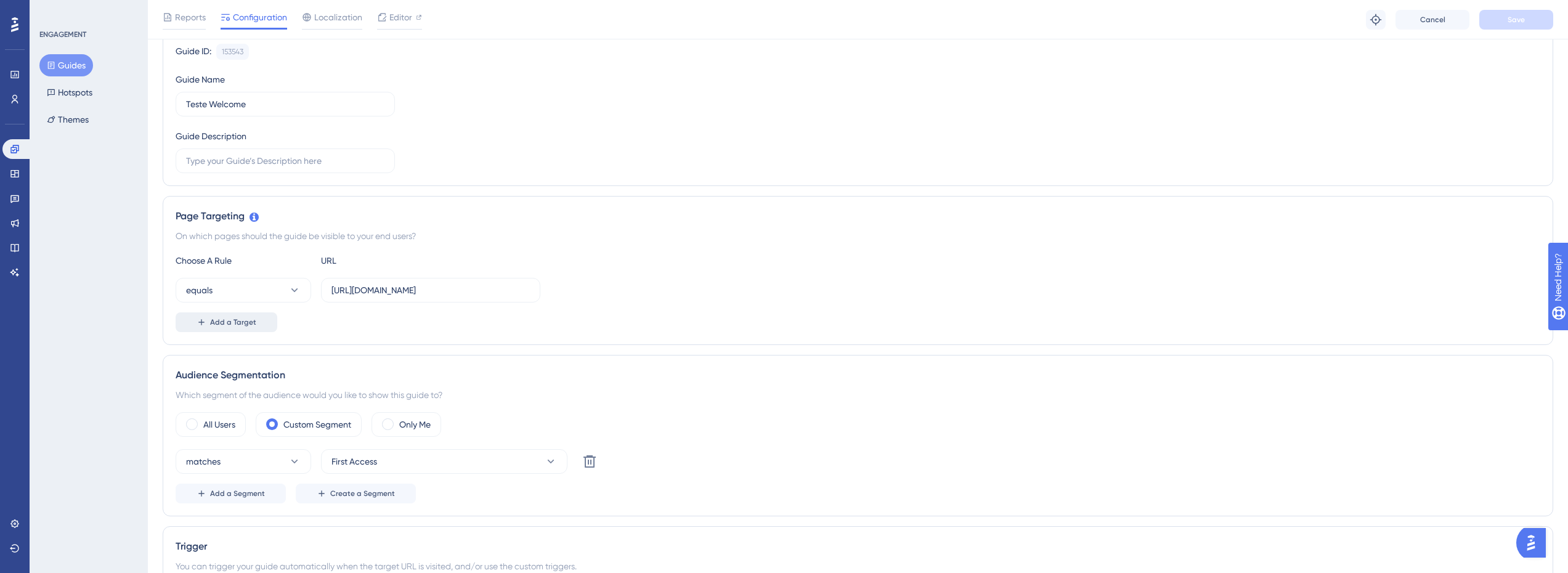
click at [255, 322] on button "Add a Target" at bounding box center [226, 322] width 102 height 20
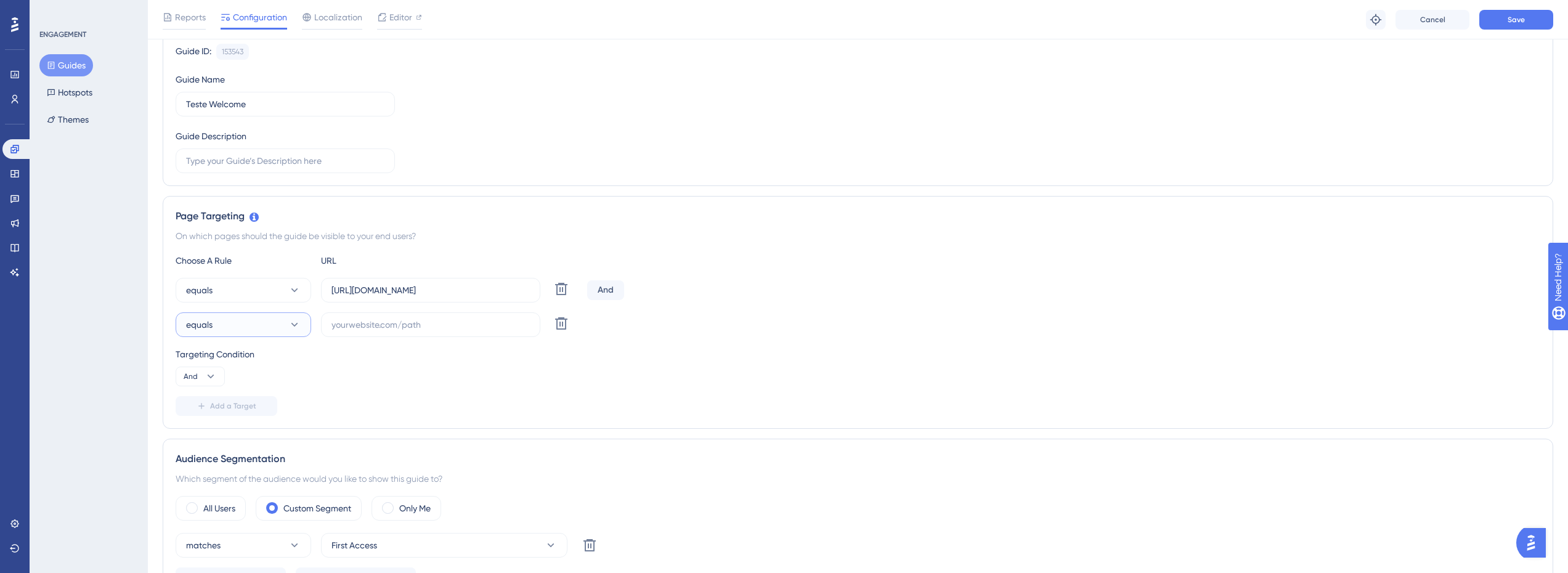
click at [264, 321] on button "equals" at bounding box center [243, 324] width 135 height 24
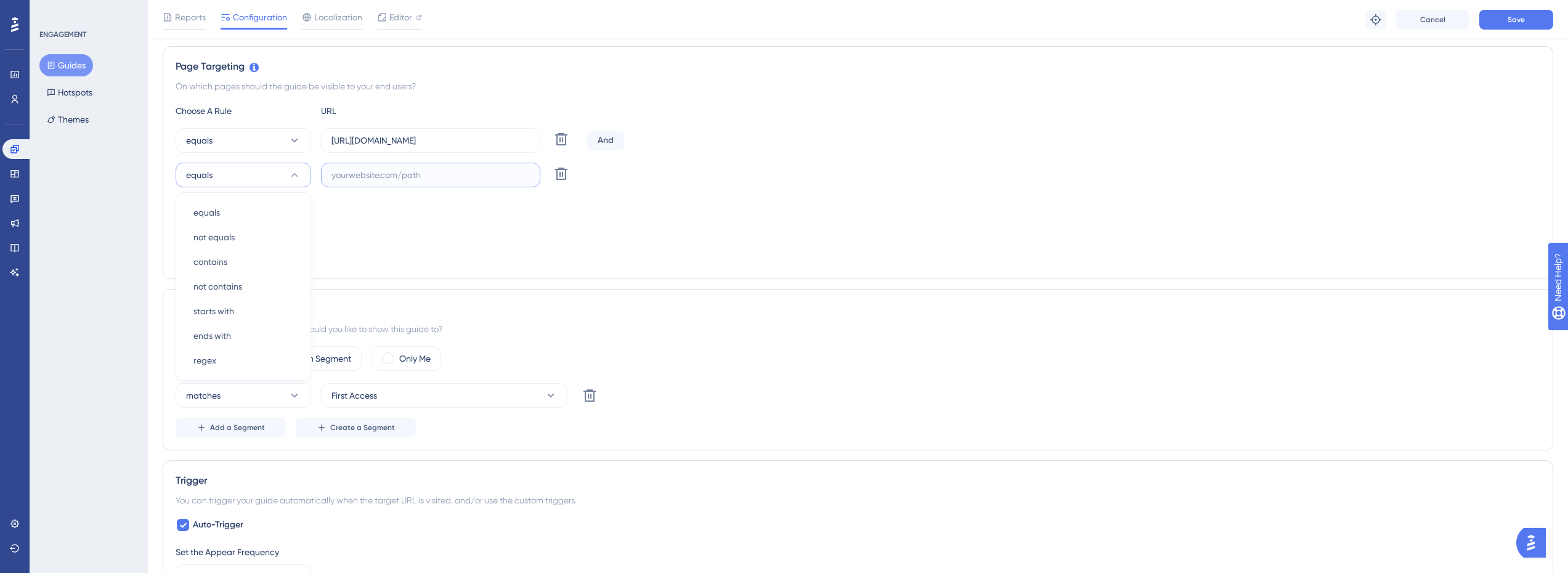
click at [450, 178] on input "text" at bounding box center [431, 175] width 199 height 14
click at [562, 176] on icon at bounding box center [561, 174] width 12 height 12
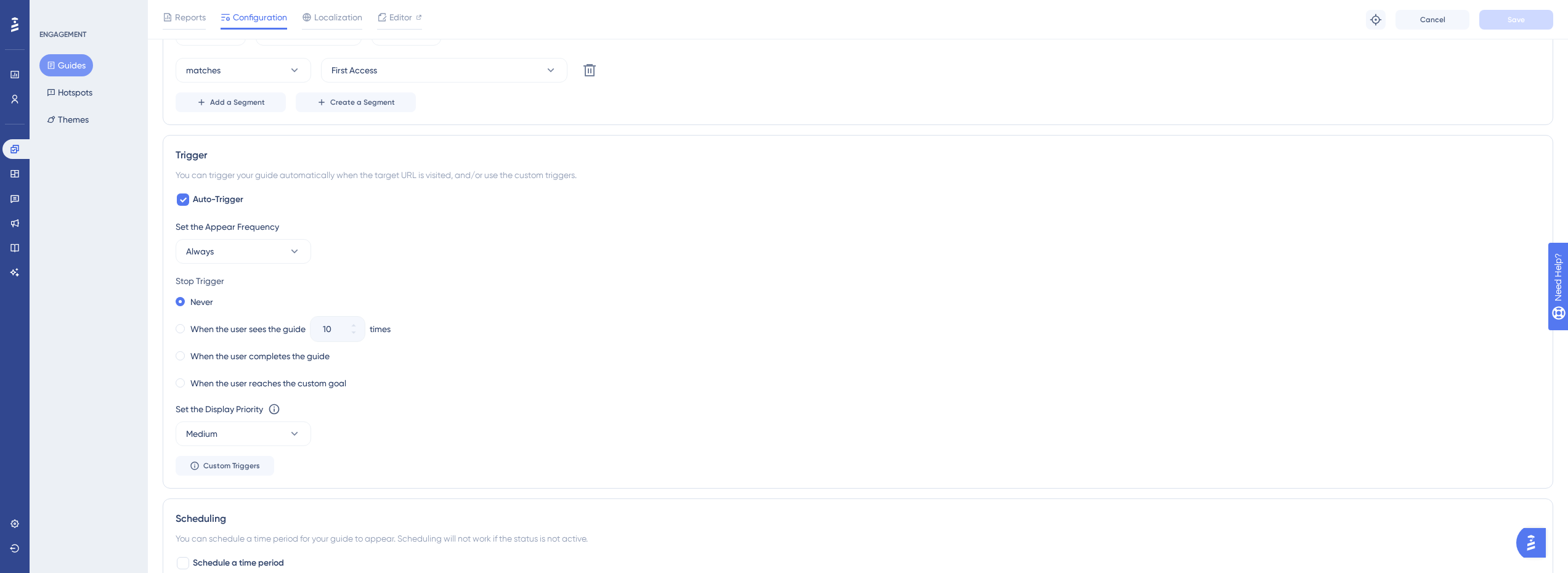
scroll to position [520, 0]
click at [913, 330] on div "When the user sees the guide 10 times" at bounding box center [857, 324] width 1364 height 17
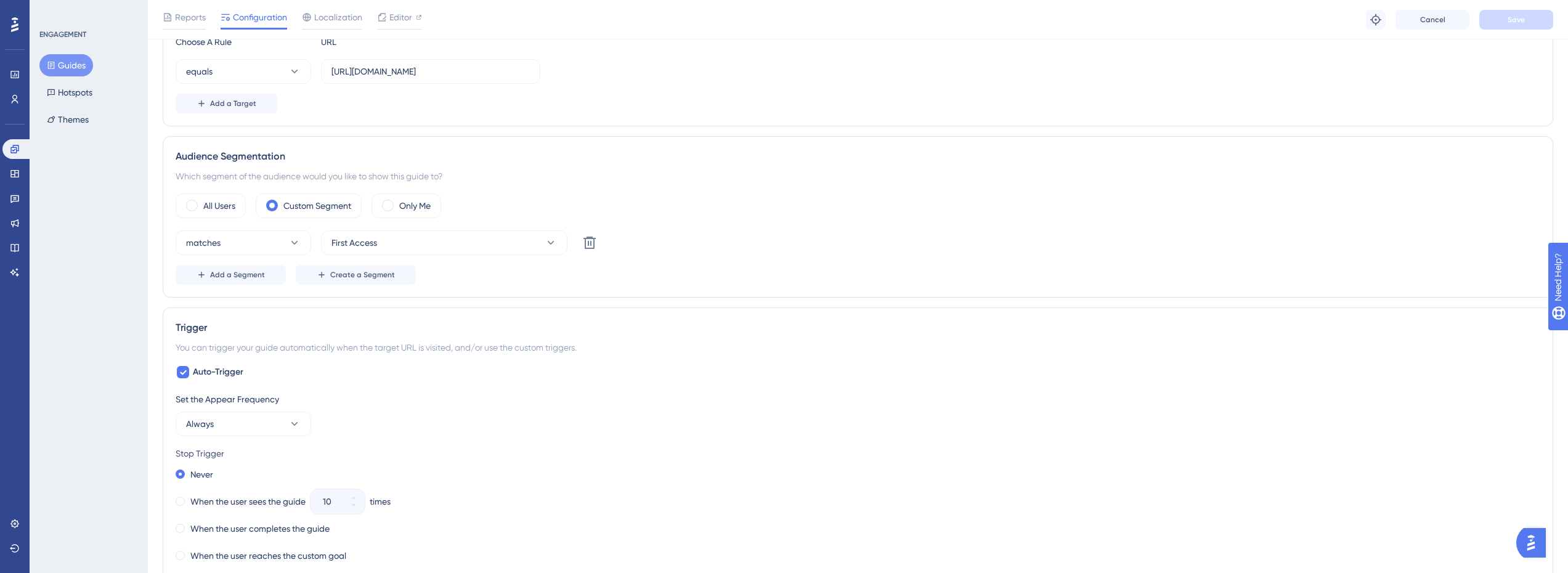
scroll to position [432, 0]
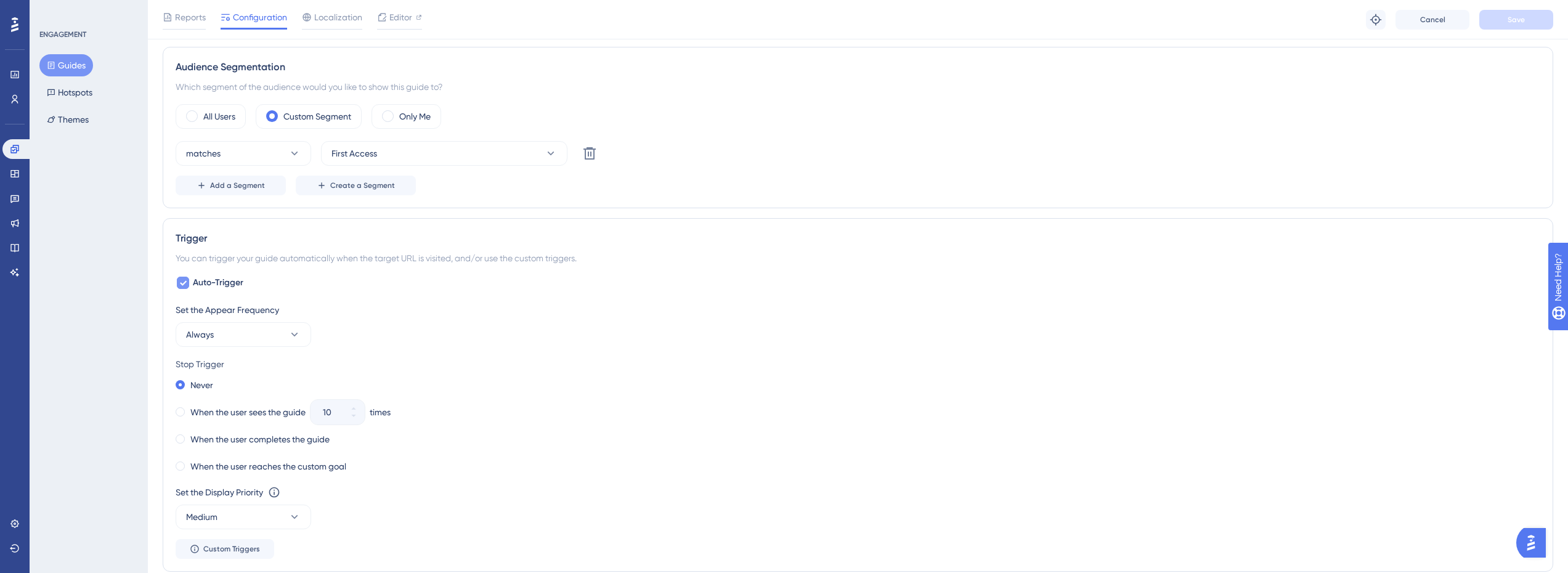
click at [214, 281] on span "Auto-Trigger" at bounding box center [218, 283] width 51 height 14
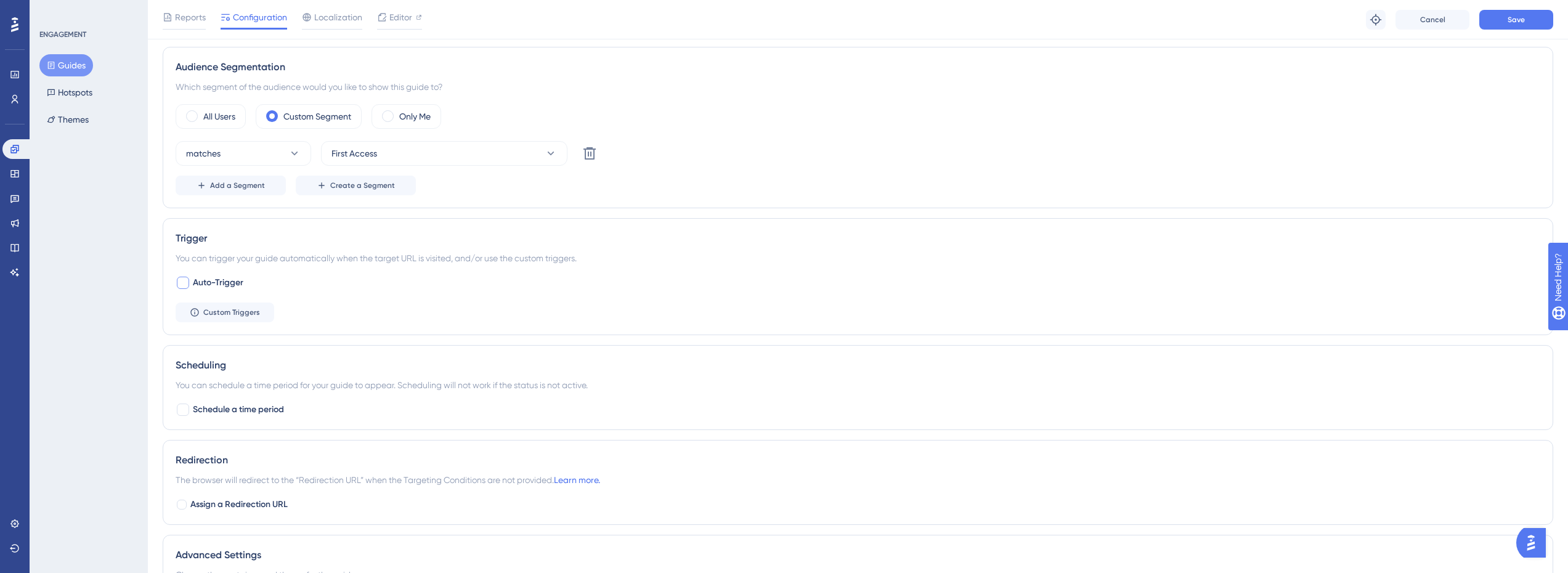
click at [214, 281] on span "Auto-Trigger" at bounding box center [218, 283] width 51 height 14
checkbox input "true"
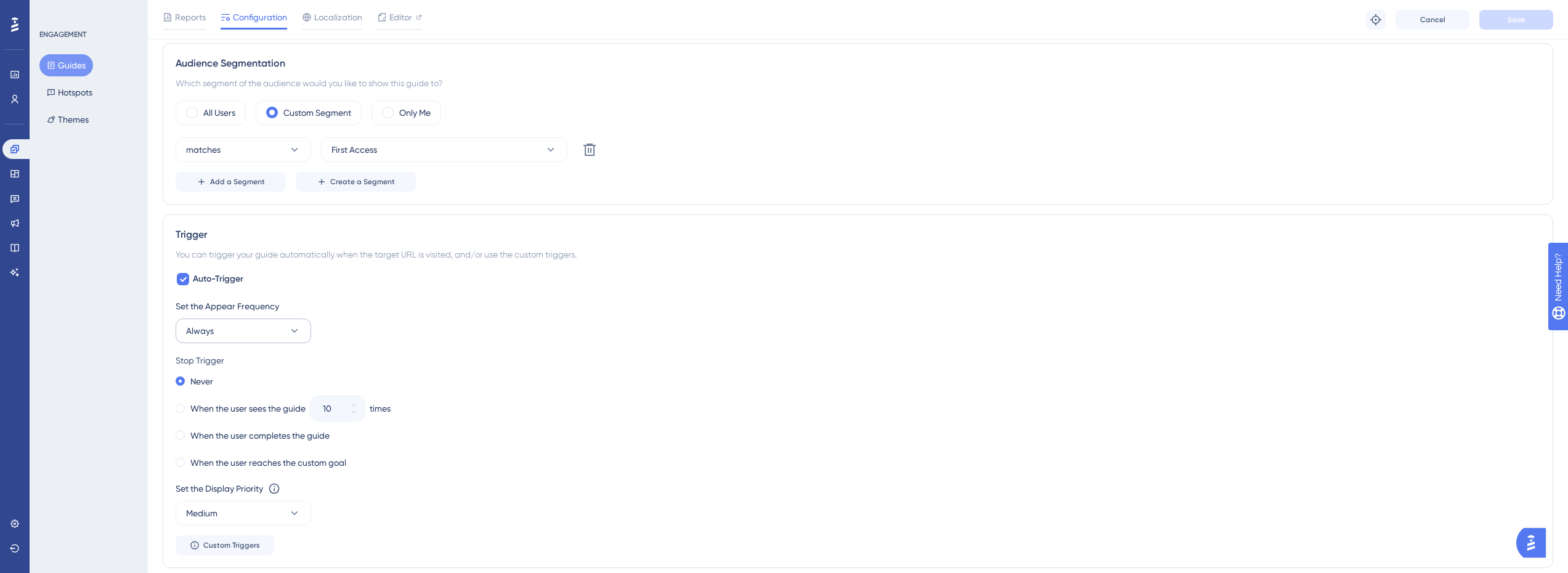
scroll to position [616, 0]
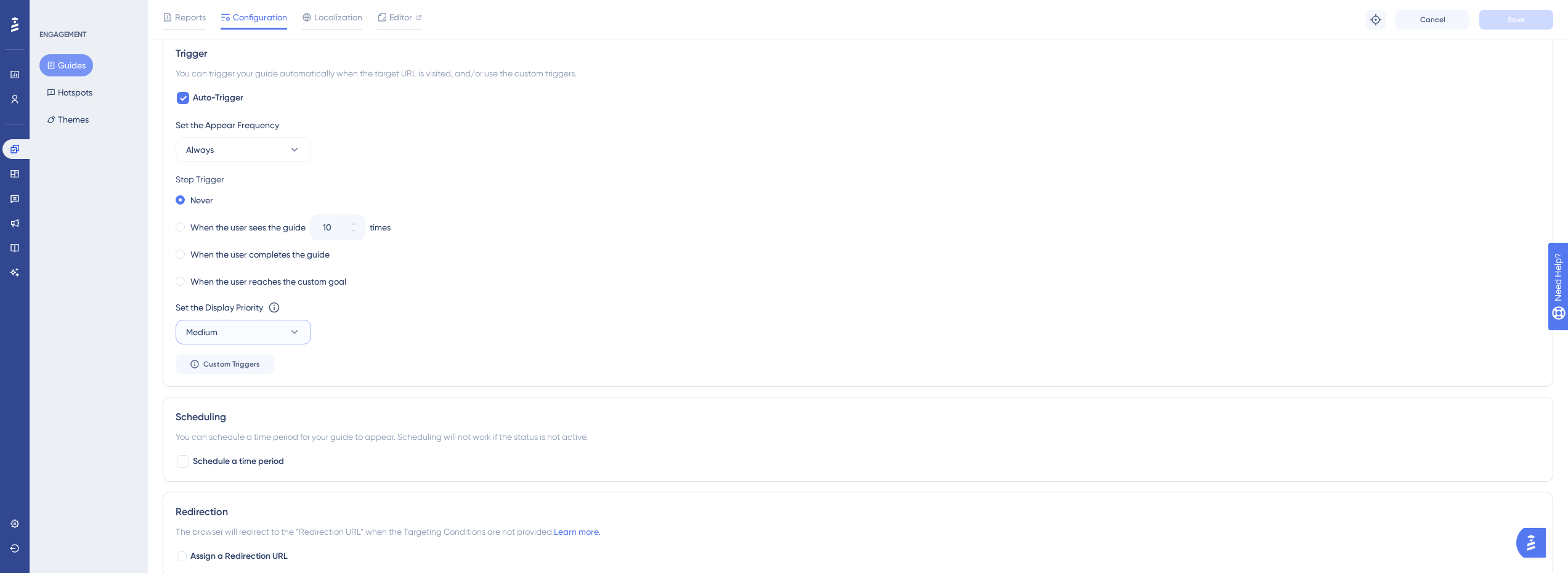
click at [253, 332] on button "Medium" at bounding box center [243, 332] width 135 height 24
click at [230, 441] on div "Highest Highest" at bounding box center [243, 443] width 100 height 24
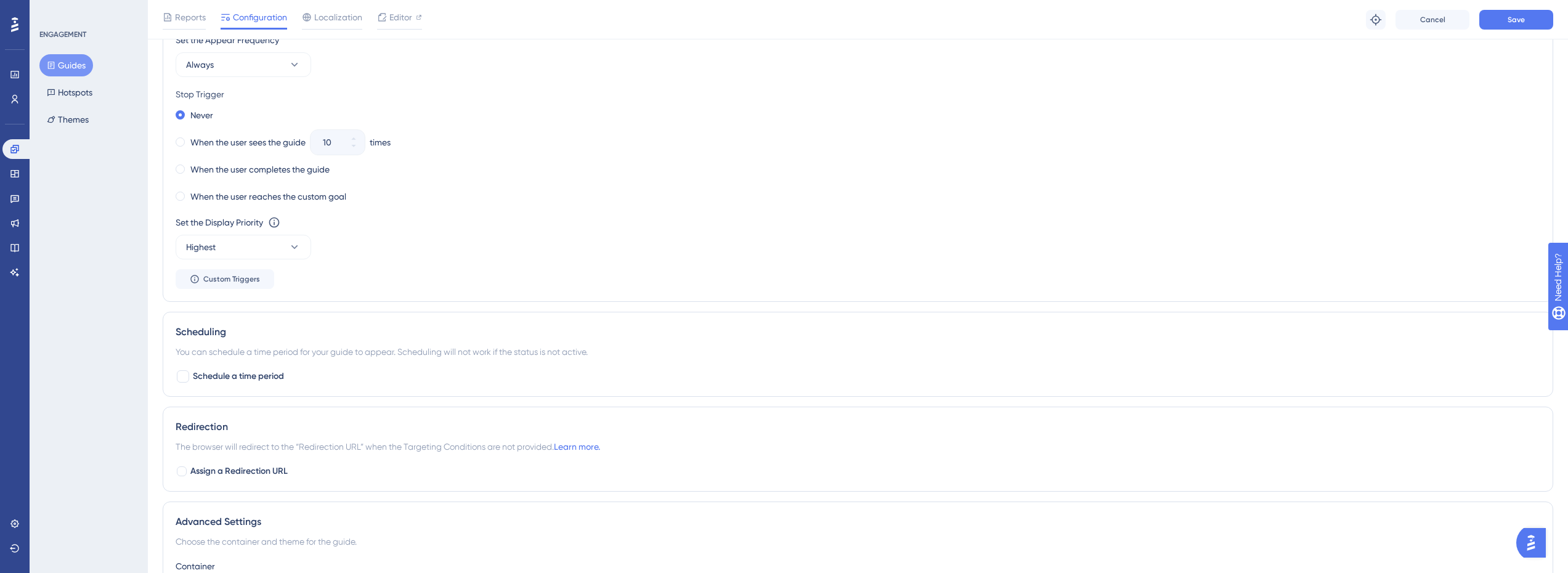
scroll to position [801, 0]
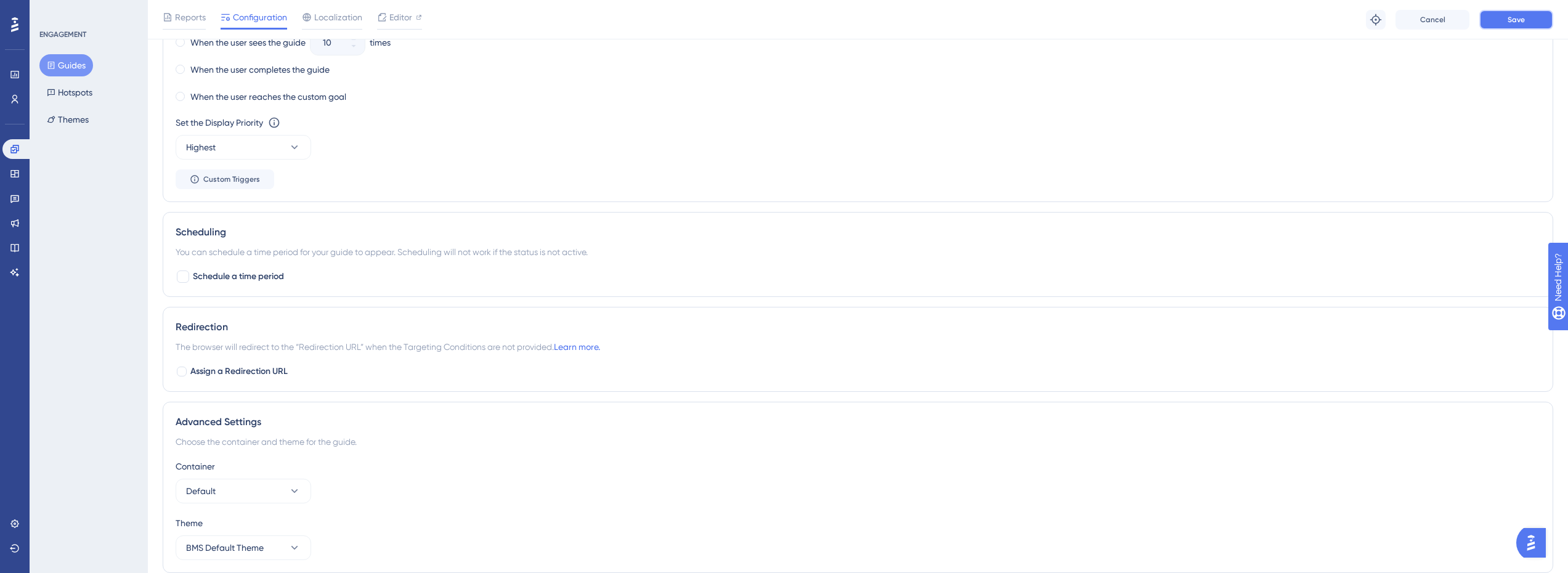
click at [1512, 23] on span "Save" at bounding box center [1516, 19] width 17 height 10
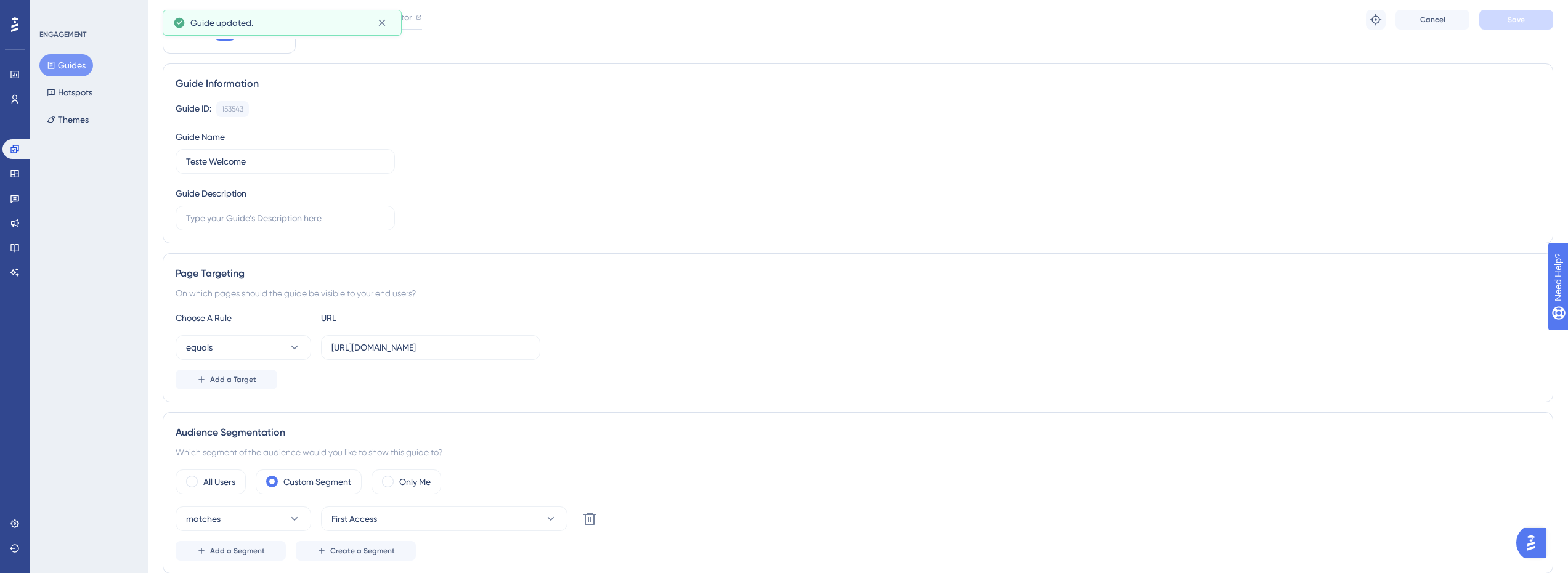
scroll to position [0, 0]
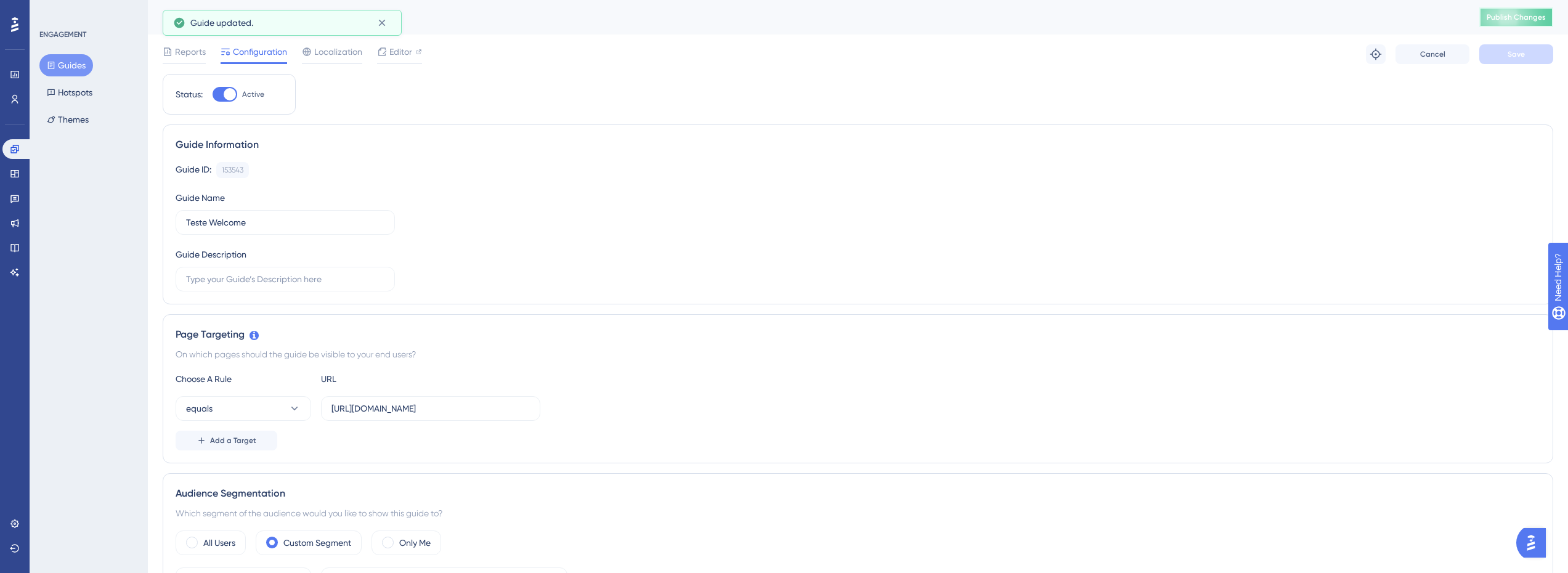
click at [1521, 13] on span "Publish Changes" at bounding box center [1516, 17] width 59 height 10
click at [11, 103] on icon at bounding box center [14, 99] width 10 height 10
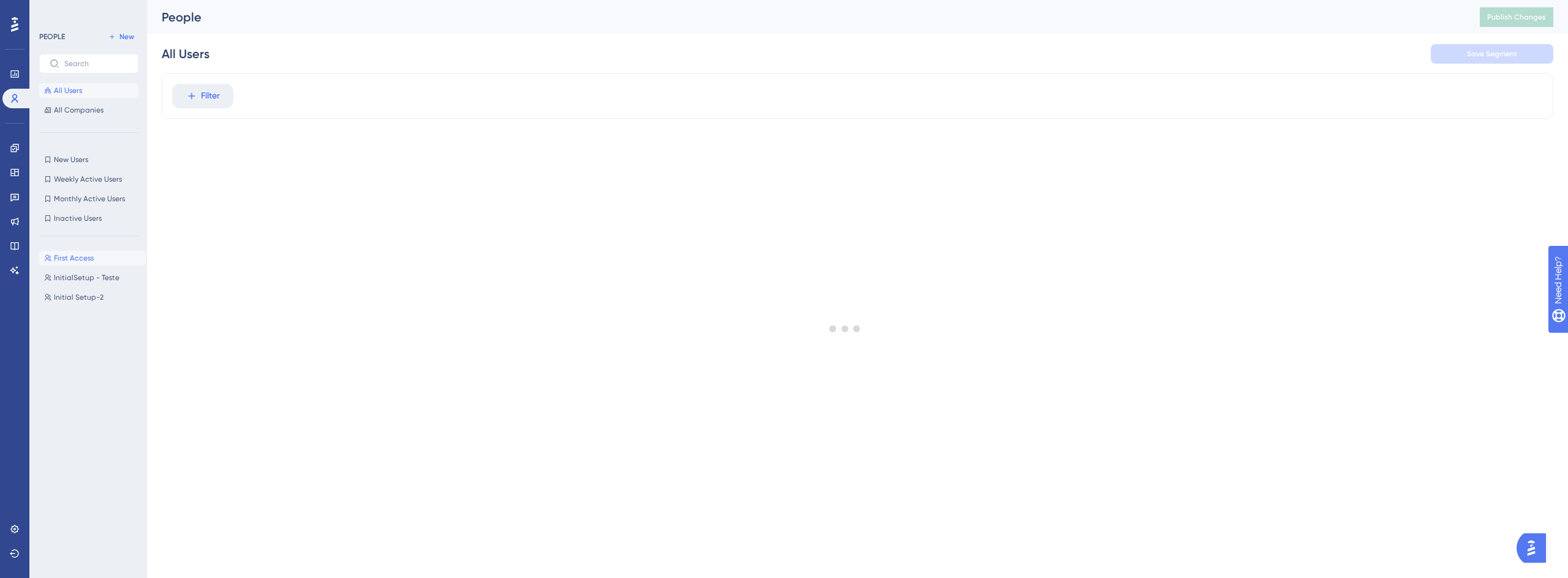
click at [82, 257] on span "First Access" at bounding box center [73, 258] width 40 height 10
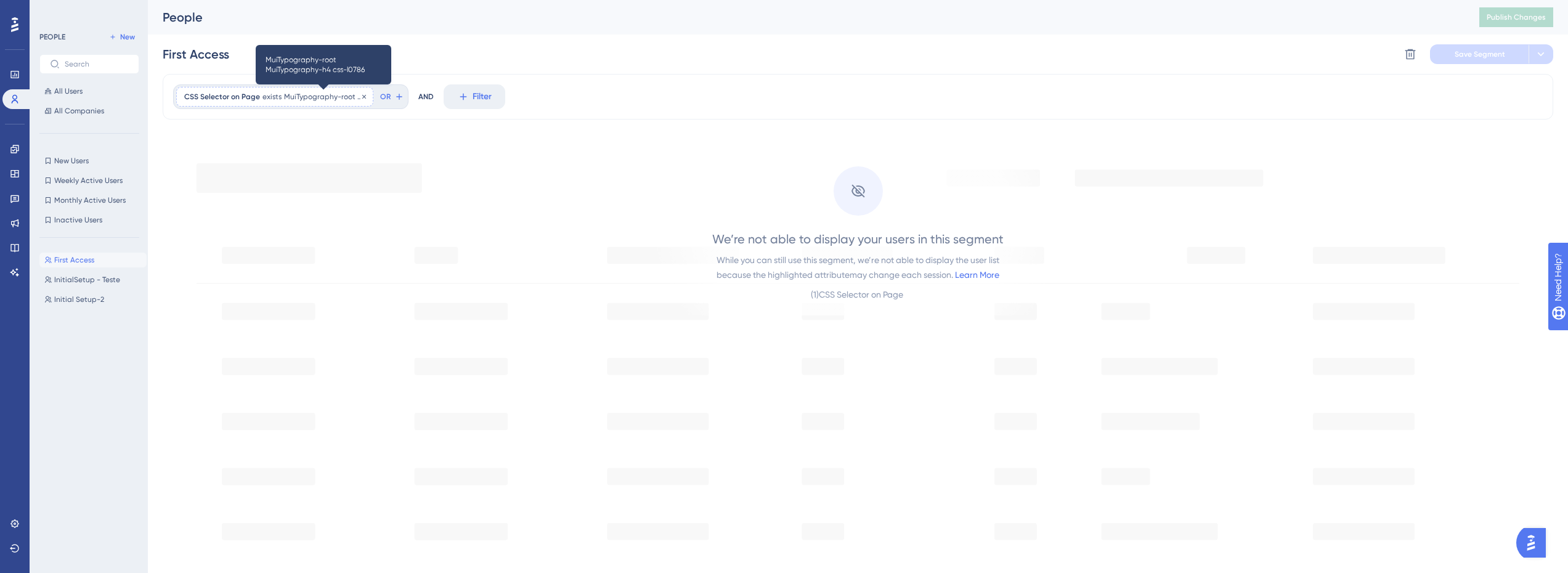
click at [312, 97] on span "MuiTypography-root MuiTypography-h4 css-l0786" at bounding box center [325, 97] width 82 height 10
click at [266, 157] on input "MuiTypography-root MuiTypography-h4 css-l0786" at bounding box center [254, 155] width 114 height 9
type input "xmlns="http://www.w3.org/2000/svg""
click at [313, 182] on span "Done" at bounding box center [308, 182] width 21 height 14
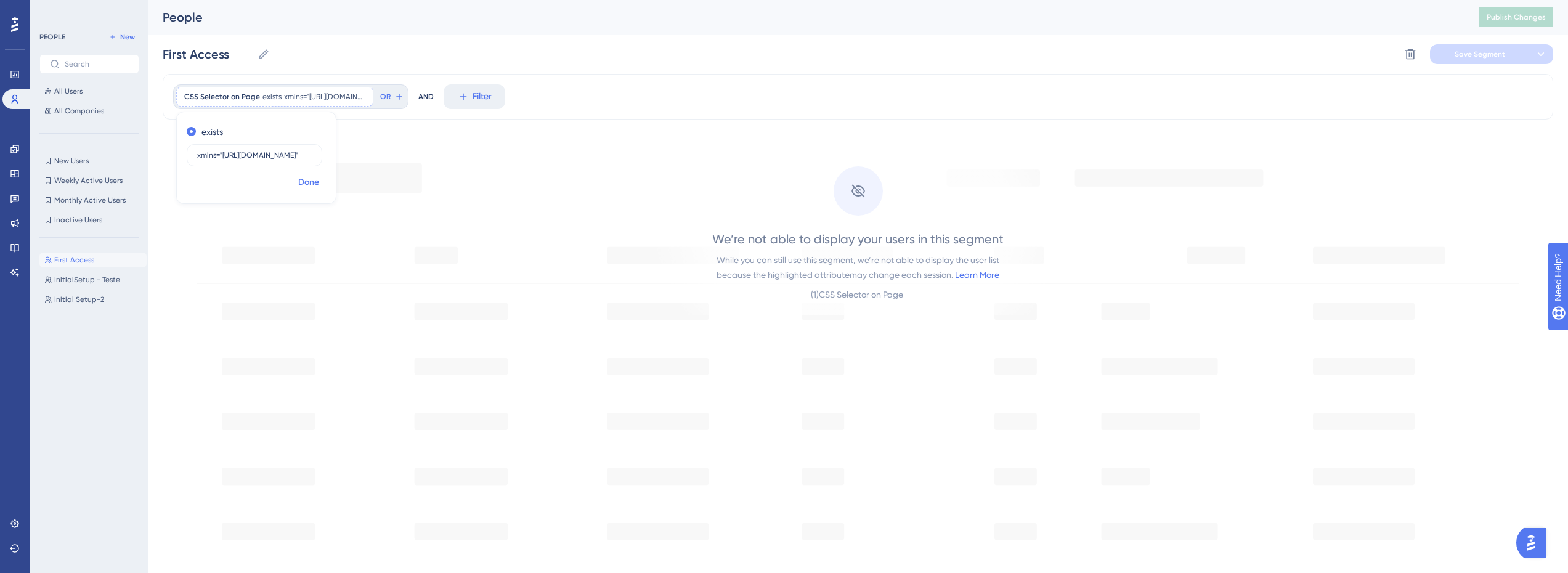
scroll to position [0, 0]
click at [1493, 53] on span "Save Segment" at bounding box center [1479, 54] width 51 height 10
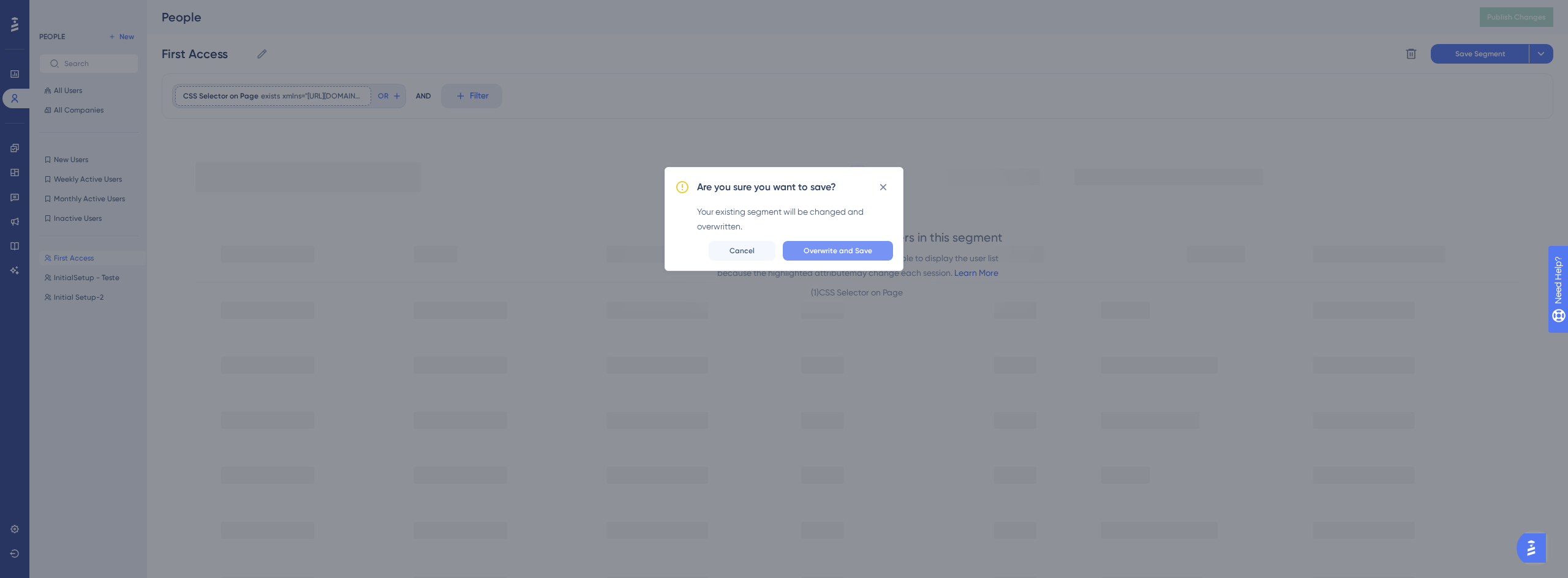
click at [844, 248] on span "Overwrite and Save" at bounding box center [837, 251] width 69 height 10
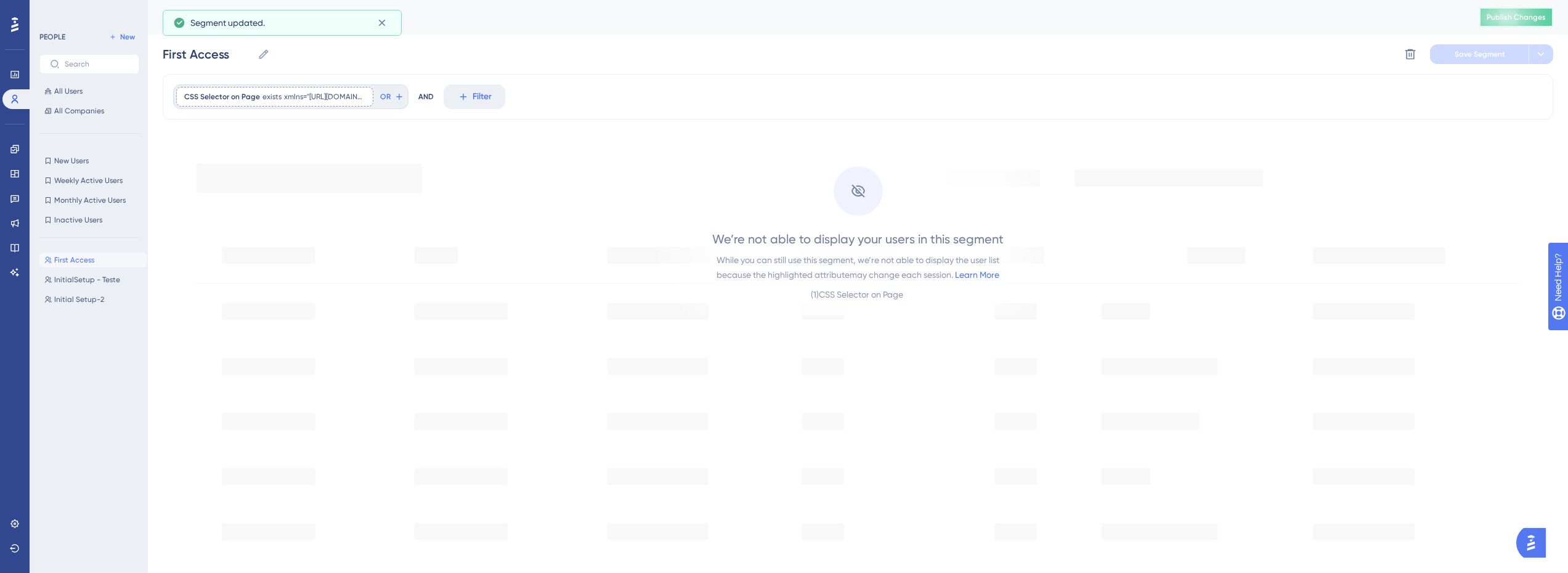
click at [1533, 21] on span "Publish Changes" at bounding box center [1516, 17] width 59 height 10
click at [15, 150] on icon at bounding box center [14, 149] width 10 height 10
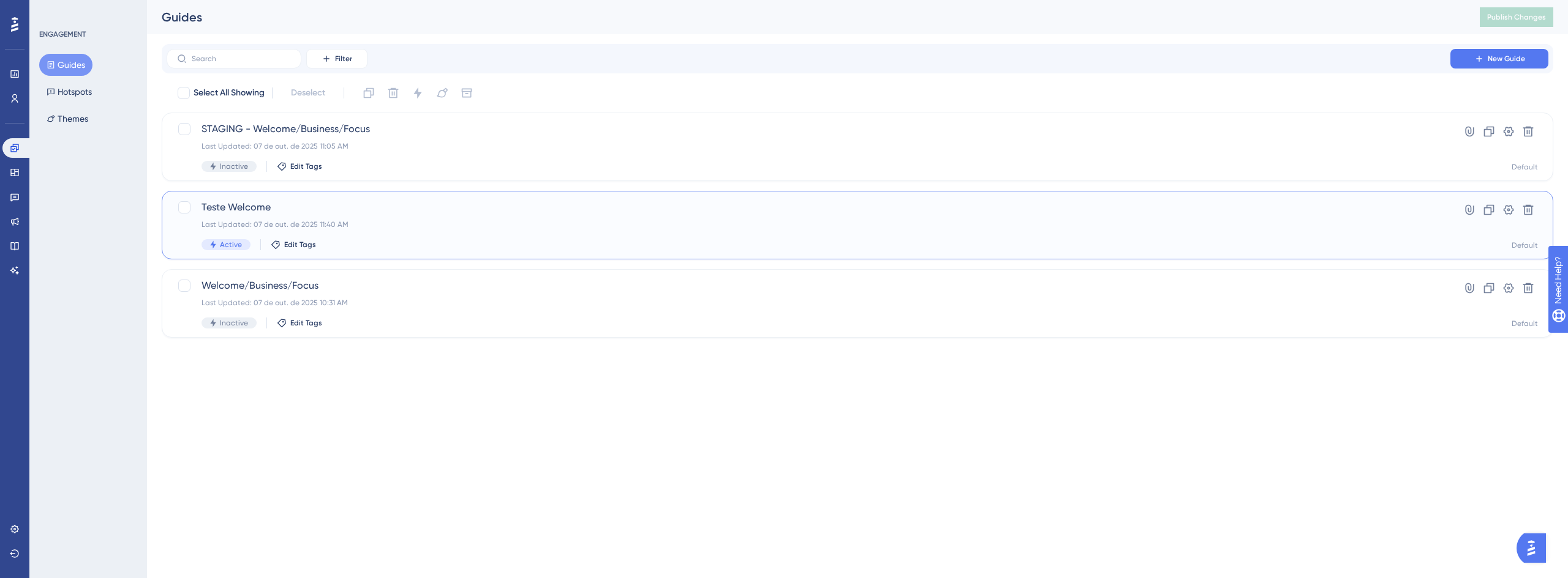
click at [374, 220] on div "Last Updated: 07 de out. de 2025 11:40 AM" at bounding box center [808, 224] width 1214 height 10
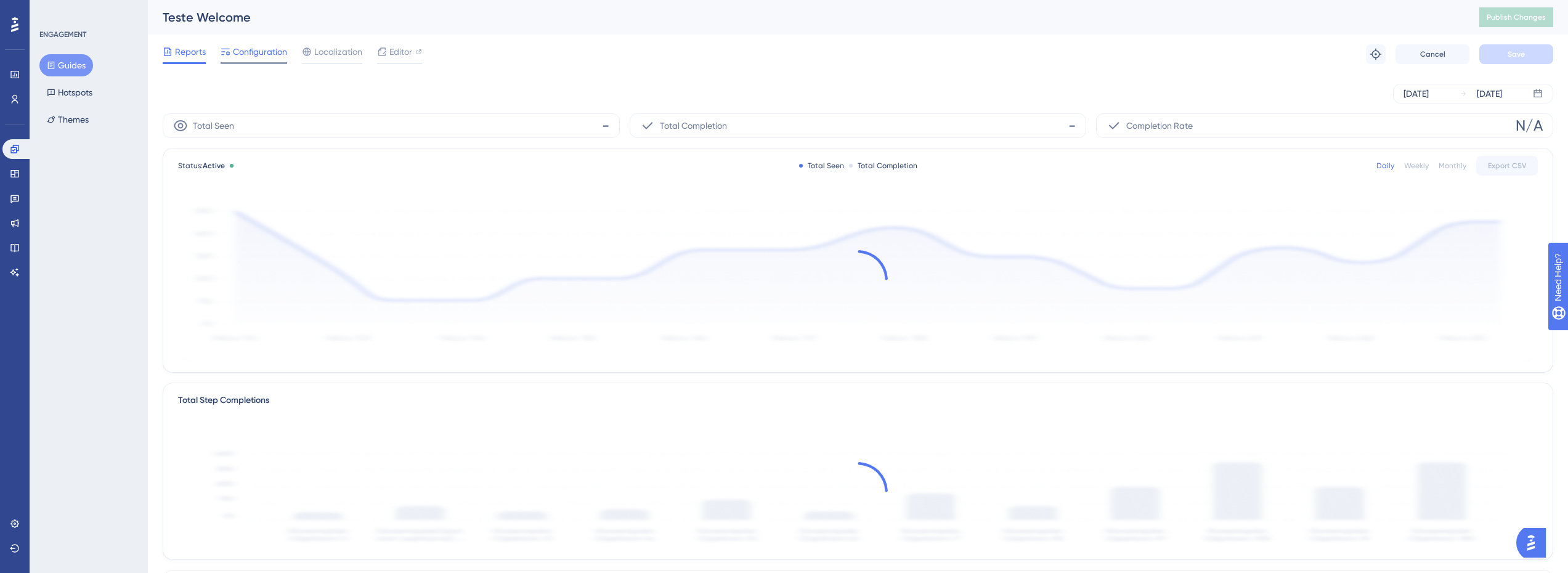
click at [251, 51] on span "Configuration" at bounding box center [260, 51] width 54 height 14
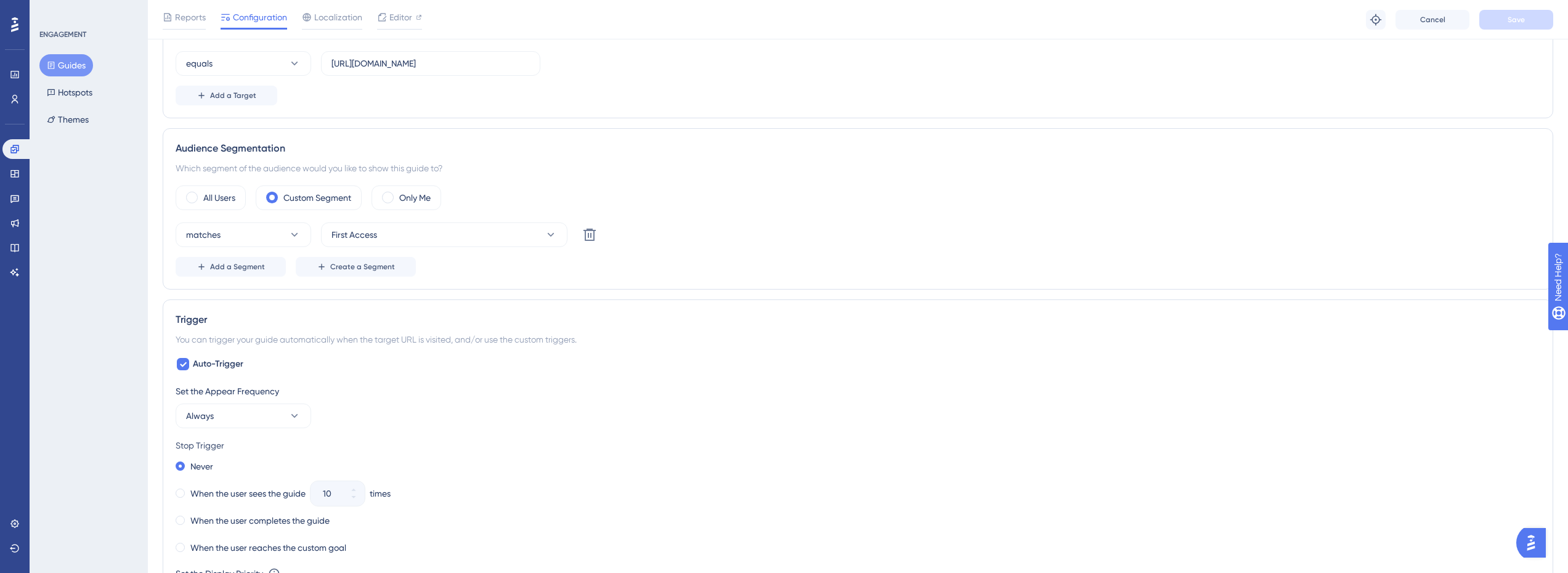
scroll to position [296, 0]
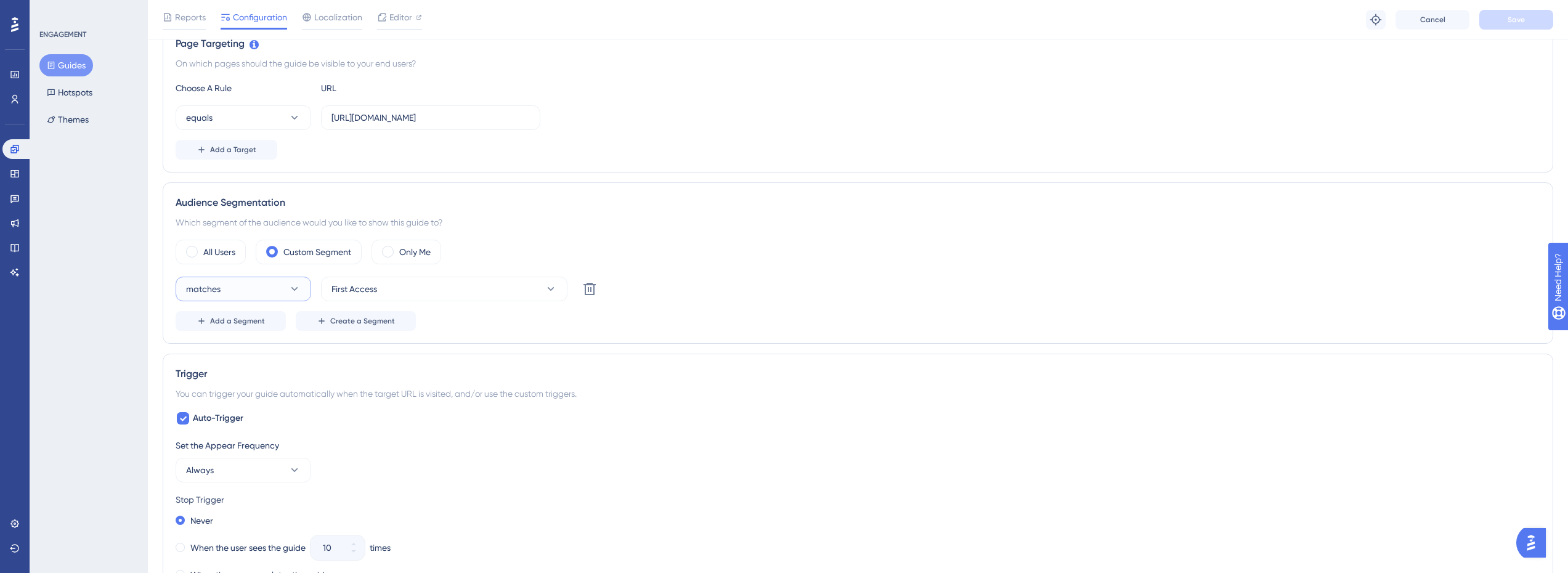
click at [276, 290] on button "matches" at bounding box center [243, 289] width 135 height 24
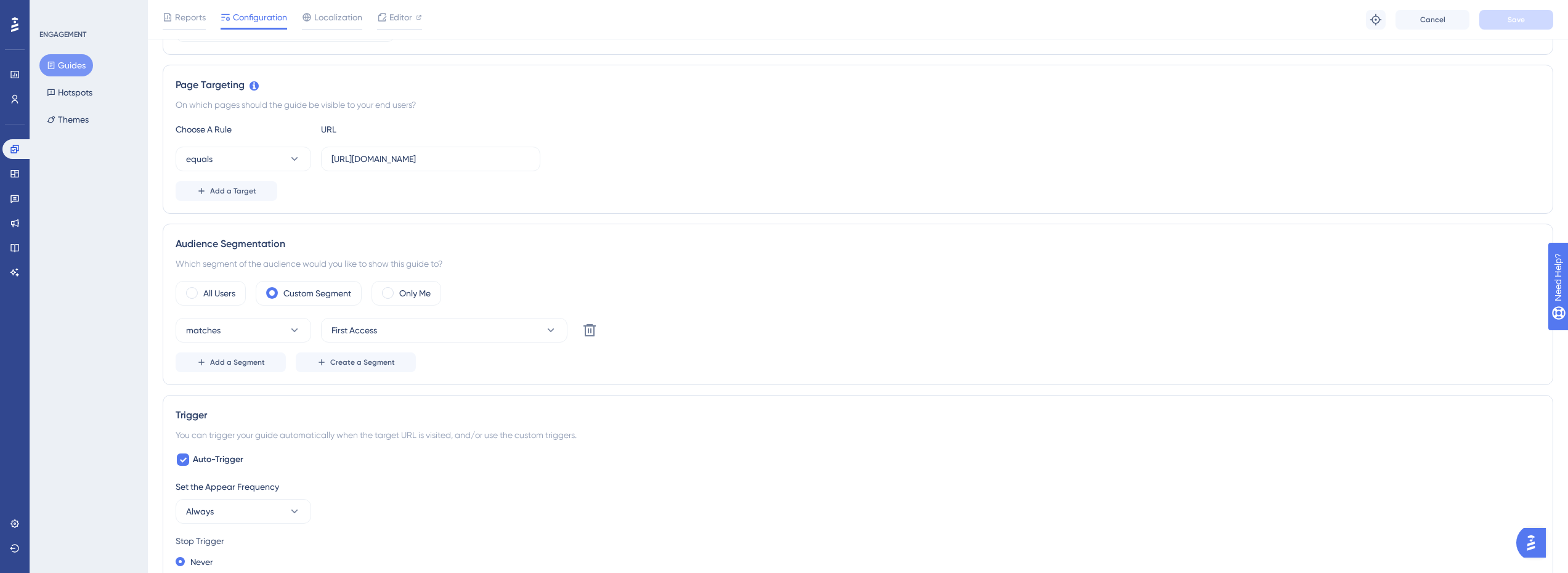
scroll to position [0, 0]
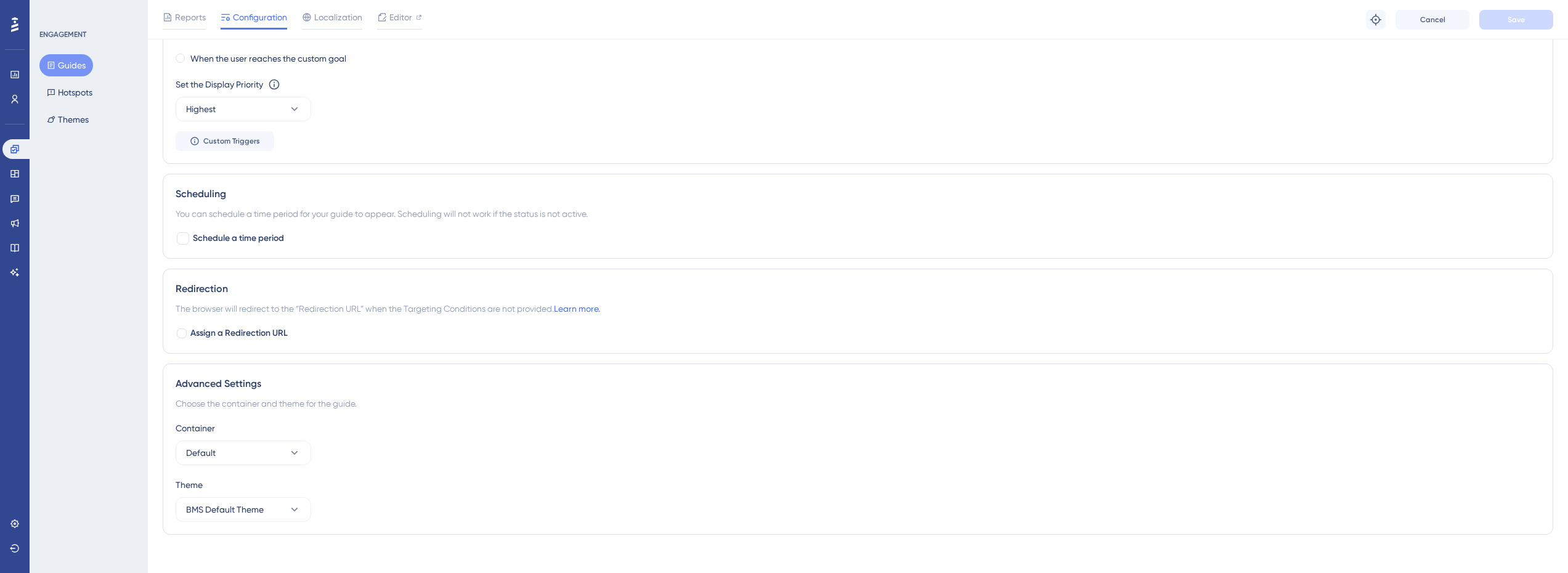
scroll to position [851, 0]
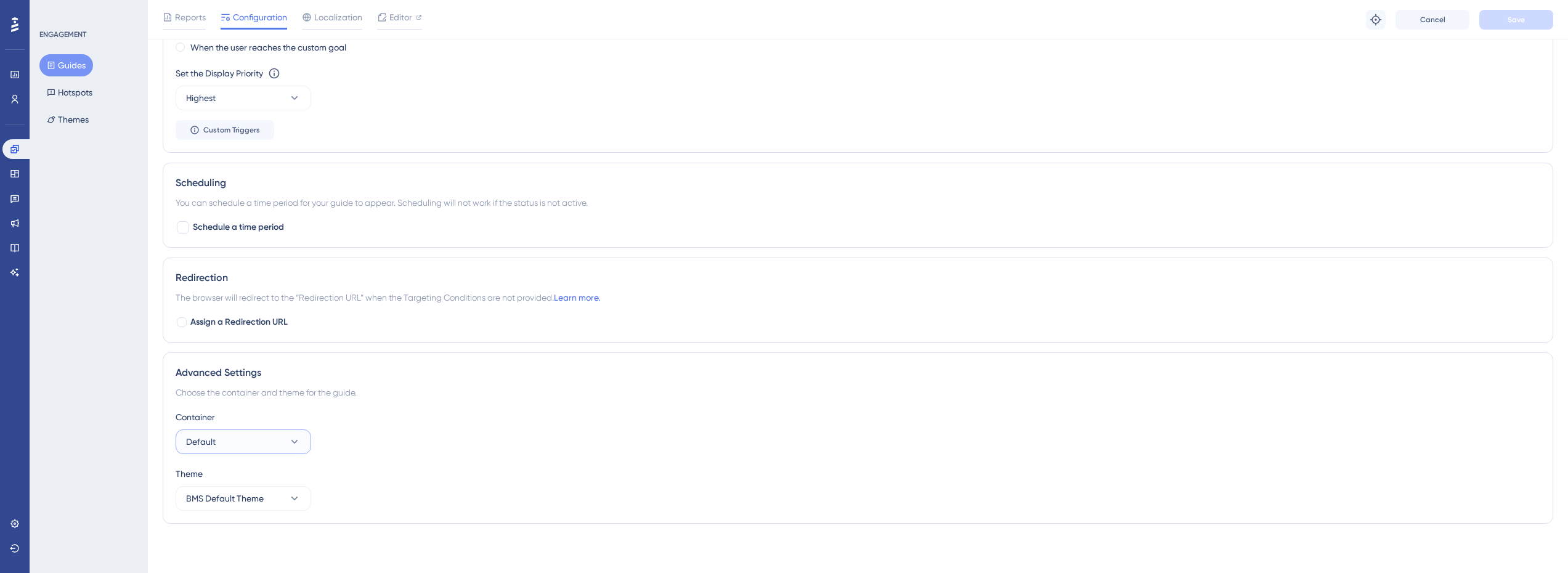
click at [234, 448] on button "Default" at bounding box center [243, 441] width 135 height 24
click at [238, 445] on button "Default" at bounding box center [243, 441] width 135 height 24
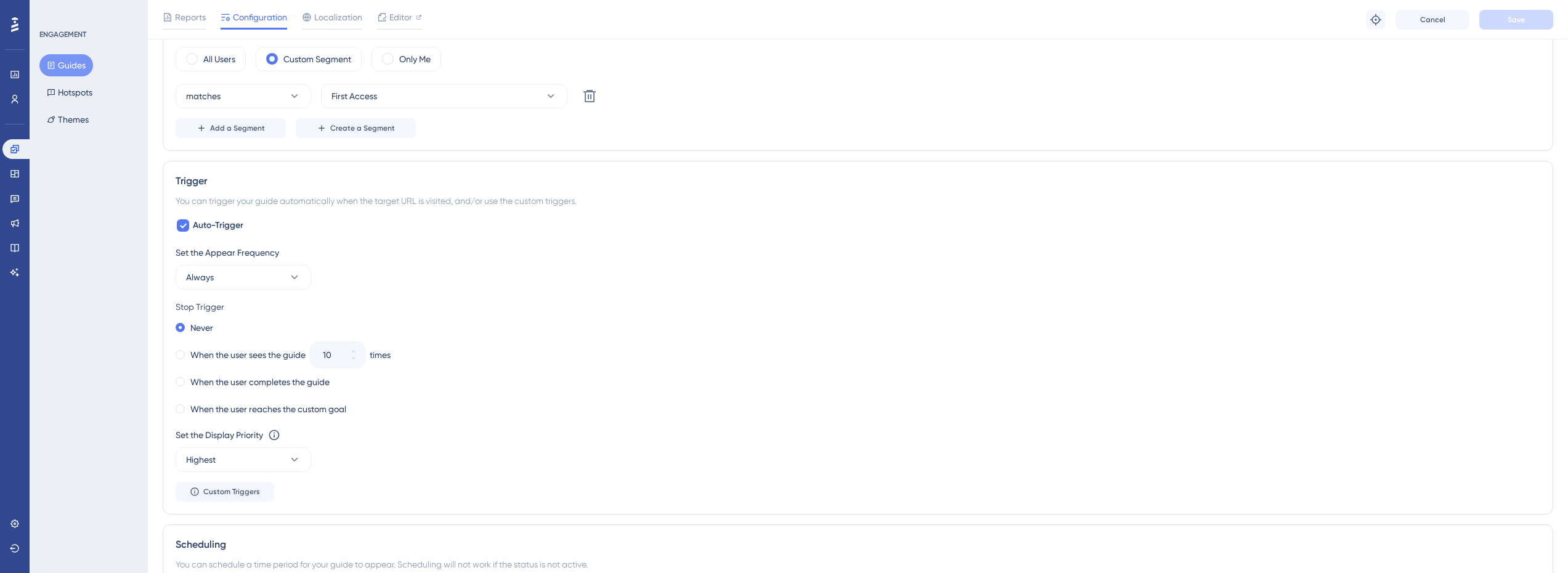
scroll to position [419, 0]
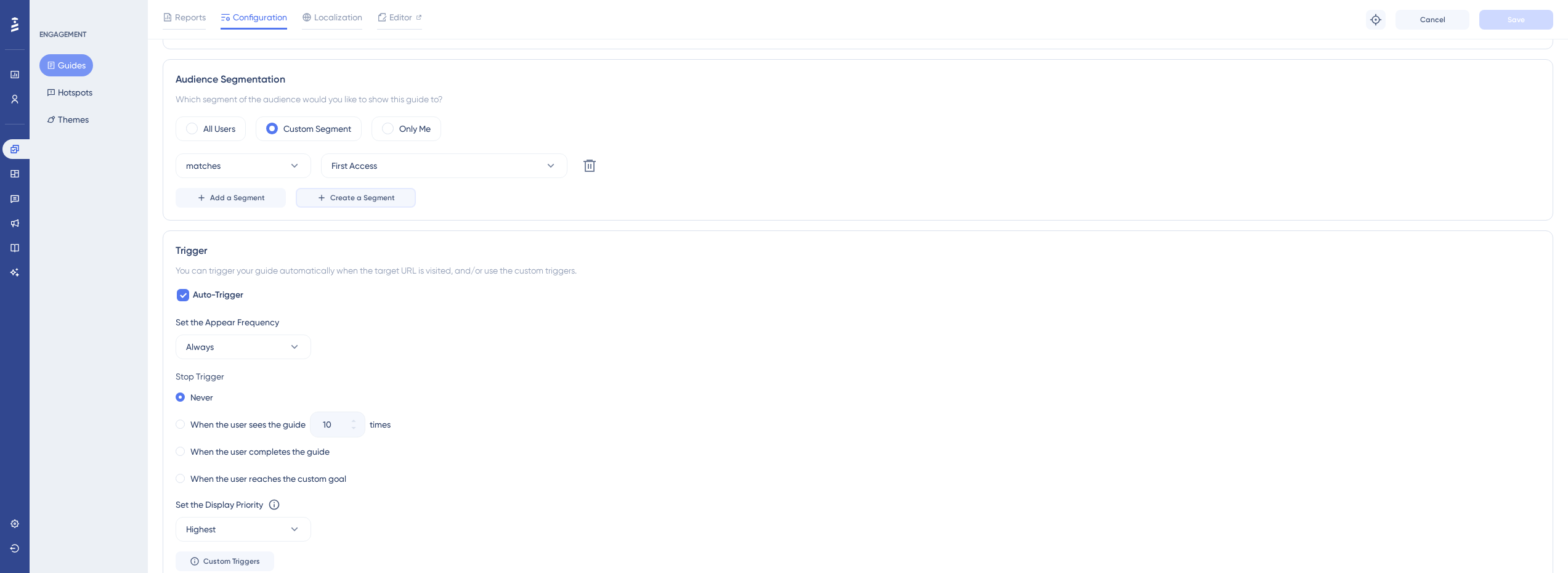
click at [355, 201] on span "Create a Segment" at bounding box center [362, 197] width 64 height 10
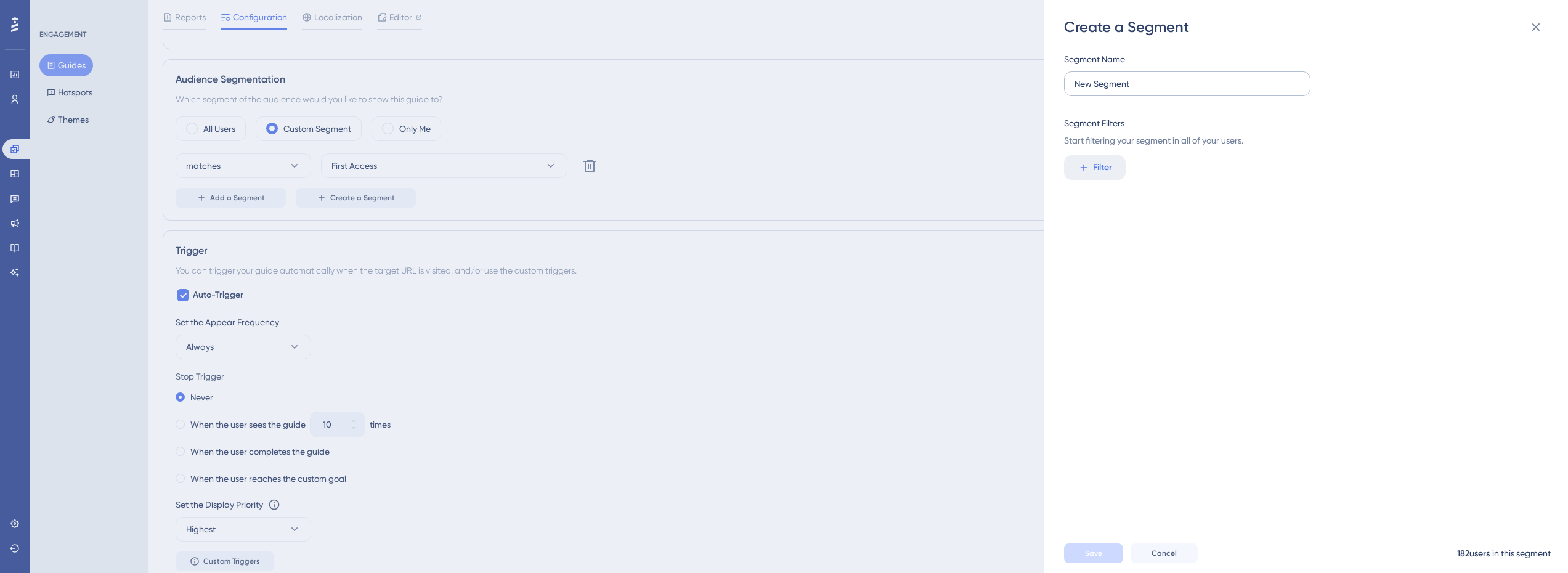
click at [1116, 91] on label "New Segment" at bounding box center [1187, 84] width 247 height 24
click at [1116, 91] on input "New Segment" at bounding box center [1187, 84] width 226 height 14
click at [1097, 172] on span "Filter" at bounding box center [1102, 168] width 19 height 14
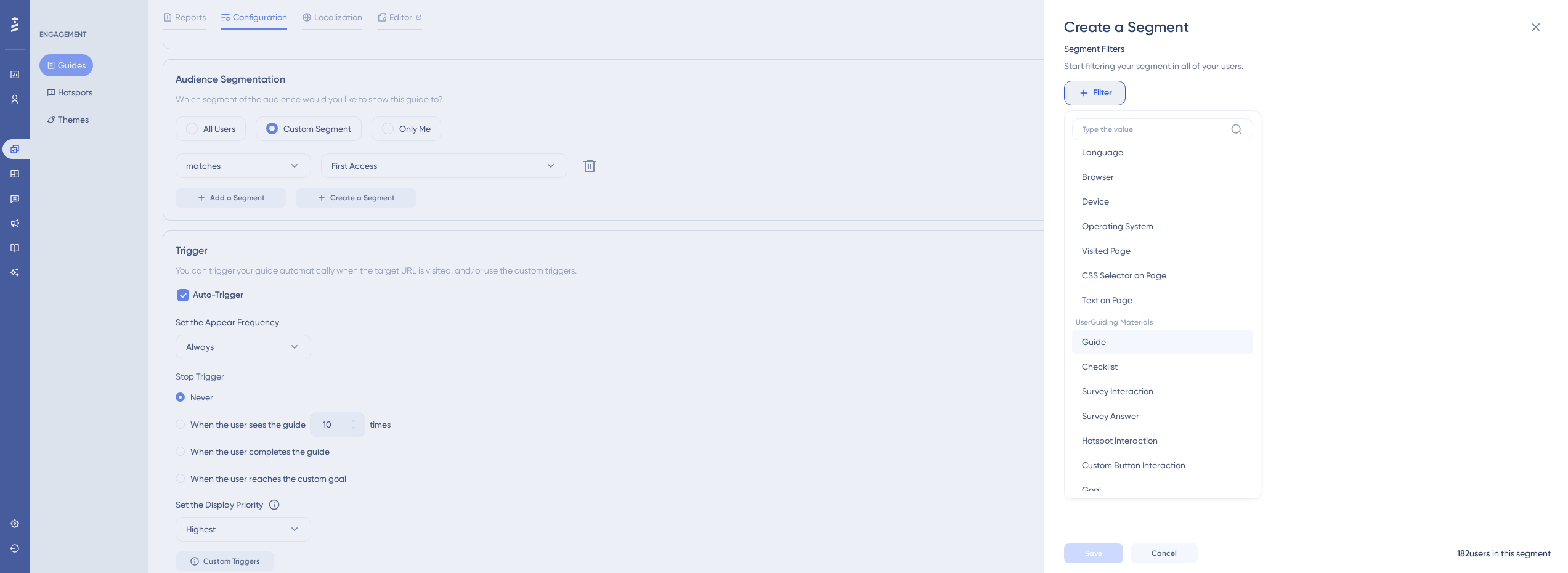
scroll to position [62, 0]
click at [1120, 278] on span "Text on Page" at bounding box center [1106, 272] width 51 height 14
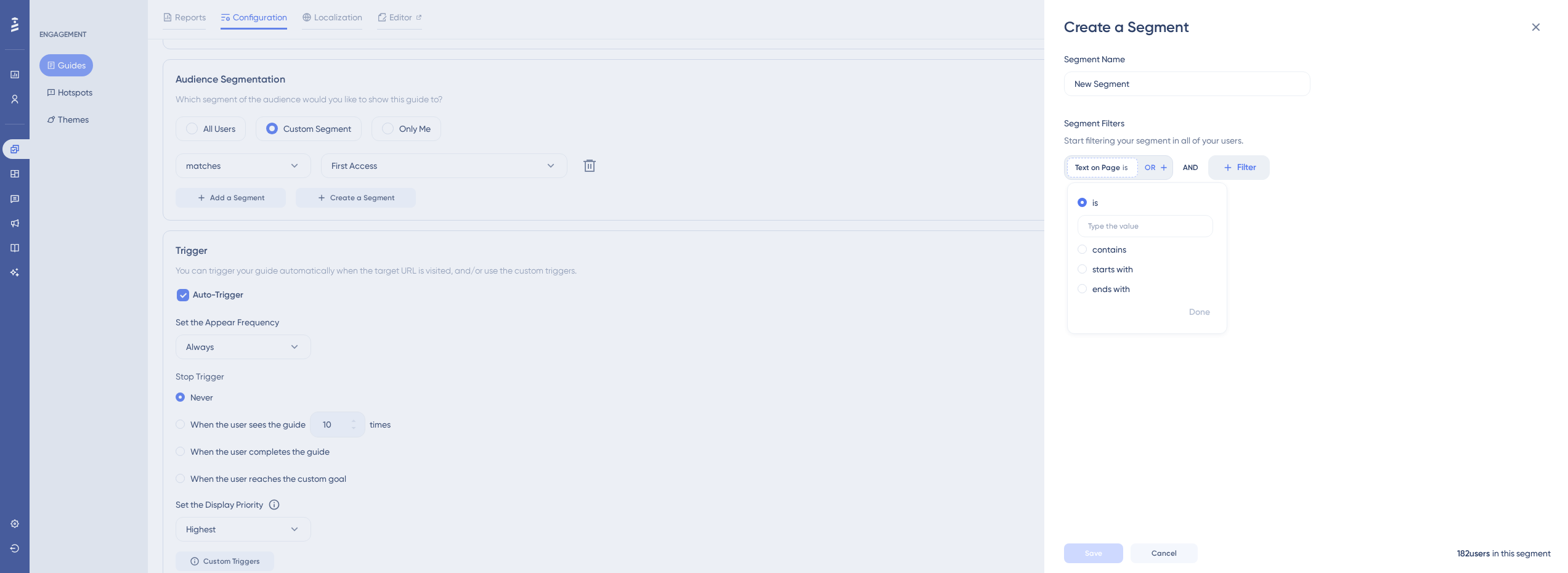
scroll to position [0, 0]
click at [1111, 247] on label "contains" at bounding box center [1109, 249] width 34 height 14
click at [1131, 245] on input "text" at bounding box center [1145, 245] width 114 height 9
type input "Services"
click at [1200, 311] on span "Done" at bounding box center [1199, 312] width 21 height 14
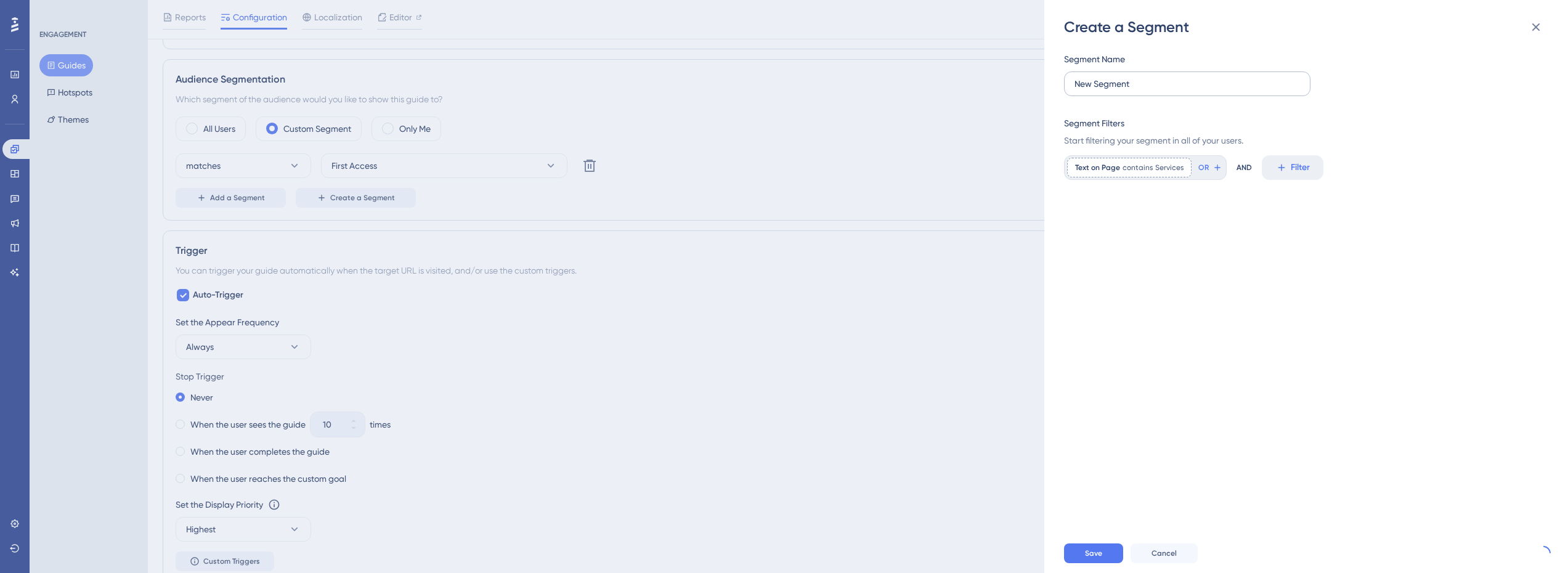
click at [1144, 92] on label "New Segment" at bounding box center [1187, 84] width 247 height 24
click at [1144, 91] on input "New Segment" at bounding box center [1187, 84] width 226 height 14
type input "First Visit - Keyword 'Services'"
click at [1106, 562] on button "Save" at bounding box center [1093, 553] width 59 height 20
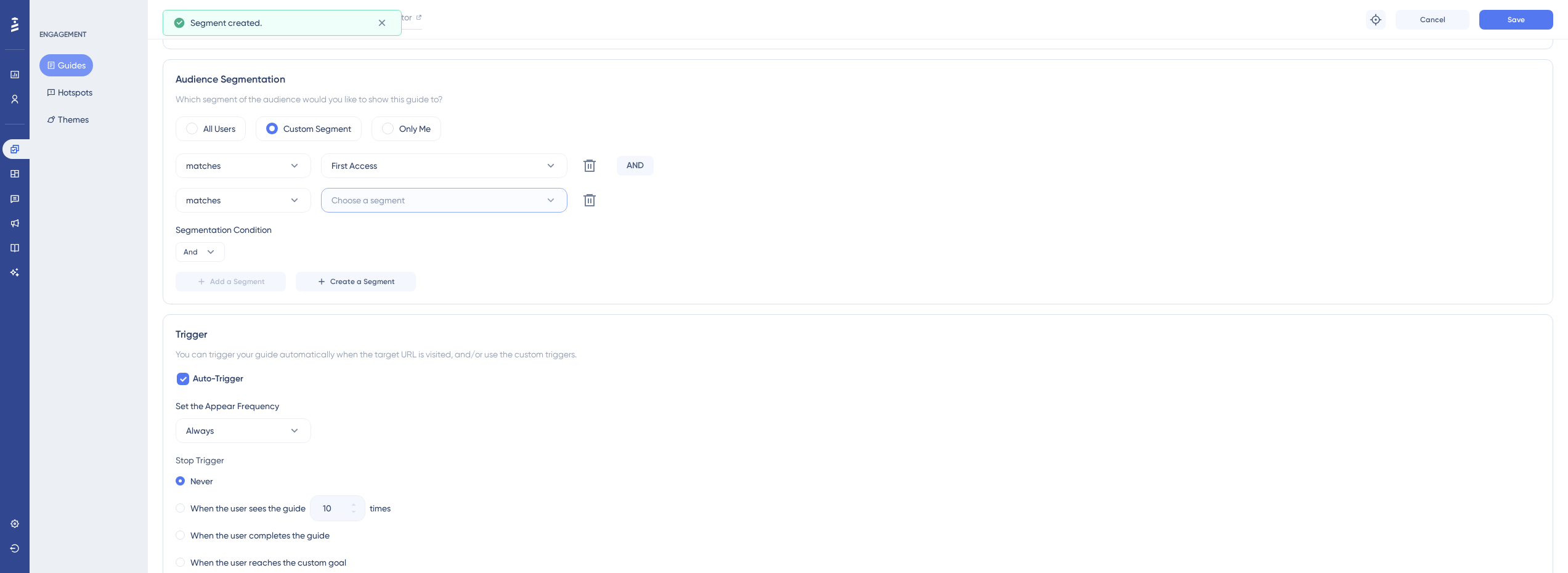
click at [407, 204] on button "Choose a segment" at bounding box center [444, 200] width 247 height 24
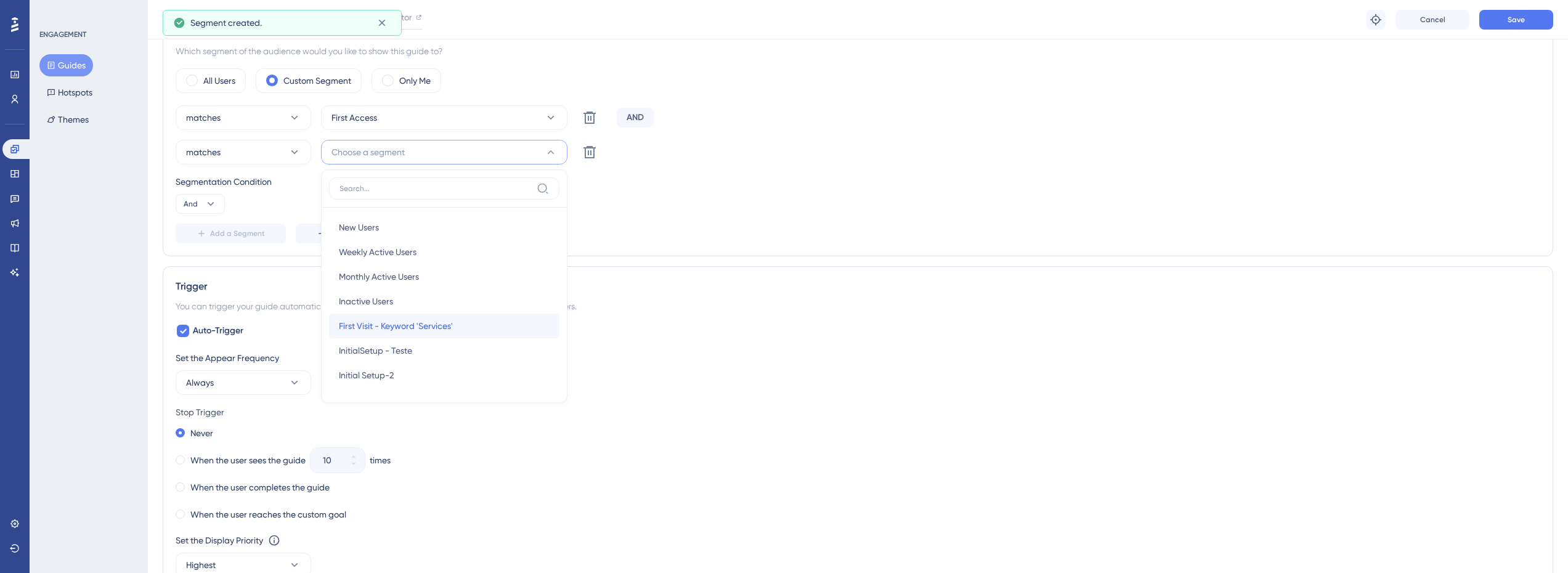
click at [416, 332] on span "First Visit - Keyword 'Services'" at bounding box center [395, 326] width 114 height 14
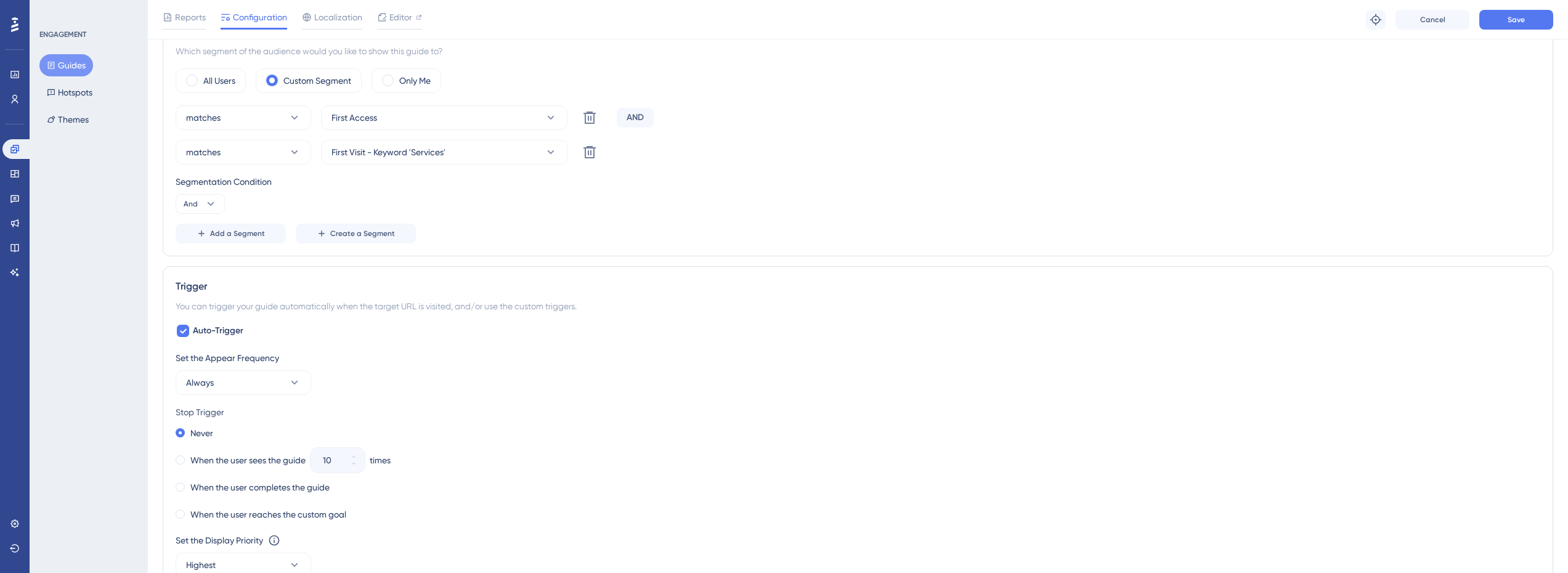
click at [638, 113] on div "AND" at bounding box center [635, 118] width 37 height 20
drag, startPoint x: 642, startPoint y: 120, endPoint x: 623, endPoint y: 118, distance: 19.1
click at [623, 118] on div "AND" at bounding box center [635, 118] width 37 height 20
click at [629, 116] on div "AND" at bounding box center [635, 118] width 37 height 20
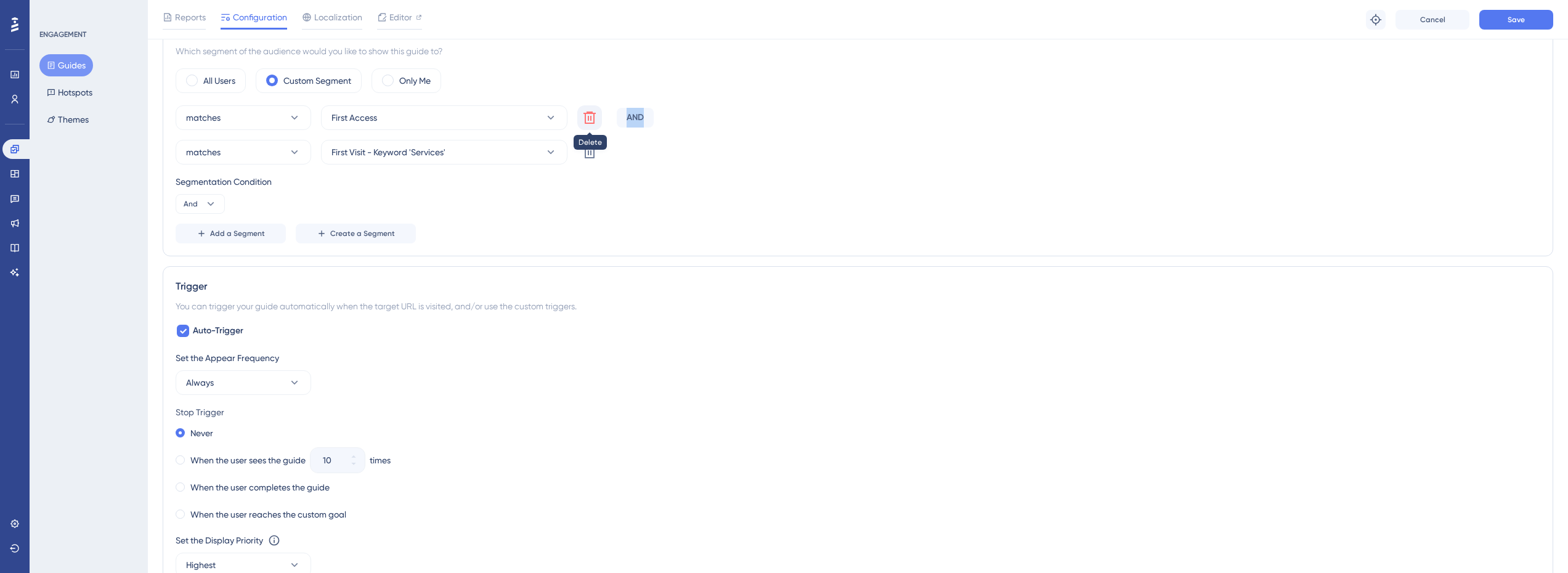
click at [593, 115] on icon at bounding box center [589, 118] width 12 height 12
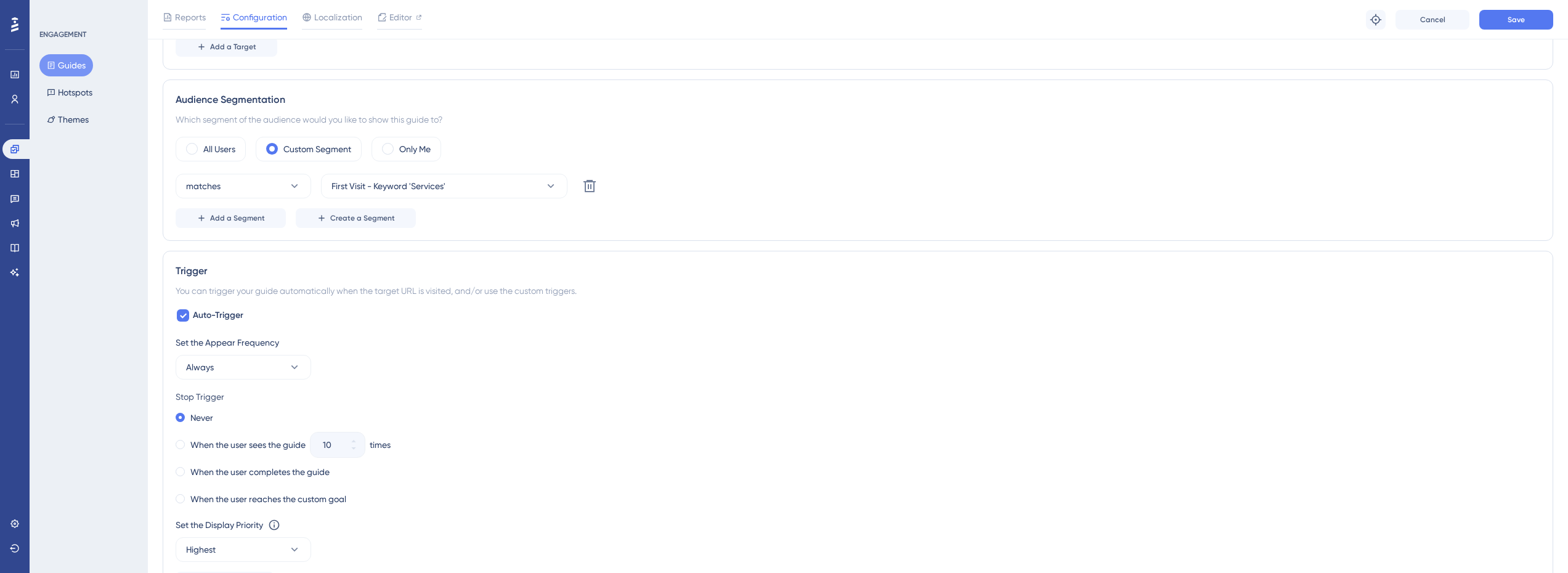
scroll to position [344, 0]
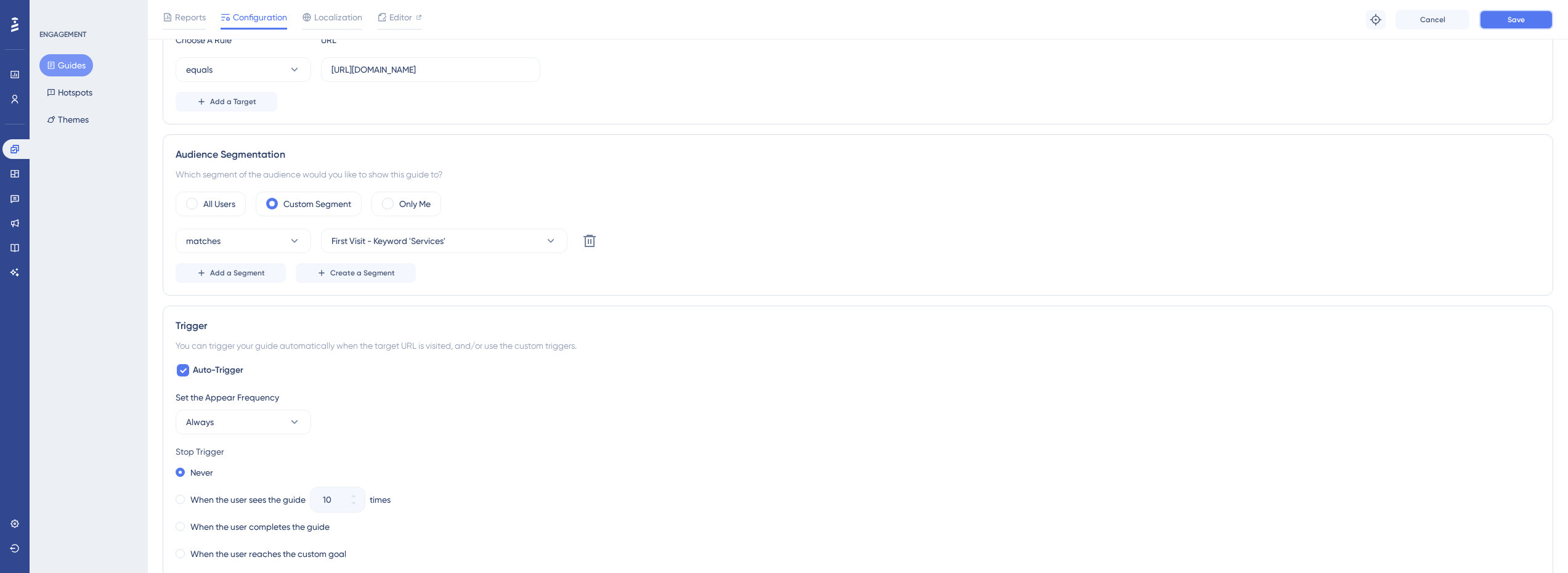
click at [1502, 20] on button "Save" at bounding box center [1516, 20] width 74 height 20
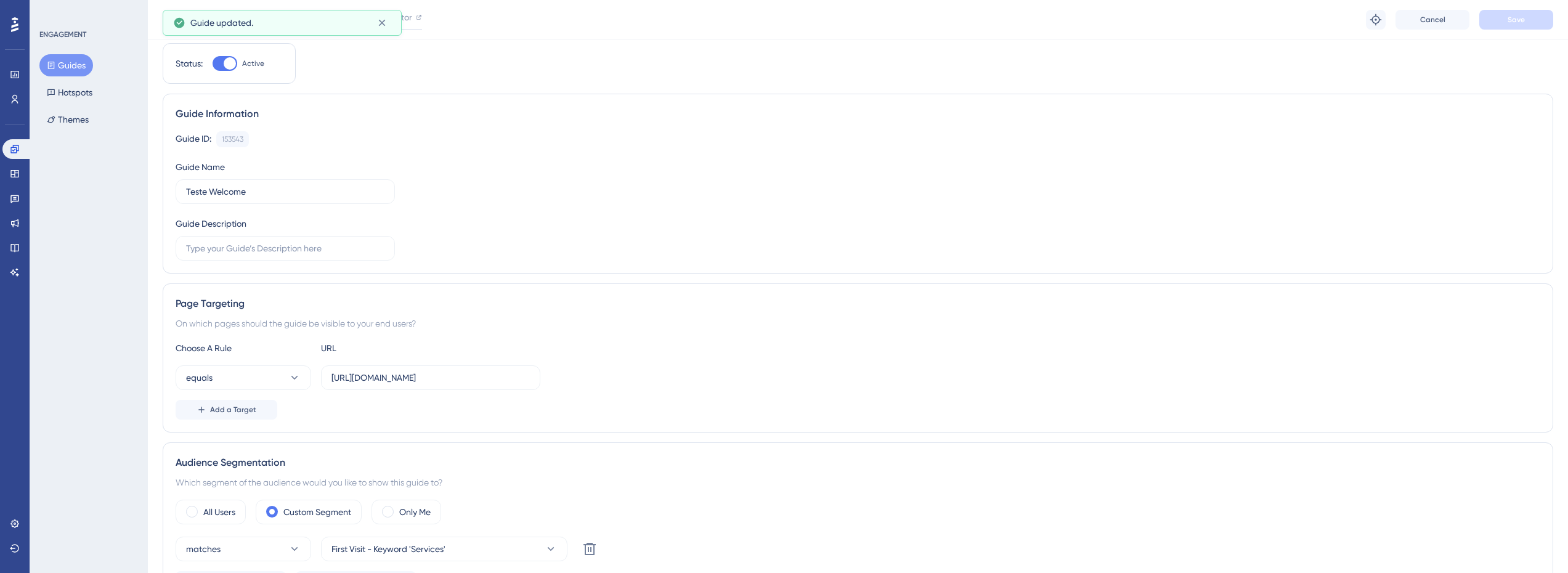
scroll to position [0, 0]
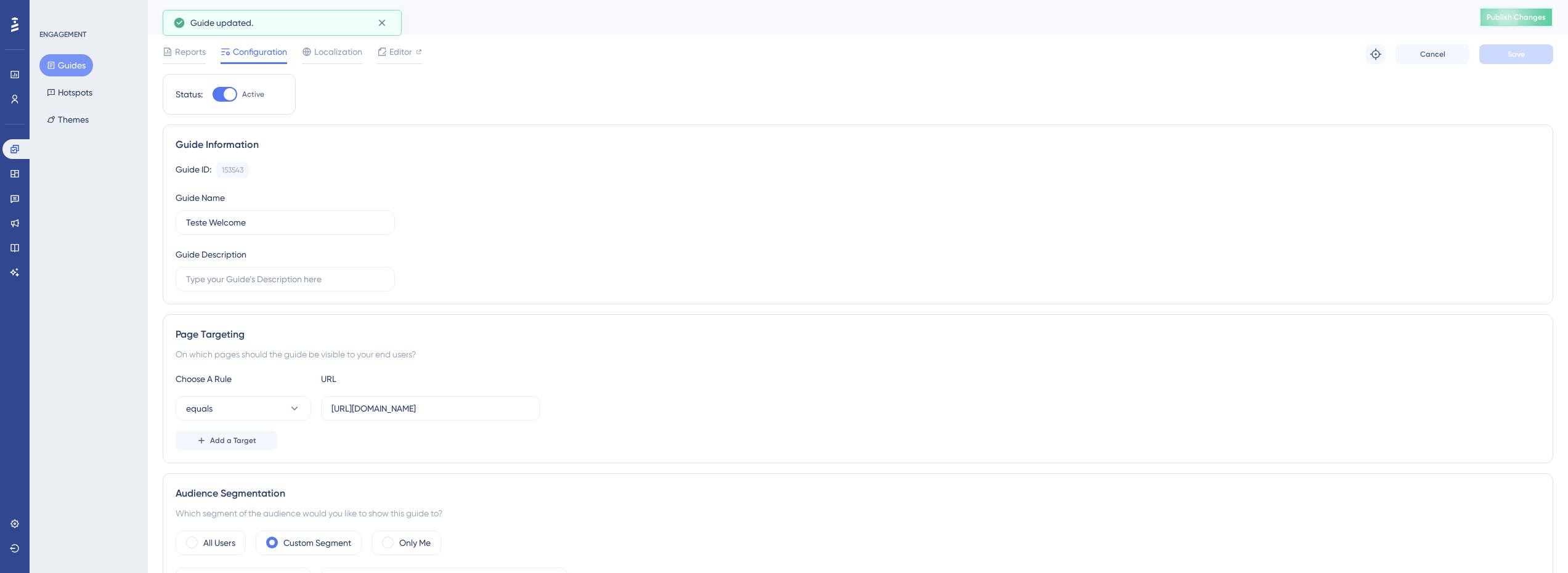
click at [1505, 22] on span "Publish Changes" at bounding box center [1516, 17] width 59 height 10
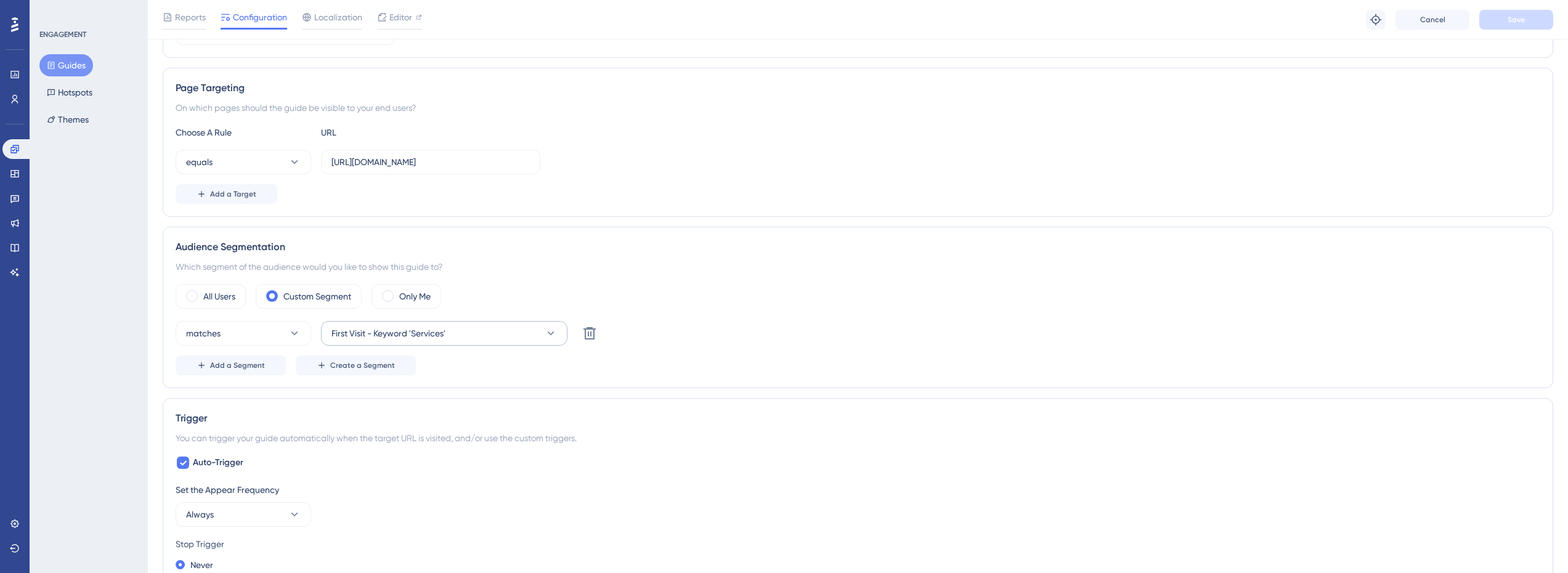
scroll to position [308, 0]
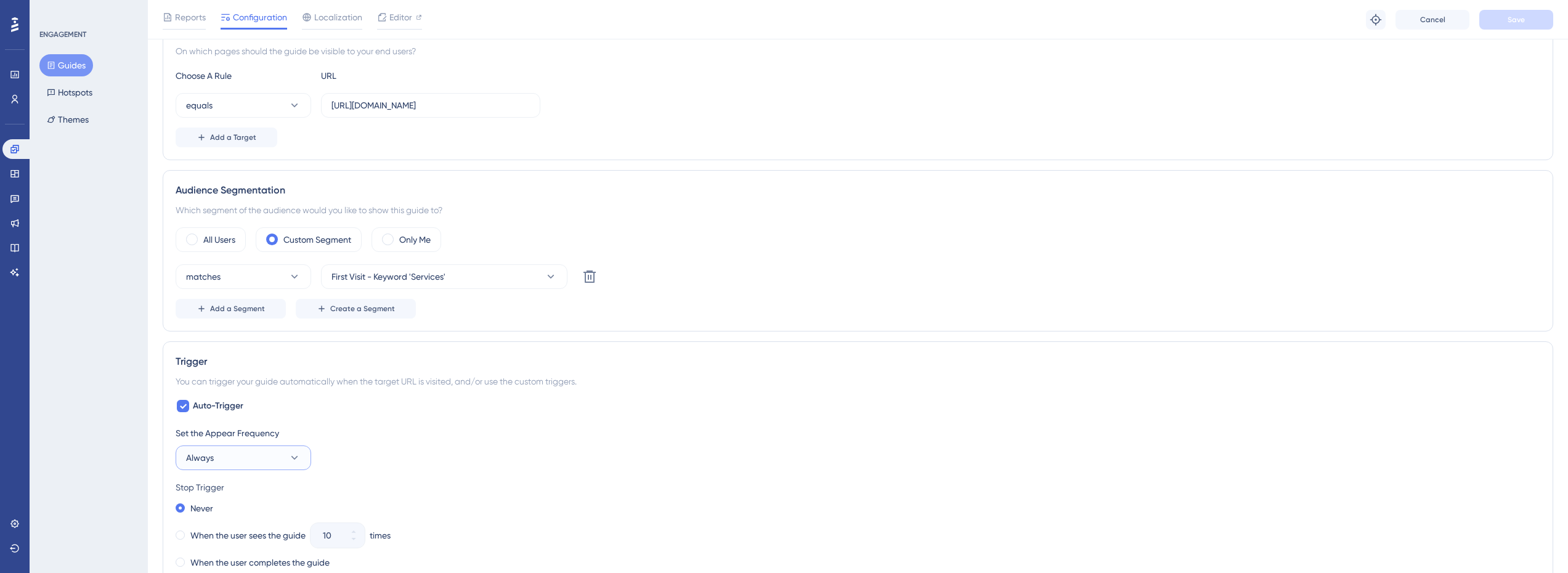
click at [260, 454] on button "Always" at bounding box center [243, 457] width 135 height 24
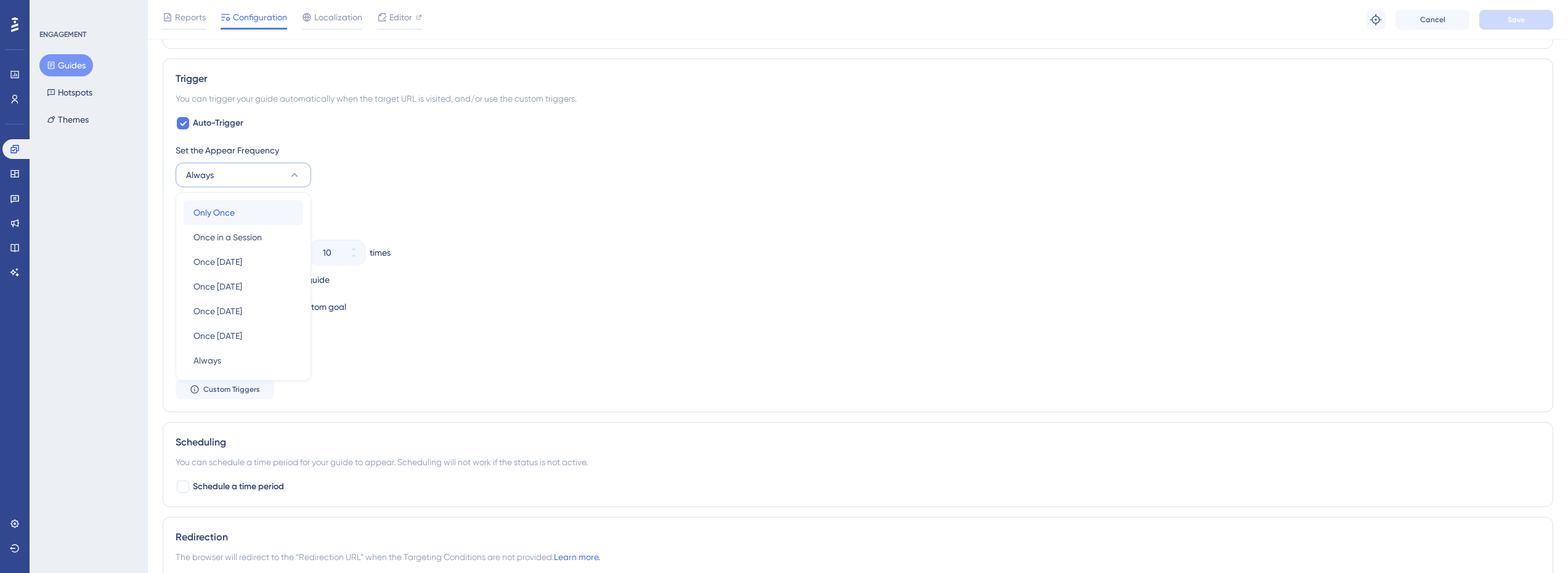
click at [238, 214] on div "Only Once Only Once" at bounding box center [243, 212] width 100 height 24
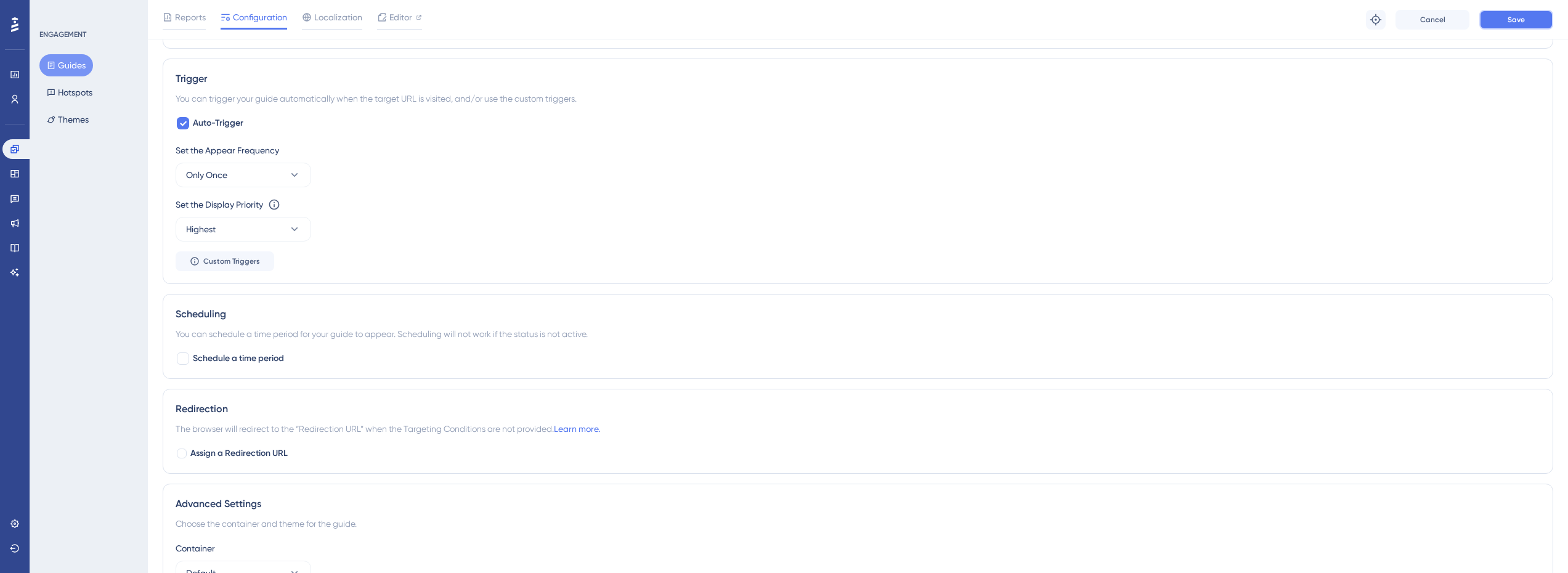
click at [1505, 17] on button "Save" at bounding box center [1516, 20] width 74 height 20
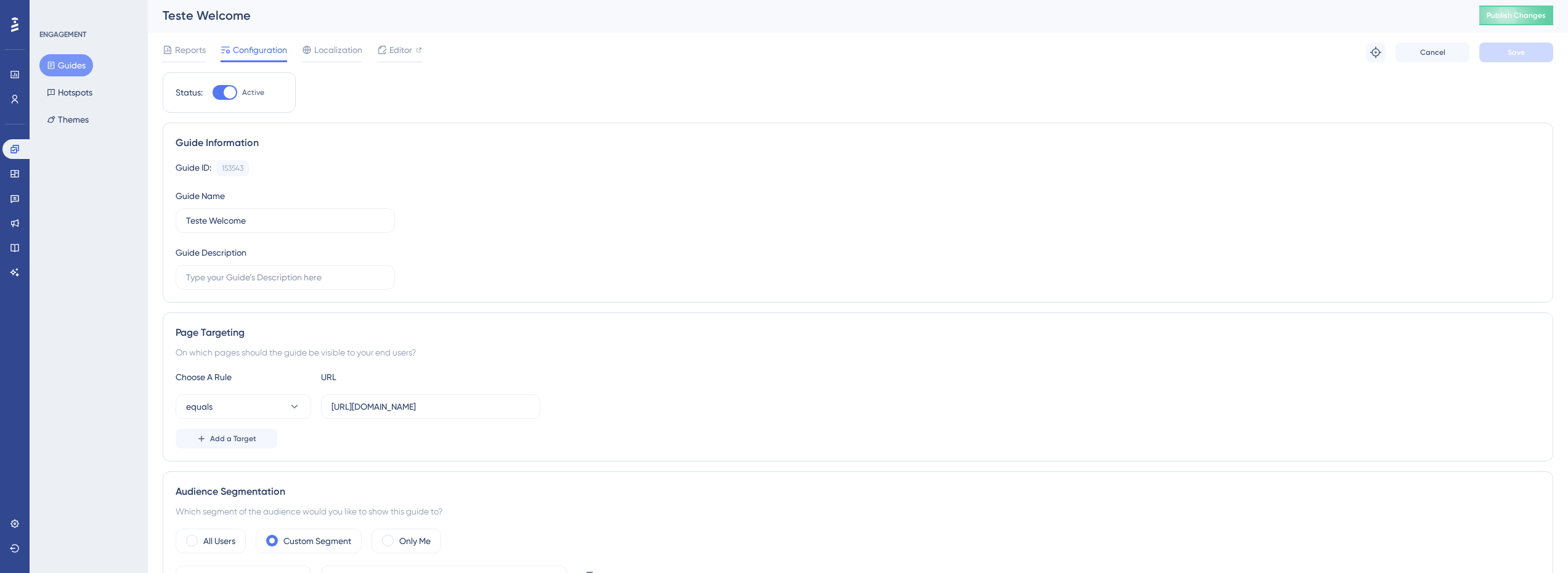
scroll to position [0, 0]
click at [1517, 12] on span "Publish Changes" at bounding box center [1516, 17] width 59 height 10
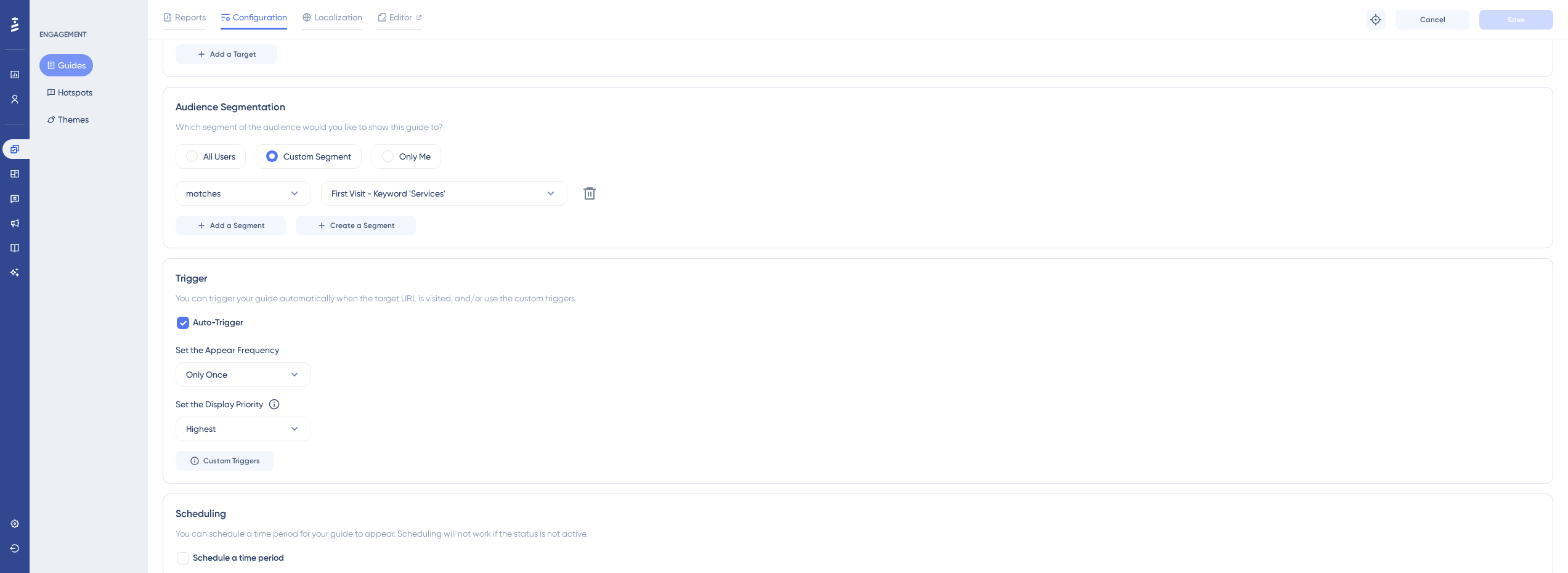
scroll to position [370, 0]
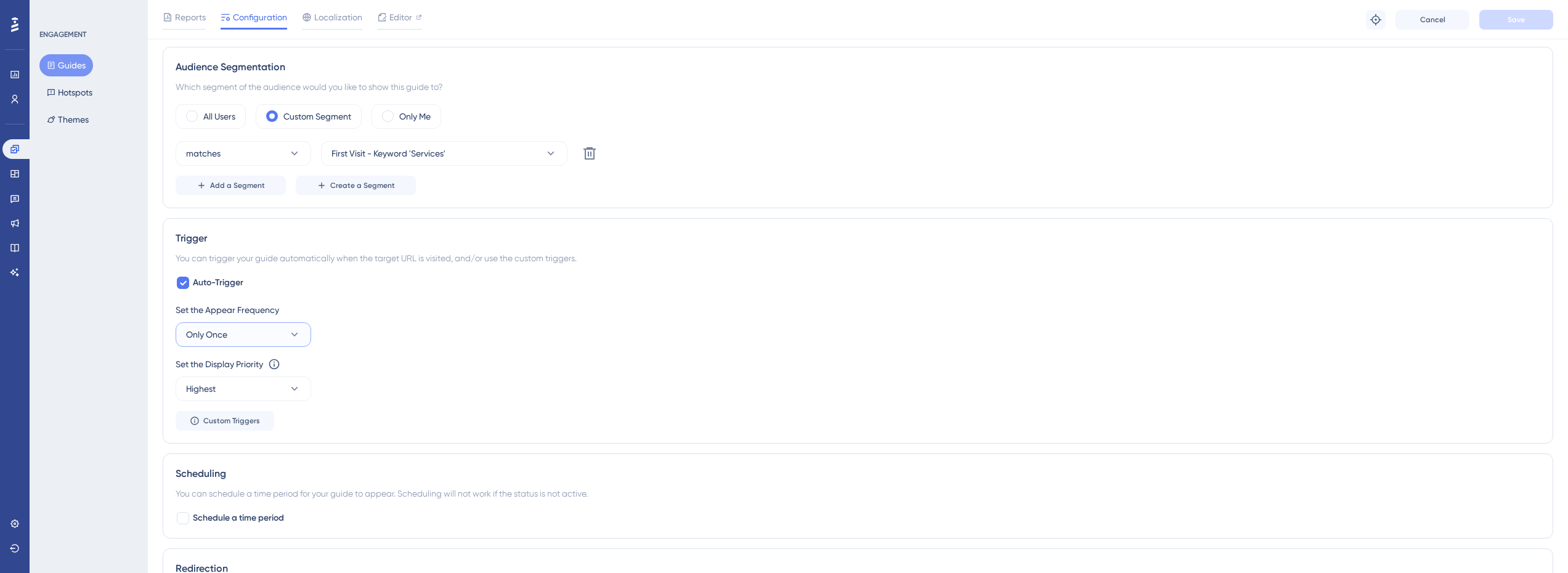
click at [259, 337] on button "Only Once" at bounding box center [243, 334] width 135 height 24
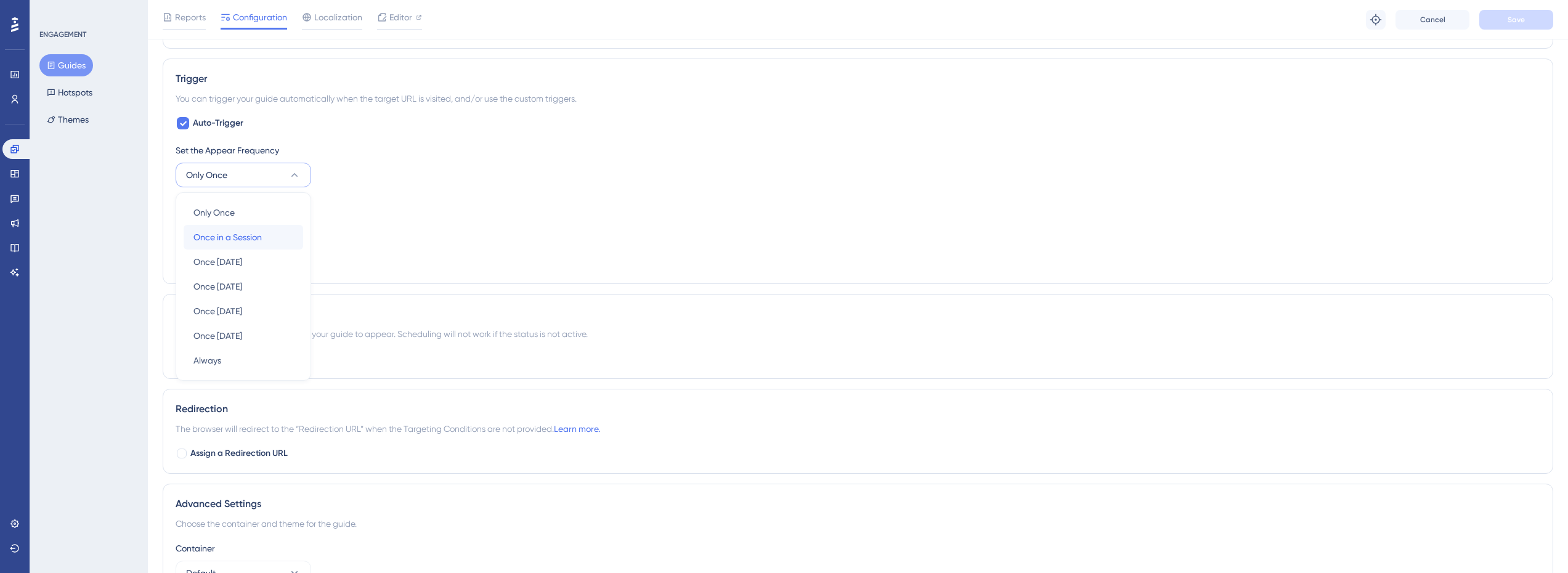
click at [252, 243] on span "Once in a Session" at bounding box center [227, 237] width 68 height 14
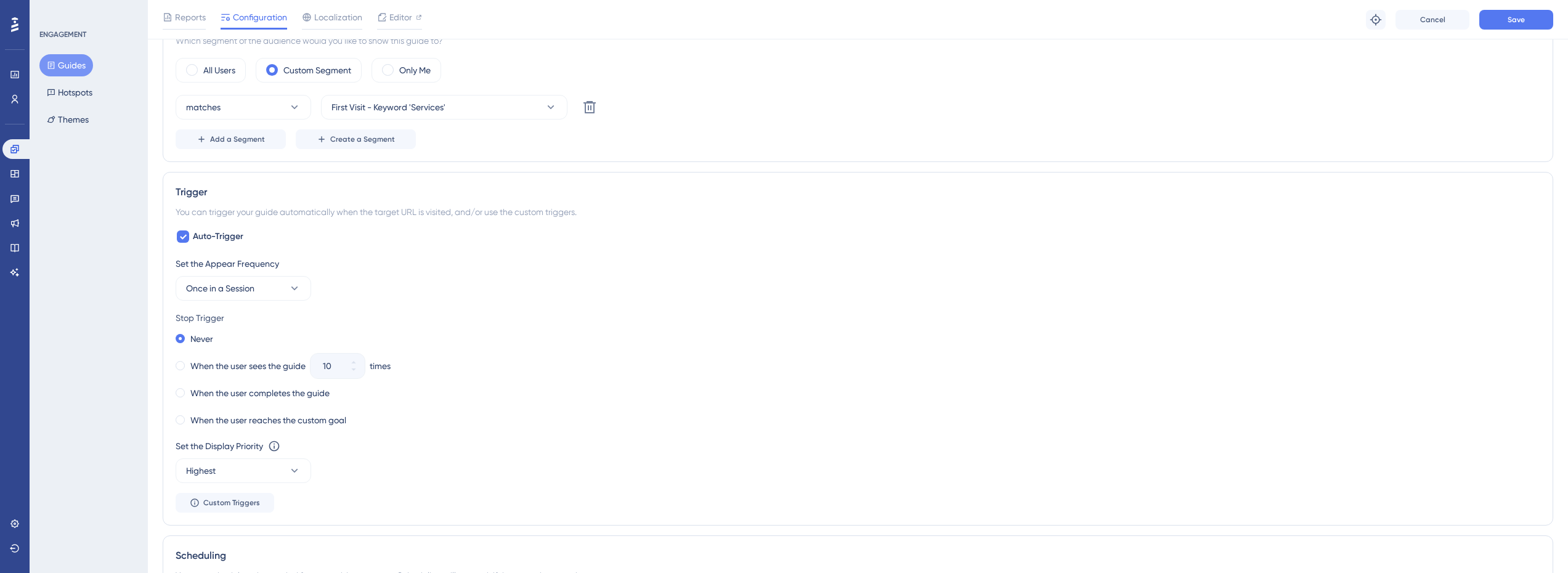
scroll to position [283, 0]
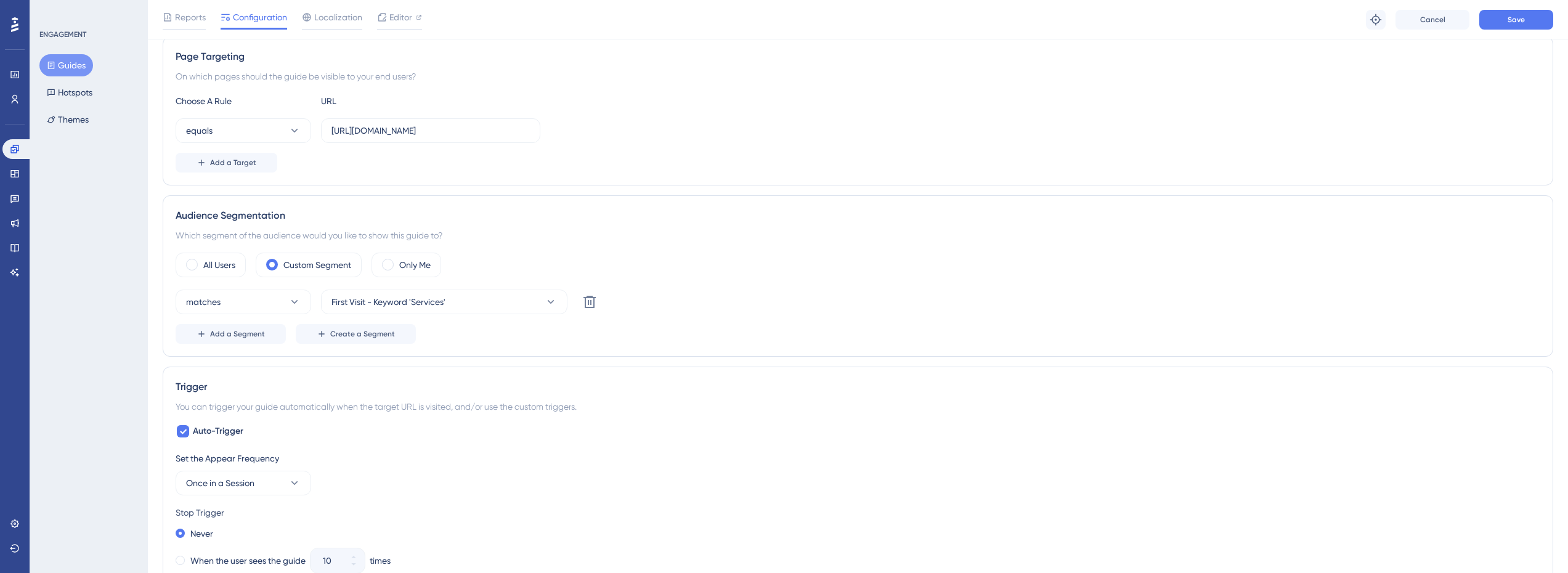
click at [1509, 30] on div "Reports Configuration Localization Editor Troubleshoot Cancel Save" at bounding box center [858, 20] width 1420 height 39
click at [1515, 24] on button "Save" at bounding box center [1516, 20] width 74 height 20
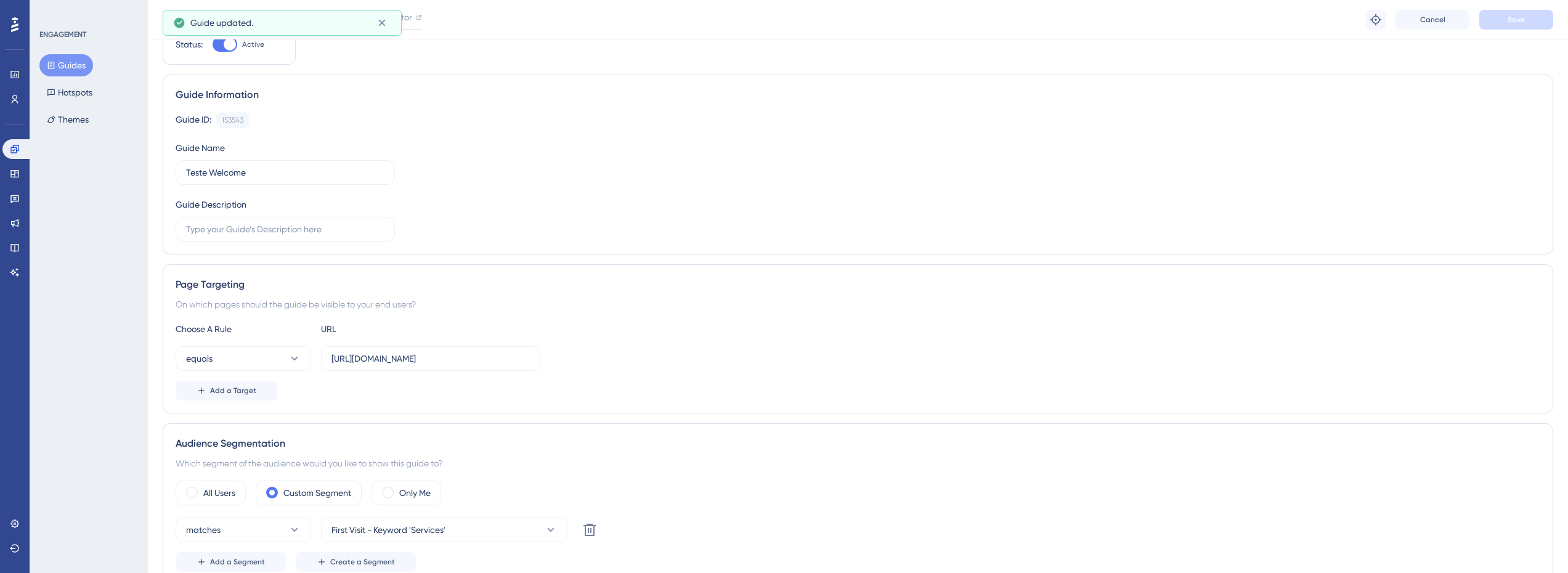
scroll to position [0, 0]
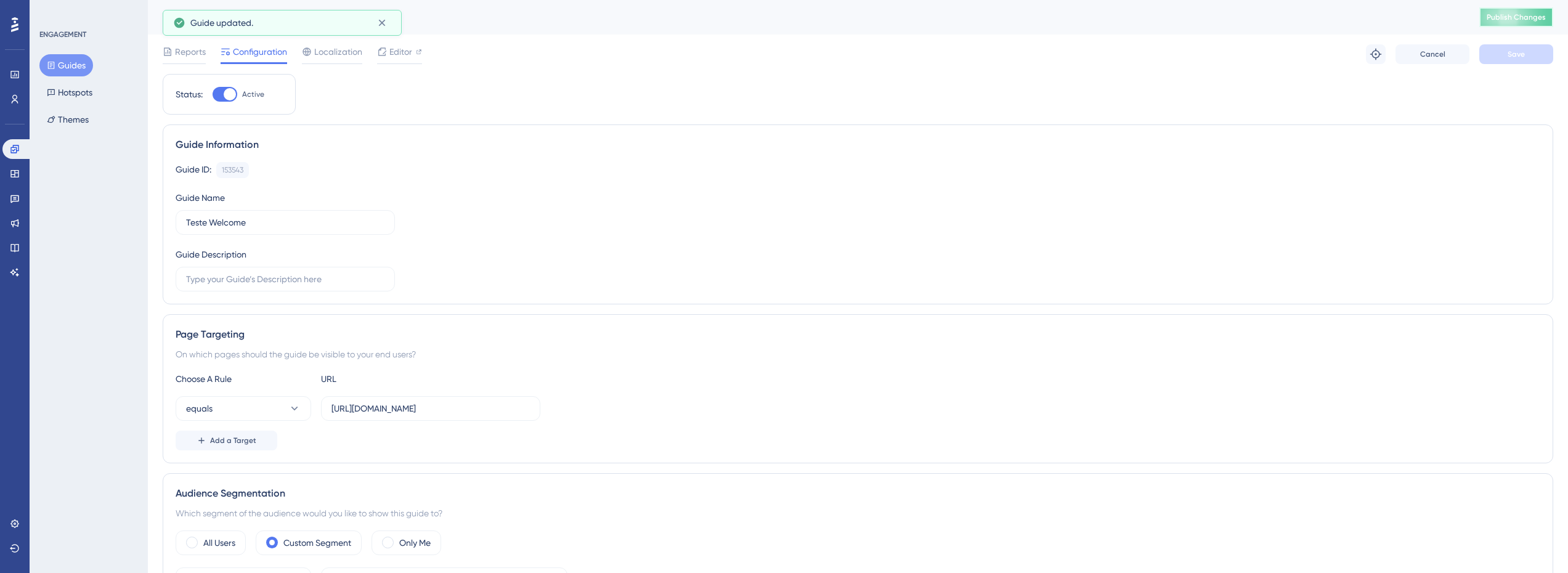
click at [1522, 20] on span "Publish Changes" at bounding box center [1516, 17] width 59 height 10
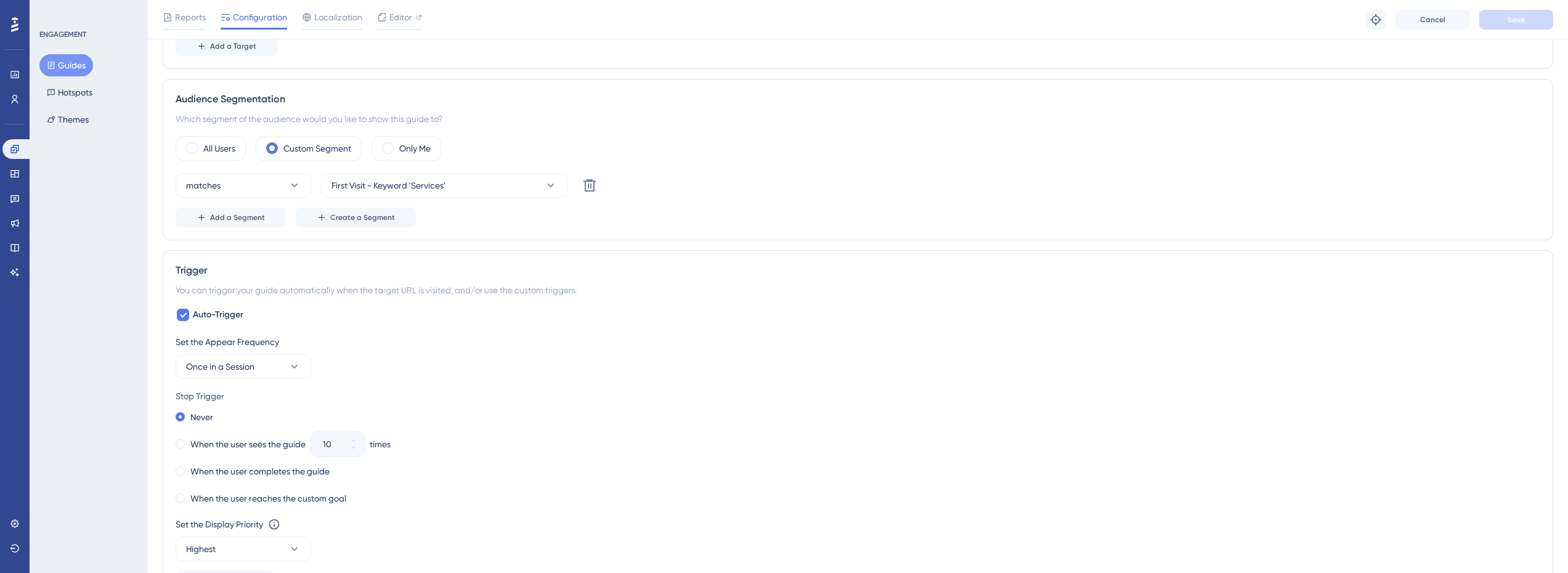
scroll to position [370, 0]
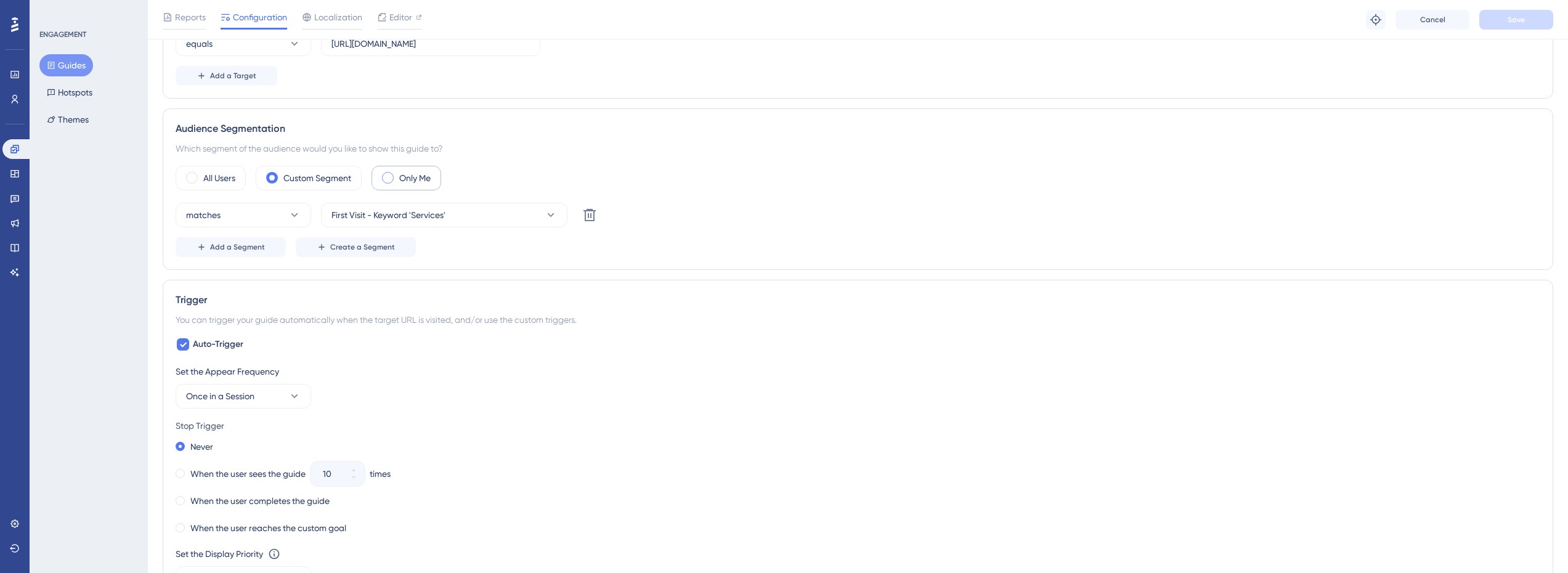
click at [414, 179] on label "Only Me" at bounding box center [415, 178] width 32 height 14
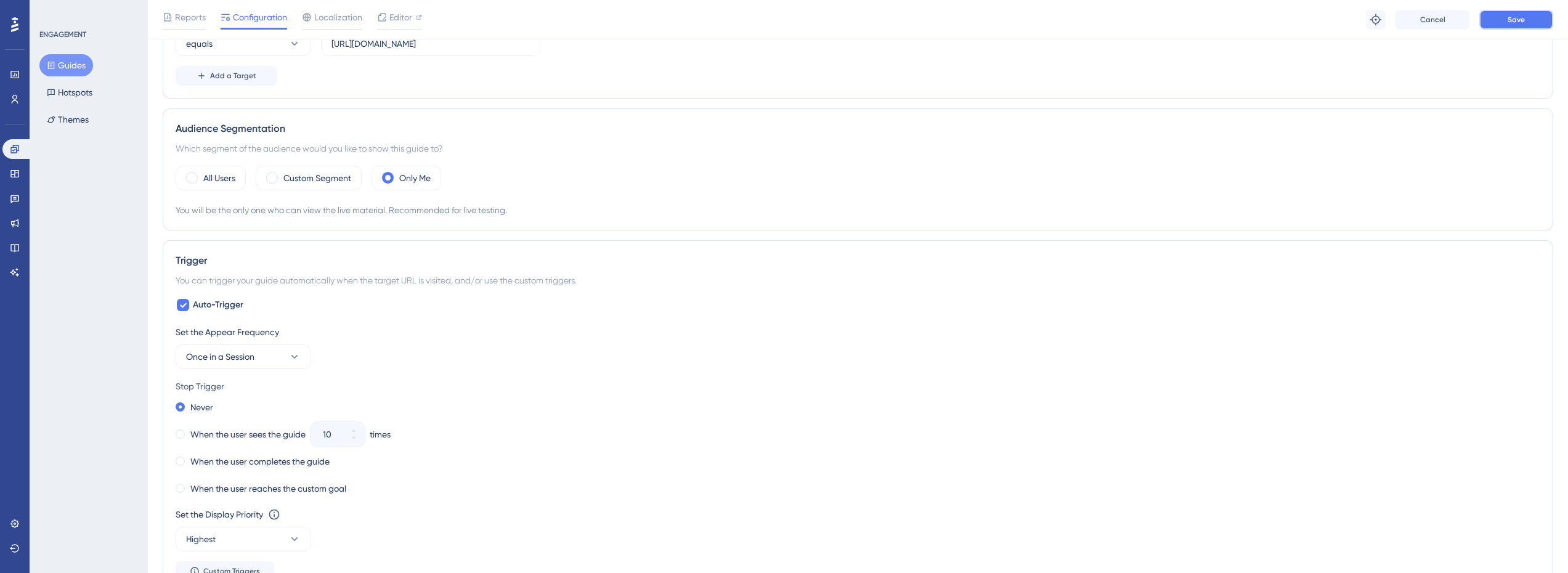
click at [1514, 21] on span "Save" at bounding box center [1516, 19] width 17 height 10
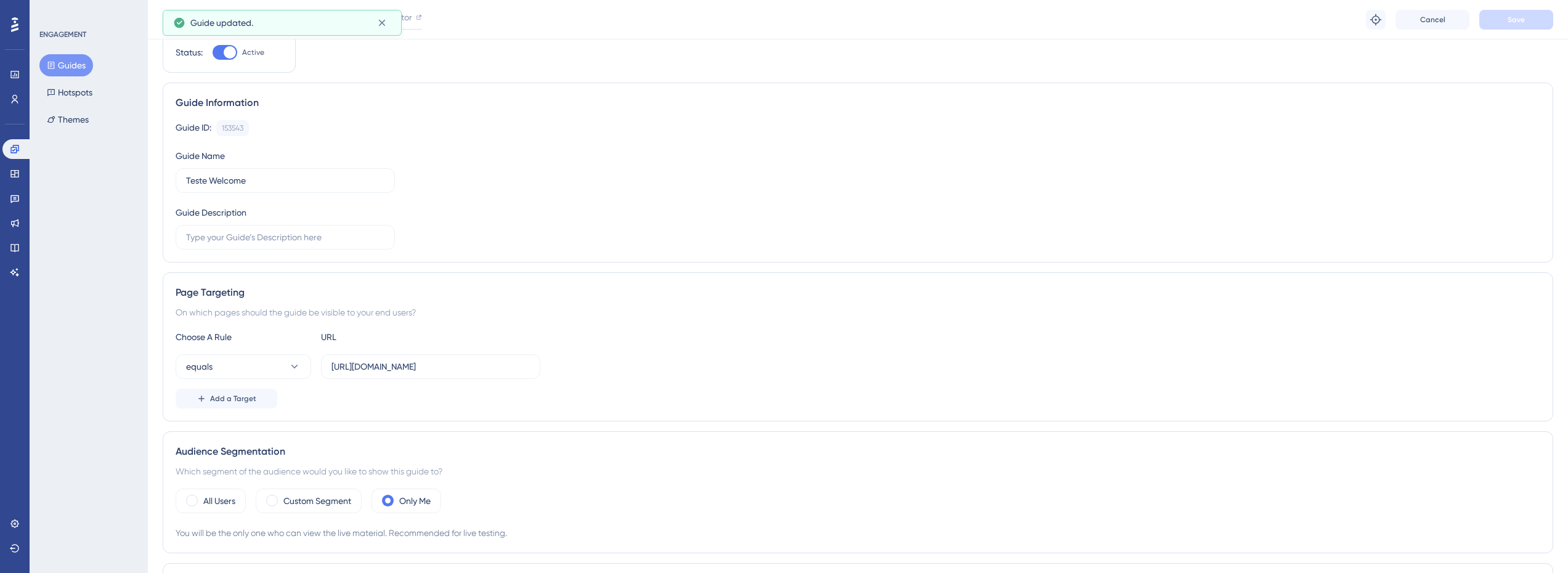
scroll to position [0, 0]
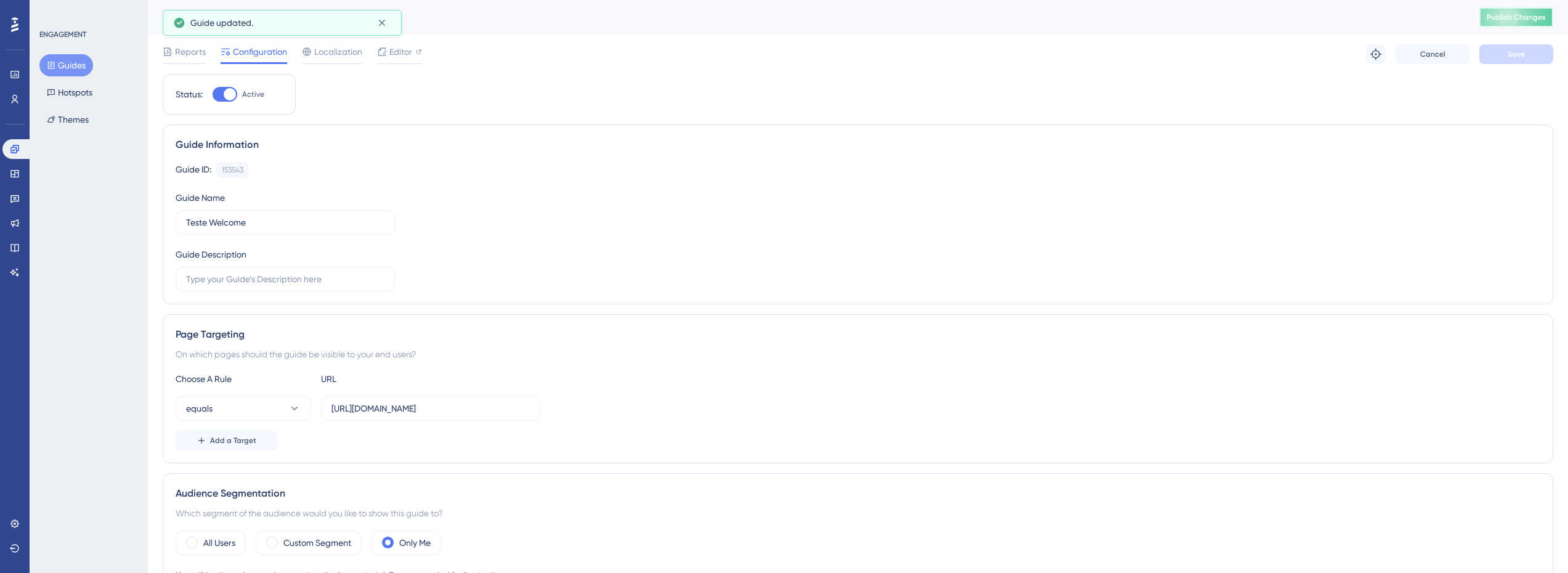
click at [1509, 22] on button "Publish Changes" at bounding box center [1516, 17] width 74 height 20
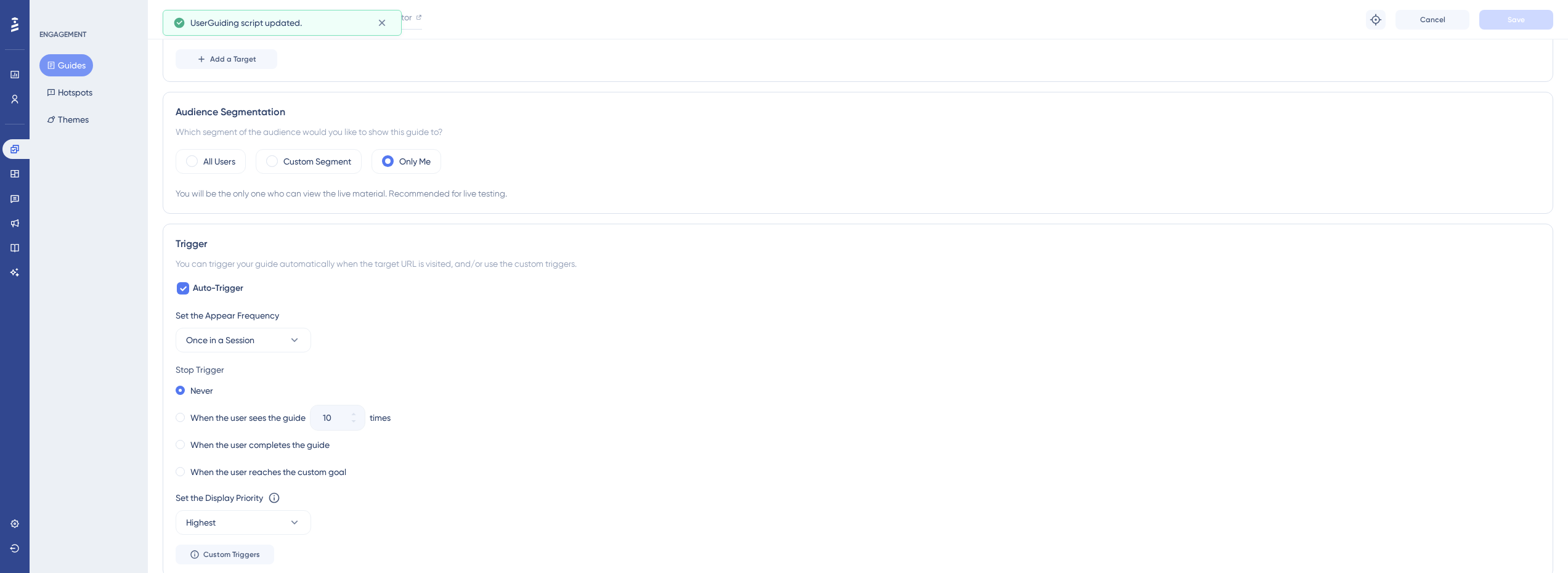
scroll to position [370, 0]
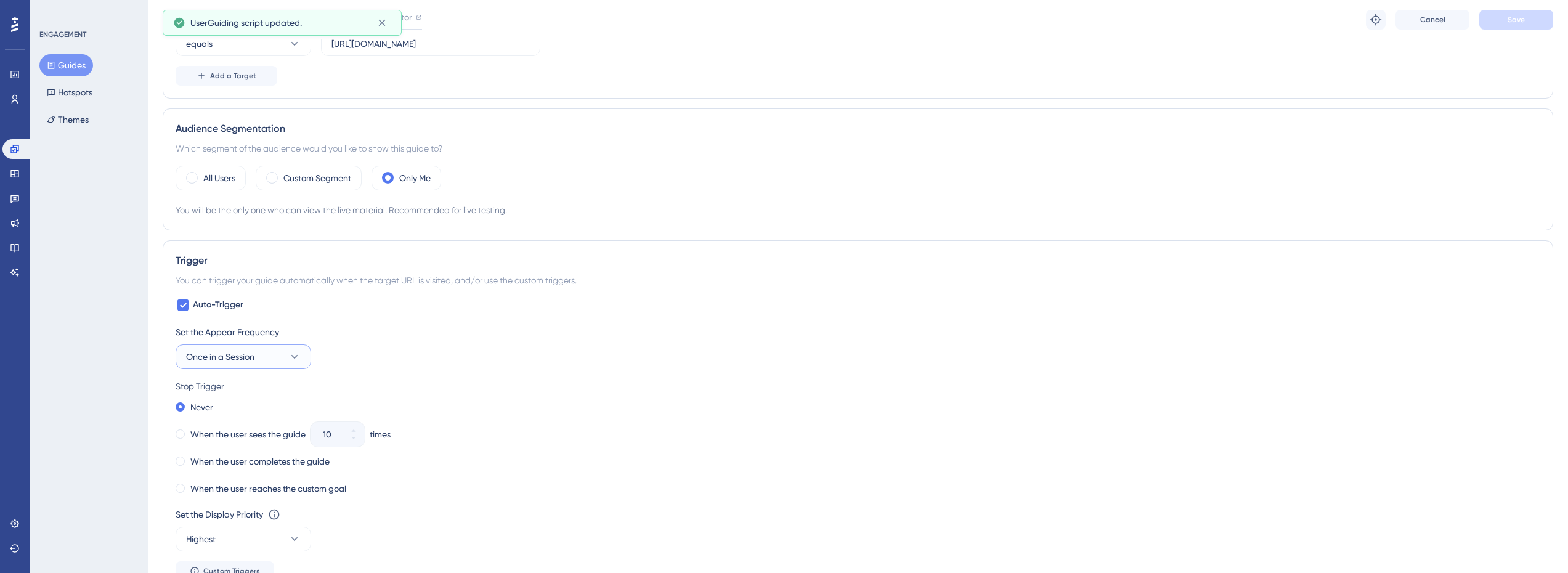
click at [256, 357] on button "Once in a Session" at bounding box center [243, 357] width 135 height 24
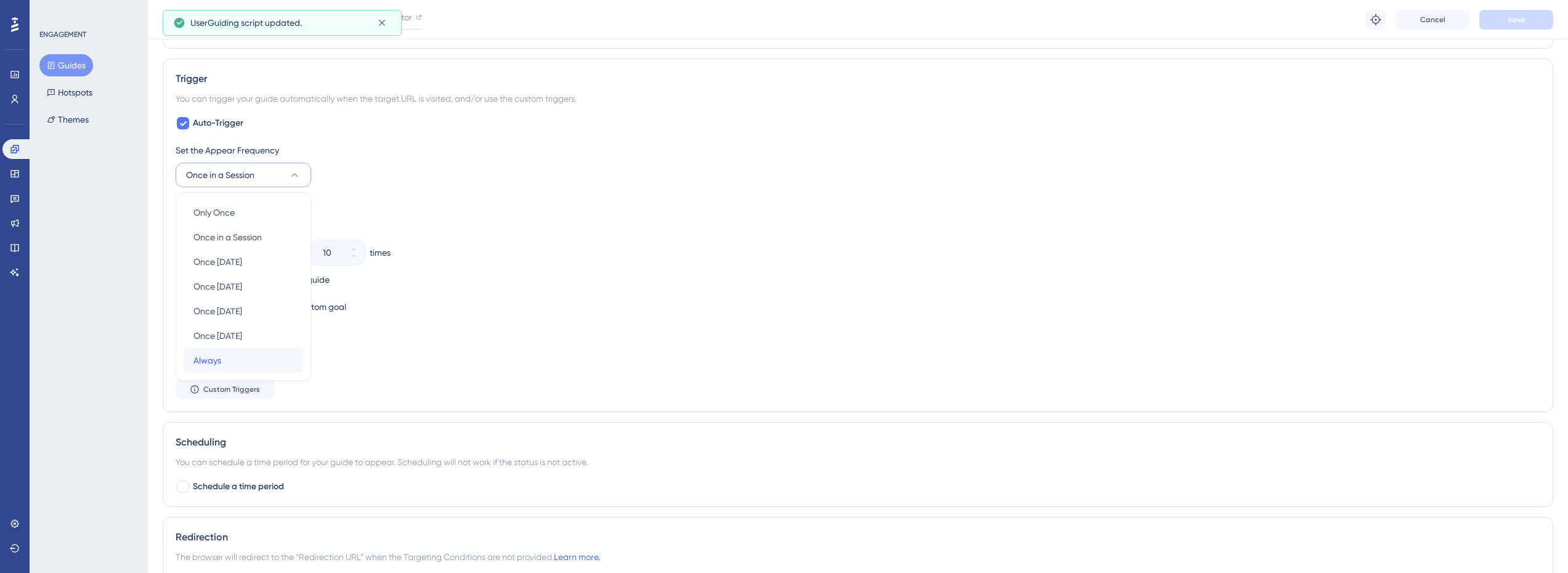
click at [251, 362] on div "Always Always" at bounding box center [243, 360] width 100 height 24
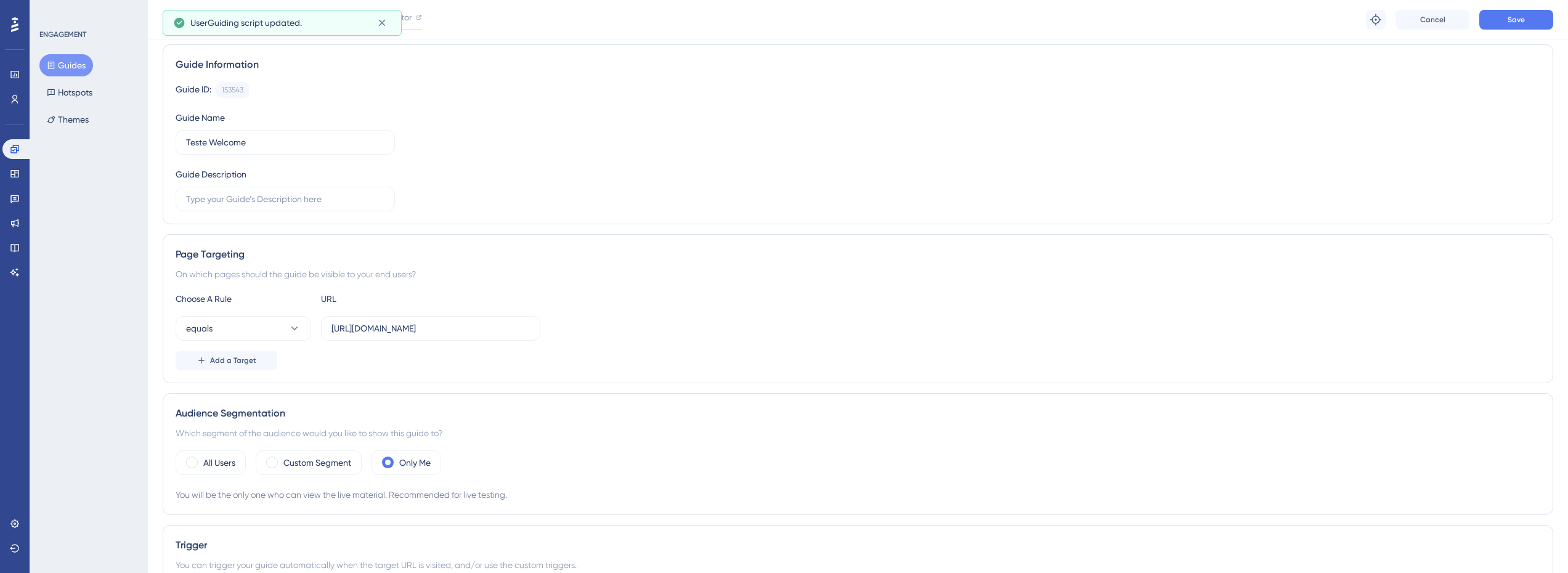
scroll to position [0, 0]
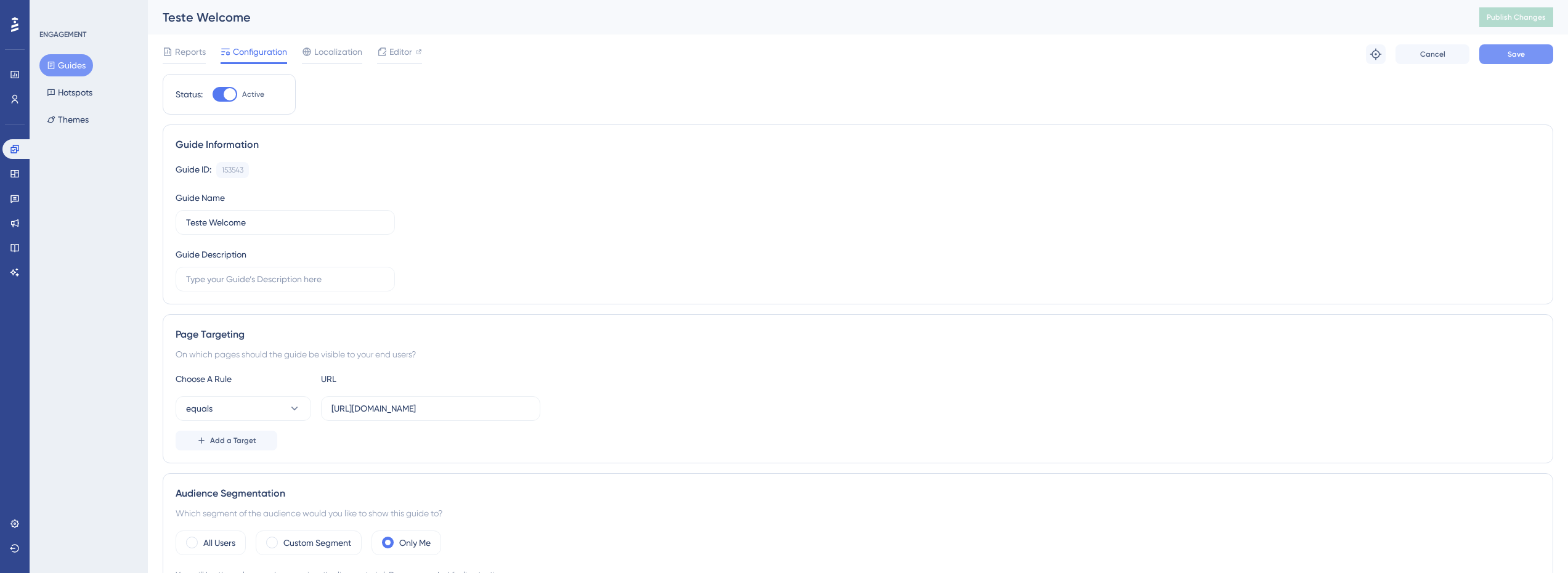
click at [1510, 55] on span "Save" at bounding box center [1516, 54] width 17 height 10
click at [1532, 16] on span "Publish Changes" at bounding box center [1516, 17] width 59 height 10
click at [63, 62] on button "Guides" at bounding box center [66, 65] width 54 height 22
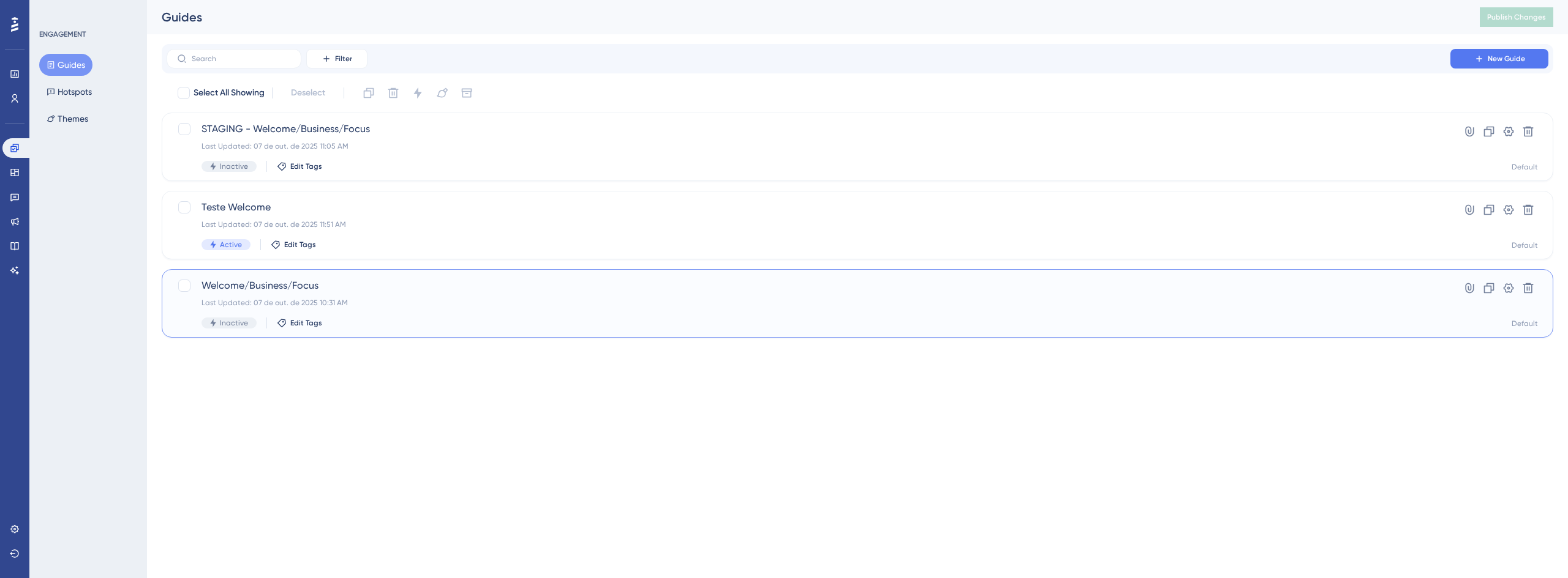
click at [299, 291] on span "Welcome/Business/Focus" at bounding box center [808, 285] width 1214 height 14
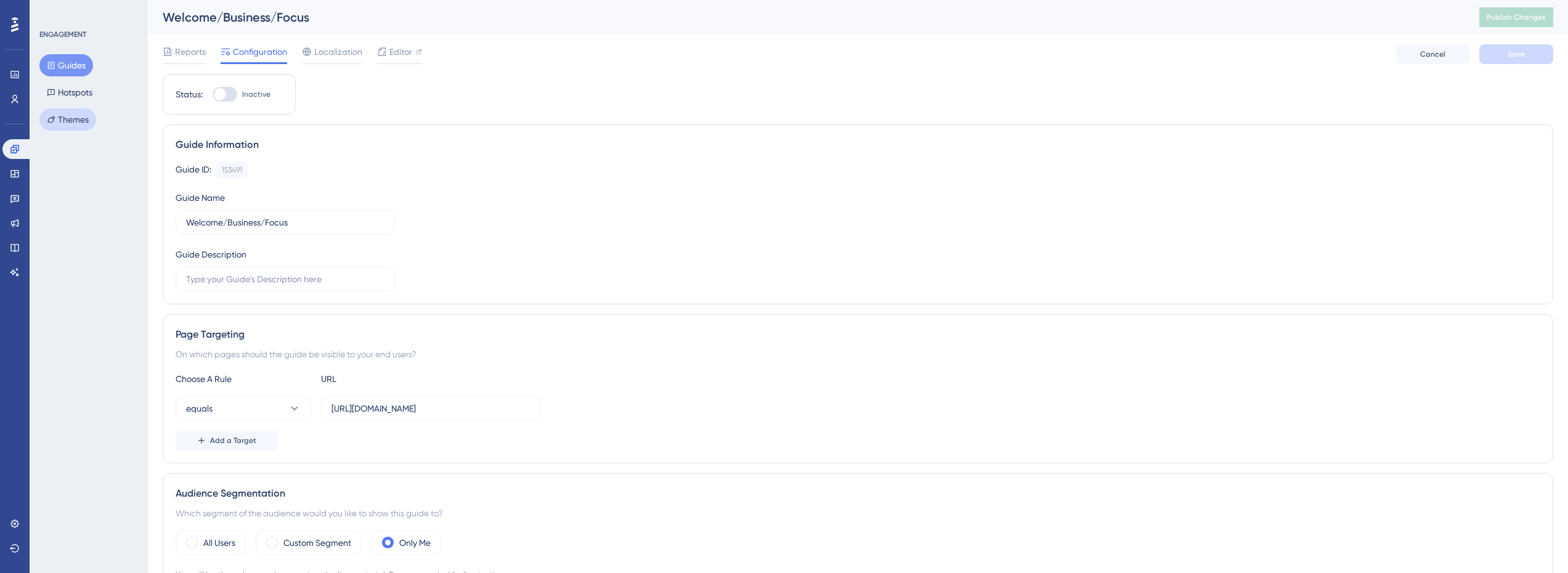
click at [66, 126] on button "Themes" at bounding box center [68, 120] width 57 height 22
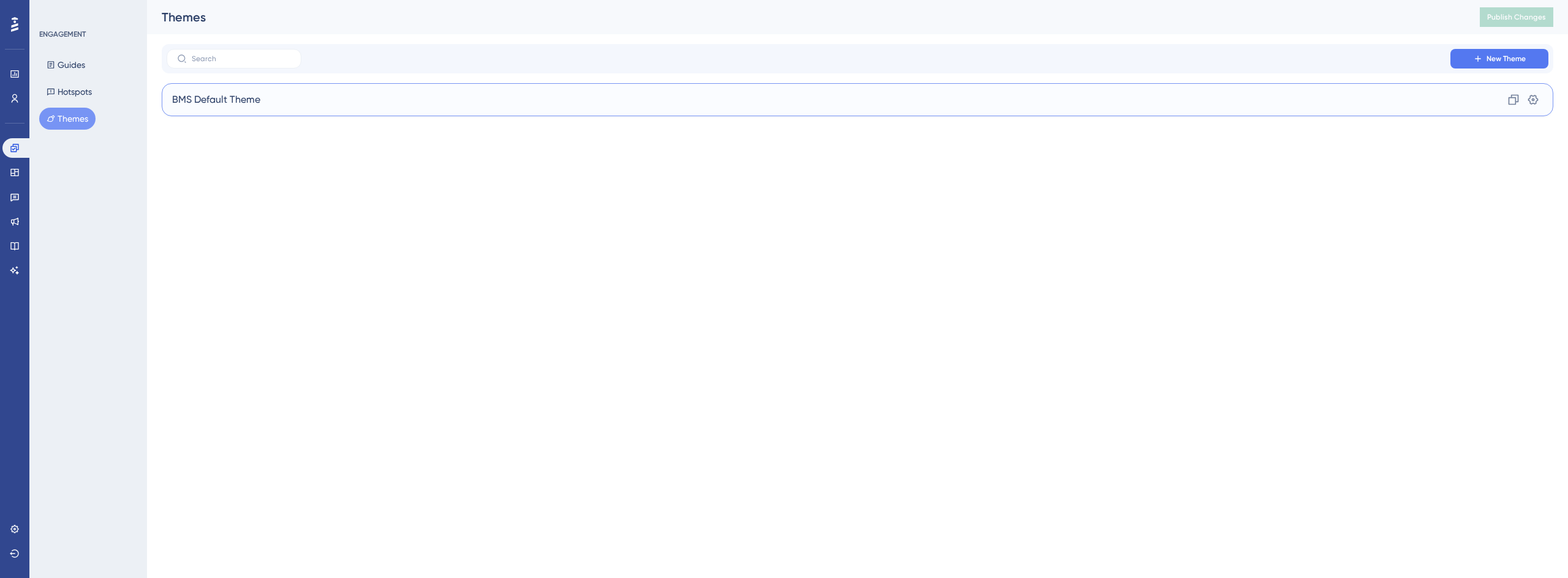
click at [254, 102] on span "BMS Default Theme" at bounding box center [216, 99] width 88 height 14
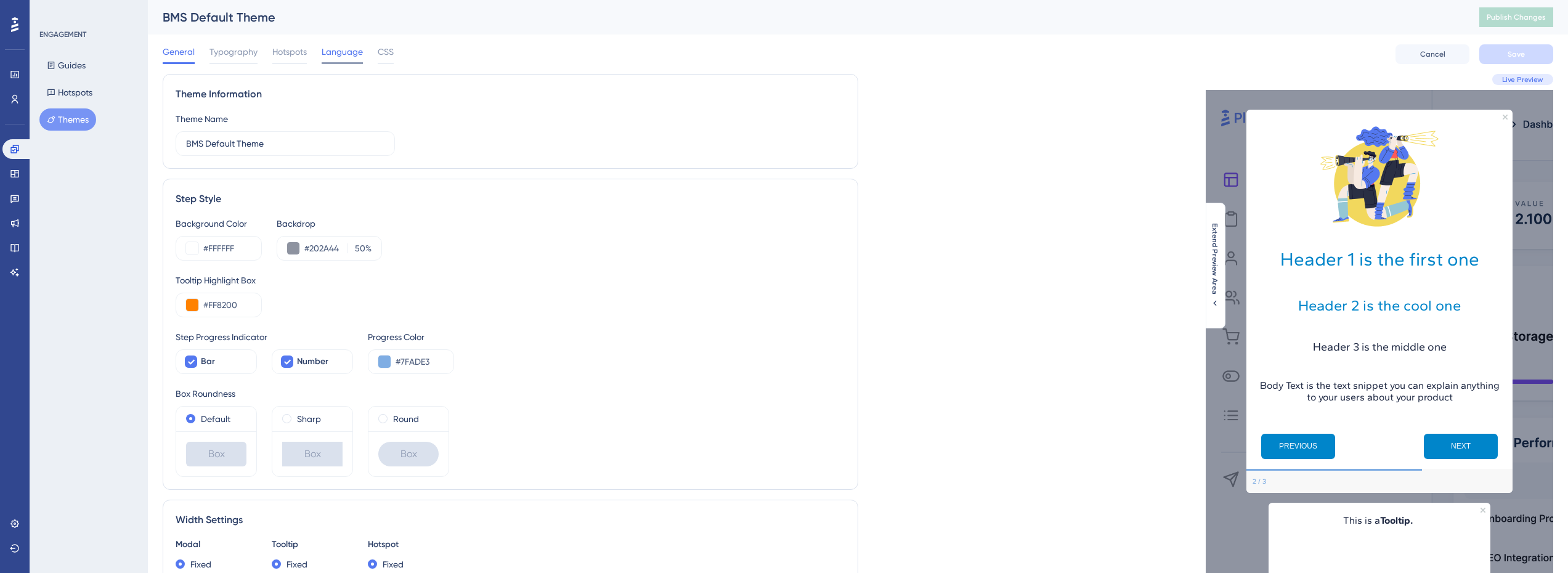
click at [344, 56] on span "Language" at bounding box center [342, 51] width 41 height 14
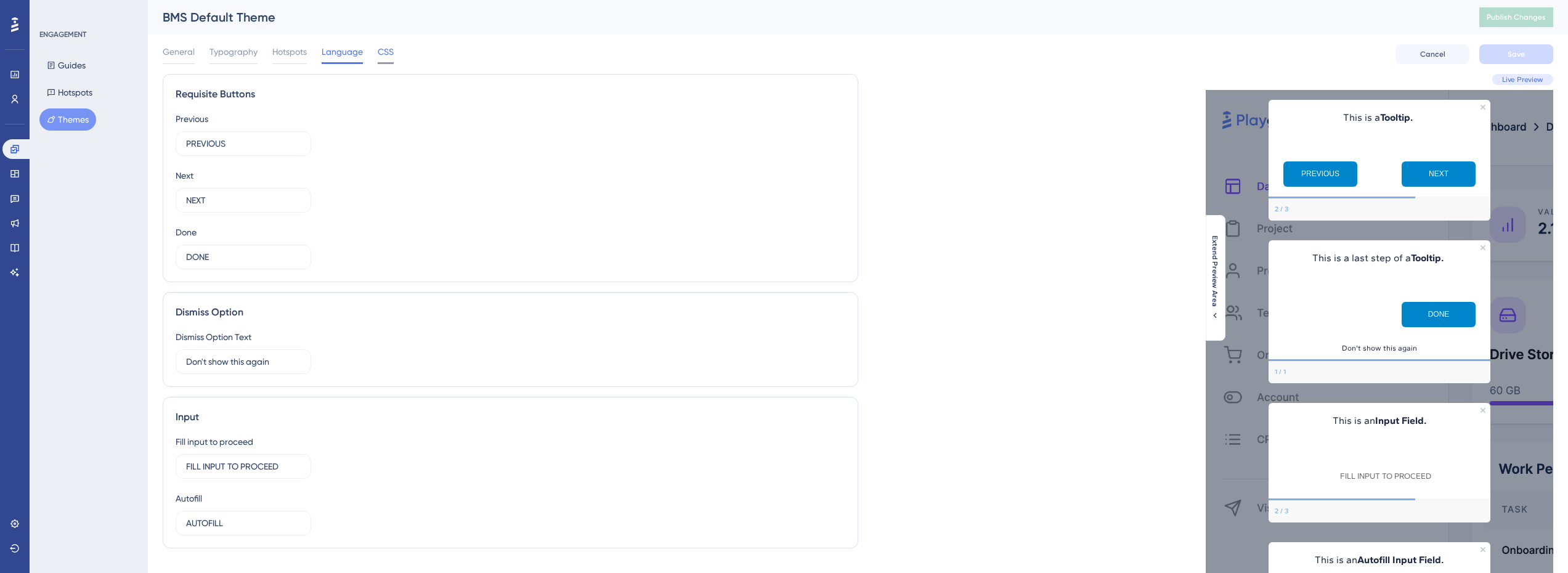
click at [377, 54] on span "CSS" at bounding box center [385, 51] width 16 height 14
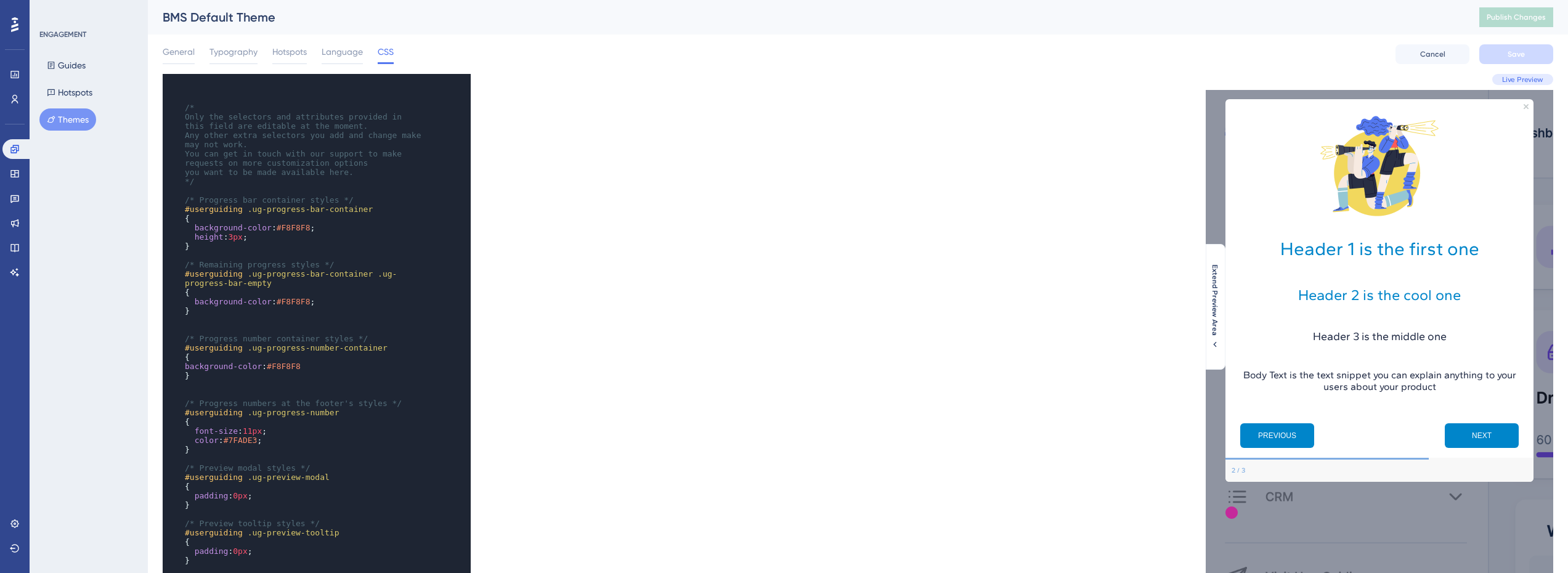
click at [197, 53] on div "General Typography Hotspots Language CSS" at bounding box center [277, 54] width 231 height 20
click at [185, 61] on div "General" at bounding box center [178, 54] width 32 height 20
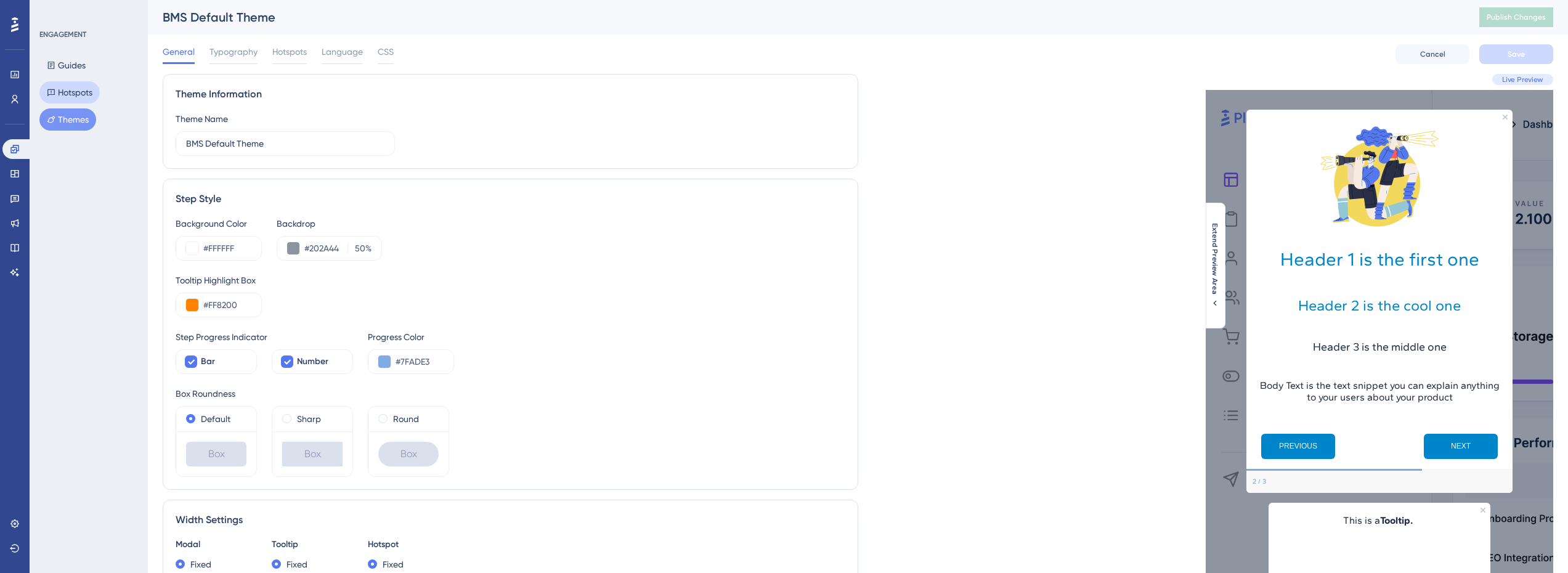
click at [76, 96] on button "Hotspots" at bounding box center [70, 93] width 60 height 22
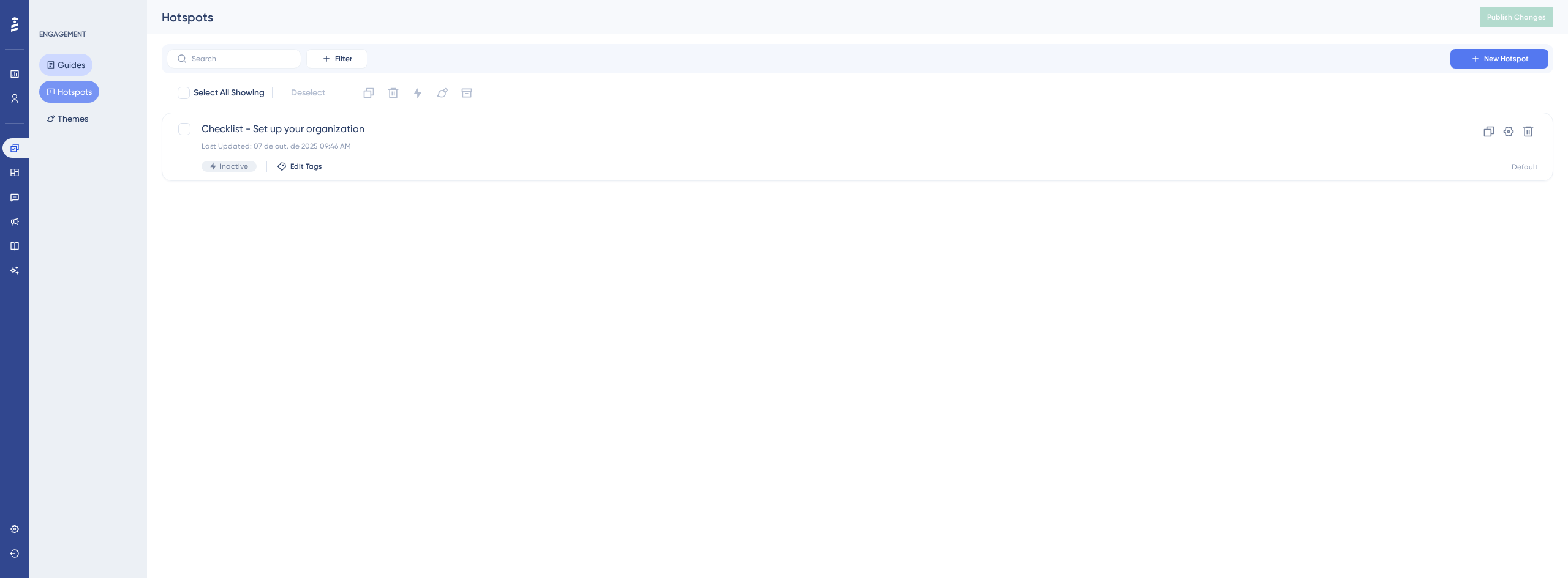
click at [77, 66] on button "Guides" at bounding box center [66, 65] width 54 height 22
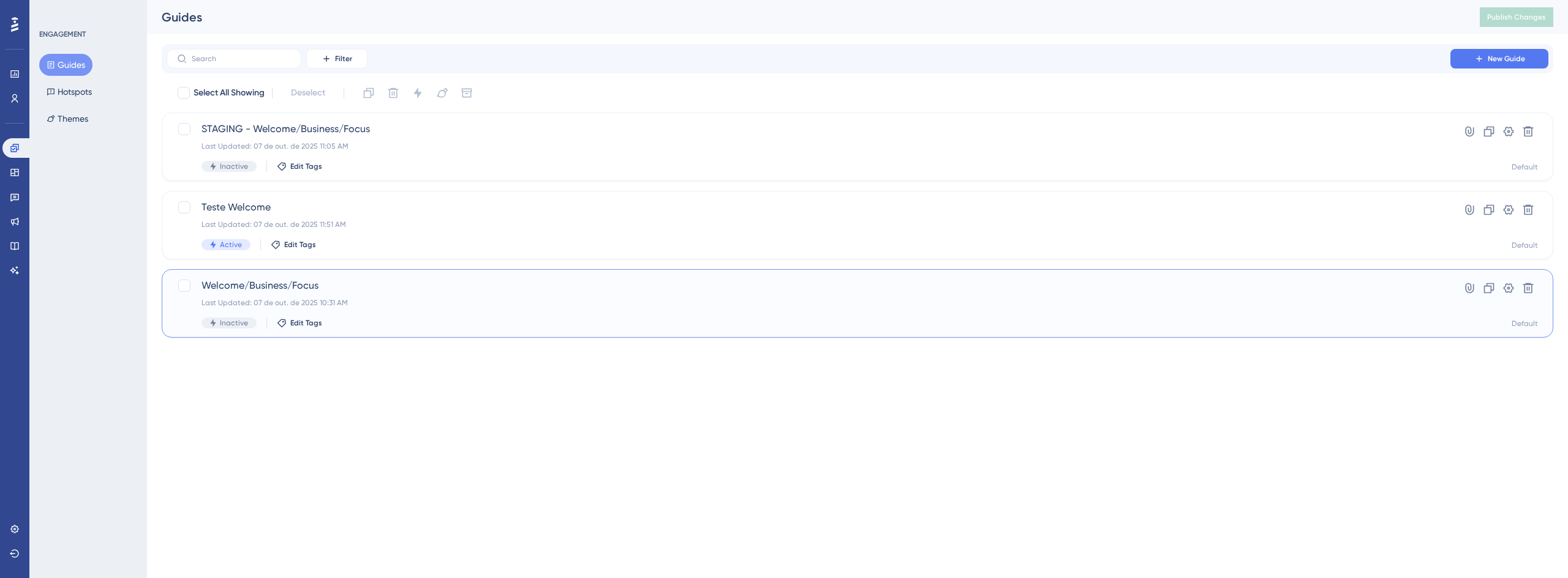
click at [279, 287] on span "Welcome/Business/Focus" at bounding box center [808, 285] width 1214 height 14
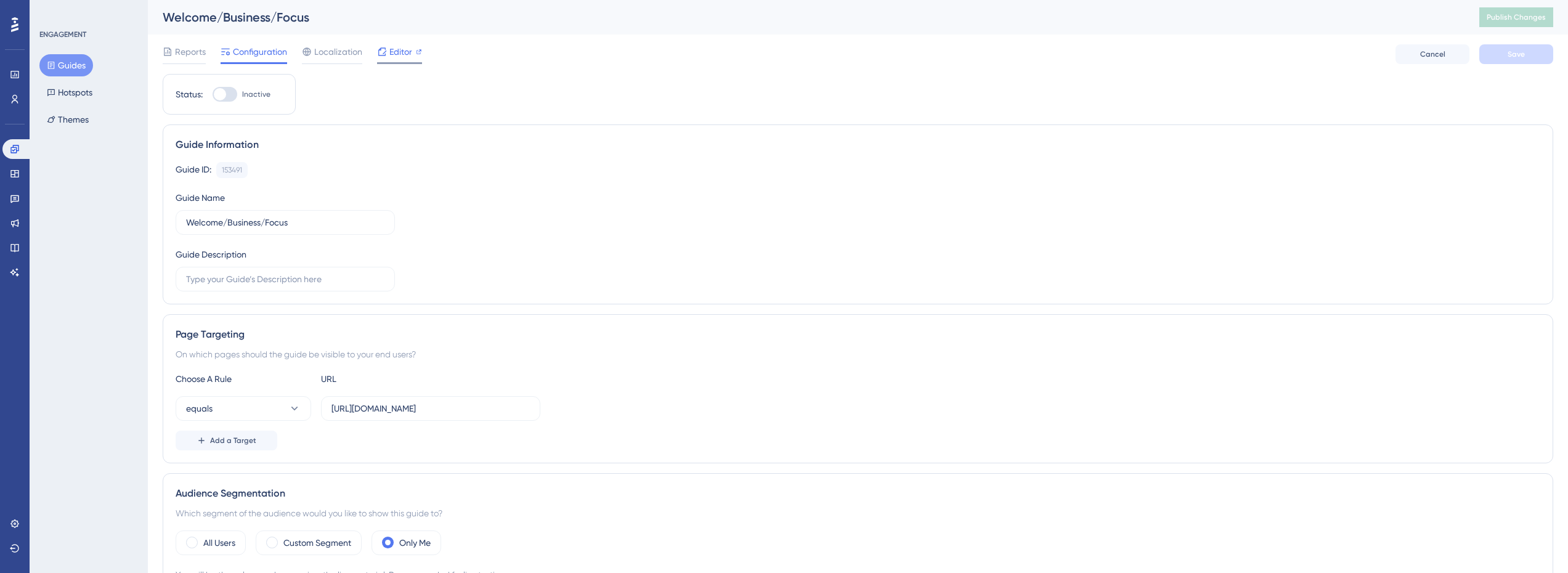
click at [404, 54] on span "Editor" at bounding box center [400, 51] width 23 height 14
click at [15, 169] on icon at bounding box center [14, 174] width 10 height 10
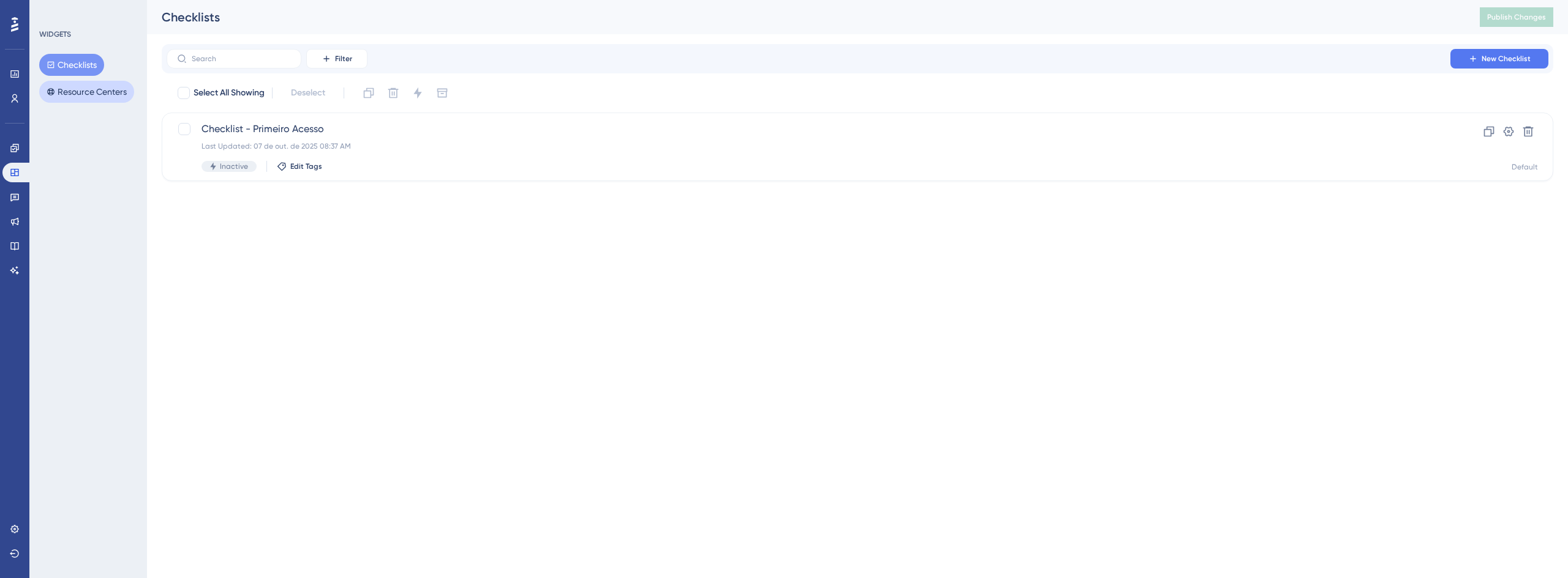
click at [80, 87] on button "Resource Centers" at bounding box center [86, 92] width 95 height 22
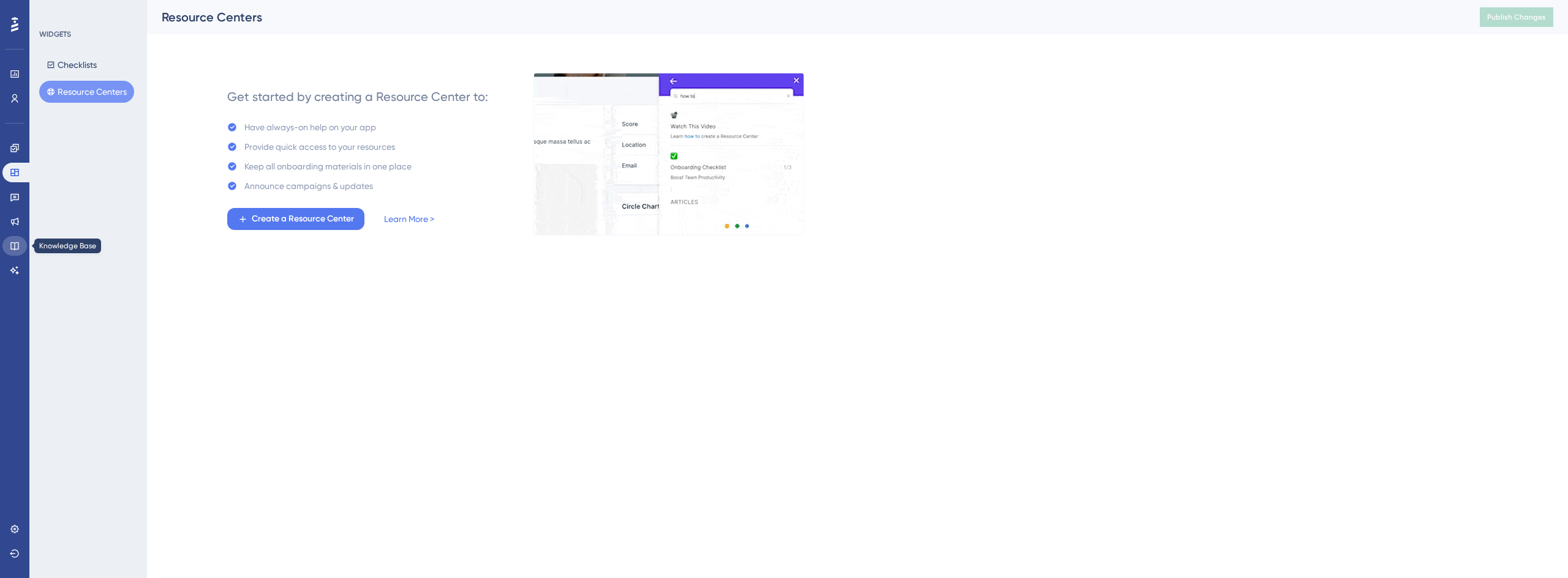
click at [12, 249] on icon at bounding box center [14, 246] width 8 height 8
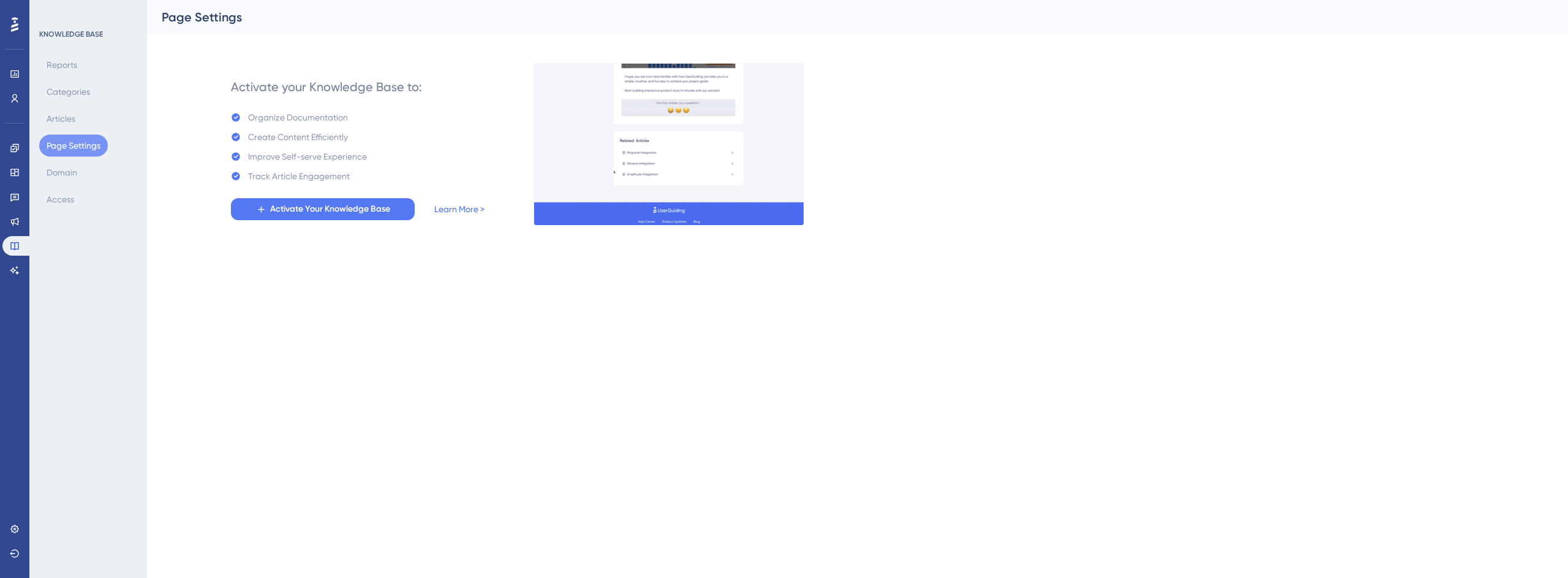
click at [70, 140] on button "Page Settings" at bounding box center [73, 146] width 69 height 22
click at [10, 532] on icon at bounding box center [14, 529] width 10 height 10
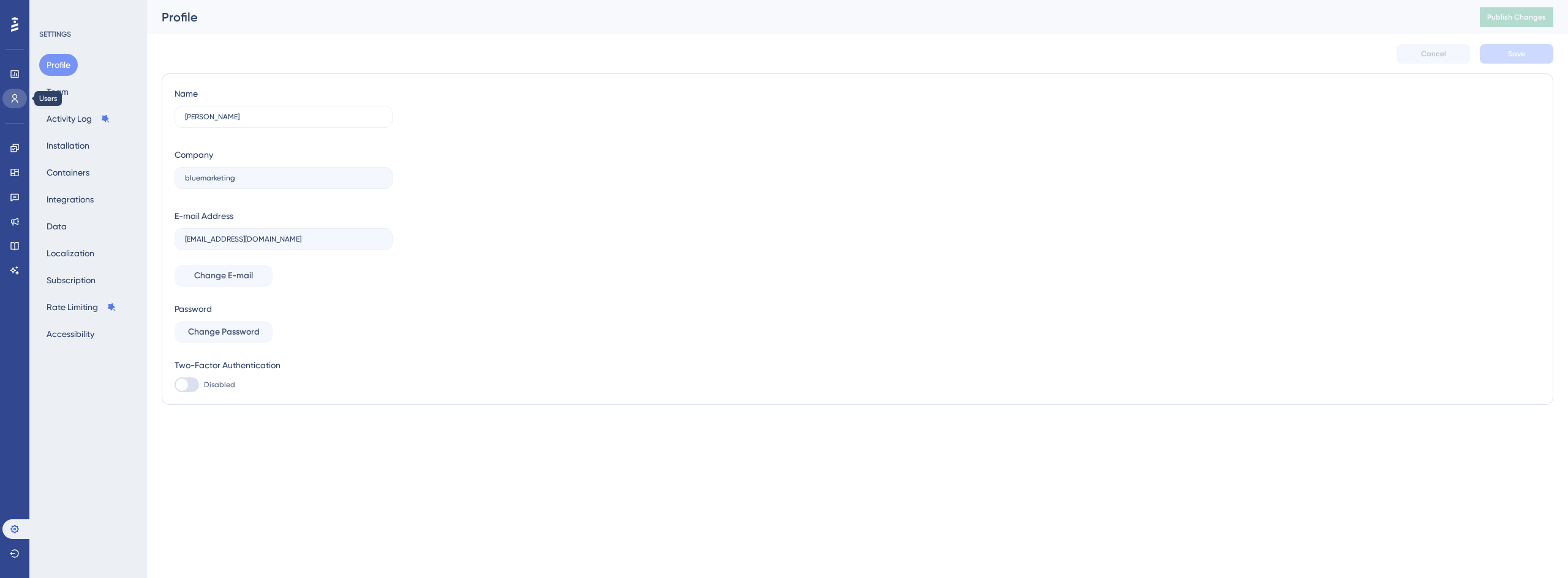
click at [12, 99] on icon at bounding box center [14, 98] width 10 height 10
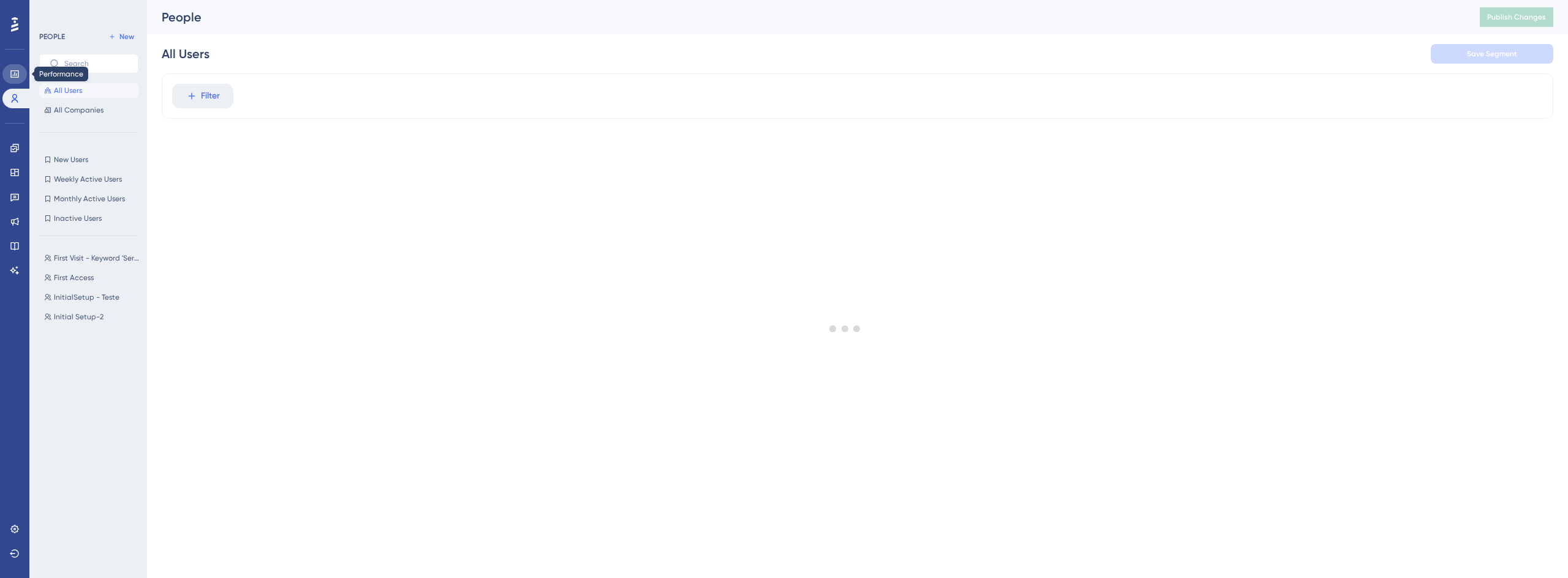
click at [12, 67] on link at bounding box center [14, 74] width 24 height 20
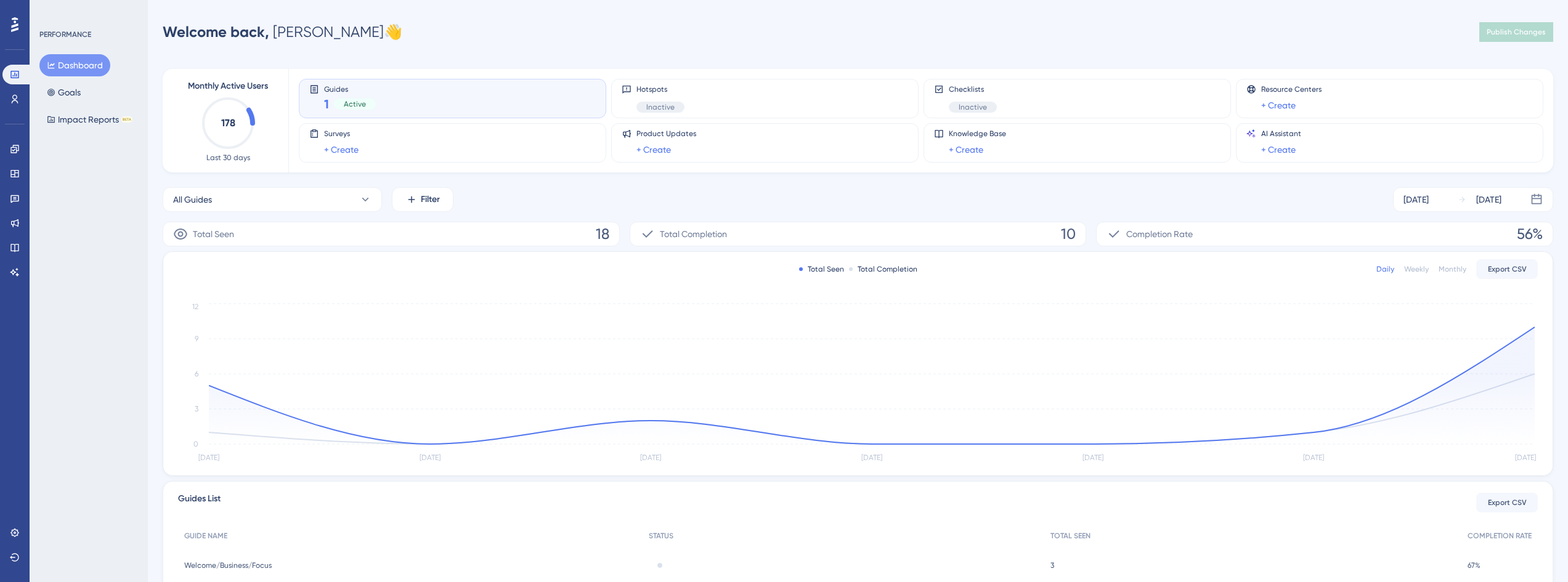
click at [393, 93] on div "Guides 1 Active" at bounding box center [452, 98] width 287 height 28
click at [12, 103] on icon at bounding box center [14, 99] width 10 height 10
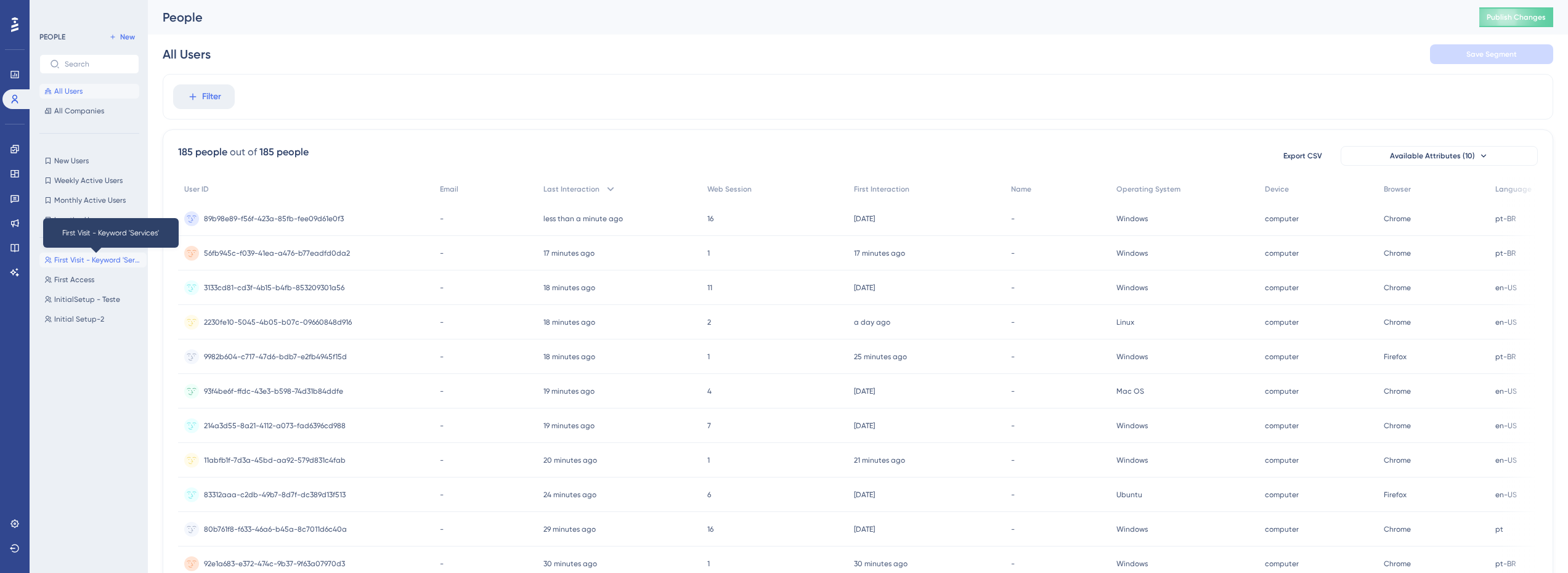
click at [78, 261] on span "First Visit - Keyword 'Services'" at bounding box center [97, 260] width 87 height 10
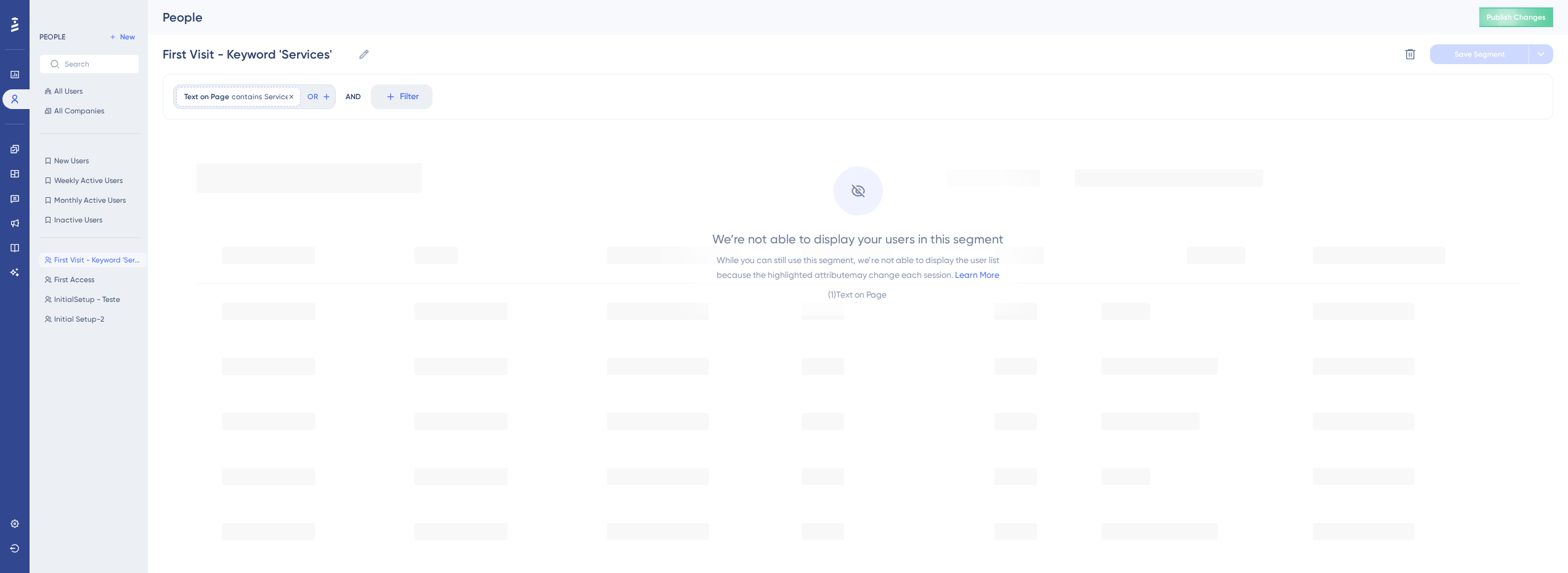
click at [233, 103] on div "Text on Page contains Services Services Remove" at bounding box center [238, 97] width 124 height 20
click at [314, 245] on span "Done" at bounding box center [308, 241] width 21 height 14
click at [15, 149] on icon at bounding box center [14, 149] width 10 height 10
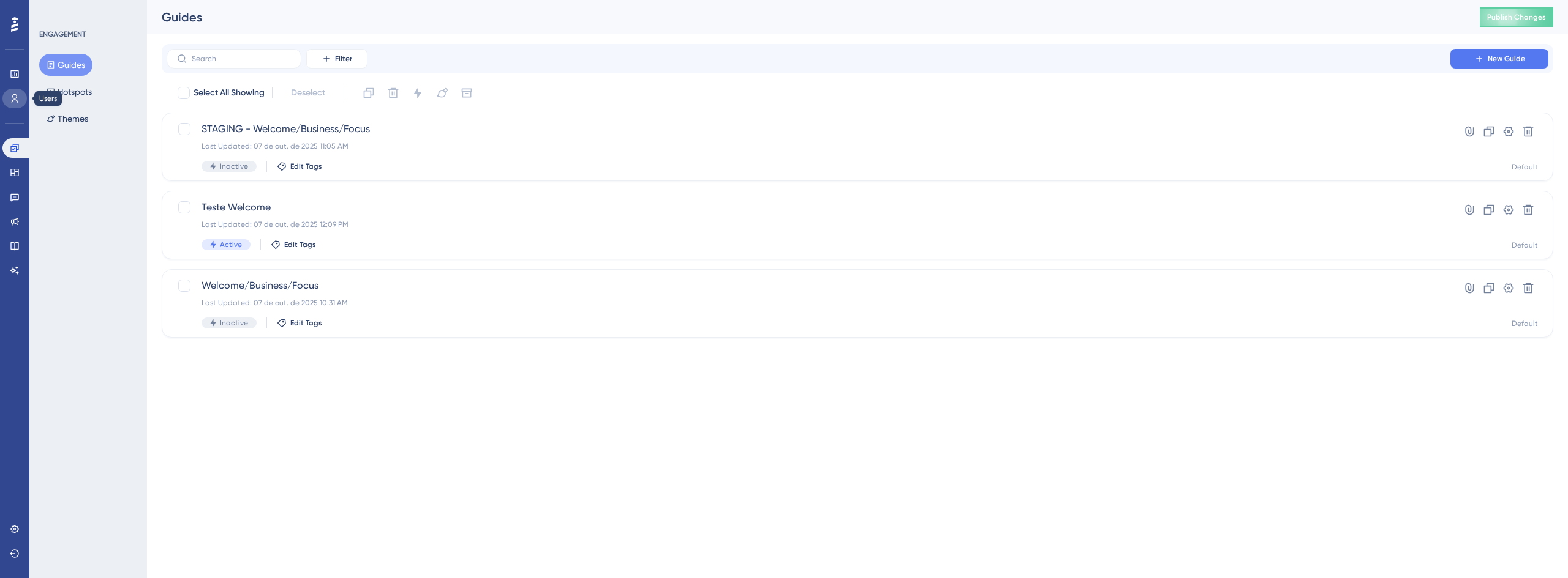
click at [18, 92] on link at bounding box center [14, 99] width 24 height 20
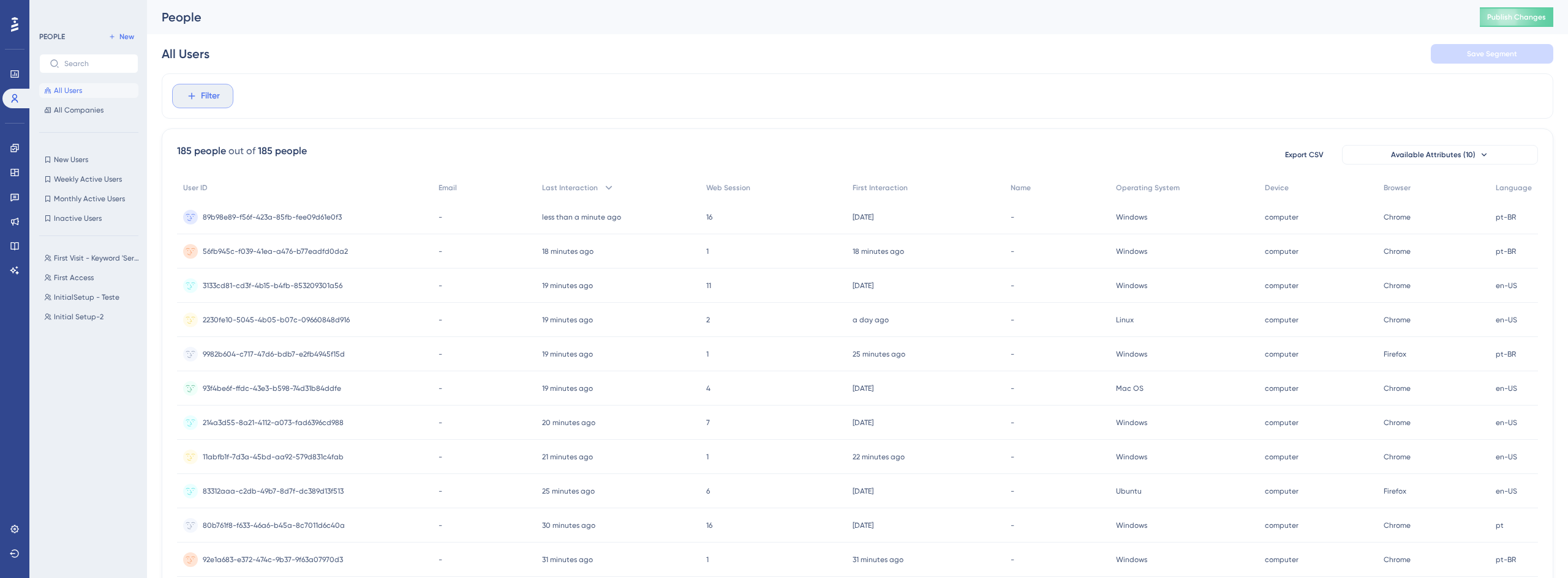
click at [205, 101] on span "Filter" at bounding box center [210, 96] width 19 height 14
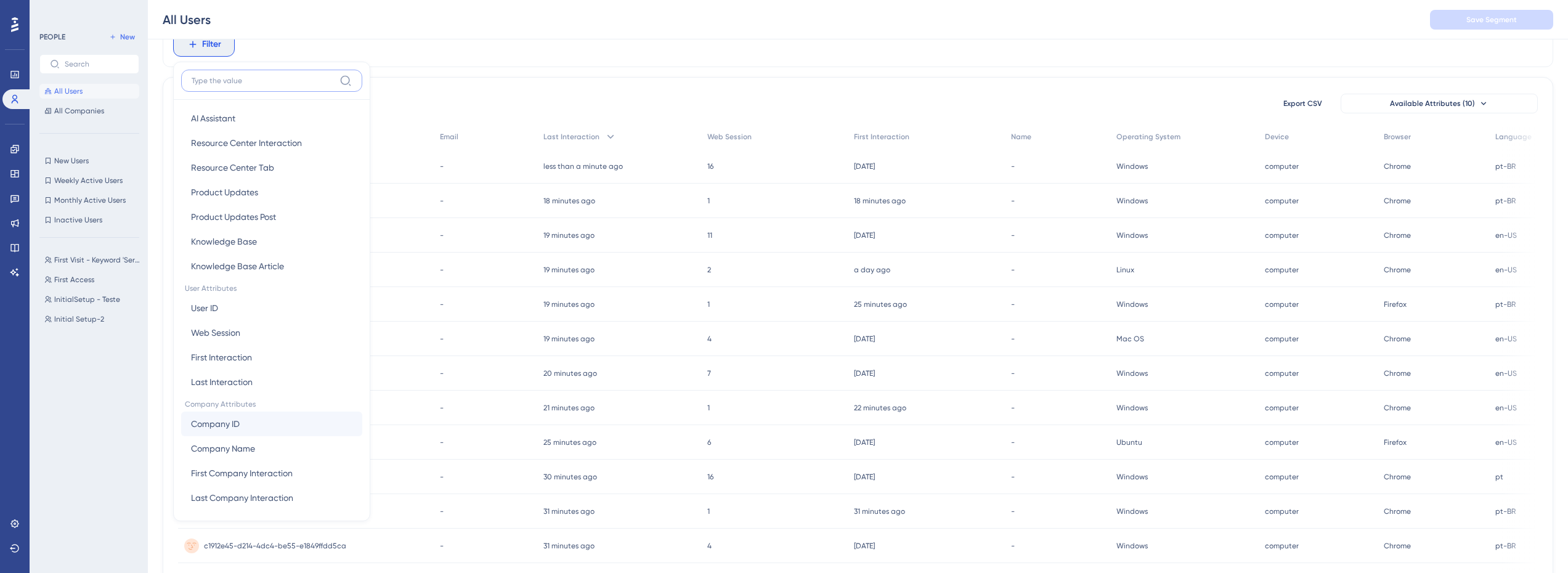
scroll to position [386, 0]
click at [14, 151] on icon at bounding box center [14, 149] width 8 height 8
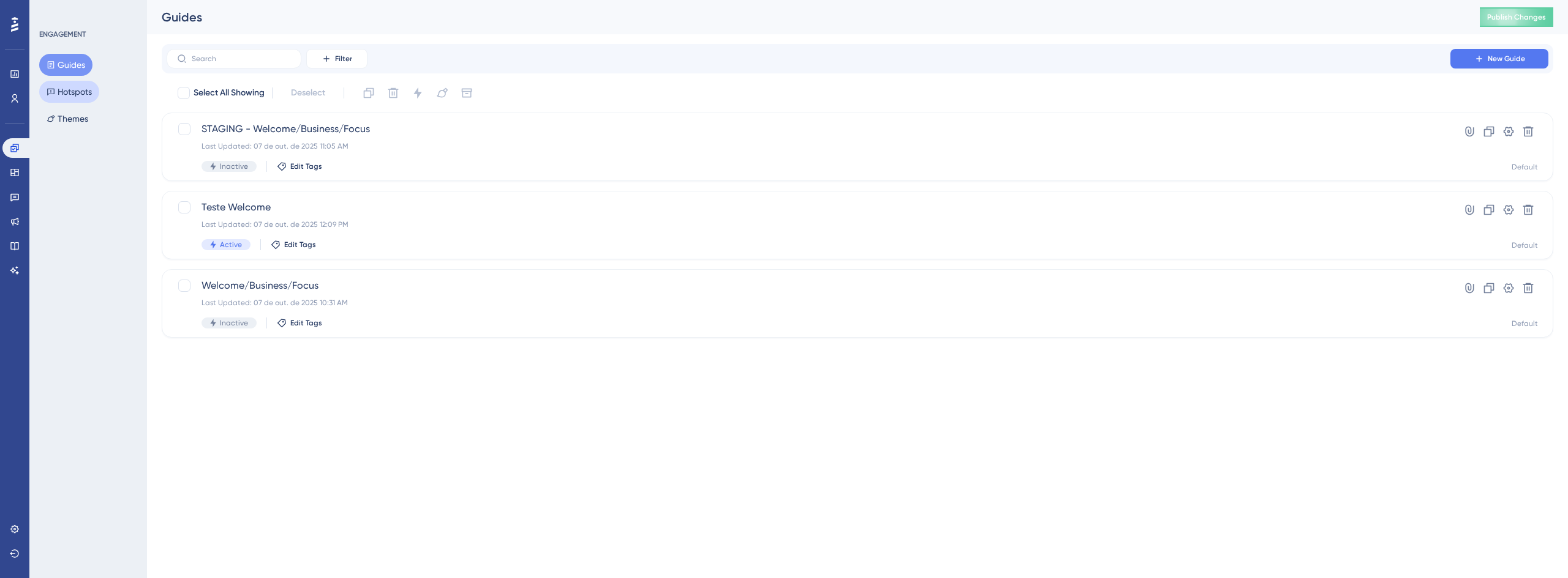
click at [71, 92] on button "Hotspots" at bounding box center [69, 92] width 60 height 22
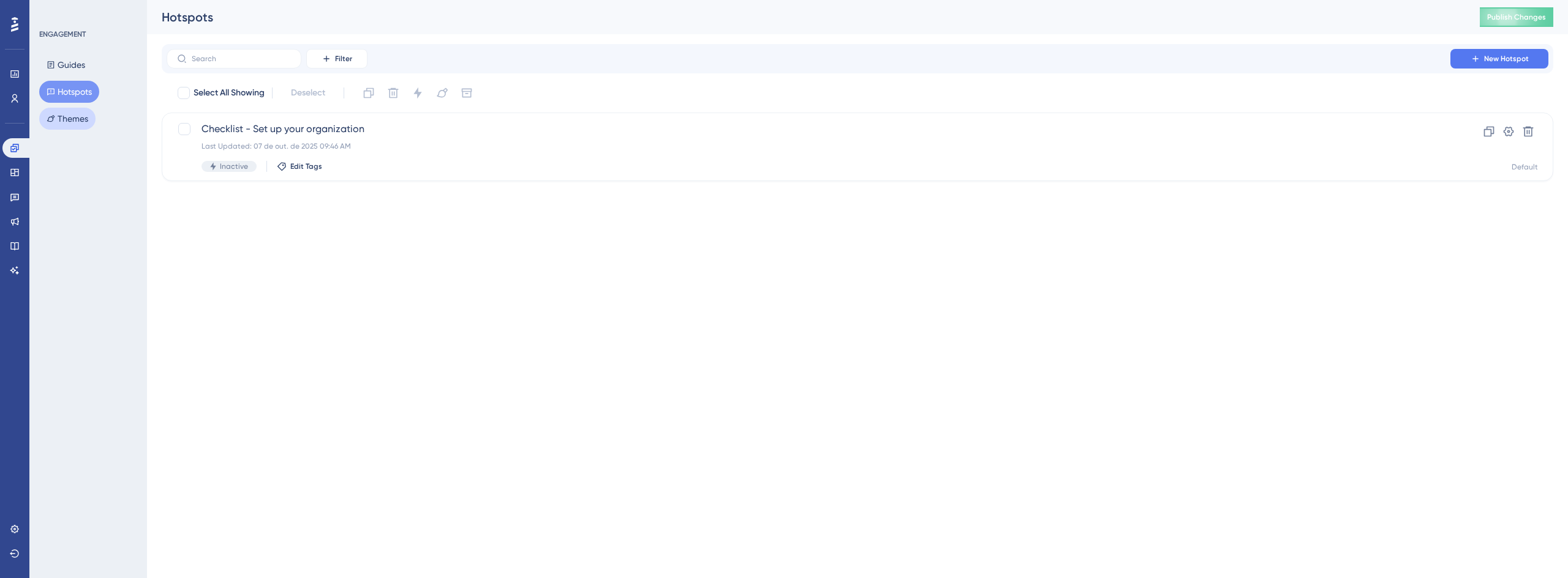
click at [71, 114] on button "Themes" at bounding box center [67, 119] width 56 height 22
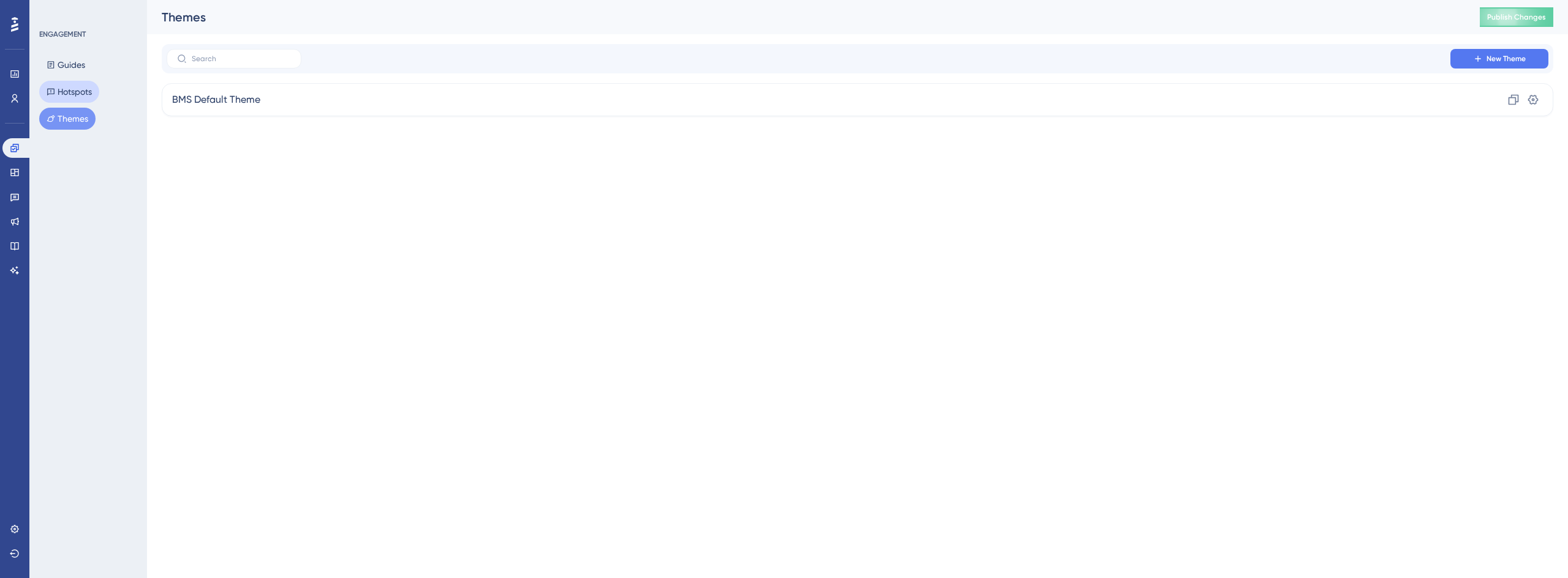
click at [80, 94] on button "Hotspots" at bounding box center [69, 92] width 60 height 22
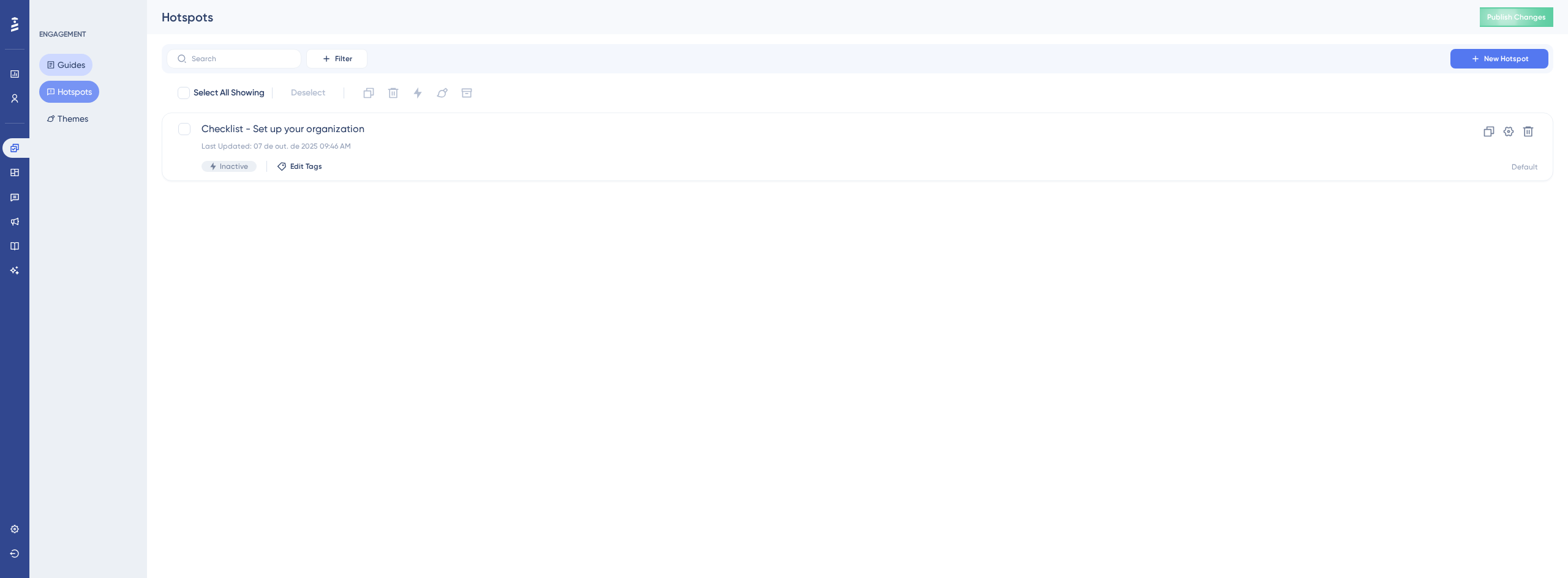
click at [82, 69] on button "Guides" at bounding box center [66, 65] width 54 height 22
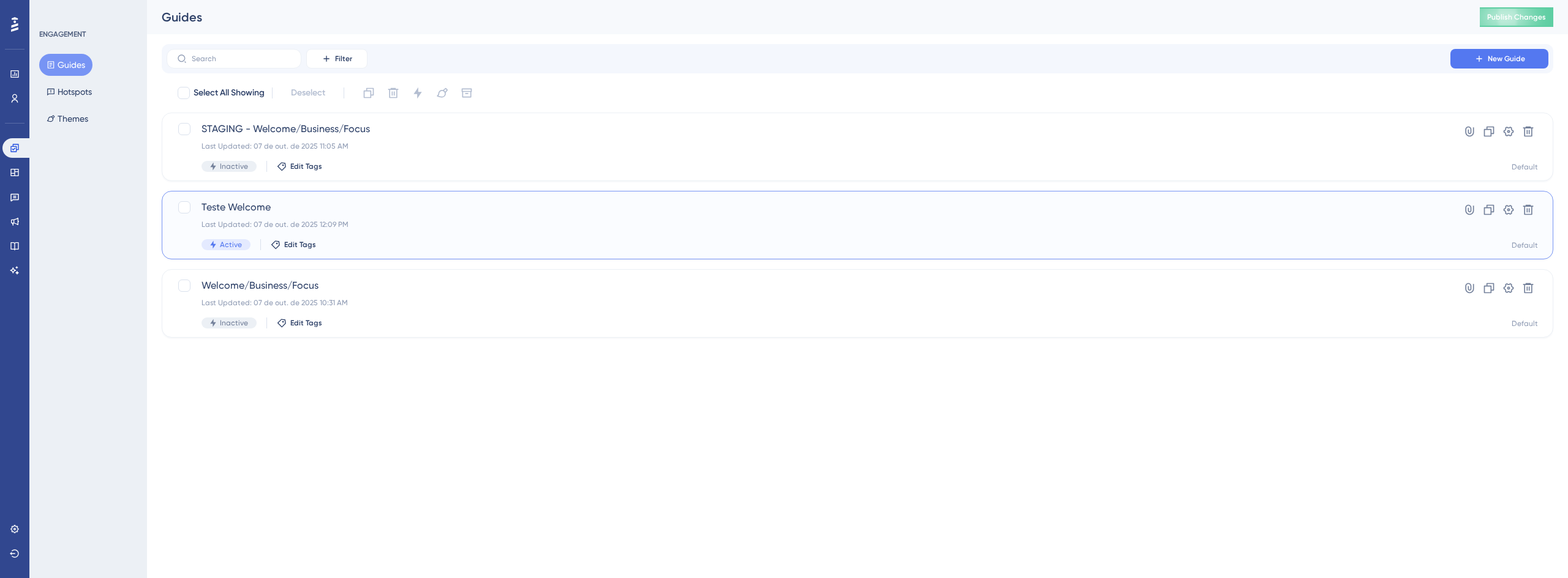
click at [344, 218] on div "Teste Welcome Last Updated: 07 de out. de 2025 12:09 PM Active Edit Tags" at bounding box center [808, 225] width 1214 height 50
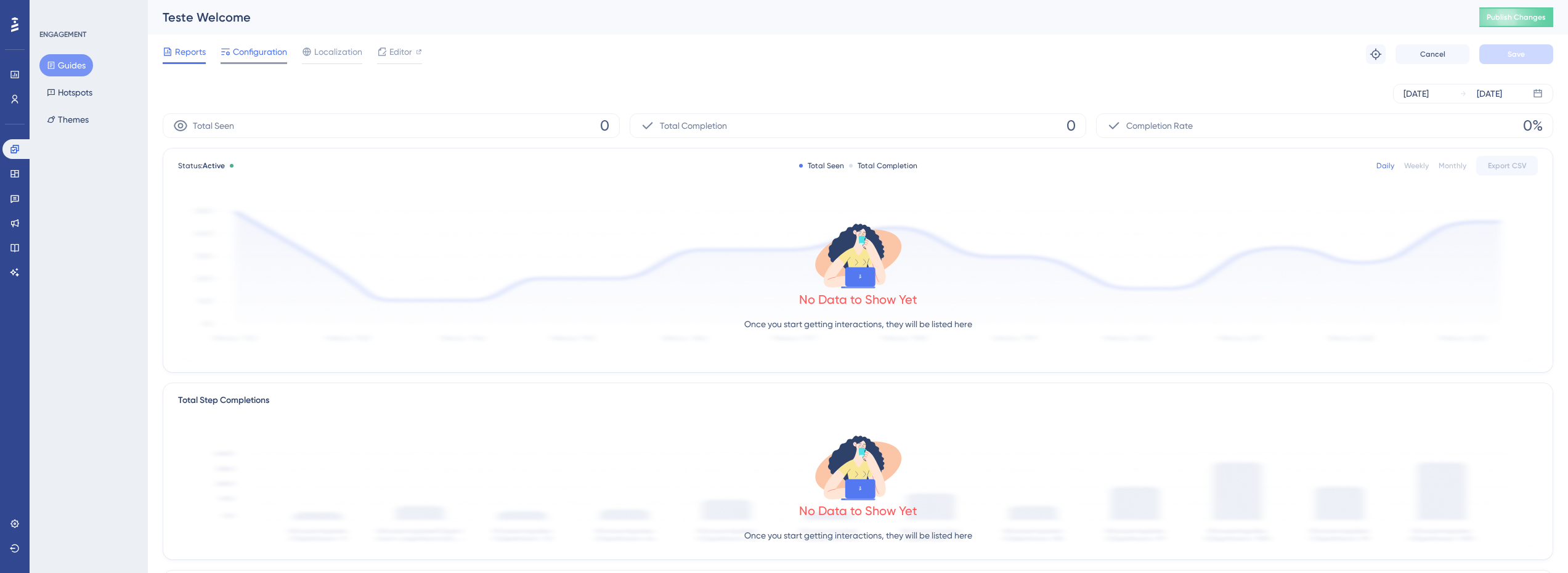
click at [266, 51] on span "Configuration" at bounding box center [260, 51] width 54 height 14
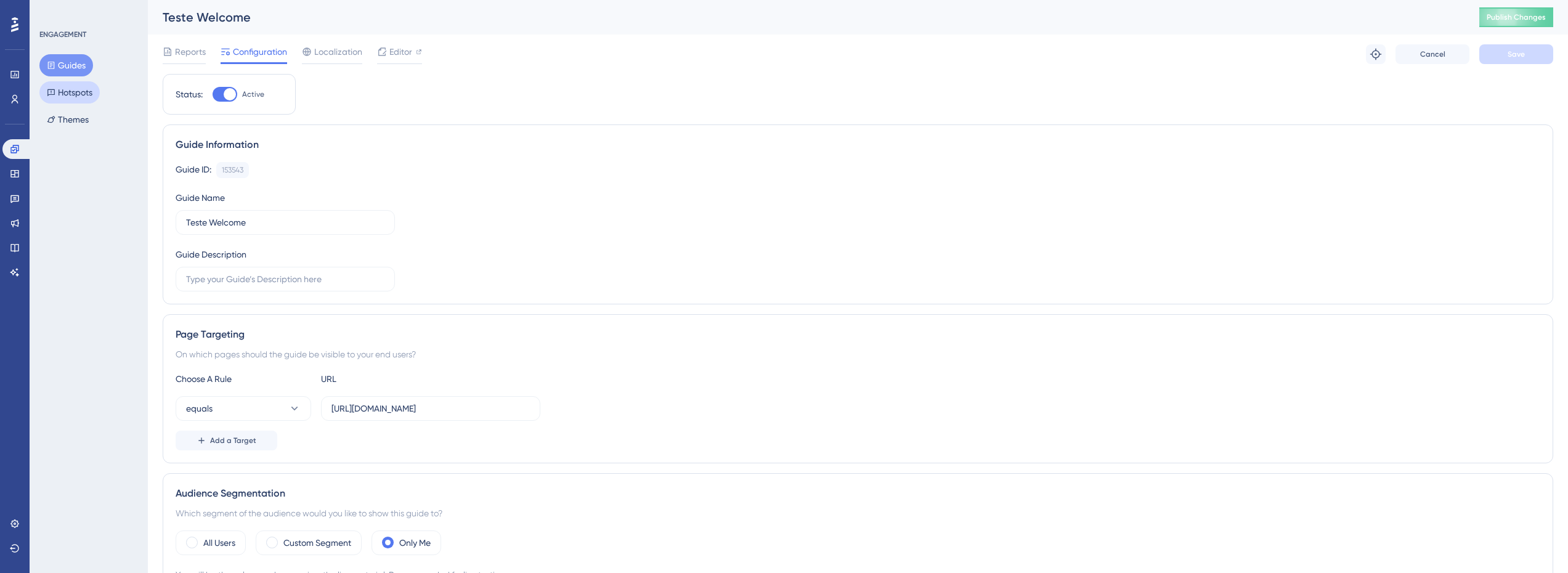
click at [83, 97] on button "Hotspots" at bounding box center [70, 93] width 60 height 22
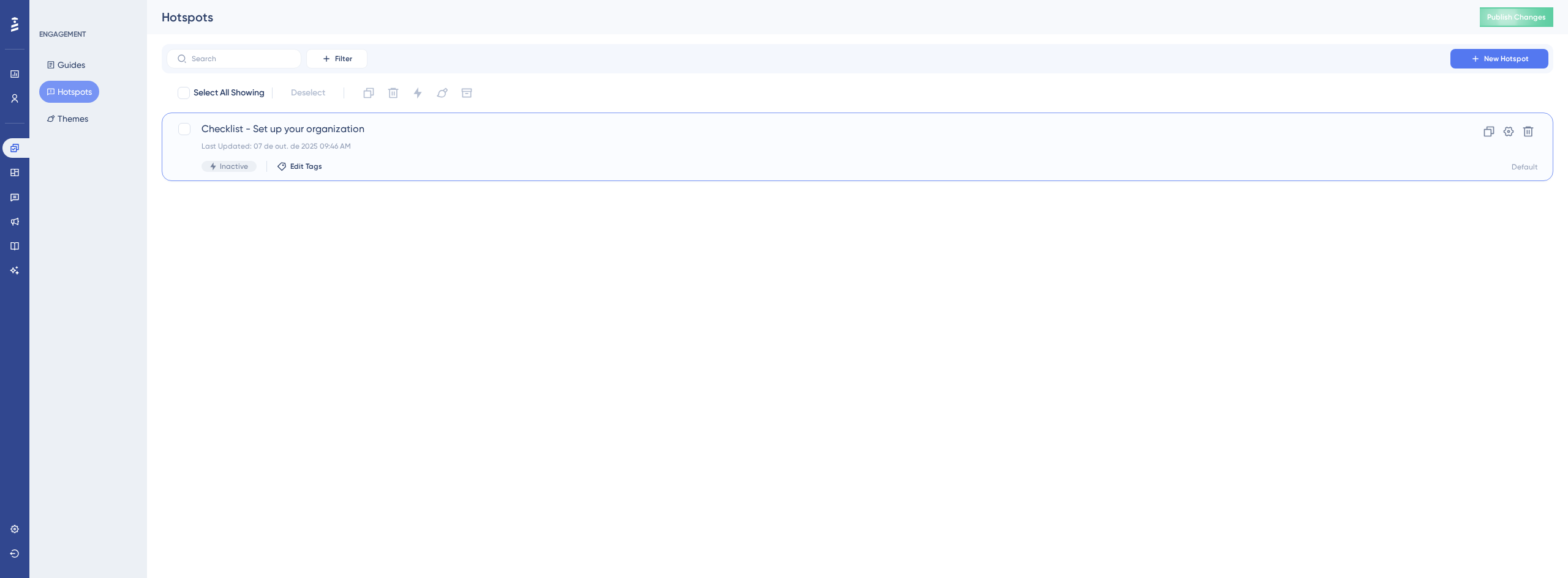
click at [388, 130] on span "Checklist - Set up your organization" at bounding box center [808, 129] width 1214 height 14
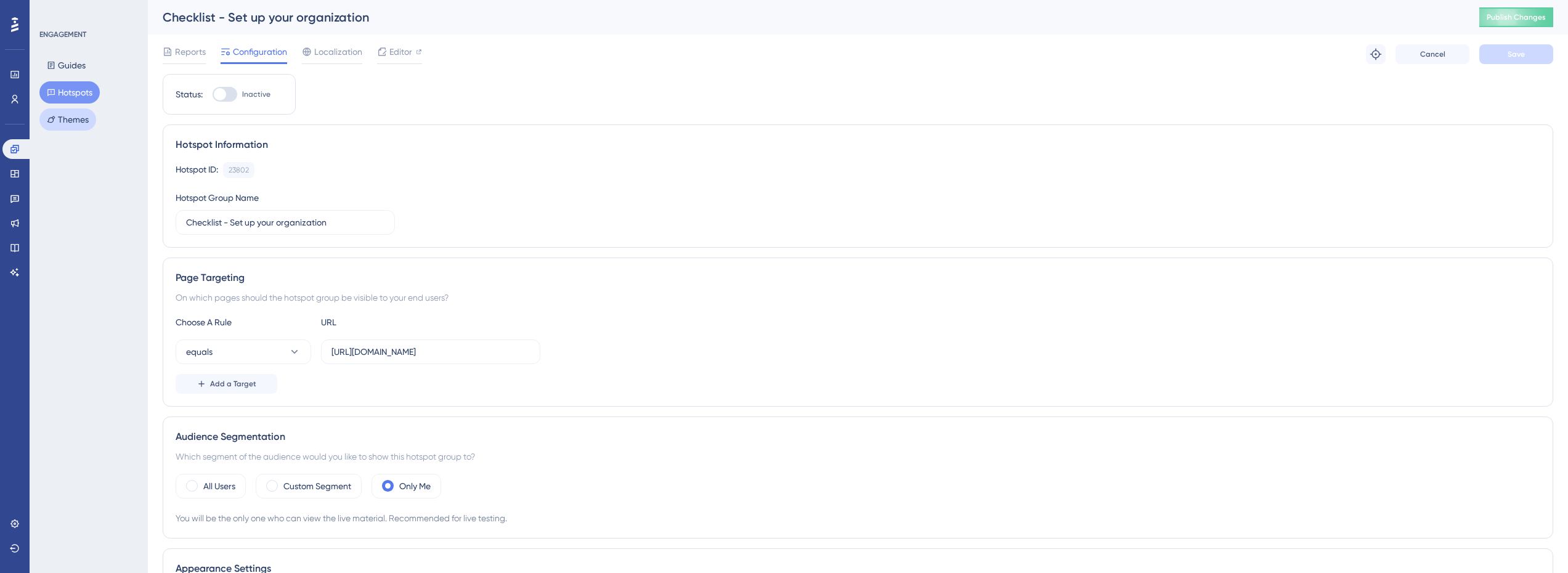
click at [70, 117] on button "Themes" at bounding box center [68, 120] width 57 height 22
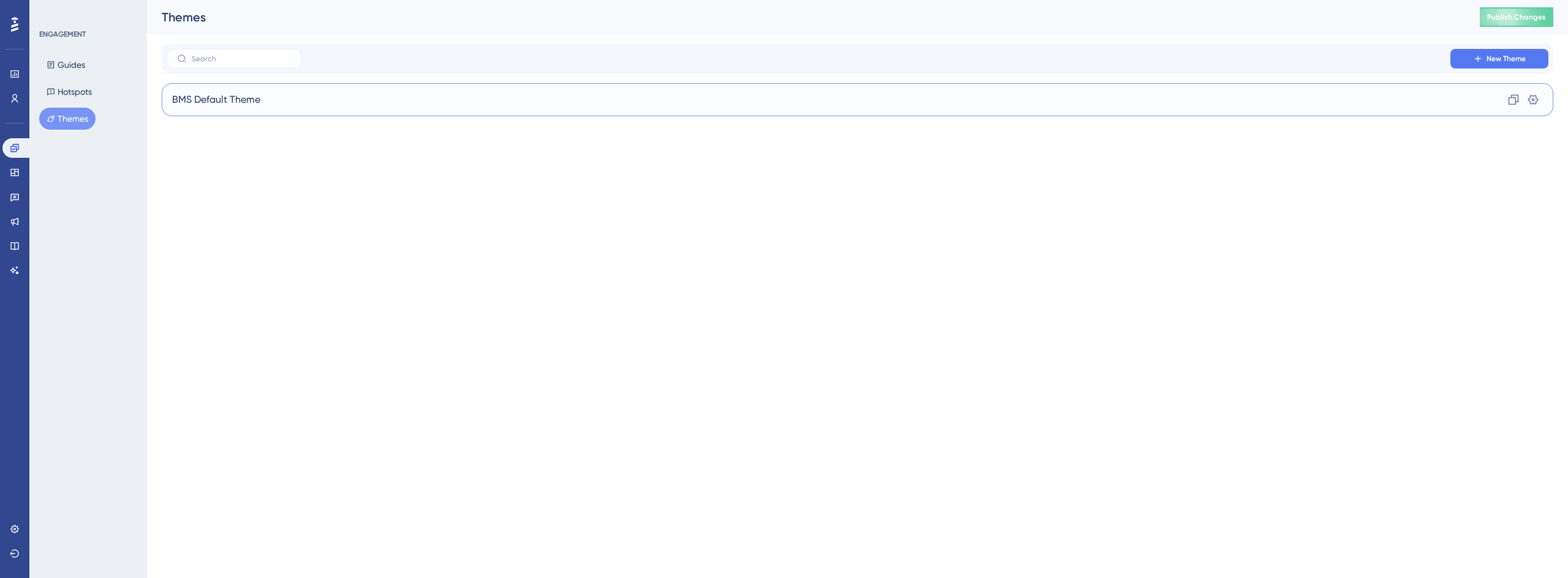
click at [223, 101] on span "BMS Default Theme" at bounding box center [216, 99] width 88 height 14
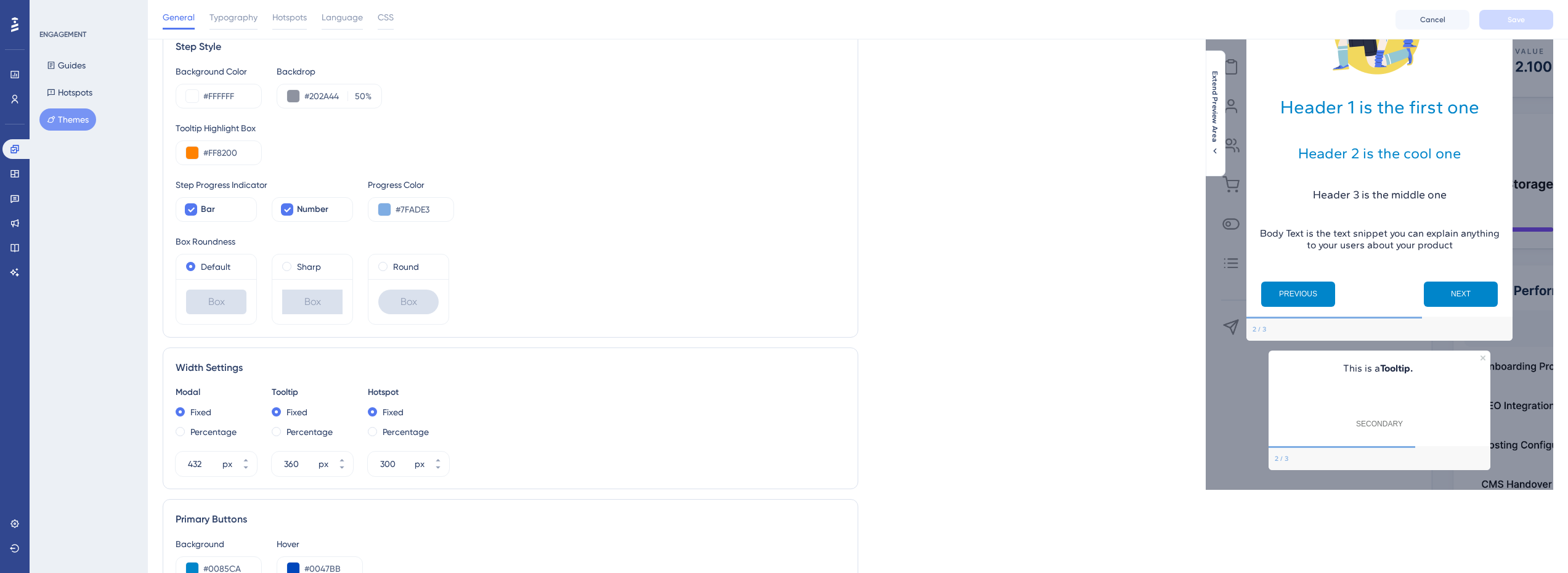
scroll to position [22, 0]
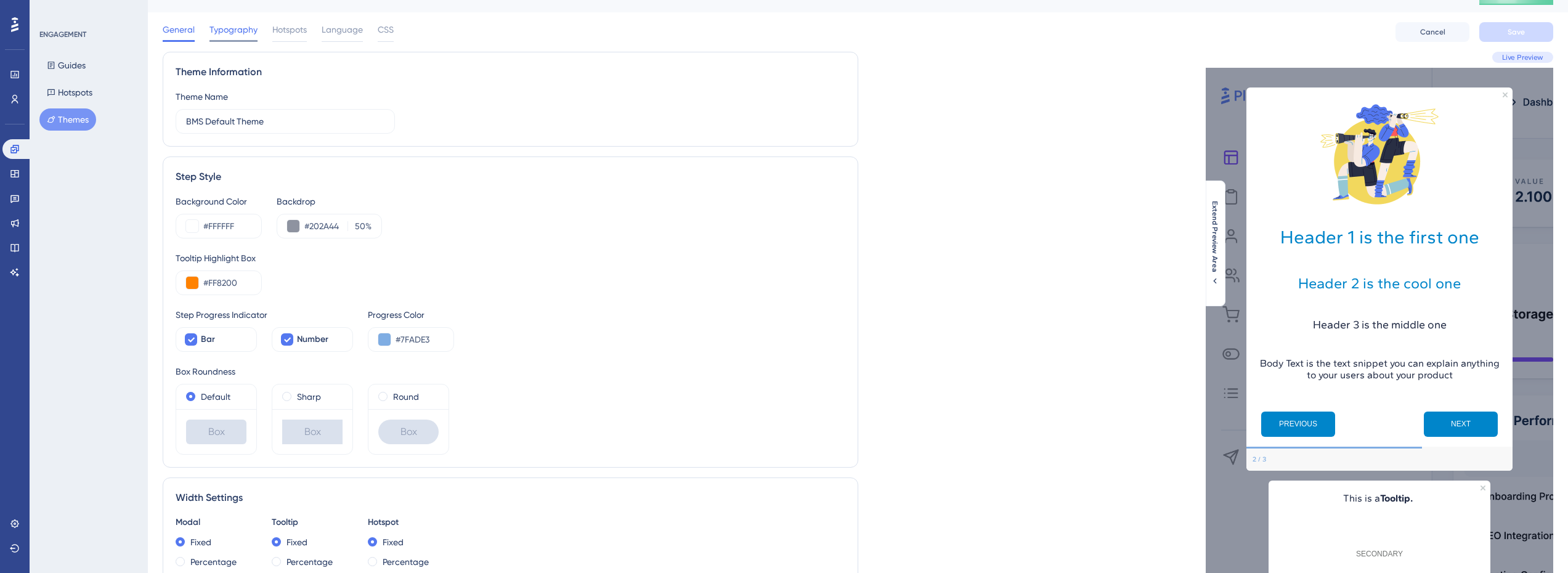
click at [243, 31] on span "Typography" at bounding box center [233, 30] width 48 height 14
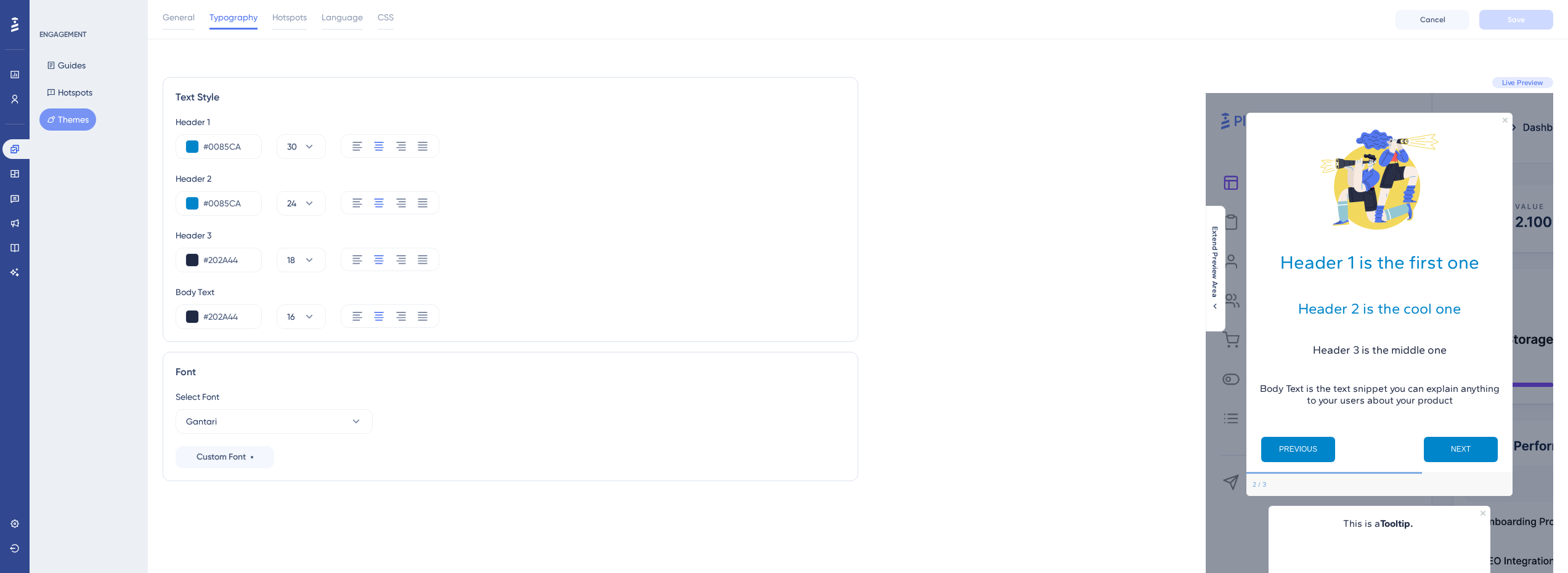
scroll to position [0, 0]
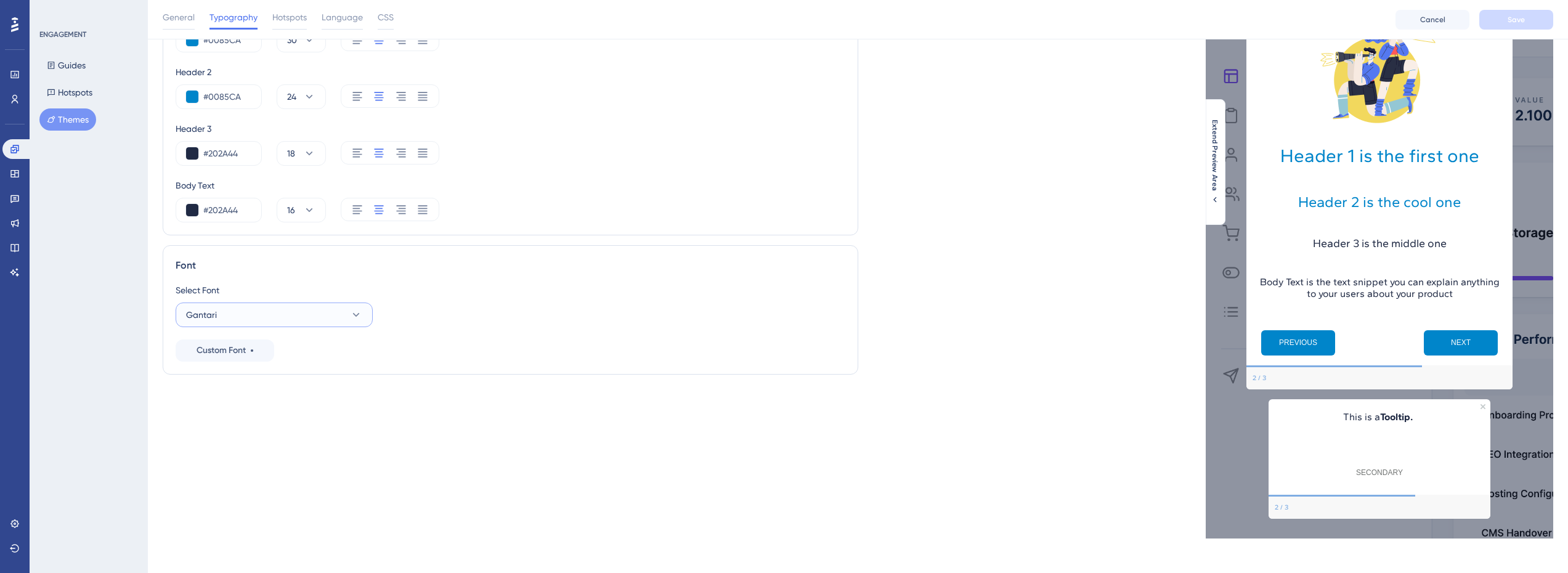
click at [289, 310] on button "Gantari" at bounding box center [274, 314] width 197 height 24
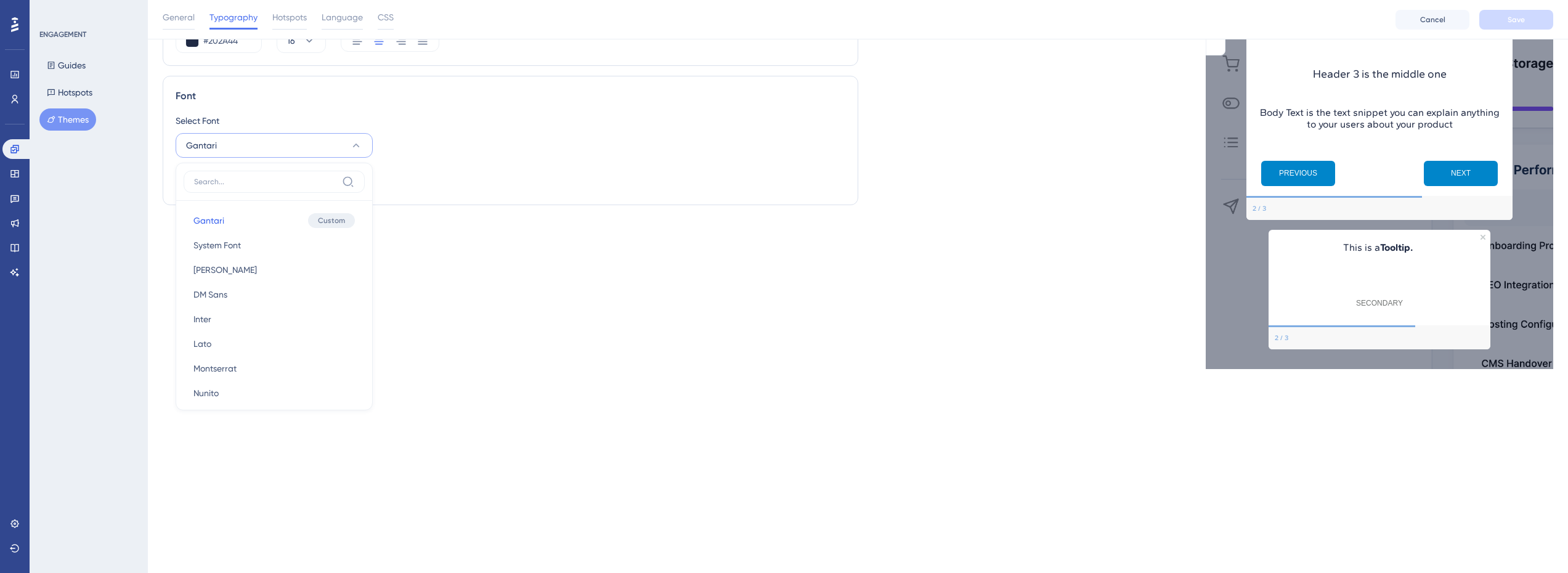
click at [438, 243] on div "Text Style Header 1 #0085CA 30 Header 2 #0085CA 24 Header 3 #202A44 18 Body Tex…" at bounding box center [510, 85] width 696 height 568
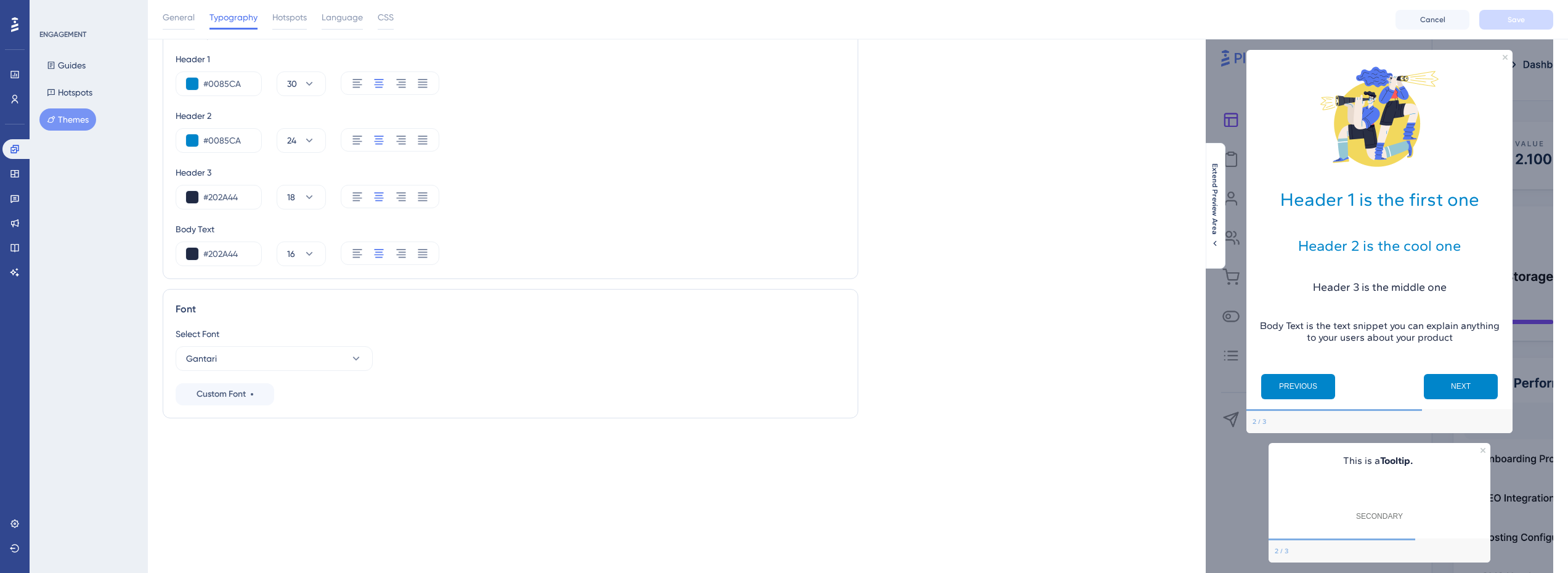
scroll to position [0, 0]
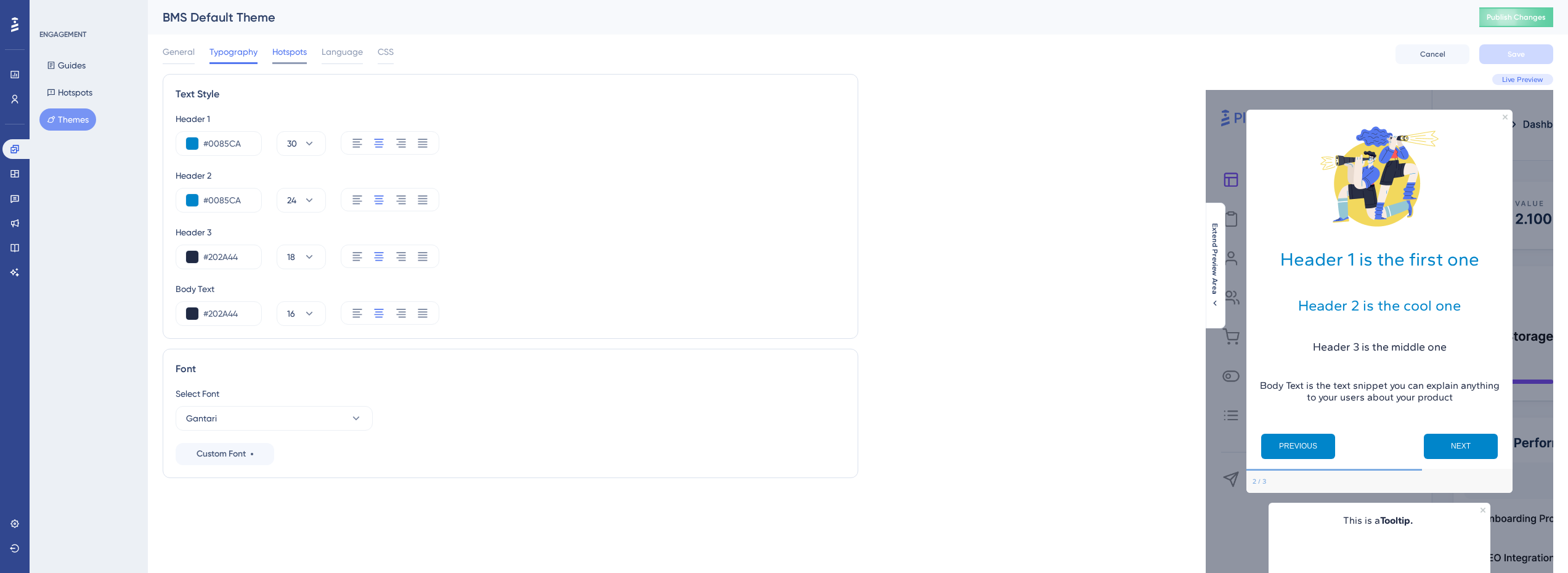
click at [279, 53] on span "Hotspots" at bounding box center [289, 51] width 34 height 14
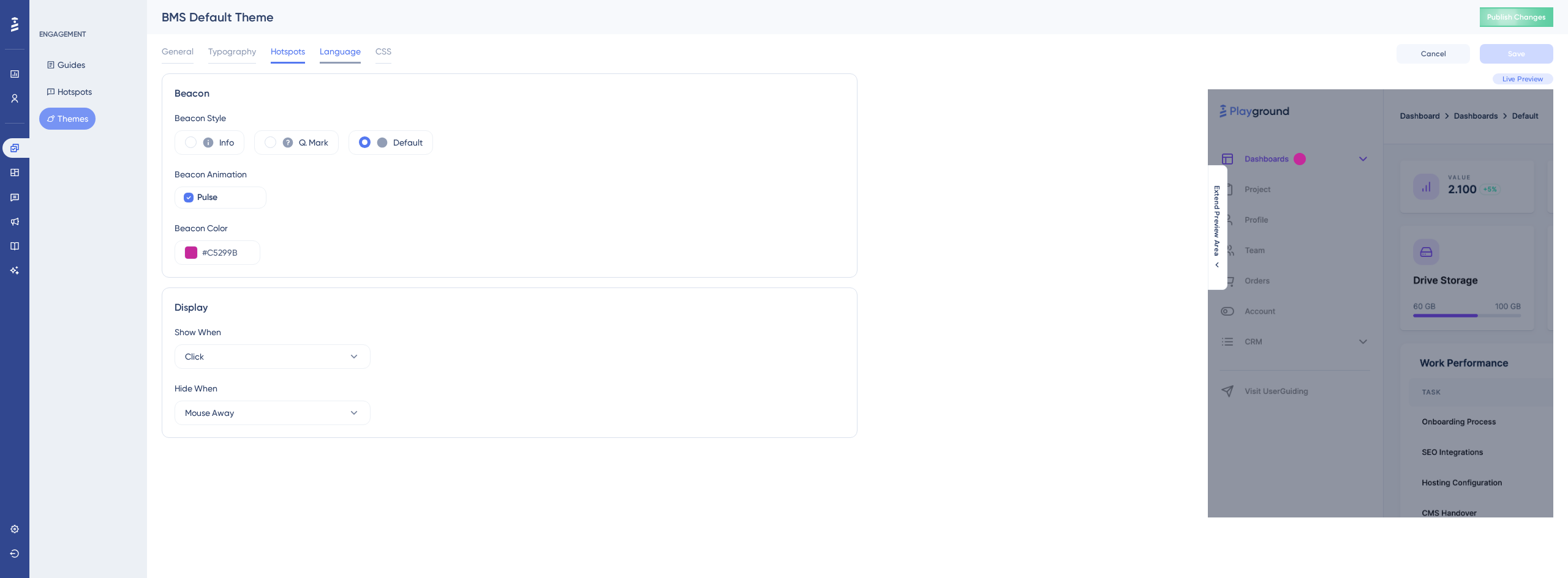
click at [337, 52] on span "Language" at bounding box center [340, 51] width 41 height 14
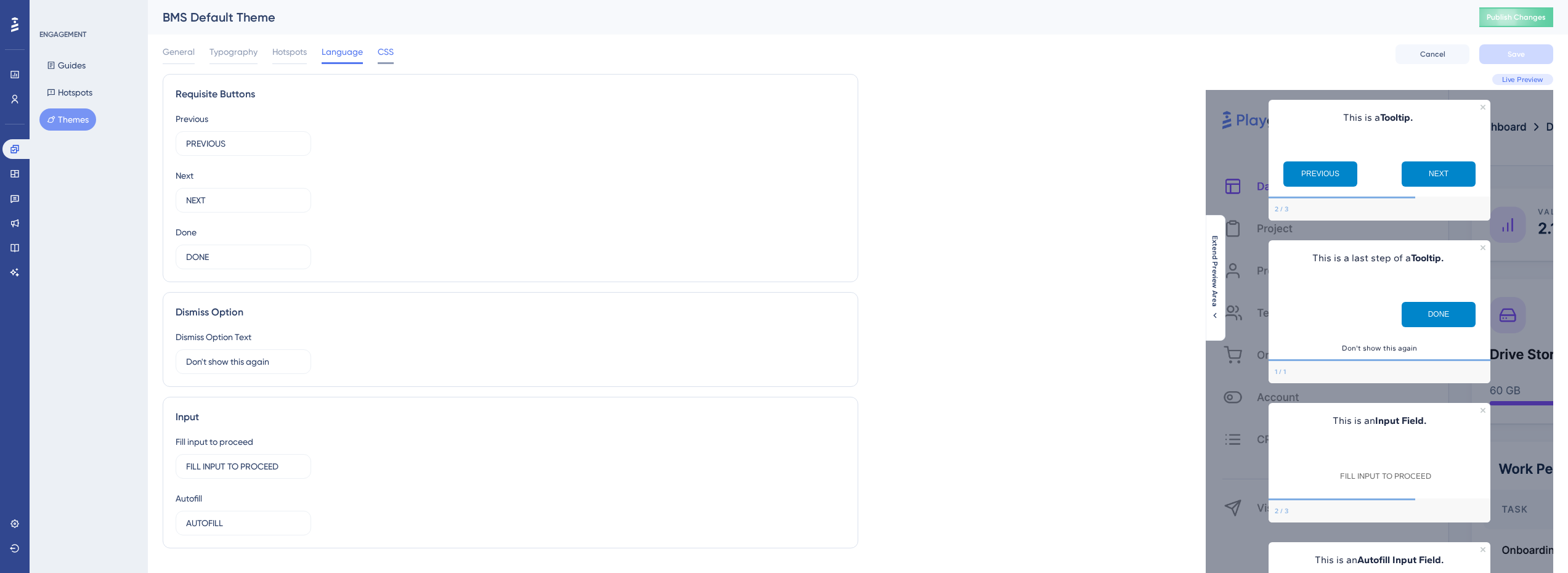
click at [379, 51] on span "CSS" at bounding box center [385, 51] width 16 height 14
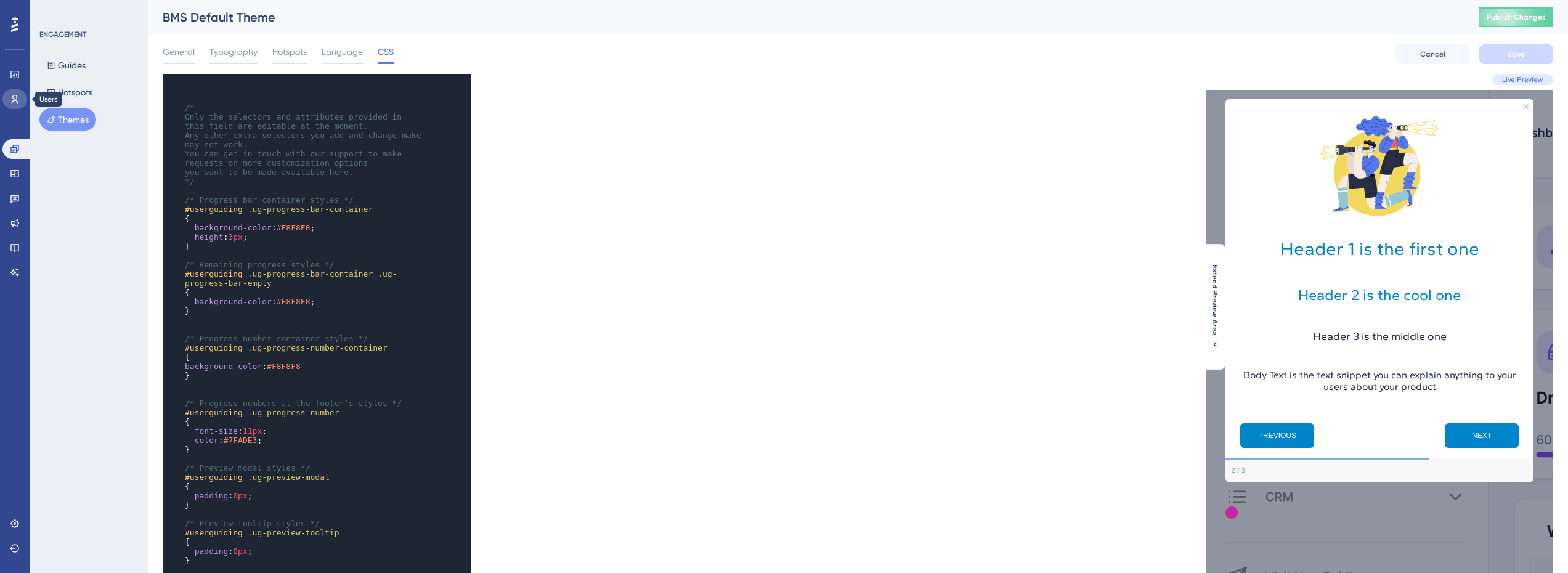
click at [14, 94] on icon at bounding box center [14, 99] width 10 height 10
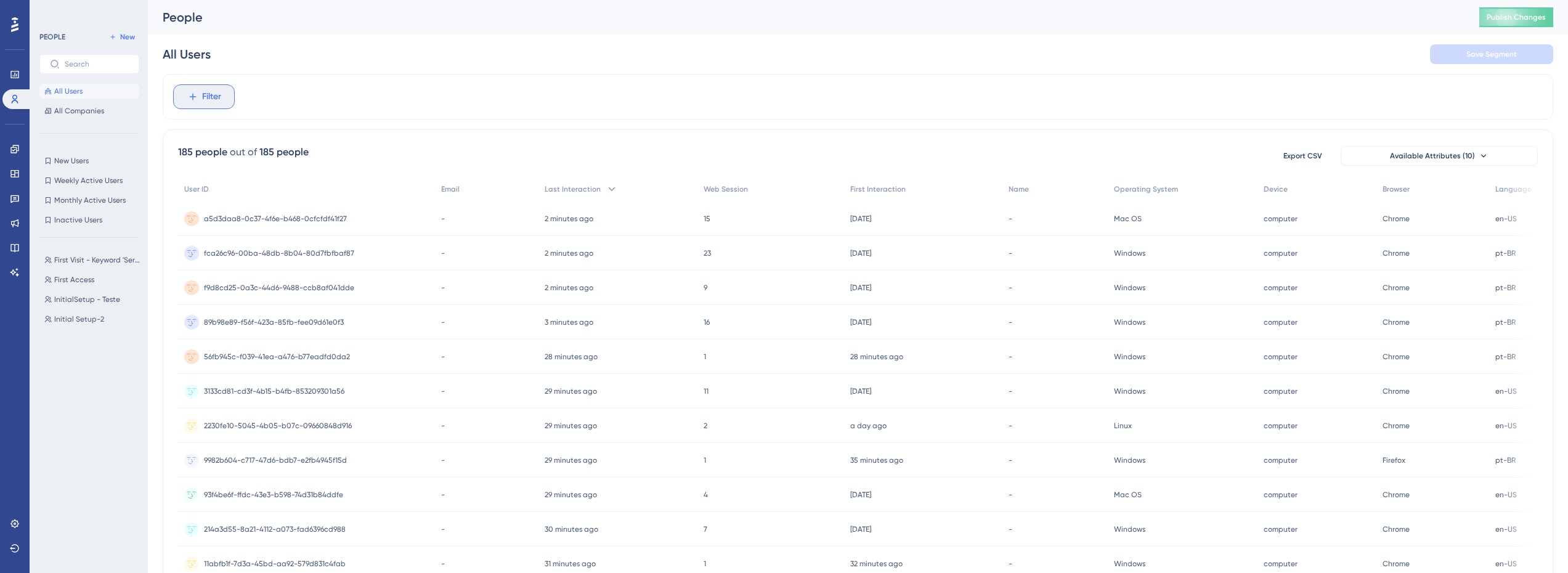
click at [222, 99] on button "Filter" at bounding box center [204, 96] width 62 height 24
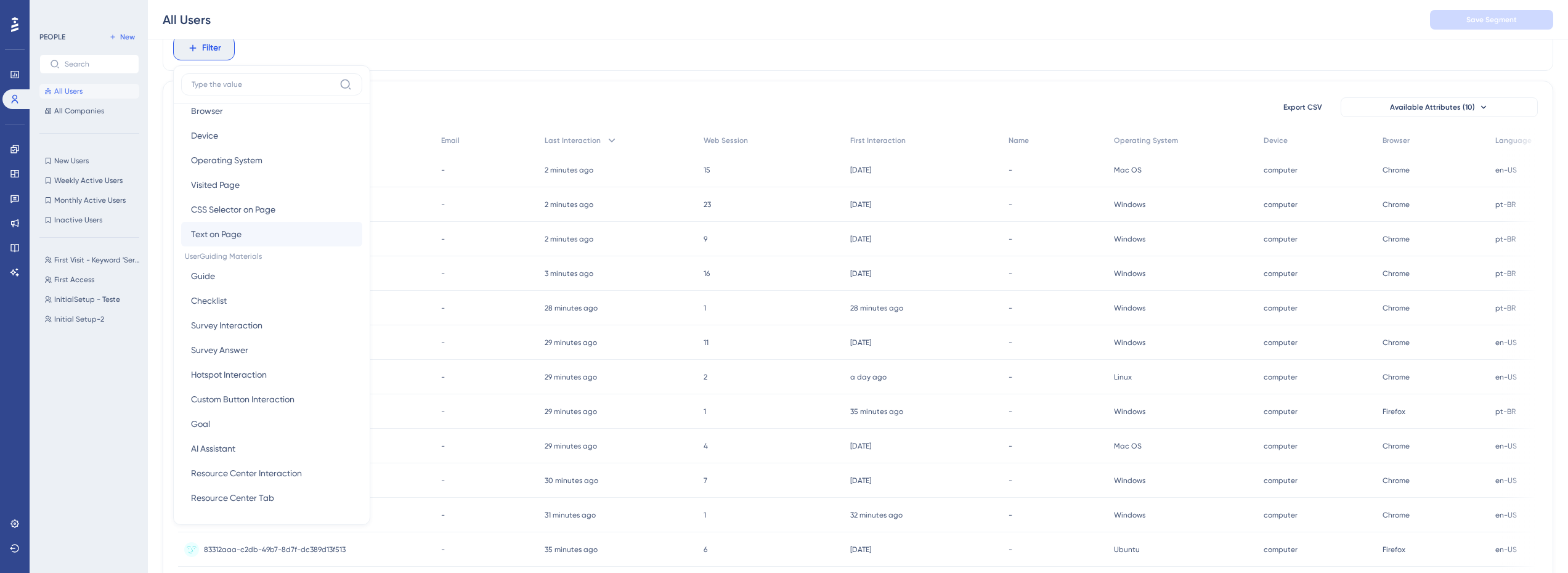
scroll to position [123, 0]
click at [236, 201] on button "Guide Guide" at bounding box center [271, 207] width 181 height 24
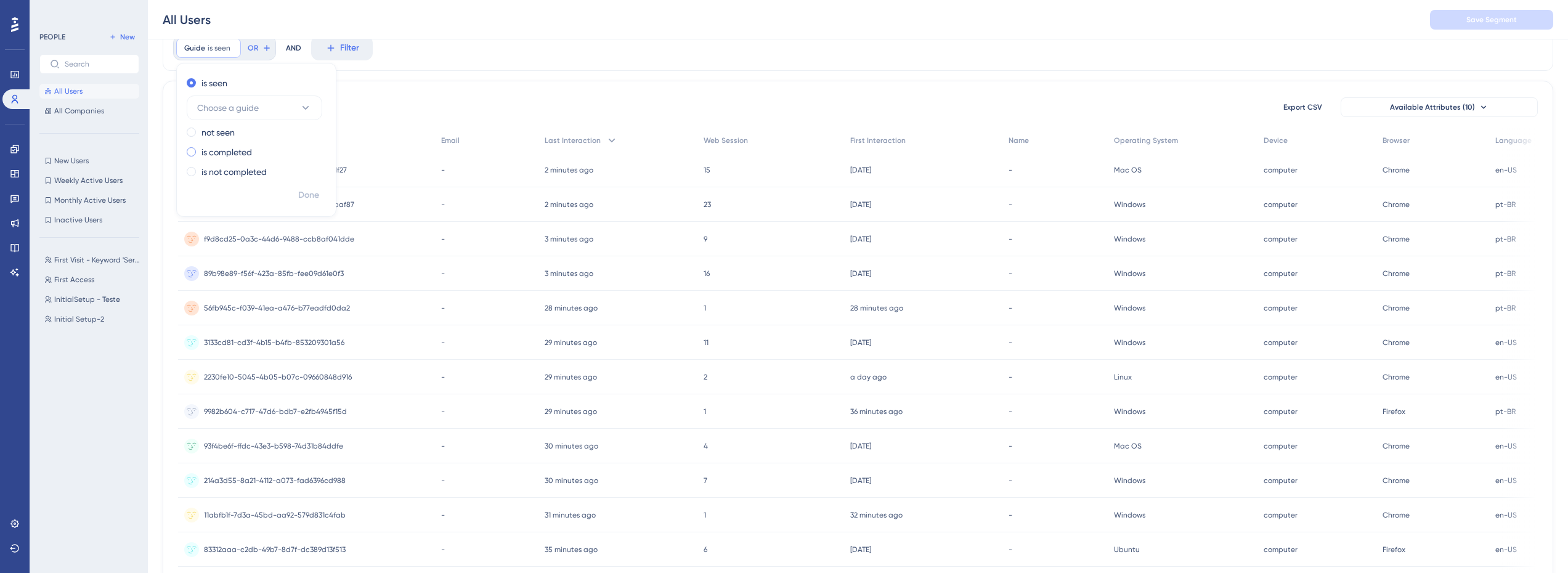
click at [234, 153] on label "is completed" at bounding box center [226, 152] width 51 height 14
click at [243, 145] on span "Choose a guide" at bounding box center [228, 147] width 62 height 14
click at [241, 243] on span "Teste Welcome" at bounding box center [234, 247] width 60 height 14
click at [404, 51] on icon at bounding box center [404, 48] width 11 height 11
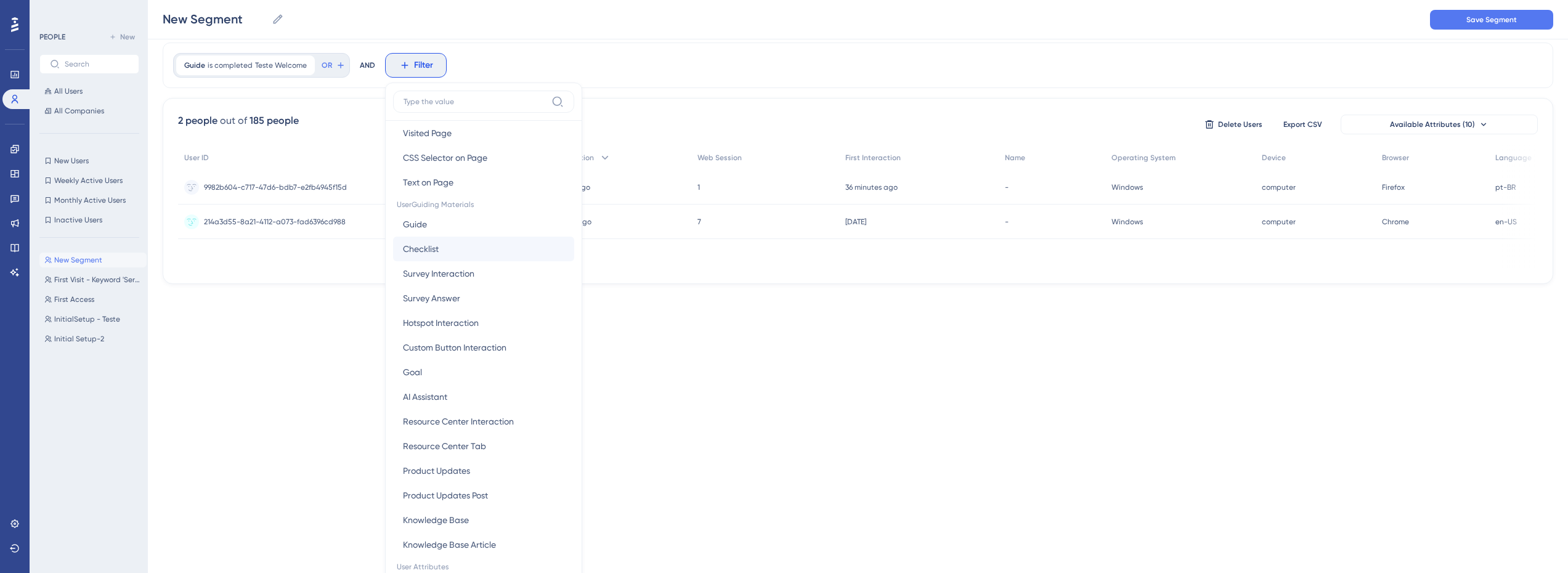
scroll to position [185, 0]
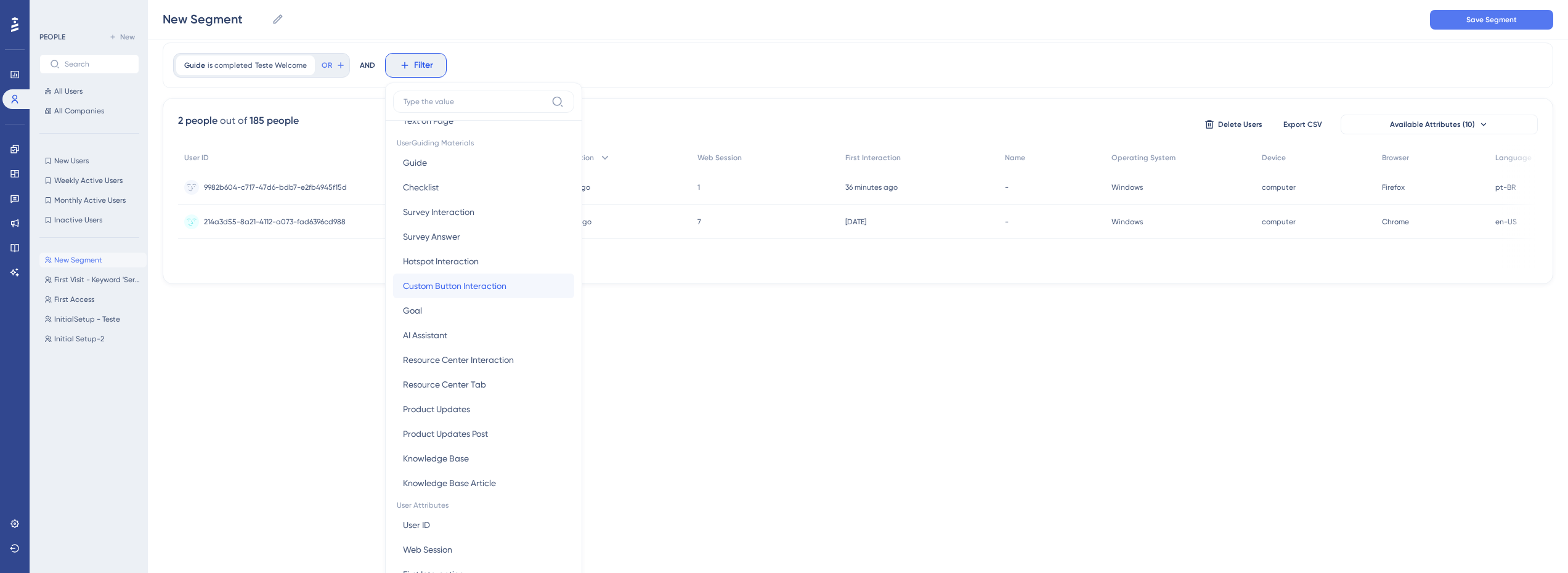
click at [444, 289] on span "Custom Button Interaction" at bounding box center [454, 286] width 103 height 14
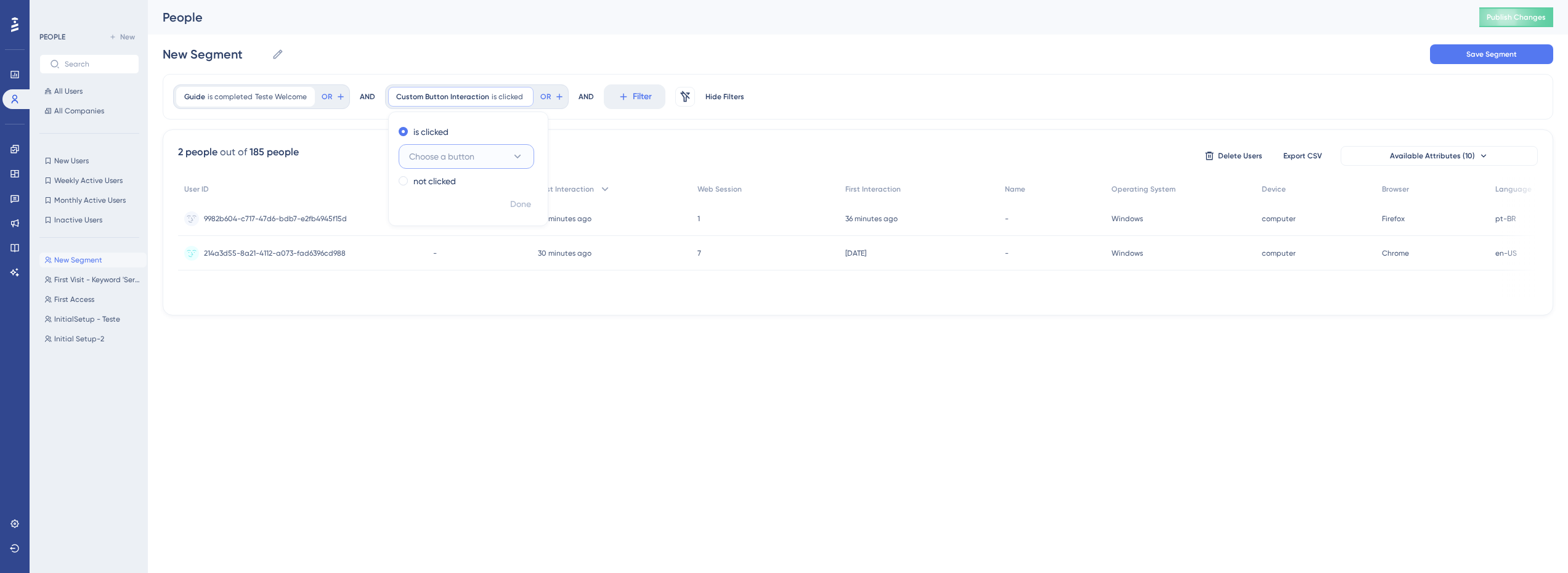
scroll to position [0, 0]
click at [460, 157] on span "Choose a button" at bounding box center [441, 157] width 65 height 14
click at [474, 164] on button "Choose a button" at bounding box center [466, 156] width 135 height 24
click at [485, 157] on button "Choose a button" at bounding box center [466, 156] width 135 height 24
click at [477, 160] on button "Choose a button" at bounding box center [466, 156] width 135 height 24
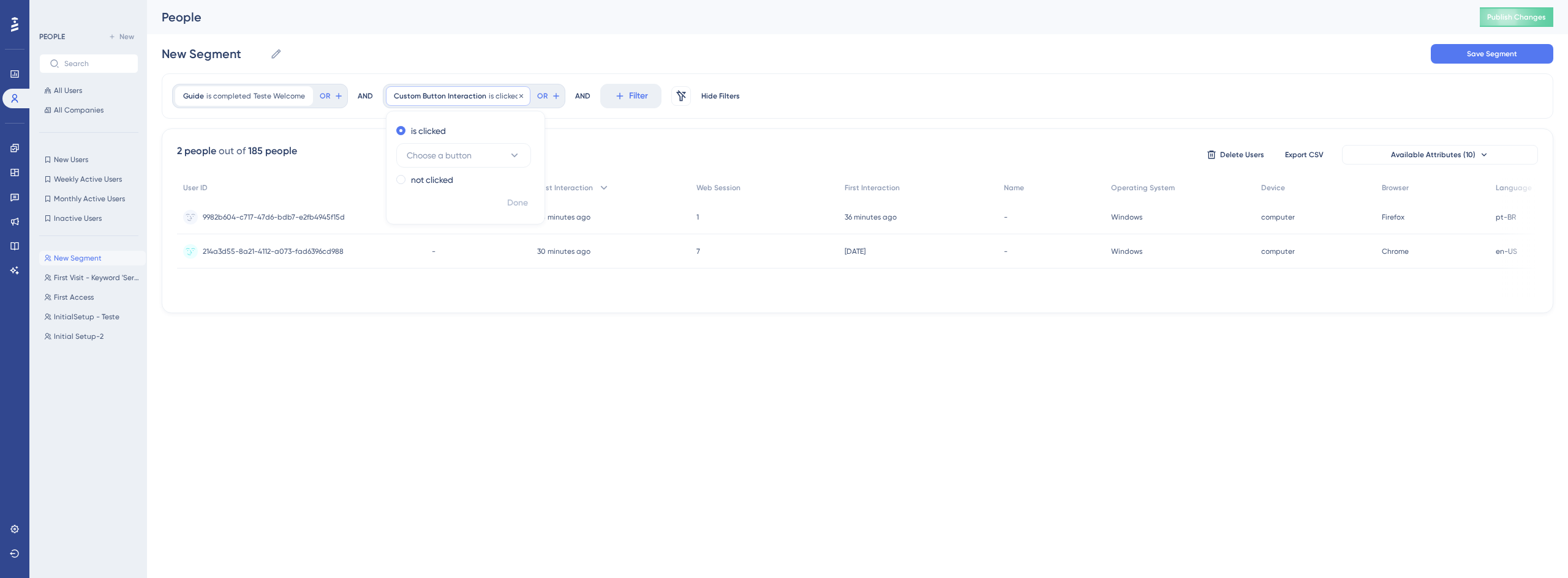
click at [490, 96] on span "is clicked" at bounding box center [505, 96] width 31 height 10
click at [430, 92] on button "Filter" at bounding box center [414, 95] width 61 height 24
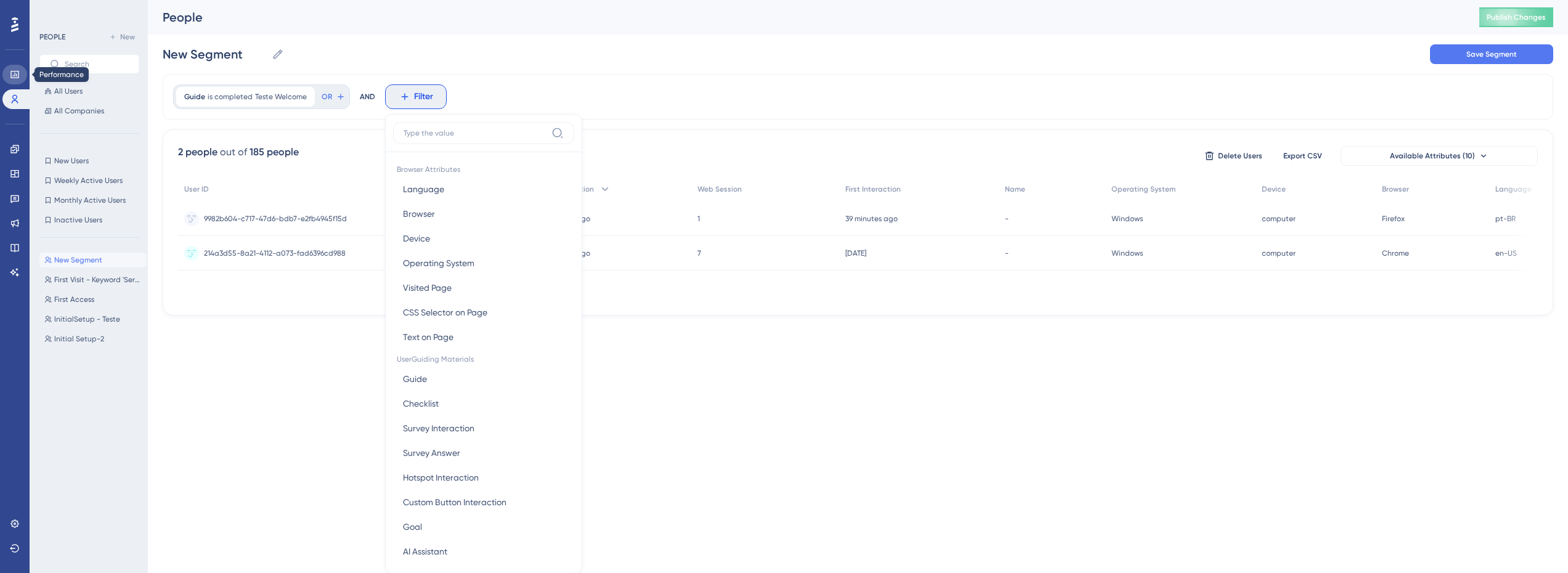
click at [11, 80] on link at bounding box center [14, 74] width 24 height 20
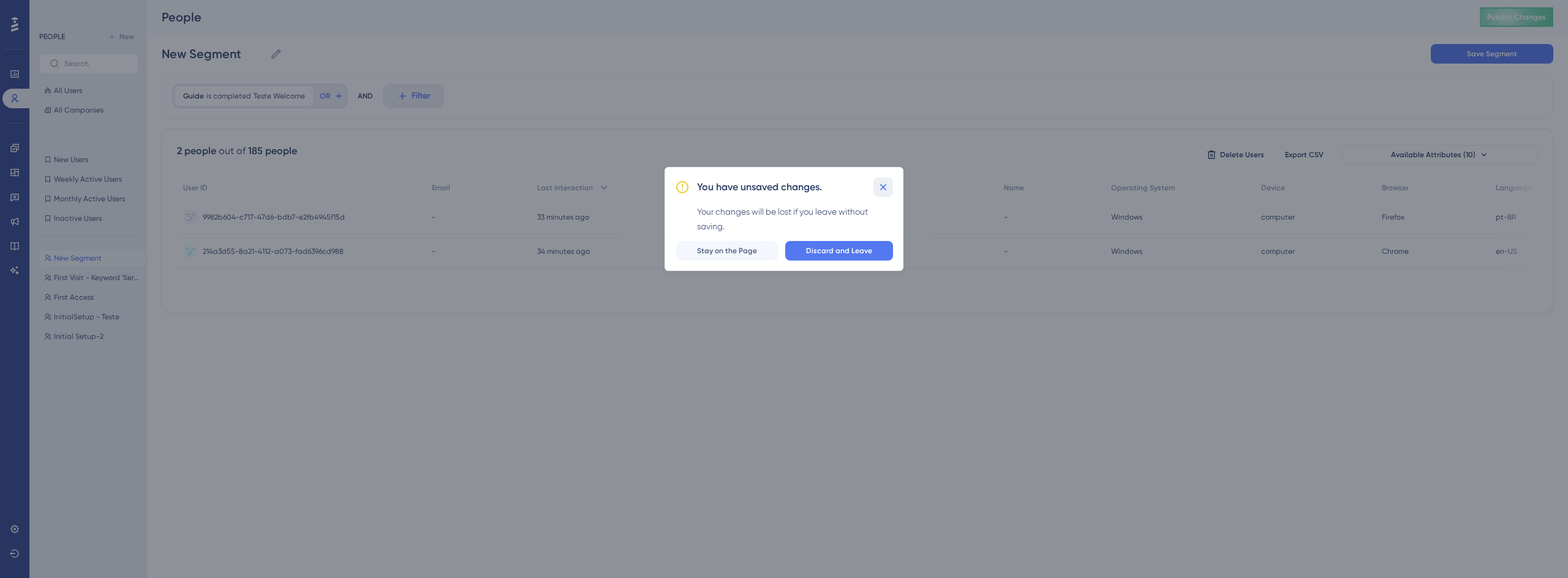
click at [888, 191] on icon at bounding box center [883, 187] width 12 height 12
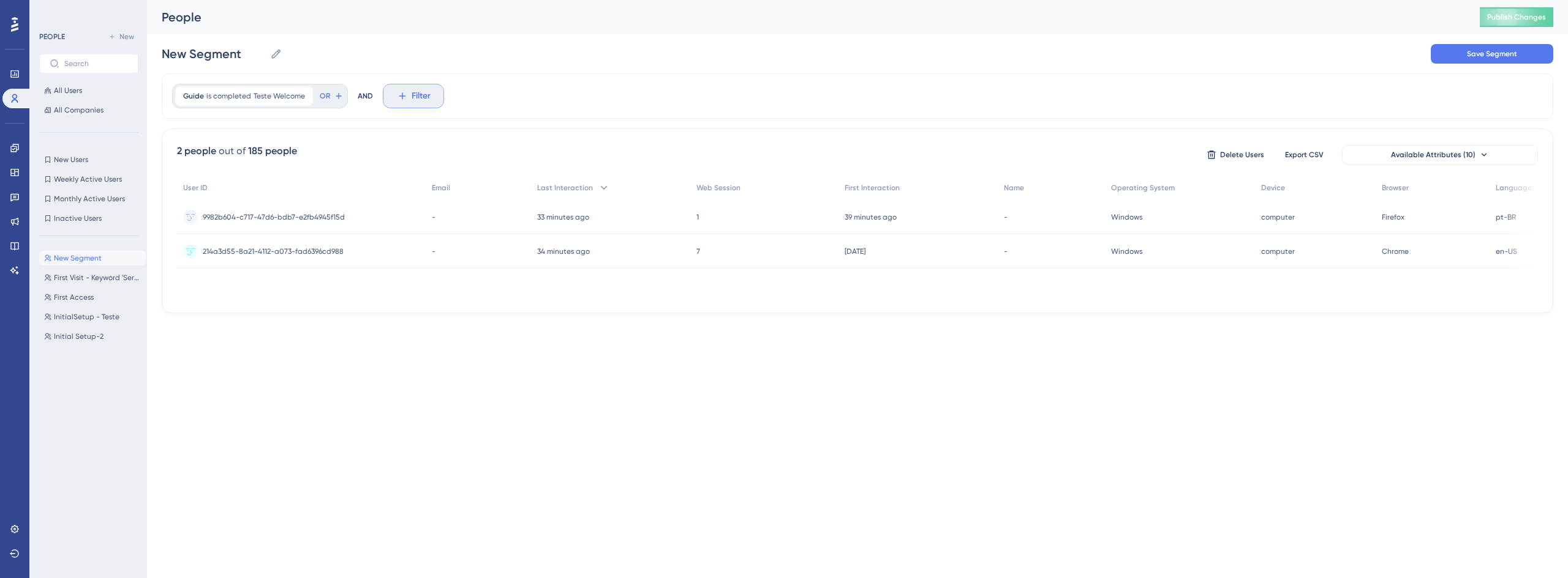
click at [408, 95] on button "Filter" at bounding box center [414, 95] width 61 height 24
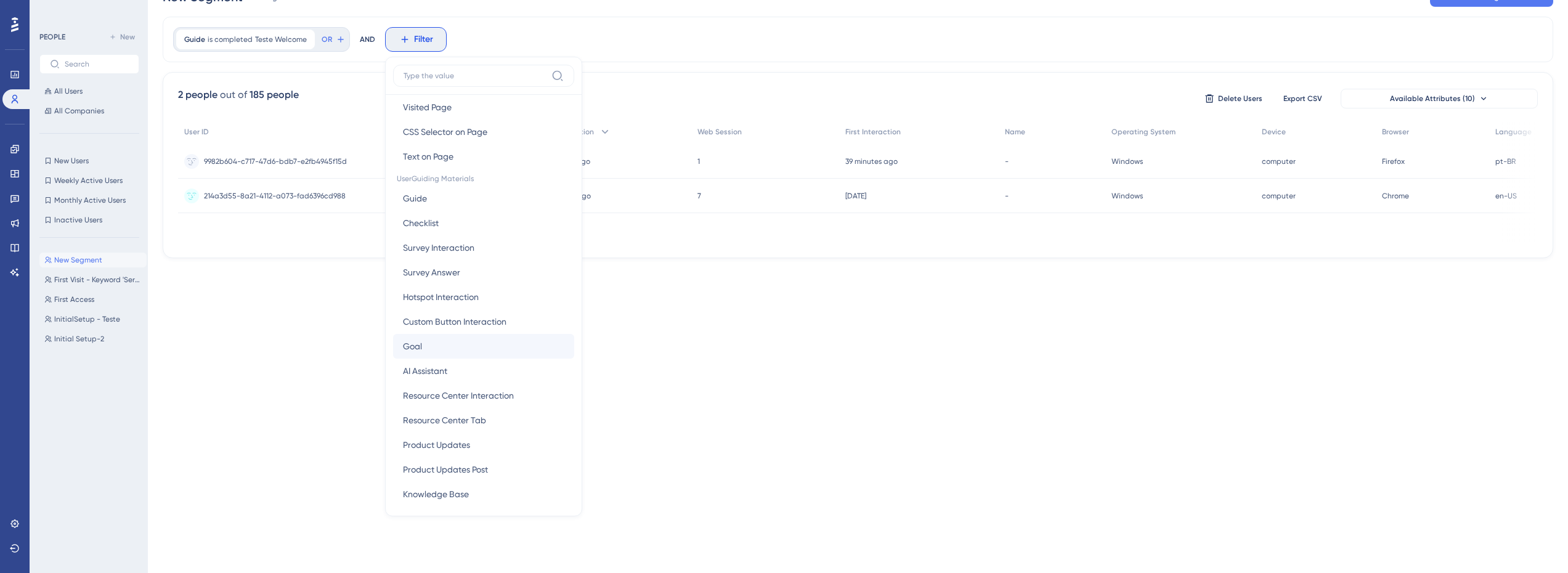
scroll to position [62, 0]
click at [437, 287] on button "Checklist Checklist" at bounding box center [483, 284] width 181 height 24
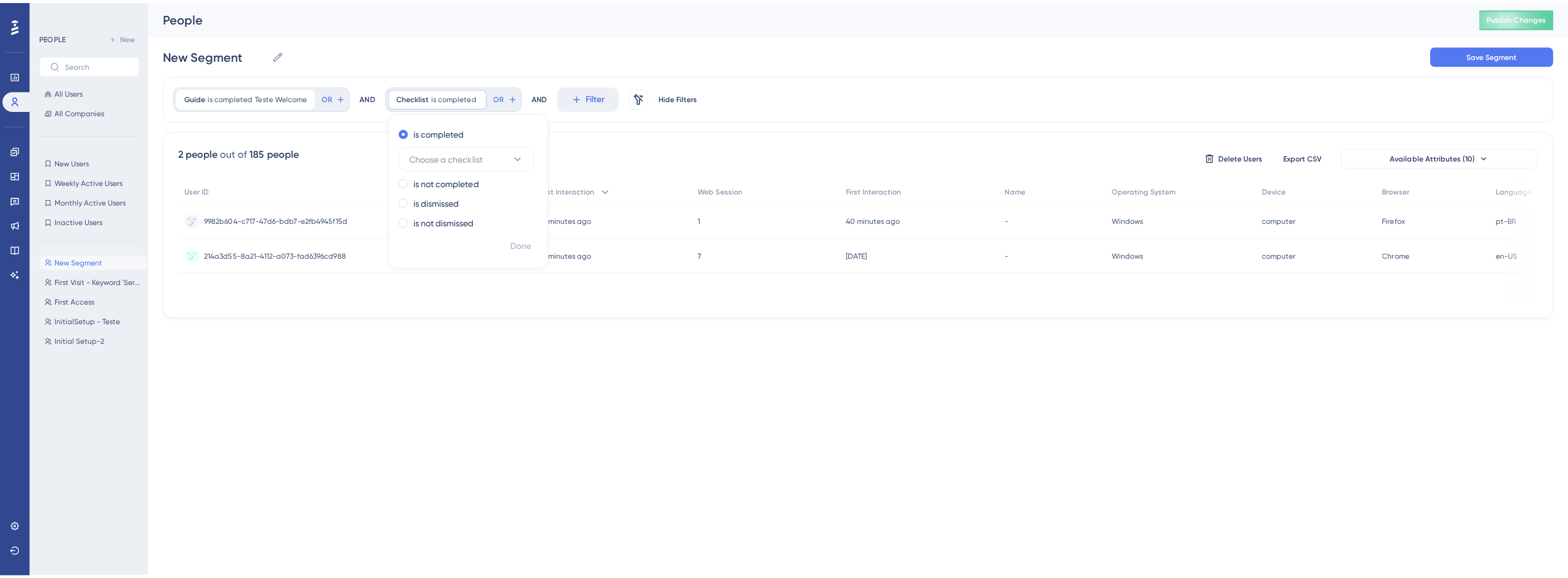
scroll to position [0, 0]
click at [452, 159] on span "Choose a checklist" at bounding box center [442, 155] width 73 height 14
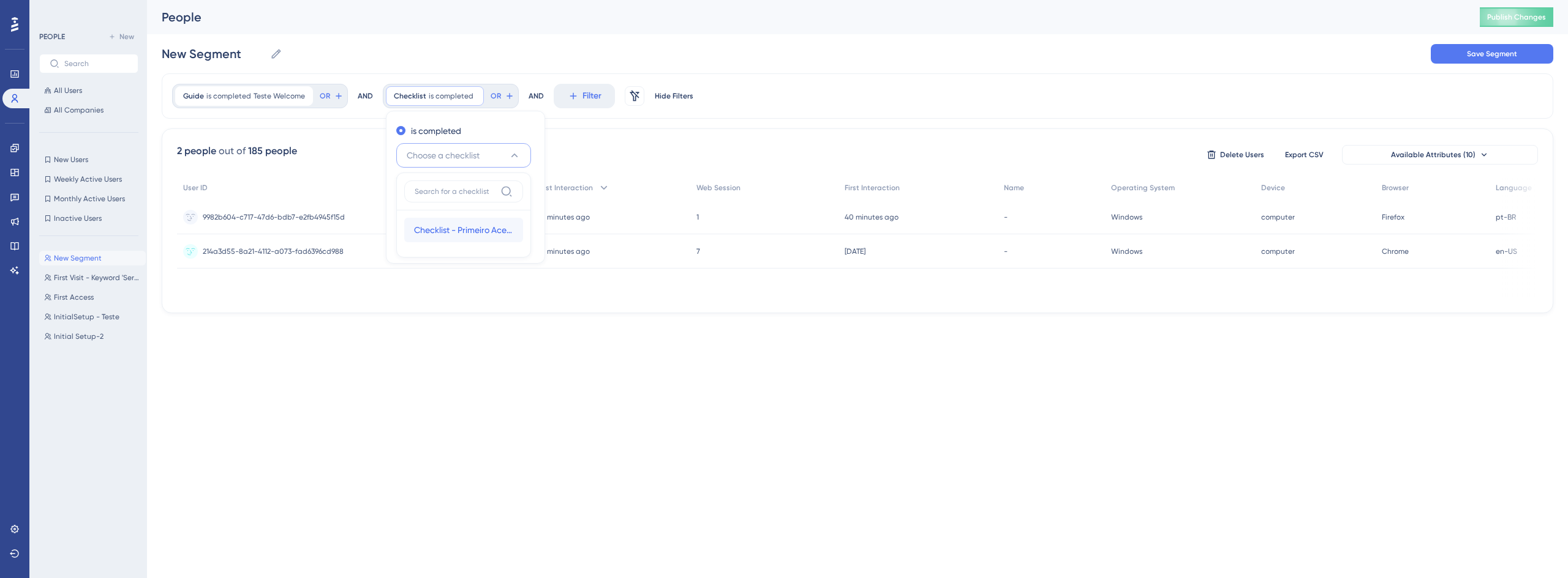
click at [437, 219] on div "Checklist - Primeiro Acesso Checklist - Primeiro Acesso" at bounding box center [463, 230] width 99 height 24
click at [470, 163] on button "Checklist - Primeiro Acesso" at bounding box center [463, 155] width 135 height 24
click at [501, 99] on span "Checklist - Primeiro Acesso" at bounding box center [522, 96] width 92 height 10
click at [565, 95] on icon at bounding box center [567, 95] width 4 height 4
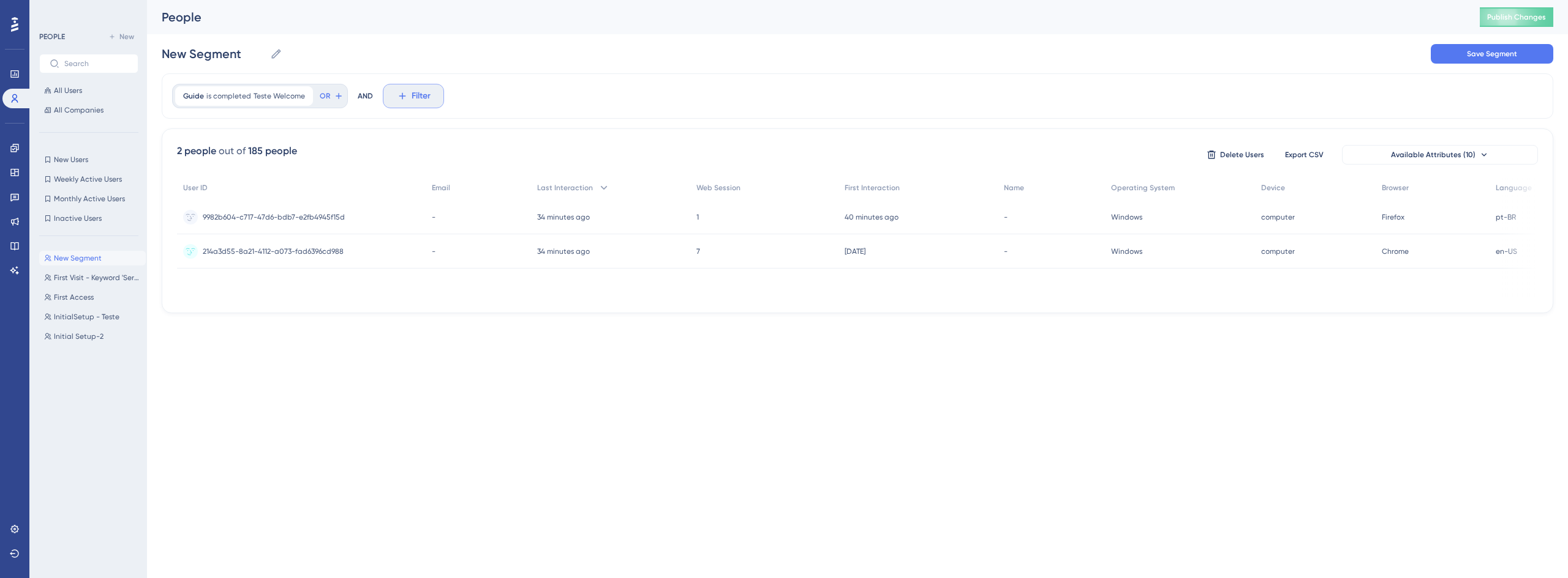
click at [403, 95] on icon at bounding box center [402, 96] width 11 height 11
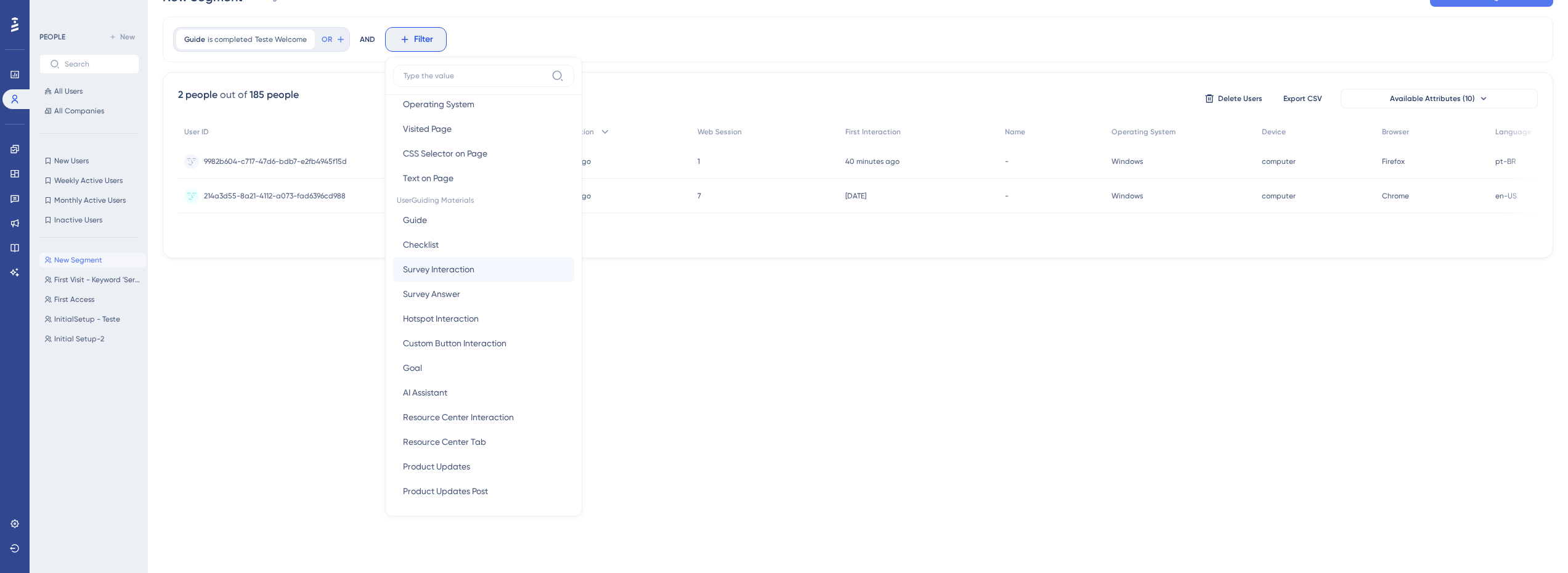
scroll to position [123, 0]
click at [442, 326] on span "Custom Button Interaction" at bounding box center [454, 322] width 103 height 14
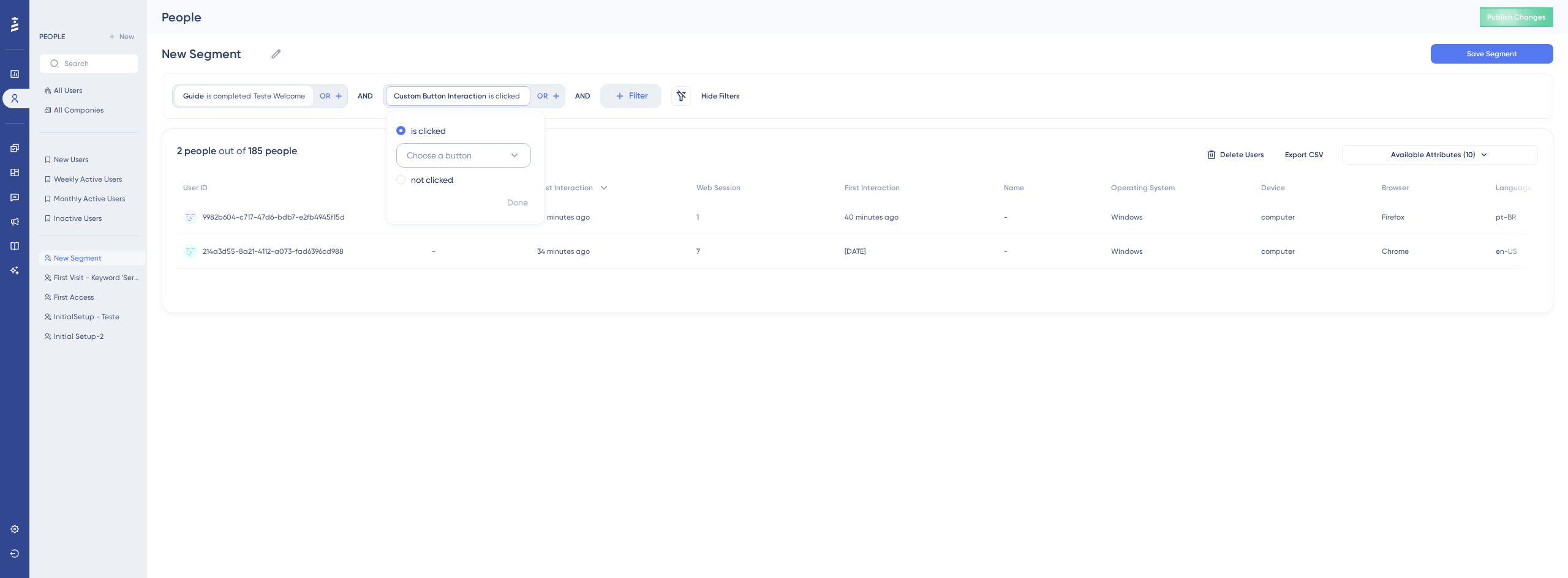
click at [471, 156] on button "Choose a button" at bounding box center [463, 155] width 135 height 24
click at [448, 157] on span "Choose a button" at bounding box center [439, 155] width 65 height 14
click at [504, 97] on span "is clicked" at bounding box center [520, 96] width 31 height 10
click at [419, 100] on button "Filter" at bounding box center [429, 95] width 61 height 24
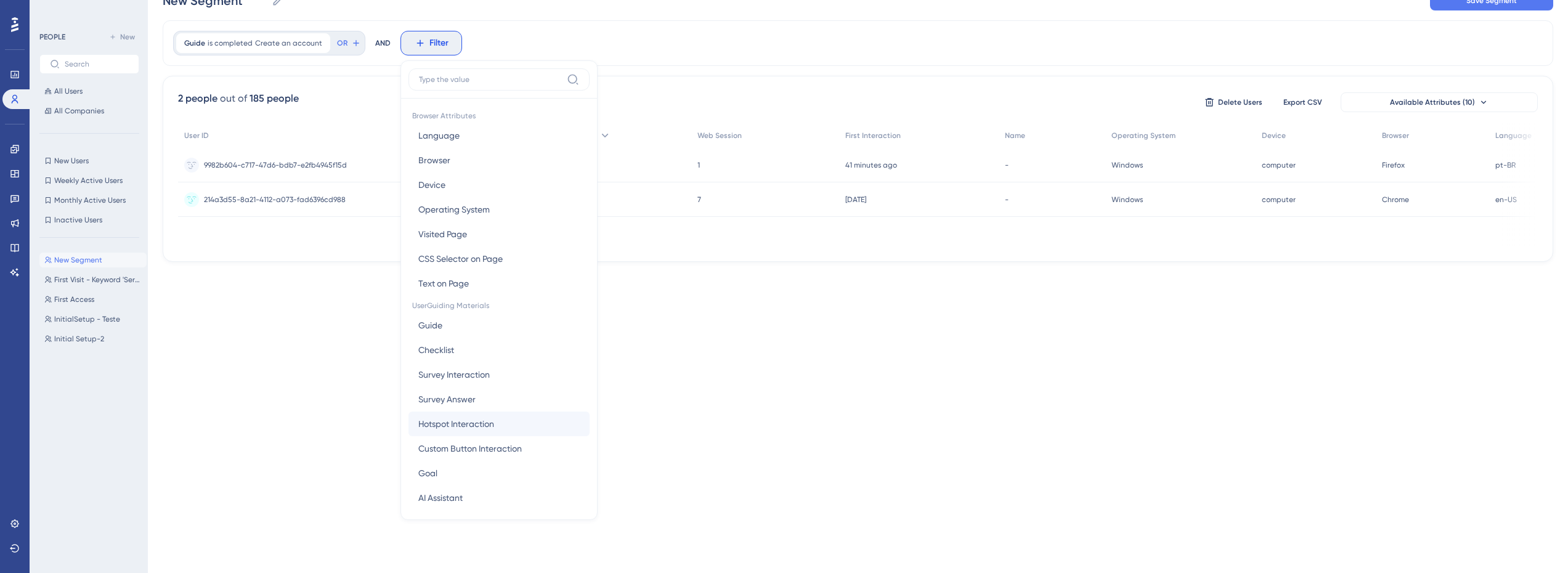
scroll to position [62, 0]
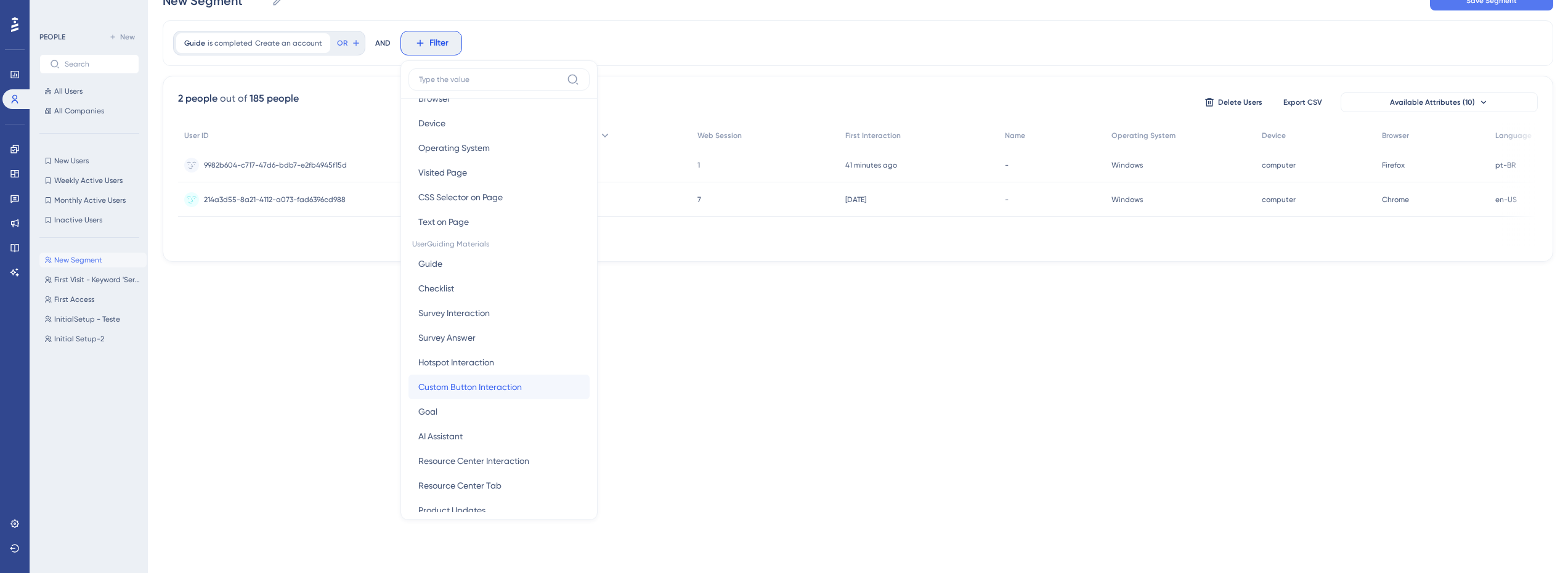
click at [467, 387] on span "Custom Button Interaction" at bounding box center [469, 387] width 103 height 14
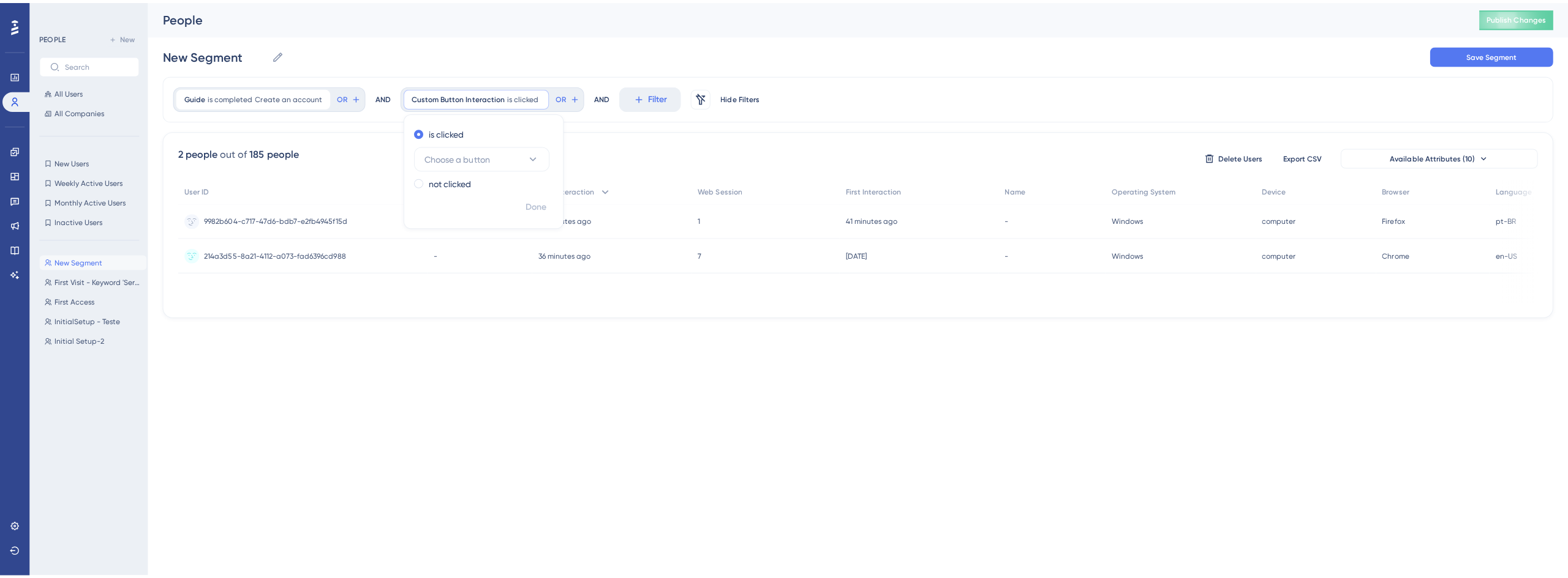
scroll to position [0, 0]
click at [452, 156] on span "Choose a button" at bounding box center [454, 155] width 65 height 14
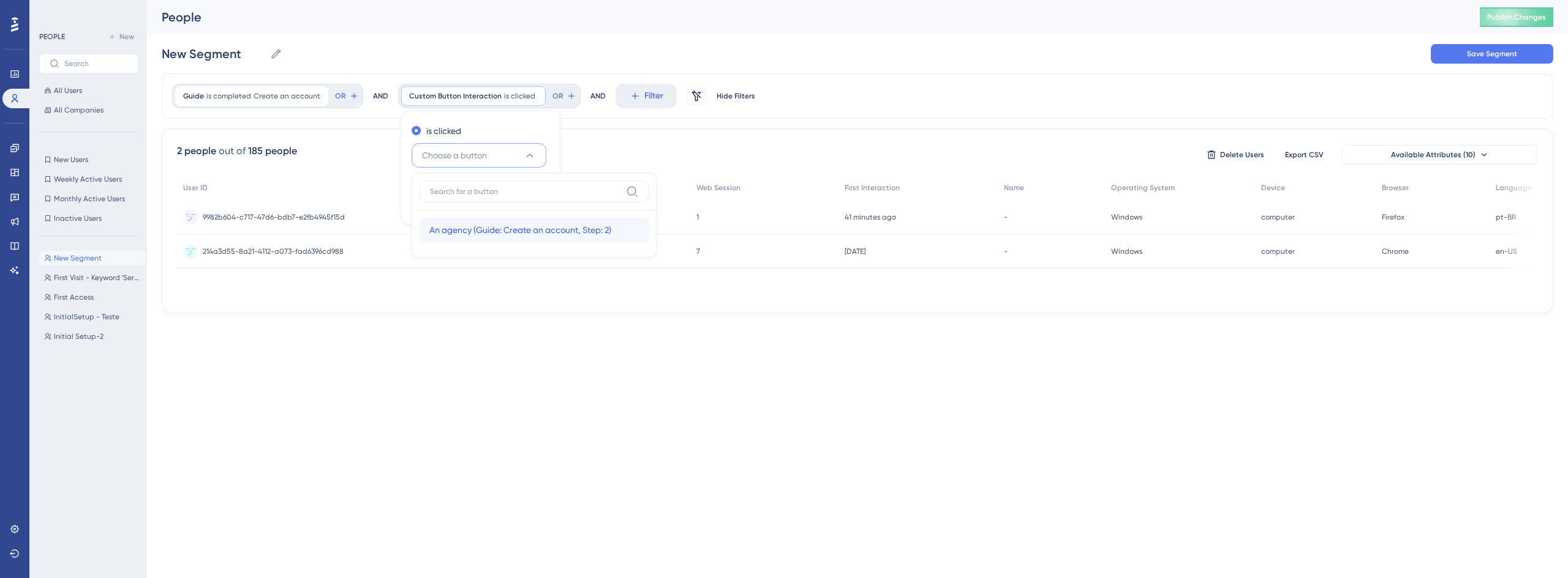
click at [457, 228] on span "An agency (Guide: Create an account, Step: 2)" at bounding box center [520, 230] width 182 height 14
